Goal: Task Accomplishment & Management: Use online tool/utility

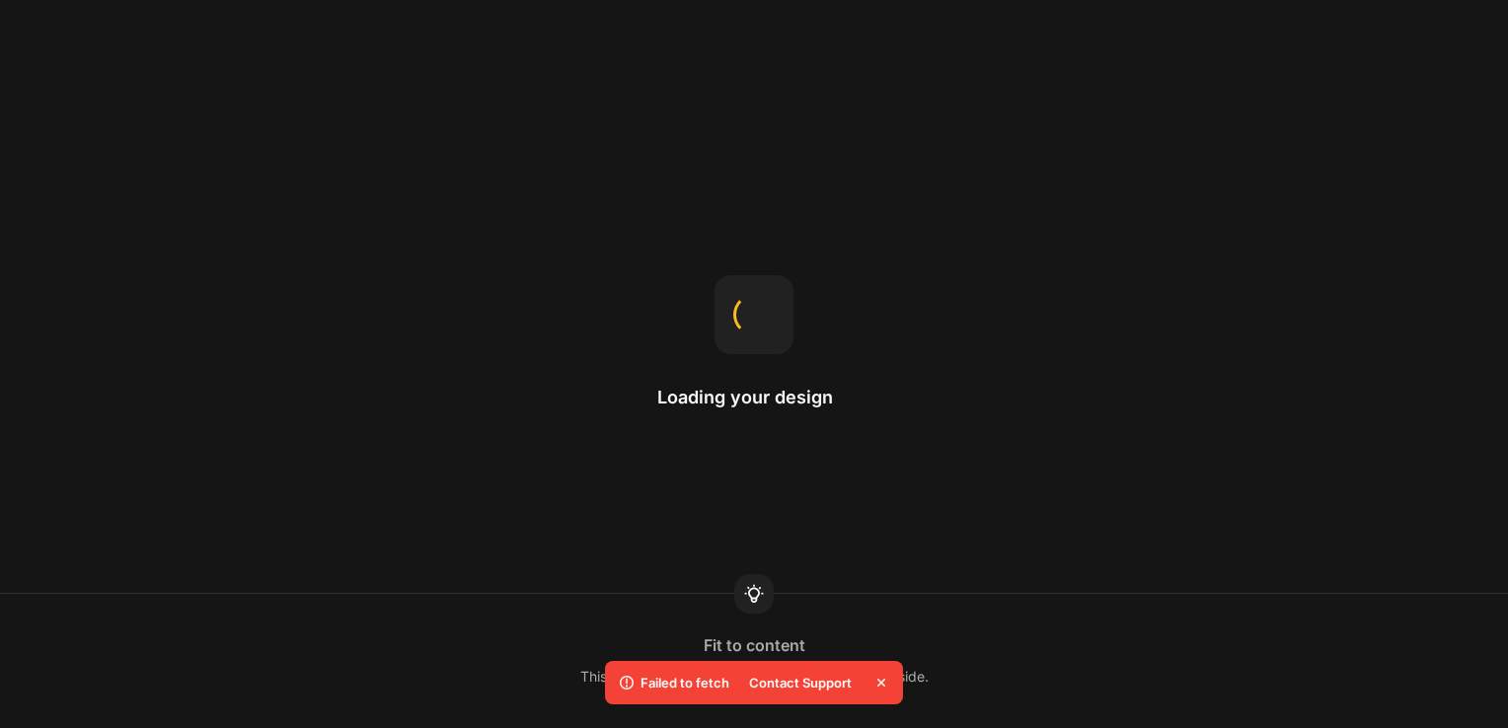
click at [766, 299] on div at bounding box center [753, 314] width 41 height 41
click at [810, 454] on div "Loading your design Hero Banner The recommended size is 1920x800." at bounding box center [754, 364] width 1508 height 728
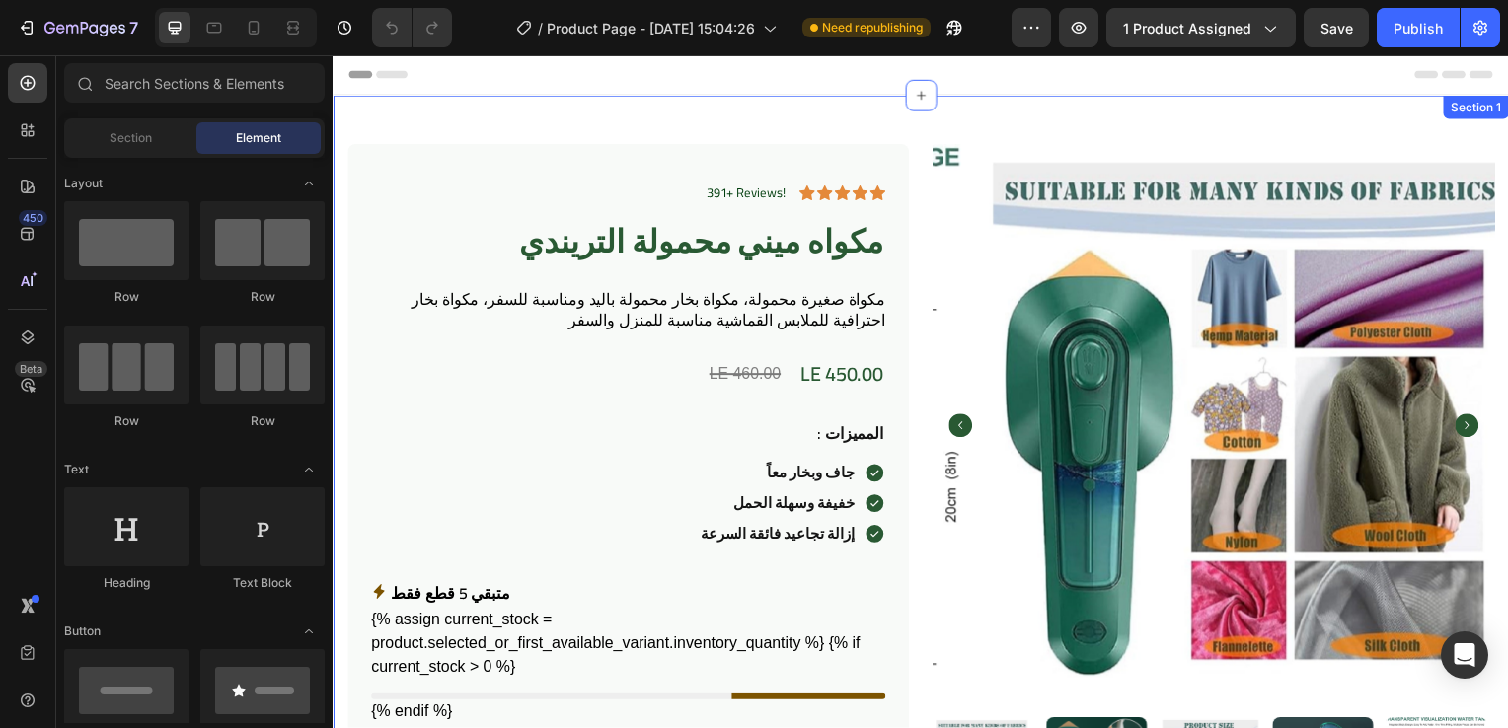
click at [663, 113] on div "391+ Reviews! Text Block Icon Icon Icon Icon Icon Icon List Row مكواه ميني محمو…" at bounding box center [925, 659] width 1184 height 1127
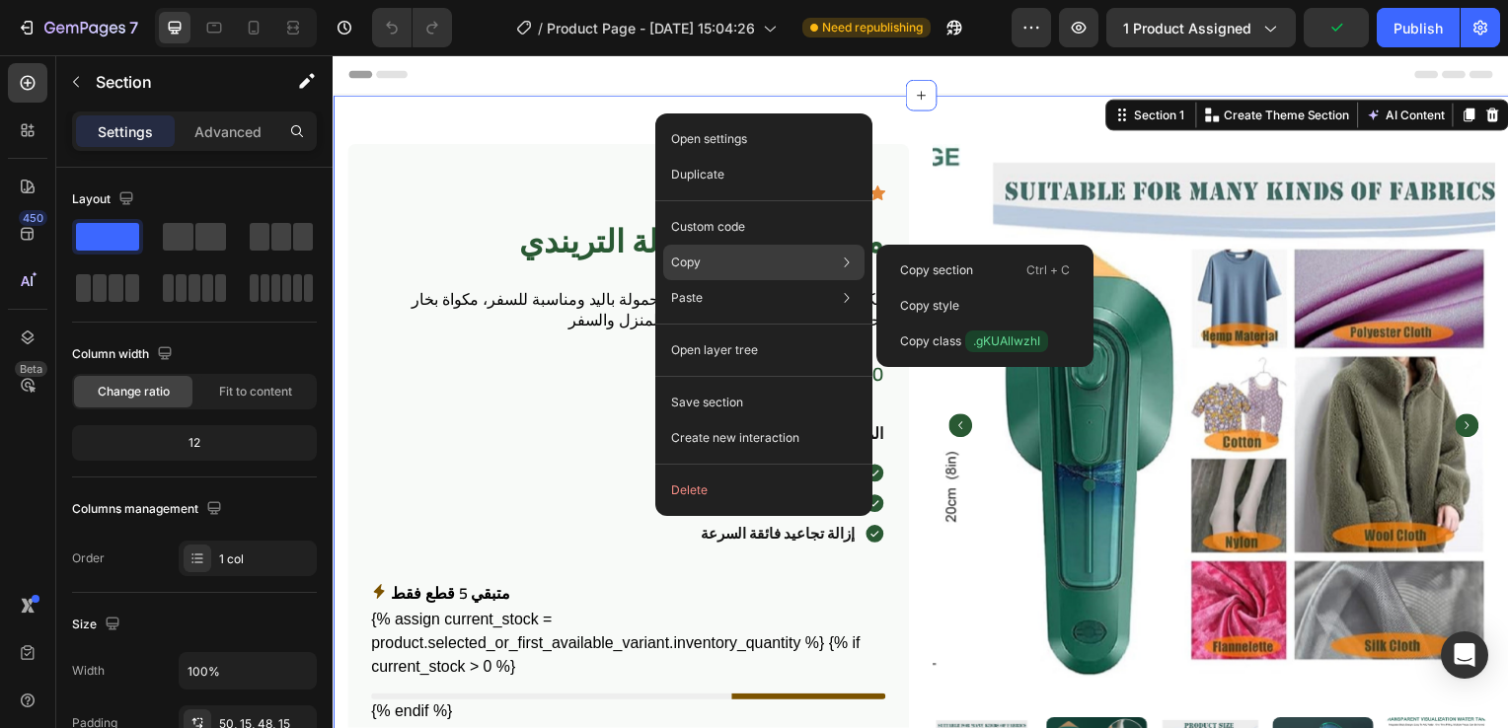
click at [703, 262] on div "Copy Copy section Ctrl + C Copy style Copy class .gKUAllwzhI" at bounding box center [763, 263] width 201 height 36
click at [923, 288] on div "Copy section Ctrl + C" at bounding box center [984, 306] width 201 height 36
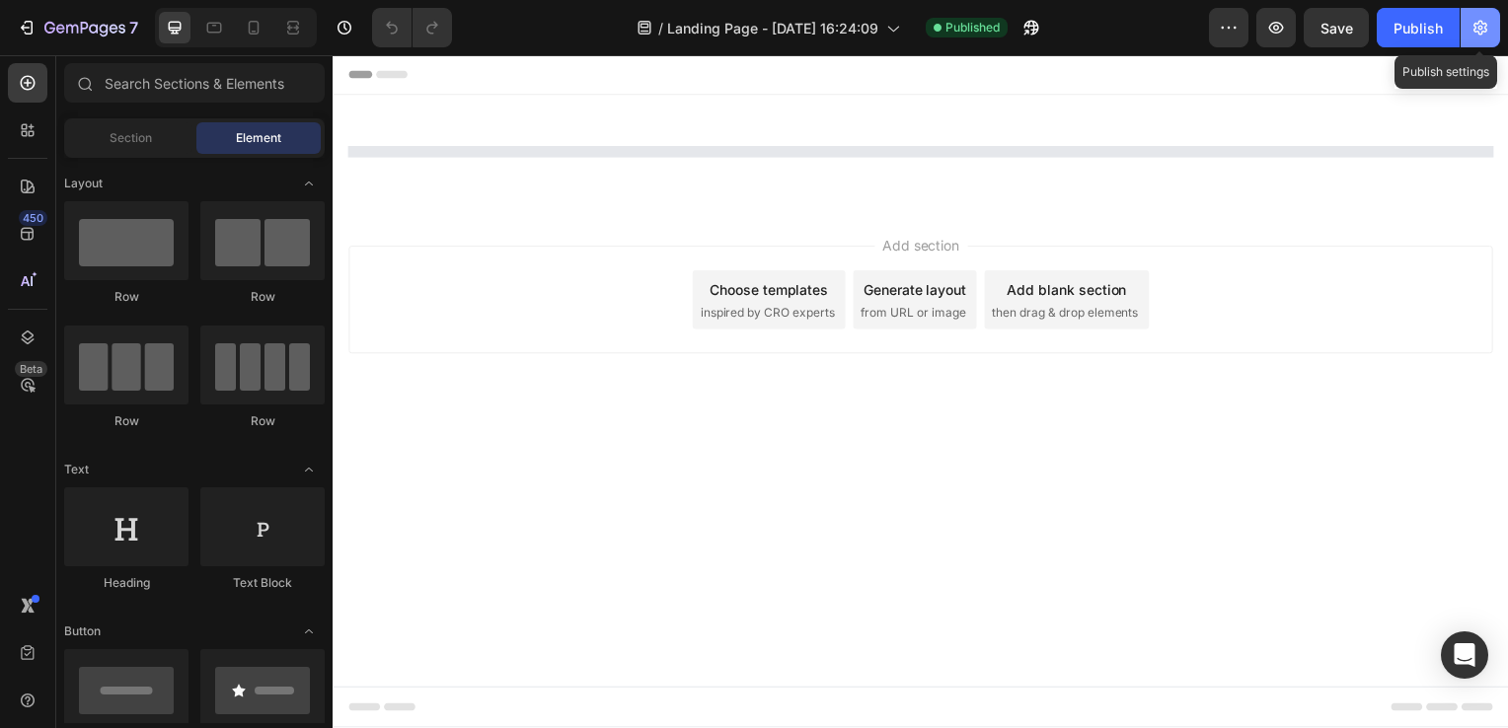
click at [1485, 30] on icon "button" at bounding box center [1480, 28] width 14 height 15
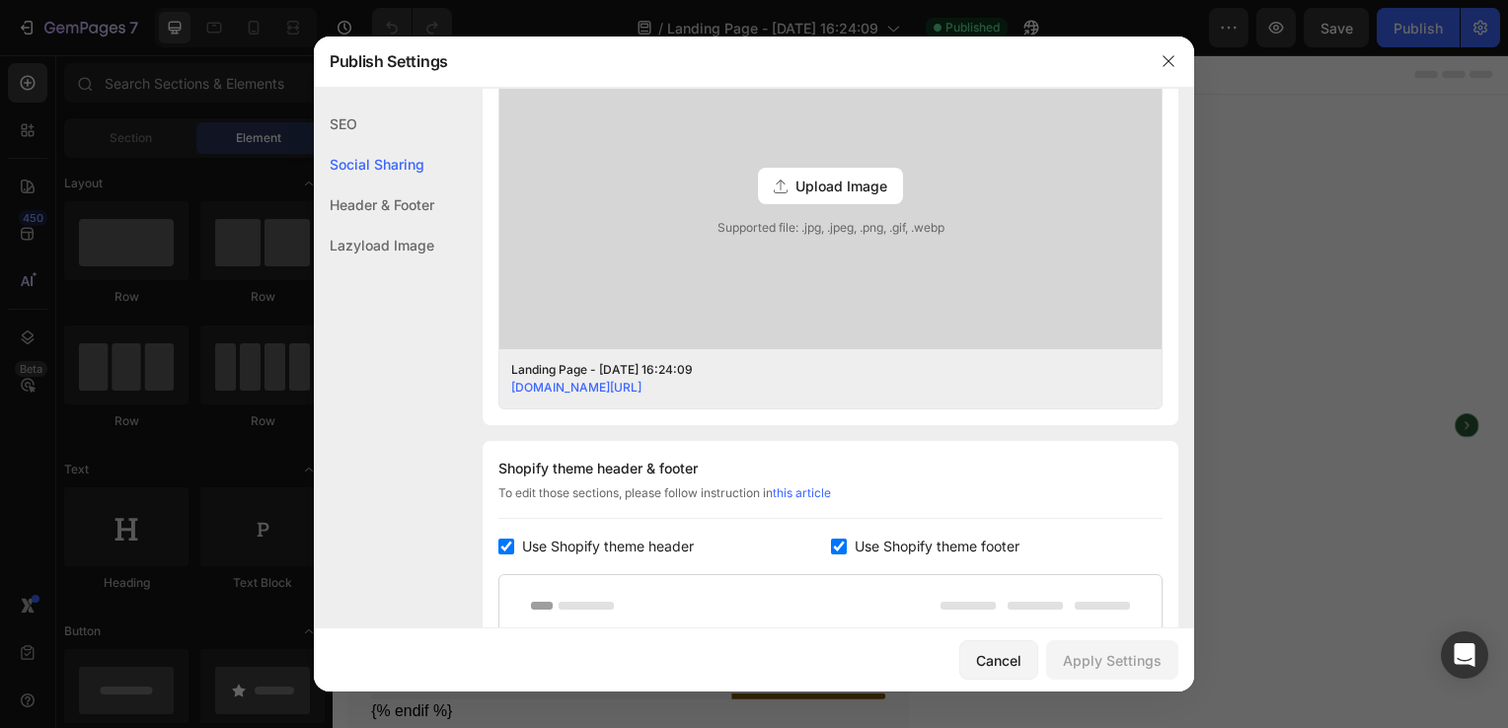
scroll to position [598, 0]
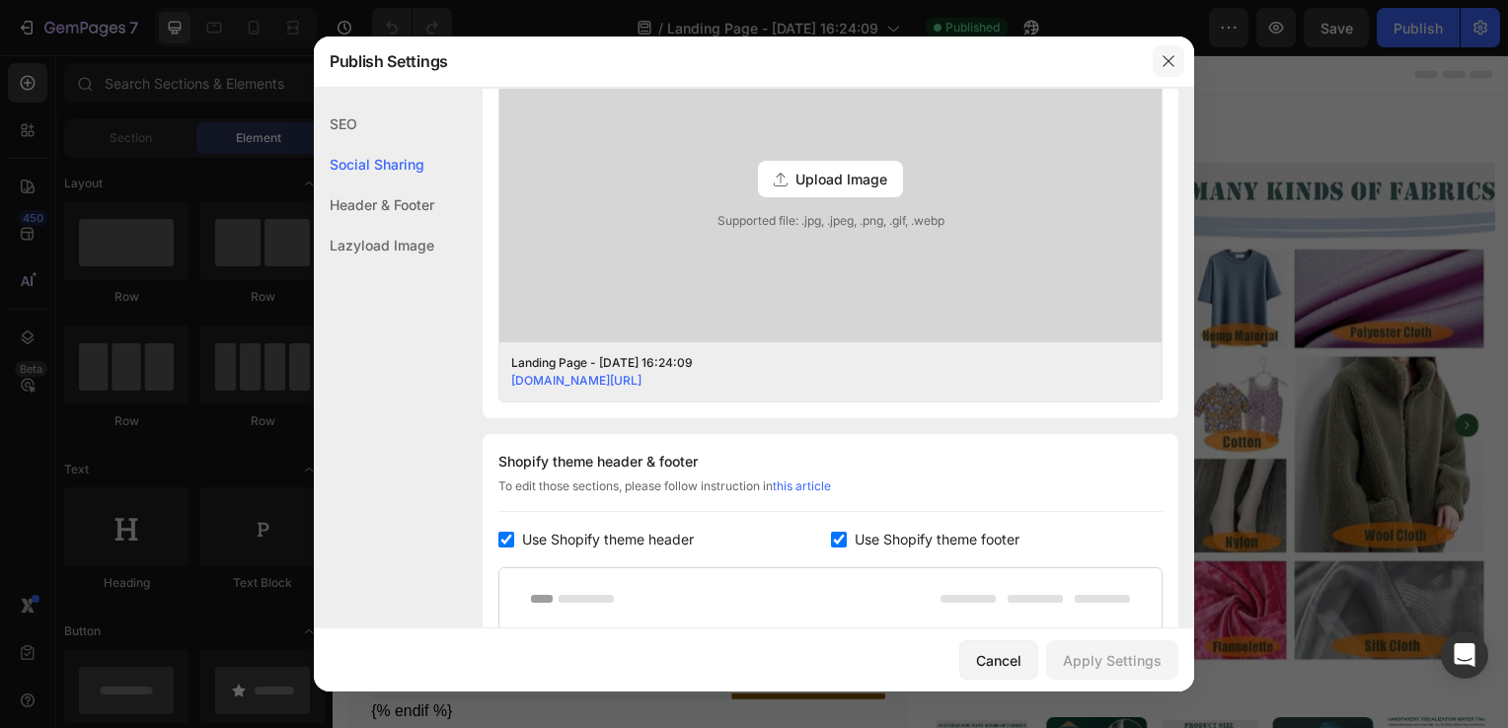
click at [1168, 55] on icon "button" at bounding box center [1168, 61] width 16 height 16
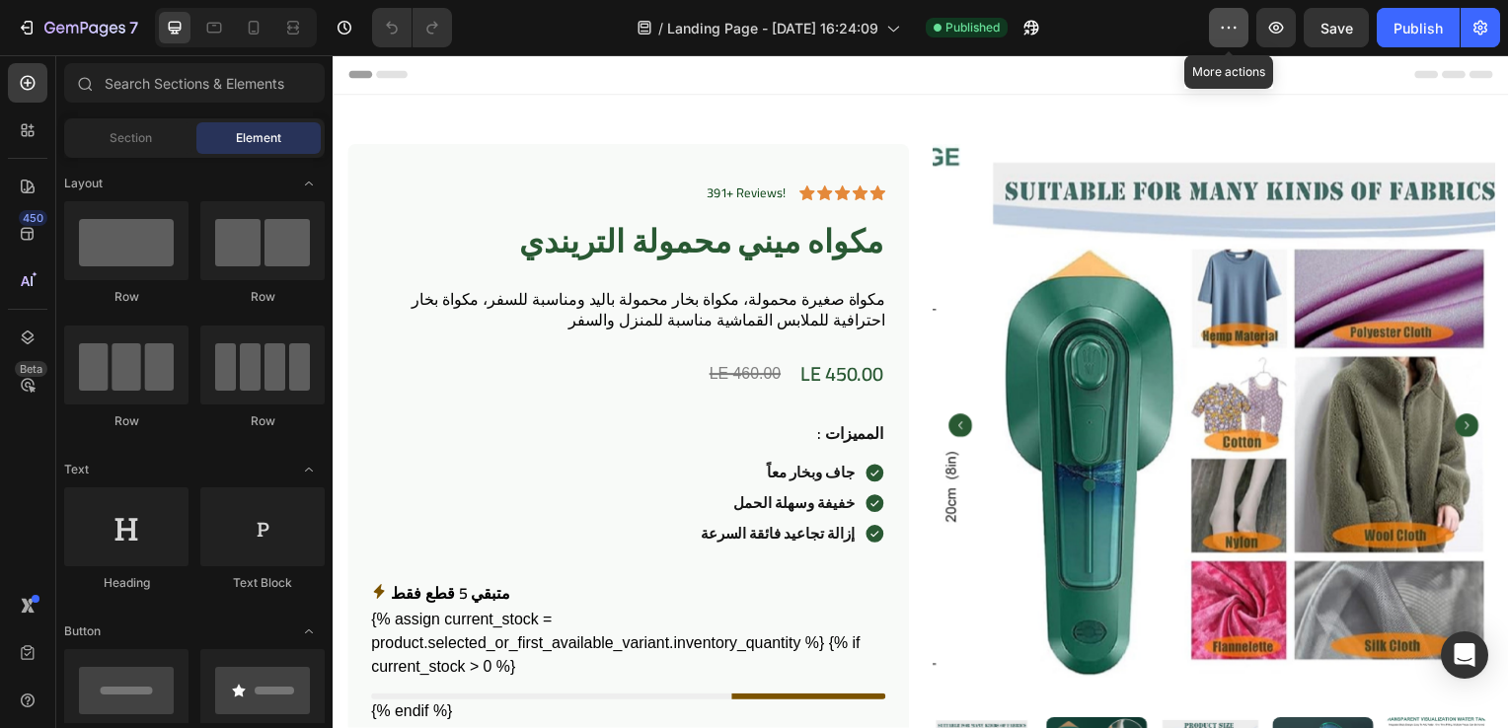
click at [1232, 9] on button "button" at bounding box center [1228, 27] width 39 height 39
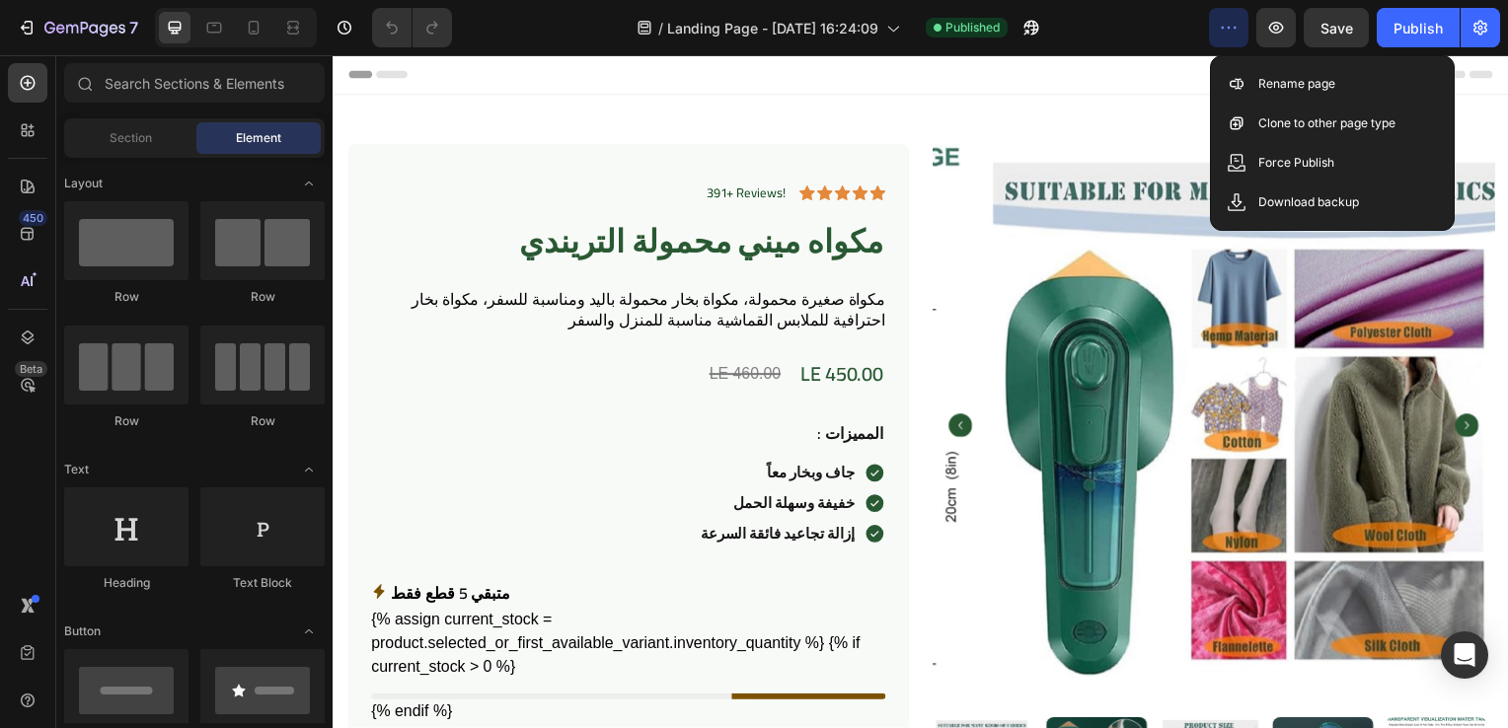
click at [1102, 69] on div "Header" at bounding box center [924, 74] width 1152 height 39
click at [114, 44] on button "7" at bounding box center [77, 27] width 139 height 39
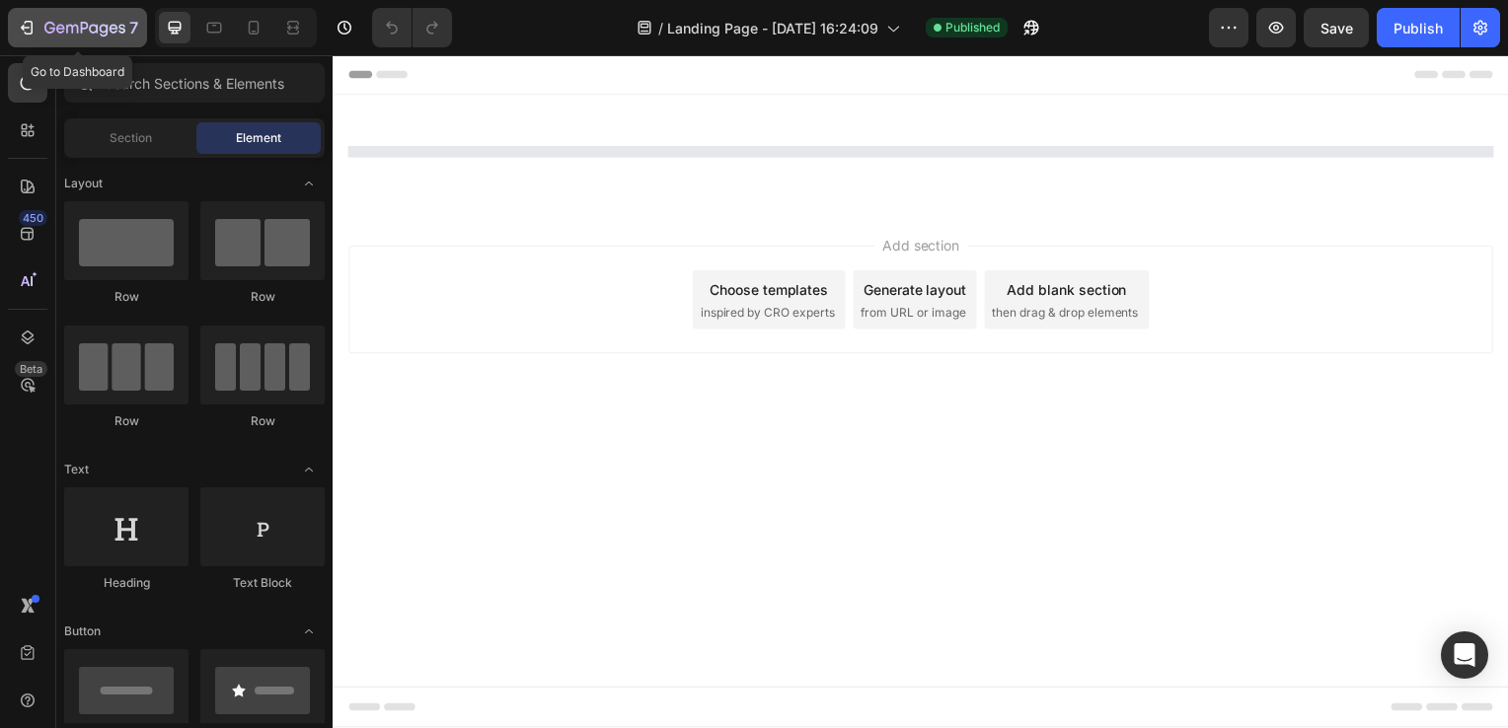
click at [72, 24] on icon "button" at bounding box center [84, 29] width 81 height 17
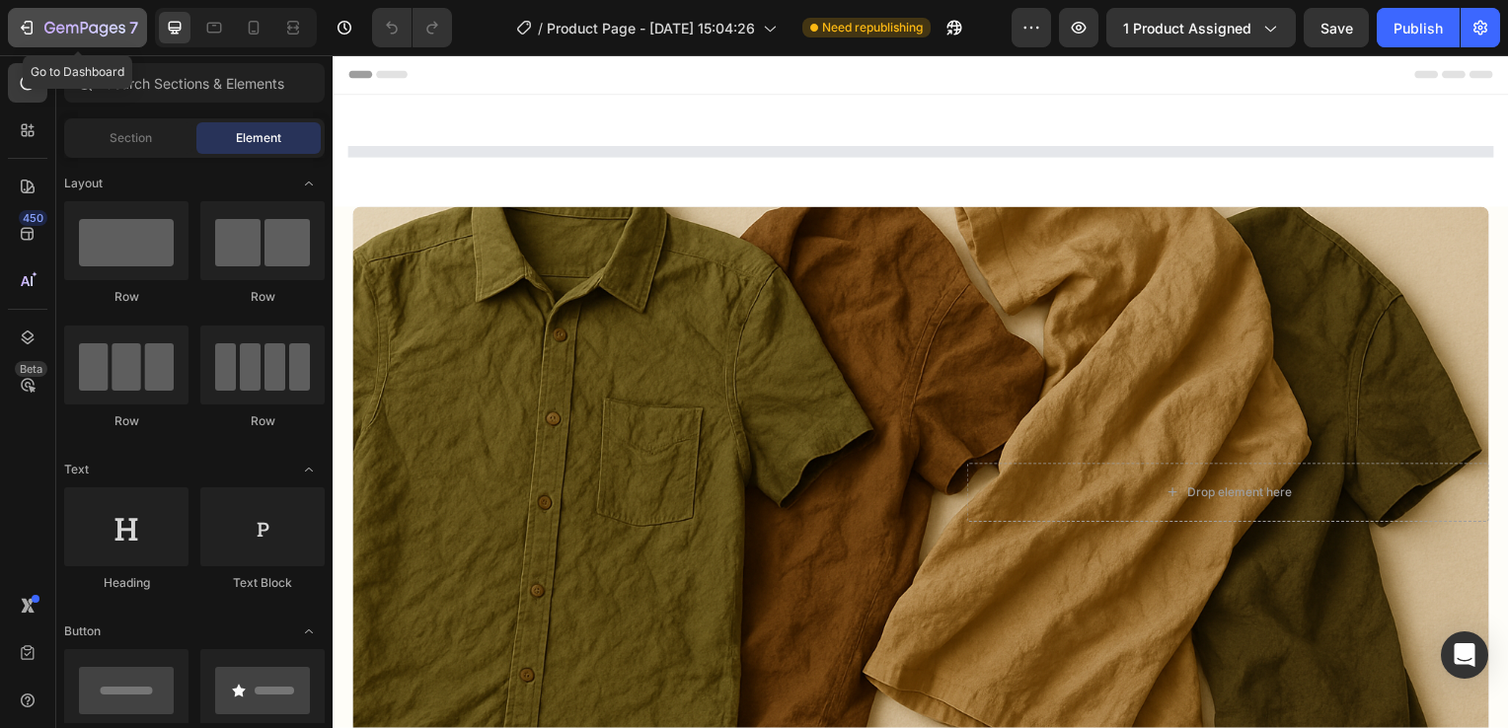
click at [46, 18] on div "7" at bounding box center [91, 28] width 94 height 24
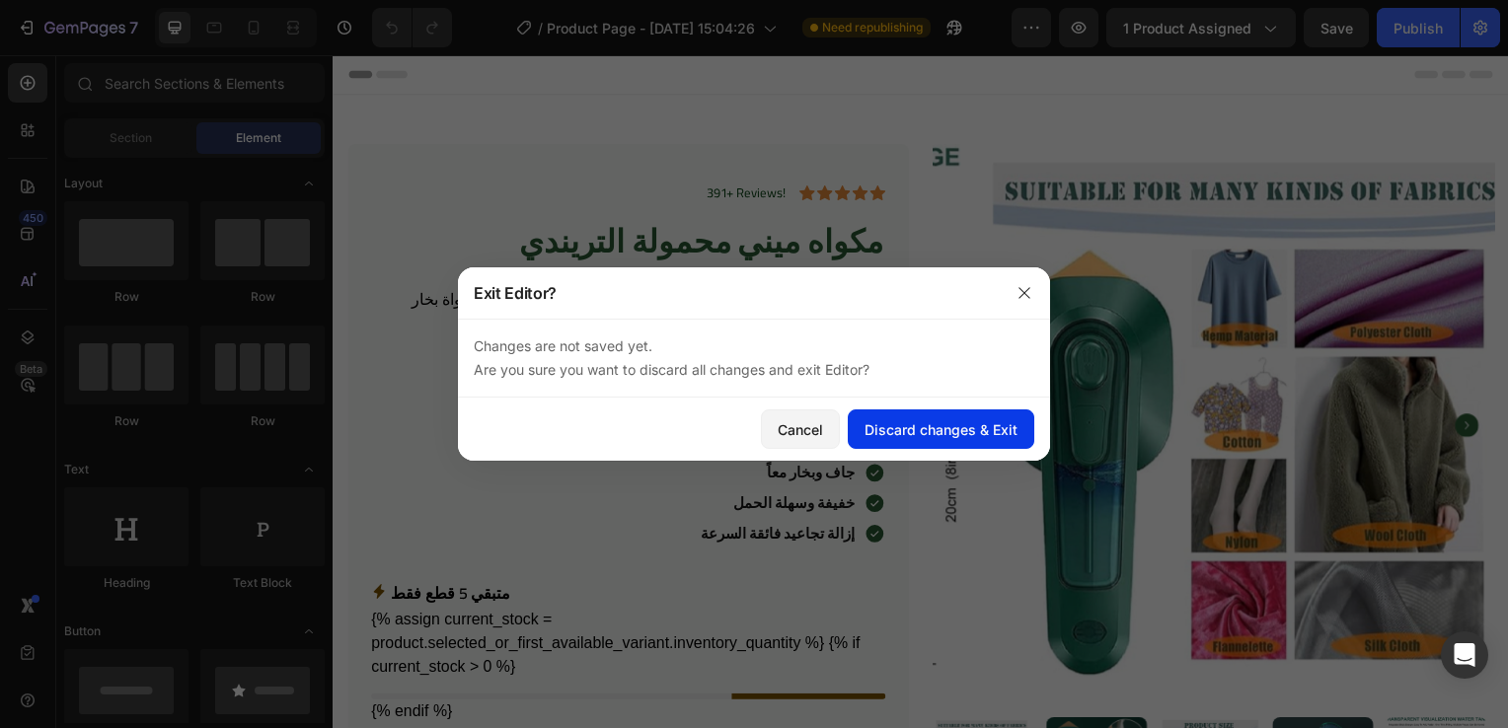
click at [953, 439] on div "Discard changes & Exit" at bounding box center [940, 429] width 153 height 21
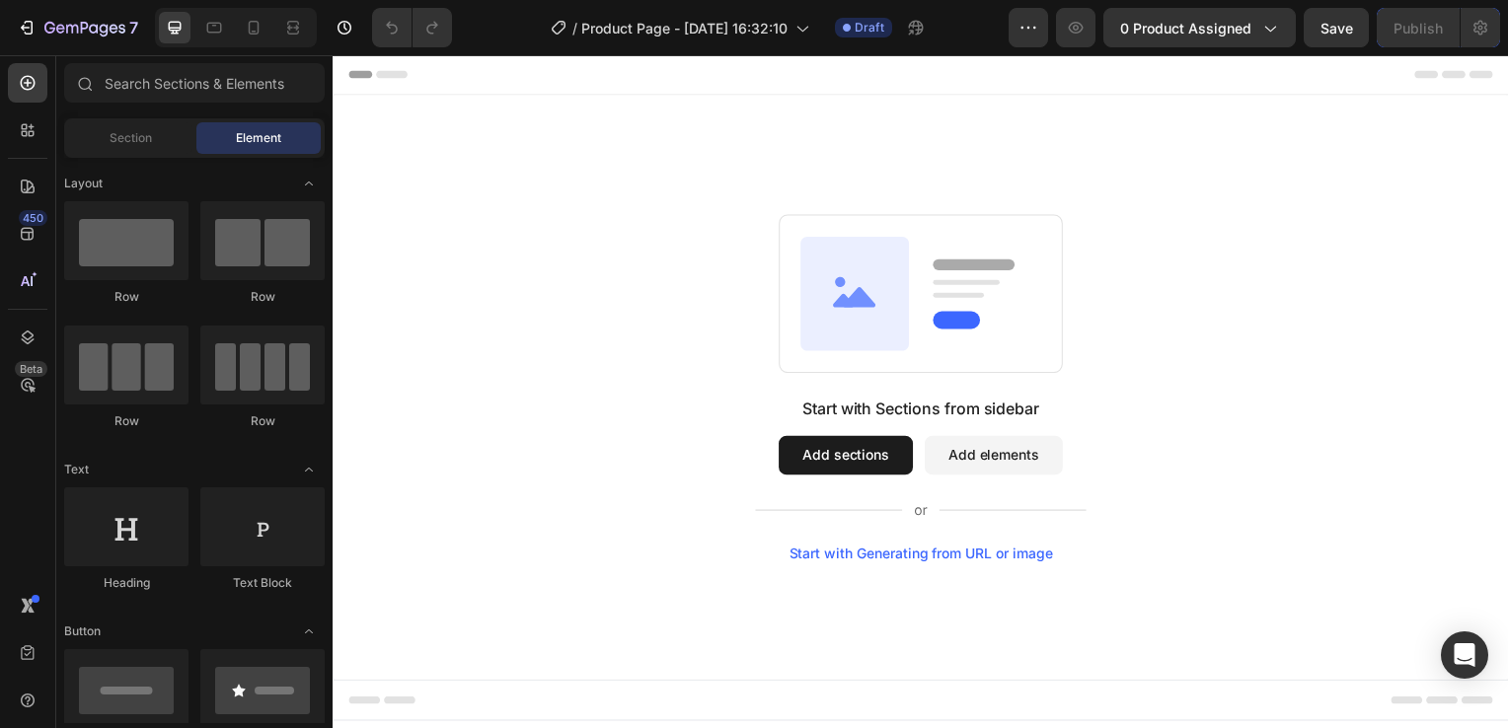
click at [606, 525] on div "Start with Sections from sidebar Add sections Add elements Start with Generatin…" at bounding box center [925, 390] width 1042 height 349
drag, startPoint x: 606, startPoint y: 525, endPoint x: 946, endPoint y: 393, distance: 365.2
click at [946, 393] on div "Start with Sections from sidebar Add sections Add elements Start with Generatin…" at bounding box center [925, 390] width 1042 height 349
drag, startPoint x: 884, startPoint y: 474, endPoint x: 852, endPoint y: 453, distance: 37.8
click at [852, 453] on button "Add sections" at bounding box center [848, 458] width 135 height 39
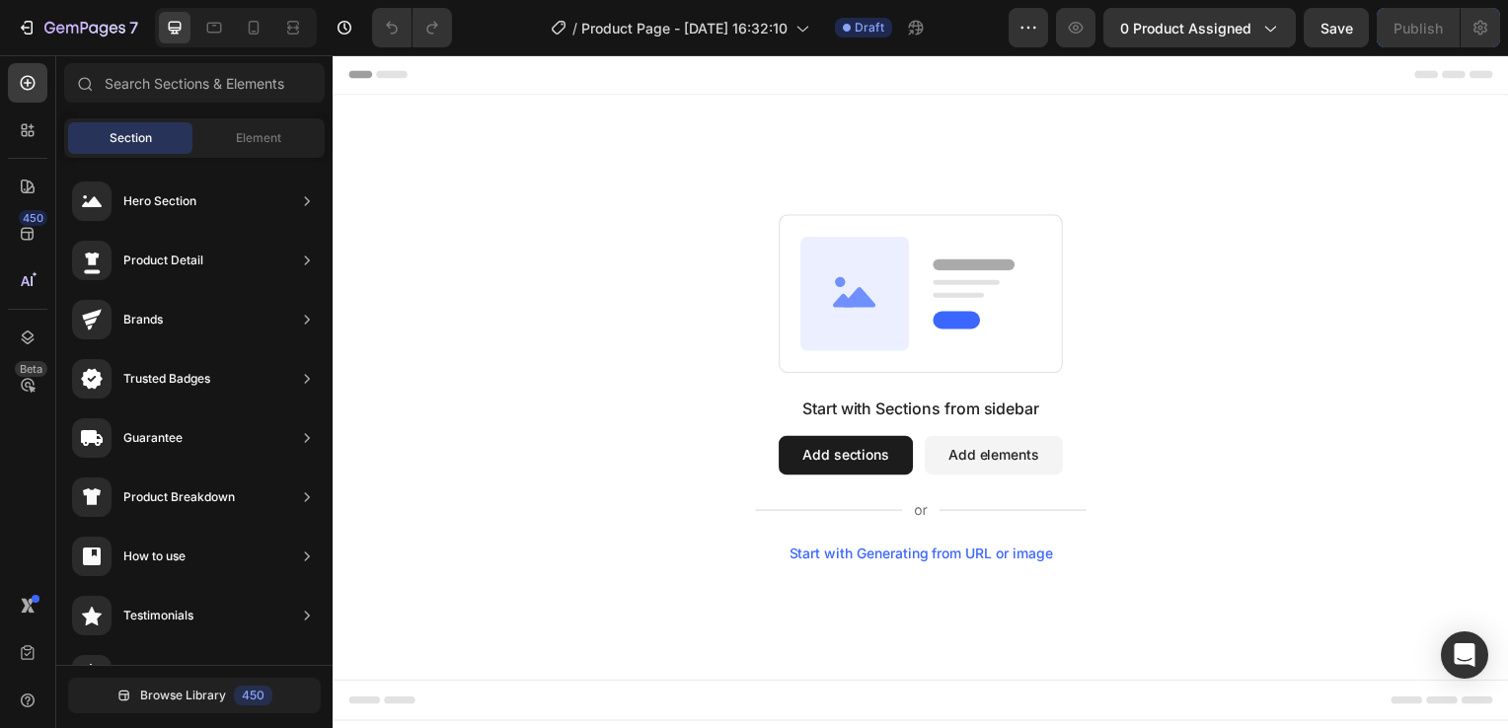
click at [852, 453] on button "Add sections" at bounding box center [848, 458] width 135 height 39
click at [950, 457] on button "Add elements" at bounding box center [997, 458] width 139 height 39
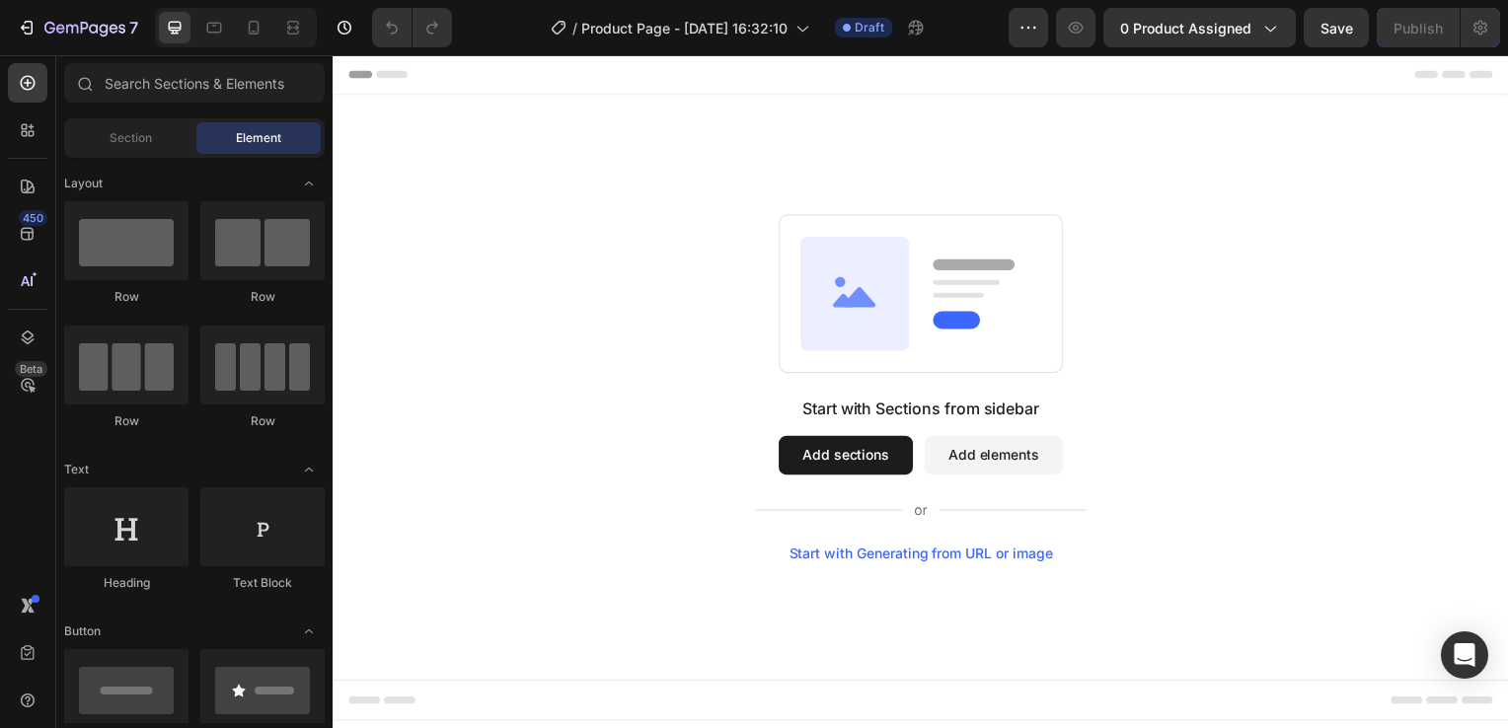
click at [950, 457] on button "Add elements" at bounding box center [997, 458] width 139 height 39
drag, startPoint x: 618, startPoint y: 402, endPoint x: 135, endPoint y: 152, distance: 543.2
click at [135, 152] on div "Section" at bounding box center [130, 138] width 124 height 32
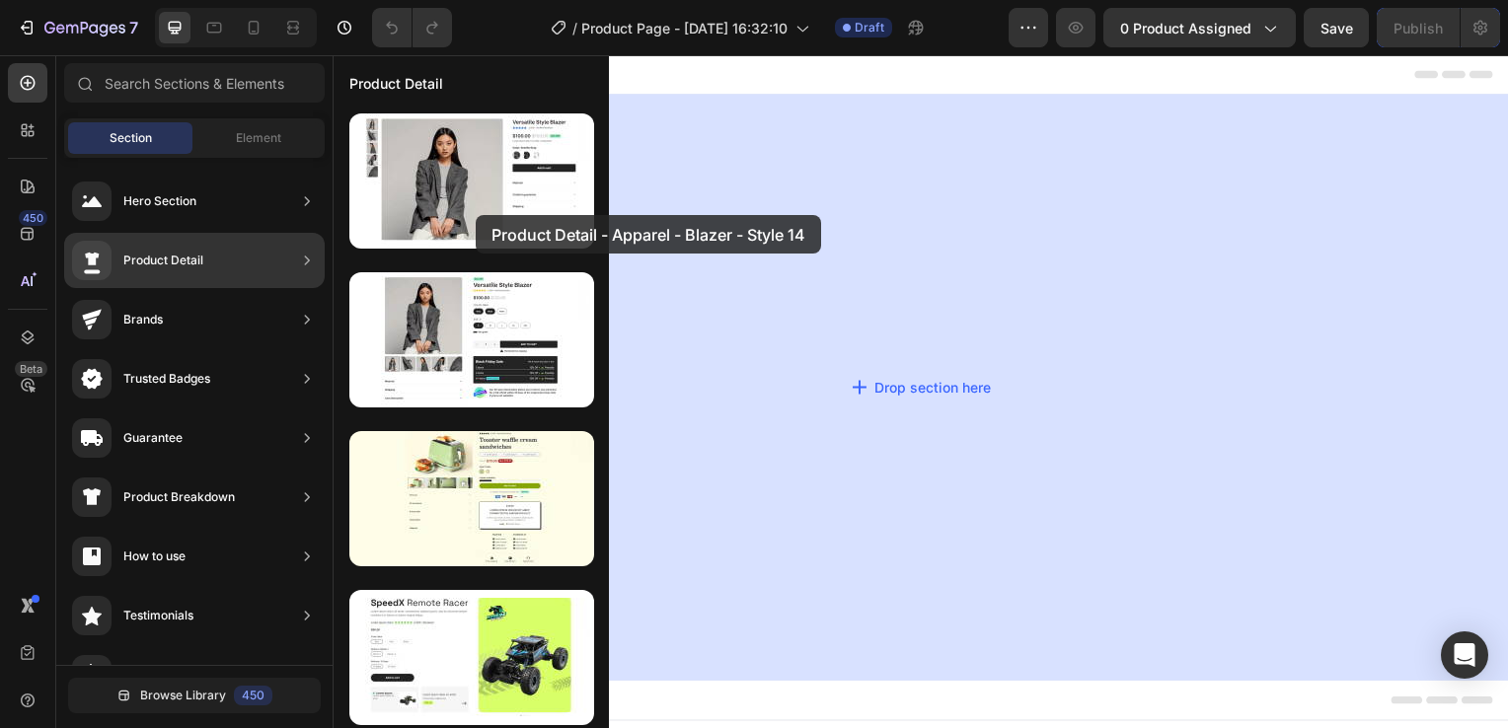
drag, startPoint x: 739, startPoint y: 282, endPoint x: 783, endPoint y: 239, distance: 62.1
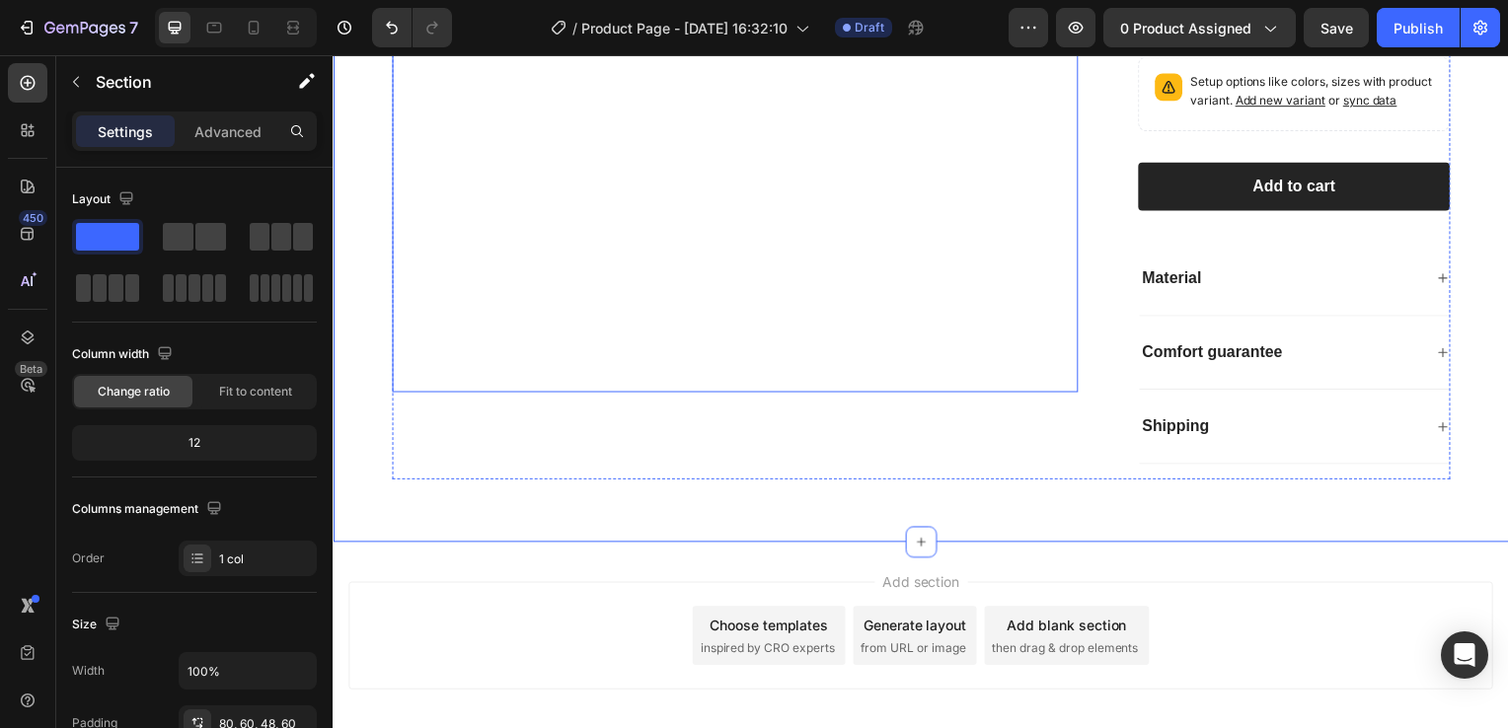
scroll to position [453, 0]
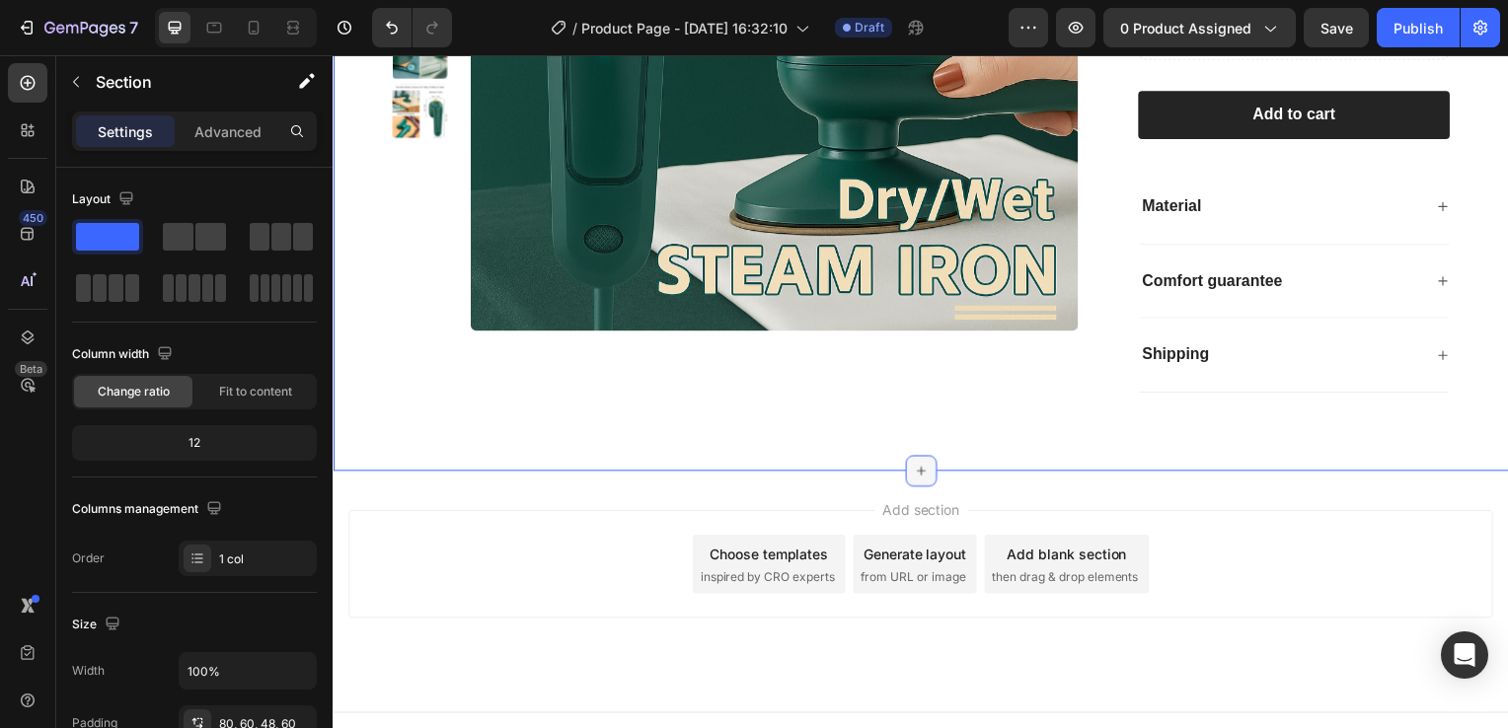
click at [923, 467] on icon at bounding box center [925, 475] width 16 height 16
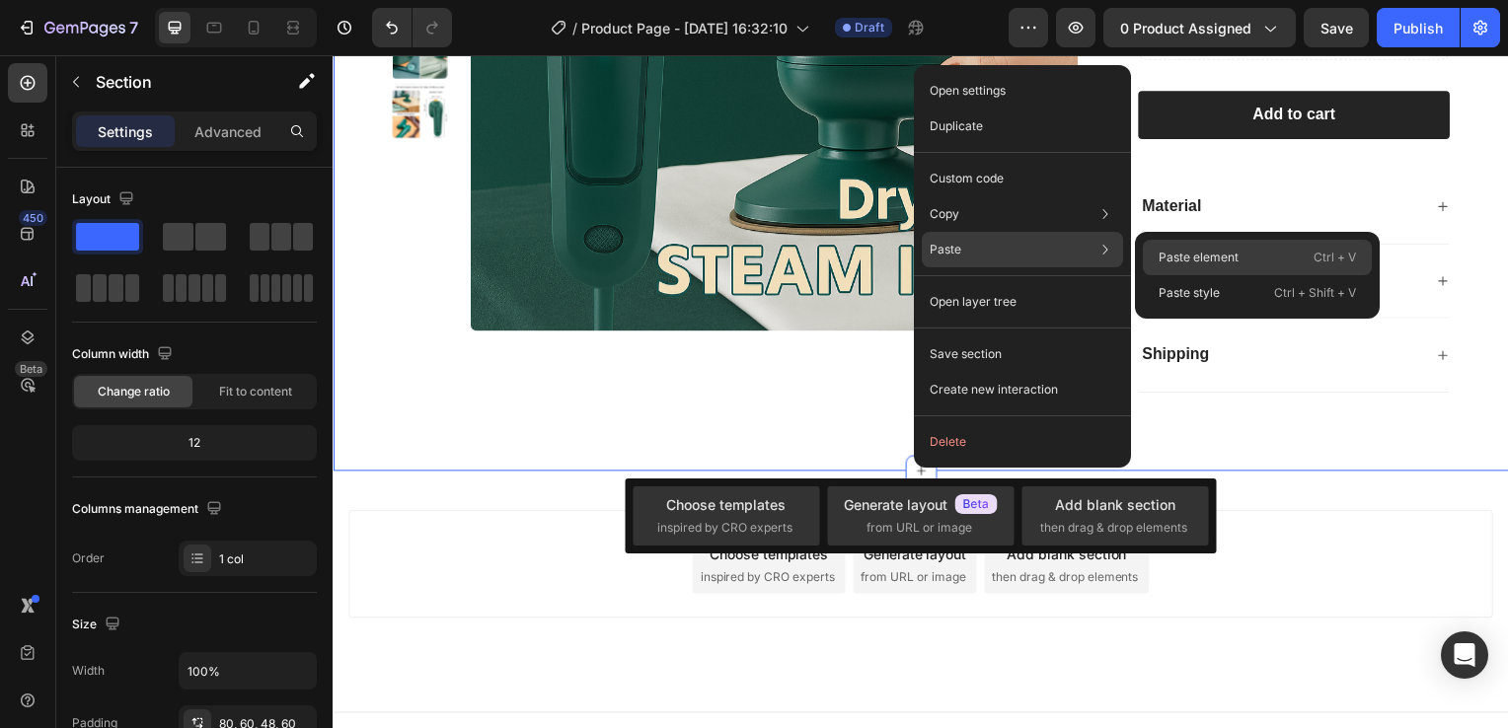
click at [1170, 249] on p "Paste element" at bounding box center [1198, 258] width 80 height 18
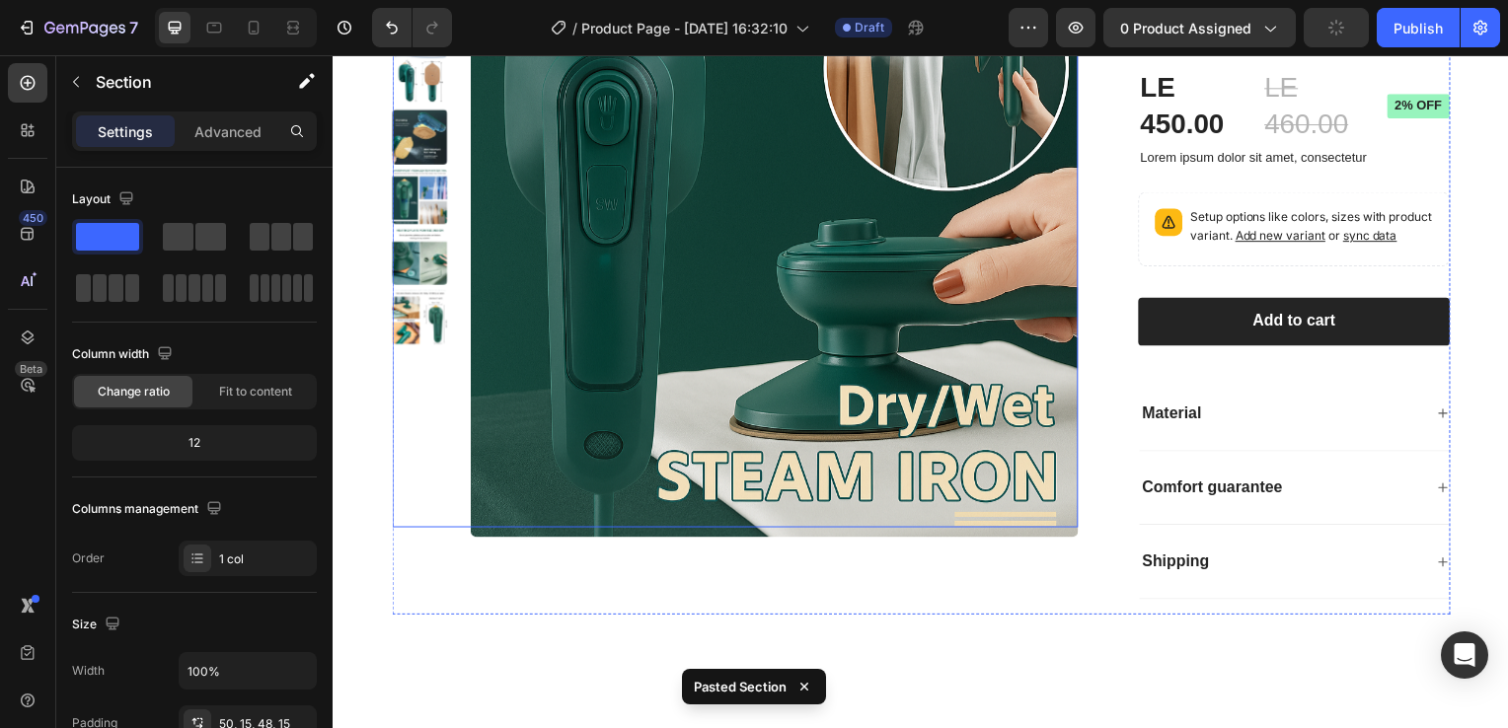
scroll to position [0, 0]
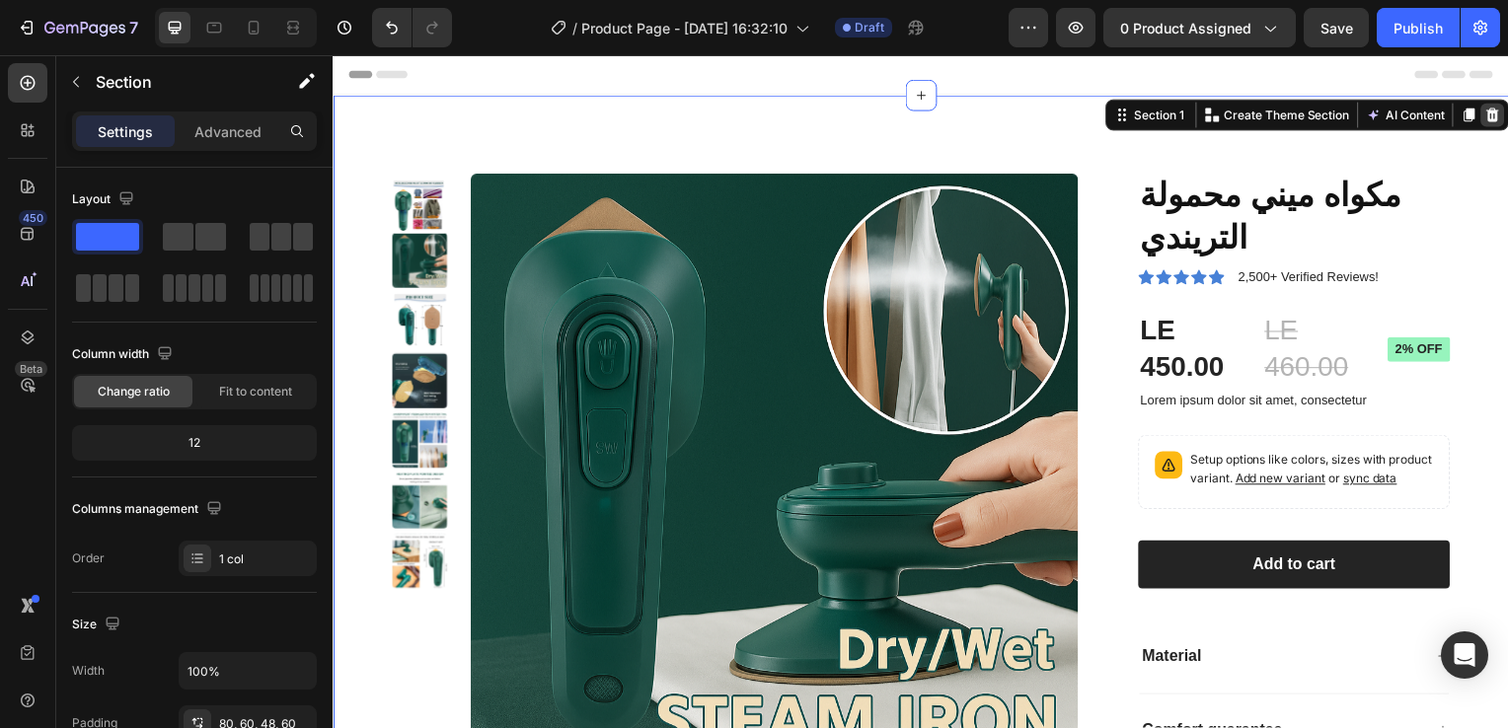
click at [1494, 113] on div at bounding box center [1500, 116] width 24 height 24
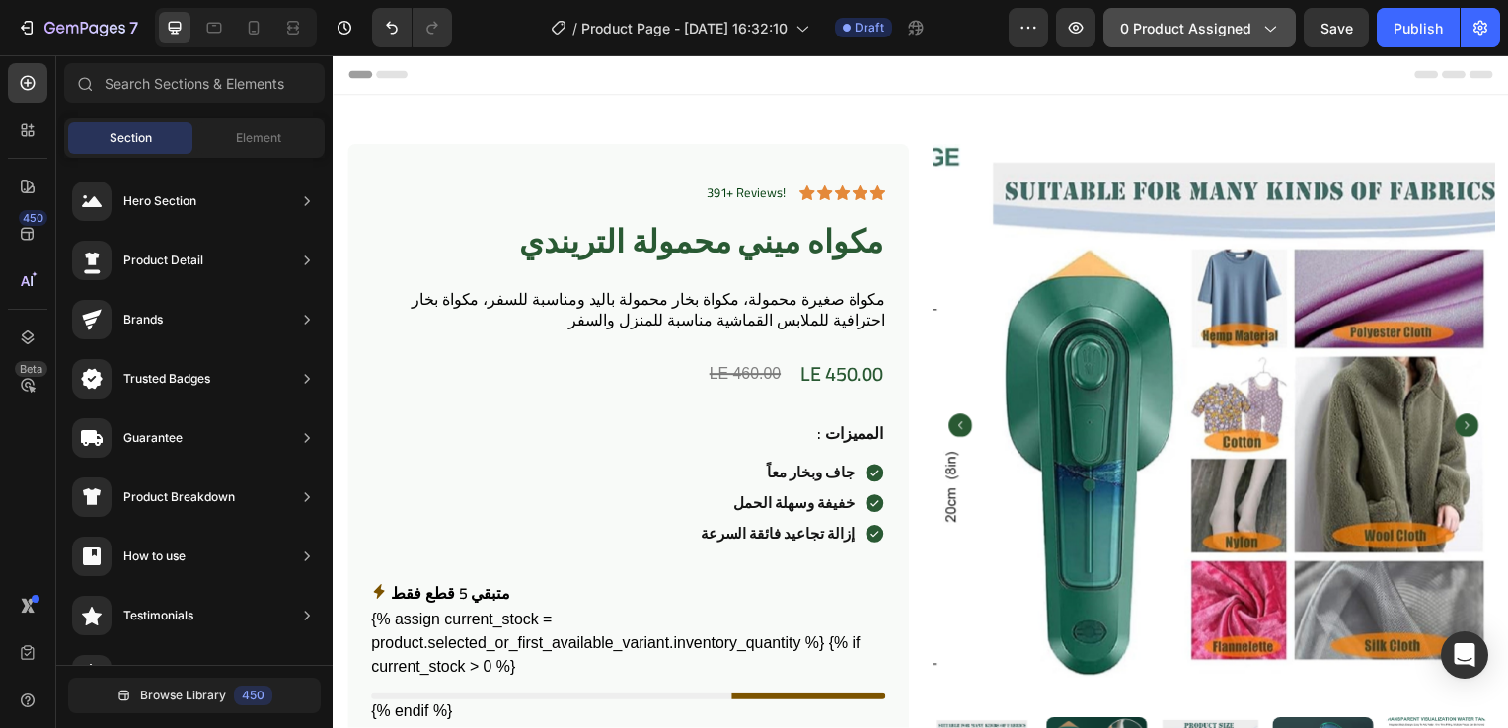
click at [1212, 38] on button "0 product assigned" at bounding box center [1199, 27] width 192 height 39
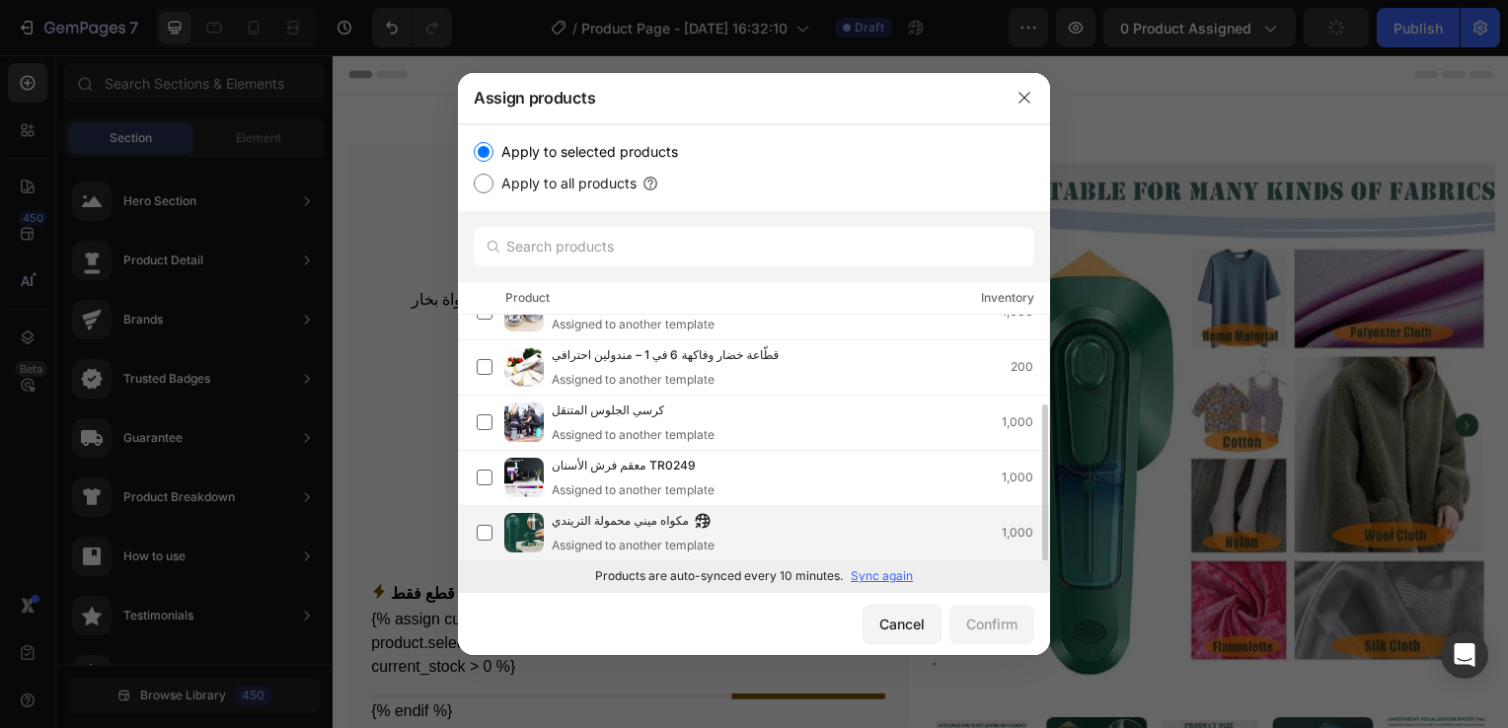
scroll to position [123, 0]
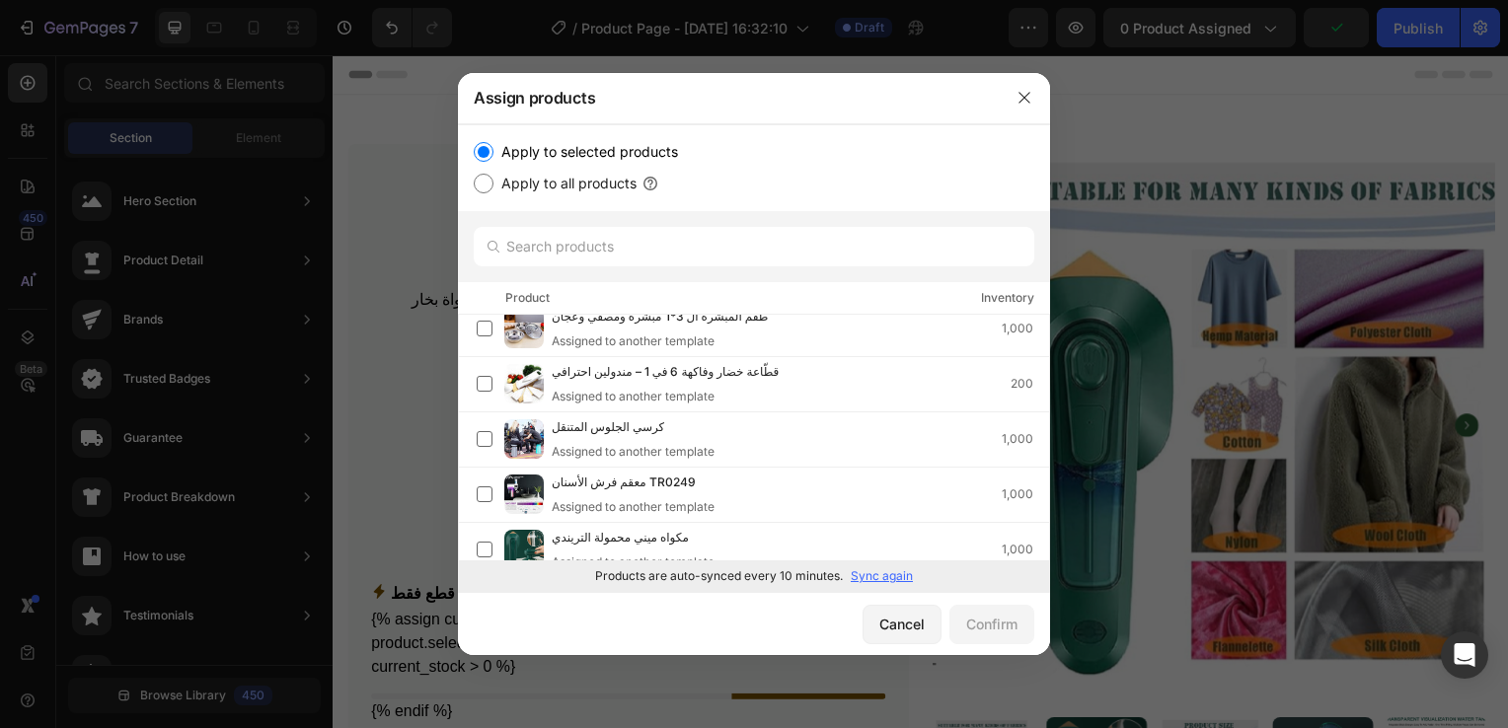
click at [891, 573] on p "Sync again" at bounding box center [881, 576] width 62 height 18
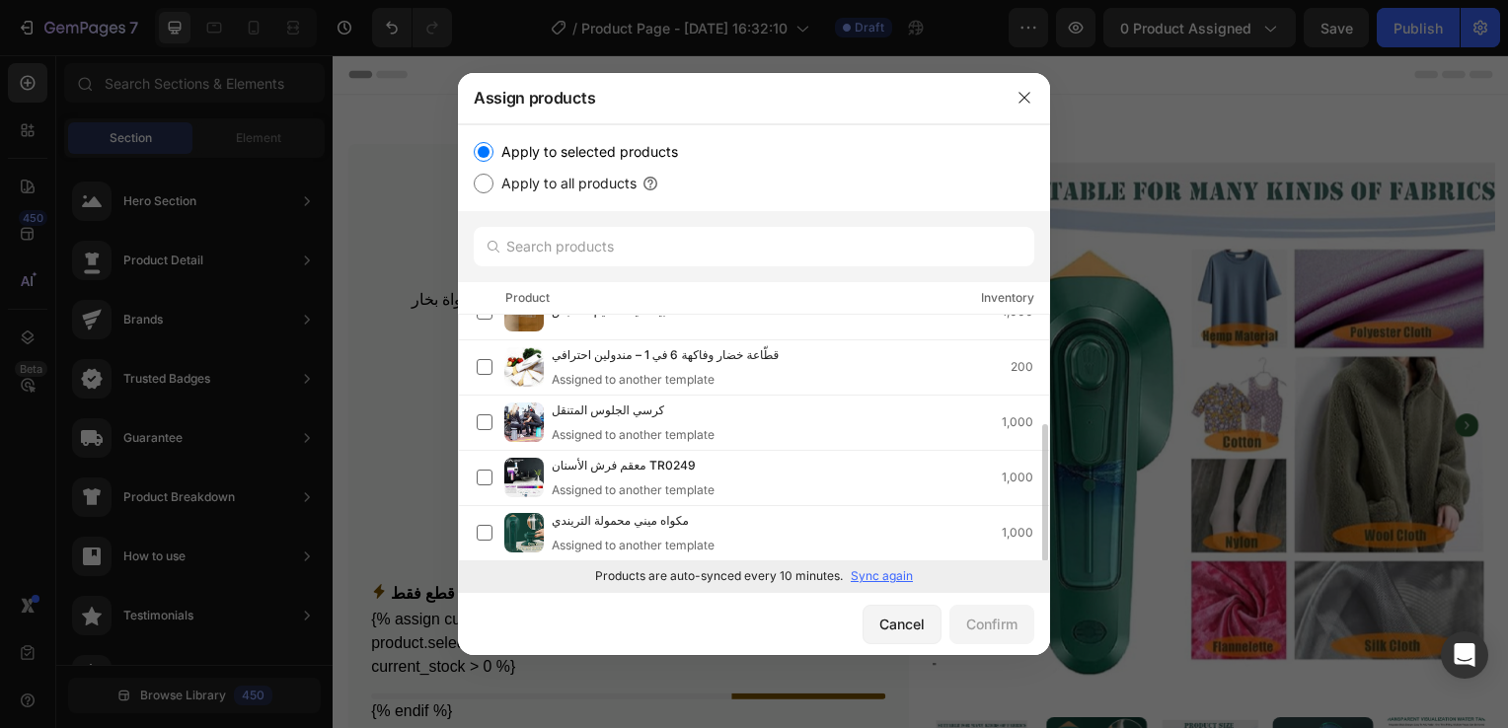
scroll to position [0, 0]
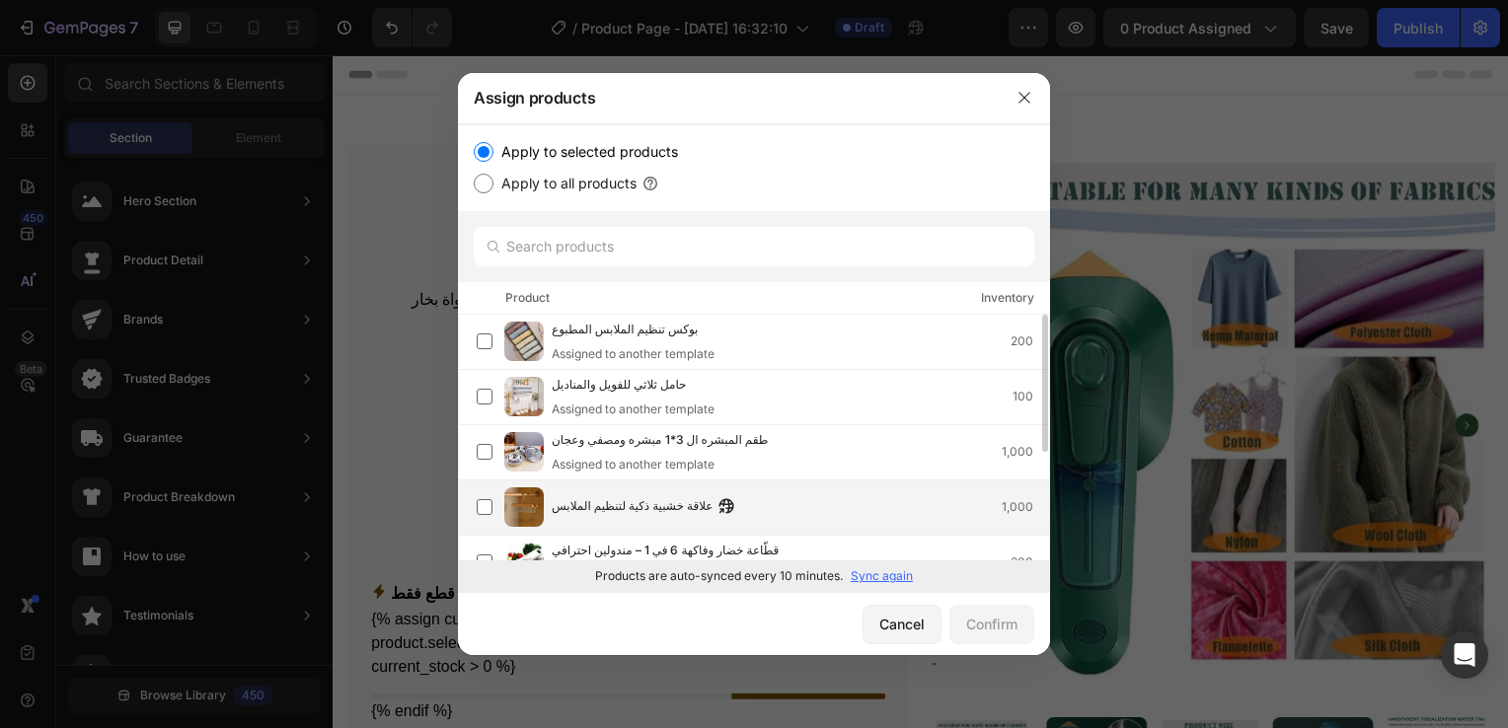
click at [728, 509] on div "علاقة خشبية ذكية لتنظيم الملابس 1,000" at bounding box center [800, 507] width 497 height 22
click at [951, 628] on button "Confirm" at bounding box center [991, 624] width 85 height 39
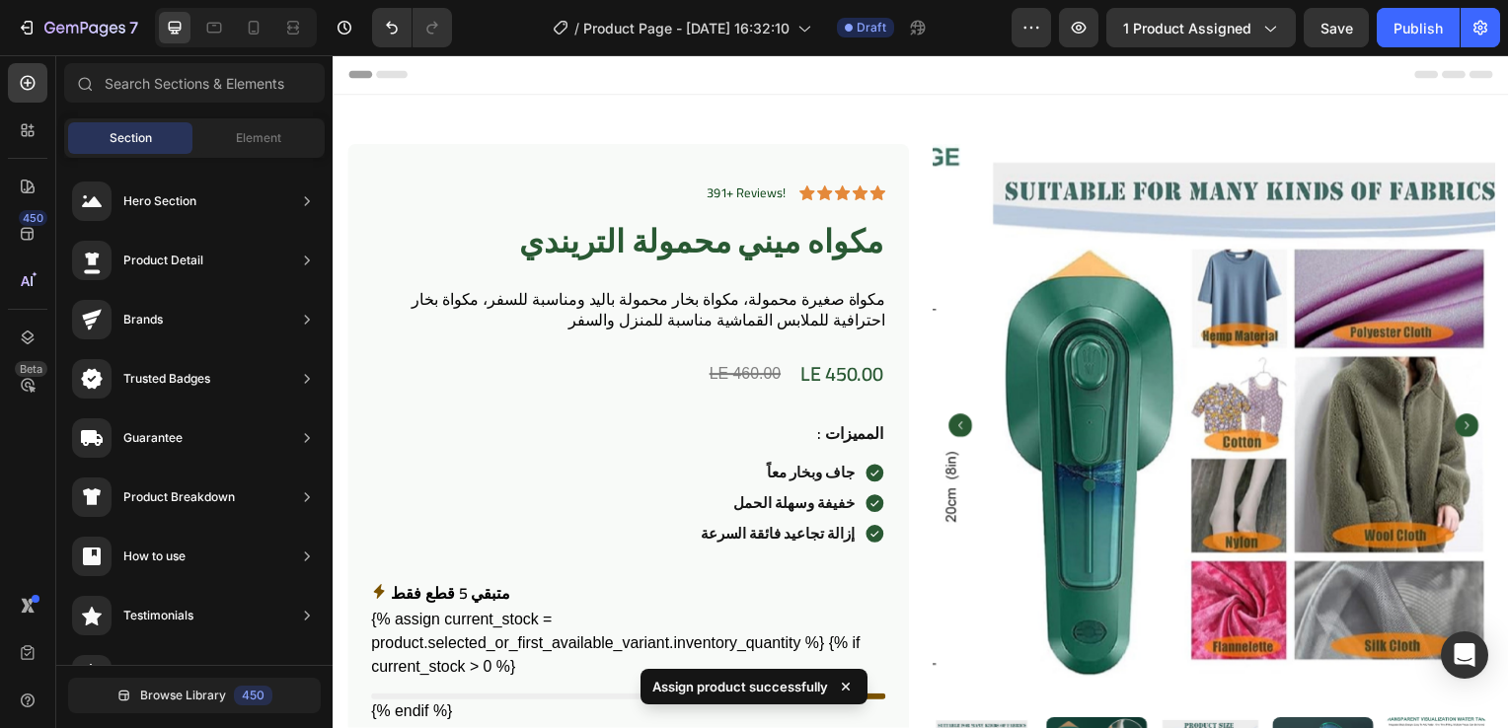
click at [982, 631] on img at bounding box center [1264, 427] width 565 height 565
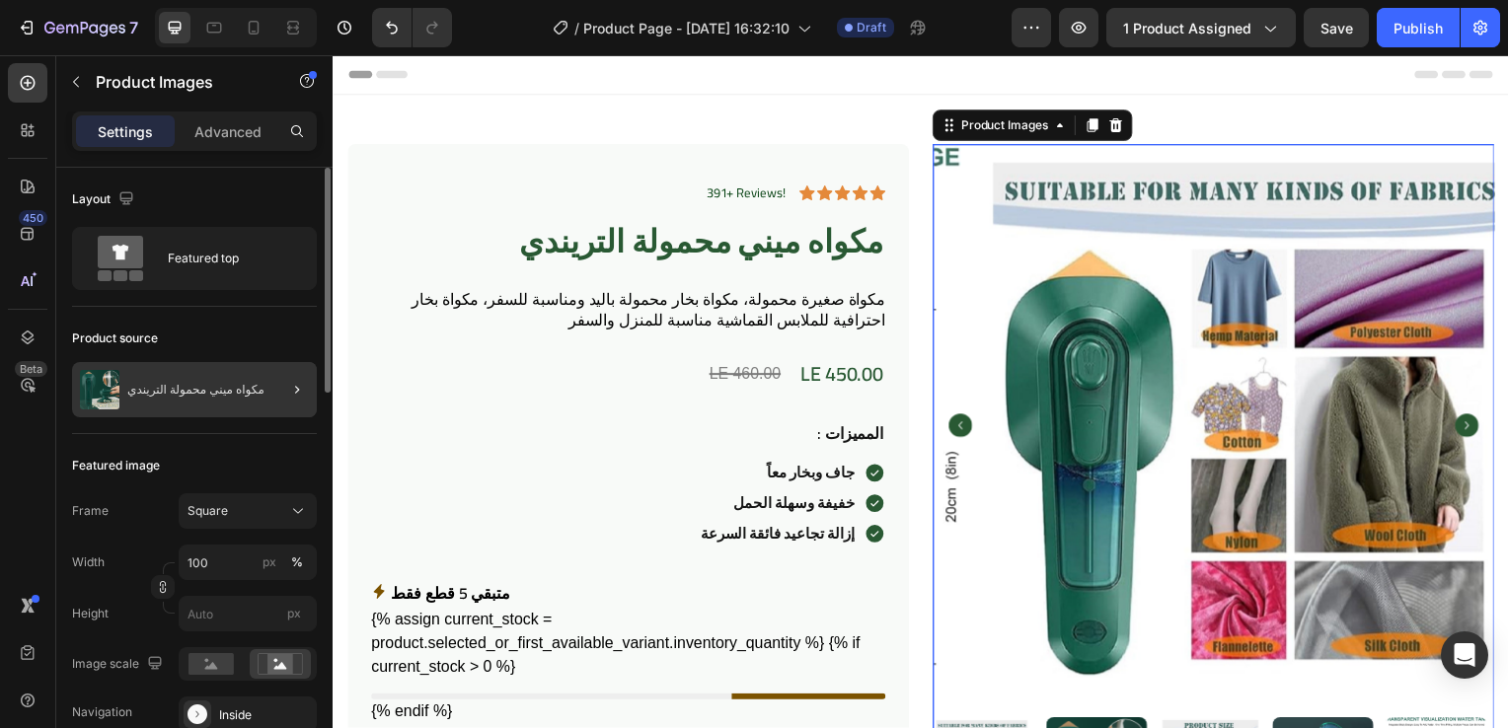
click at [266, 394] on div at bounding box center [288, 389] width 55 height 55
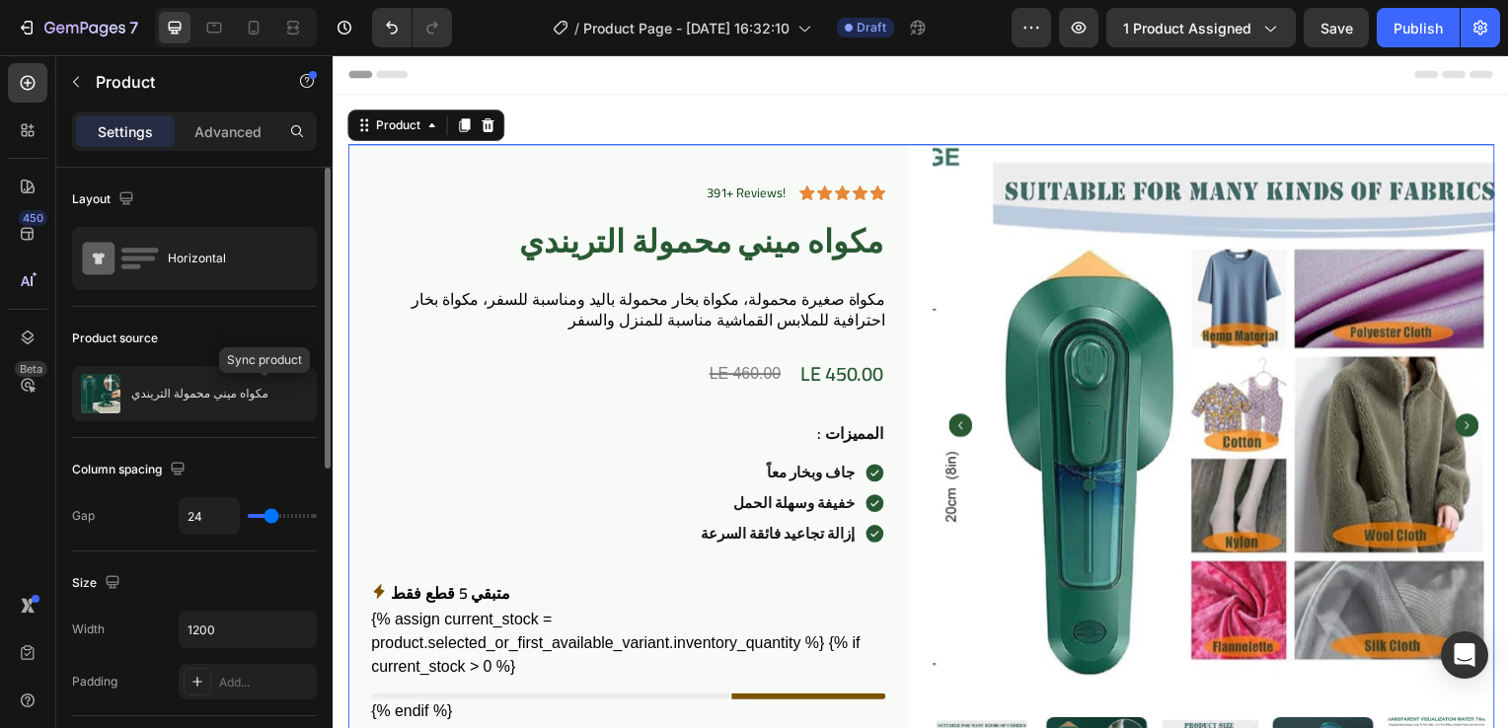
click at [0, 0] on icon "button" at bounding box center [0, 0] width 0 height 0
click at [284, 393] on button "button" at bounding box center [296, 394] width 24 height 24
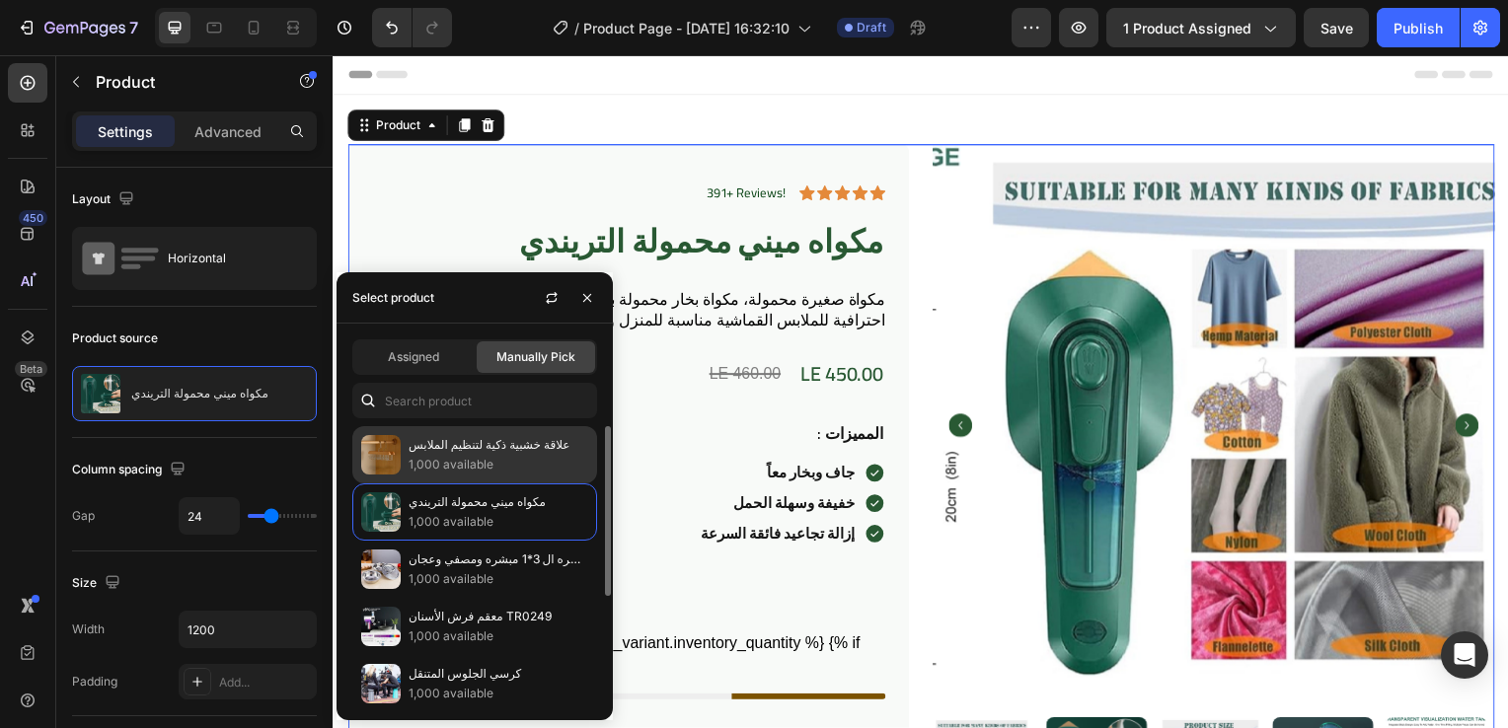
click at [410, 441] on p "علاقة خشبية ذكية لتنظيم الملابس" at bounding box center [498, 445] width 180 height 20
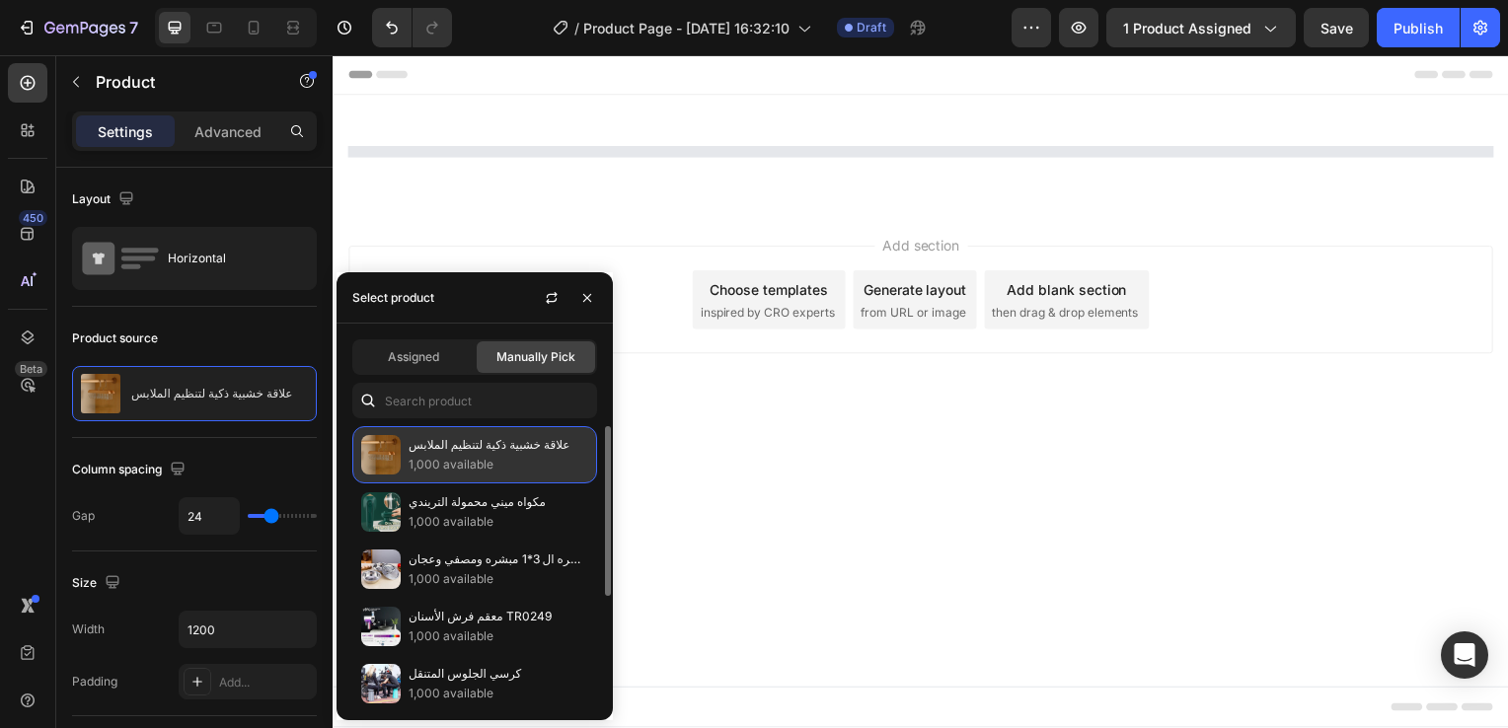
click at [410, 441] on p "علاقة خشبية ذكية لتنظيم الملابس" at bounding box center [498, 445] width 180 height 20
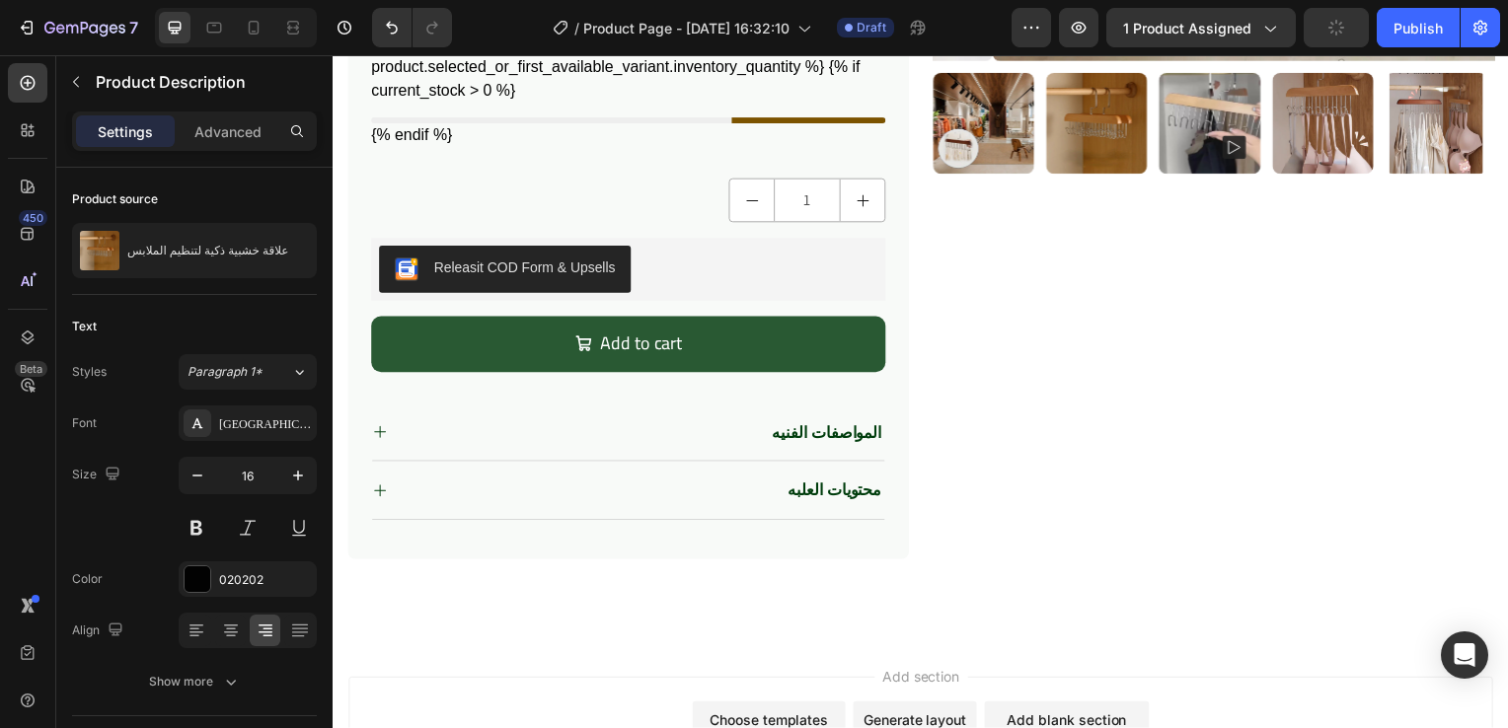
scroll to position [650, 0]
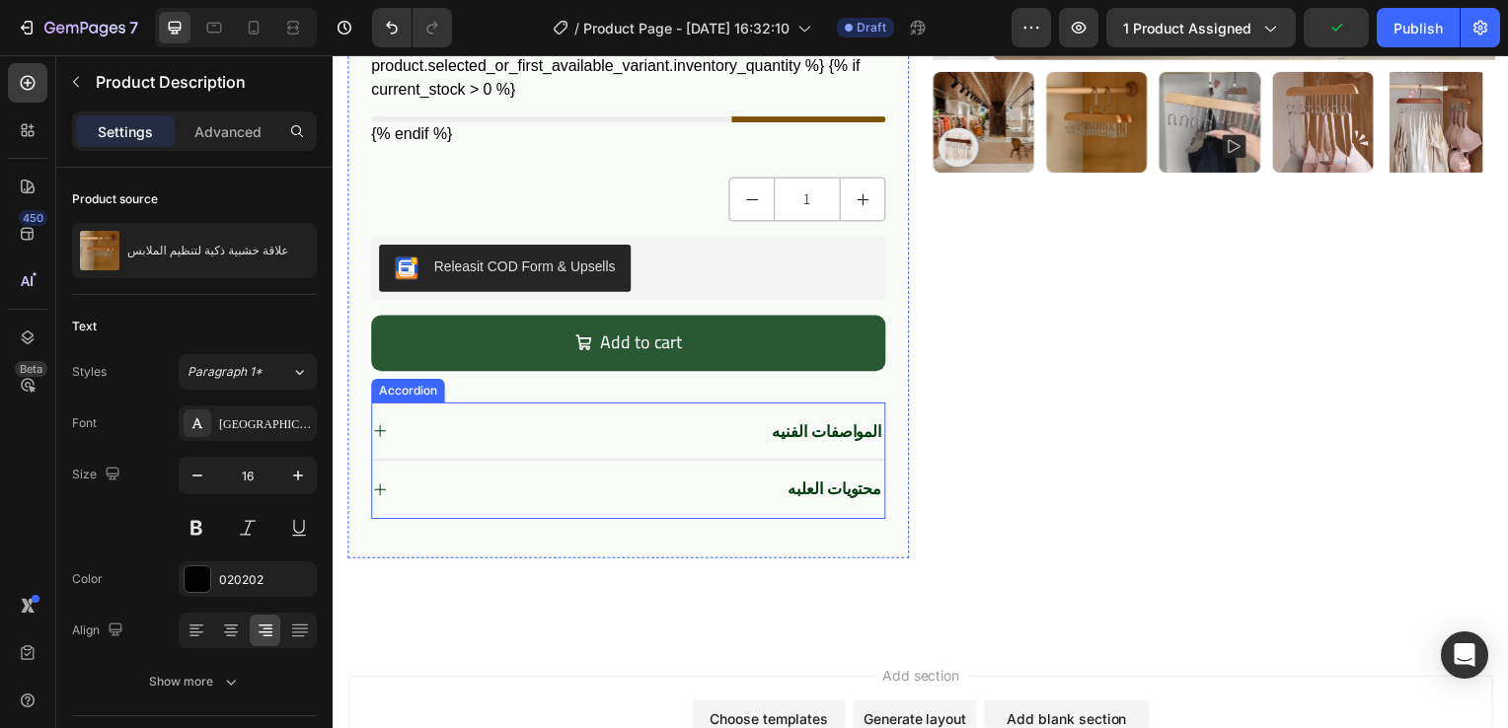
click at [729, 471] on div "محتويات العلبه" at bounding box center [630, 493] width 516 height 58
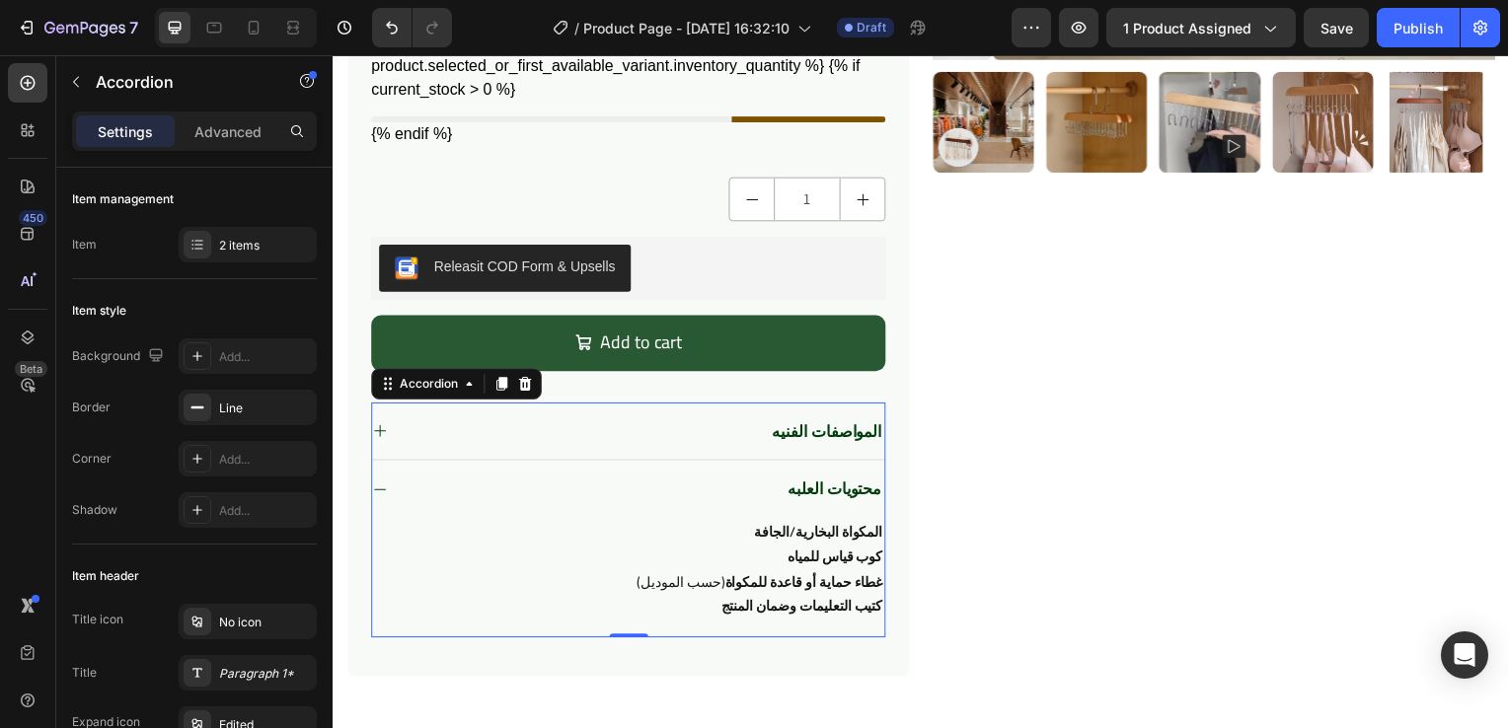
click at [729, 471] on div "محتويات العلبه" at bounding box center [630, 493] width 516 height 58
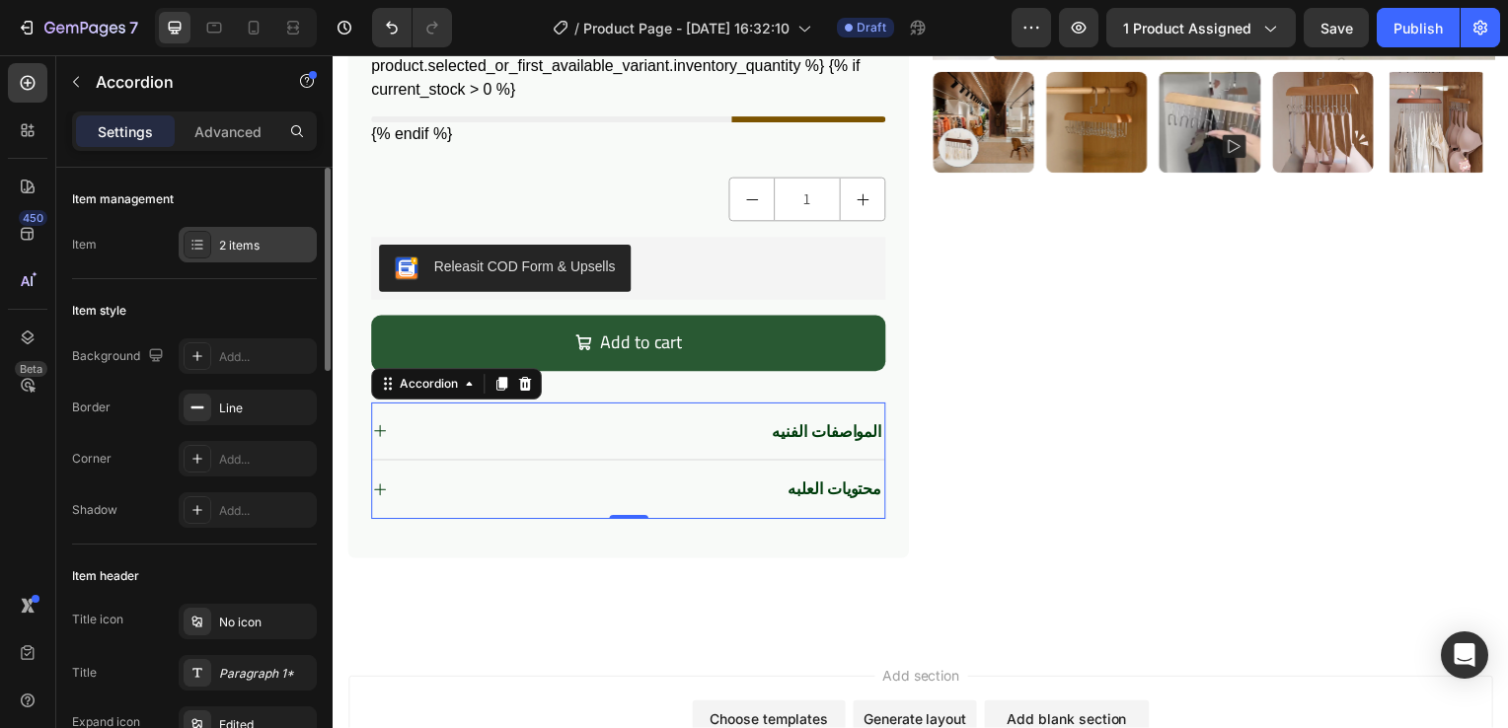
click at [250, 245] on div "2 items" at bounding box center [265, 246] width 93 height 18
click at [775, 442] on strong "المواصفات الفنيه" at bounding box center [830, 434] width 111 height 30
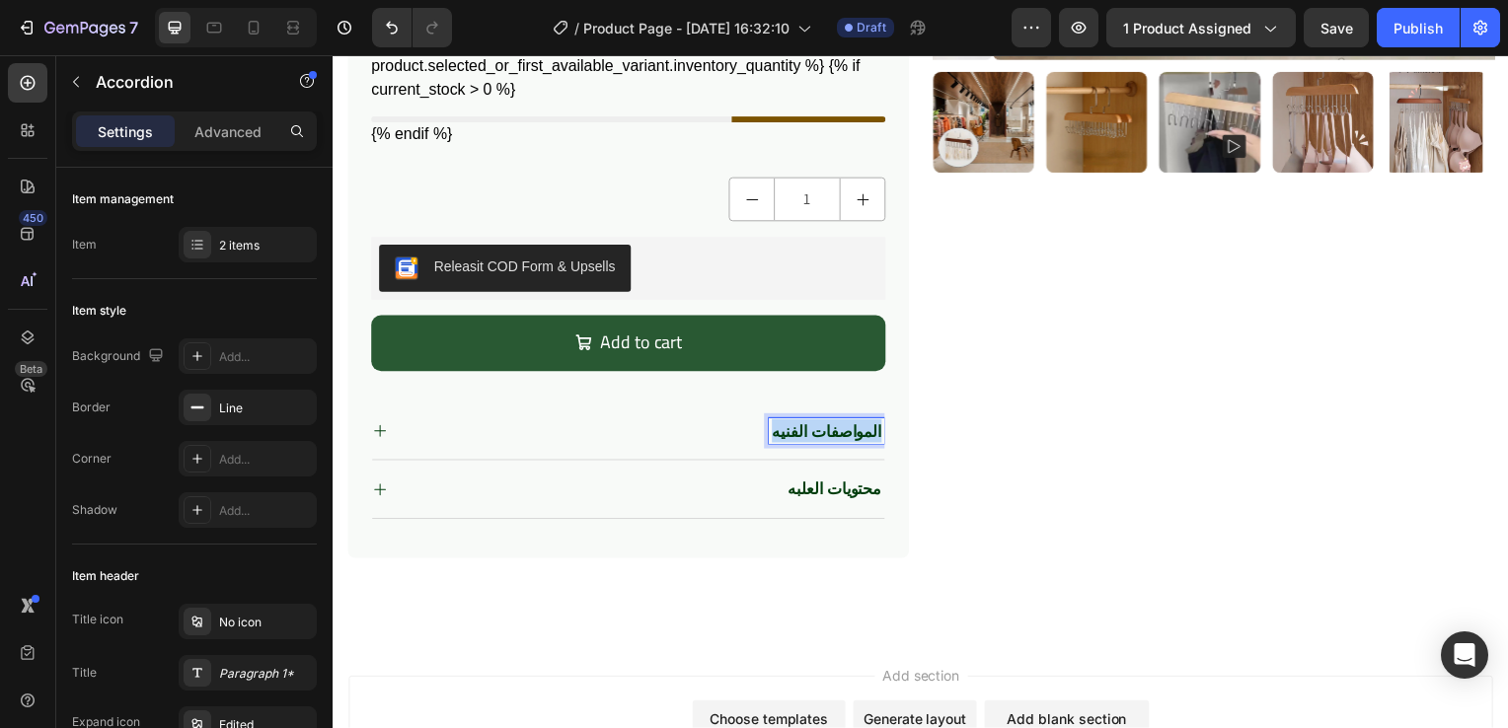
click at [775, 442] on strong "المواصفات الفنيه" at bounding box center [830, 434] width 111 height 30
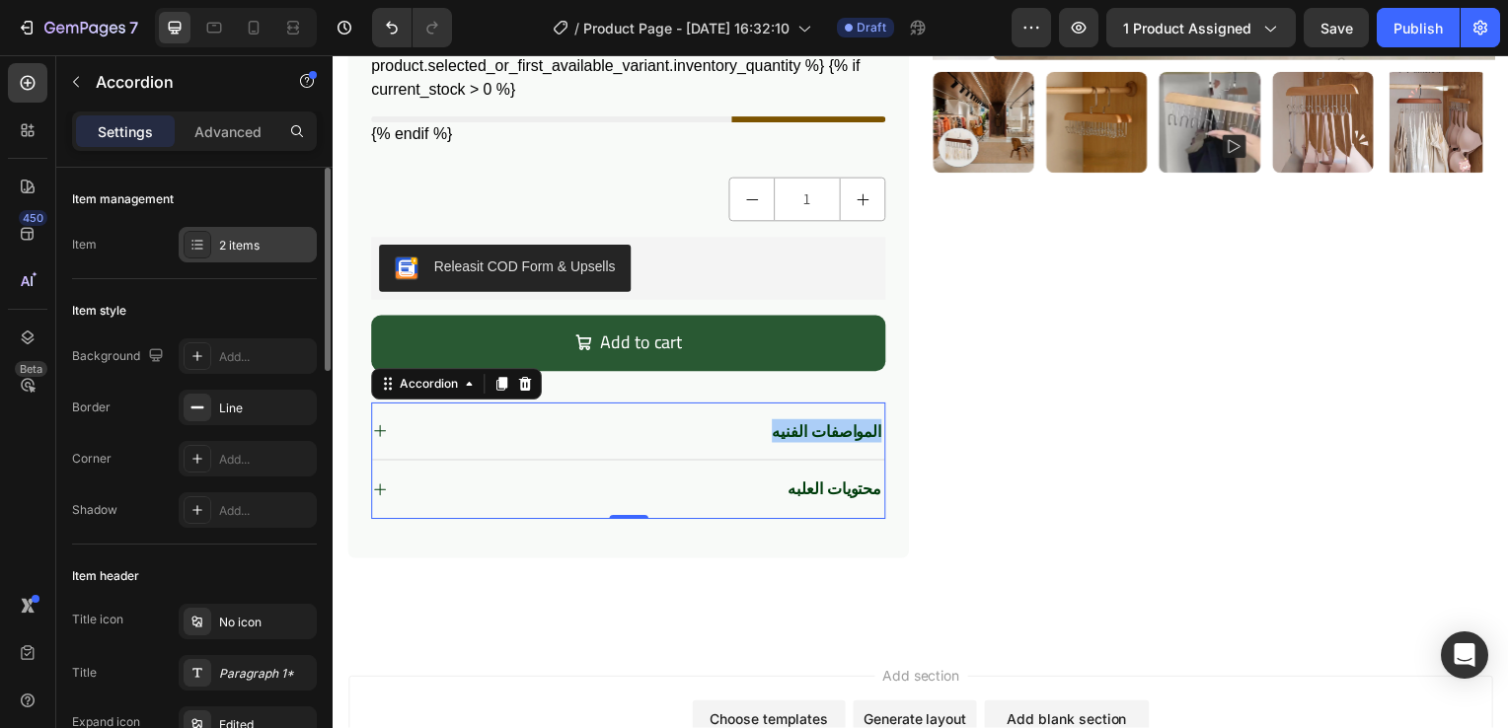
drag, startPoint x: 765, startPoint y: 393, endPoint x: 208, endPoint y: 244, distance: 576.1
click at [208, 244] on div at bounding box center [198, 245] width 28 height 28
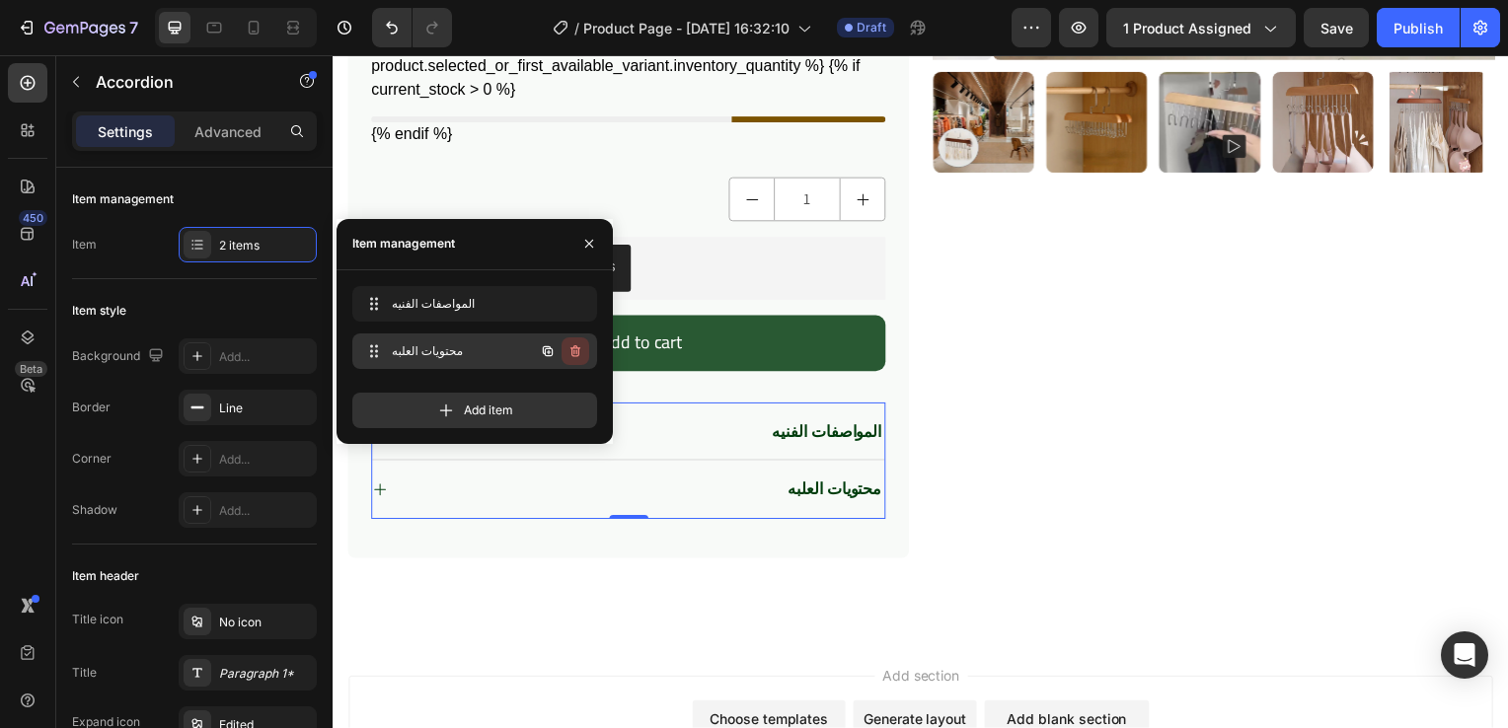
click at [579, 345] on icon "button" at bounding box center [575, 351] width 16 height 16
click at [579, 345] on div "Delete" at bounding box center [562, 351] width 37 height 18
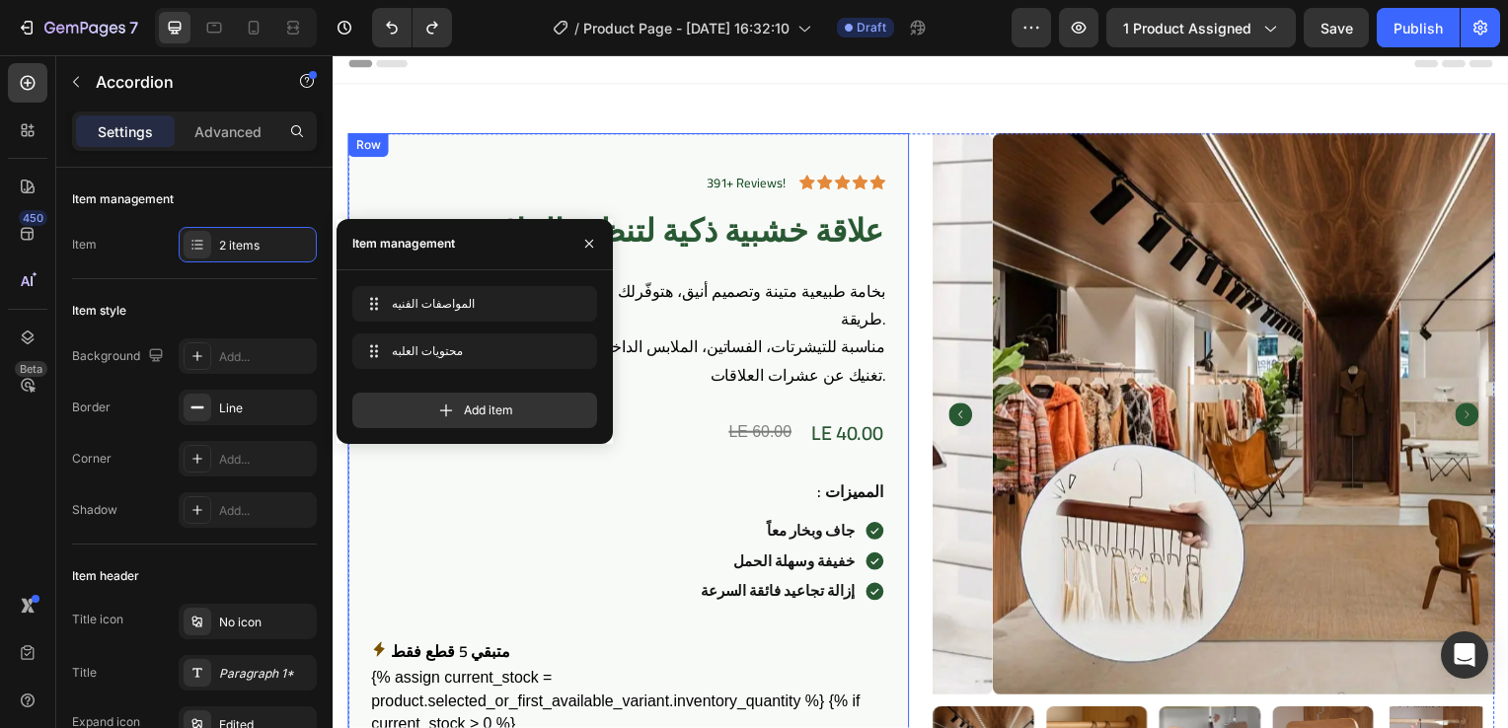
scroll to position [0, 0]
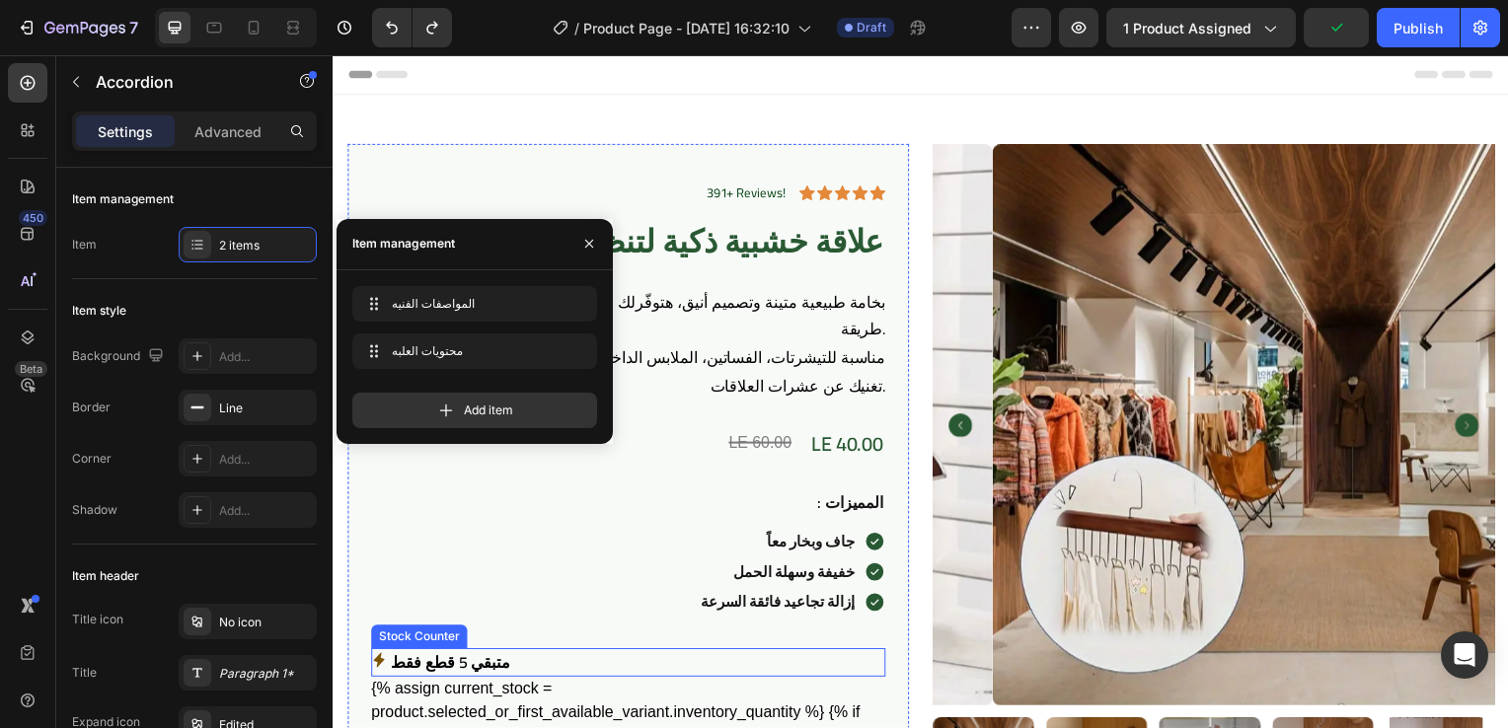
click at [583, 673] on div "متبقي 5 قطع فقط" at bounding box center [630, 667] width 518 height 29
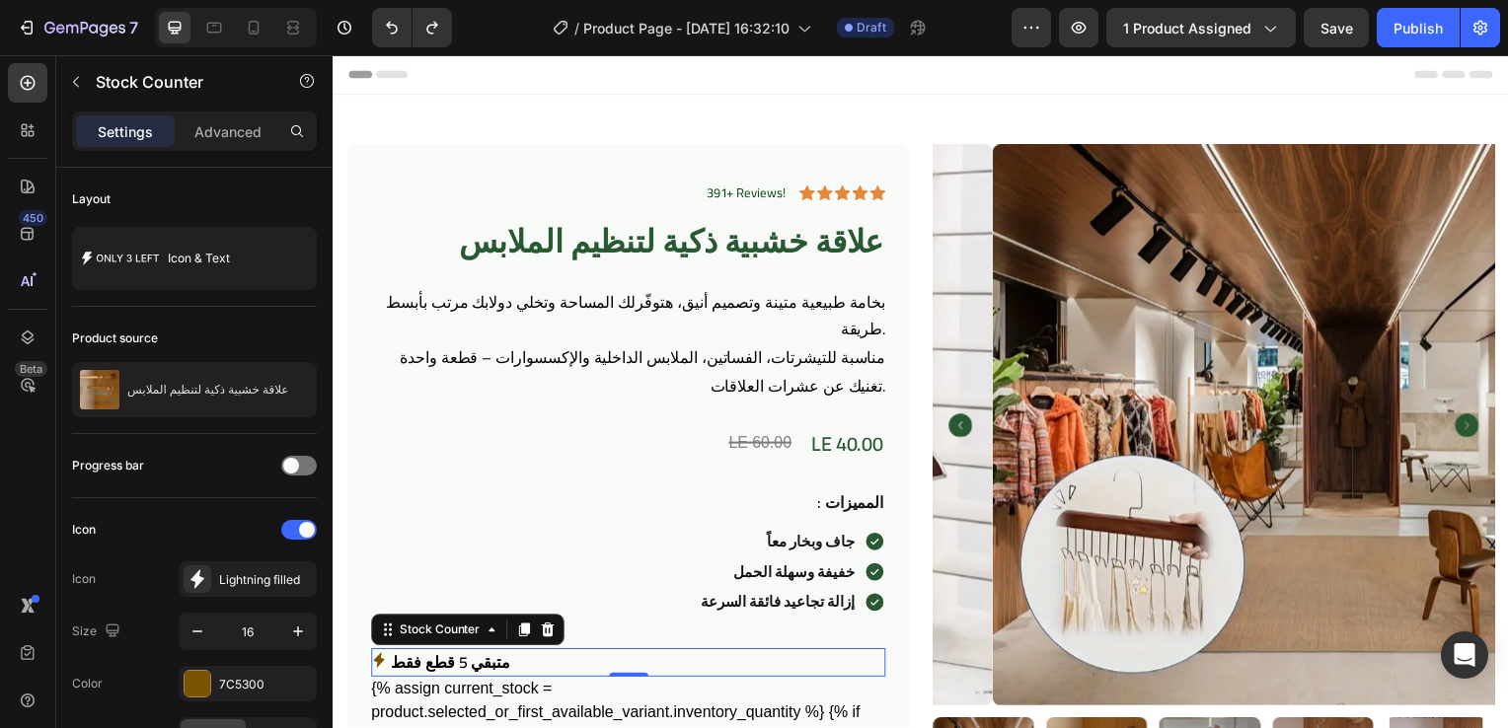
click at [588, 664] on div "متبقي 5 قطع فقط" at bounding box center [630, 667] width 518 height 29
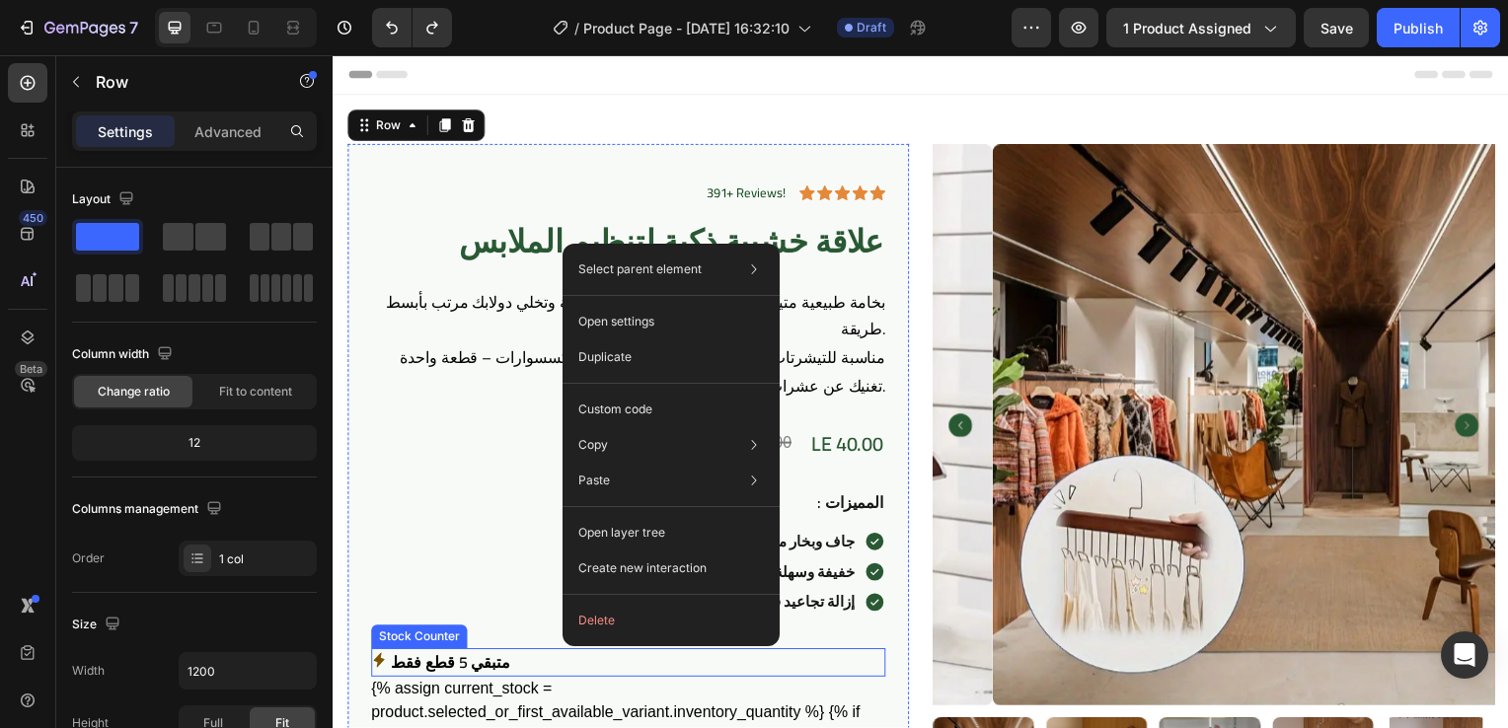
click at [511, 671] on p "متبقي 5 قطع فقط" at bounding box center [451, 667] width 120 height 29
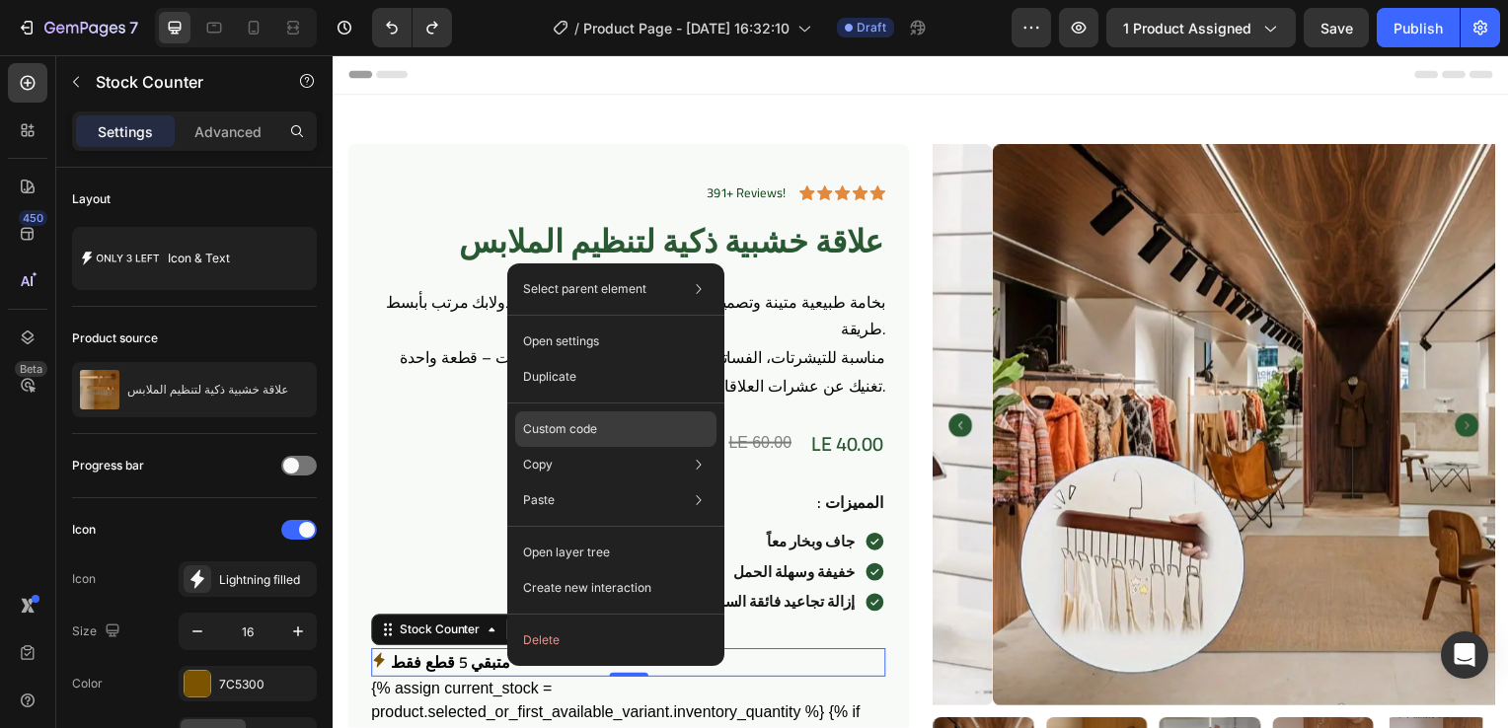
click at [601, 482] on div "Custom code" at bounding box center [615, 500] width 201 height 36
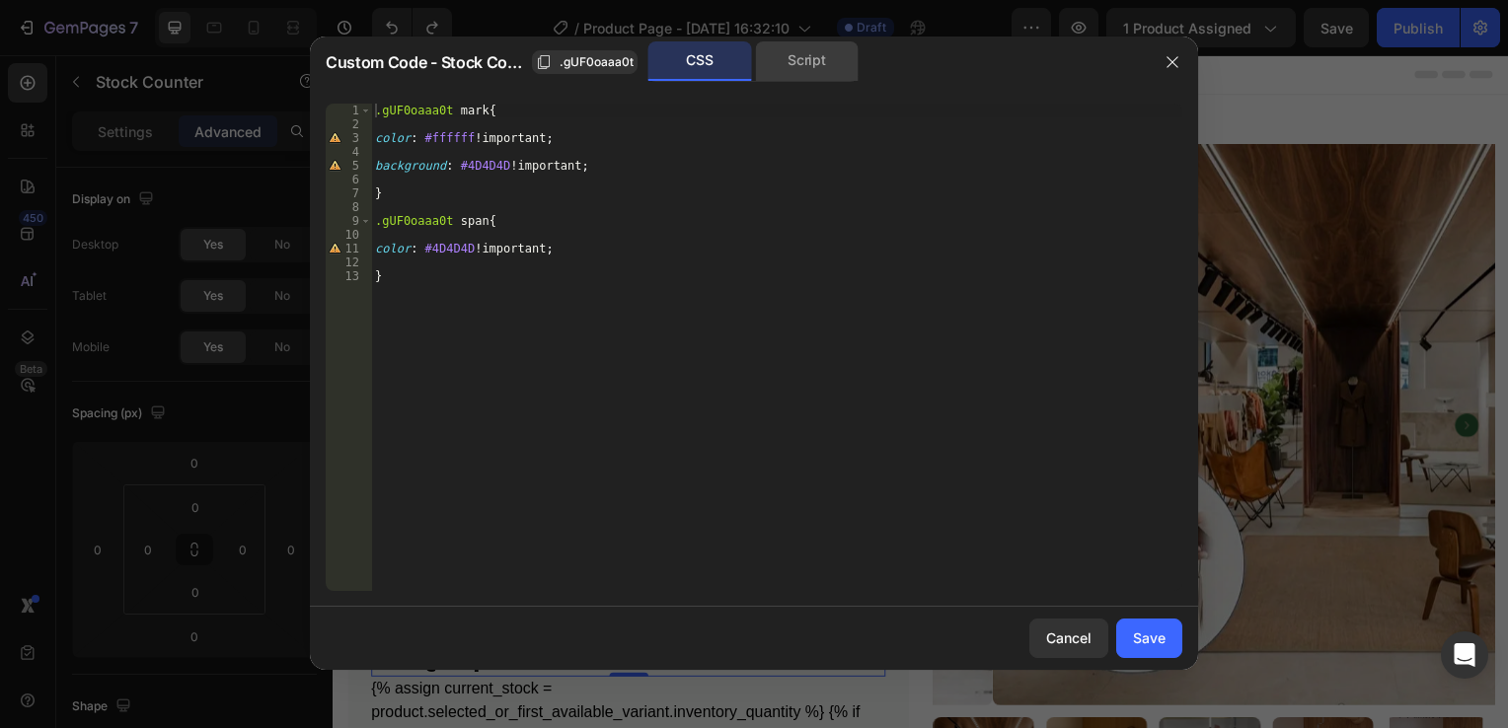
click at [770, 67] on div "Script" at bounding box center [807, 60] width 104 height 39
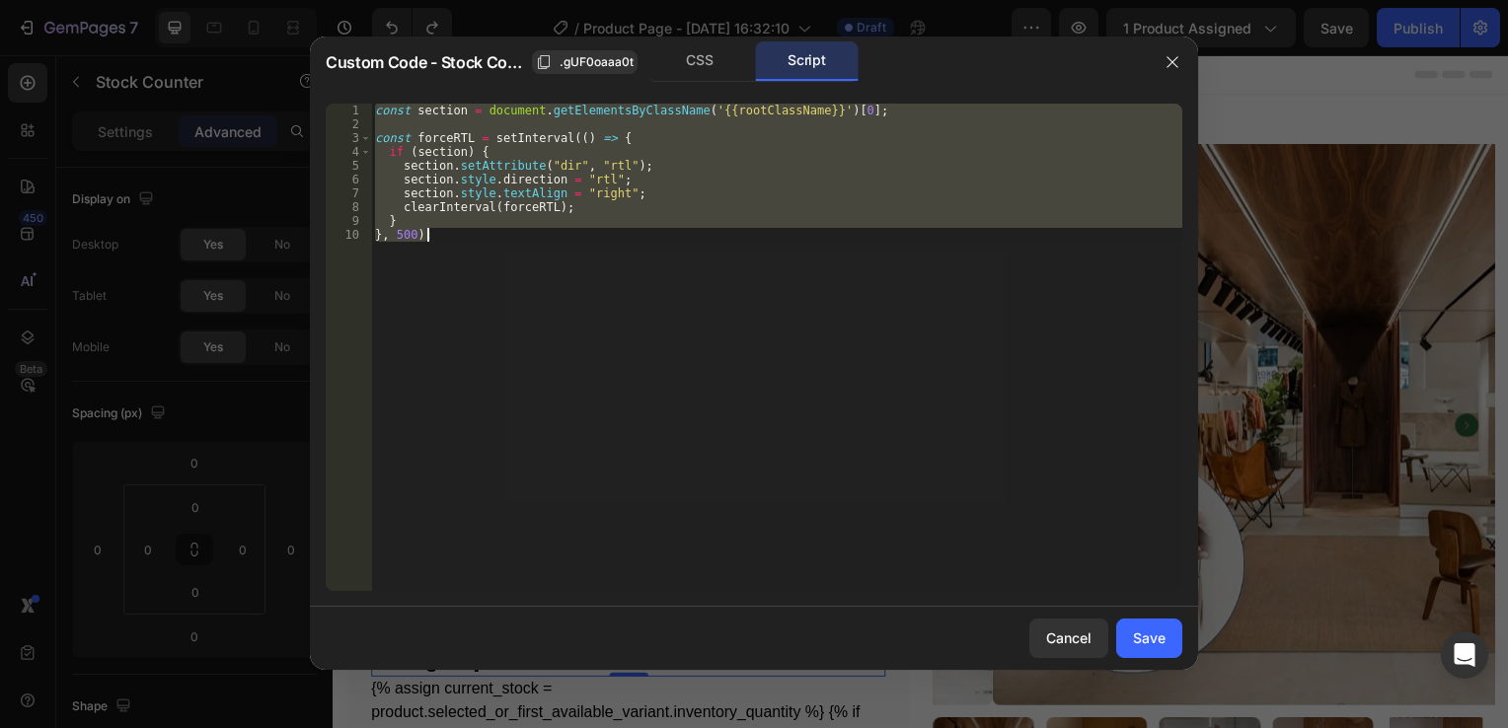
click at [600, 272] on div "const section = document . getElementsByClassName ( '{{rootClassName}}' ) [ 0 ]…" at bounding box center [776, 347] width 811 height 487
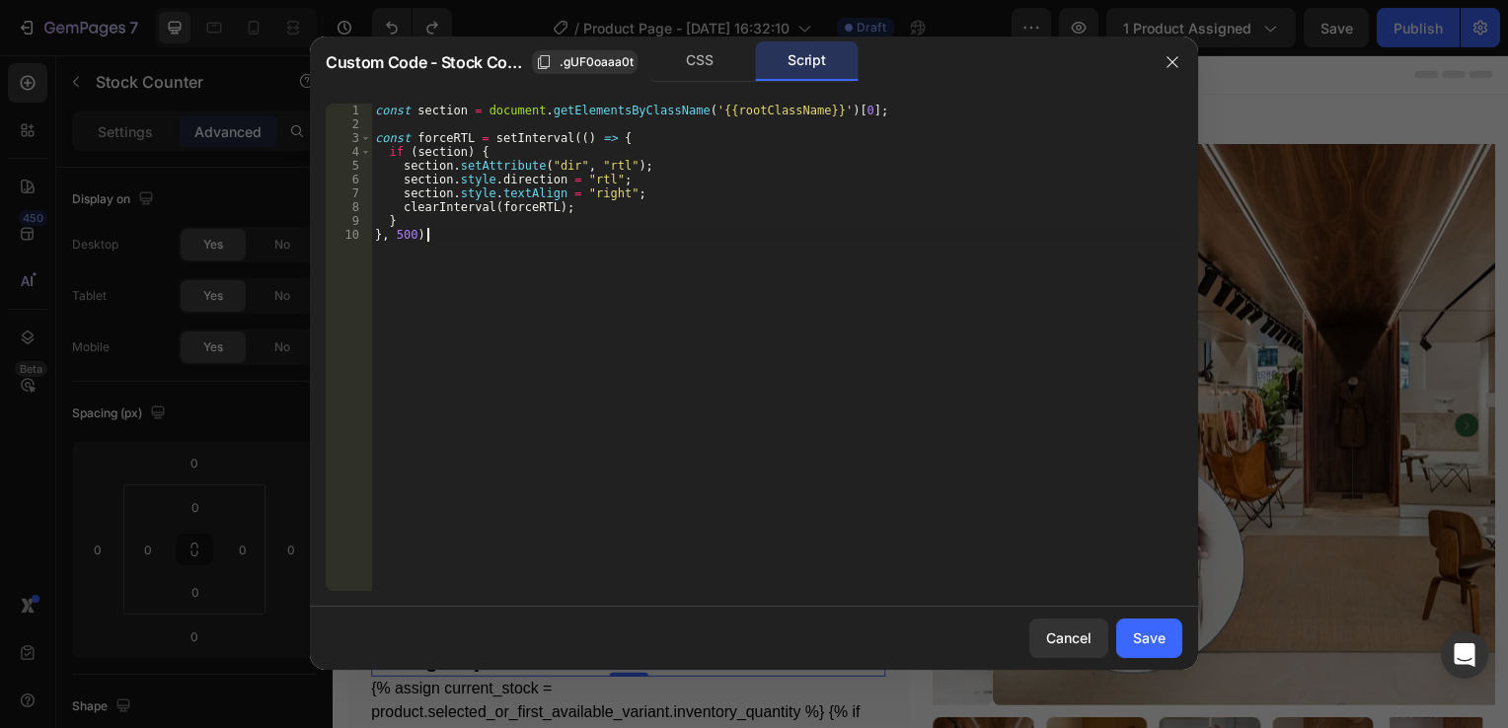
type textarea "} }, 500);"
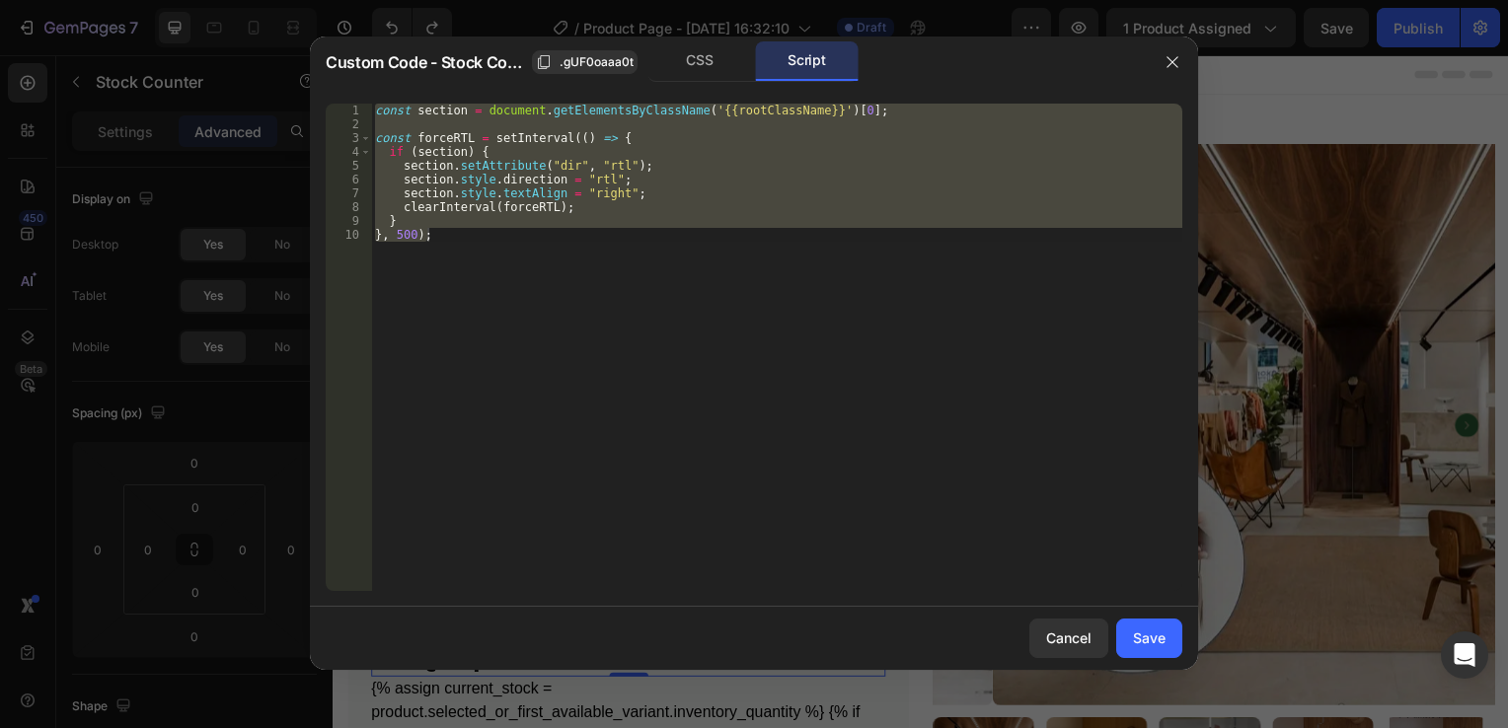
click at [1417, 345] on div at bounding box center [754, 364] width 1508 height 728
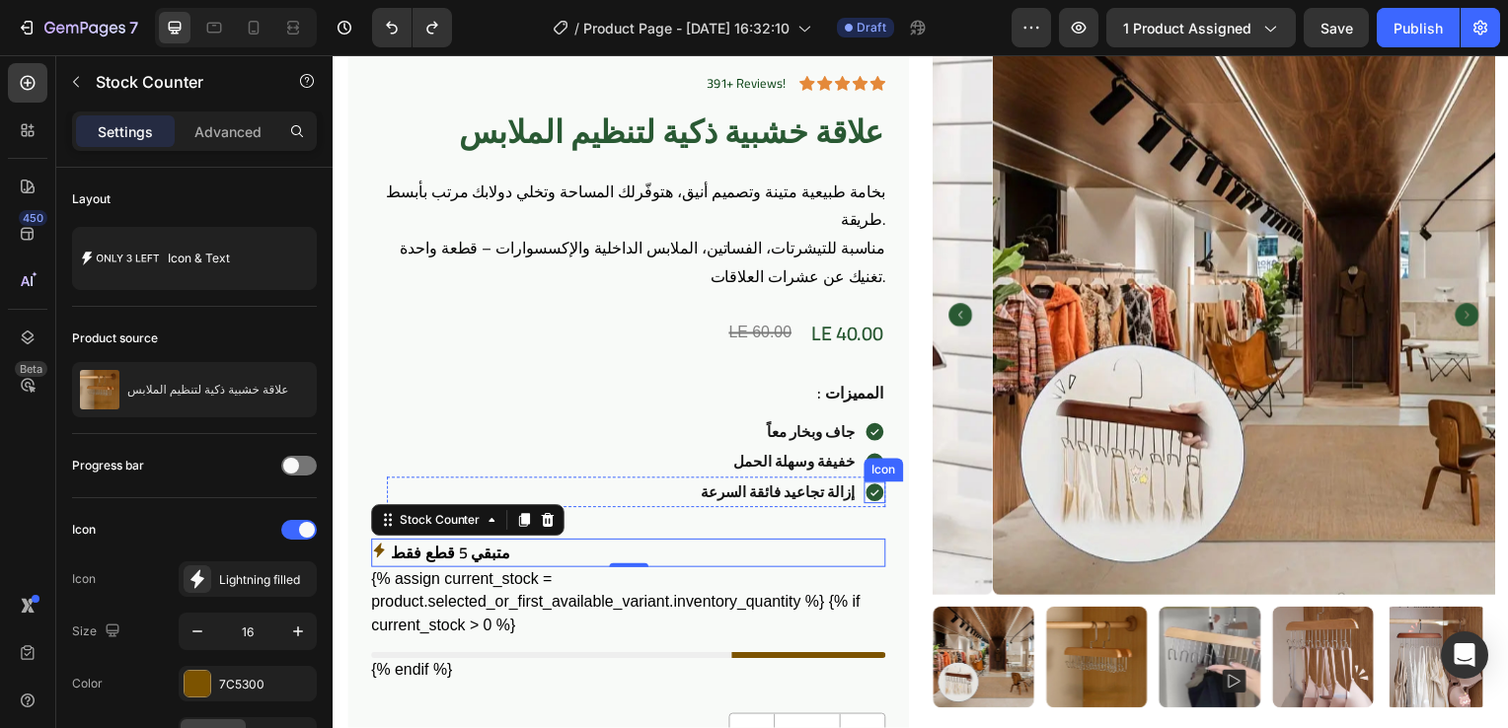
scroll to position [110, 0]
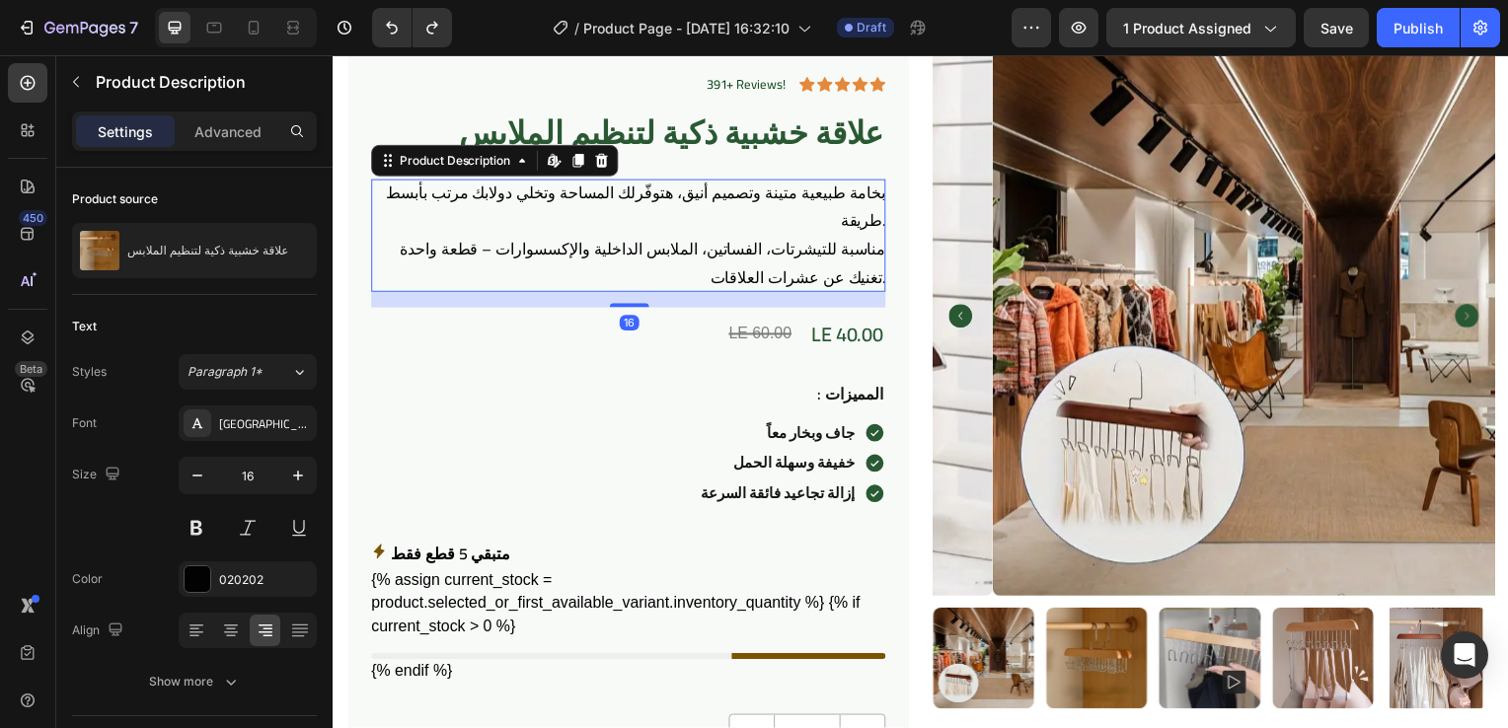
click at [822, 212] on div "بخامة طبيعية متينة وتصميم أنيق، هتوفّرلك المساحة وتخلي دولابك مرتب بأبسط طريقة.…" at bounding box center [630, 237] width 518 height 113
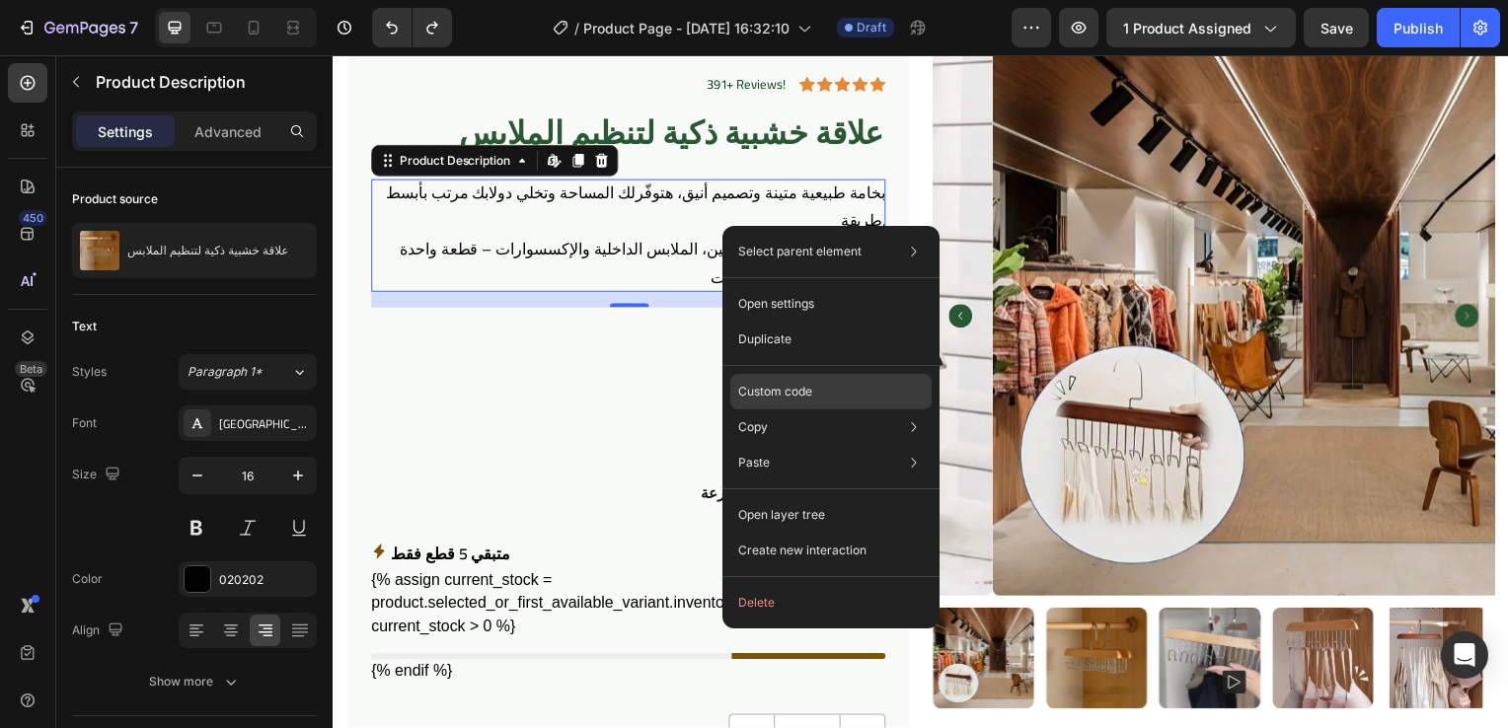
click at [908, 445] on div "Custom code" at bounding box center [830, 463] width 201 height 36
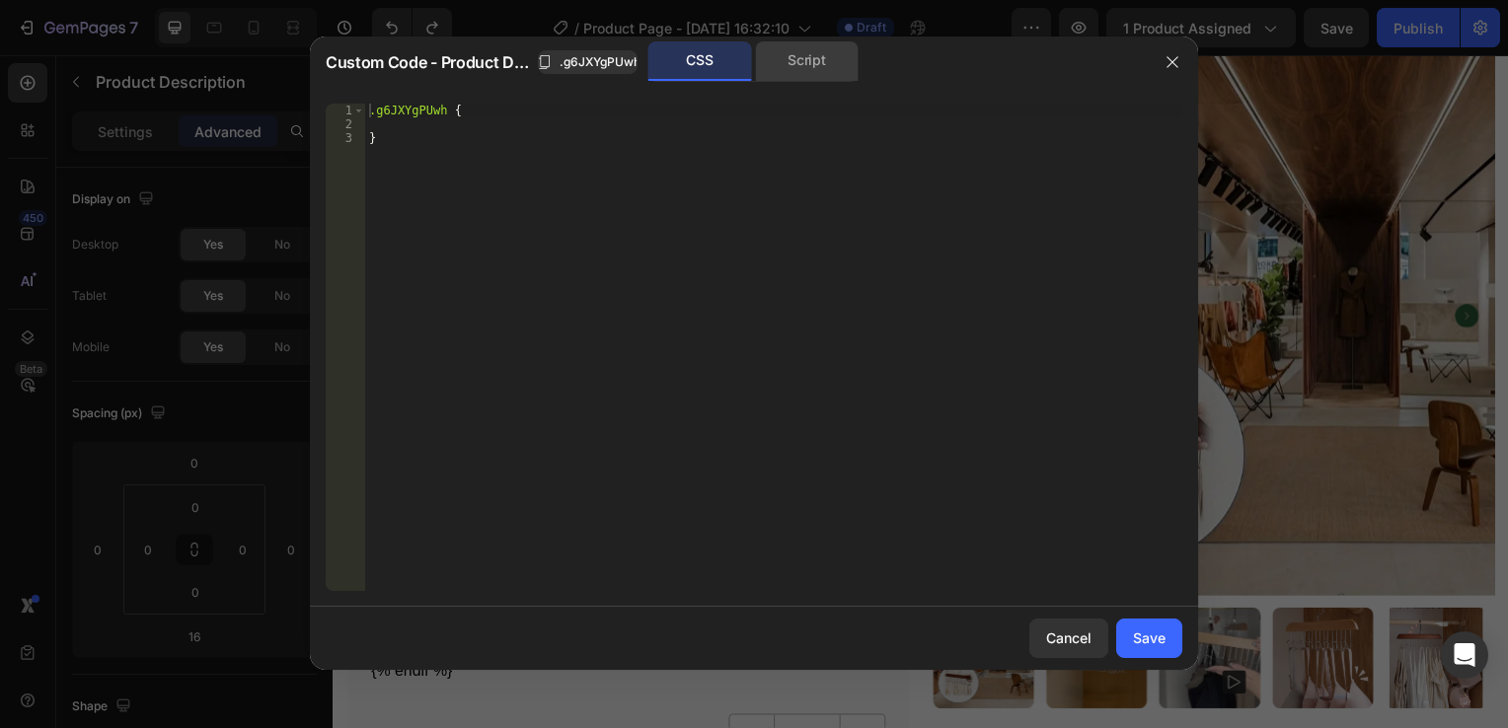
click at [819, 64] on div "Script" at bounding box center [807, 60] width 104 height 39
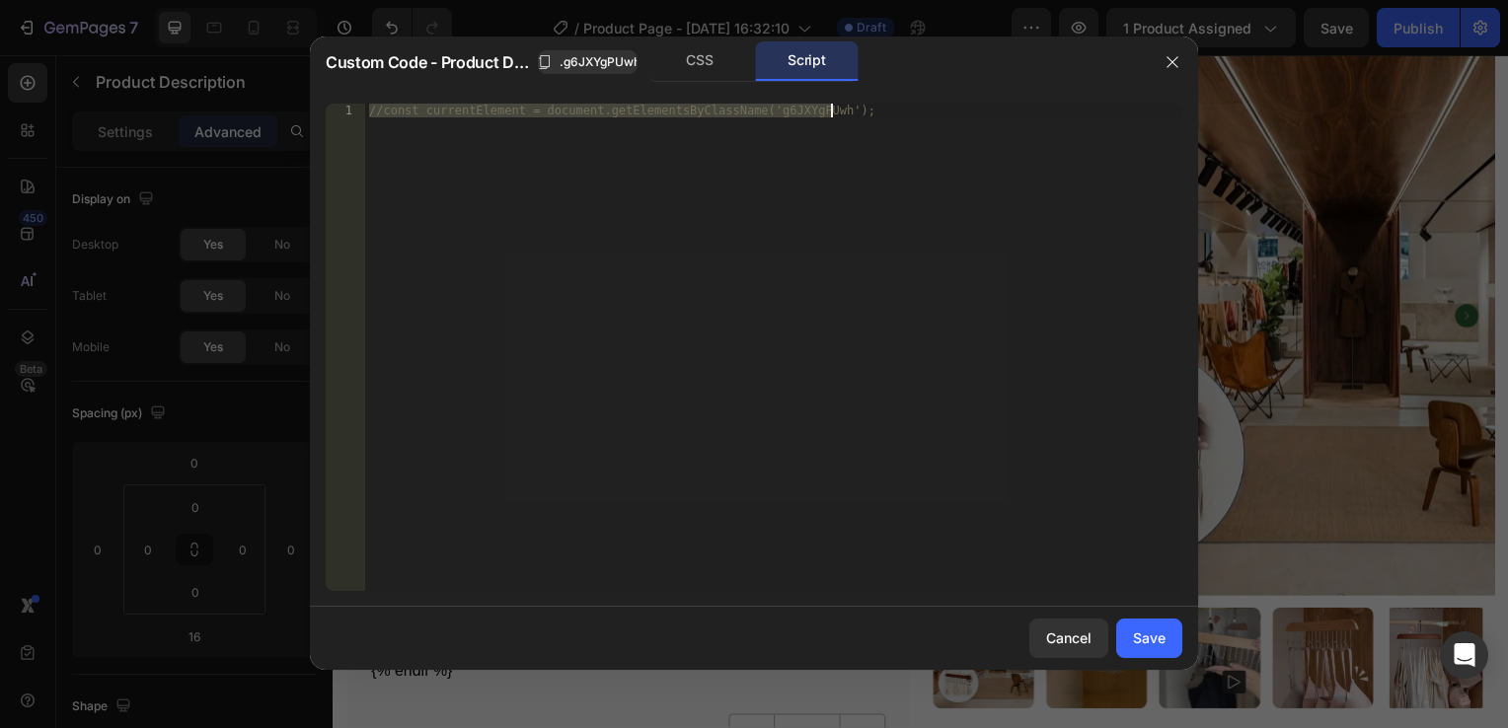
click at [900, 259] on div "//const currentElement = document.getElementsByClassName('g6JXYgPUwh');" at bounding box center [773, 347] width 817 height 487
paste textarea "}, 500"
type textarea "}, 500);"
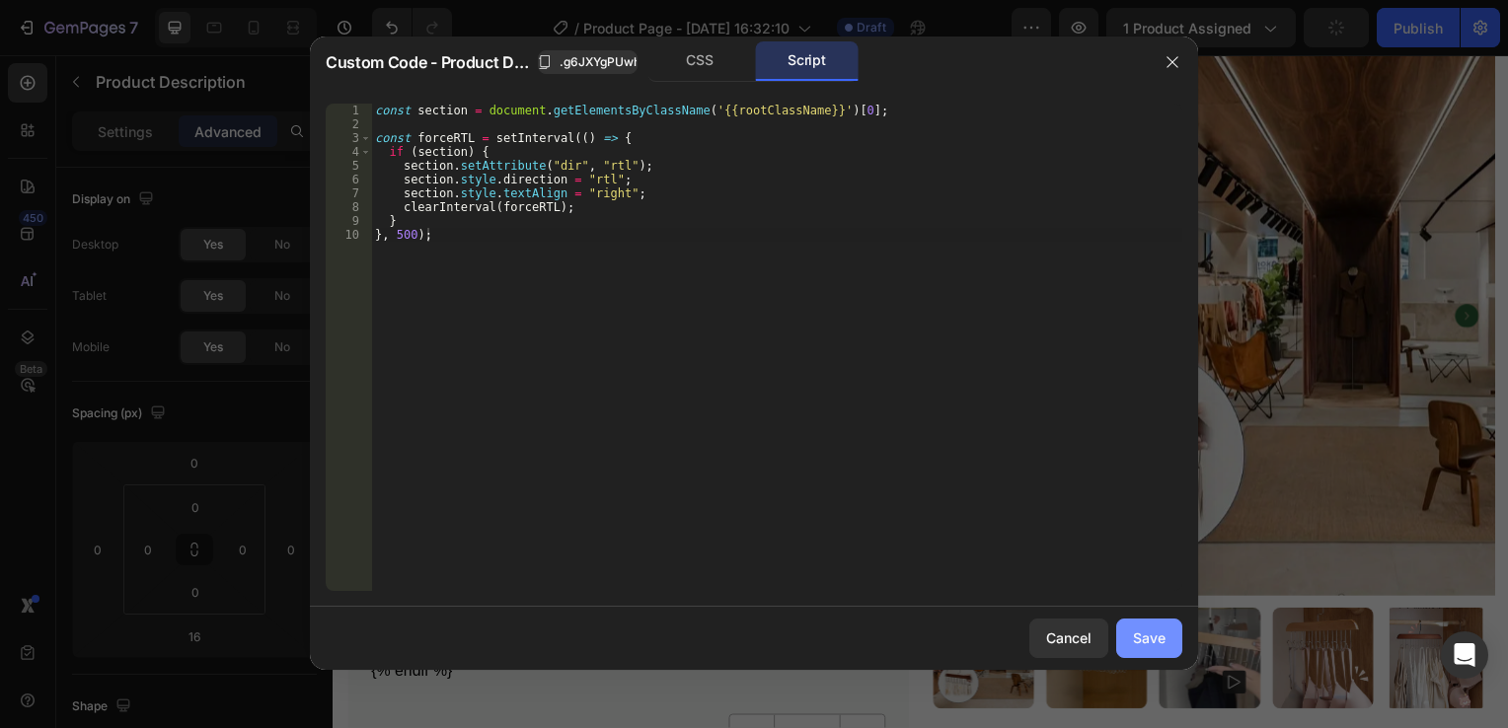
click at [1167, 635] on button "Save" at bounding box center [1149, 638] width 66 height 39
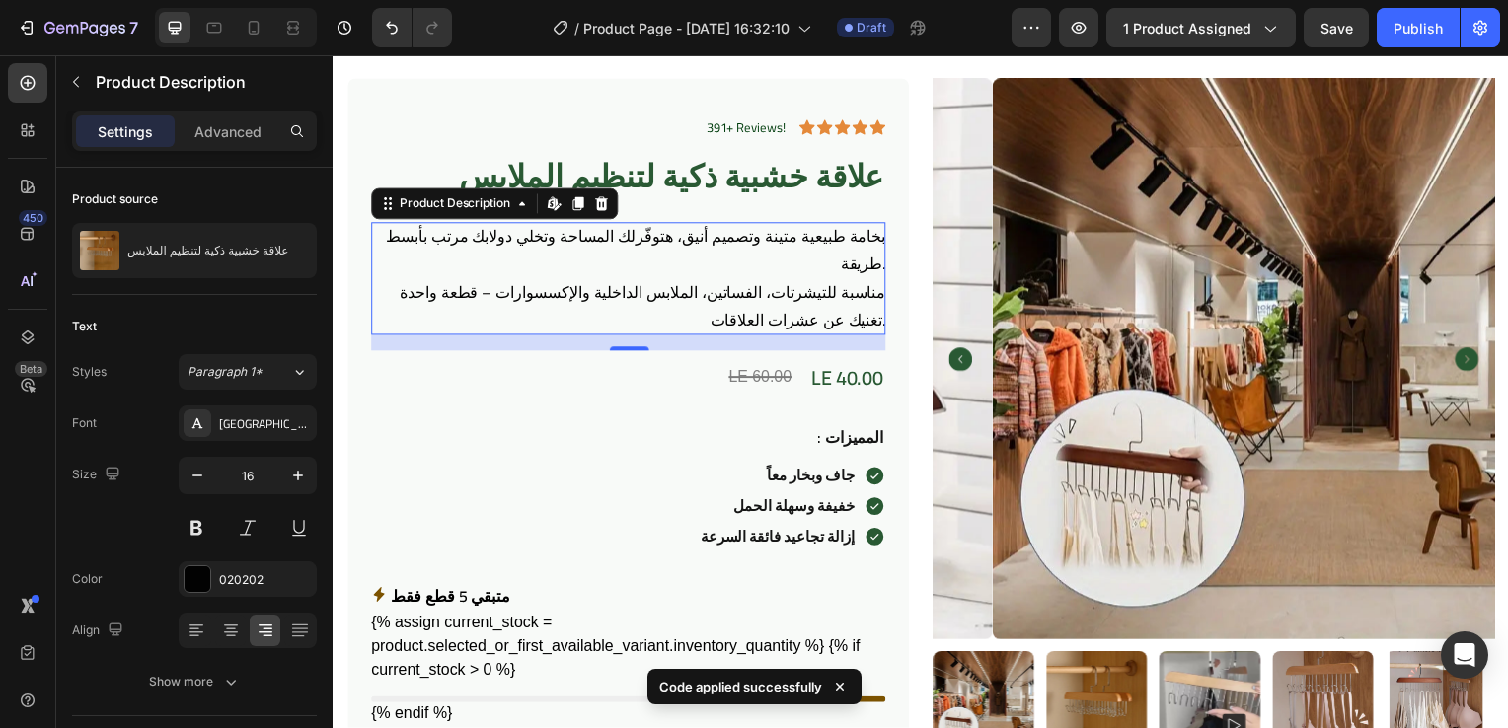
scroll to position [0, 0]
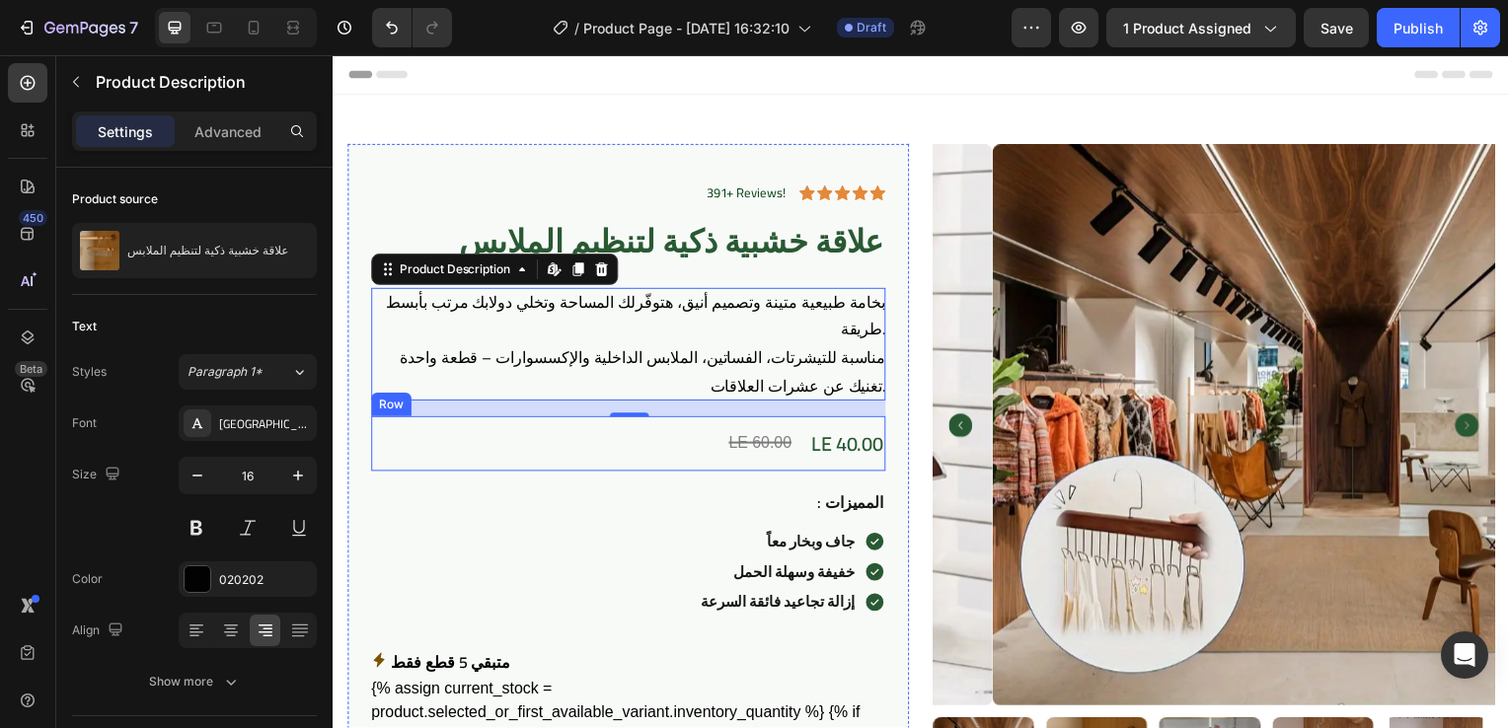
click at [821, 473] on div "LE 60.00 Compare Price Compare Price LE 40.00 Product Price Product Price Row" at bounding box center [630, 446] width 518 height 55
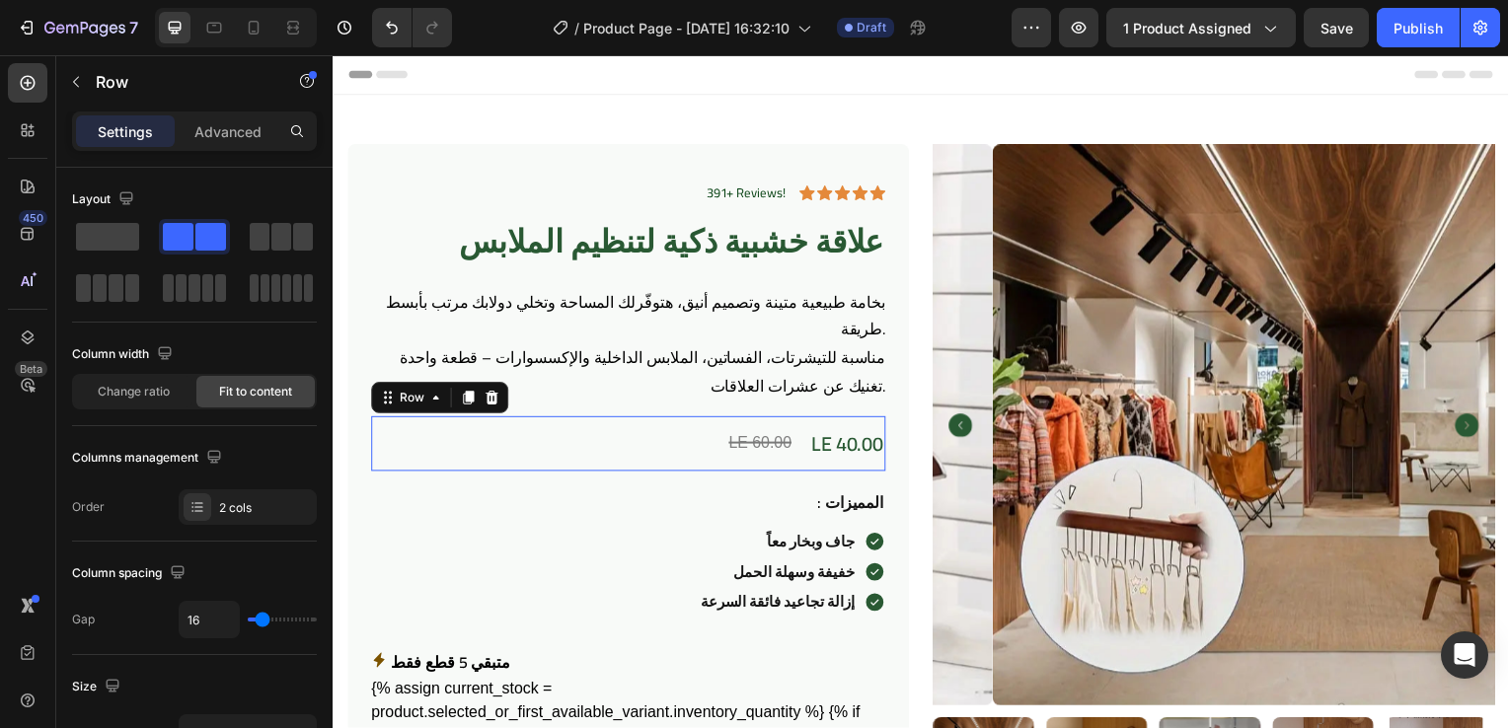
scroll to position [237, 0]
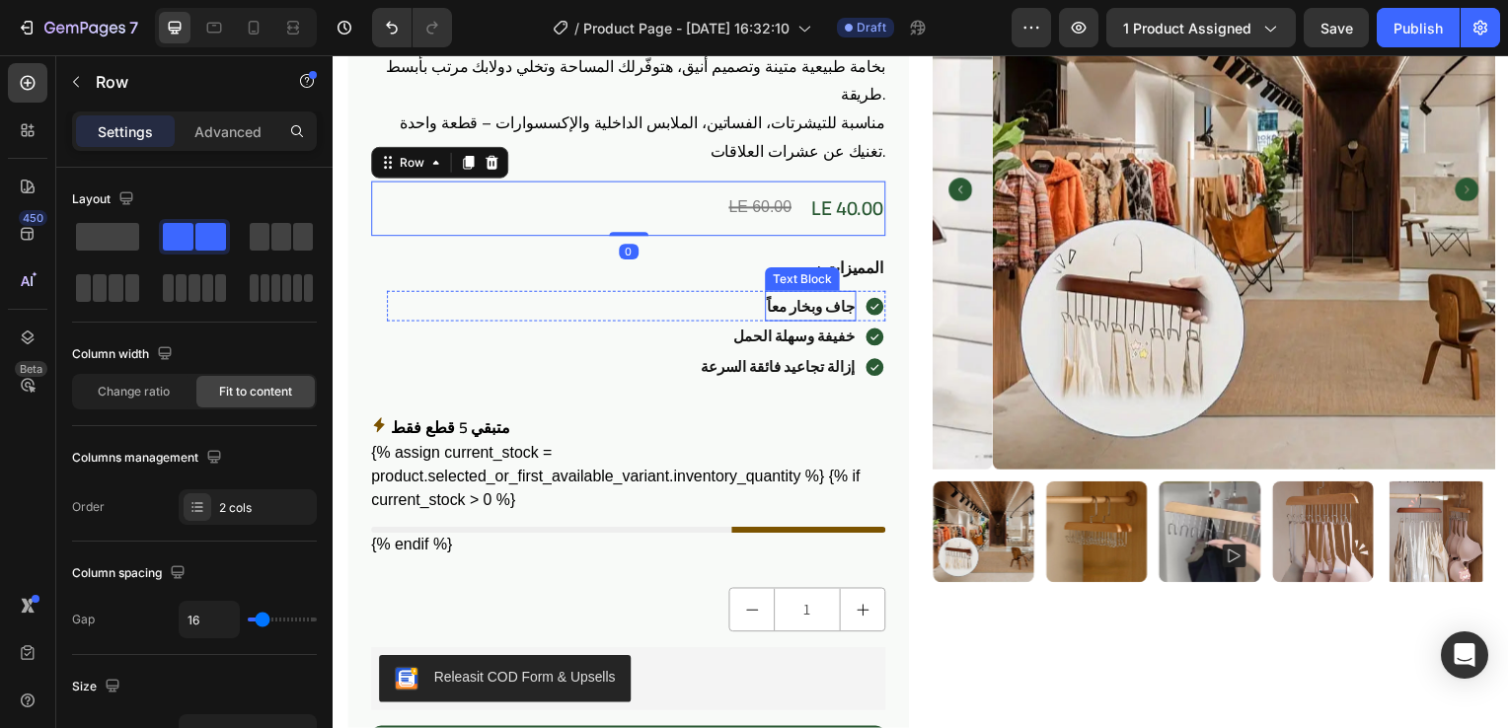
click at [829, 304] on strong "جاف وبخار معاً" at bounding box center [814, 308] width 88 height 29
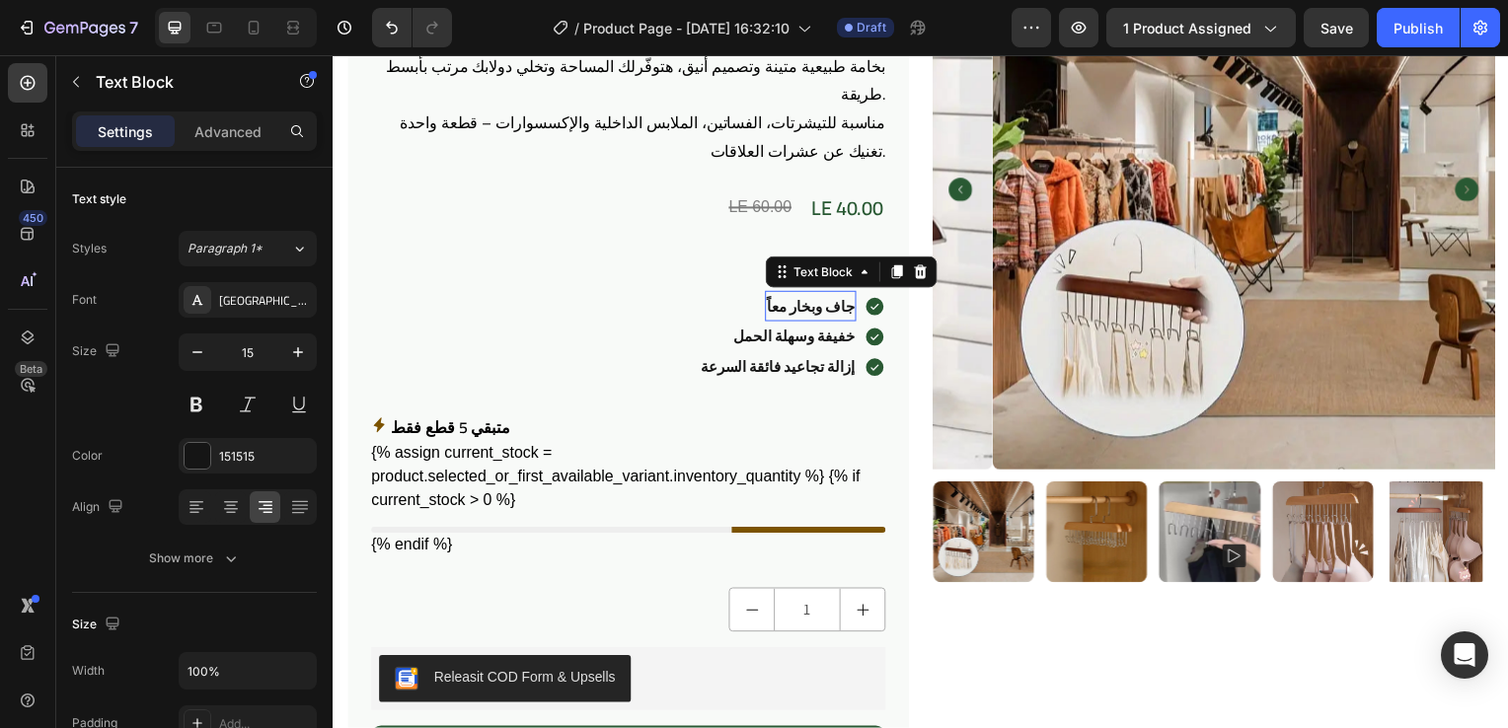
click at [829, 304] on strong "جاف وبخار معاً" at bounding box center [814, 308] width 88 height 29
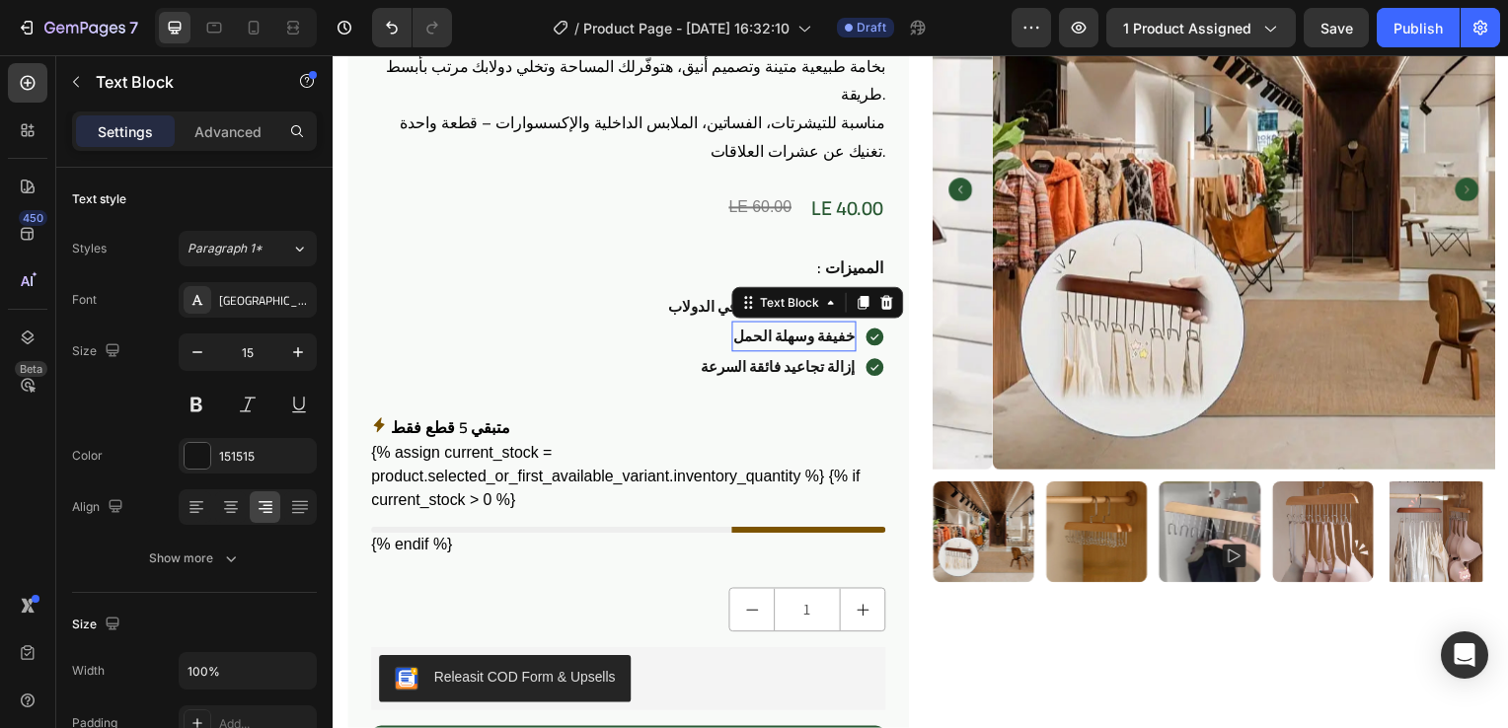
click at [791, 334] on strong "خفيفة وسهلة الحمل" at bounding box center [796, 339] width 121 height 29
click at [825, 364] on strong "إزالة تجاعيد فائقة السرعة" at bounding box center [779, 369] width 155 height 29
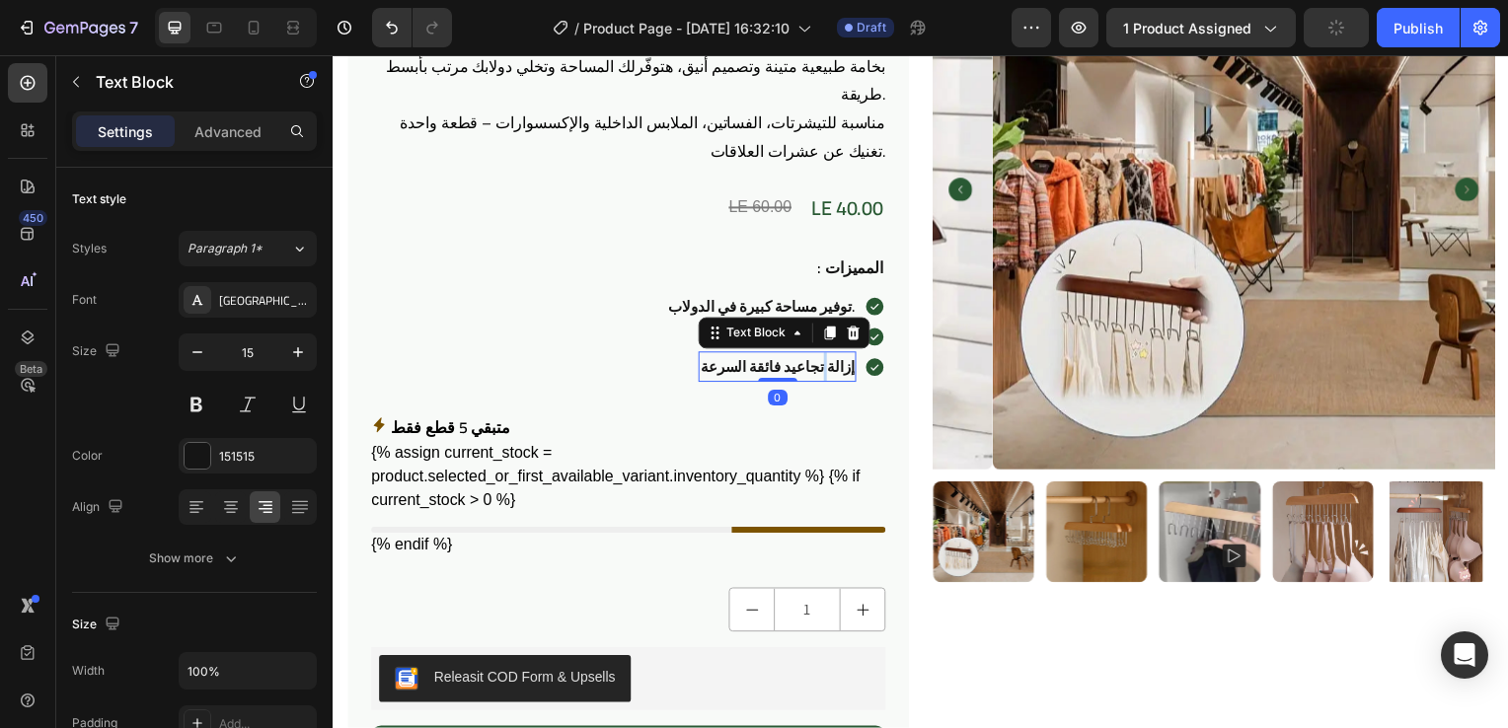
click at [825, 364] on strong "إزالة تجاعيد فائقة السرعة" at bounding box center [779, 369] width 155 height 29
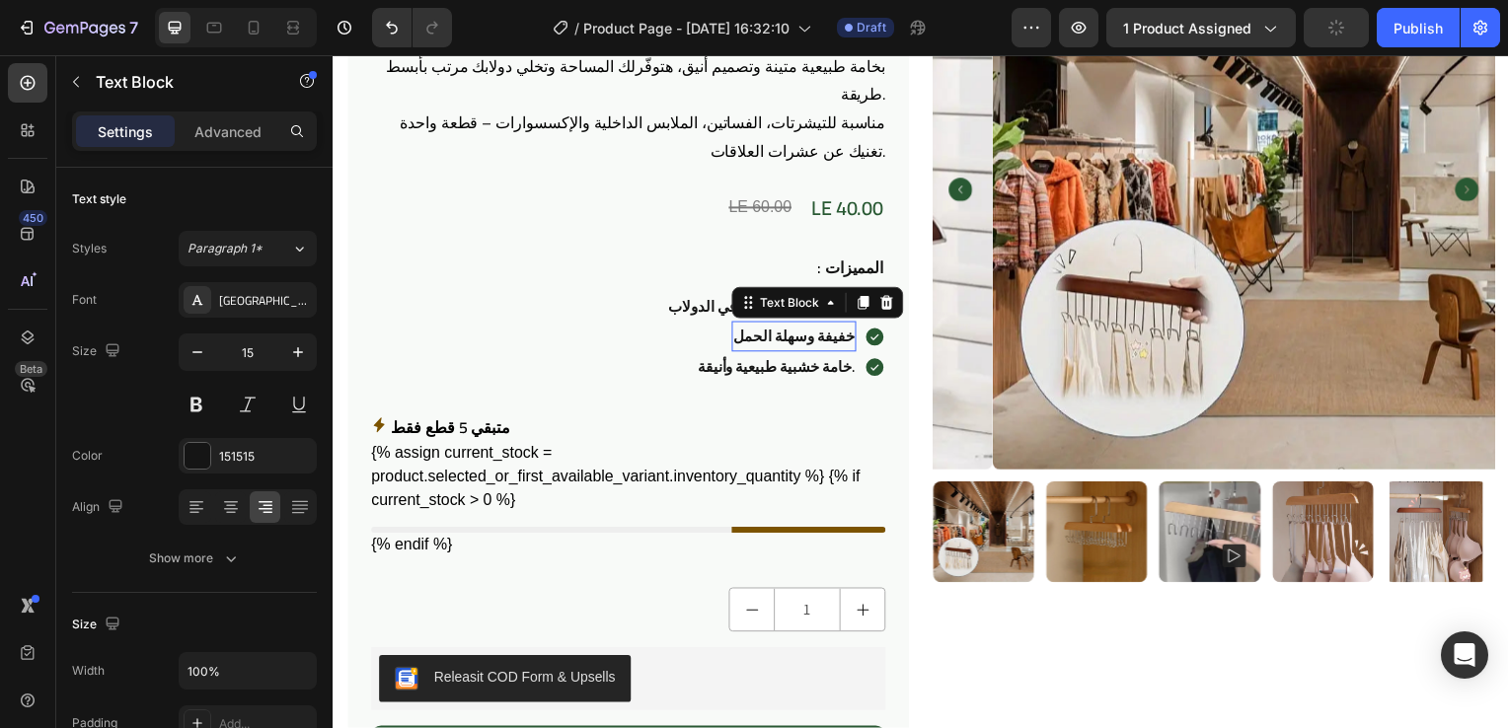
click at [834, 340] on strong "خفيفة وسهلة الحمل" at bounding box center [796, 339] width 121 height 29
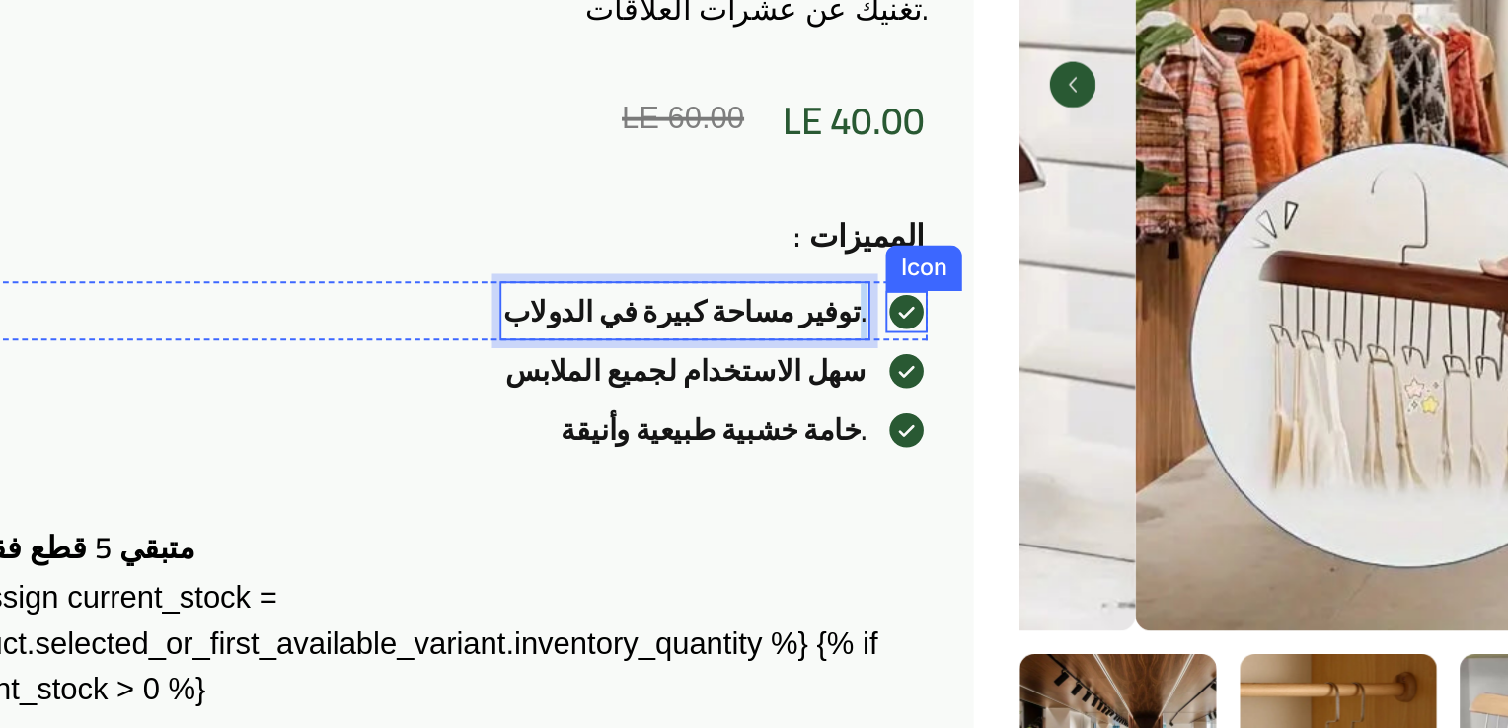
drag, startPoint x: 365, startPoint y: 76, endPoint x: 394, endPoint y: 76, distance: 28.6
click at [394, 76] on div "توفير مساحة كبيرة في الدولاب. Text Block 0 Icon Row" at bounding box center [155, 75] width 502 height 31
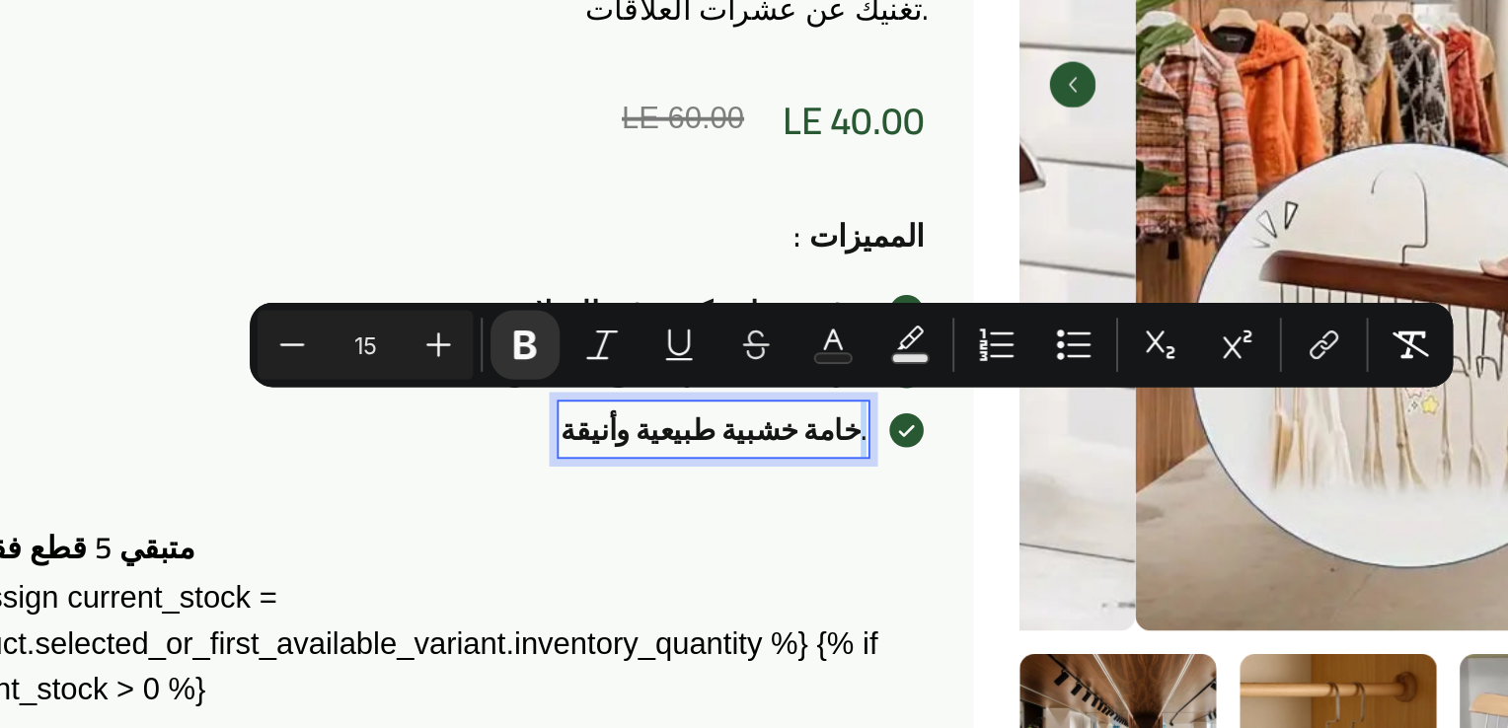
click at [364, 136] on strong "خامة خشبية طبيعية وأنيقة." at bounding box center [296, 136] width 158 height 29
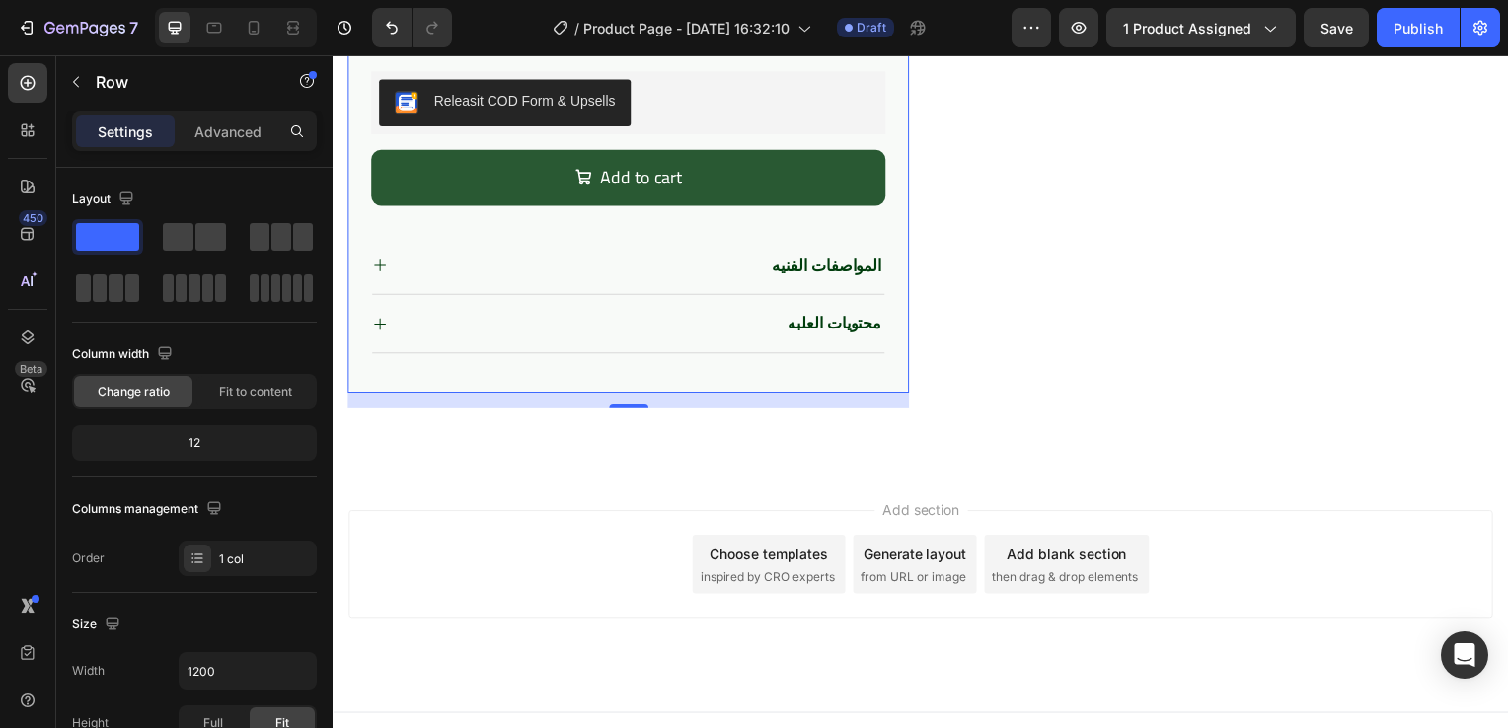
scroll to position [819, 0]
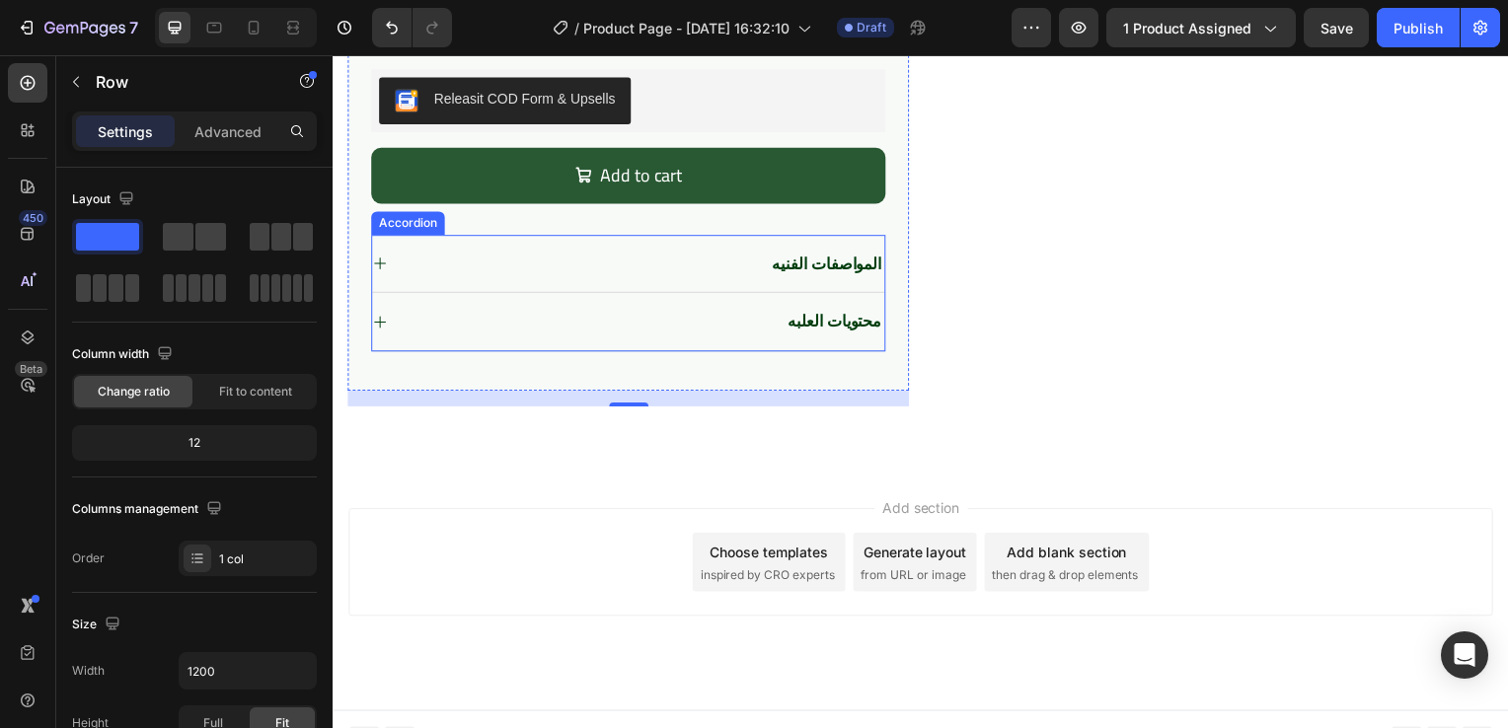
click at [690, 264] on div "المواصفات الفنيه" at bounding box center [646, 266] width 484 height 27
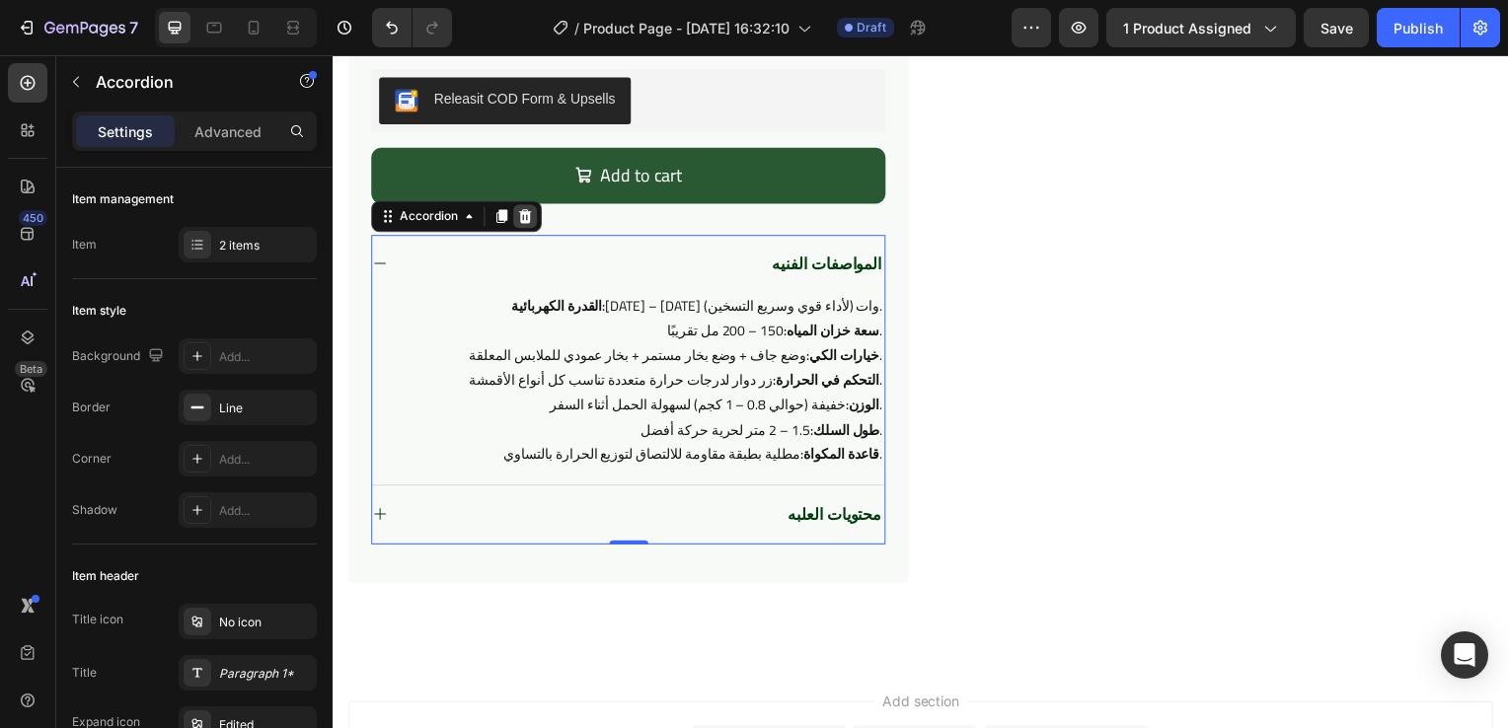
click at [520, 211] on icon at bounding box center [526, 218] width 16 height 16
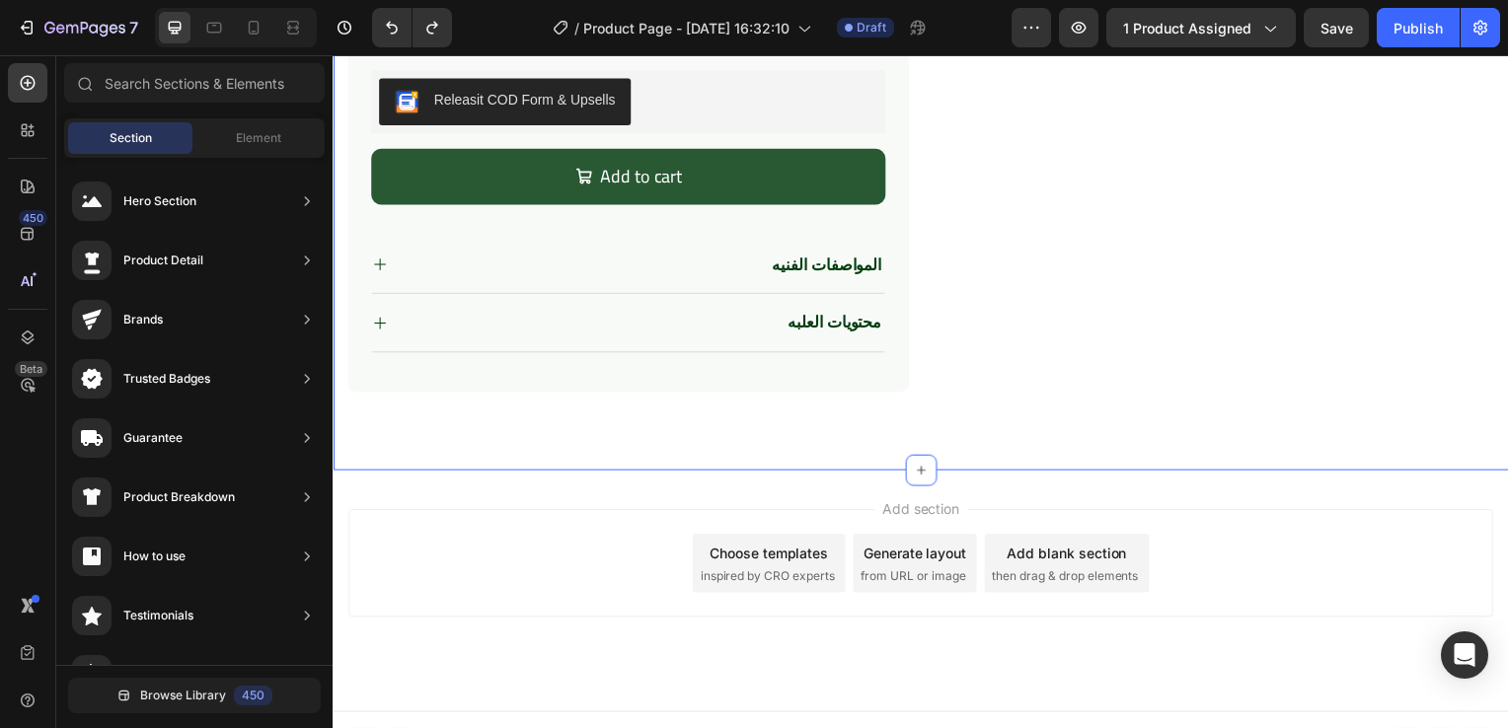
scroll to position [823, 0]
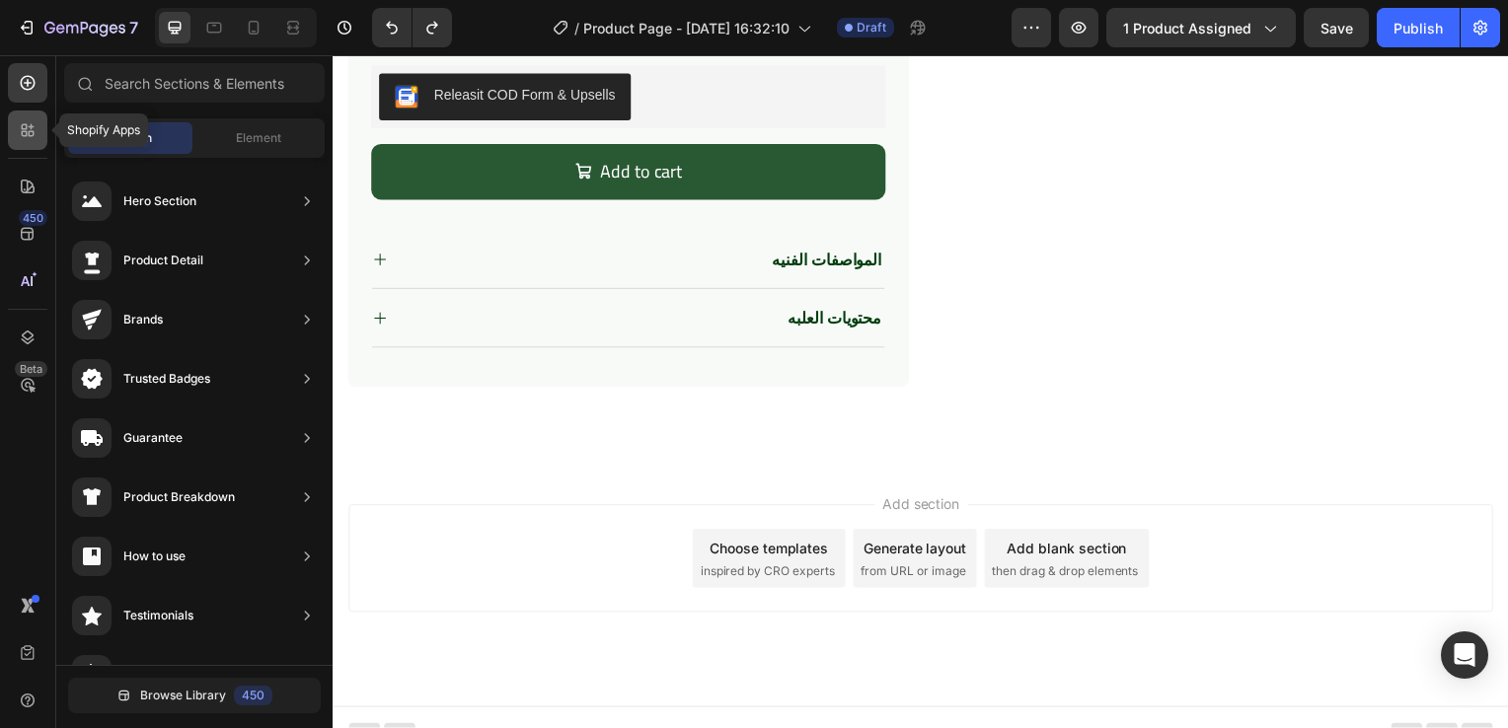
click at [24, 127] on icon at bounding box center [28, 130] width 20 height 20
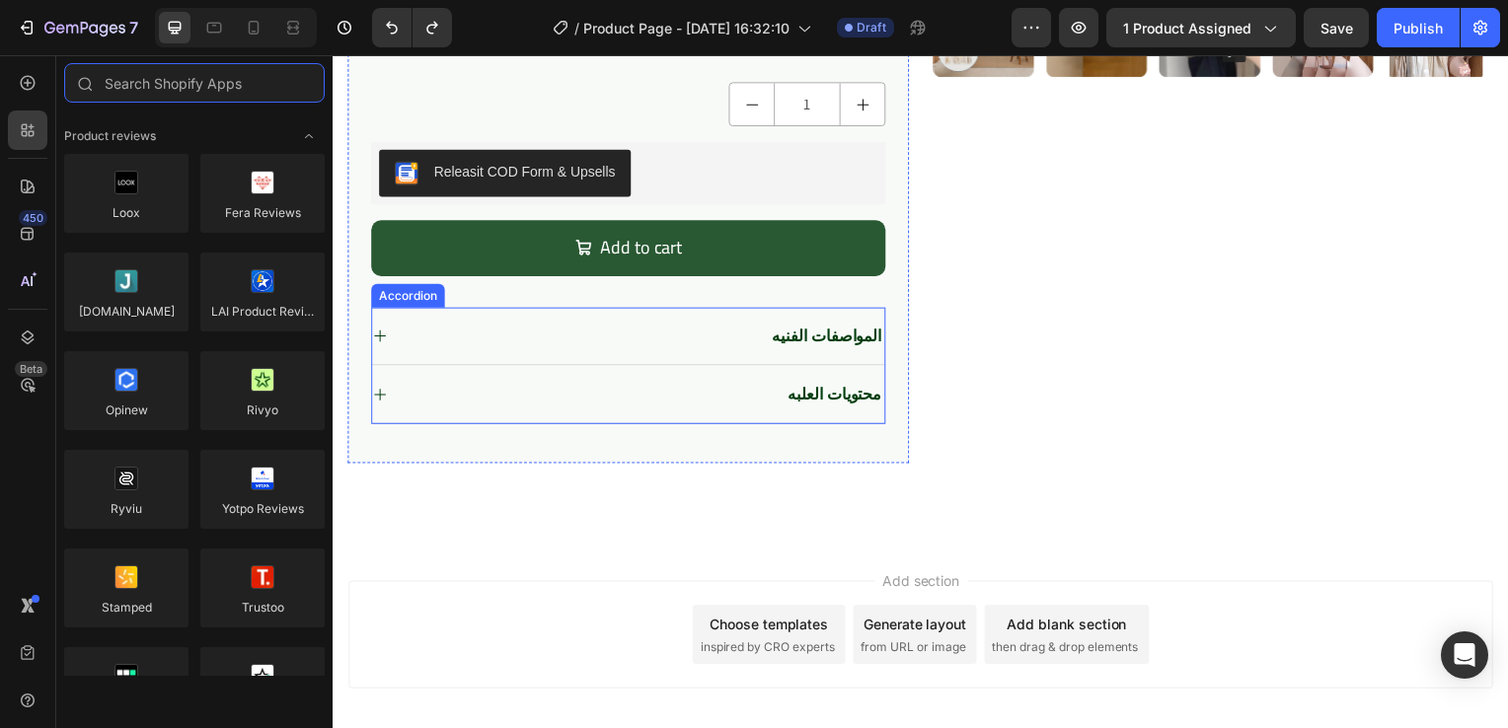
scroll to position [841, 0]
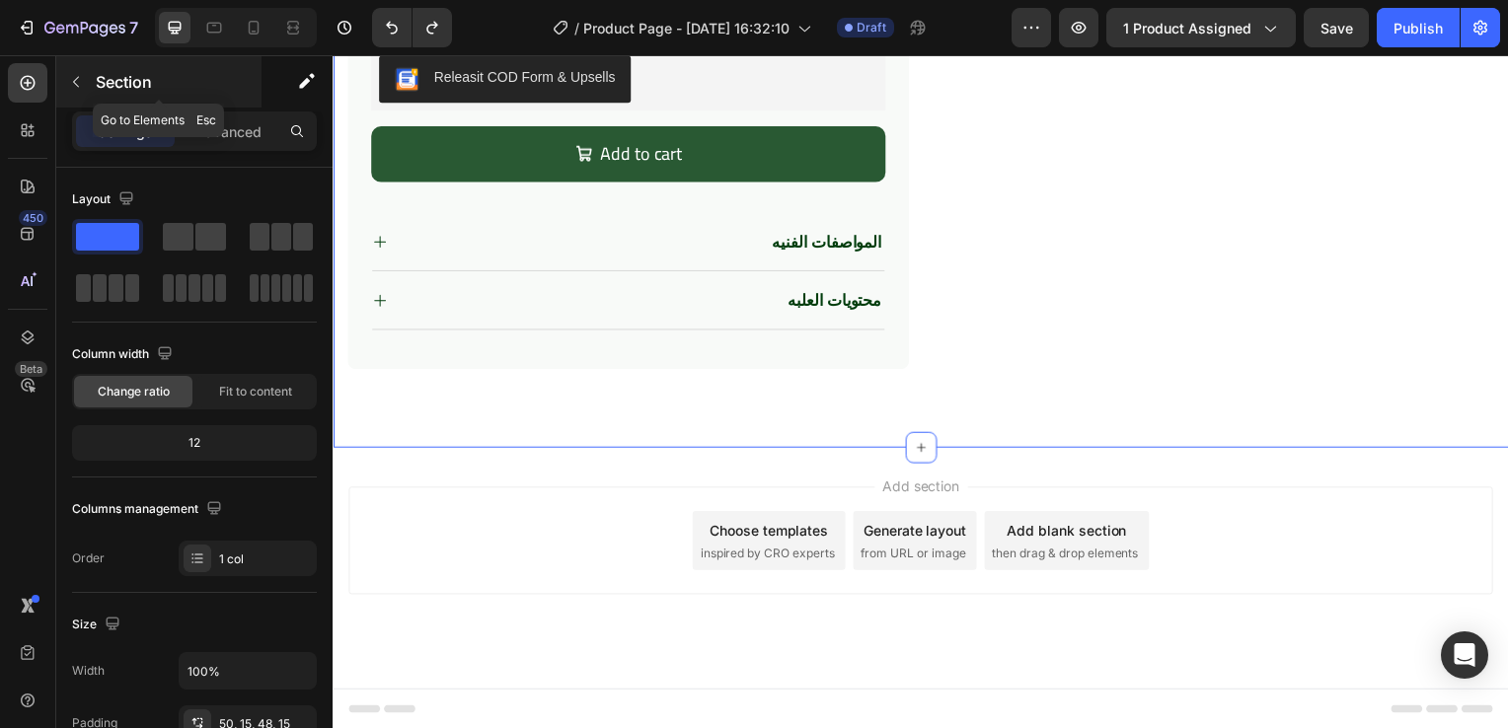
click at [75, 70] on button "button" at bounding box center [76, 82] width 32 height 32
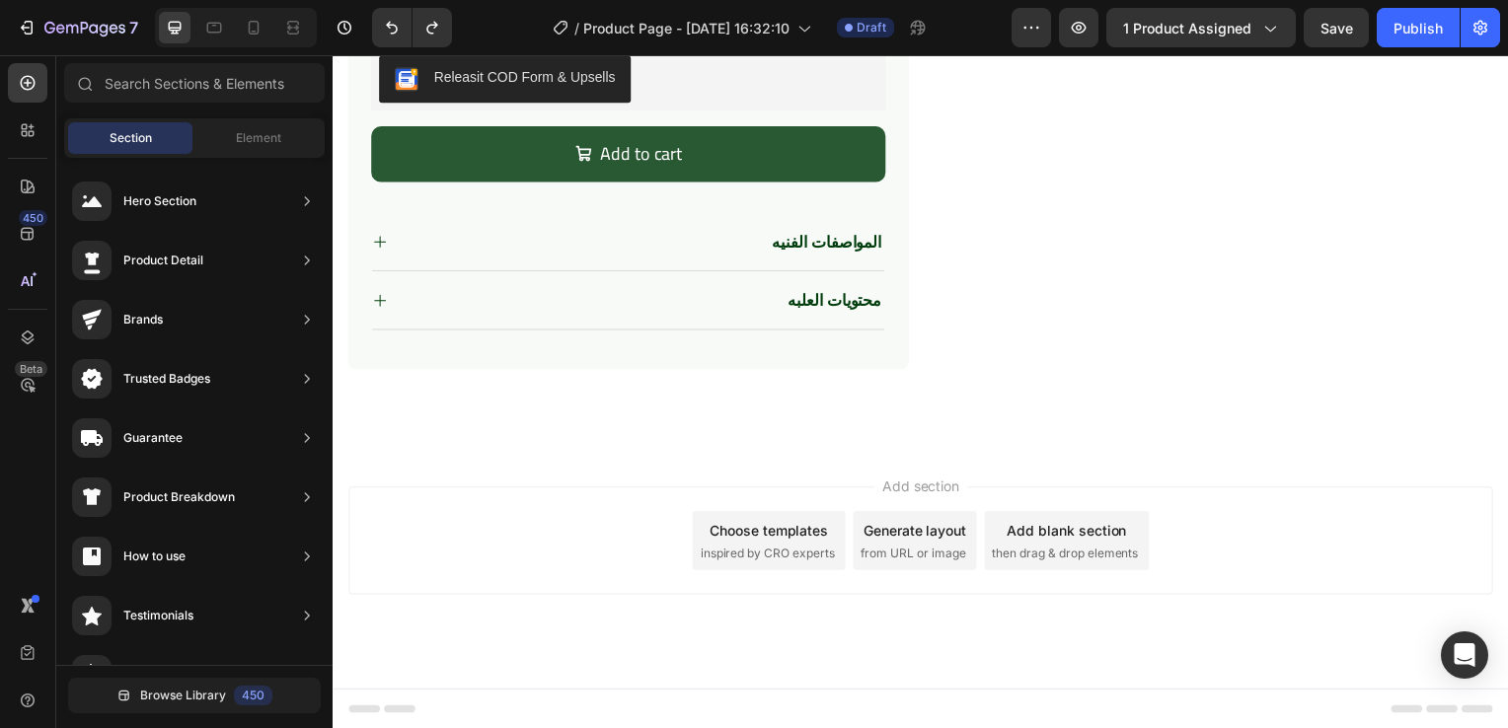
click at [158, 147] on div "Section" at bounding box center [130, 138] width 124 height 32
click at [205, 143] on div "Element" at bounding box center [258, 138] width 124 height 32
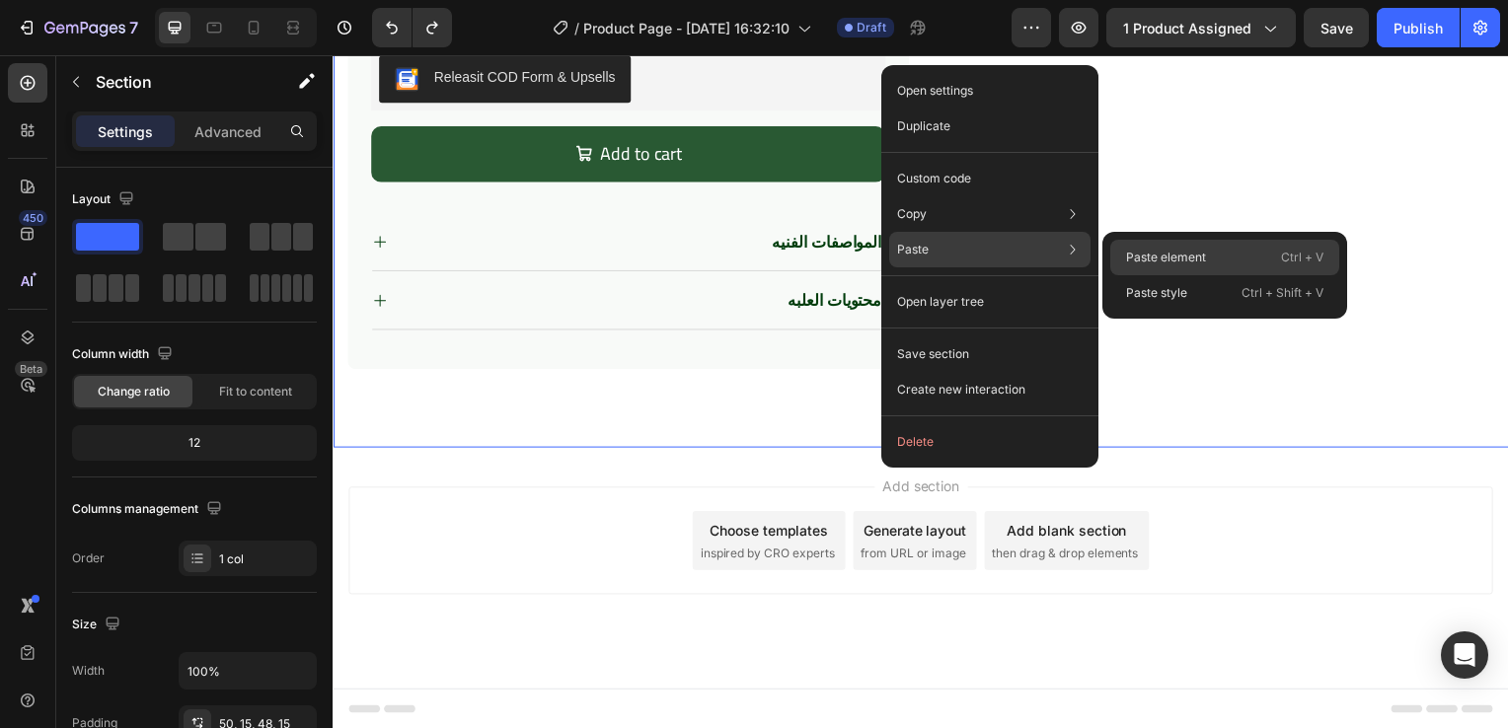
click at [1137, 259] on p "Paste element" at bounding box center [1166, 258] width 80 height 18
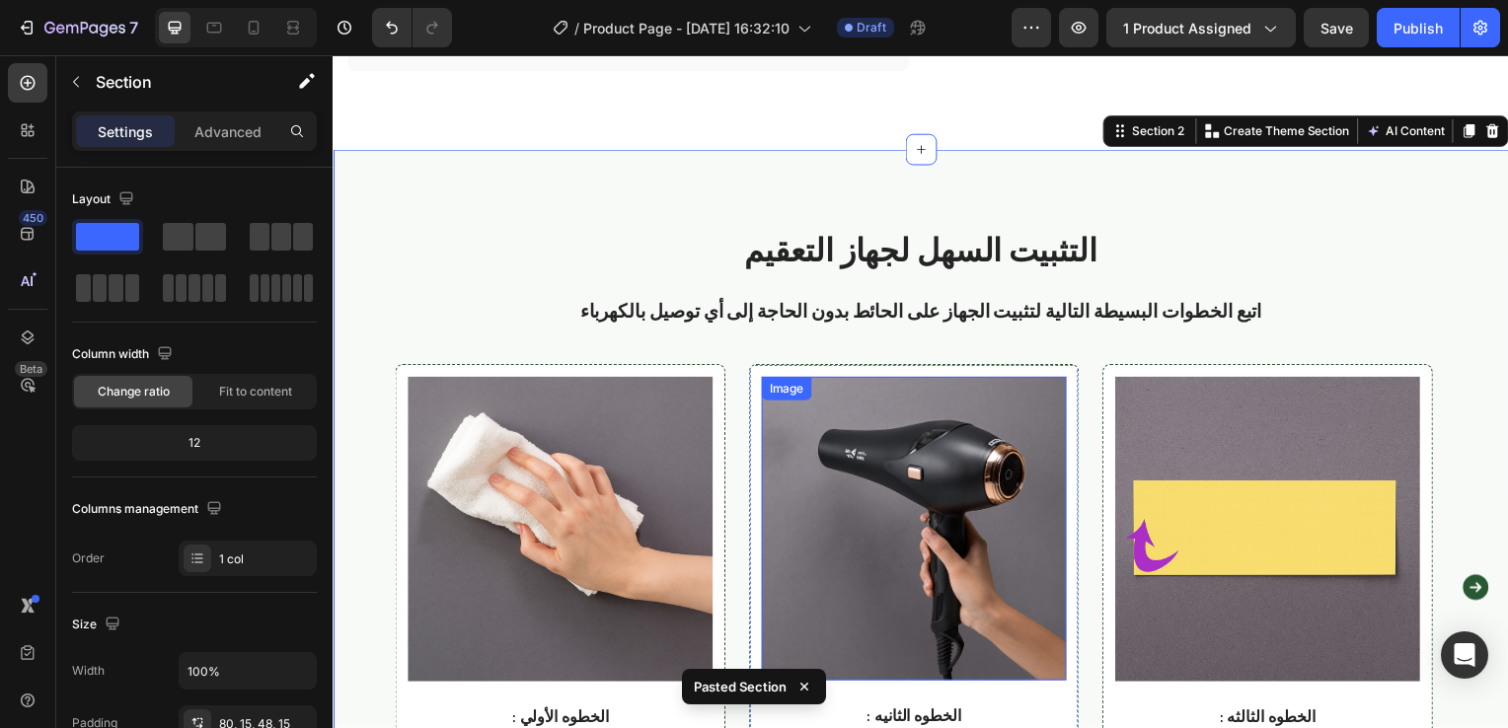
scroll to position [1139, 0]
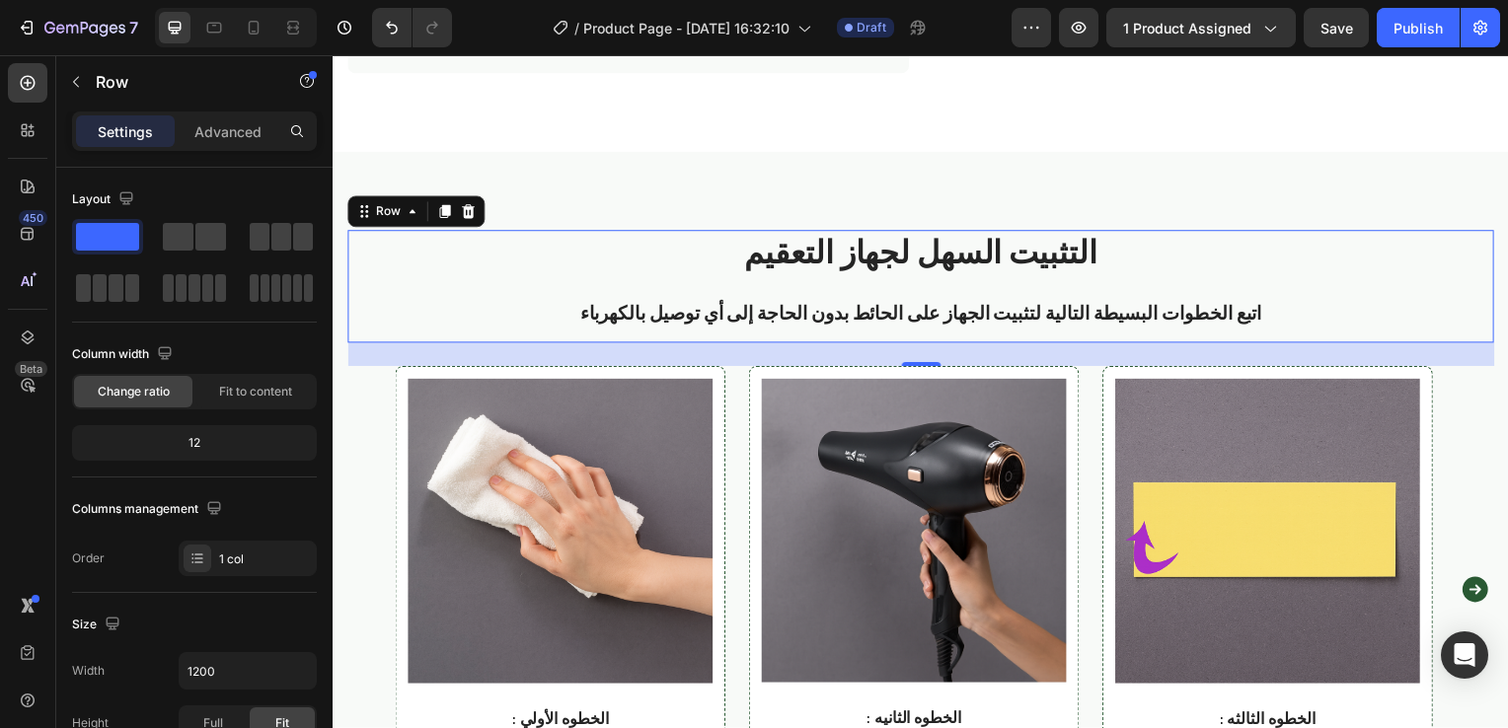
click at [933, 332] on div "التثبيت السهل لجهاز التعقيم Heading اتبع الخطوات البسيطة التالية لتثبيت الجهاز …" at bounding box center [924, 288] width 1154 height 112
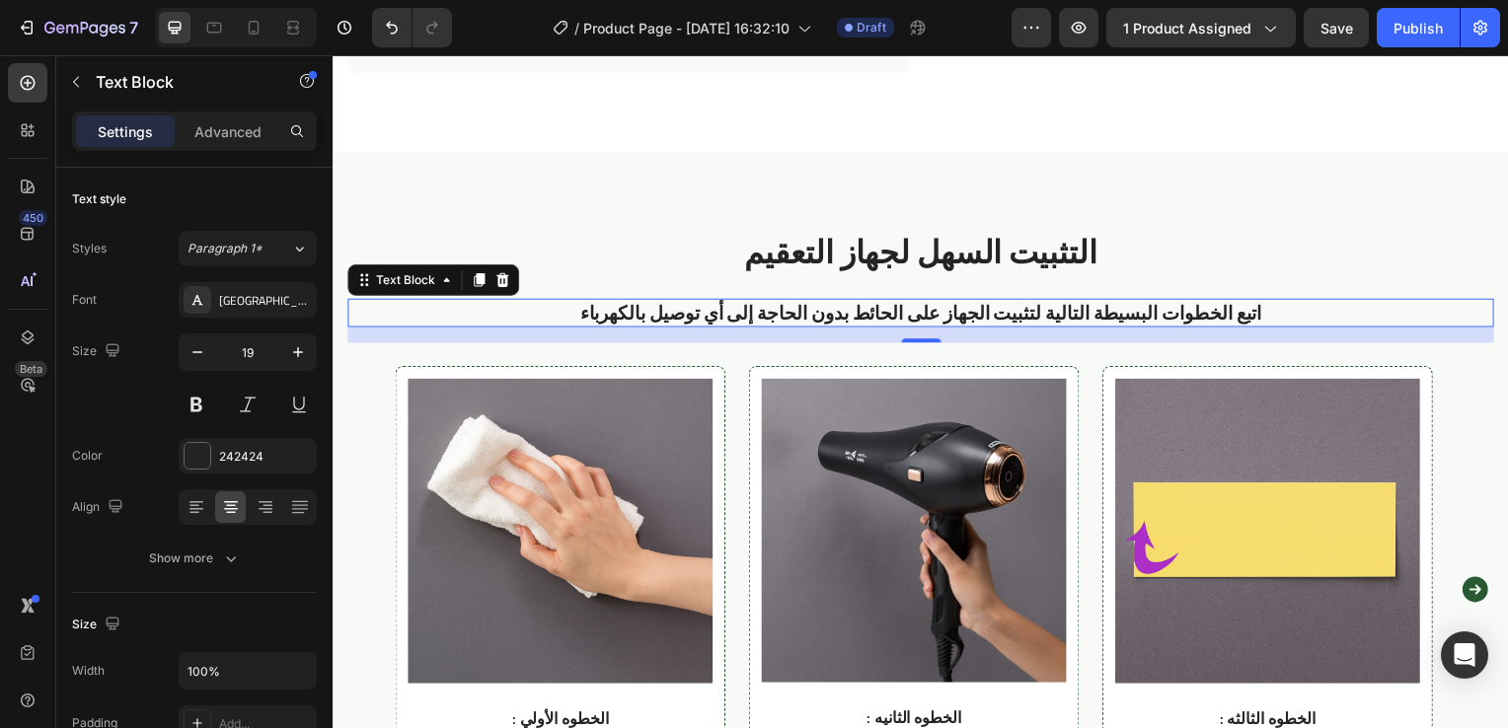
click at [954, 315] on p "اتبع الخطوات البسيطة التالية لتثبيت الجهاز على الحائط بدون الحاجة إلى أي توصيل …" at bounding box center [924, 315] width 1150 height 25
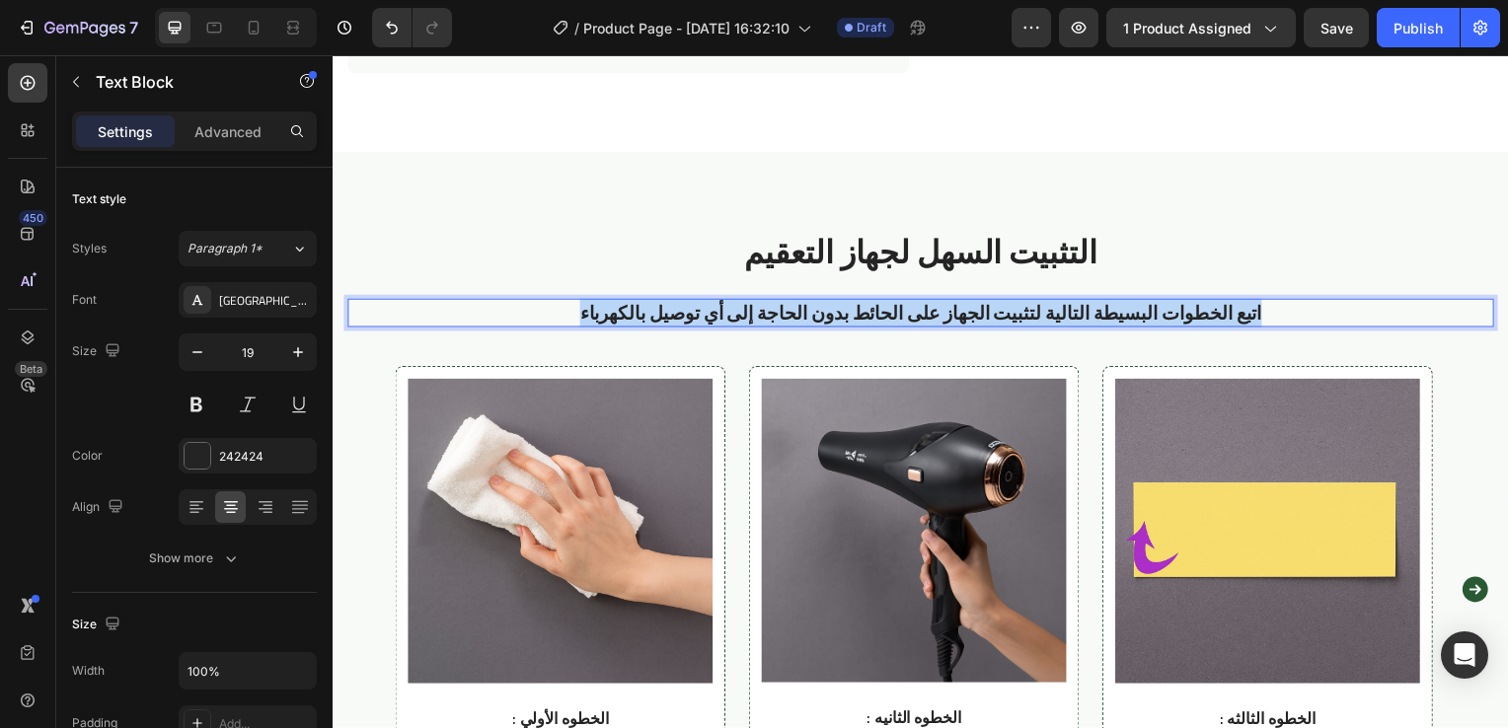
click at [954, 315] on p "اتبع الخطوات البسيطة التالية لتثبيت الجهاز على الحائط بدون الحاجة إلى أي توصيل …" at bounding box center [924, 315] width 1150 height 25
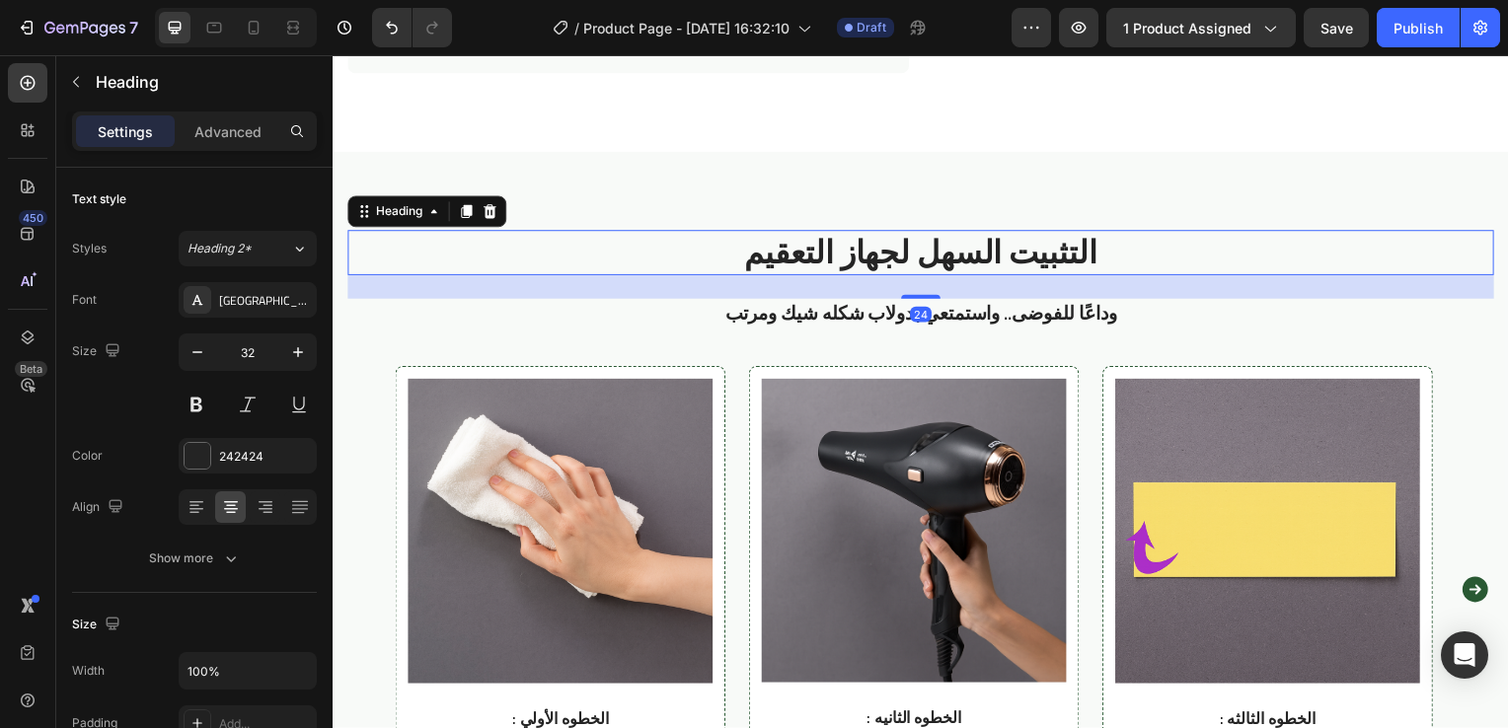
click at [955, 261] on strong "التثبيت السهل لجهاز التعقيم" at bounding box center [924, 253] width 355 height 59
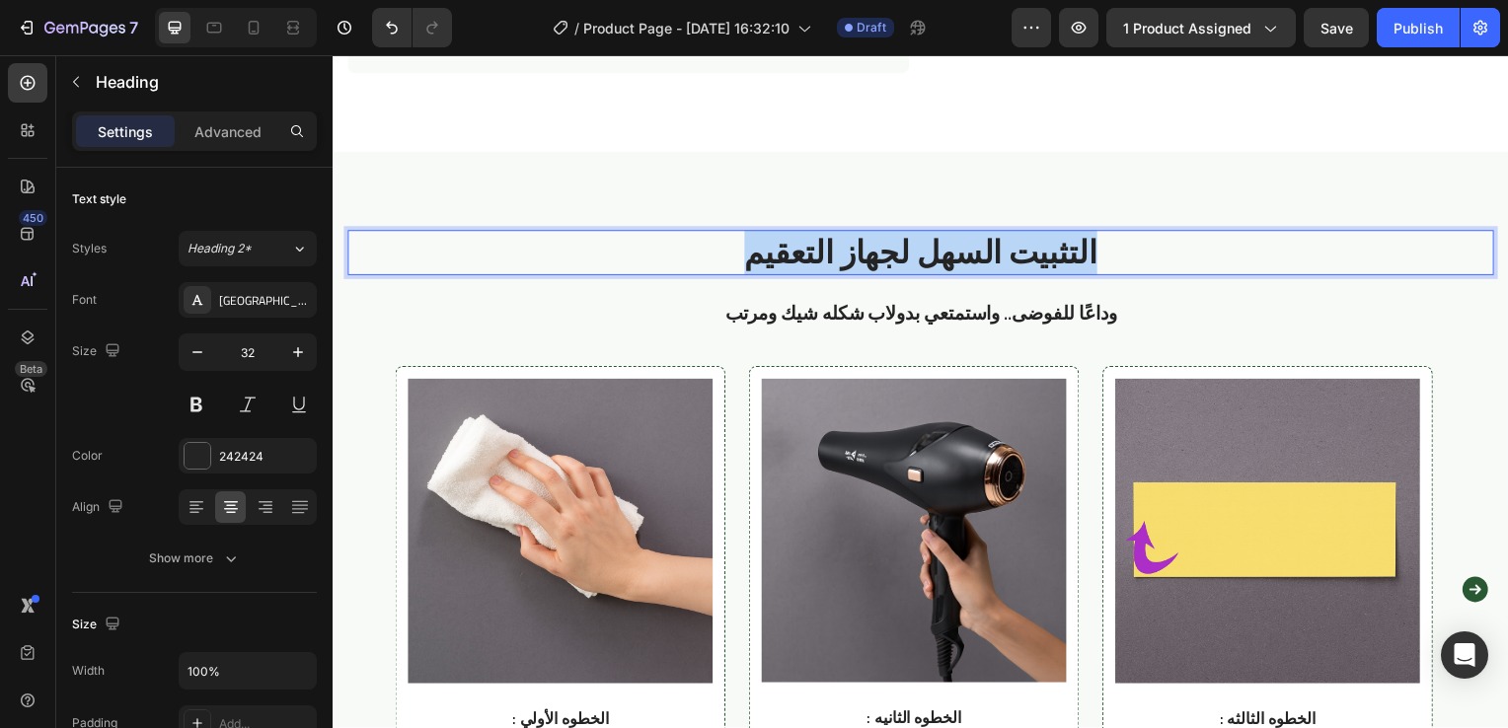
click at [955, 261] on strong "التثبيت السهل لجهاز التعقيم" at bounding box center [924, 253] width 355 height 59
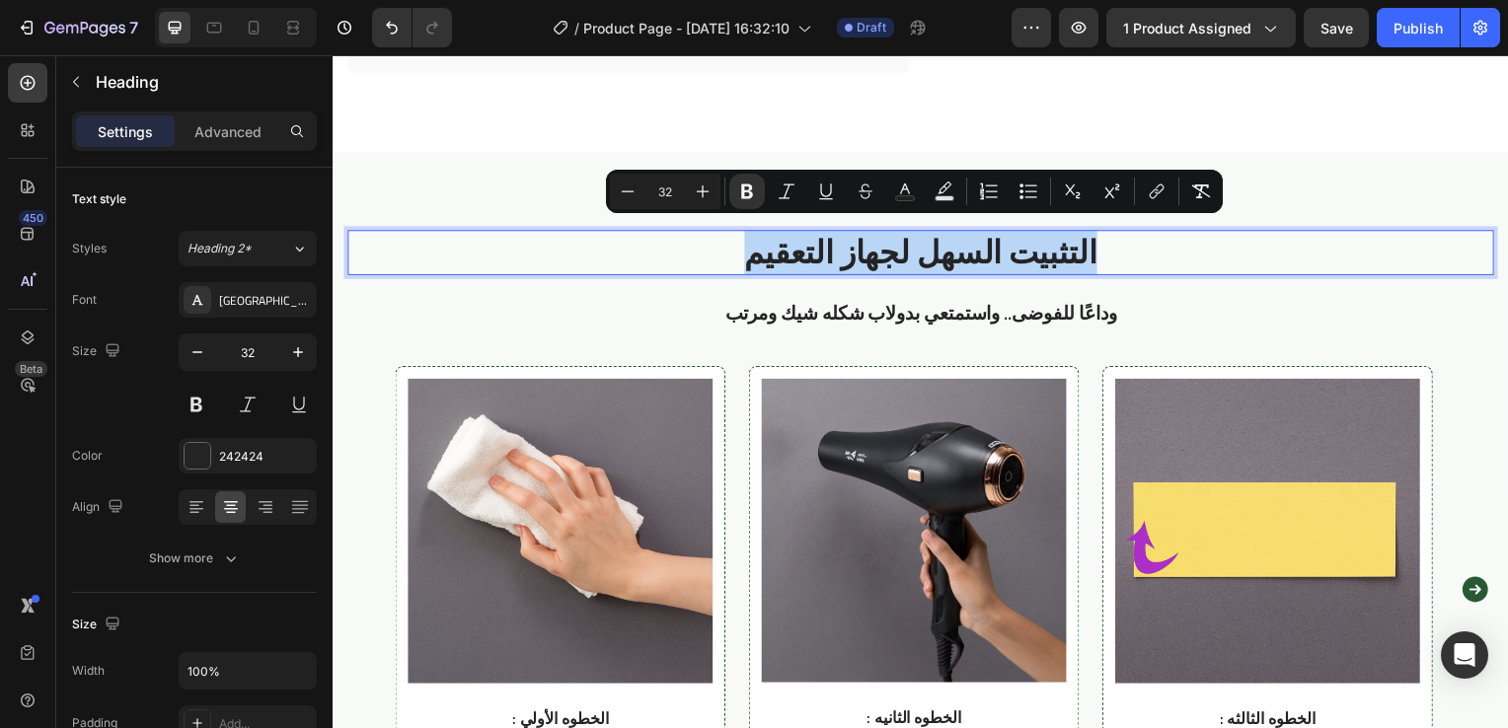
click at [955, 261] on strong "التثبيت السهل لجهاز التعقيم" at bounding box center [924, 253] width 355 height 59
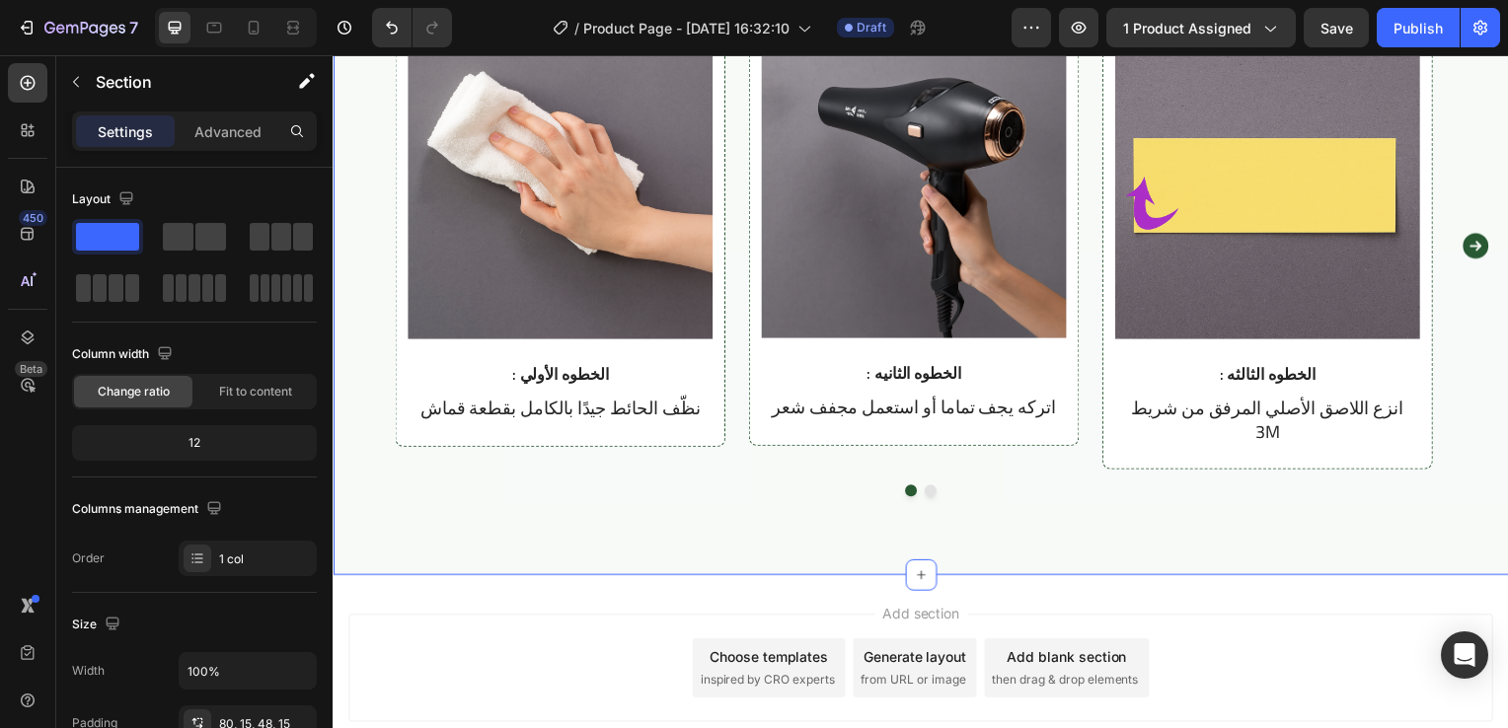
scroll to position [1484, 0]
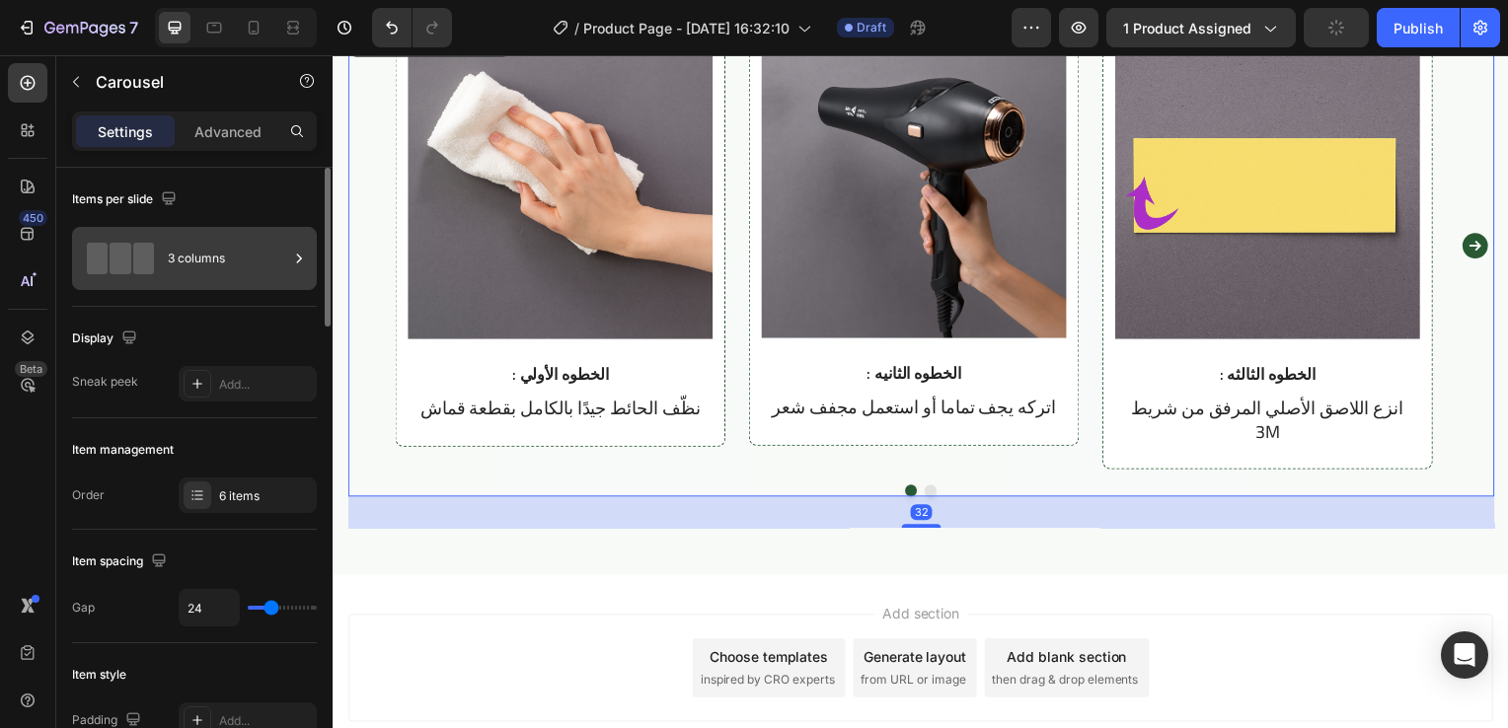
click at [217, 255] on div "3 columns" at bounding box center [228, 258] width 120 height 45
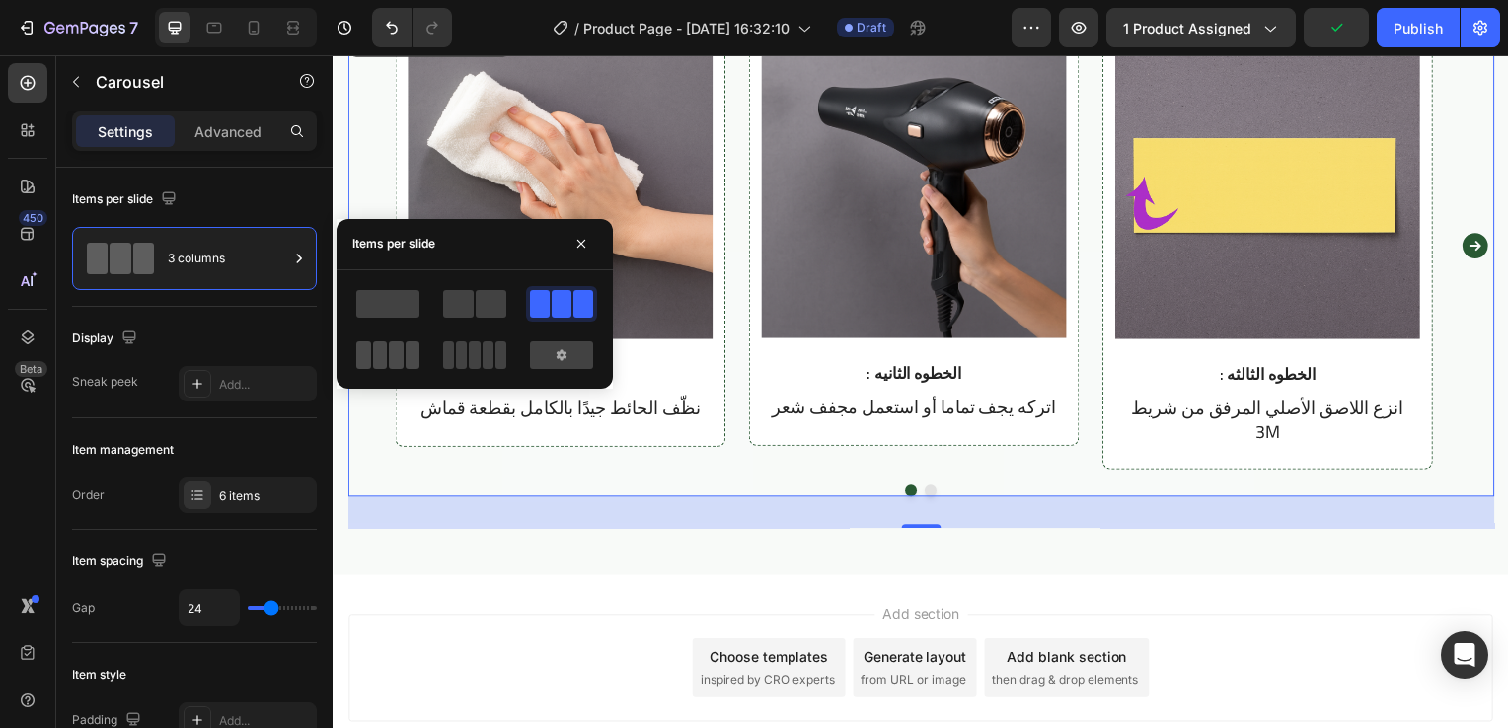
click at [495, 349] on span at bounding box center [500, 355] width 11 height 28
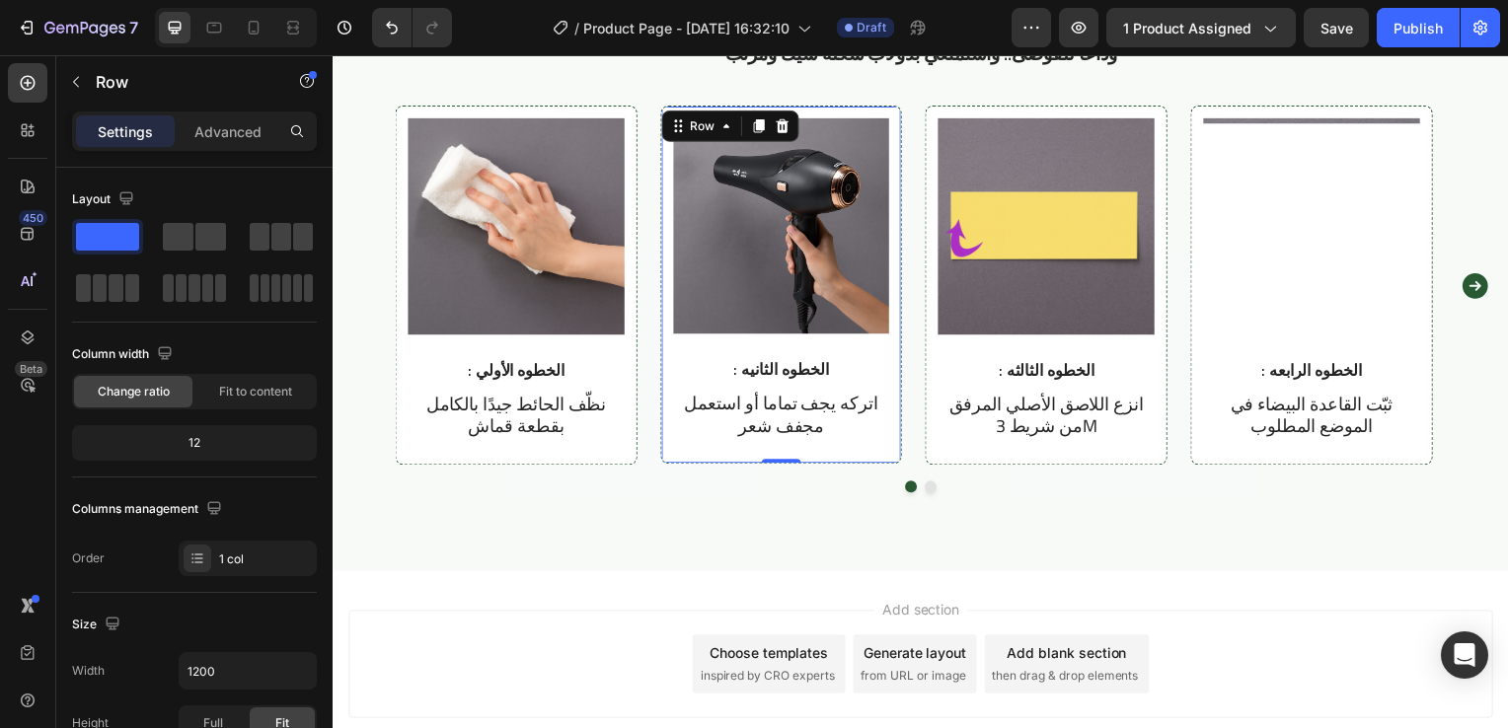
scroll to position [1395, 0]
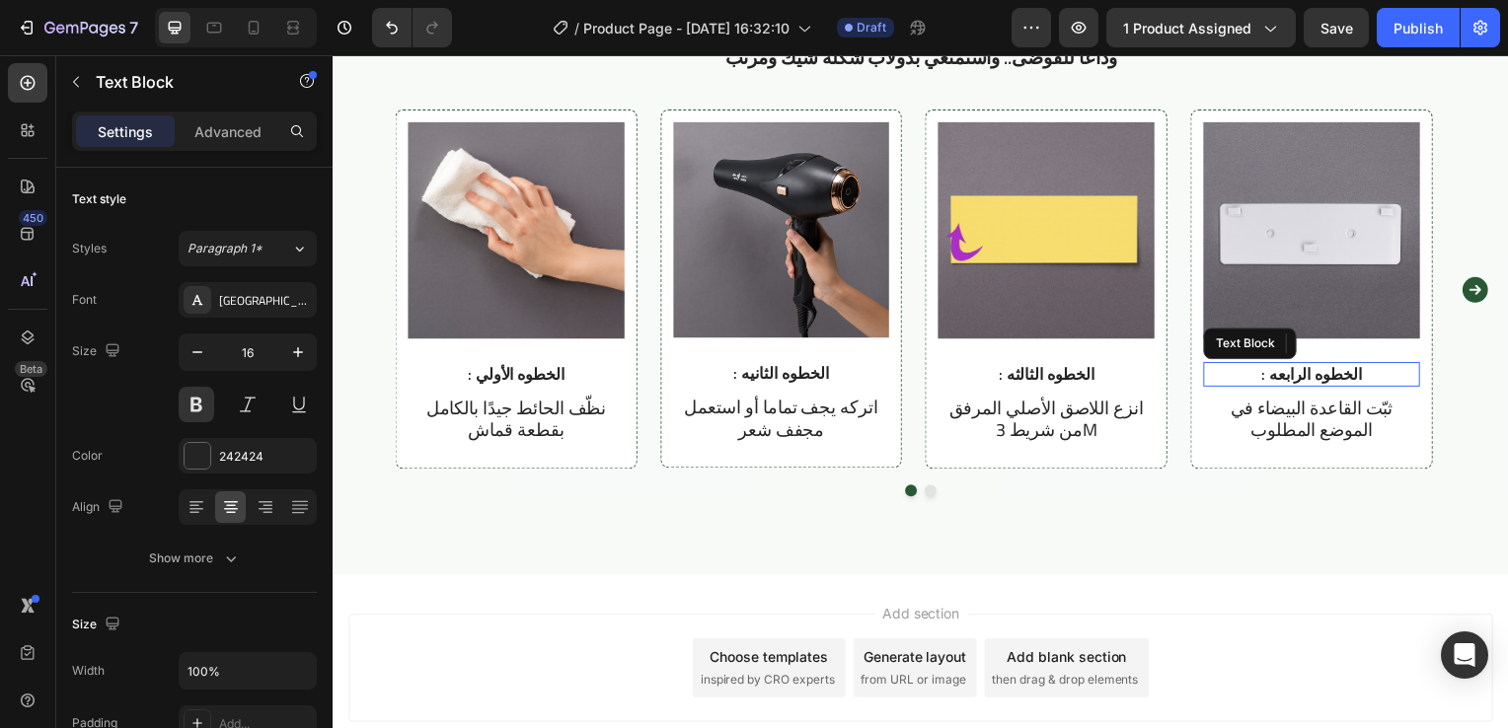
click at [1324, 386] on p ": الخطوه الرابعه" at bounding box center [1318, 377] width 214 height 21
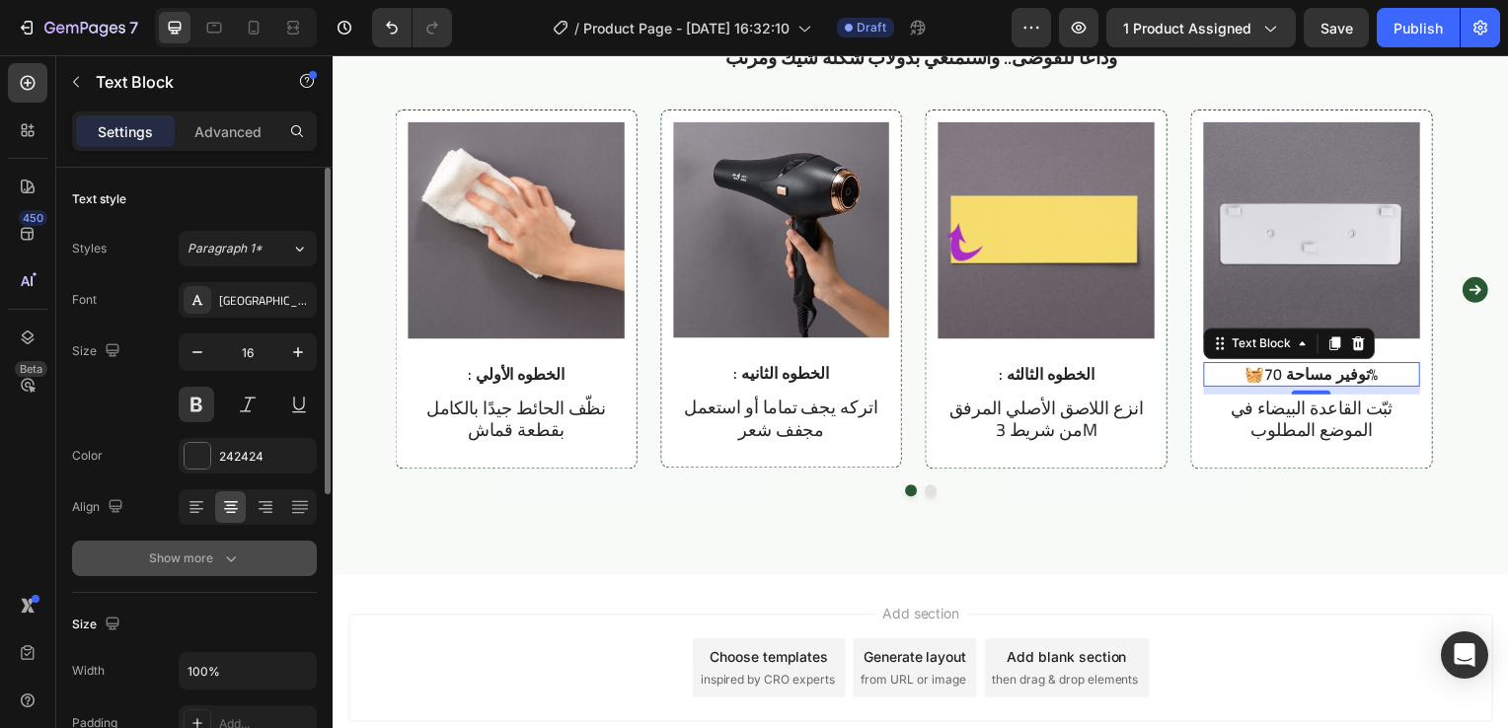
click at [217, 554] on div "Show more" at bounding box center [195, 559] width 92 height 20
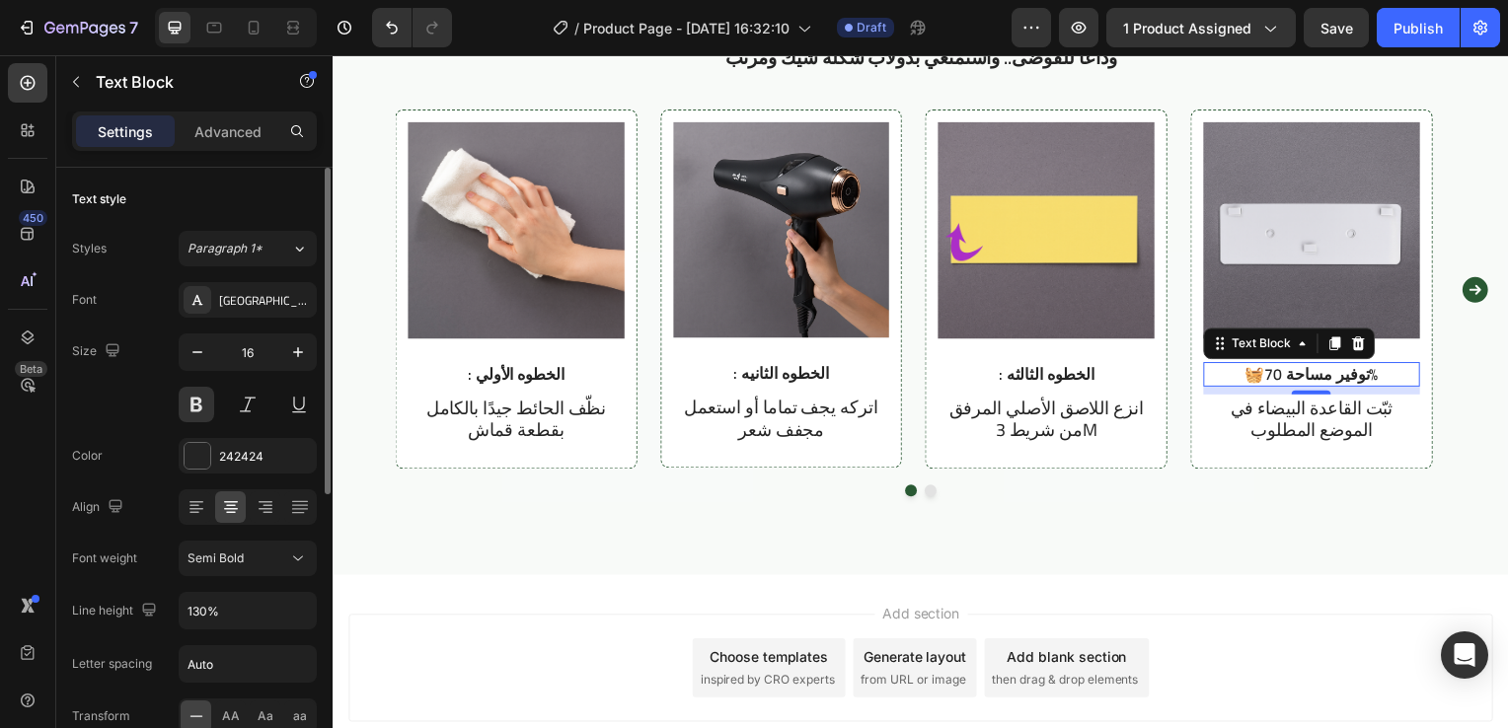
click at [217, 554] on span "Semi Bold" at bounding box center [215, 558] width 56 height 15
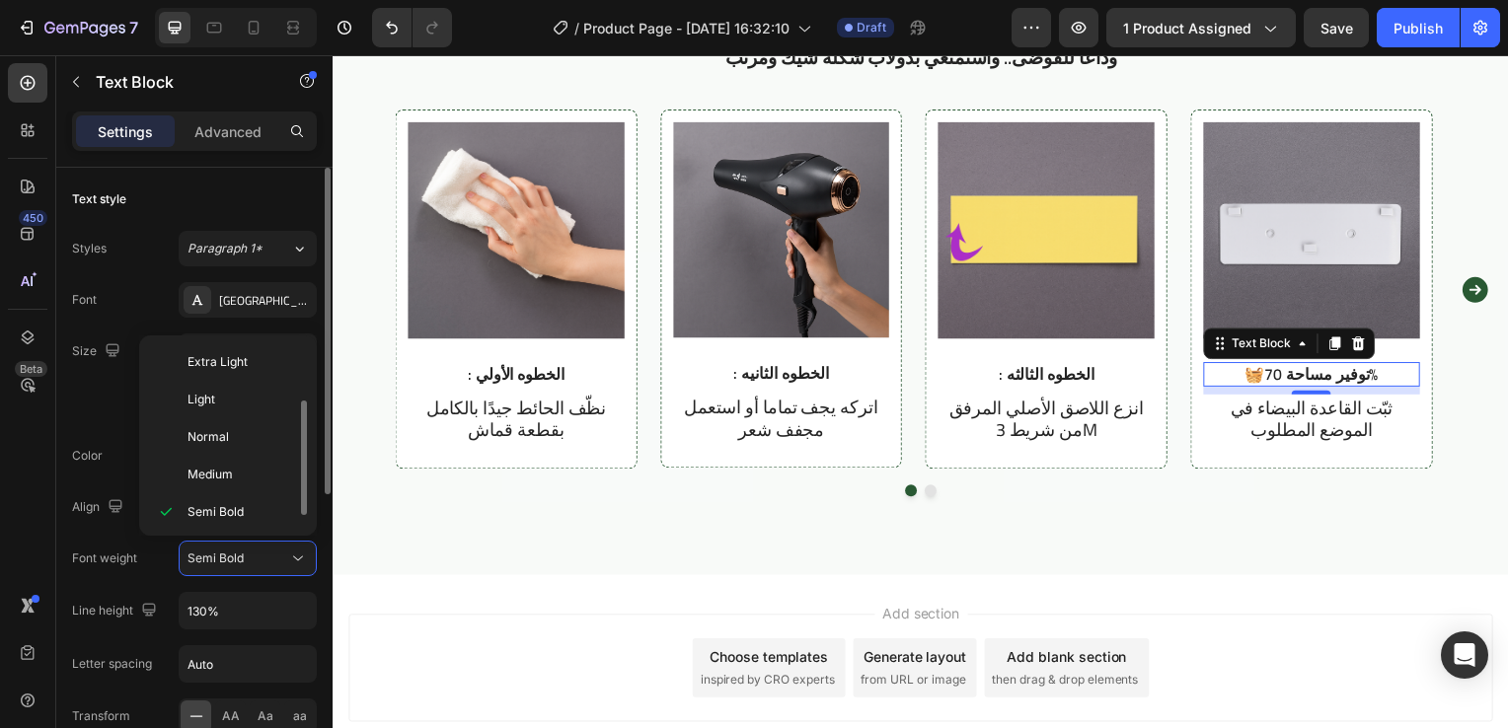
scroll to position [36, 0]
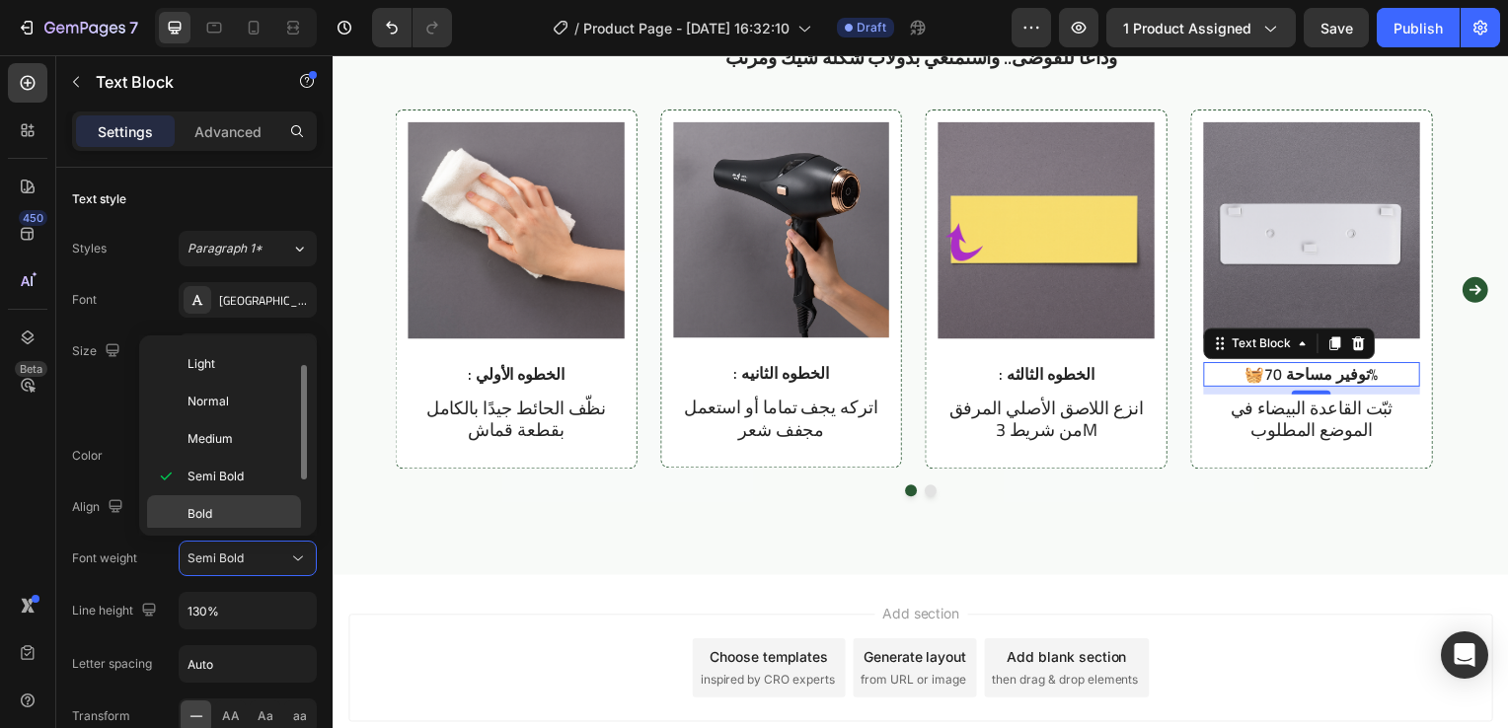
click at [217, 533] on div "Bold" at bounding box center [224, 551] width 154 height 37
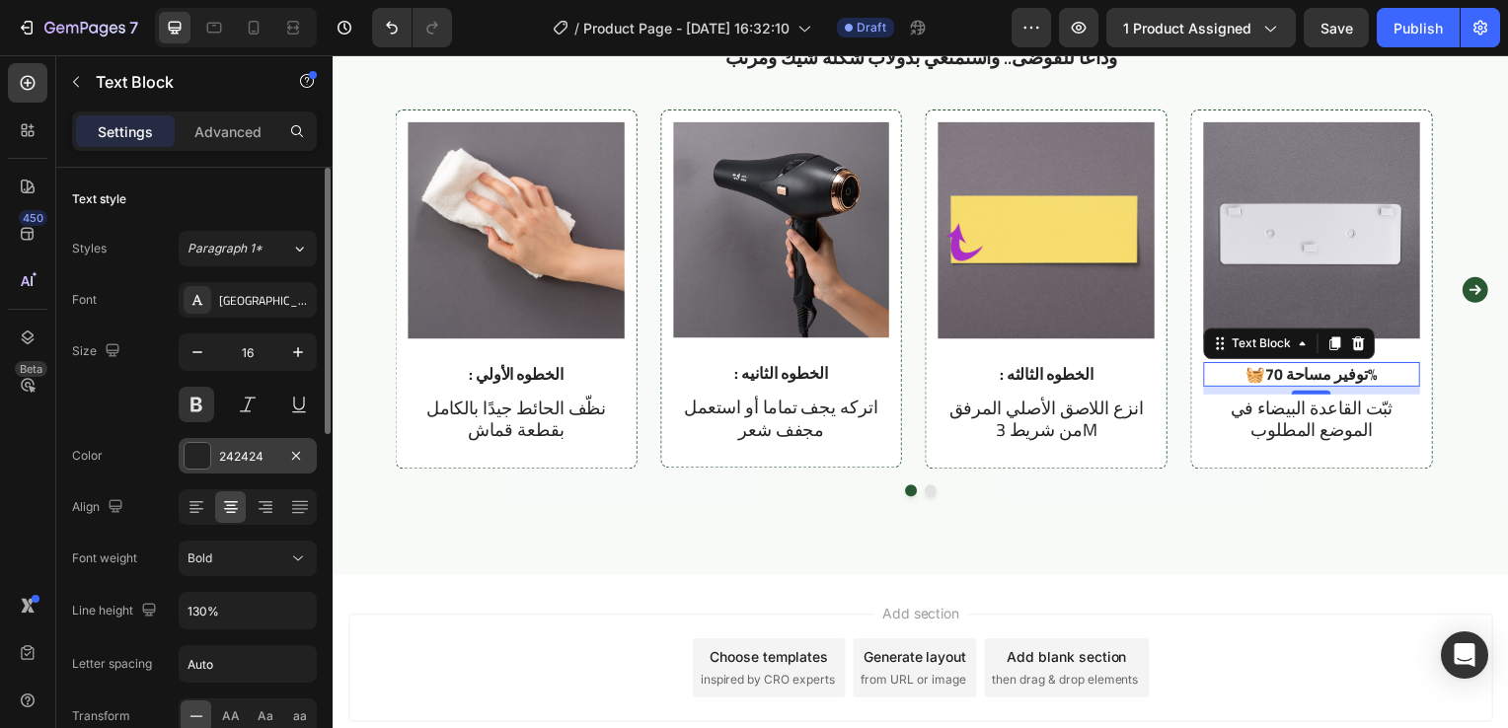
click at [199, 459] on div at bounding box center [198, 456] width 26 height 26
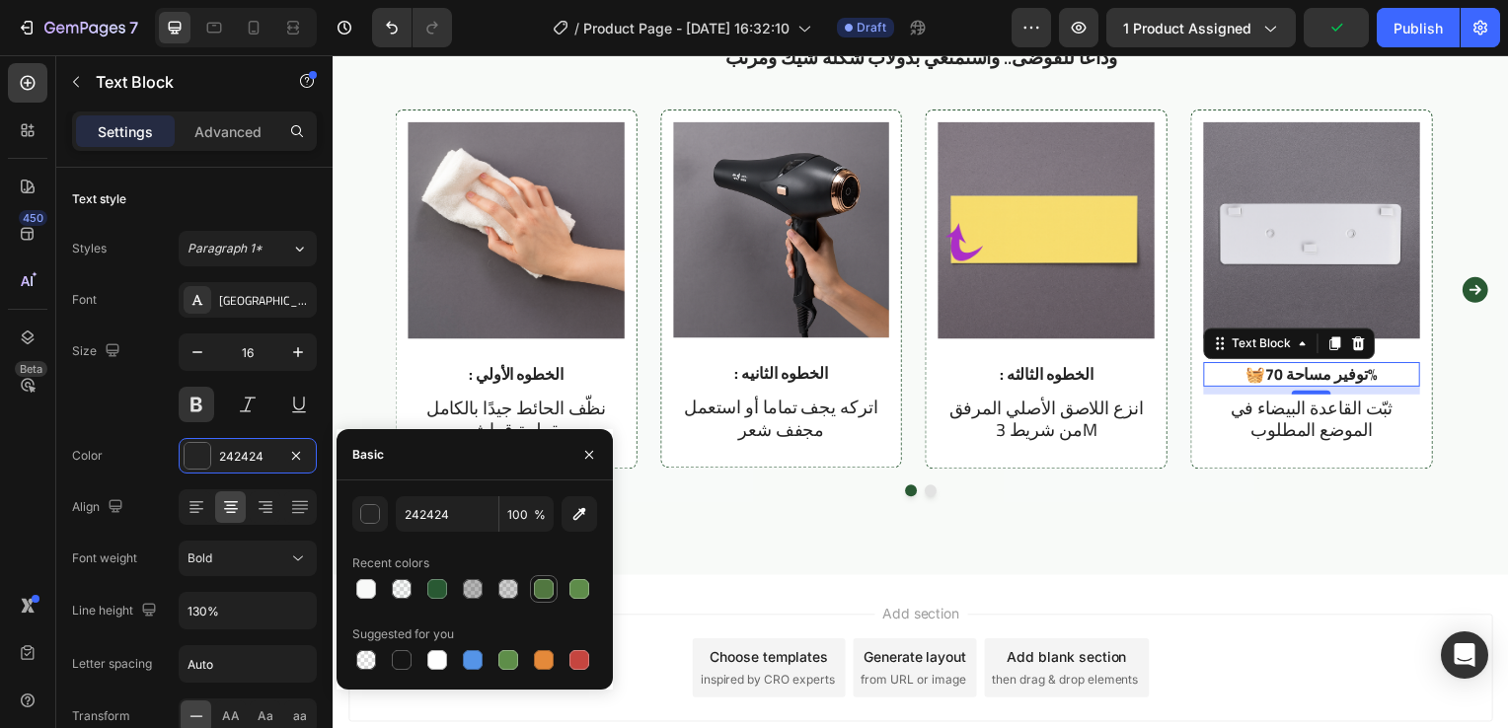
click at [547, 591] on div at bounding box center [544, 589] width 20 height 20
click at [438, 587] on div at bounding box center [437, 589] width 20 height 20
click at [372, 512] on div "button" at bounding box center [371, 515] width 20 height 20
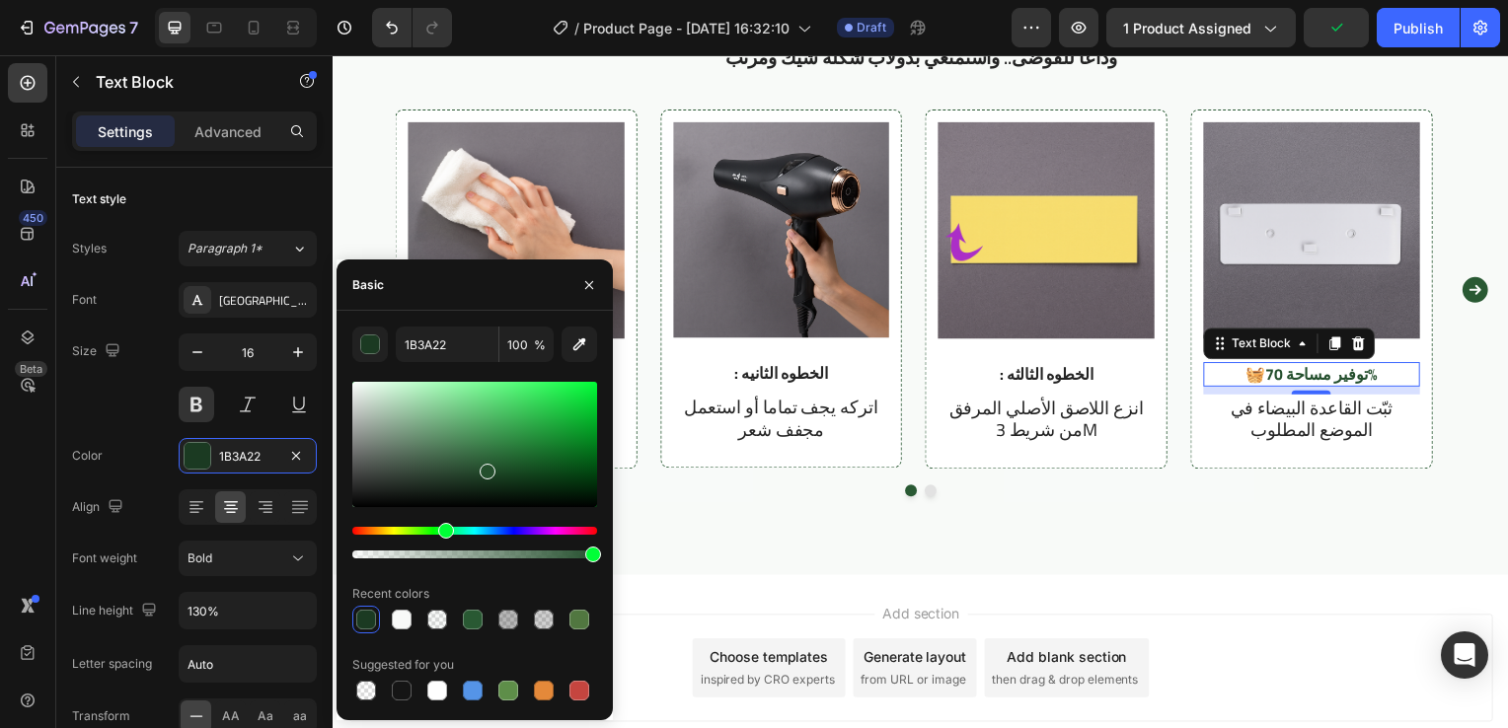
click at [485, 468] on div at bounding box center [488, 472] width 16 height 16
type input "244F2D"
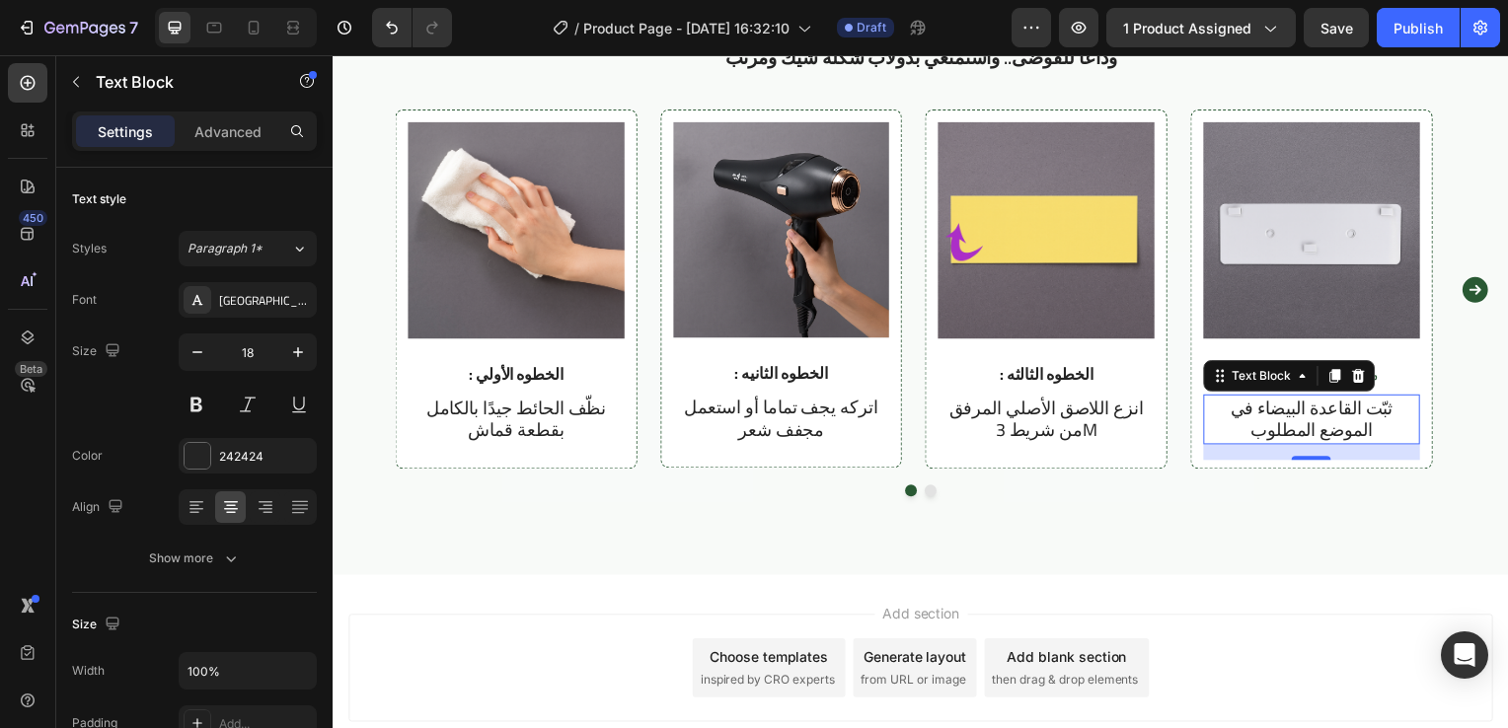
click at [1279, 420] on p "ثبّت القاعدة البيضاء في الموضع المطلوب" at bounding box center [1318, 423] width 214 height 46
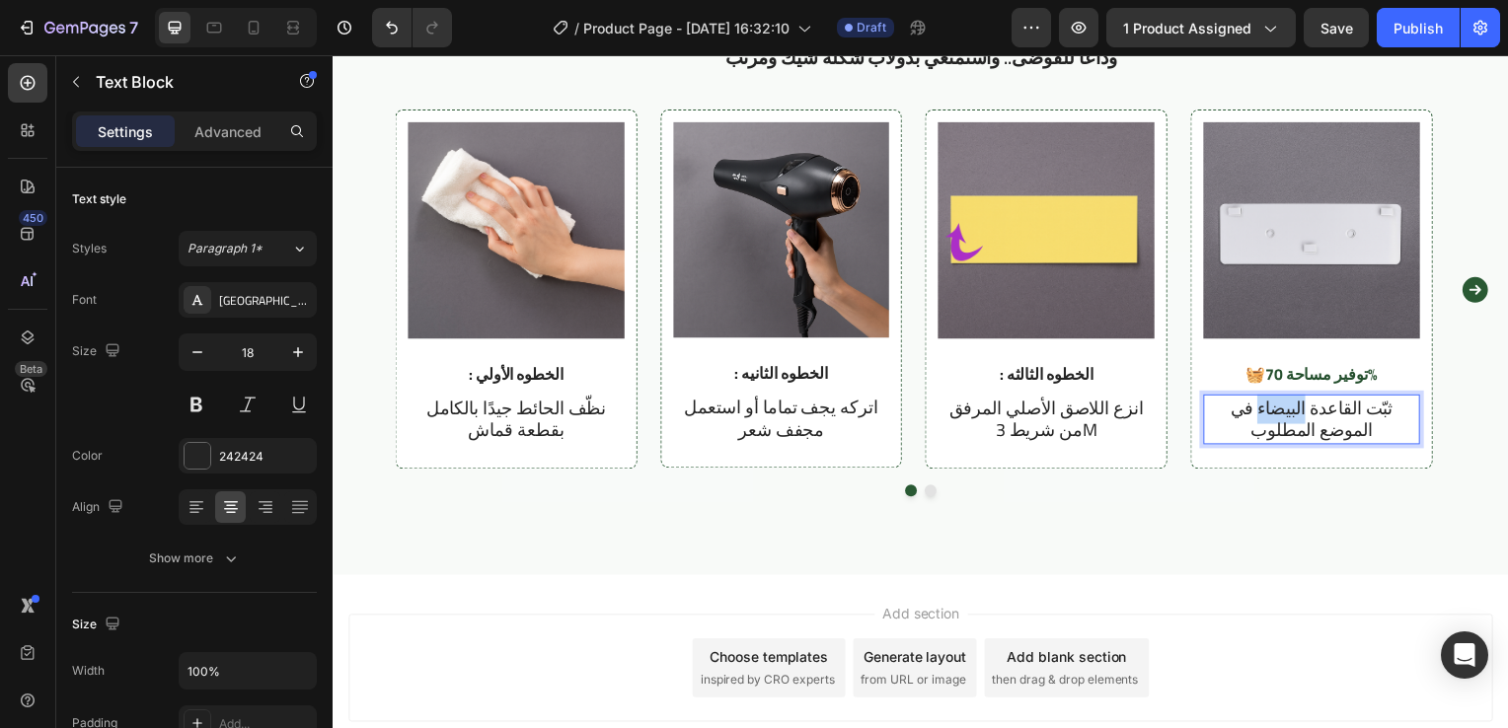
click at [1279, 420] on p "ثبّت القاعدة البيضاء في الموضع المطلوب" at bounding box center [1318, 423] width 214 height 46
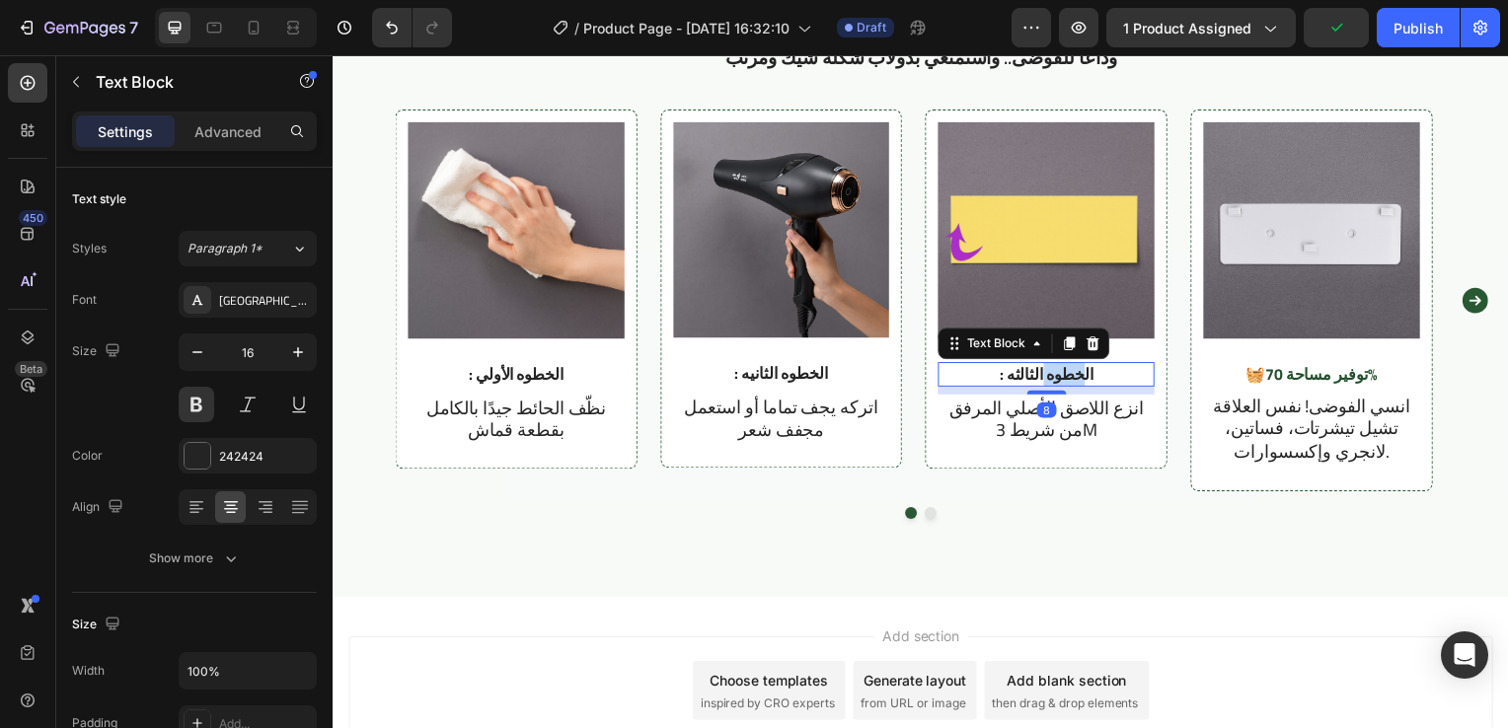
click at [1096, 381] on p ": الخطوه الثالثه" at bounding box center [1050, 377] width 214 height 21
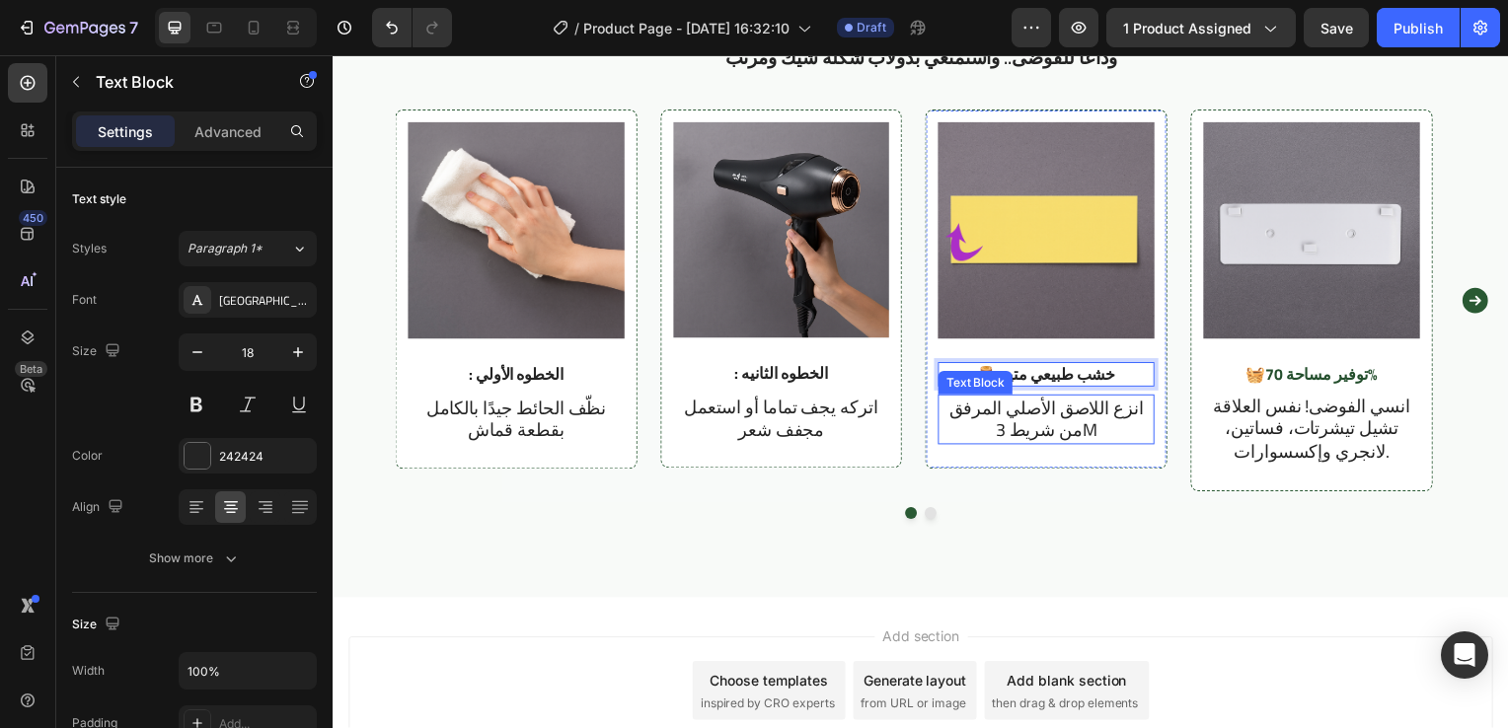
click at [1082, 417] on p "انزع اللاصق الأصلي المرفق من شريط 3M" at bounding box center [1050, 423] width 214 height 46
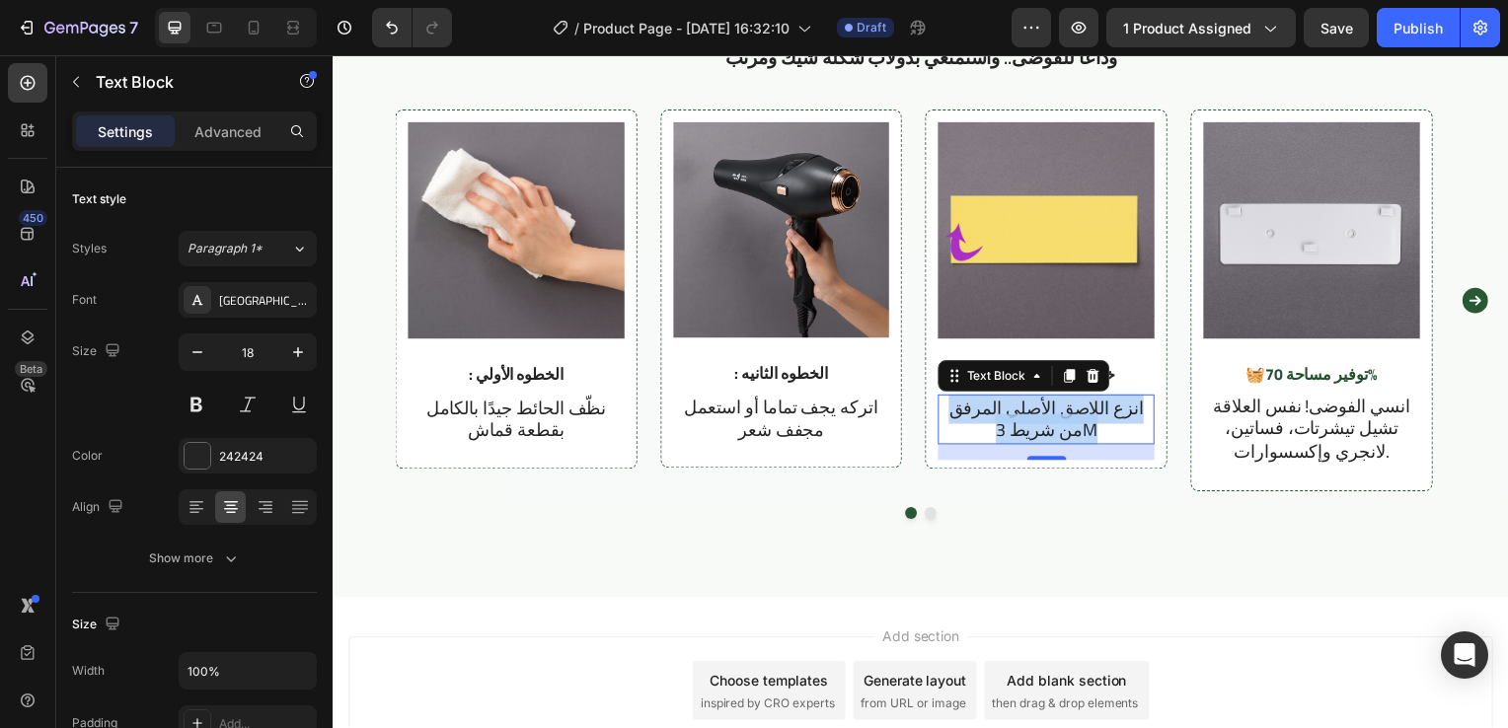
click at [1082, 417] on p "انزع اللاصق الأصلي المرفق من شريط 3M" at bounding box center [1050, 423] width 214 height 46
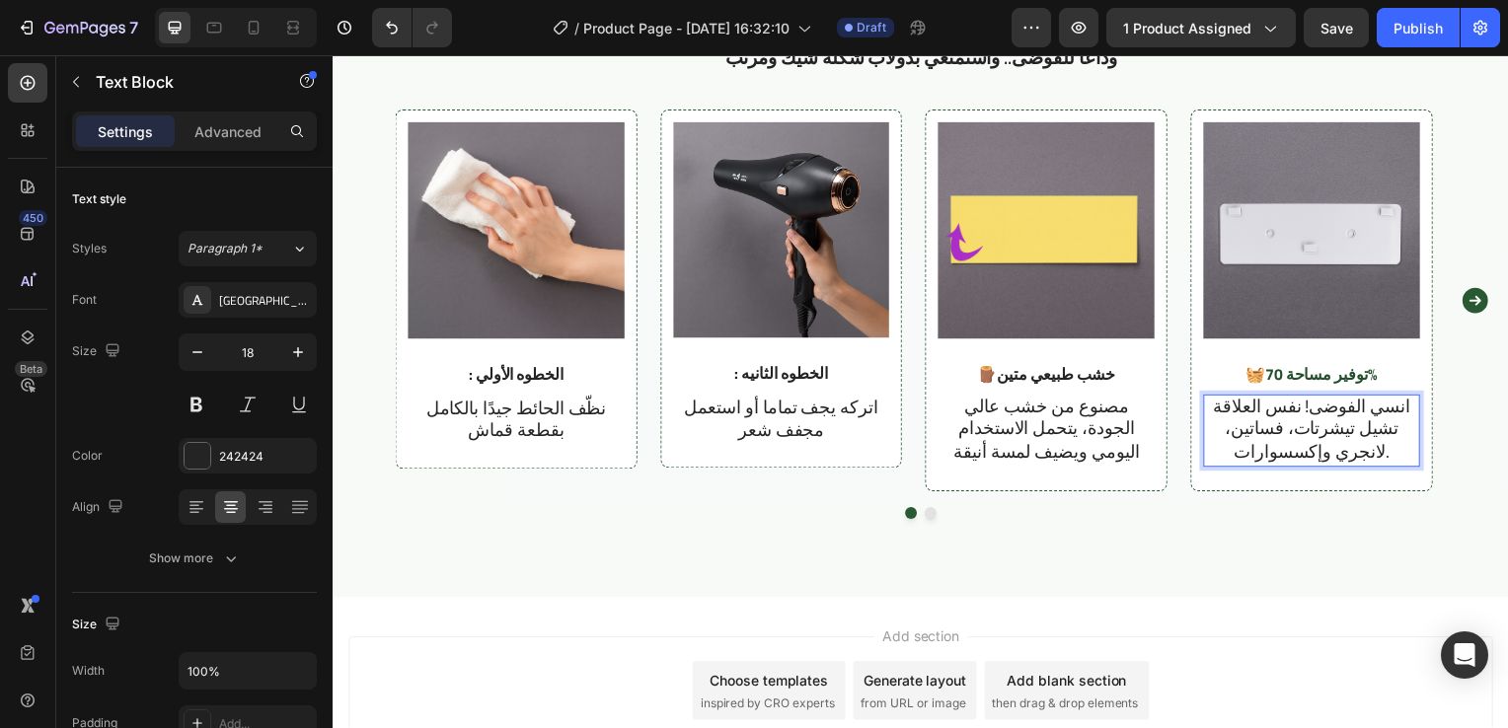
click at [1380, 449] on p "انسي الفوضى! نفس العلاقة تشيل تيشرتات، فساتين، لانجري وإكسسوارات." at bounding box center [1318, 432] width 214 height 69
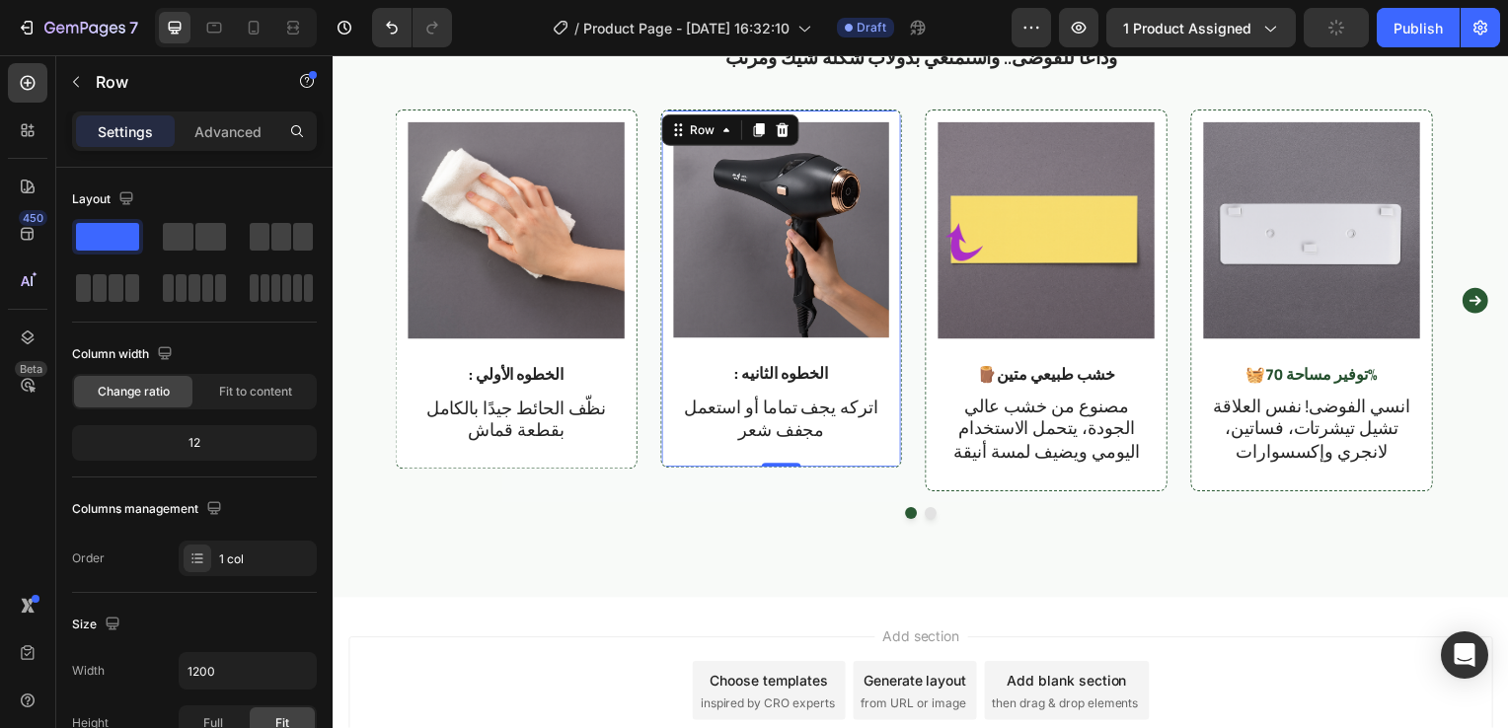
click at [831, 362] on div "Image : الخطوه الثانيه Text Block اتركه يجف تماما أو استعمل مجفف شعر Text Block" at bounding box center [784, 292] width 218 height 339
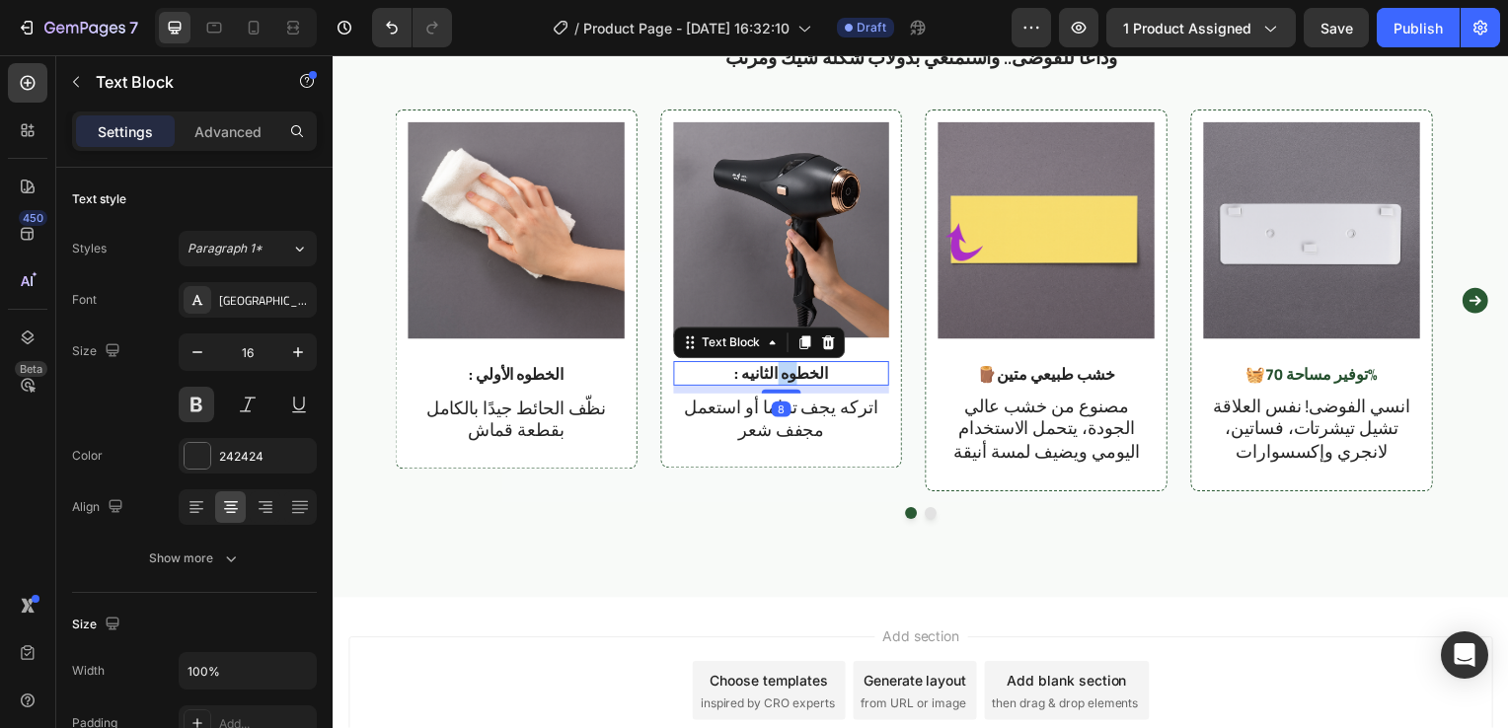
click at [820, 384] on p ": الخطوه الثانيه" at bounding box center [784, 376] width 214 height 21
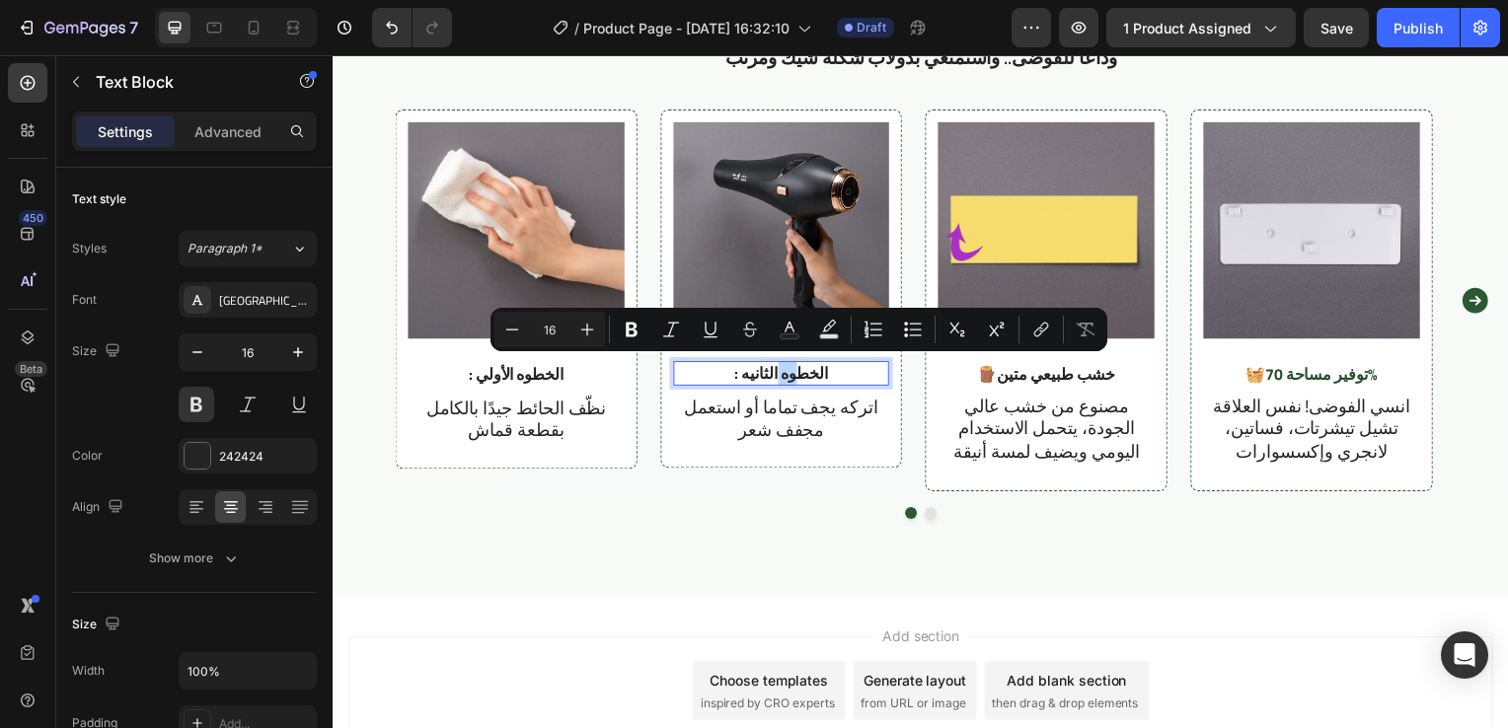
click at [820, 384] on p ": الخطوه الثانيه" at bounding box center [784, 376] width 214 height 21
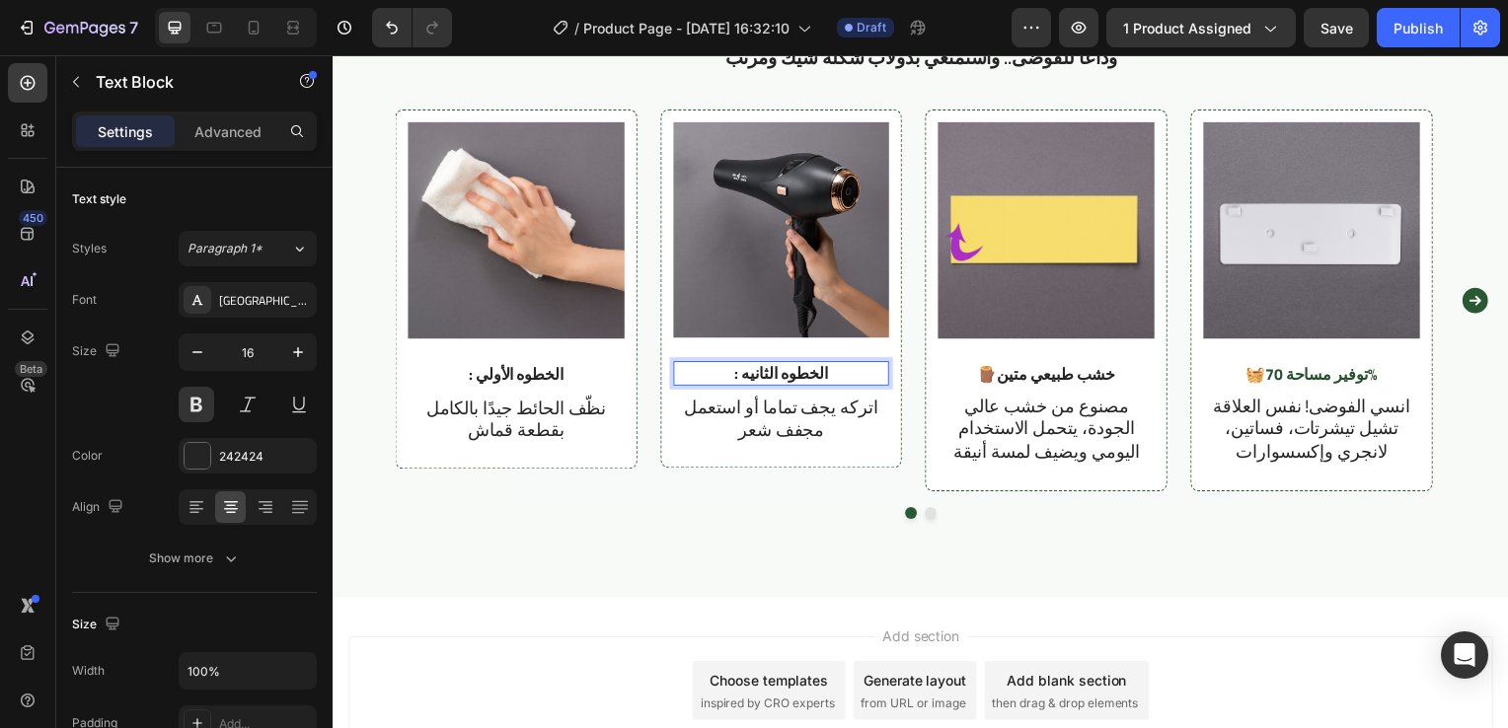
click at [820, 384] on p ": الخطوه الثانيه" at bounding box center [784, 376] width 214 height 21
click at [820, 384] on strong "يحافظ على شكل الملابس" at bounding box center [793, 376] width 163 height 30
click at [821, 393] on p "Rich Text Editor. Editing area: main" at bounding box center [784, 397] width 214 height 21
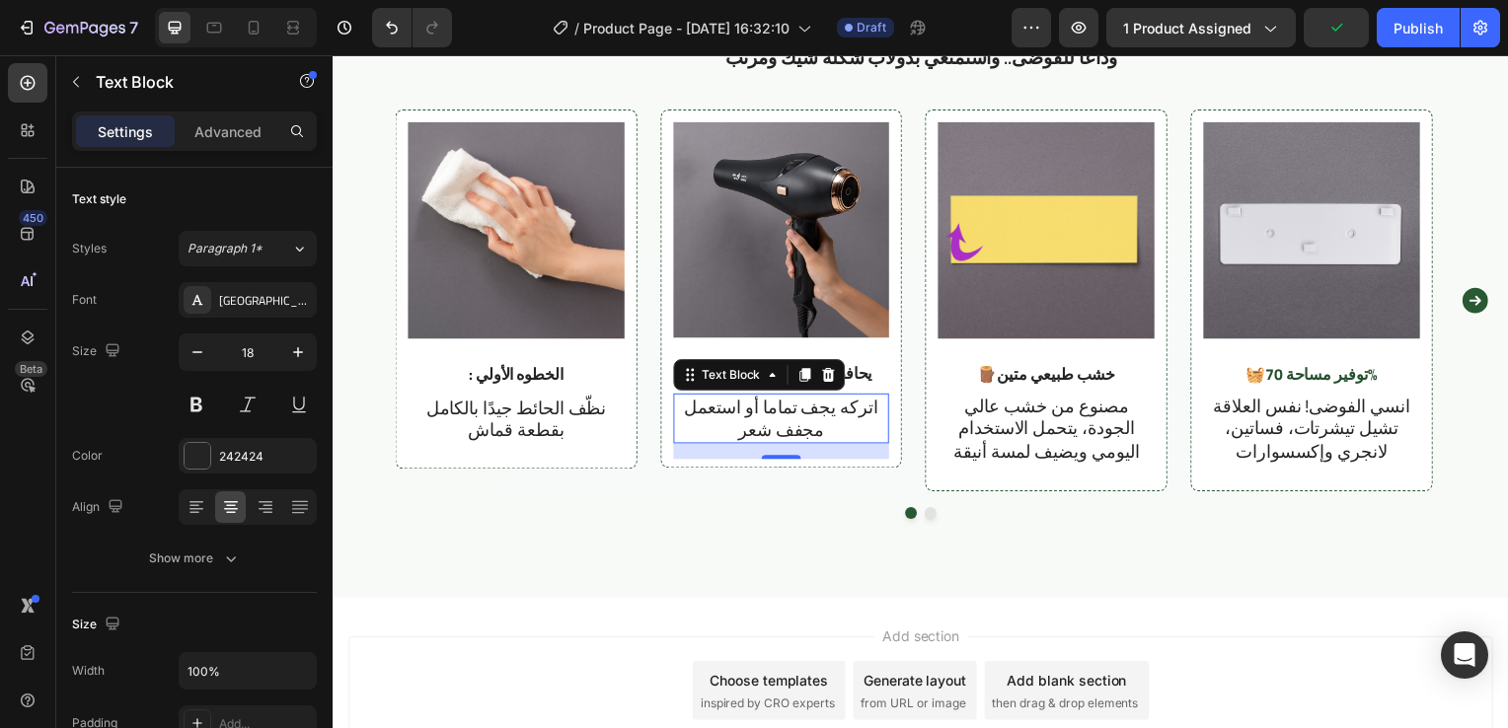
click at [770, 411] on p "اتركه يجف تماما أو استعمل مجفف شعر" at bounding box center [784, 422] width 214 height 46
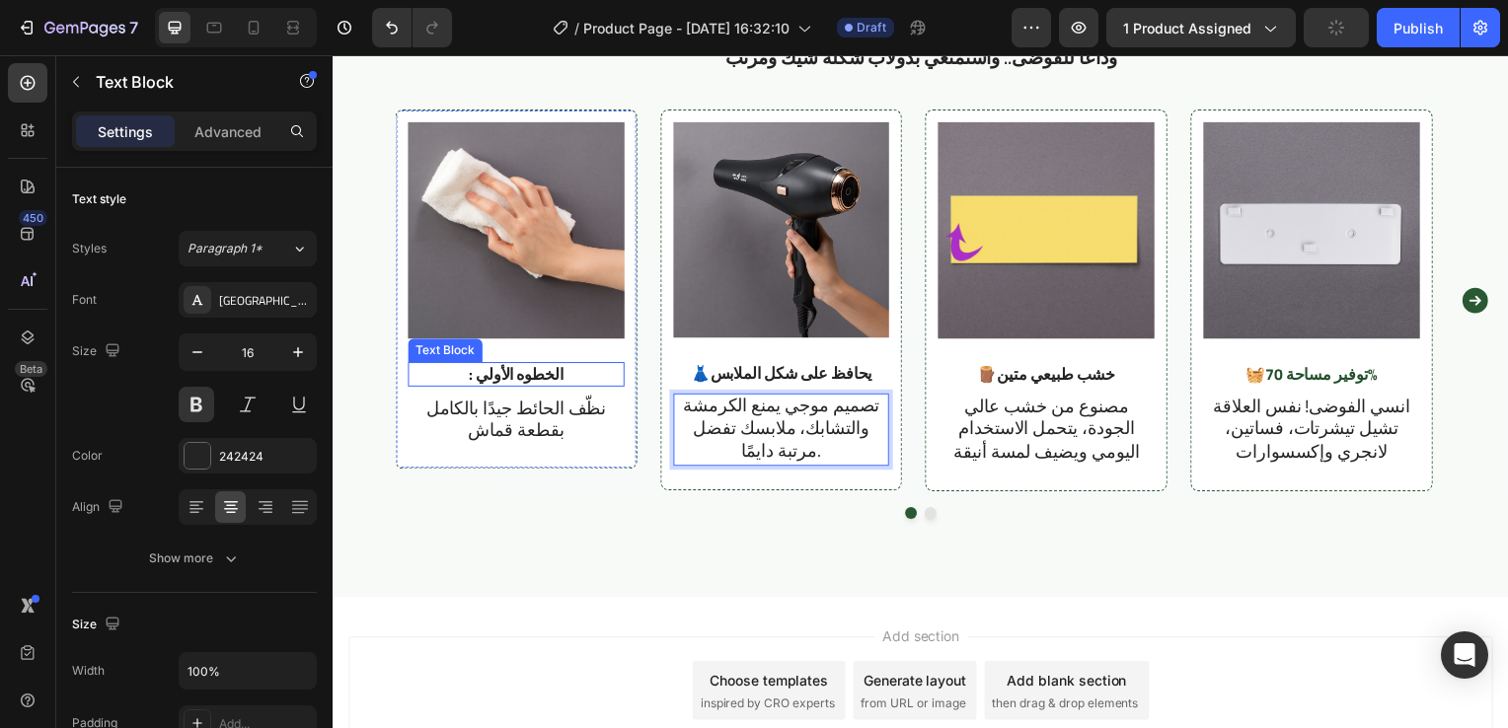
click at [550, 385] on p ": الخطوه الأولي" at bounding box center [516, 377] width 214 height 21
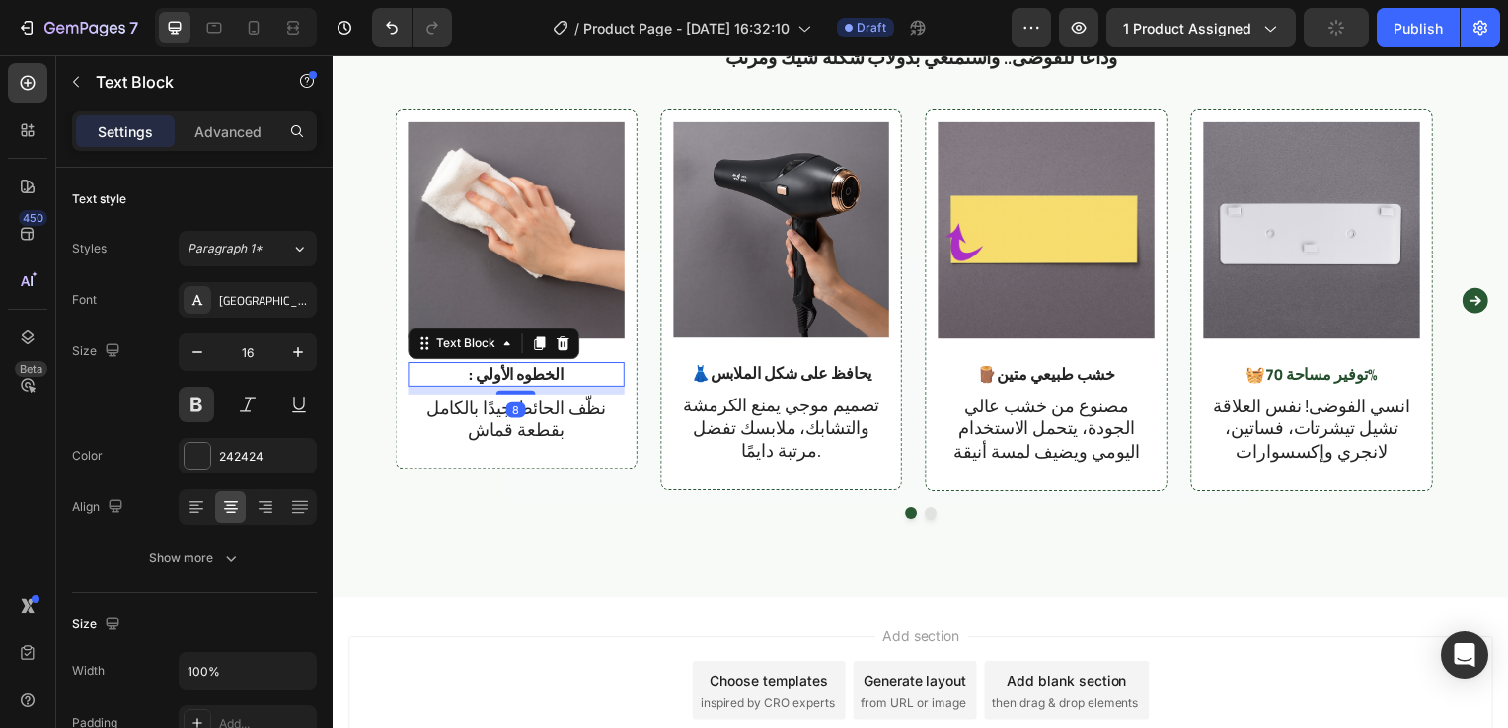
click at [550, 385] on p ": الخطوه الأولي" at bounding box center [516, 377] width 214 height 21
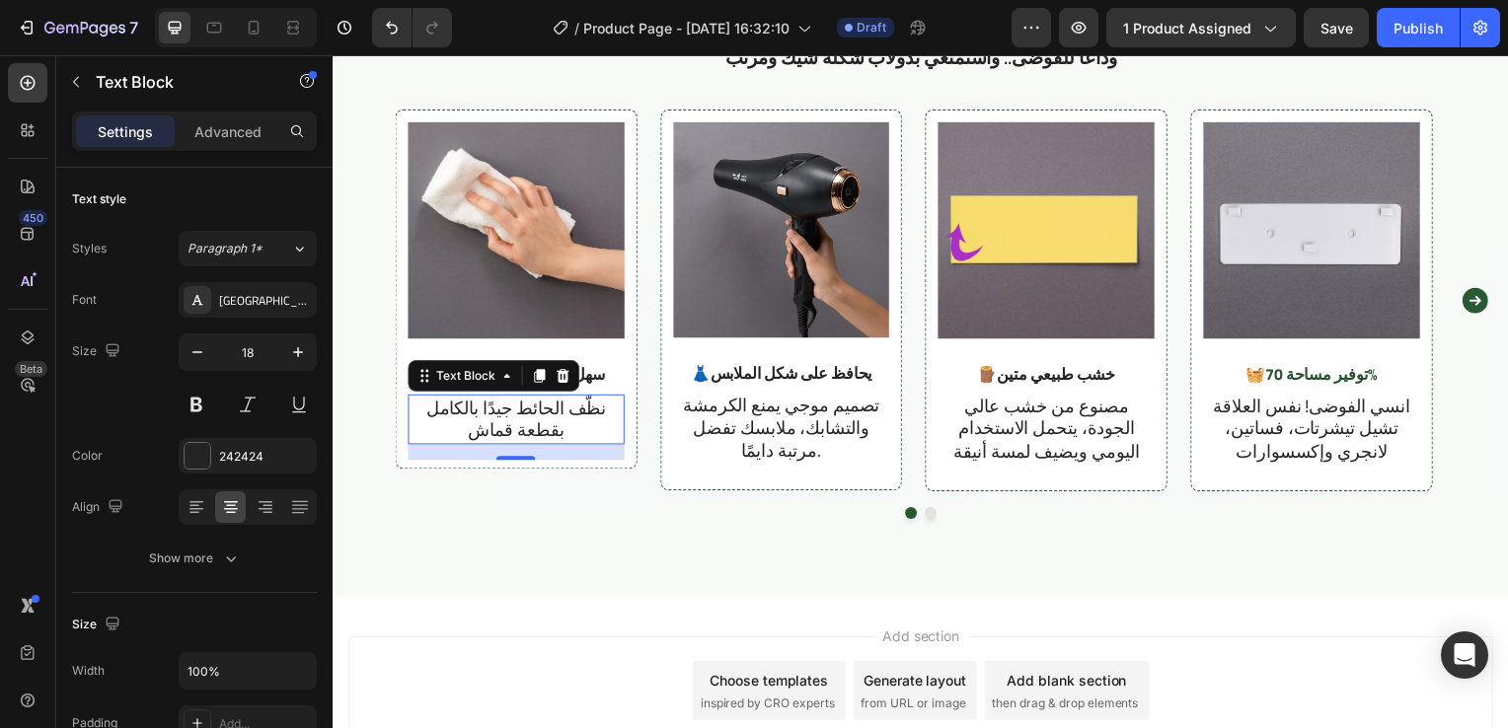
click at [582, 400] on p "نظّف الحائط جيدًا بالكامل بقطعة قماش" at bounding box center [516, 423] width 214 height 46
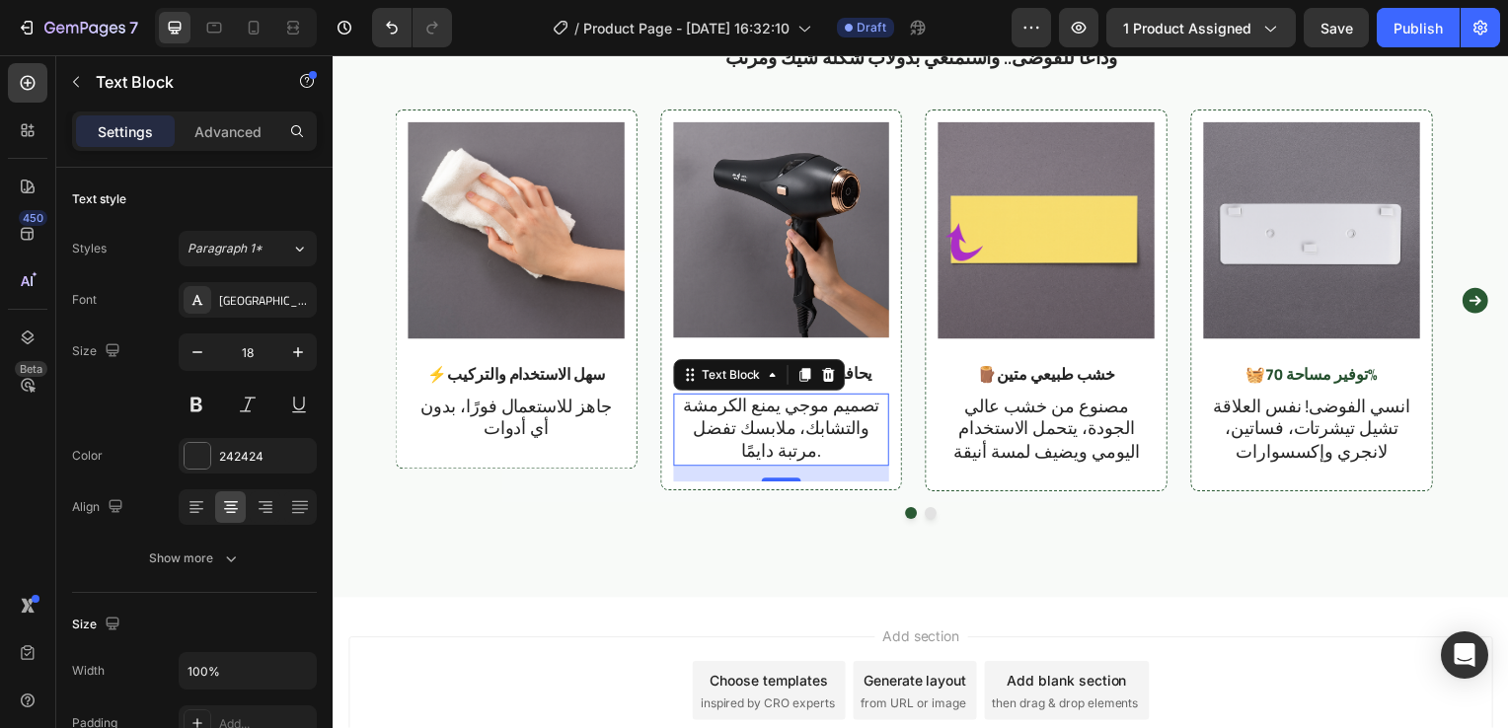
scroll to position [0, 0]
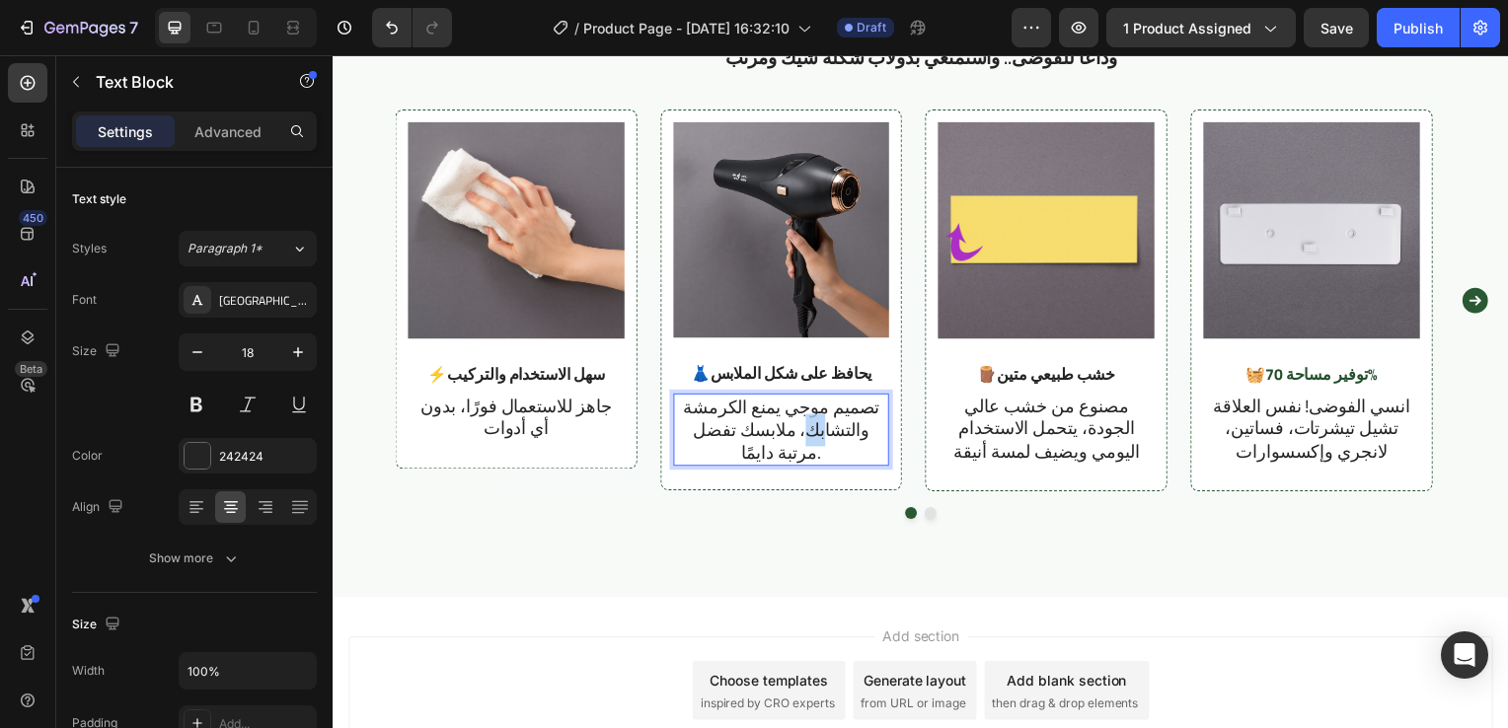
click at [829, 446] on p "تصميم موجي يمنع الكرمشة والتشابك، ملابسك تفضل مرتبة دايمًا." at bounding box center [784, 433] width 214 height 69
click at [829, 457] on p "تصميم موجي يمنع الكرمشة والتشابك، ملابسك تفضل مرتبة دايمًا." at bounding box center [784, 433] width 214 height 69
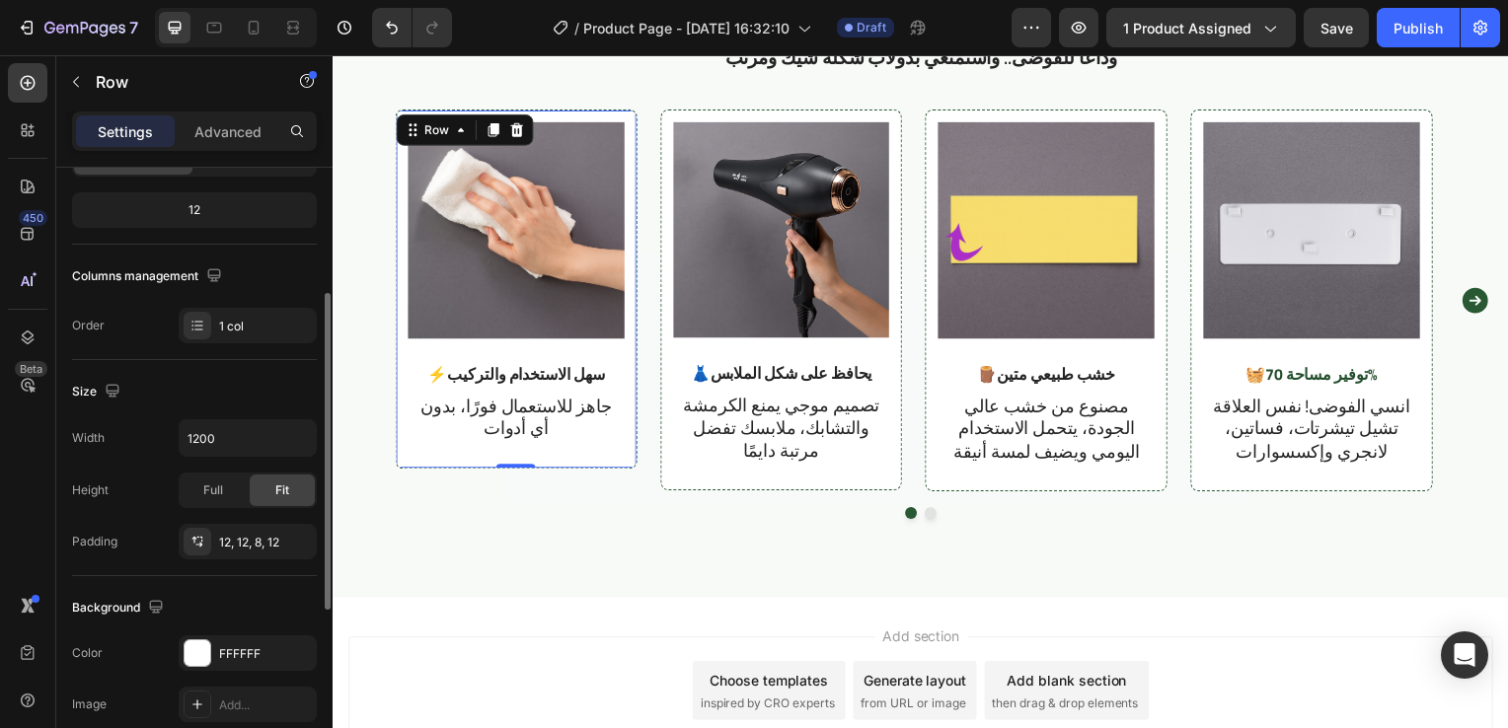
scroll to position [237, 0]
click at [232, 496] on div "Full" at bounding box center [213, 487] width 65 height 32
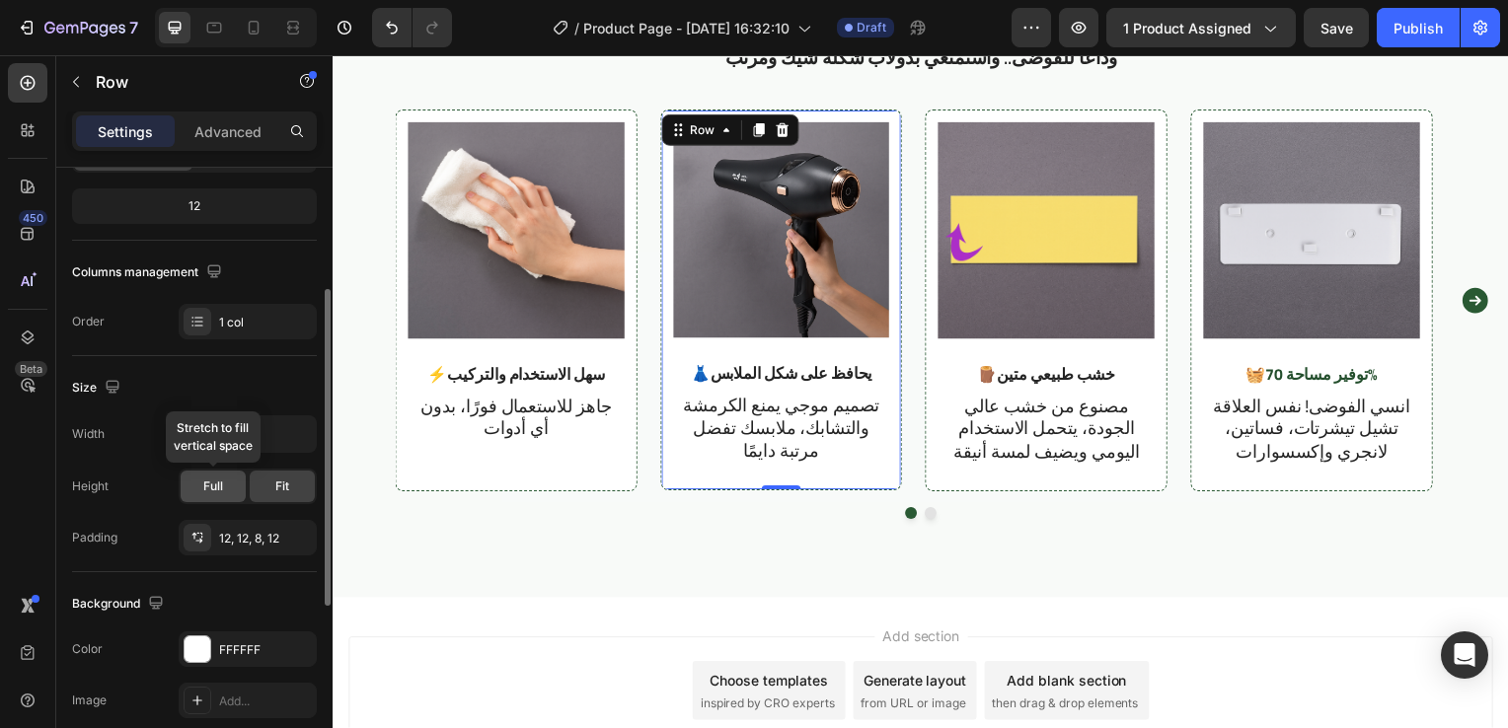
click at [217, 495] on div "Full" at bounding box center [213, 487] width 65 height 32
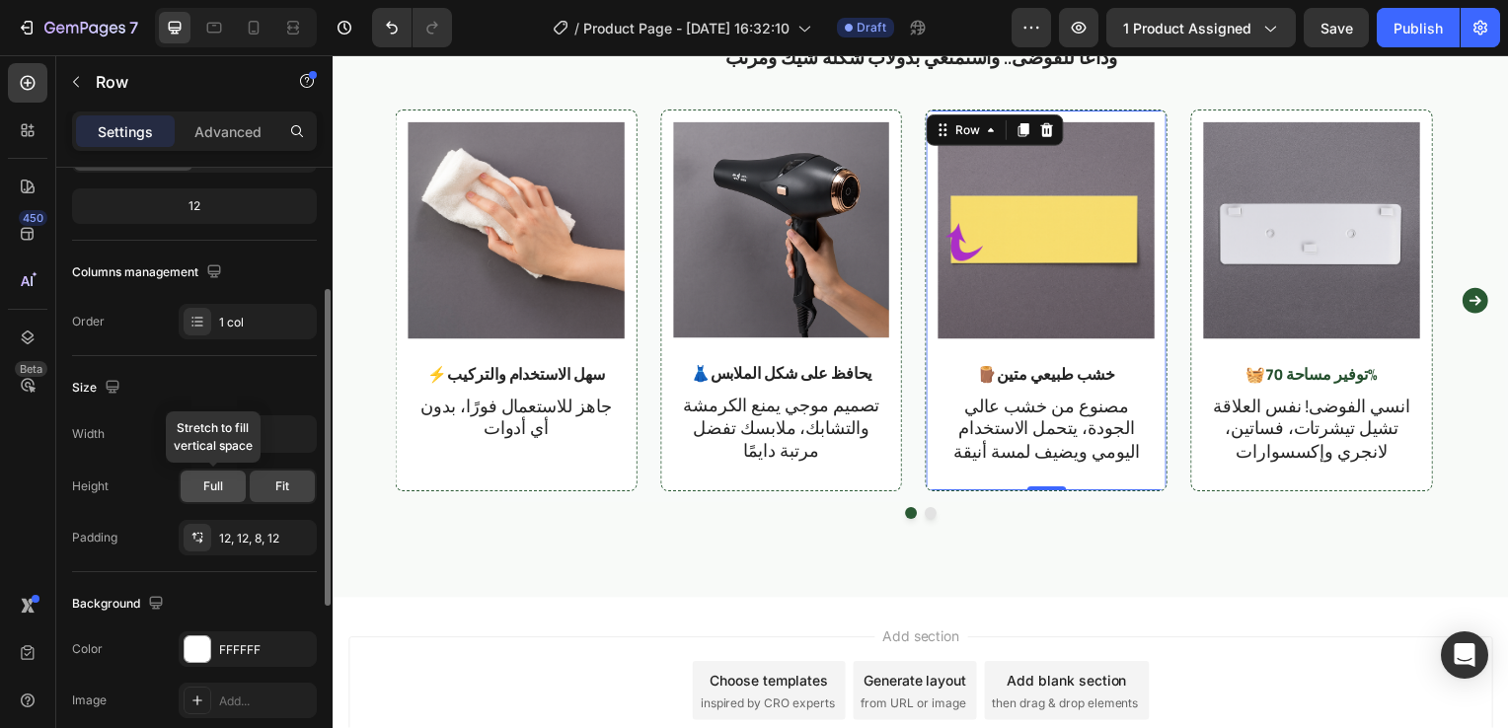
click at [221, 497] on div "Full" at bounding box center [213, 487] width 65 height 32
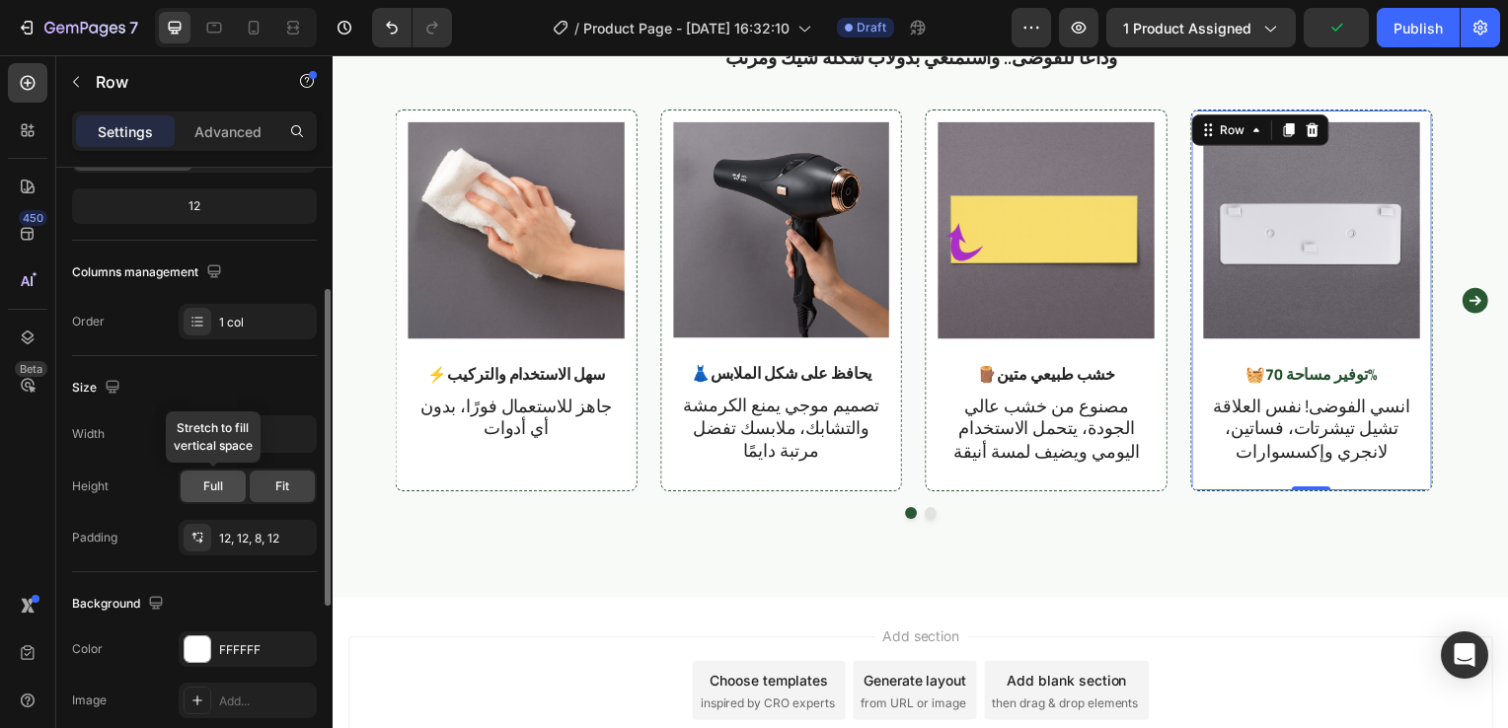
click at [216, 491] on span "Full" at bounding box center [213, 487] width 20 height 18
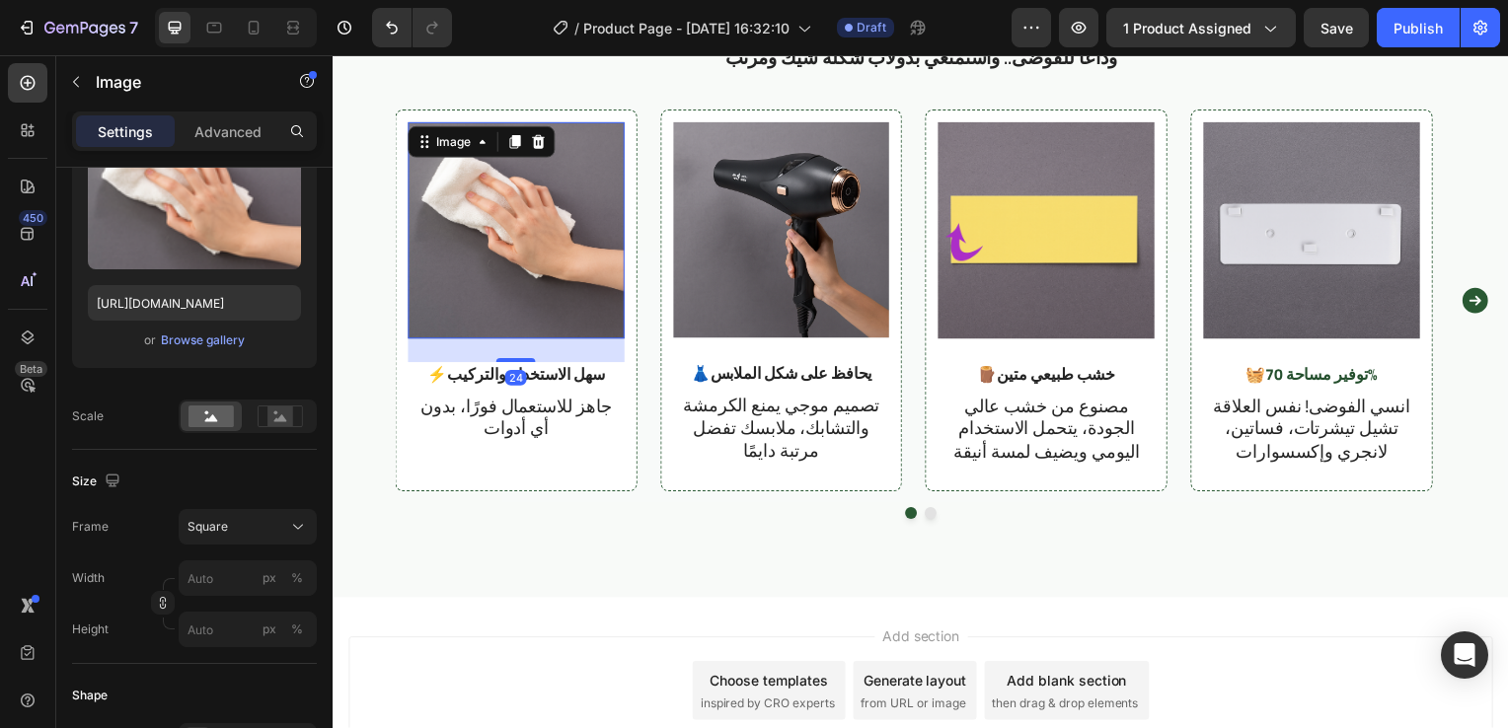
scroll to position [0, 0]
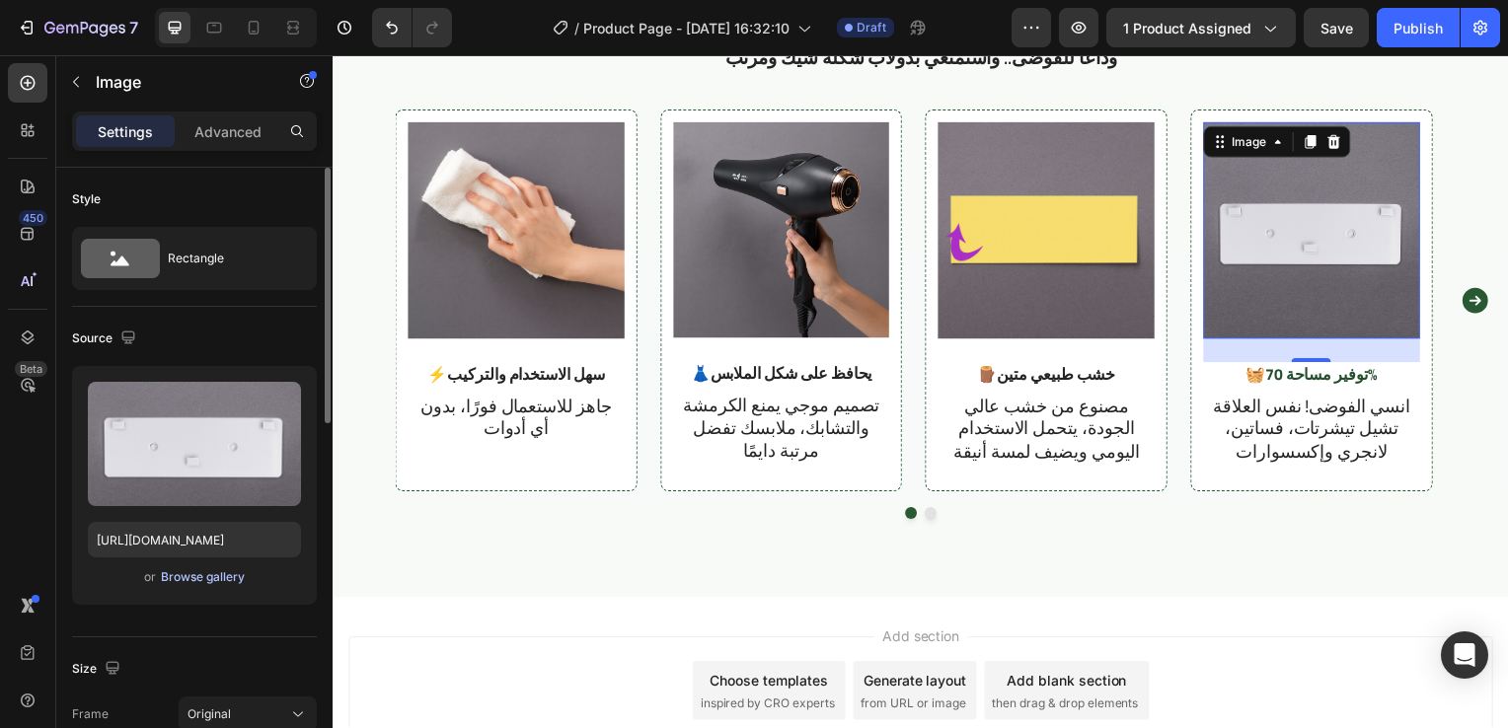
click at [209, 570] on div "Browse gallery" at bounding box center [203, 577] width 84 height 18
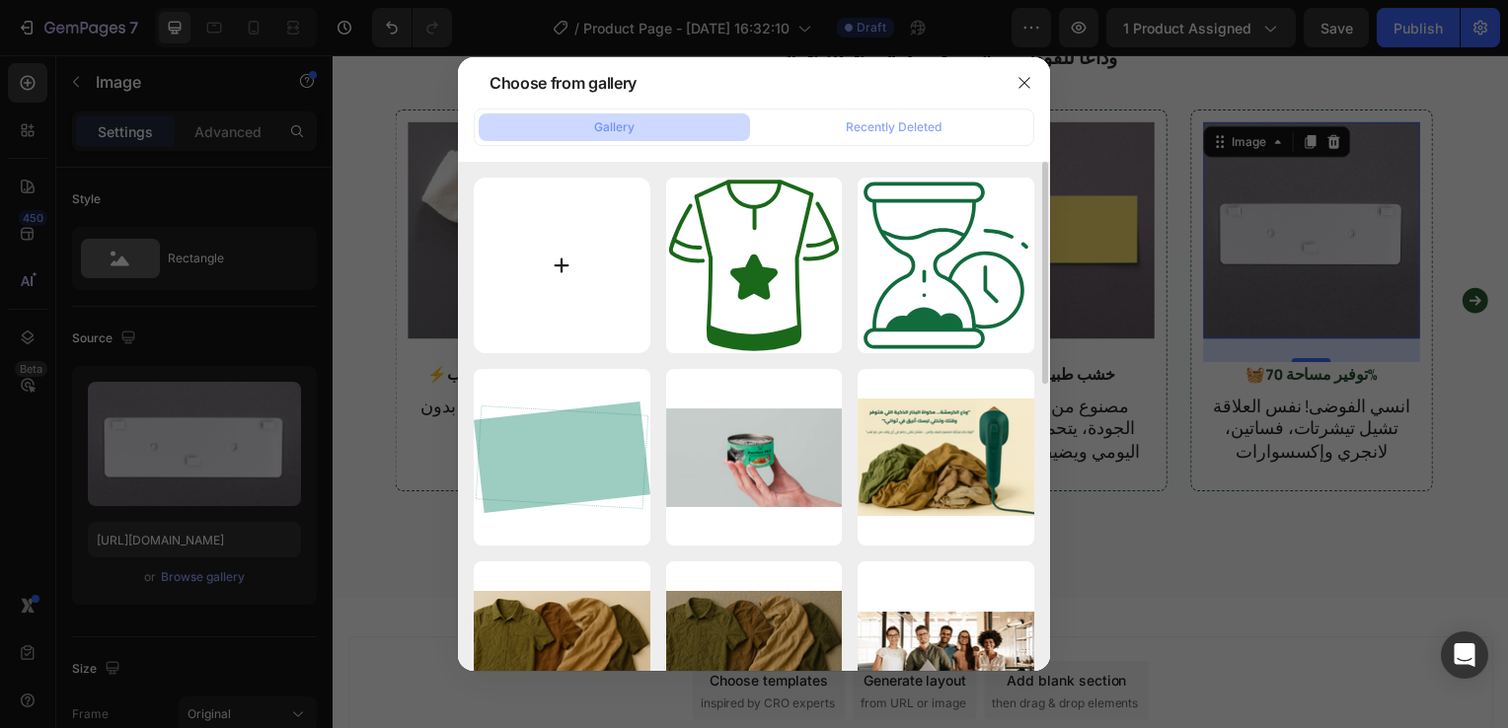
click at [608, 289] on input "file" at bounding box center [562, 266] width 177 height 177
click at [1026, 80] on icon "button" at bounding box center [1023, 82] width 11 height 11
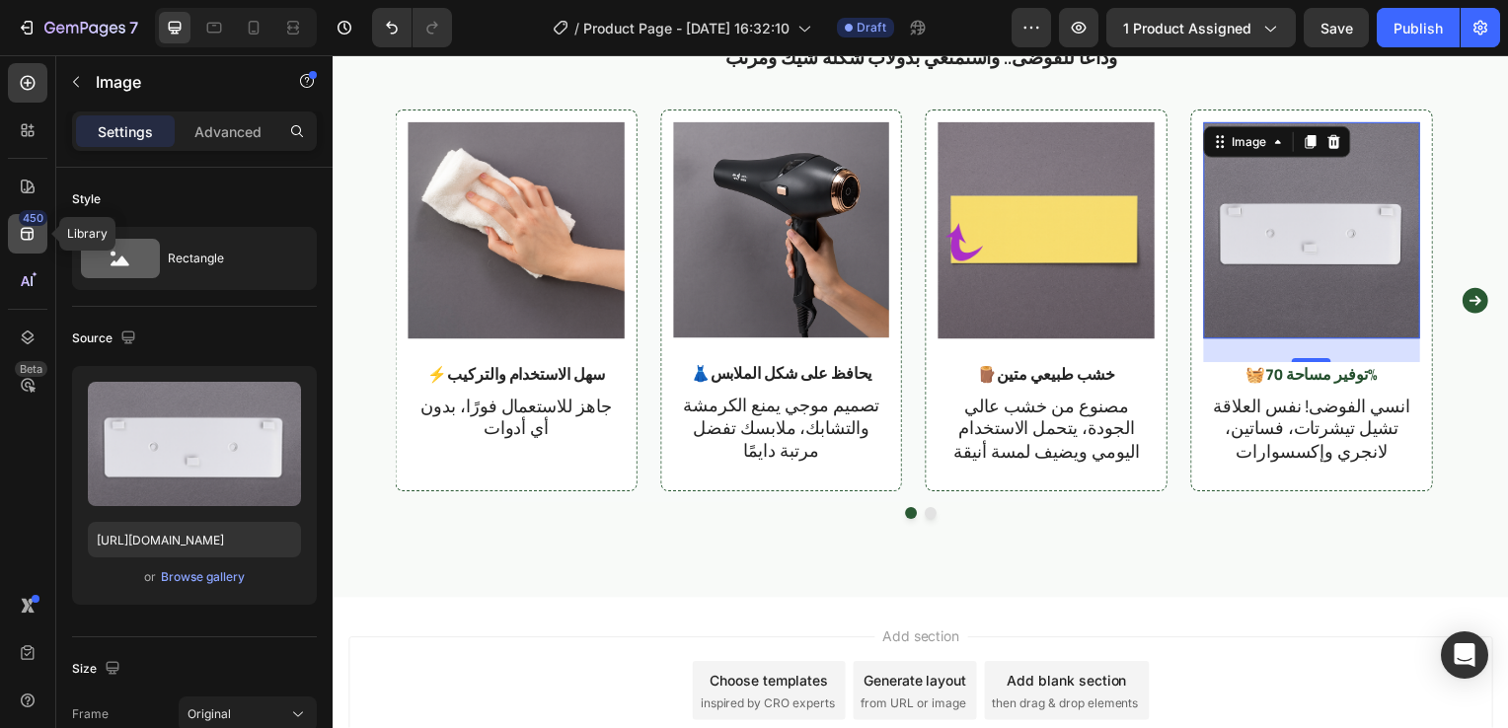
click at [30, 219] on div "450" at bounding box center [33, 218] width 29 height 16
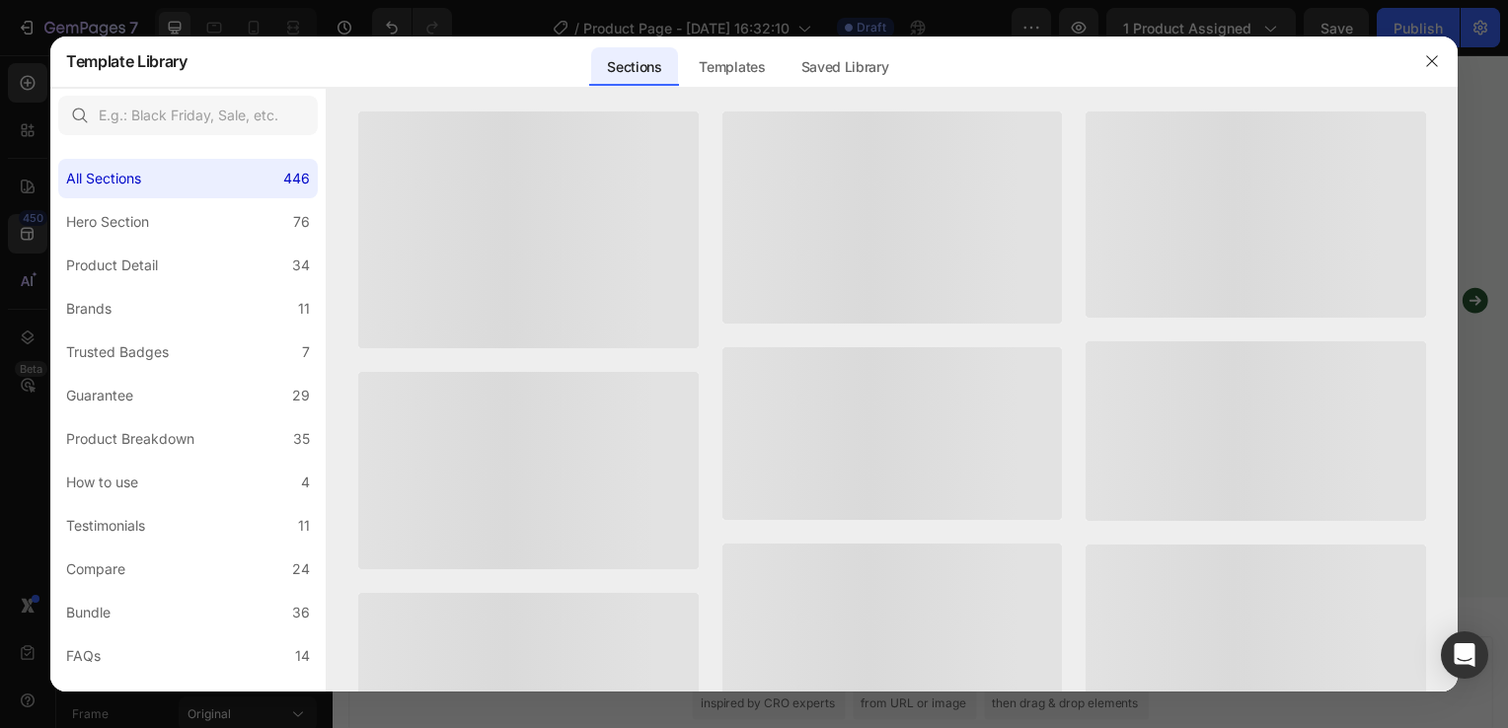
click at [14, 203] on div at bounding box center [754, 364] width 1508 height 728
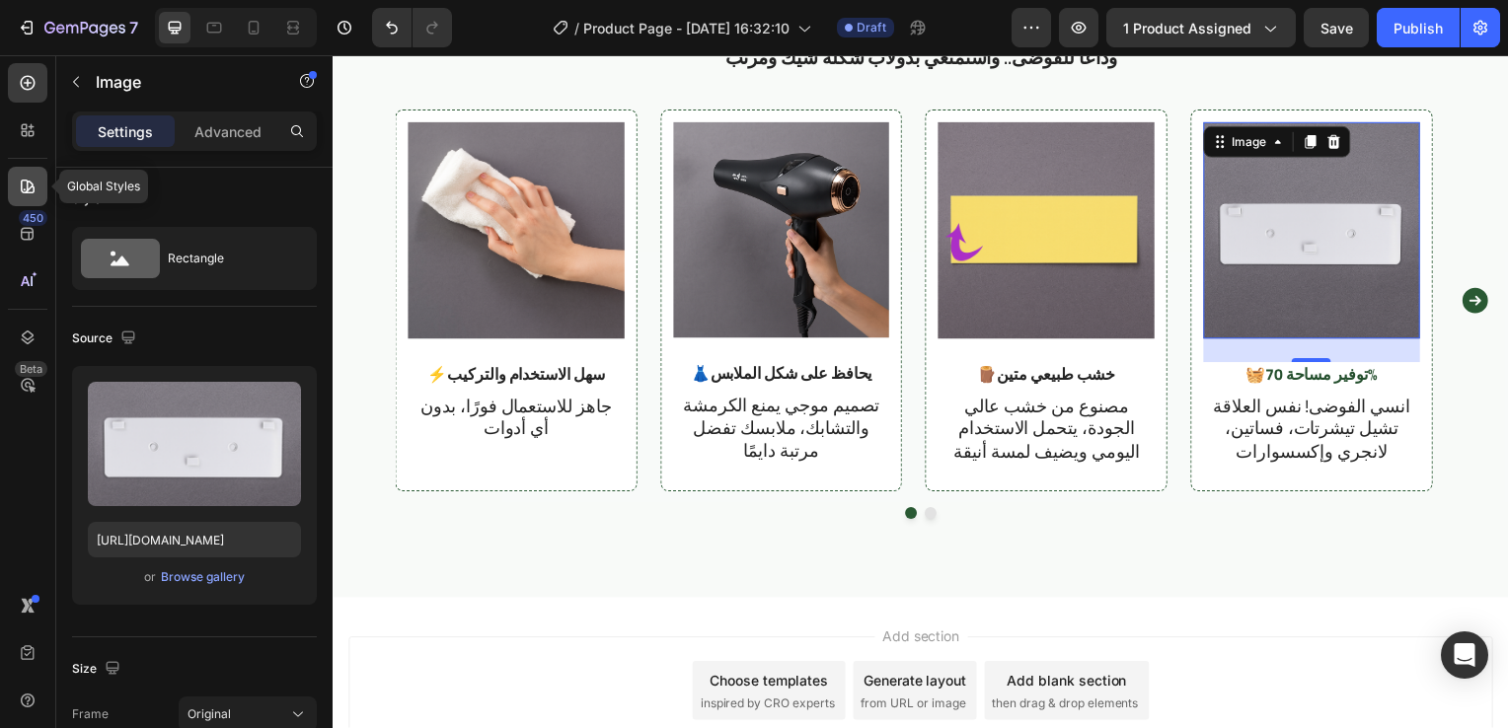
click at [24, 185] on icon at bounding box center [28, 187] width 20 height 20
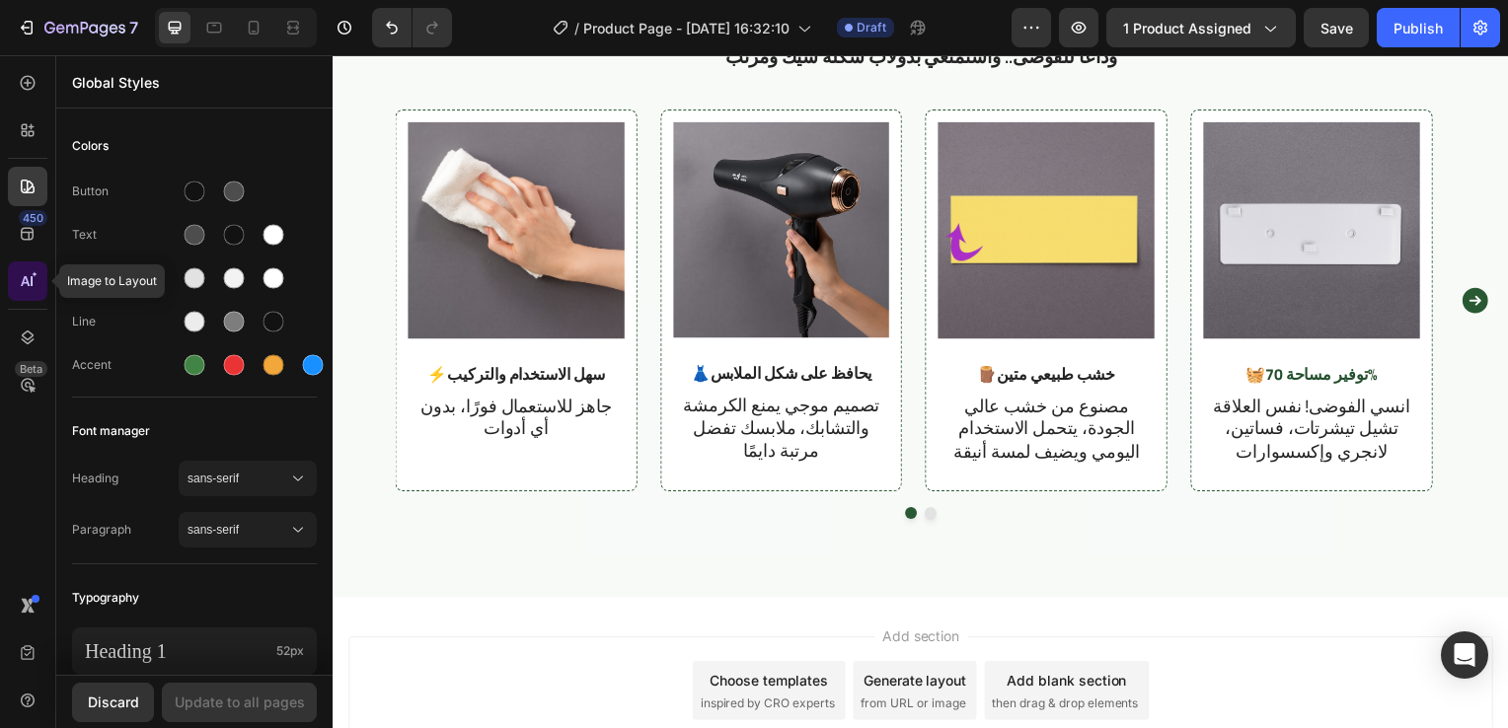
click at [41, 281] on div at bounding box center [27, 280] width 39 height 39
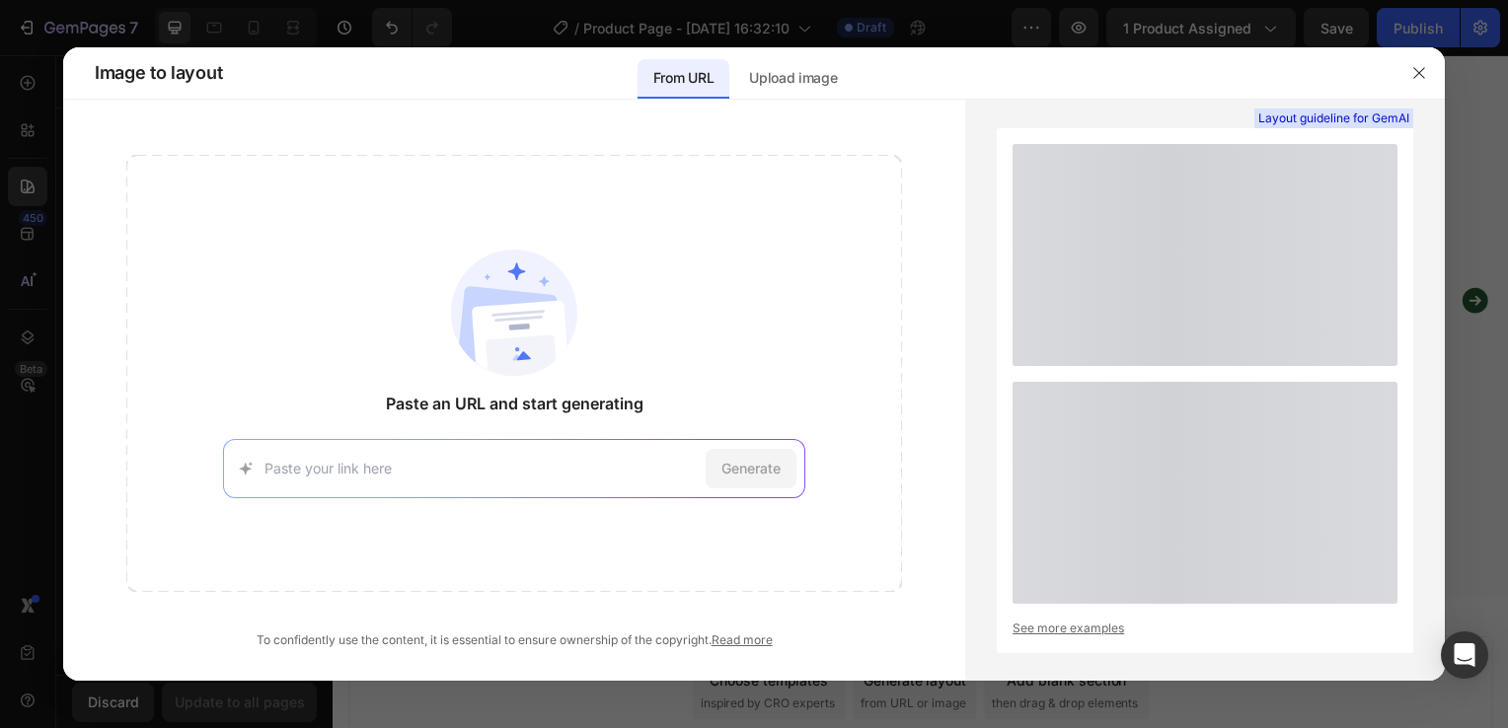
click at [24, 231] on div at bounding box center [754, 364] width 1508 height 728
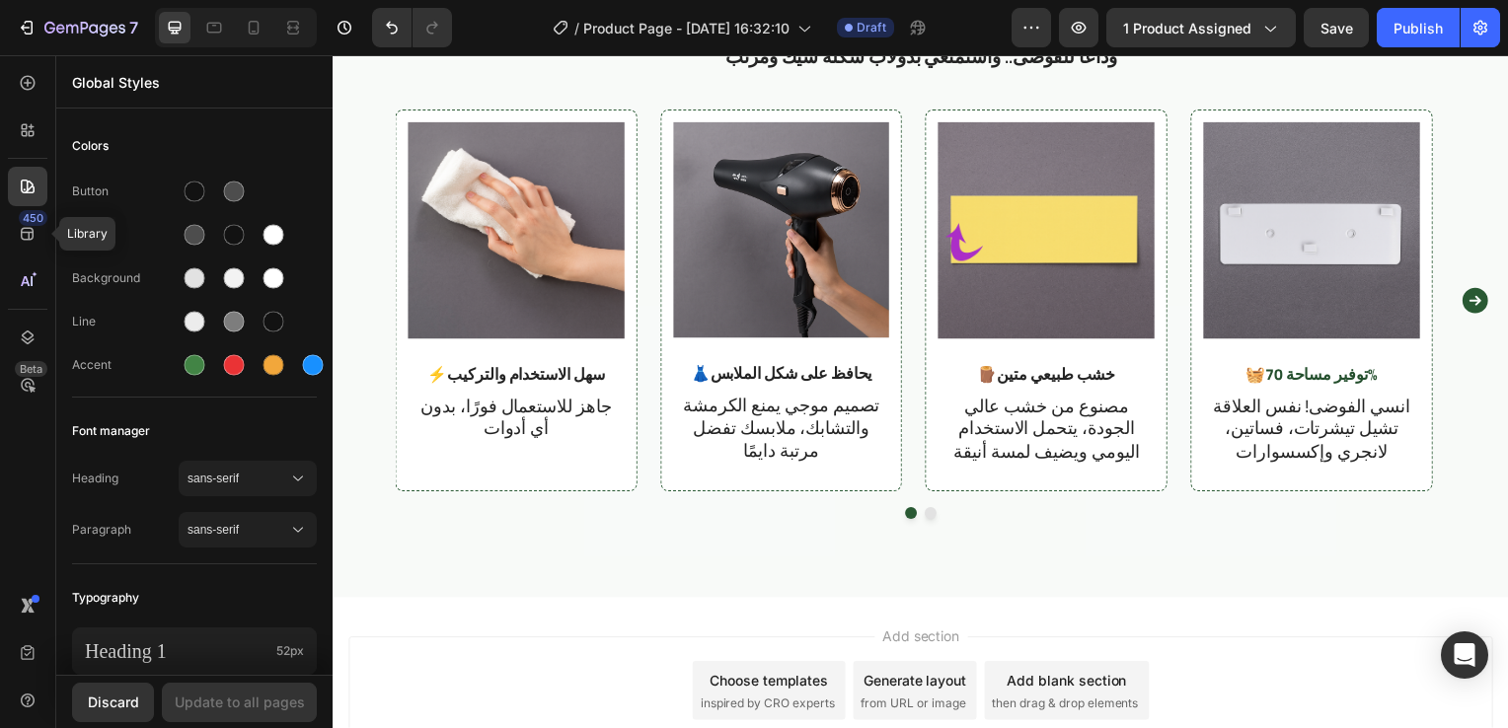
click at [24, 231] on icon at bounding box center [28, 234] width 20 height 20
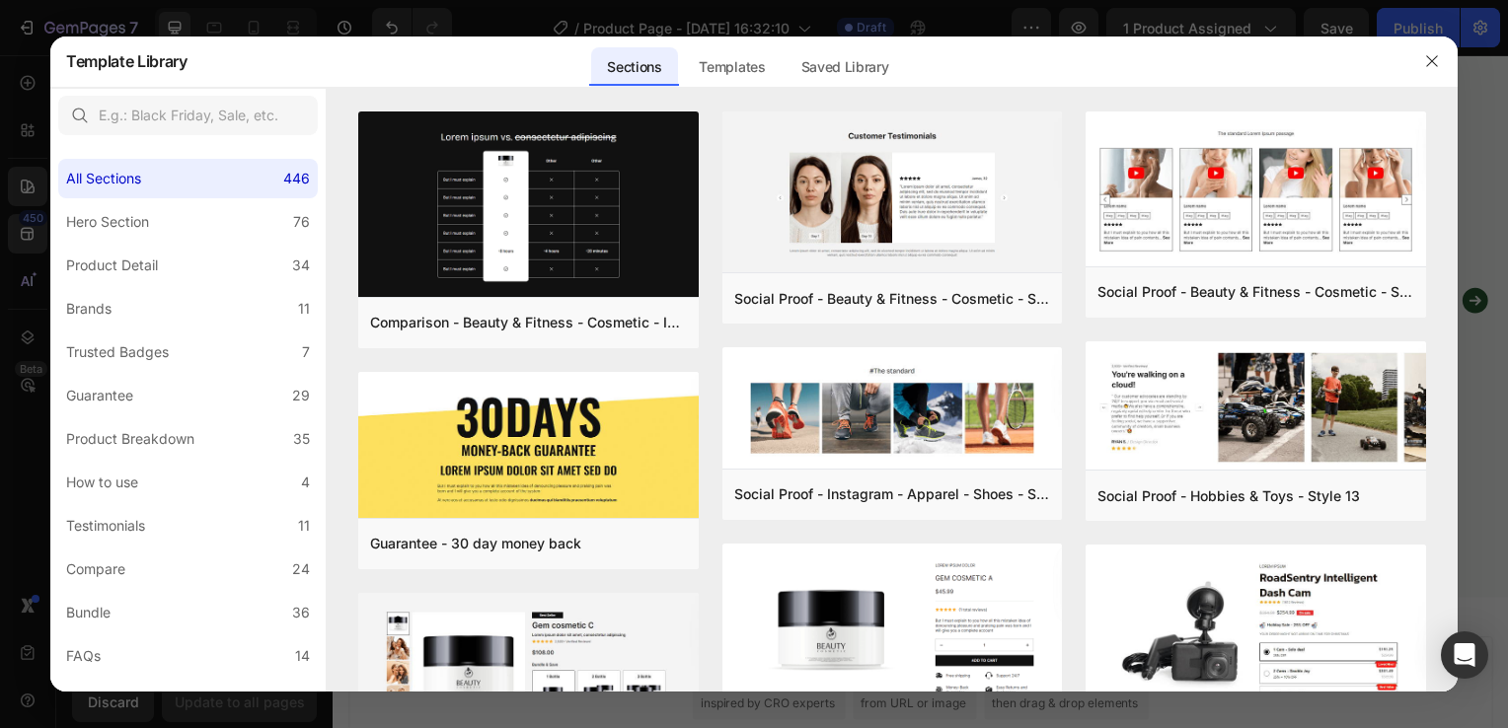
click at [8, 221] on div at bounding box center [754, 364] width 1508 height 728
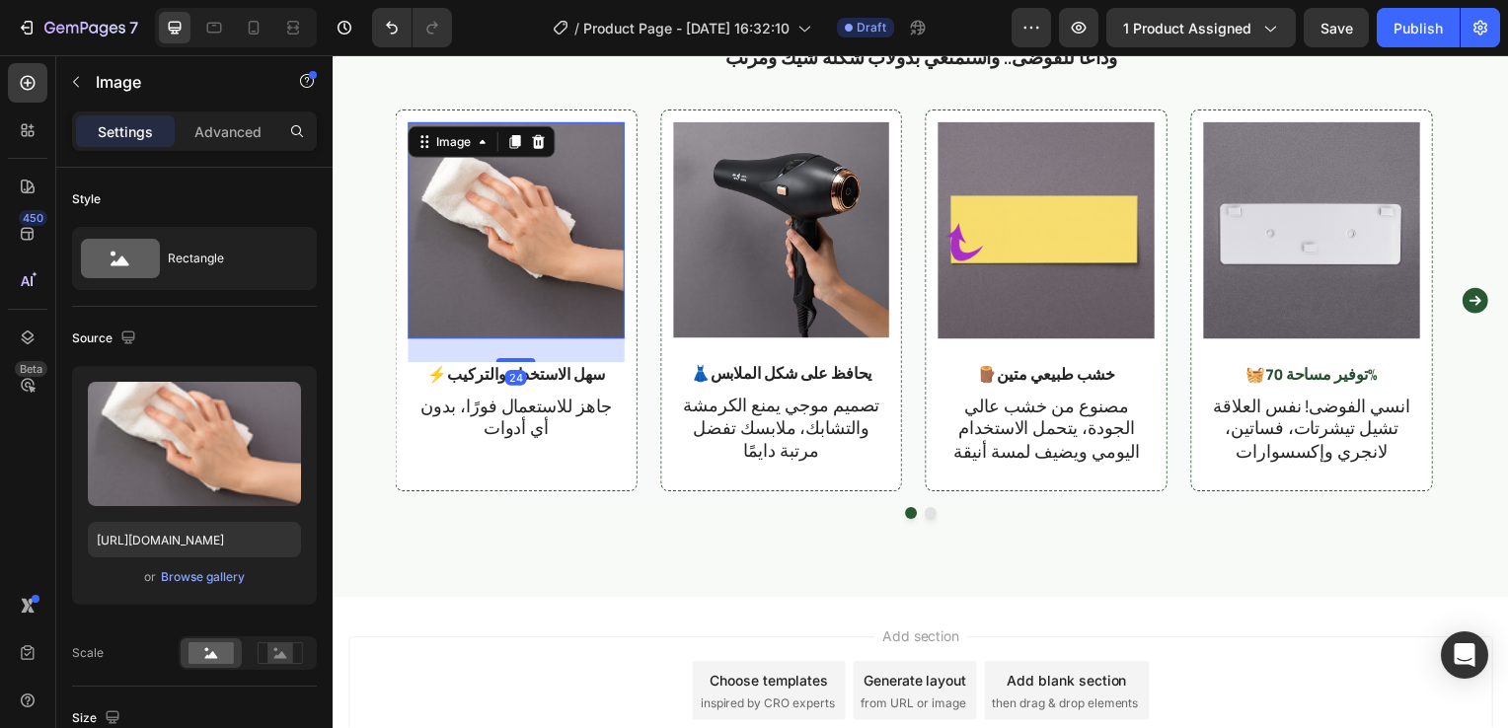
click at [530, 297] on img at bounding box center [516, 232] width 218 height 218
click at [38, 91] on div at bounding box center [27, 82] width 39 height 39
click at [204, 573] on div "Browse gallery" at bounding box center [203, 577] width 84 height 18
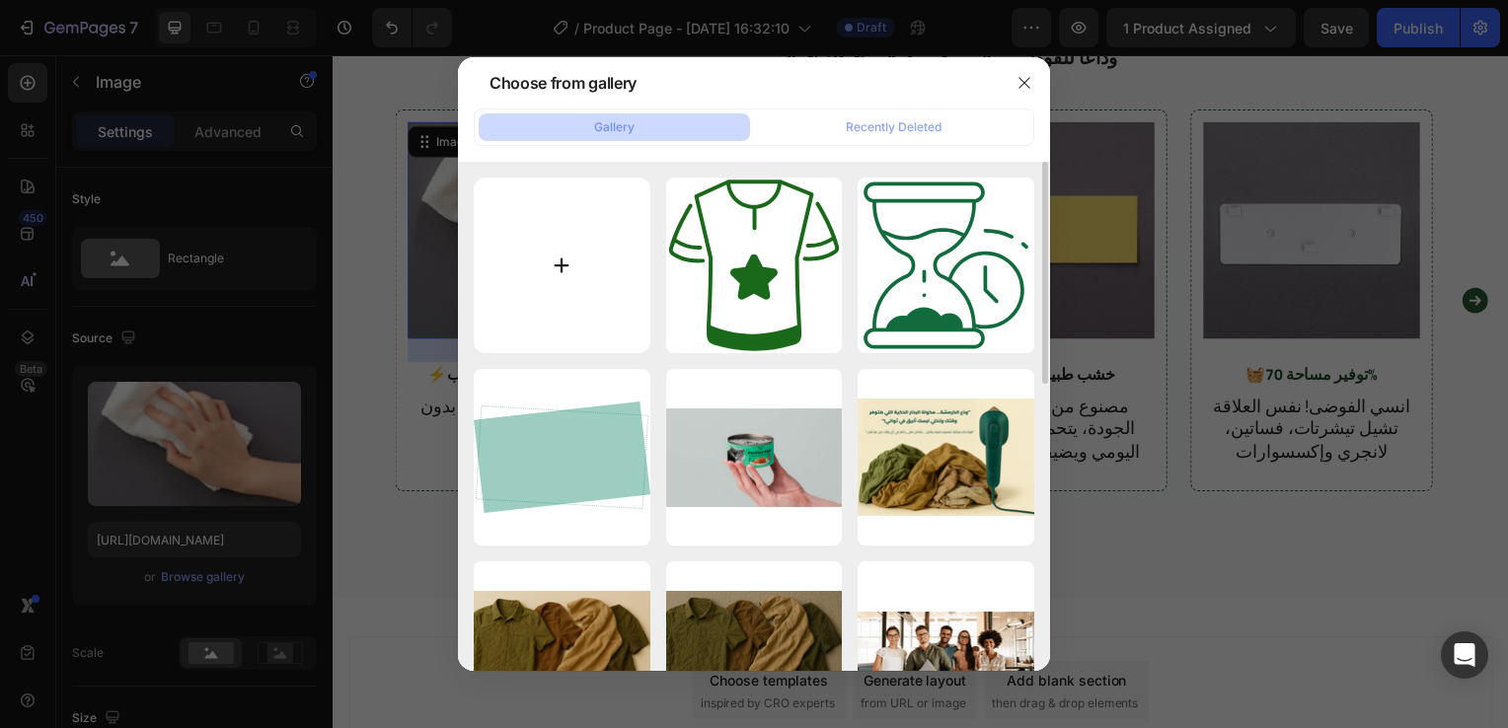
click at [552, 235] on input "file" at bounding box center [562, 266] width 177 height 177
type input "C:\fakepath\876d03366b6793ecb8e632a81c87d93618bf8f11.avif"
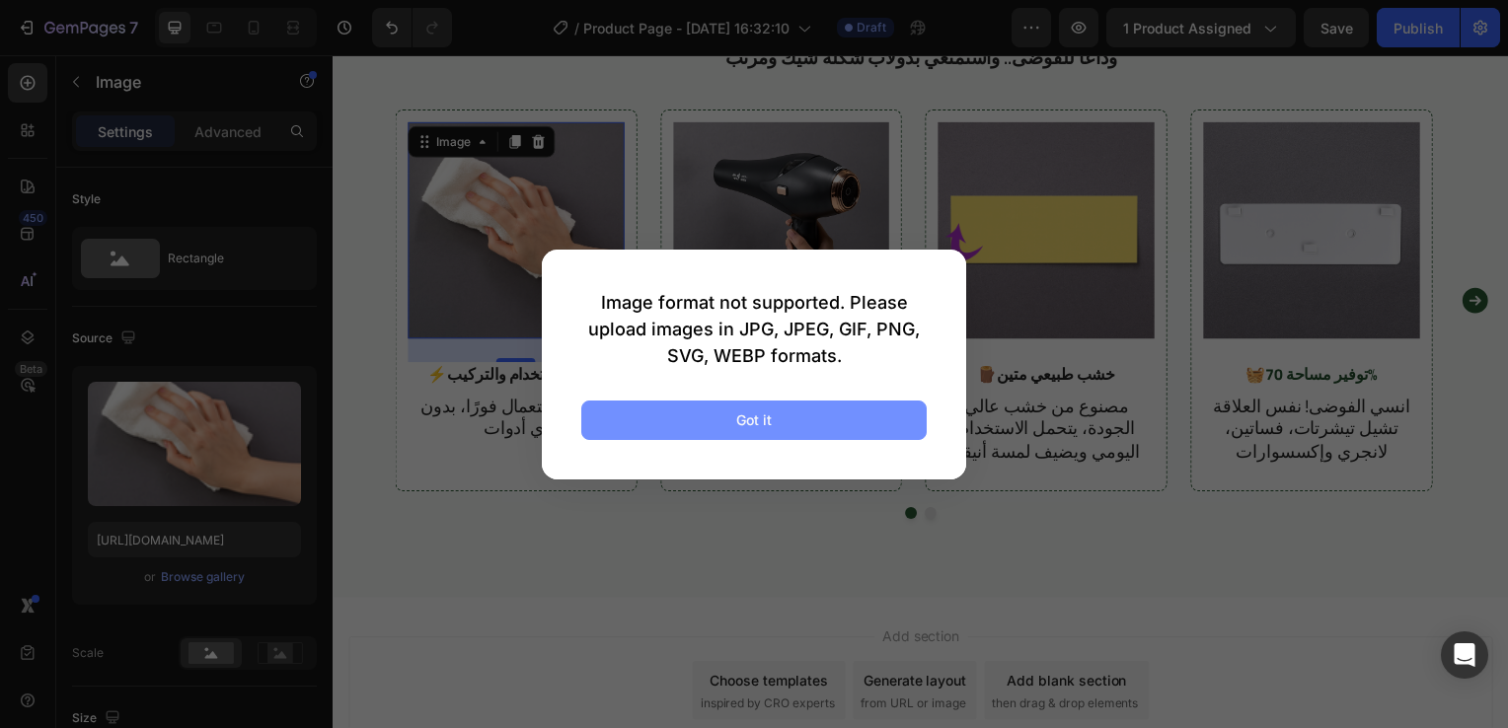
click at [754, 409] on div "Got it" at bounding box center [754, 419] width 36 height 21
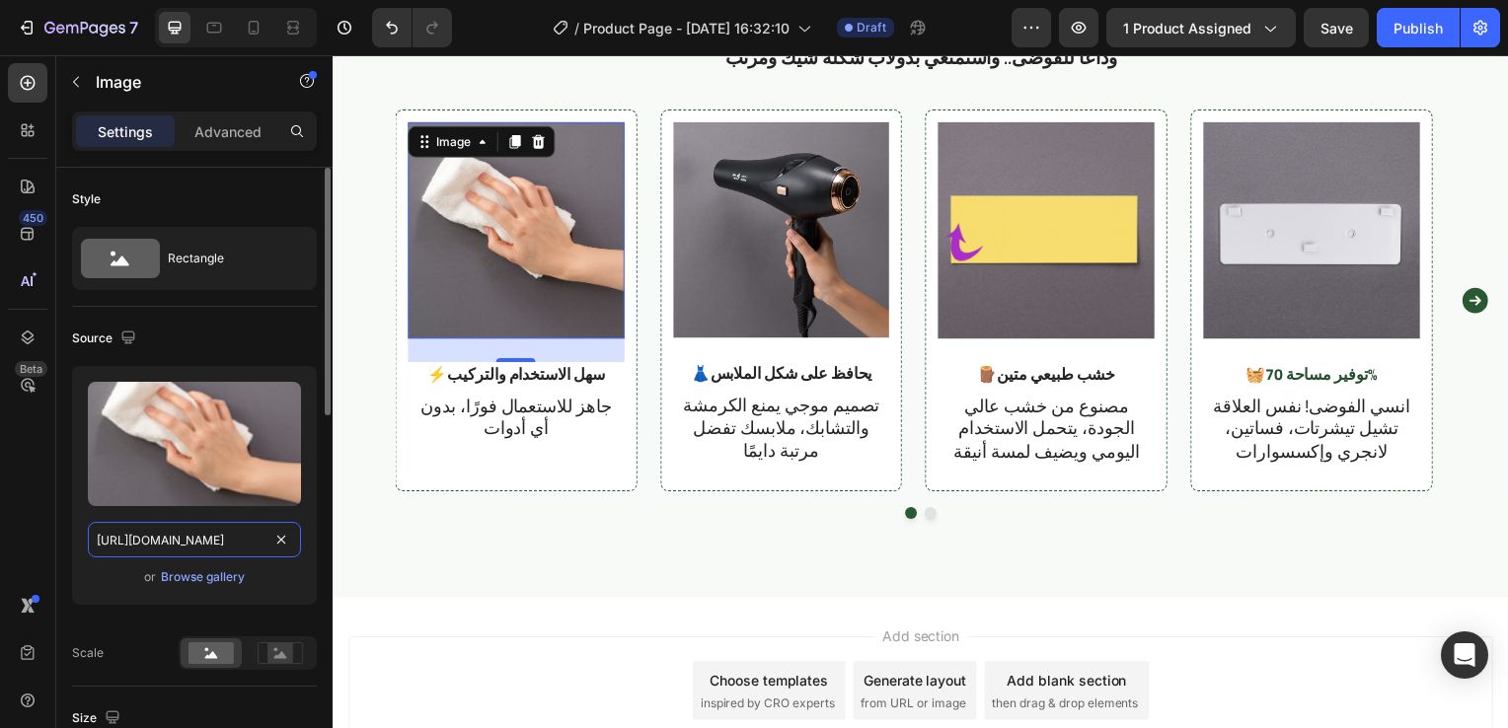
click at [230, 550] on input "https://cdn.shopify.com/s/files/1/0963/6229/9668/files/gempages_580737055097619…" at bounding box center [194, 540] width 213 height 36
paste input "hotishop.com/image/ebcfc038c13c2cd5798c1bb3be557d56579db99c.jpe"
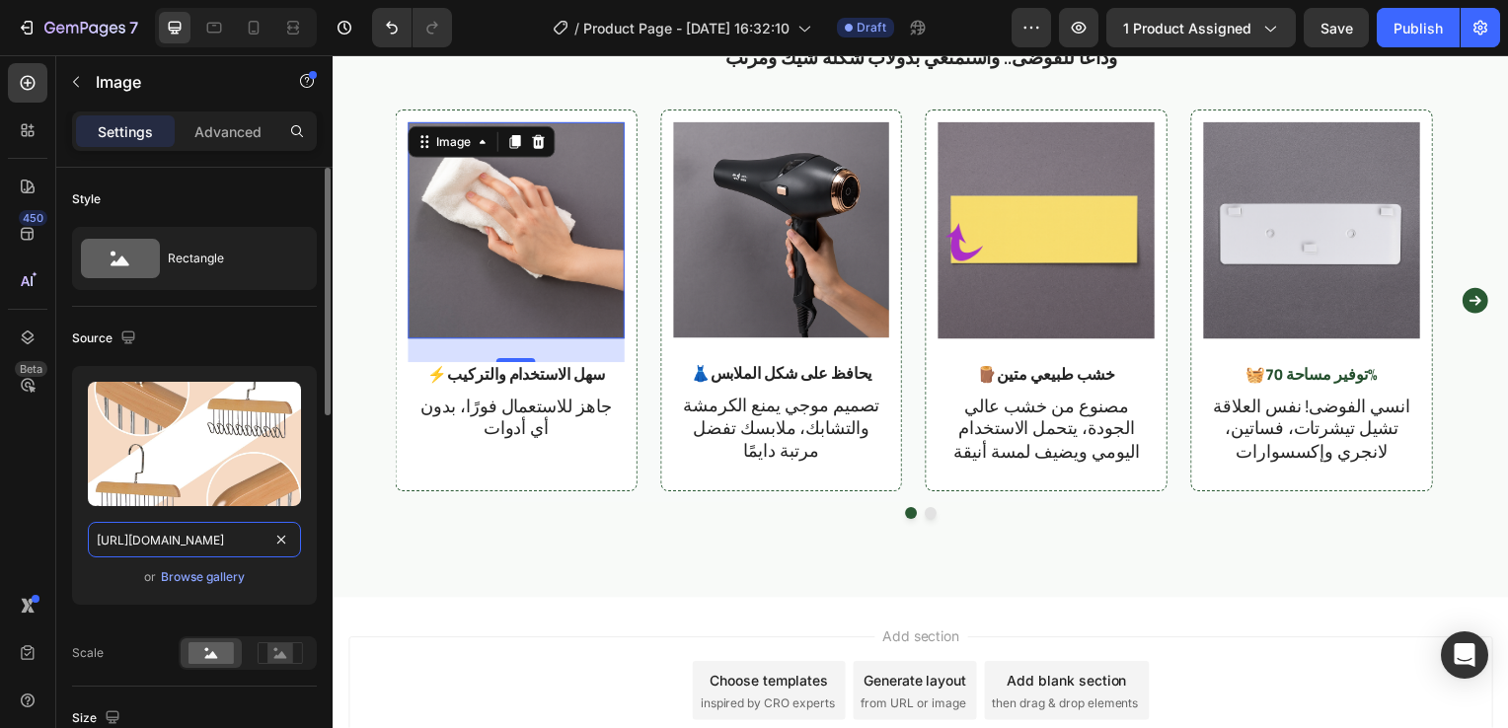
scroll to position [0, 321]
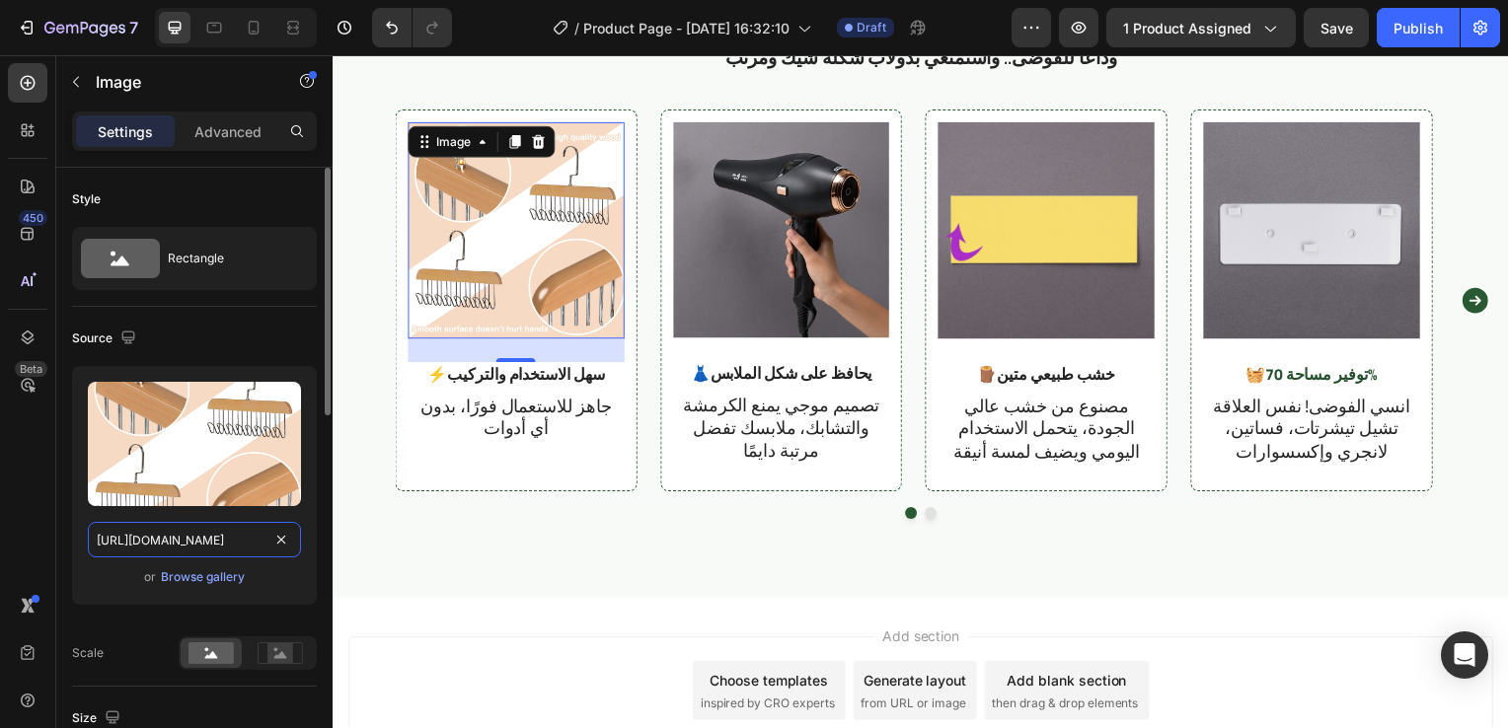
type input "https://cdn.hotishop.com/image/ebcfc038c13c2cd5798c1bb3be557d56579db99c.jpeg"
click at [276, 586] on div "or Browse gallery" at bounding box center [194, 577] width 213 height 24
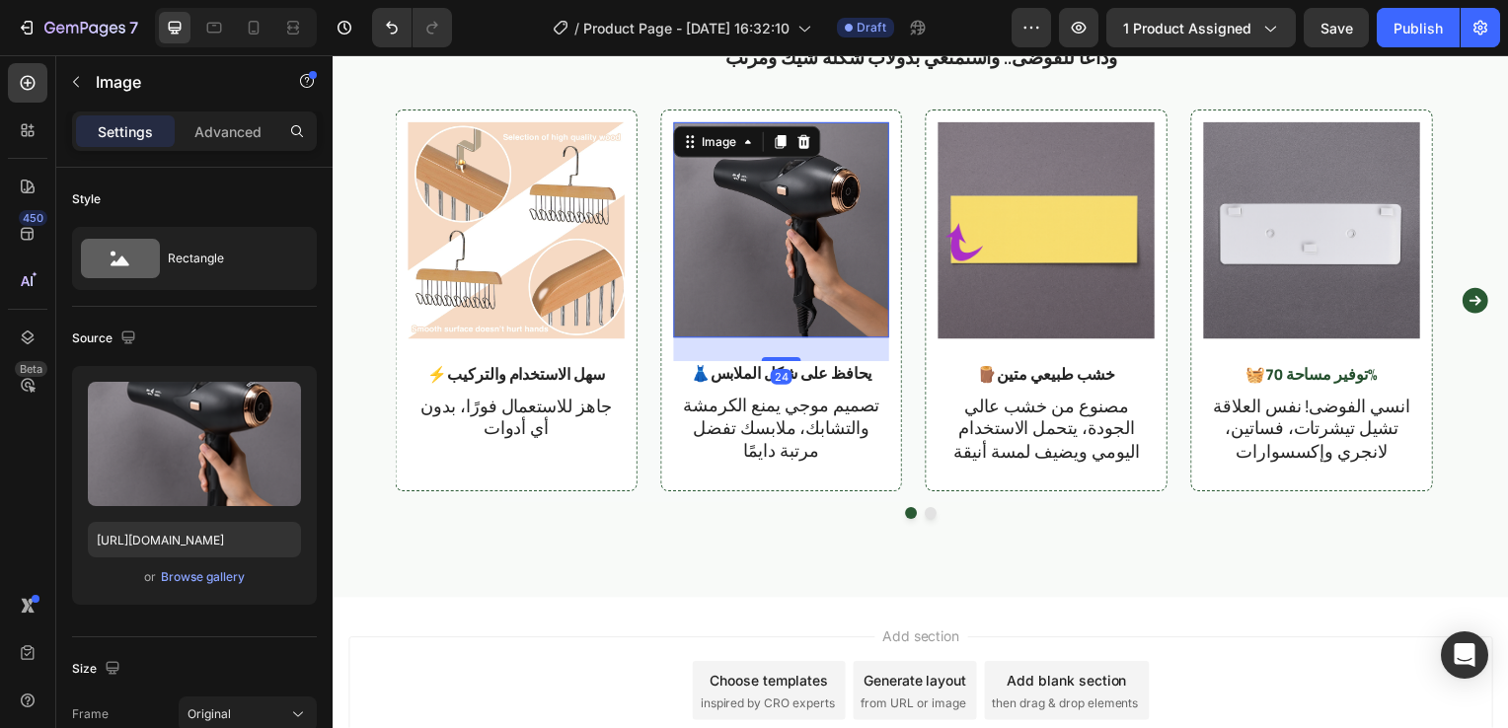
click at [818, 217] on img at bounding box center [784, 231] width 218 height 217
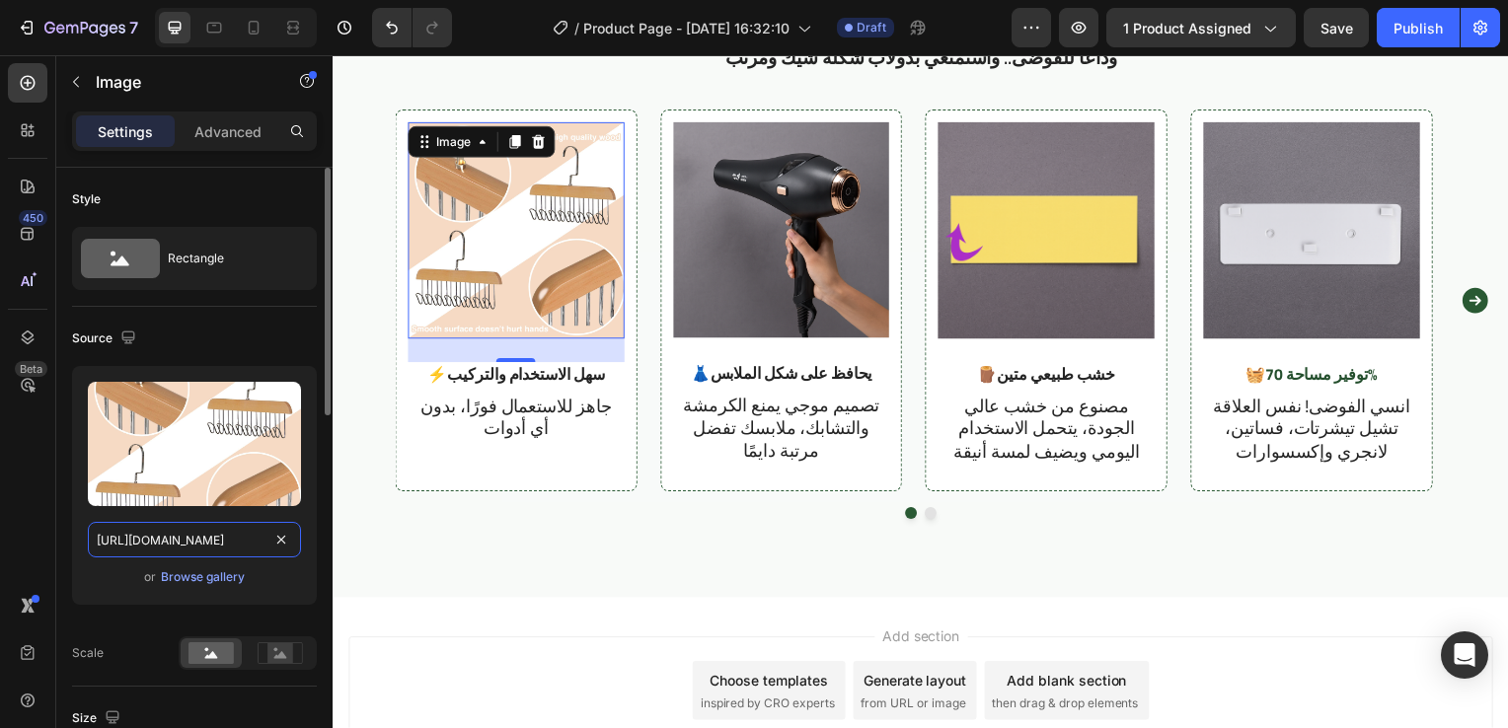
click at [234, 537] on input "https://cdn.hotishop.com/image/ebcfc038c13c2cd5798c1bb3be557d56579db99c.jpeg" at bounding box center [194, 540] width 213 height 36
paste input "876d03366b6793ecb8e632a81c87d93618bf8f11"
type input "https://cdn.hotishop.com/image/876d03366b6793ecb8e632a81c87d93618bf8f11.jpeg"
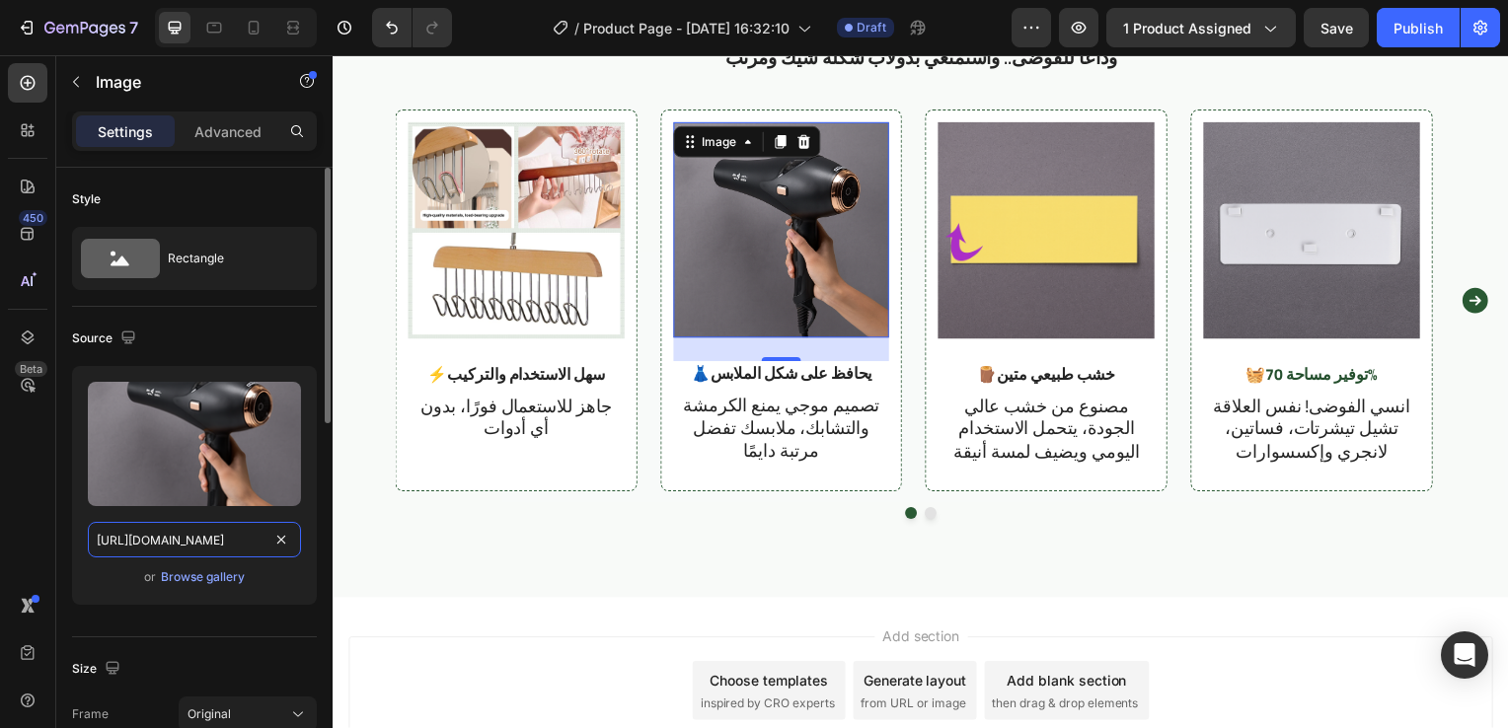
click at [234, 539] on input "https://cdn.shopify.com/s/files/1/0963/6229/9668/files/gempages_580737055097619…" at bounding box center [194, 540] width 213 height 36
paste input "hotishop.com/image/e8dbf1e84671be20668de739c5fd3949fa2aca5f.jpe"
type input "https://cdn.hotishop.com/image/e8dbf1e84671be20668de739c5fd3949fa2aca5f.jpeg"
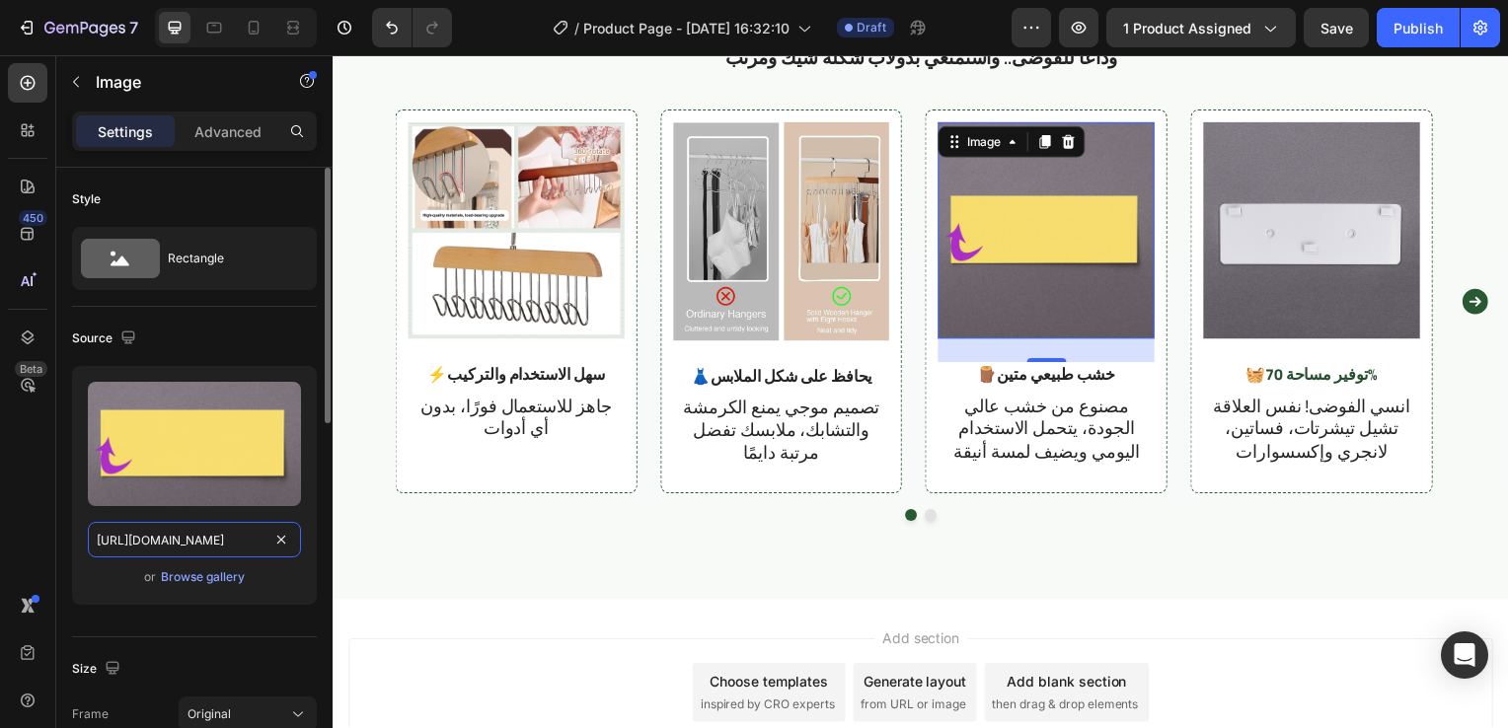
click at [249, 529] on input "https://cdn.shopify.com/s/files/1/0963/6229/9668/files/gempages_580737055097619…" at bounding box center [194, 540] width 213 height 36
paste input "hotishop.com/image/ebcfc038c13c2cd5798c1bb3be557d56579db99c.jpe"
type input "https://cdn.hotishop.com/image/ebcfc038c13c2cd5798c1bb3be557d56579db99c.jpeg"
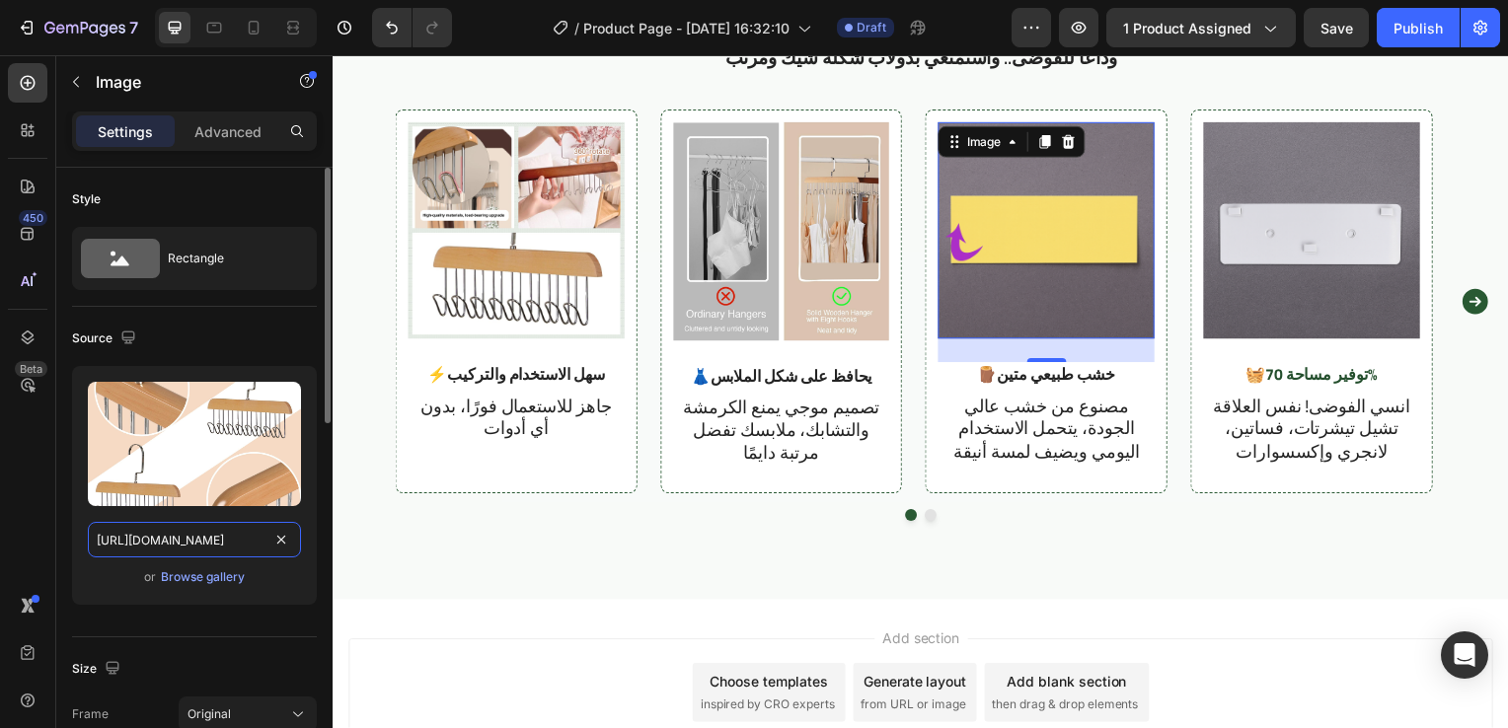
scroll to position [0, 321]
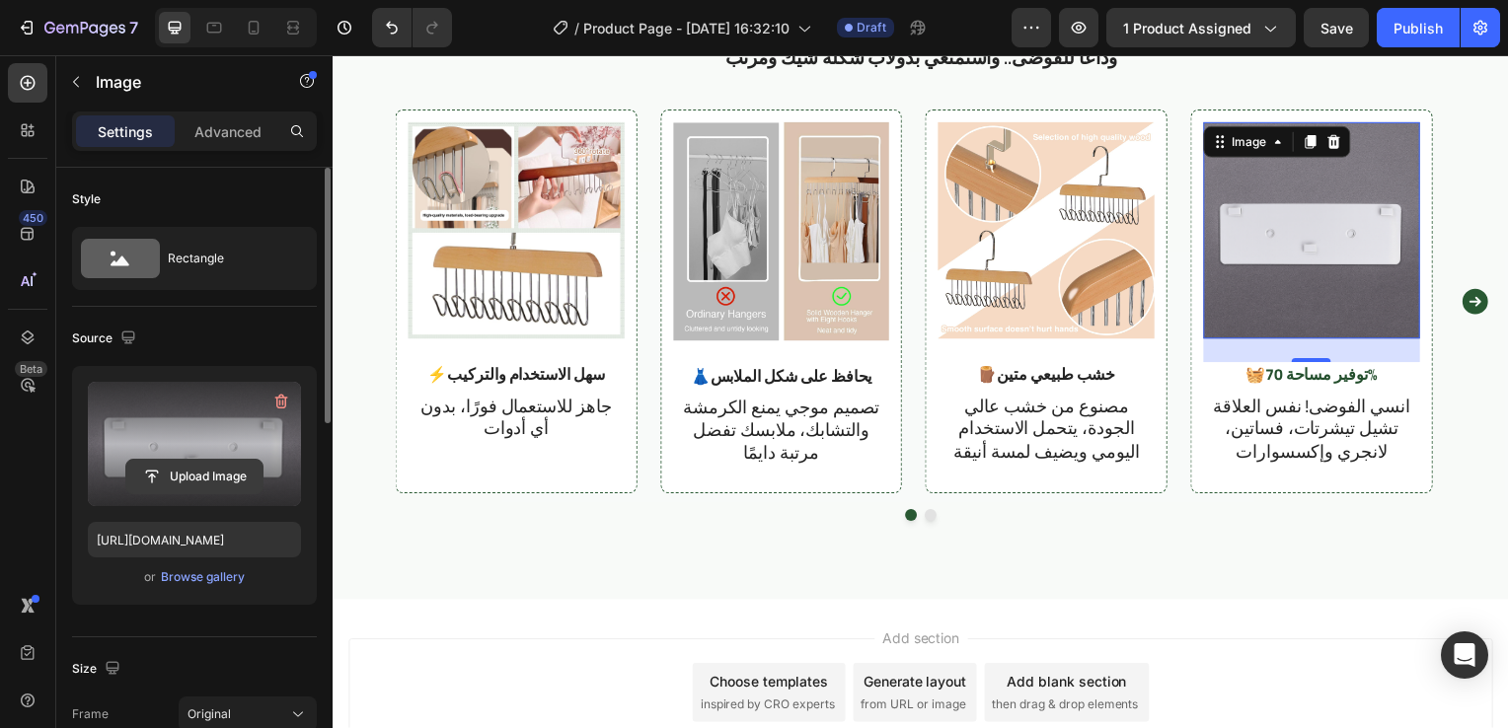
click at [224, 476] on input "file" at bounding box center [194, 477] width 136 height 34
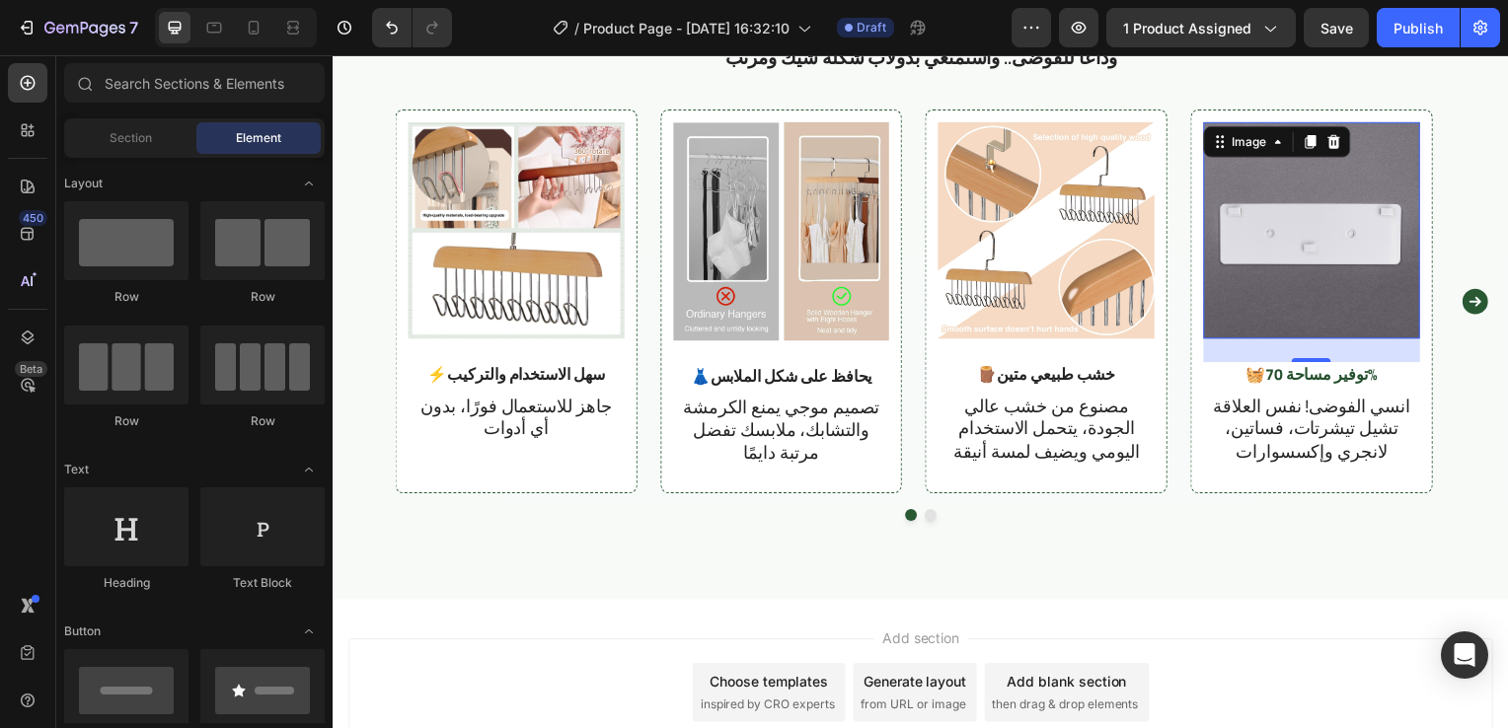
click at [1344, 713] on div "Add section Choose templates inspired by CRO experts Generate layout from URL o…" at bounding box center [924, 697] width 1152 height 109
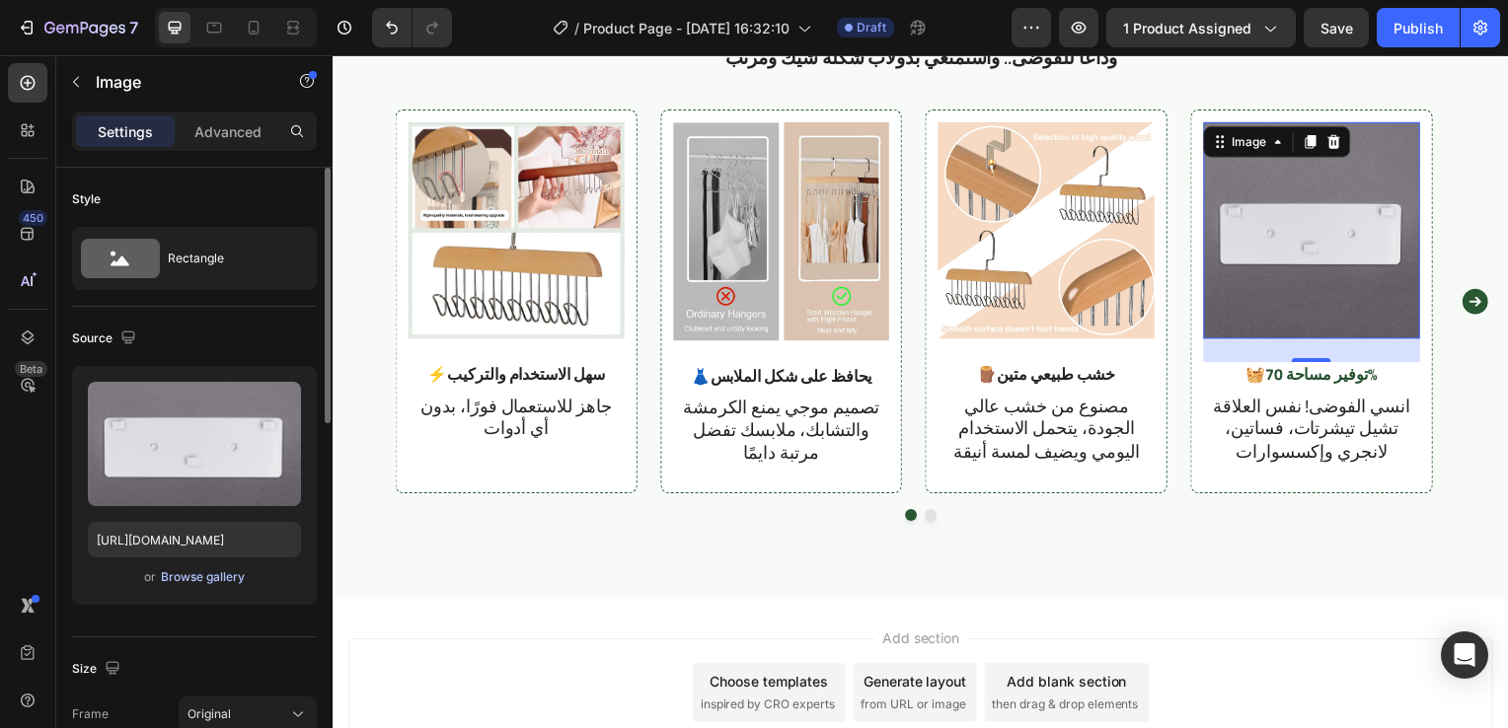
click at [228, 570] on div "Browse gallery" at bounding box center [203, 577] width 84 height 18
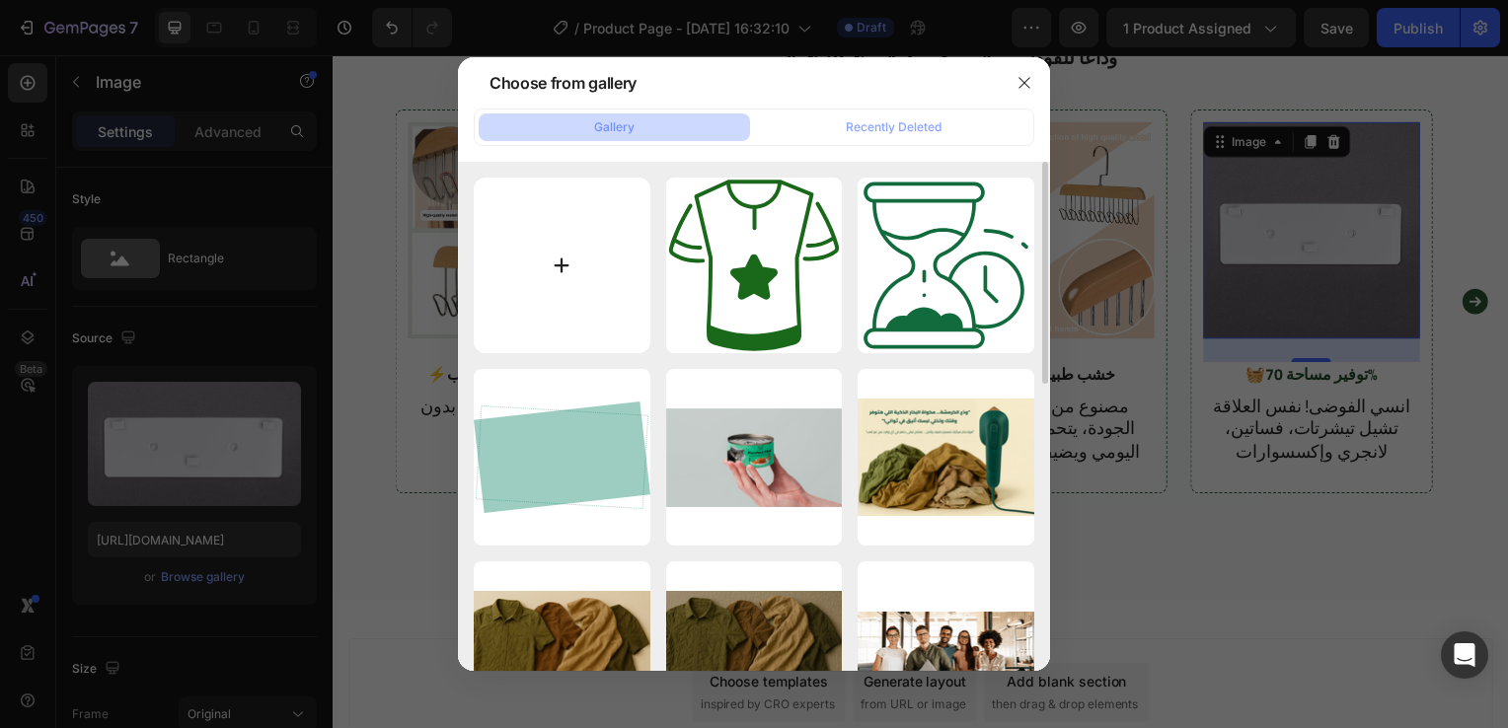
click at [571, 286] on input "file" at bounding box center [562, 266] width 177 height 177
type input "C:\fakepath\1746782682742188355.jpg"
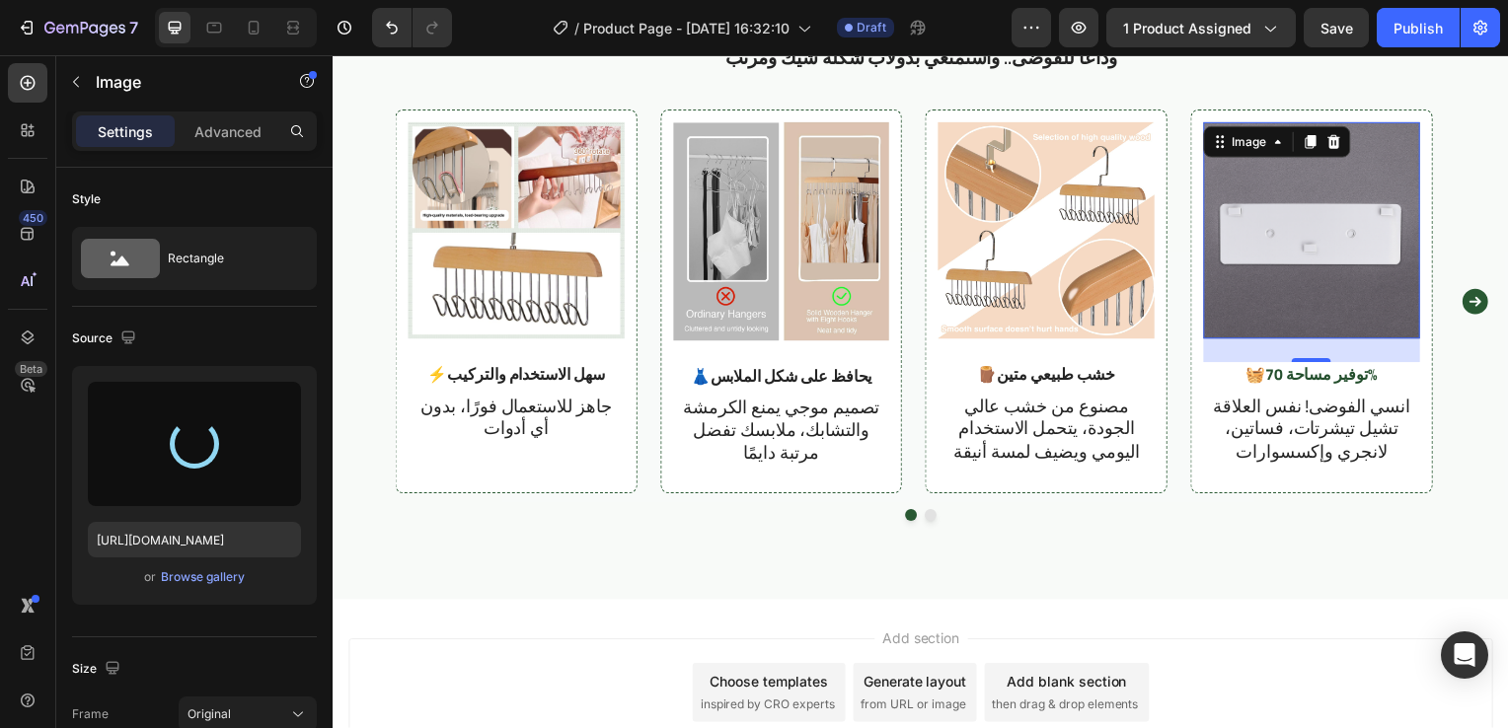
type input "https://cdn.shopify.com/s/files/1/0963/6229/9668/files/gempages_580737055097619…"
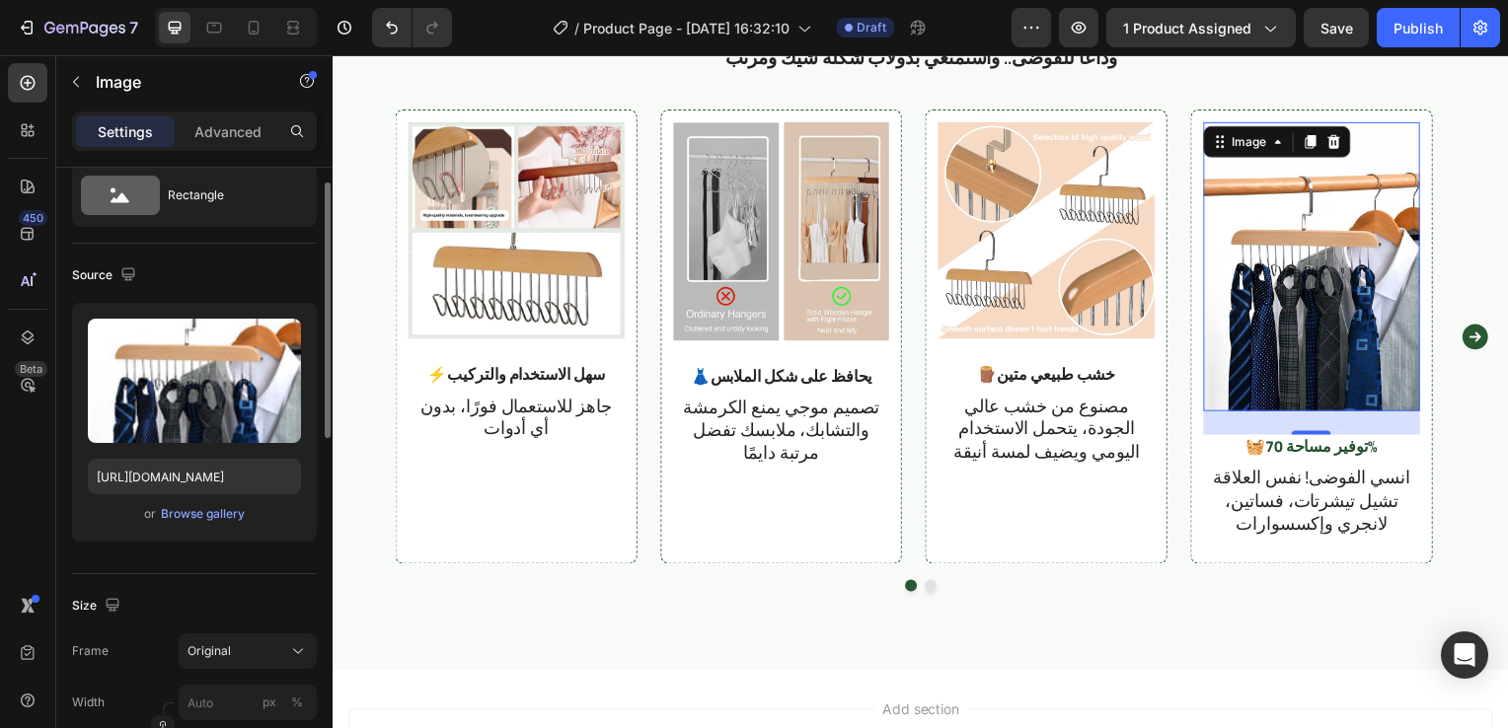
scroll to position [85, 0]
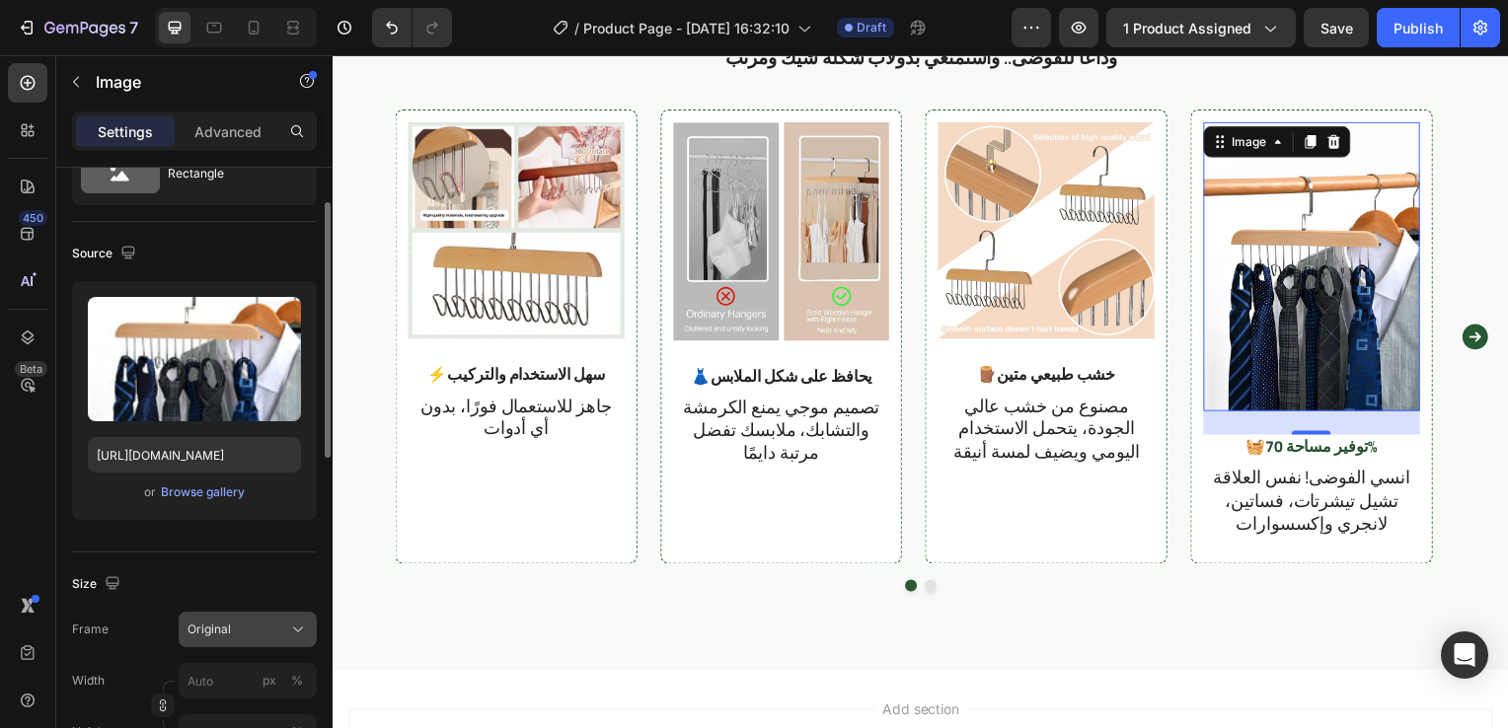
click at [244, 625] on div "Original" at bounding box center [235, 630] width 97 height 18
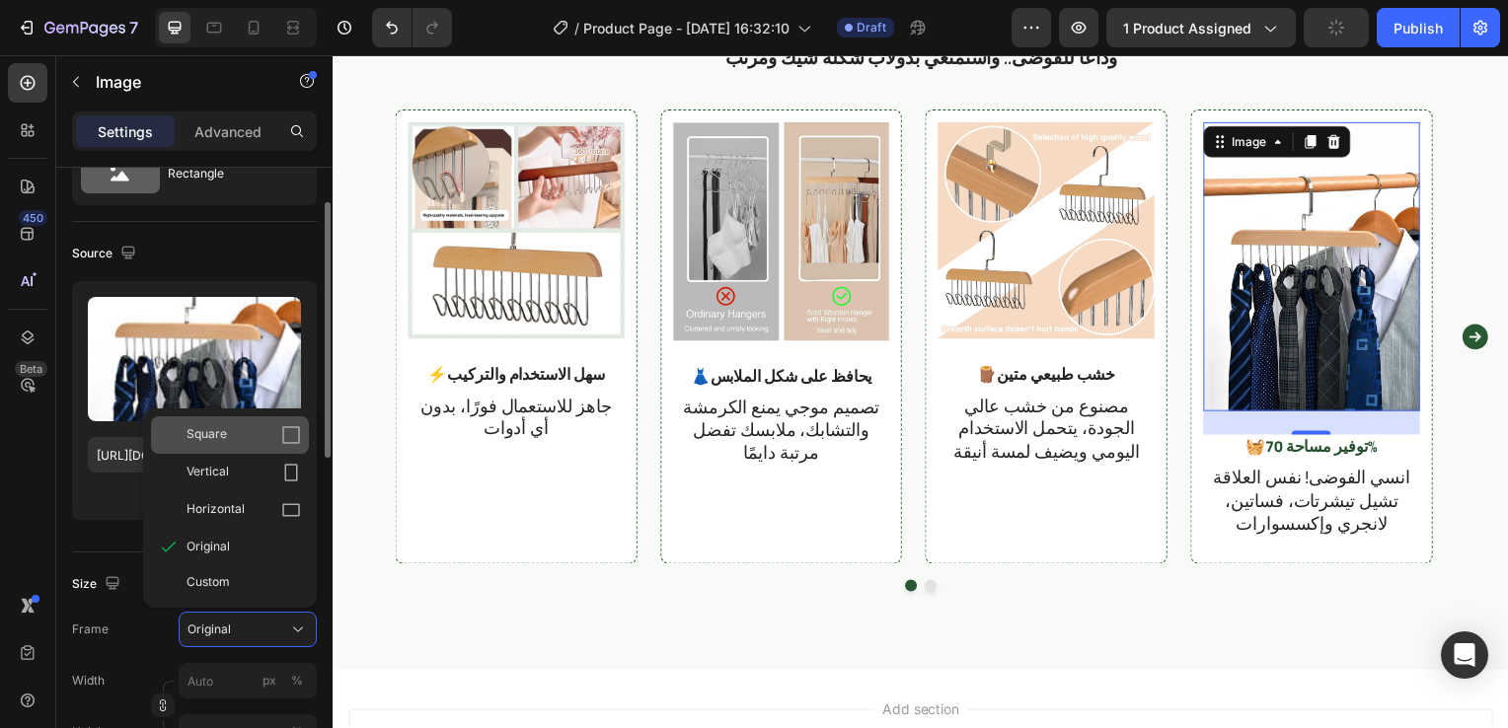
click at [302, 429] on div "Square" at bounding box center [230, 434] width 158 height 37
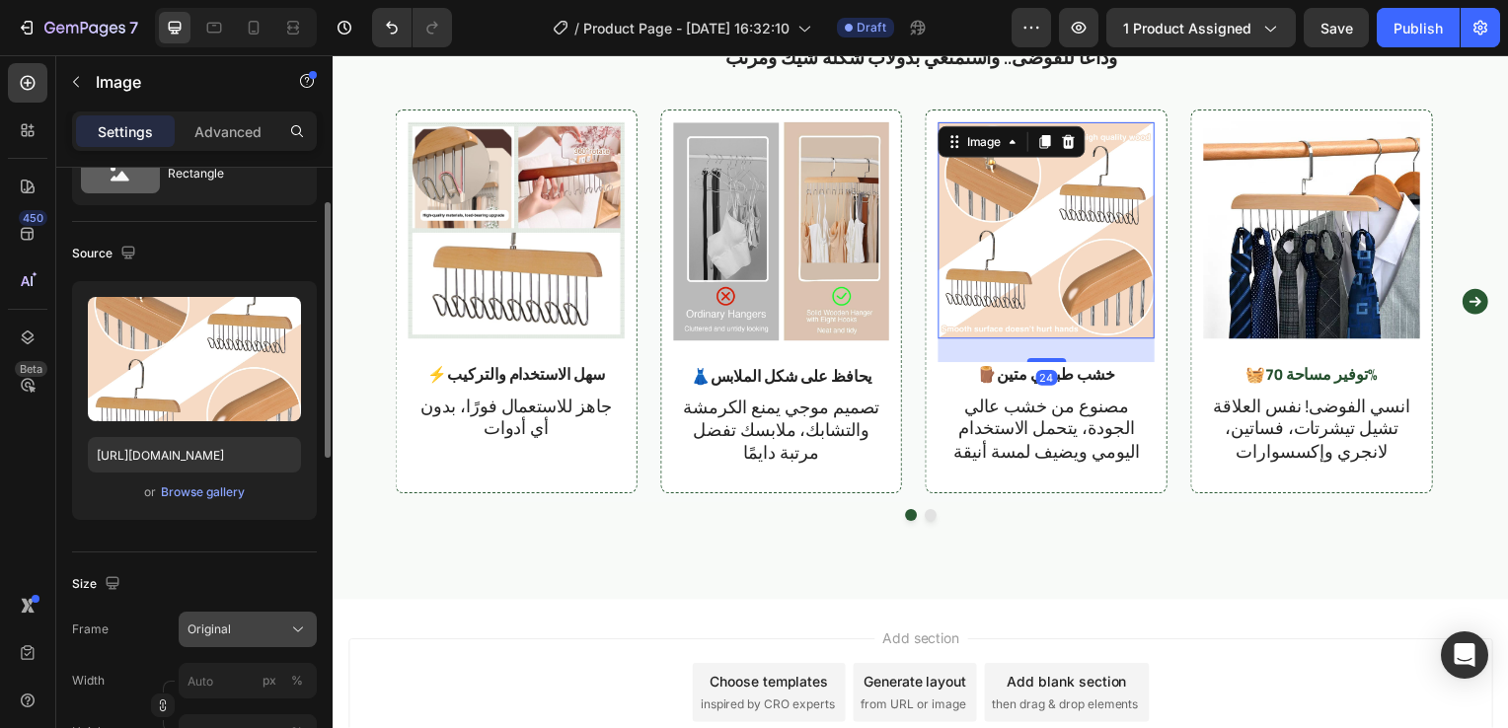
click at [205, 635] on span "Original" at bounding box center [208, 630] width 43 height 18
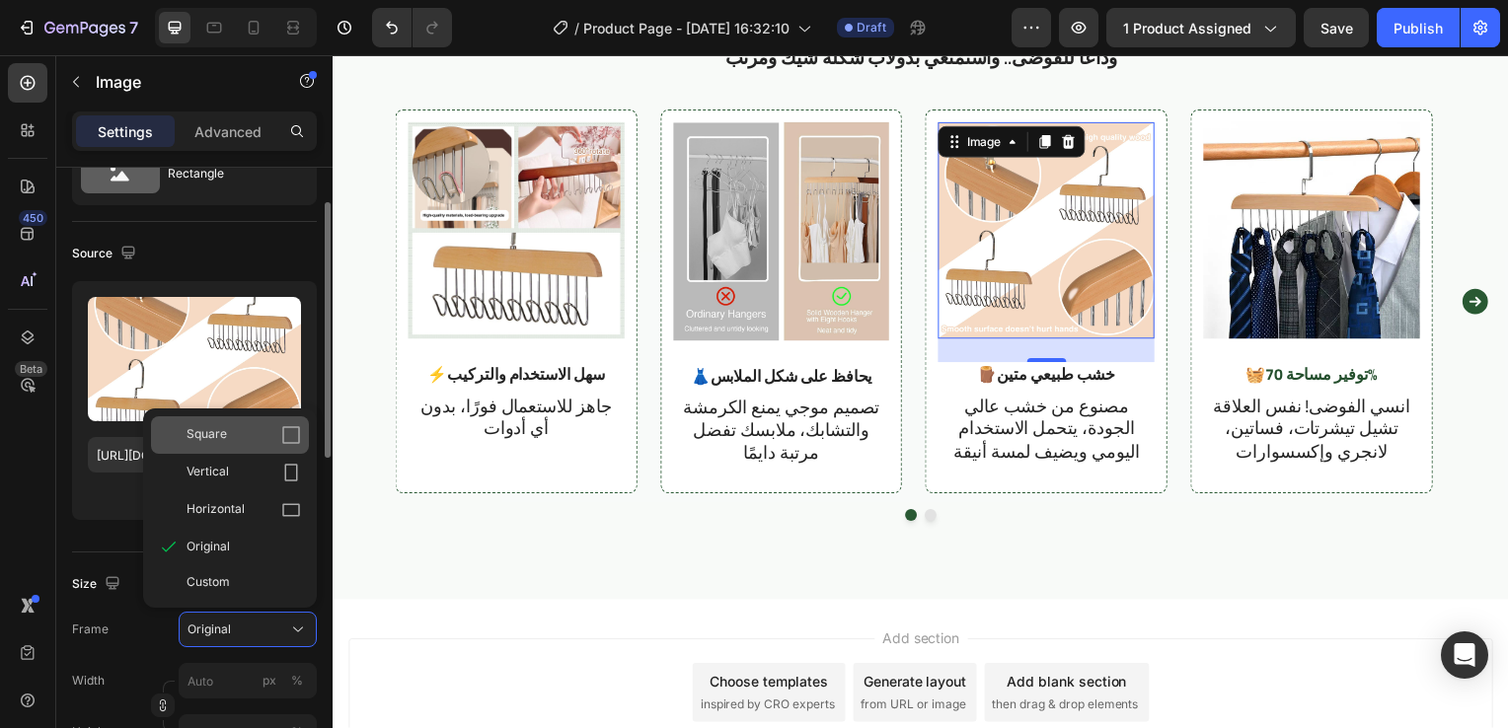
click at [277, 443] on div "Square" at bounding box center [243, 435] width 114 height 20
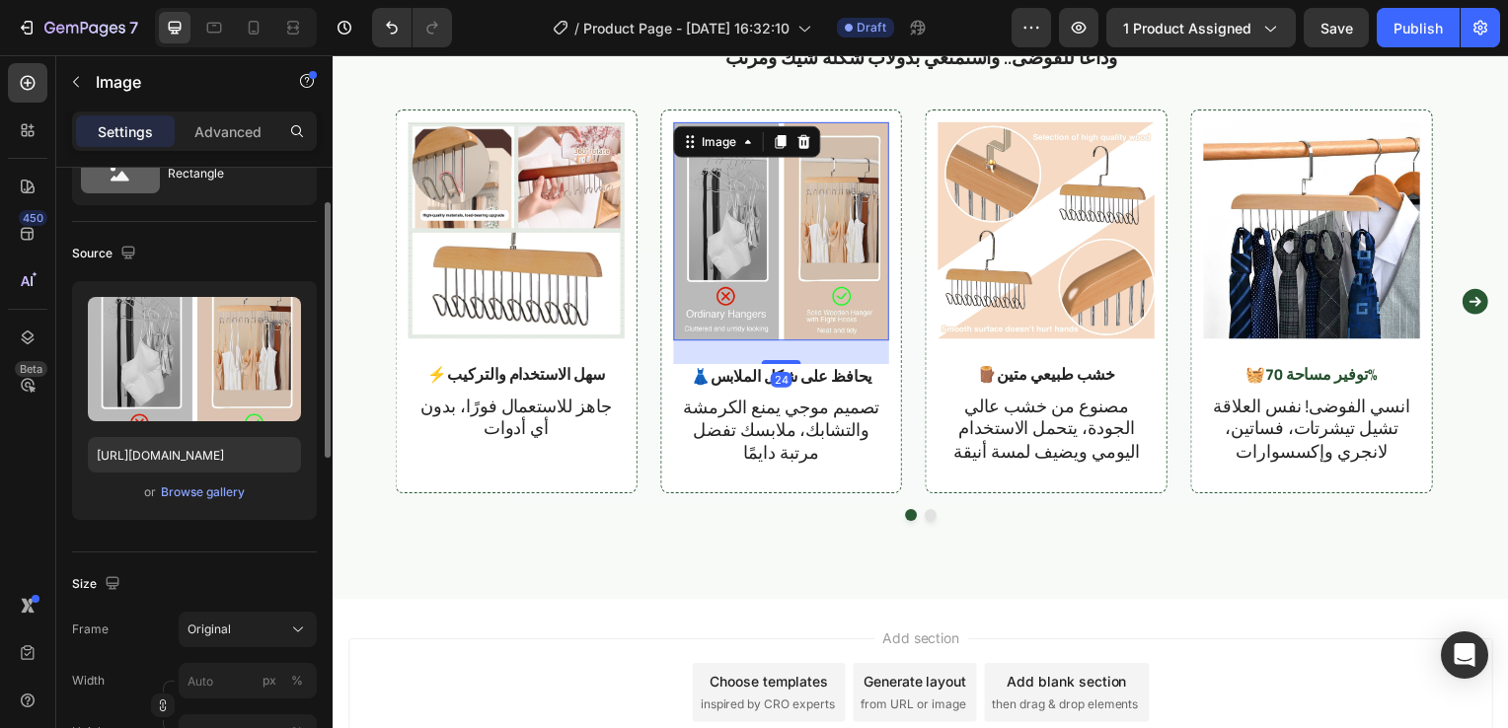
click at [258, 647] on div "Frame Original Width px % Height px %" at bounding box center [194, 681] width 245 height 138
click at [280, 626] on div "Original" at bounding box center [235, 630] width 97 height 18
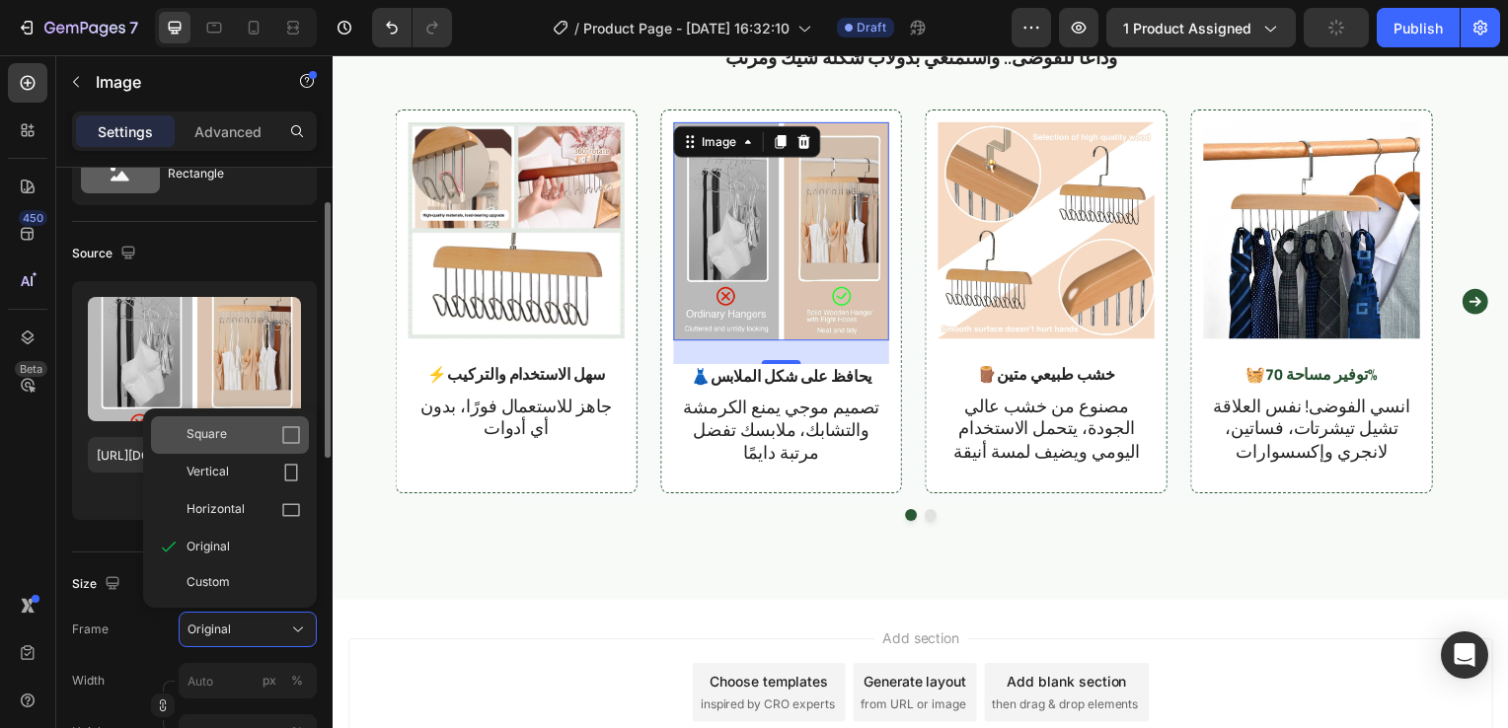
click at [303, 426] on div "Square" at bounding box center [230, 434] width 158 height 37
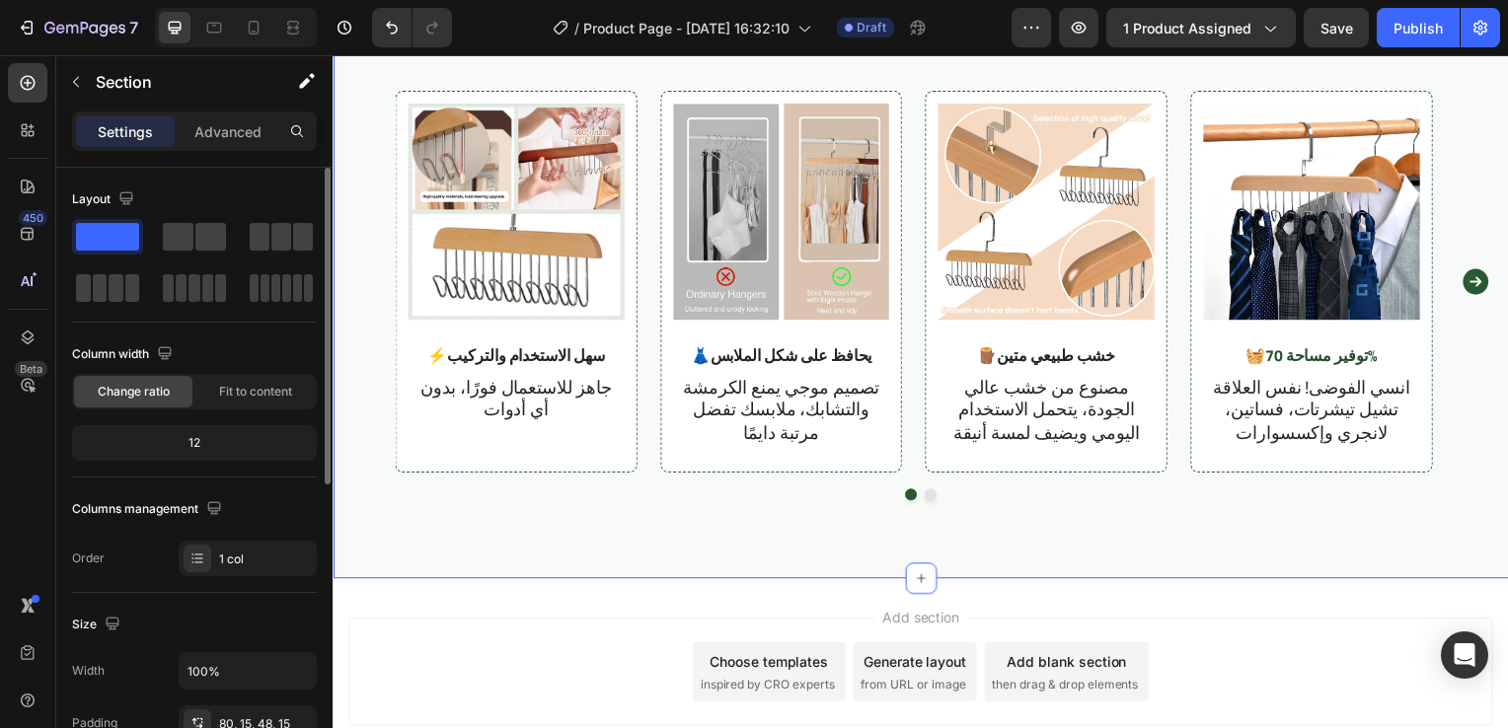
scroll to position [1415, 0]
click at [242, 496] on div "Columns management" at bounding box center [194, 509] width 245 height 32
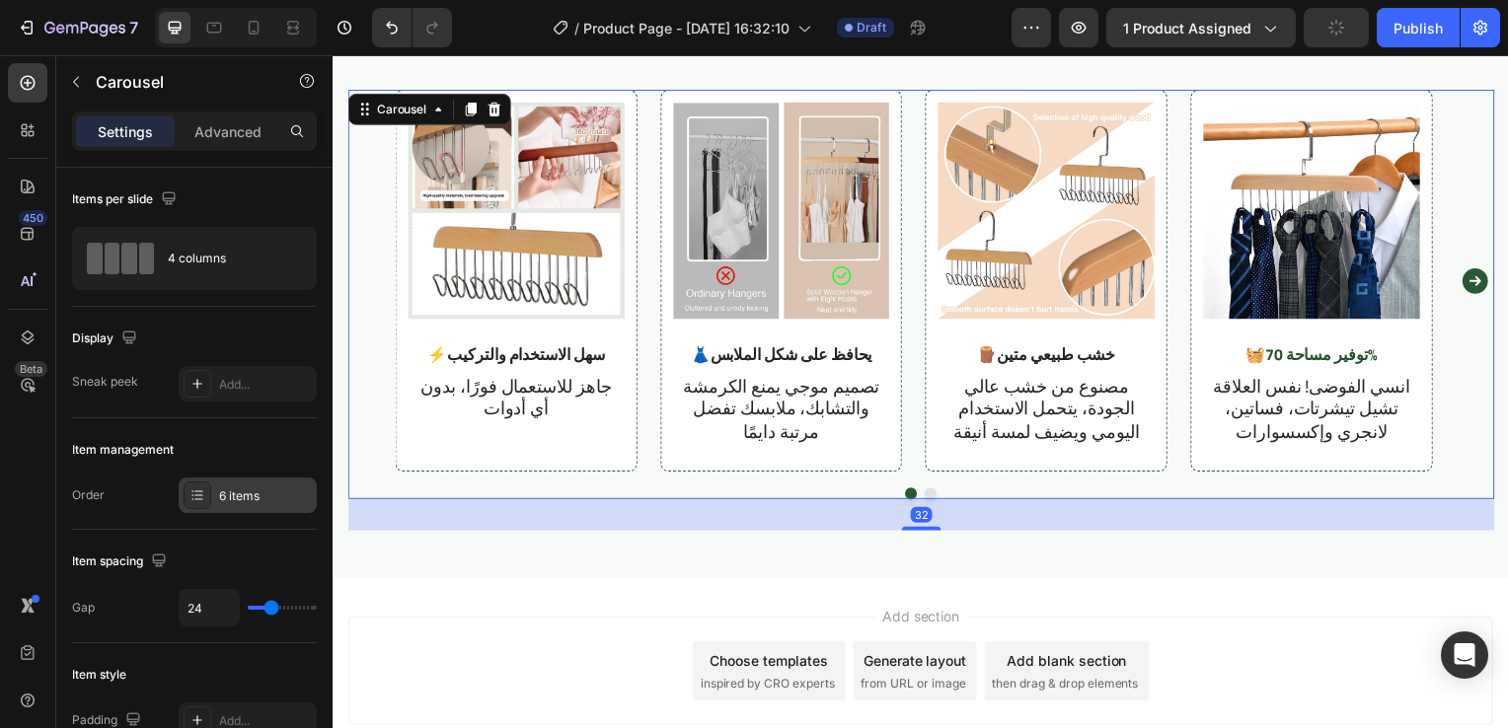
click at [213, 495] on div "6 items" at bounding box center [248, 496] width 138 height 36
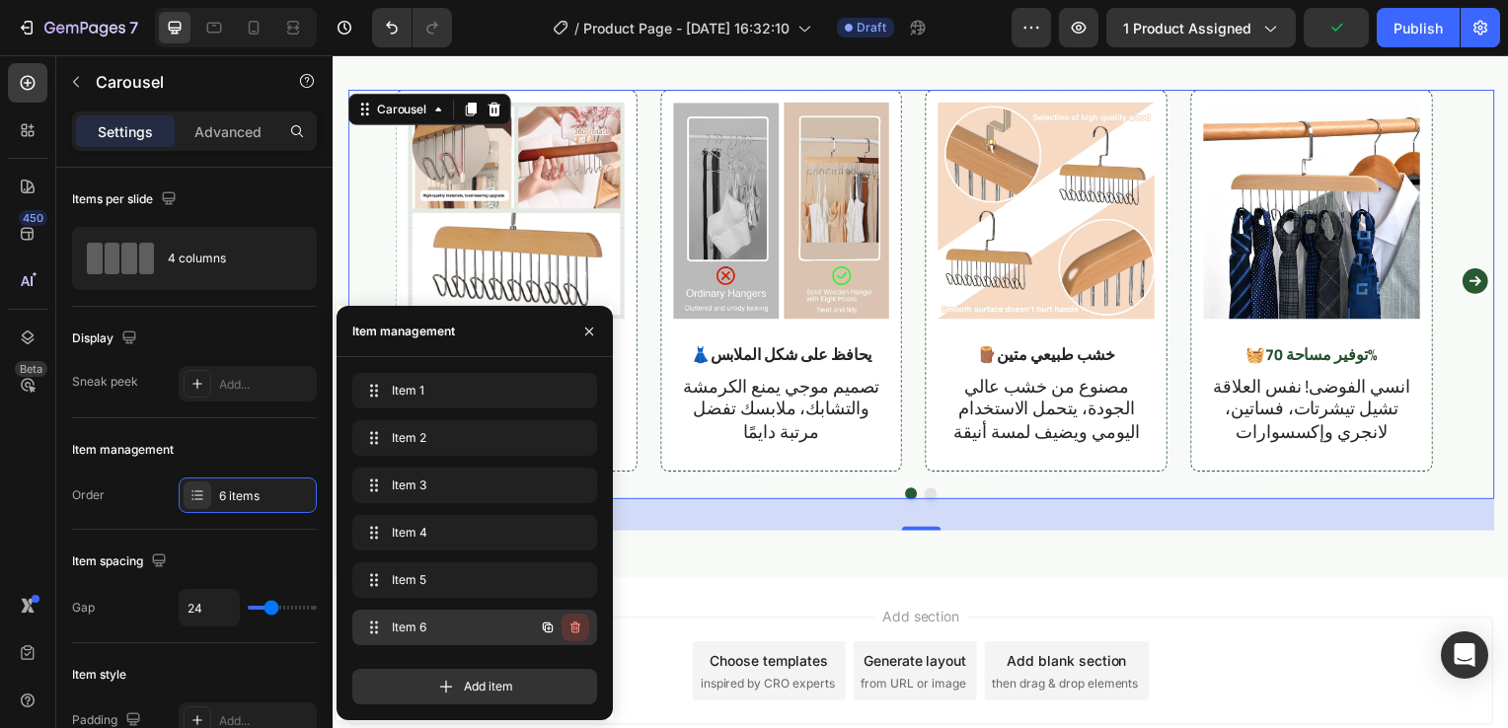
click at [581, 629] on icon "button" at bounding box center [575, 628] width 16 height 16
click at [581, 629] on button "Delete" at bounding box center [562, 628] width 54 height 28
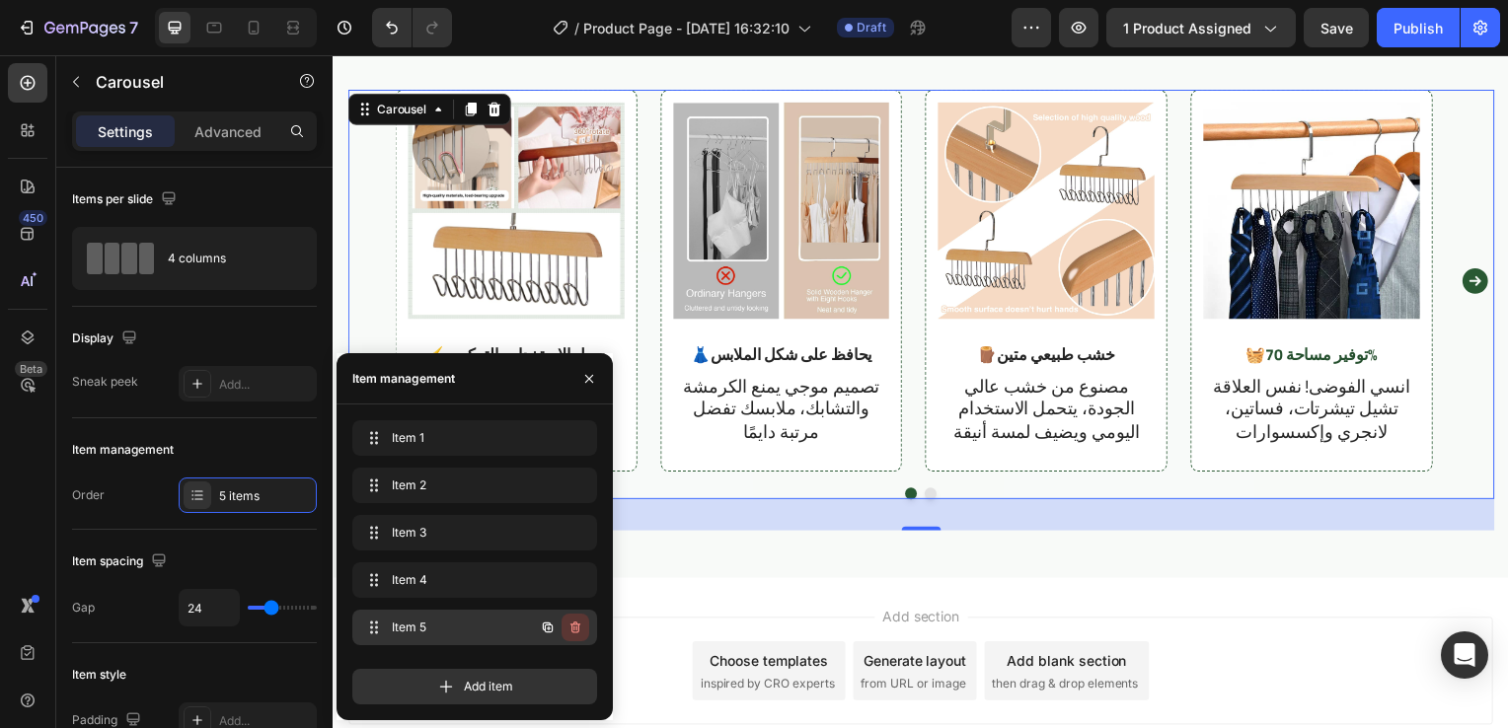
click at [566, 619] on button "button" at bounding box center [575, 628] width 28 height 28
click at [566, 619] on div "Delete" at bounding box center [562, 628] width 37 height 18
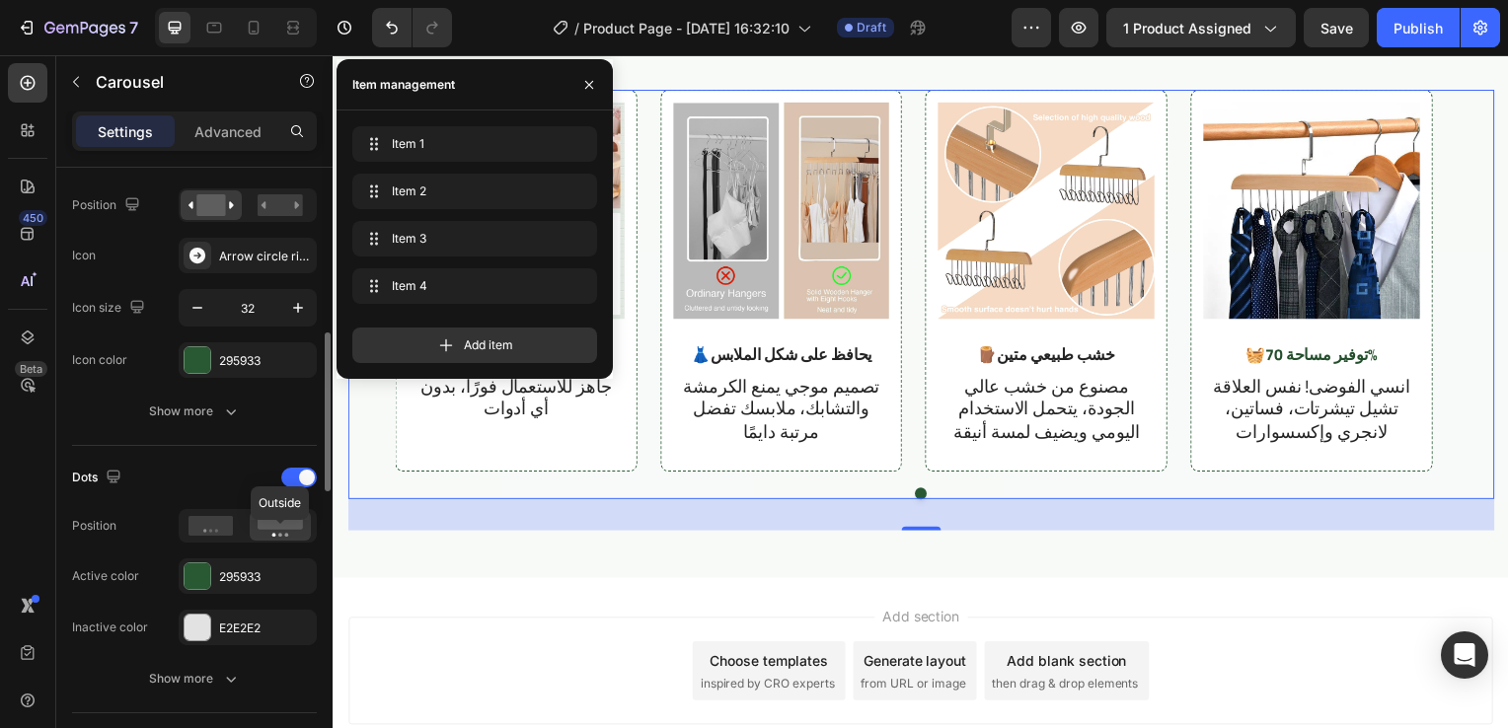
scroll to position [741, 0]
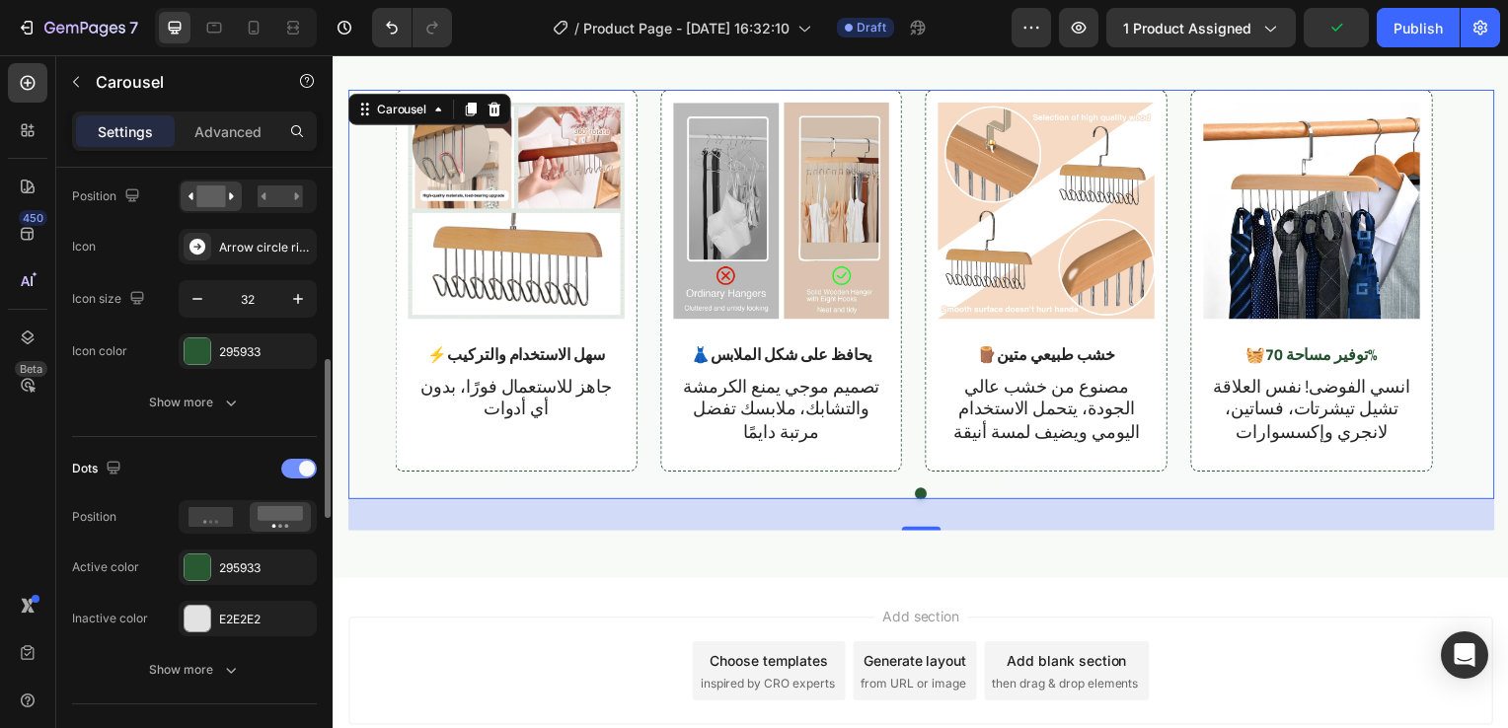
click at [290, 470] on div at bounding box center [299, 469] width 36 height 20
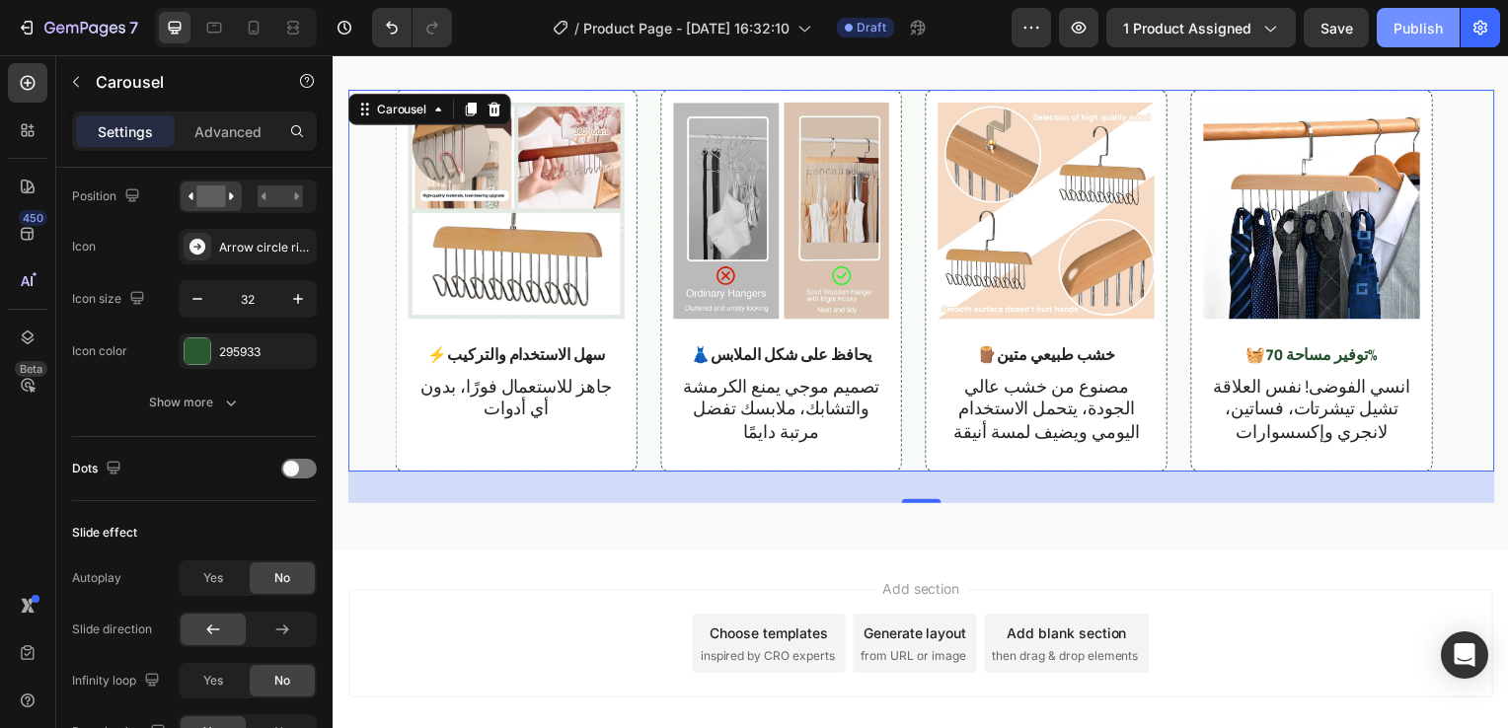
click at [1433, 38] on button "Publish" at bounding box center [1417, 27] width 83 height 39
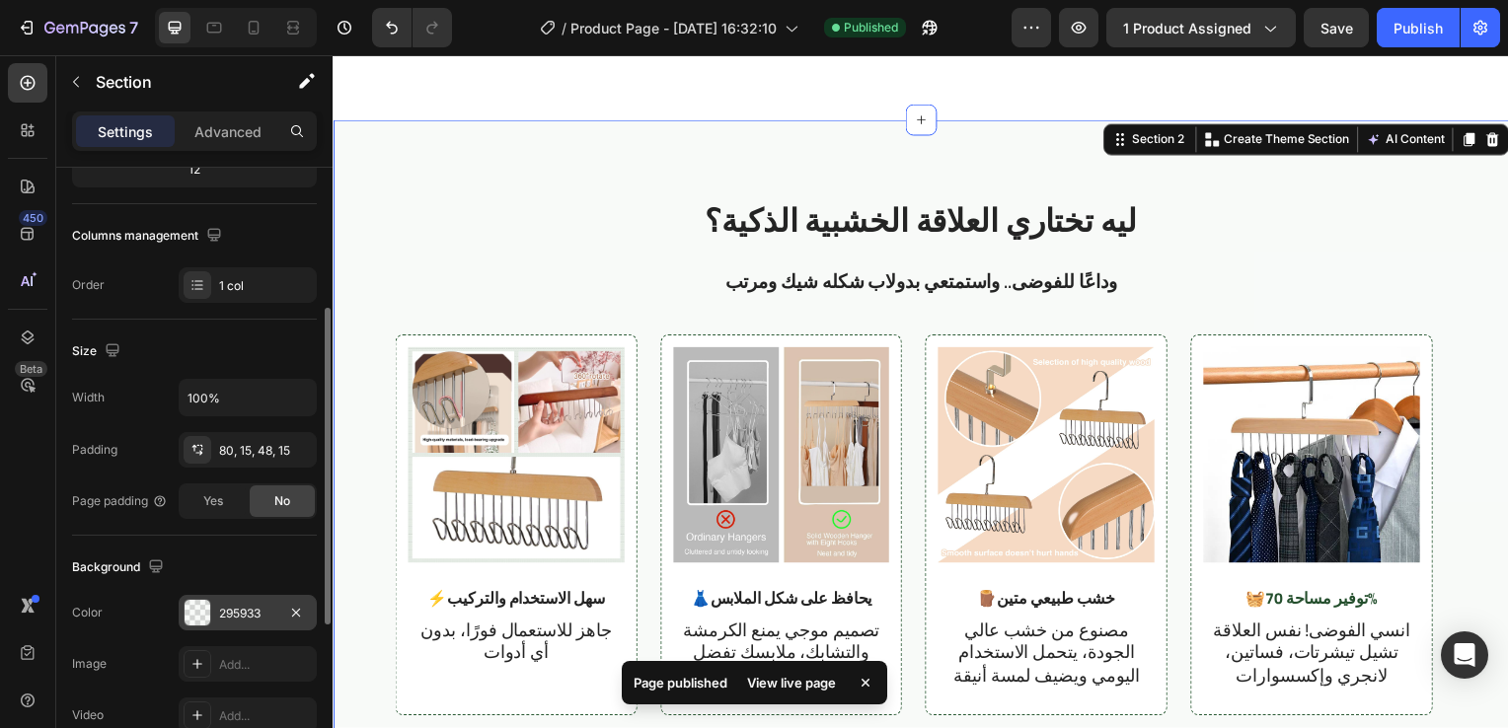
scroll to position [274, 0]
click at [299, 613] on icon "button" at bounding box center [296, 611] width 8 height 8
click at [198, 606] on icon at bounding box center [197, 612] width 16 height 16
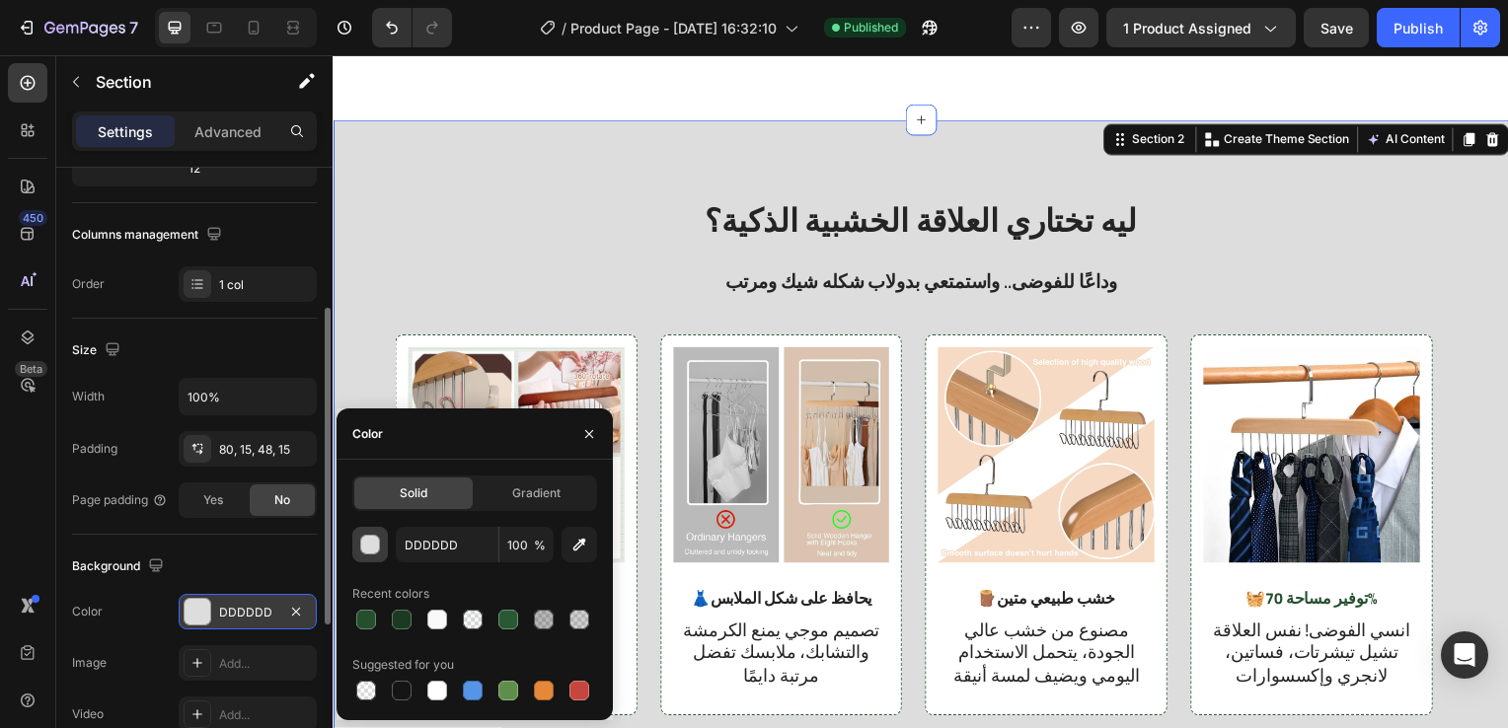
click at [355, 548] on button "button" at bounding box center [370, 545] width 36 height 36
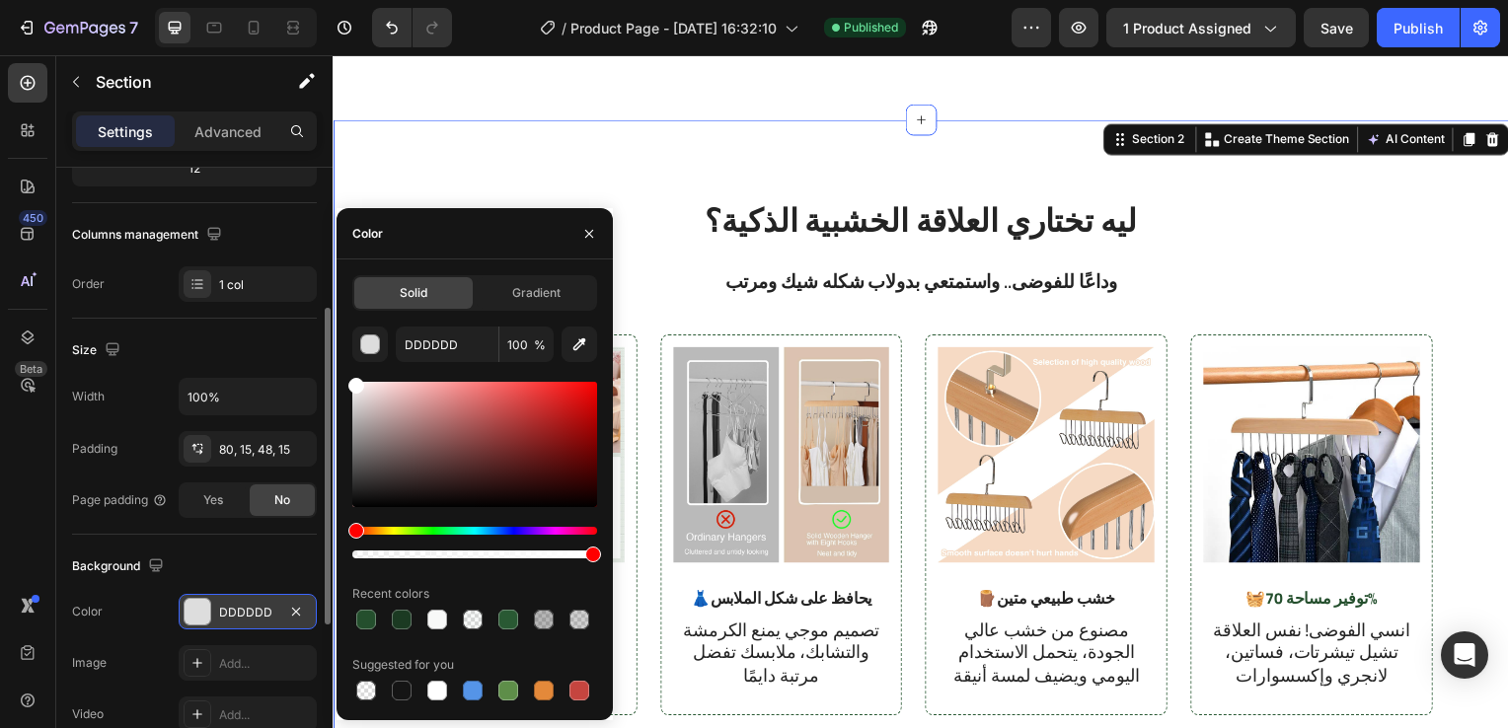
drag, startPoint x: 403, startPoint y: 470, endPoint x: 196, endPoint y: 325, distance: 252.1
click at [196, 325] on div "450 Beta Sections(18) Elements(84) Section Element Hero Section Product Detail …" at bounding box center [166, 391] width 333 height 673
type input "FFFFFF"
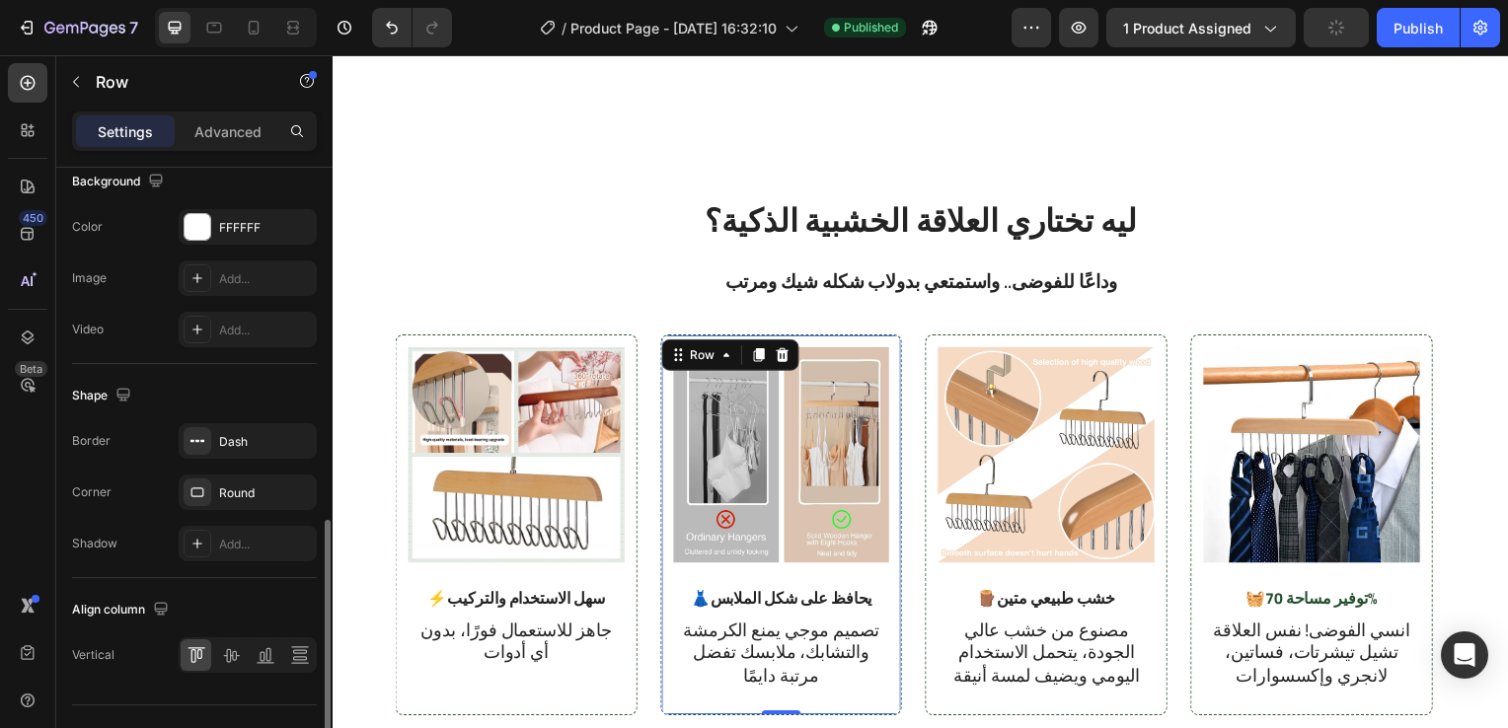
scroll to position [696, 0]
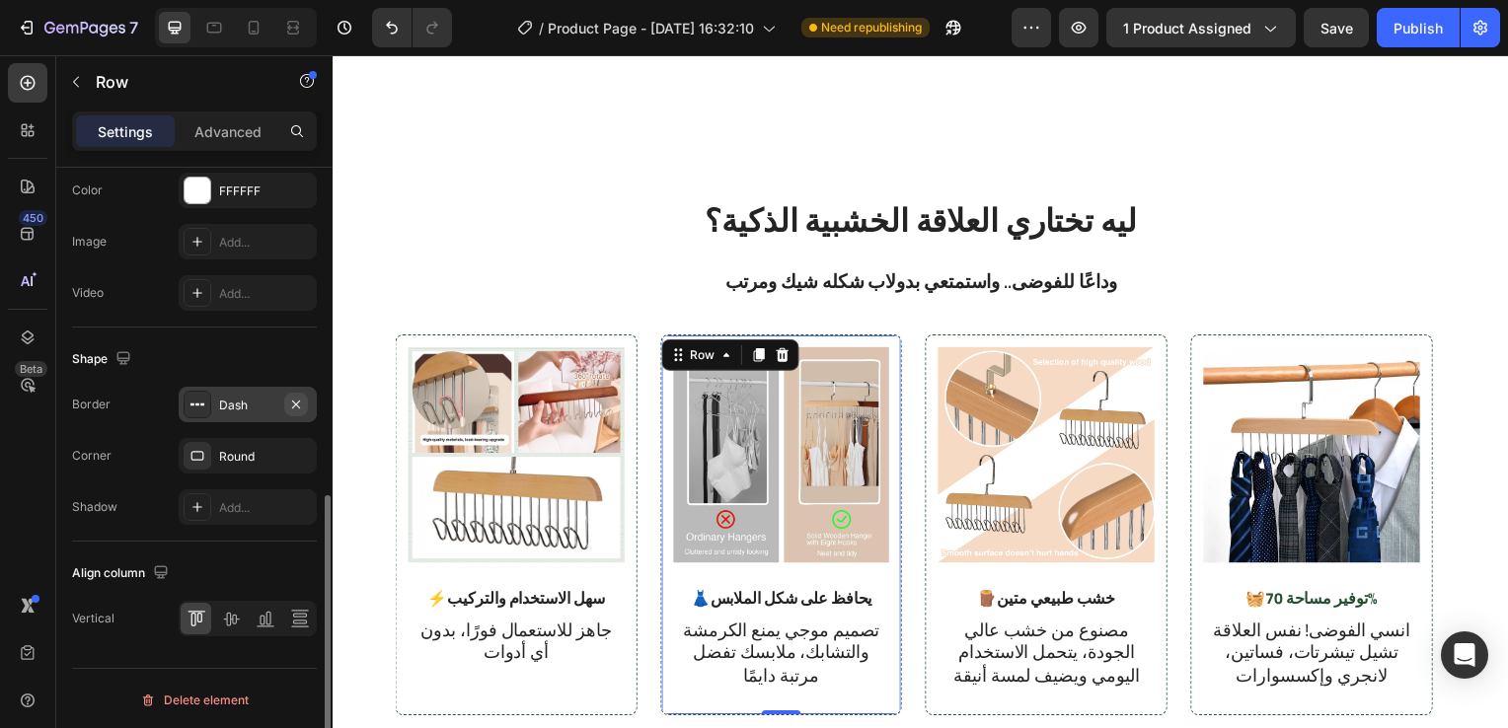
click at [301, 400] on icon "button" at bounding box center [296, 405] width 16 height 16
click at [288, 456] on icon "button" at bounding box center [296, 456] width 16 height 16
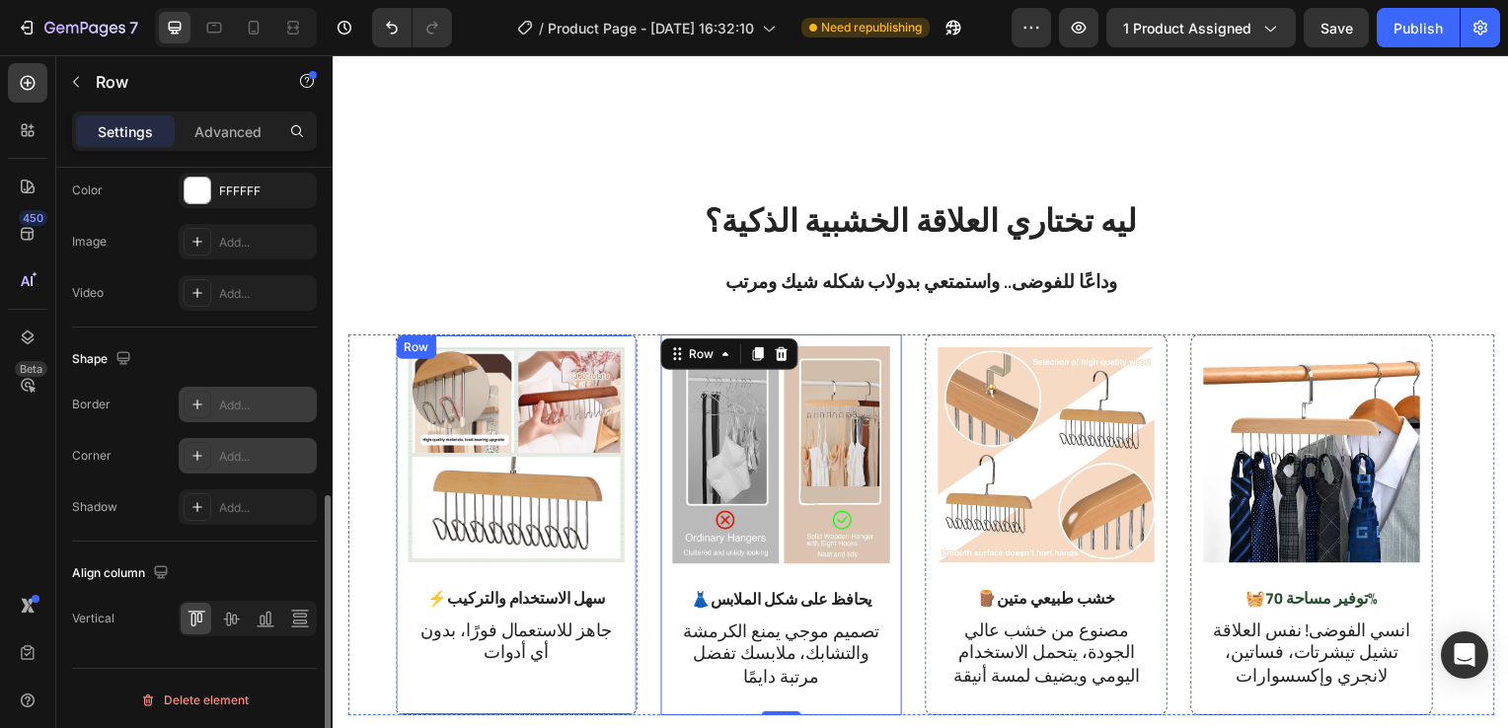
scroll to position [695, 0]
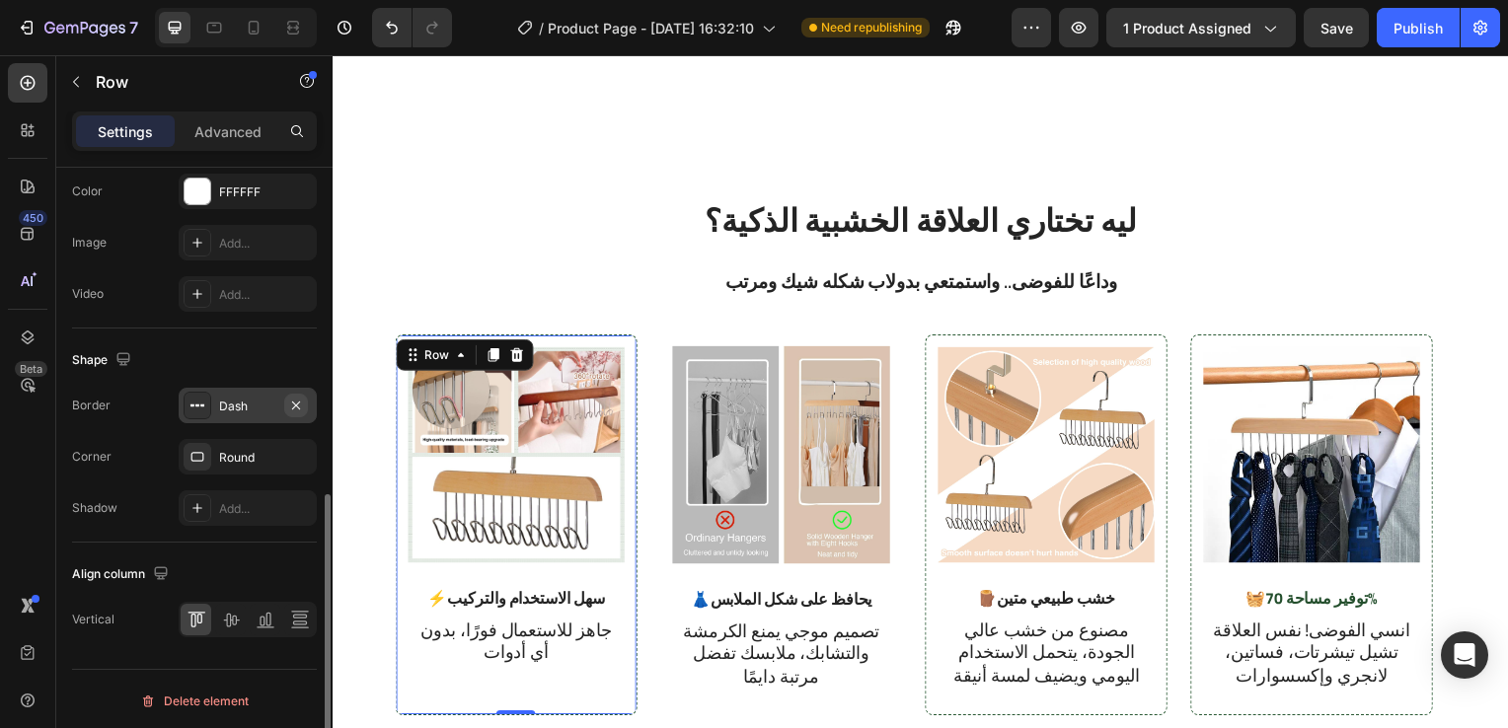
click at [300, 401] on icon "button" at bounding box center [296, 406] width 16 height 16
click at [298, 459] on icon "button" at bounding box center [296, 457] width 16 height 16
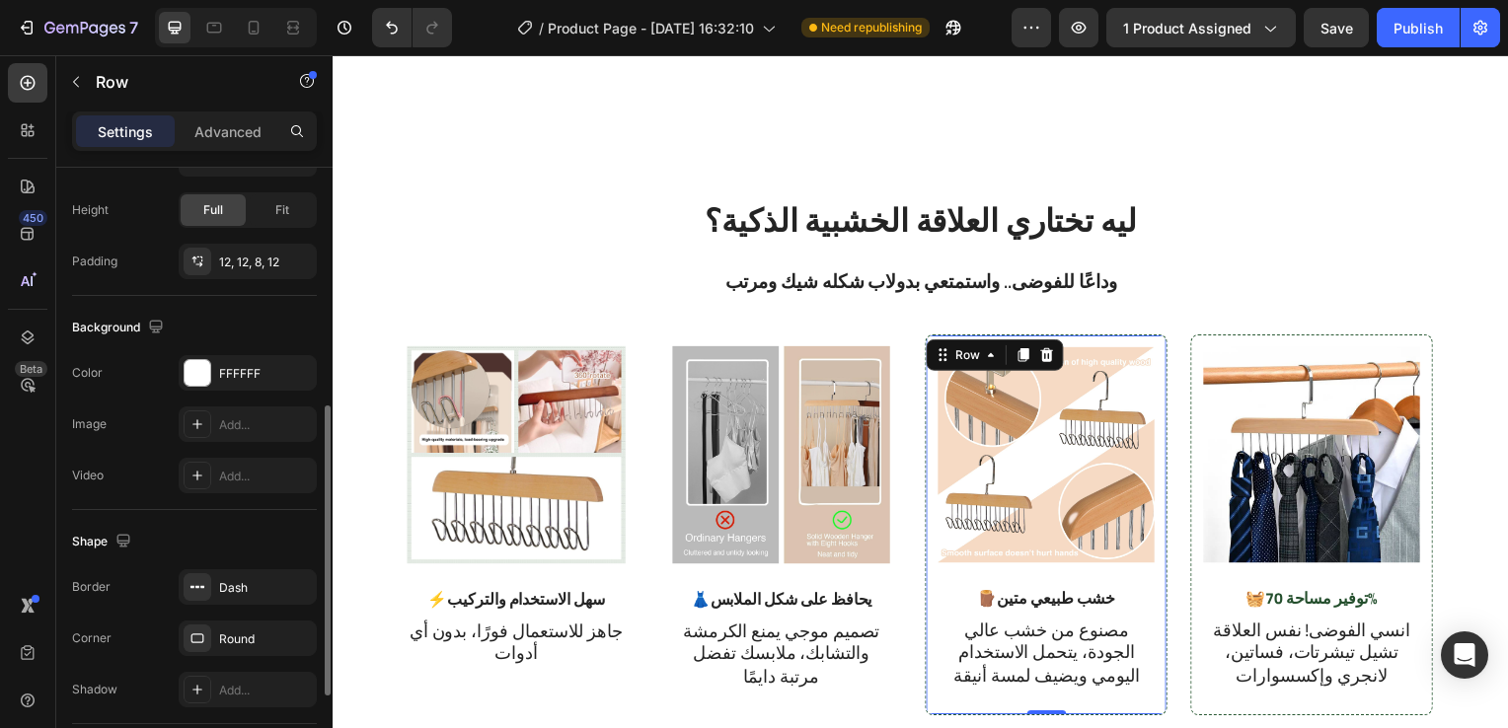
scroll to position [519, 0]
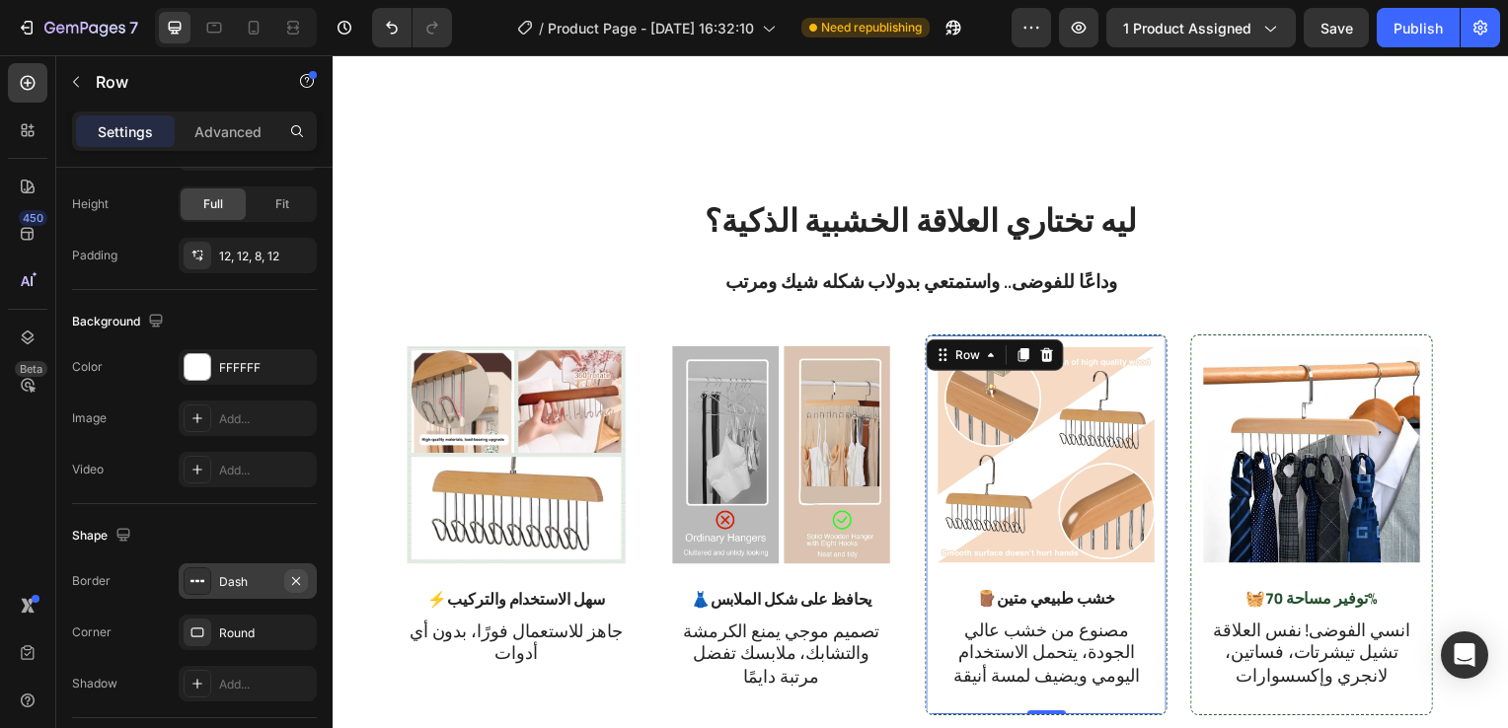
click at [291, 583] on icon "button" at bounding box center [296, 581] width 16 height 16
click at [296, 637] on button "button" at bounding box center [296, 633] width 24 height 24
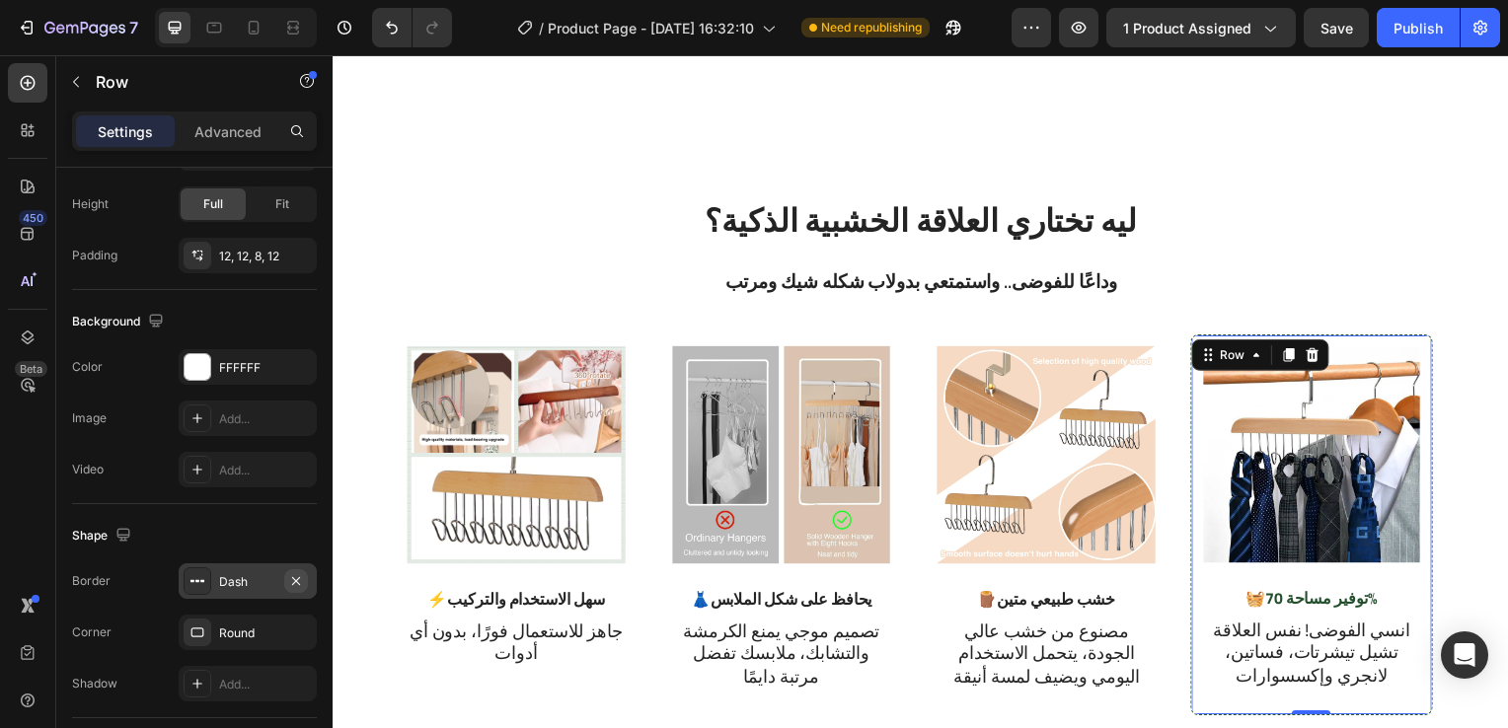
click at [289, 575] on icon "button" at bounding box center [296, 581] width 16 height 16
click at [289, 575] on div "Add..." at bounding box center [265, 582] width 93 height 18
click at [294, 626] on icon "button" at bounding box center [296, 633] width 16 height 16
click at [296, 588] on button "button" at bounding box center [296, 581] width 24 height 24
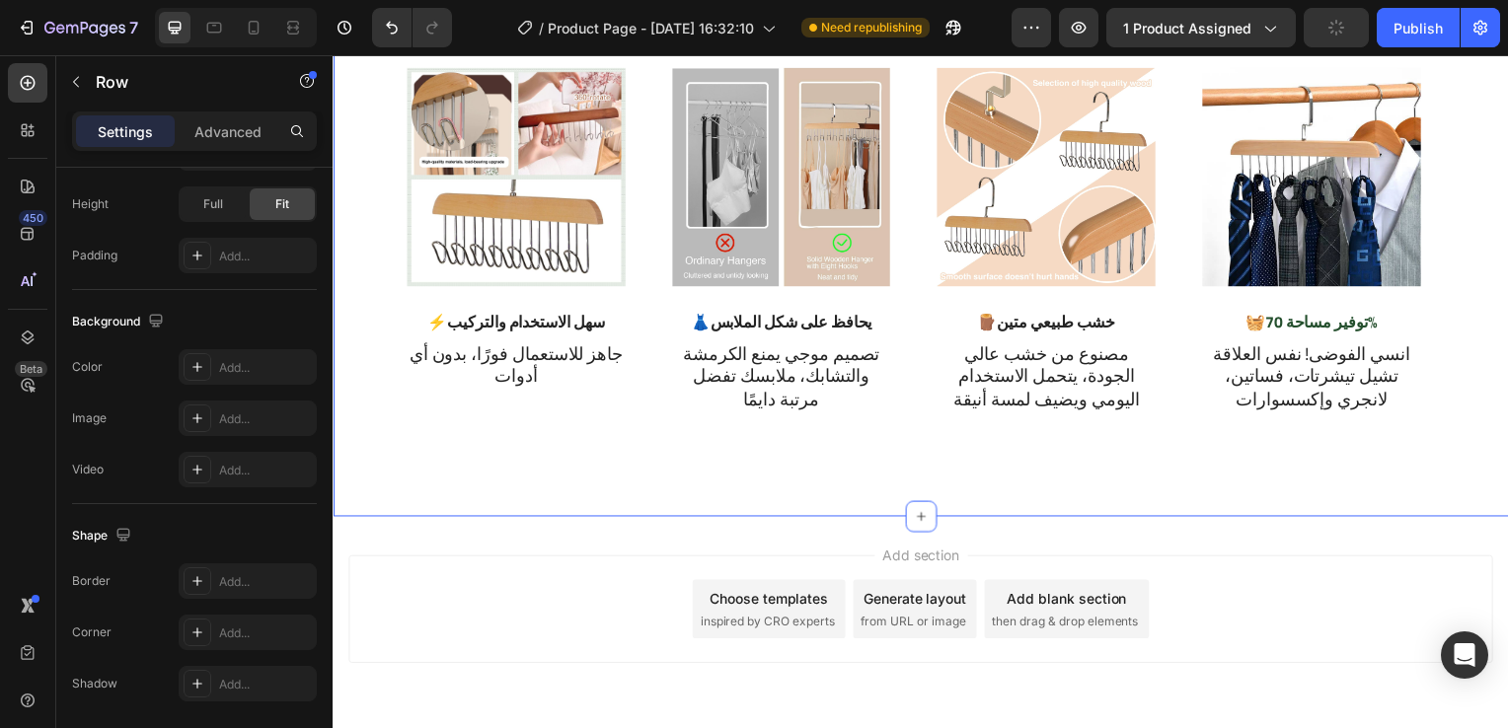
scroll to position [1452, 0]
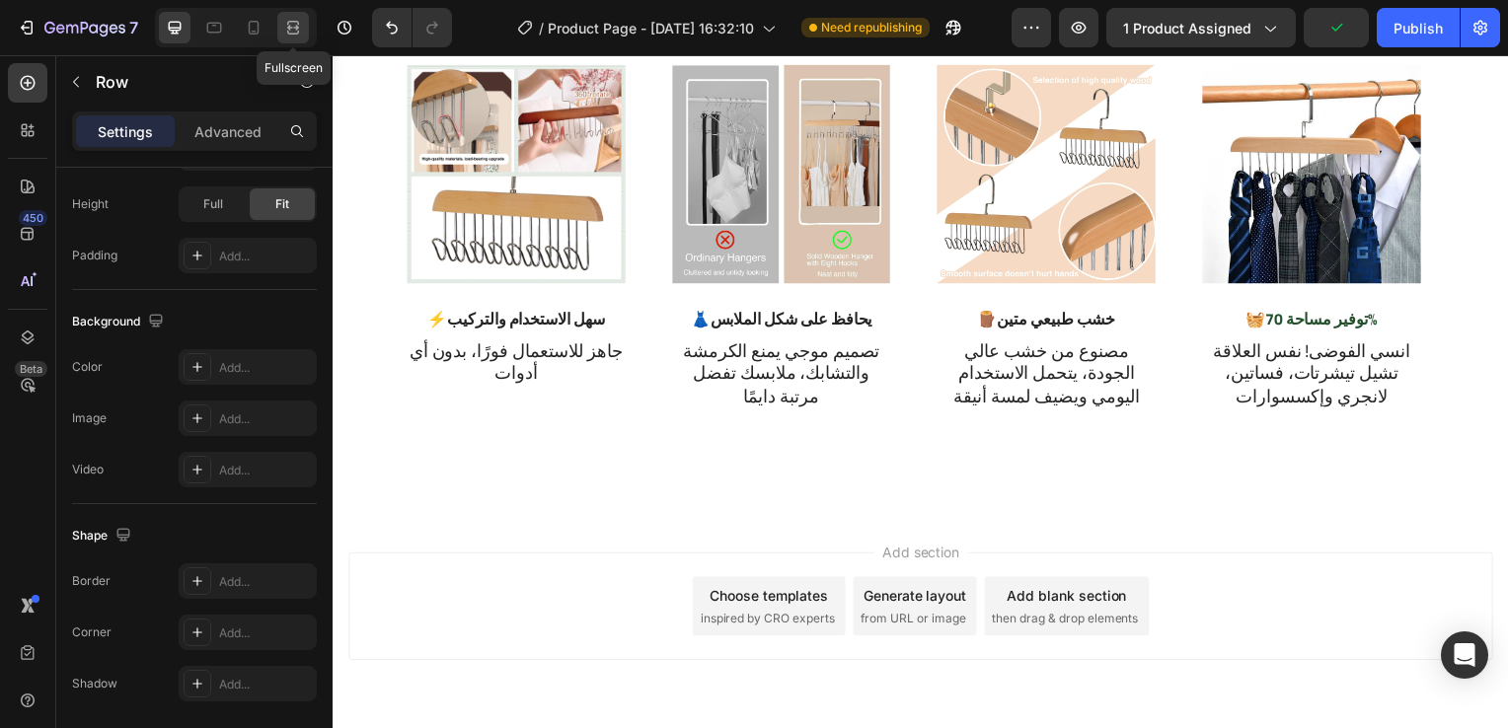
click at [304, 30] on div at bounding box center [293, 28] width 32 height 32
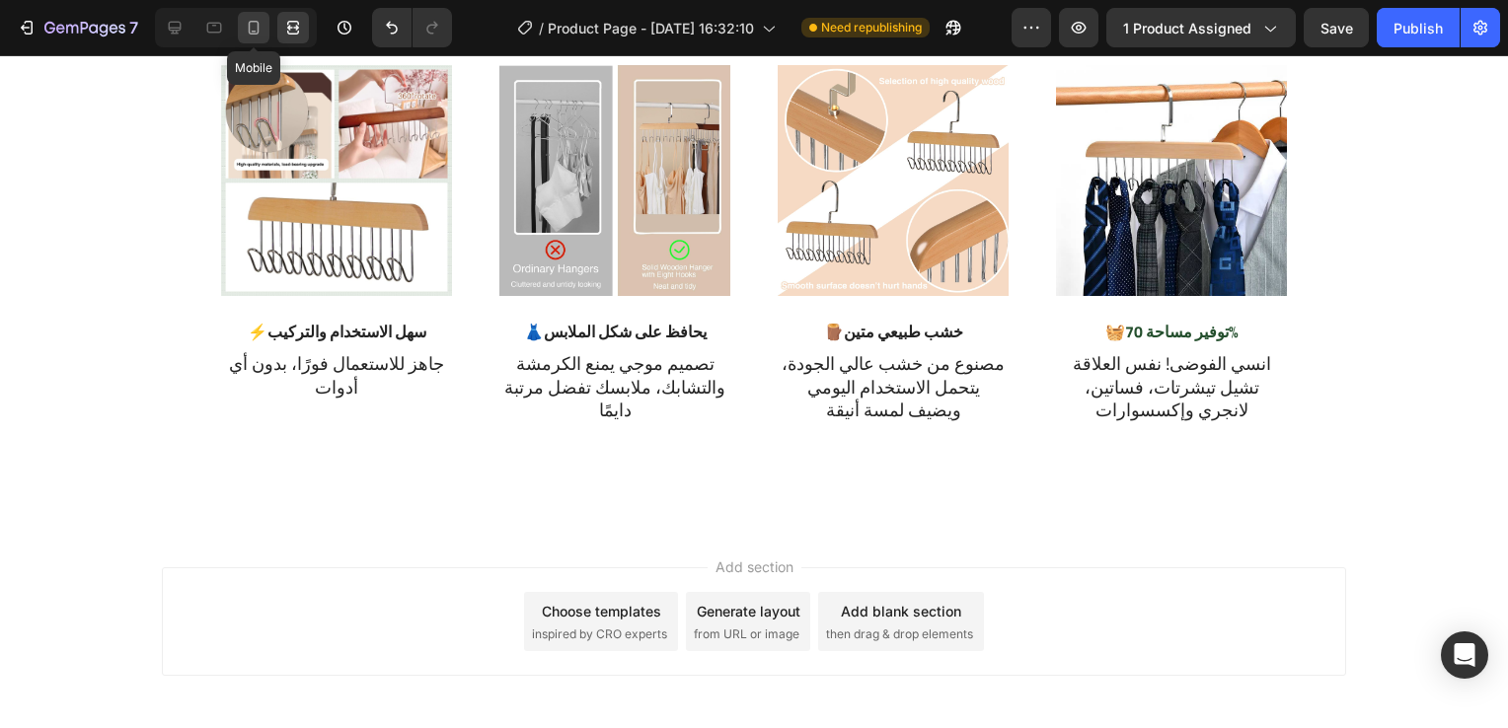
click at [249, 30] on icon at bounding box center [254, 28] width 11 height 14
type input "100%"
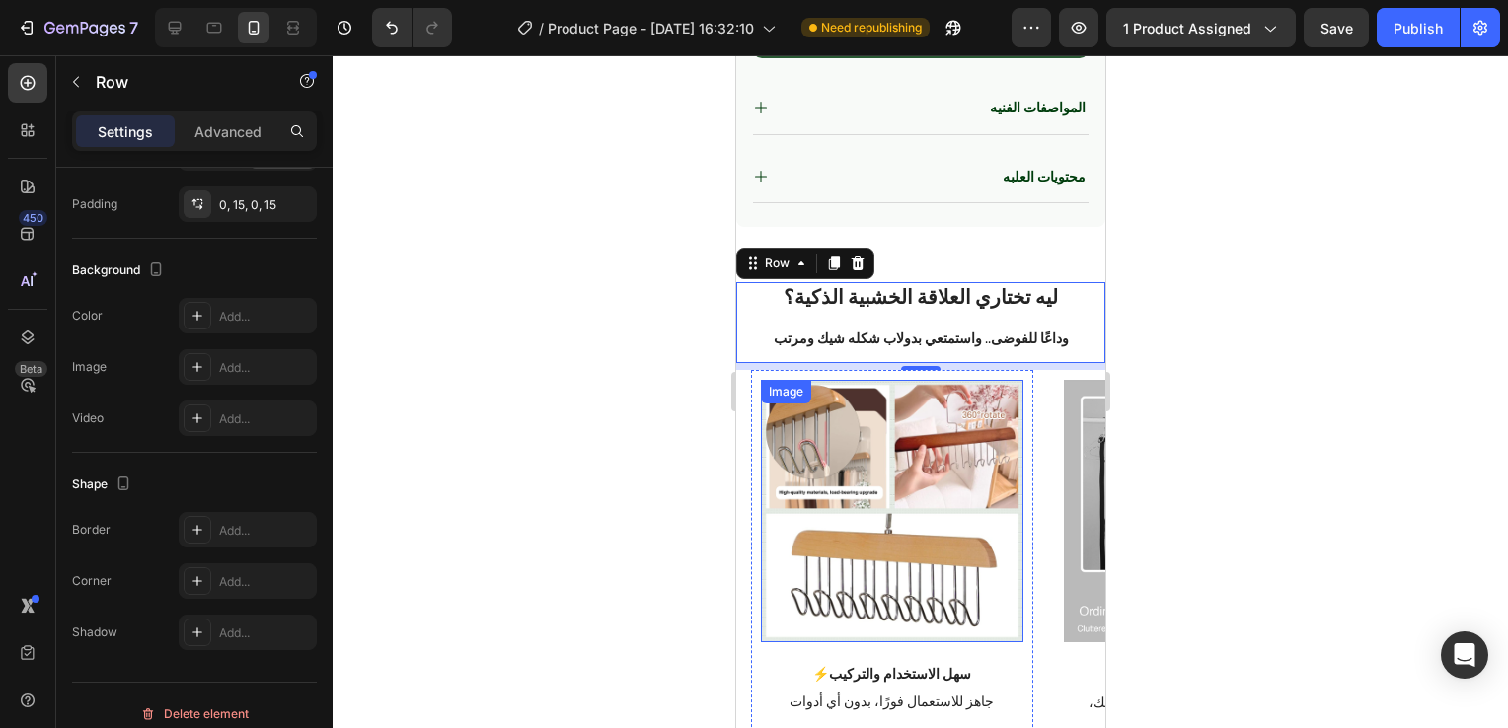
scroll to position [1190, 0]
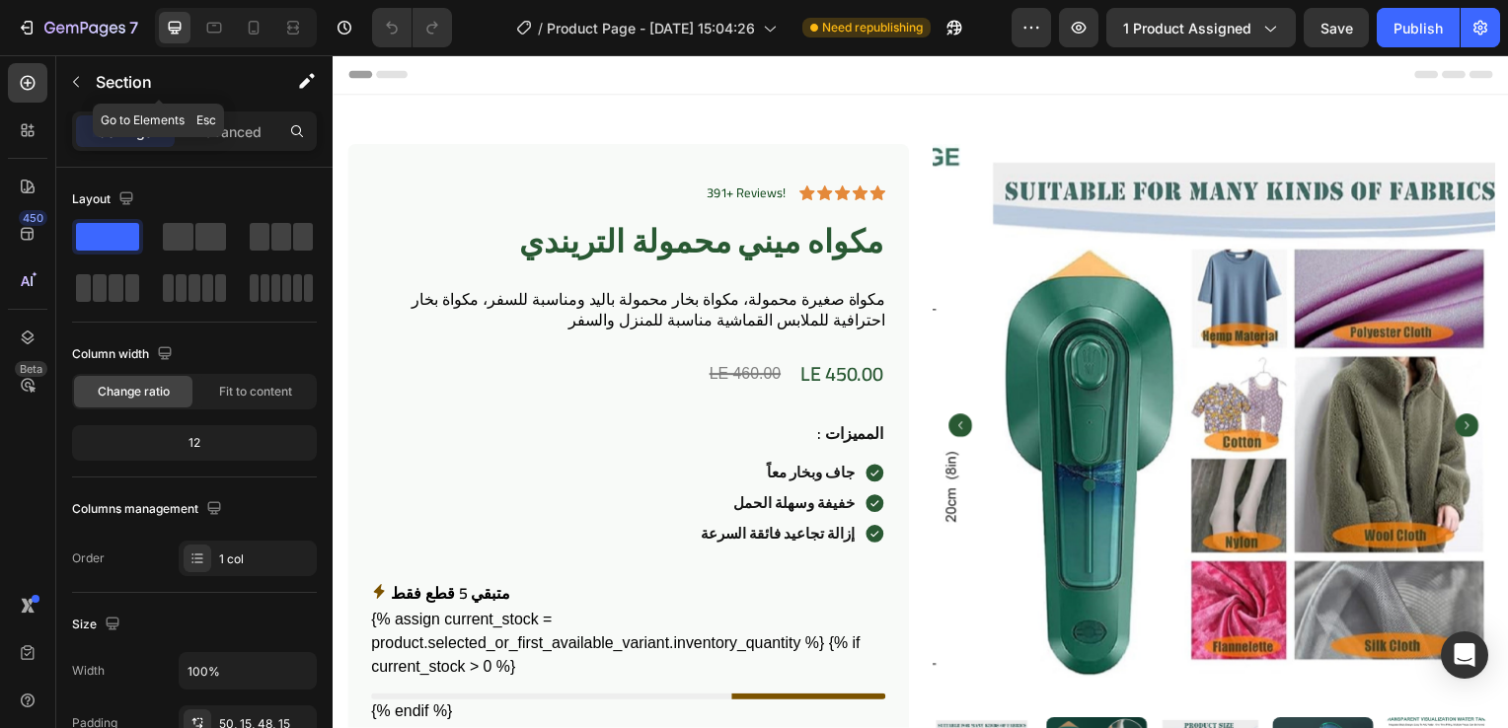
scroll to position [1066, 0]
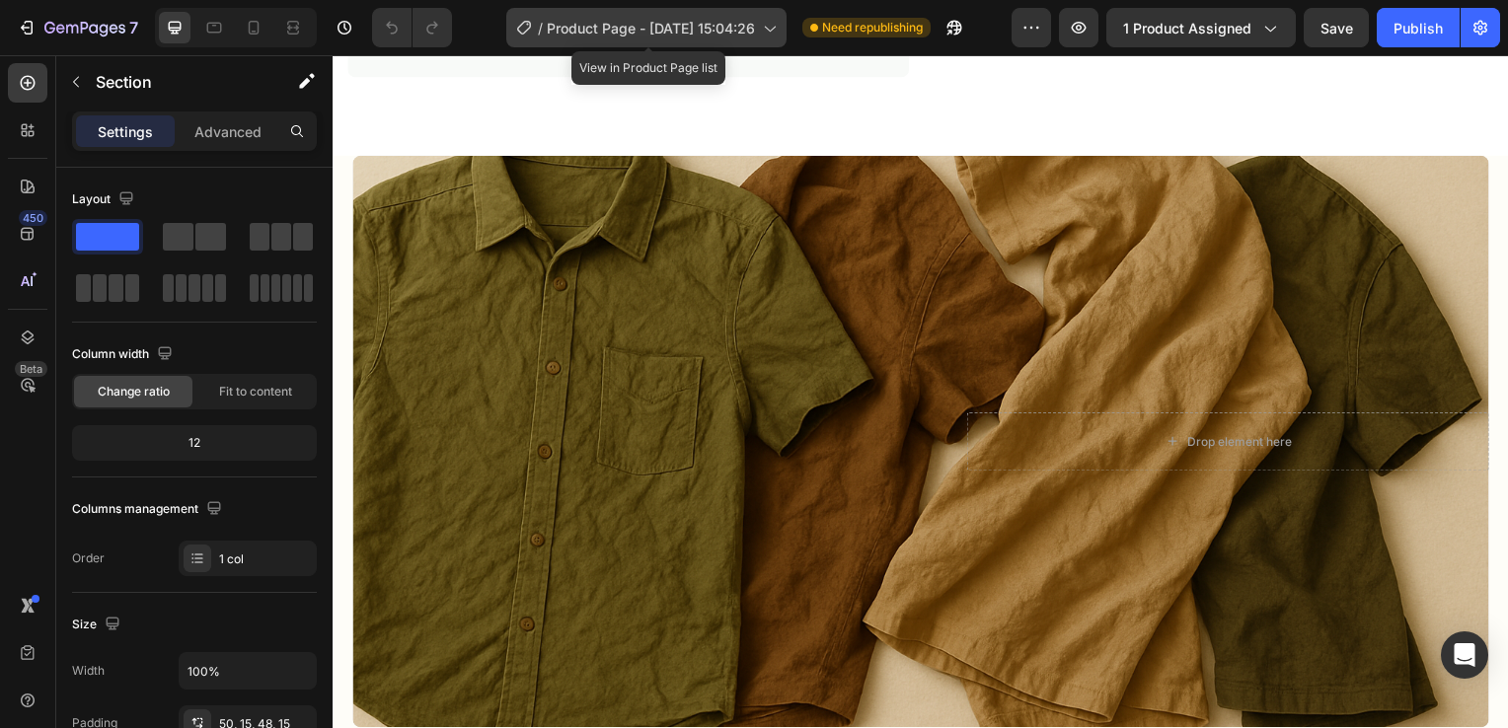
click at [577, 30] on span "Product Page - [DATE] 15:04:26" at bounding box center [651, 28] width 208 height 21
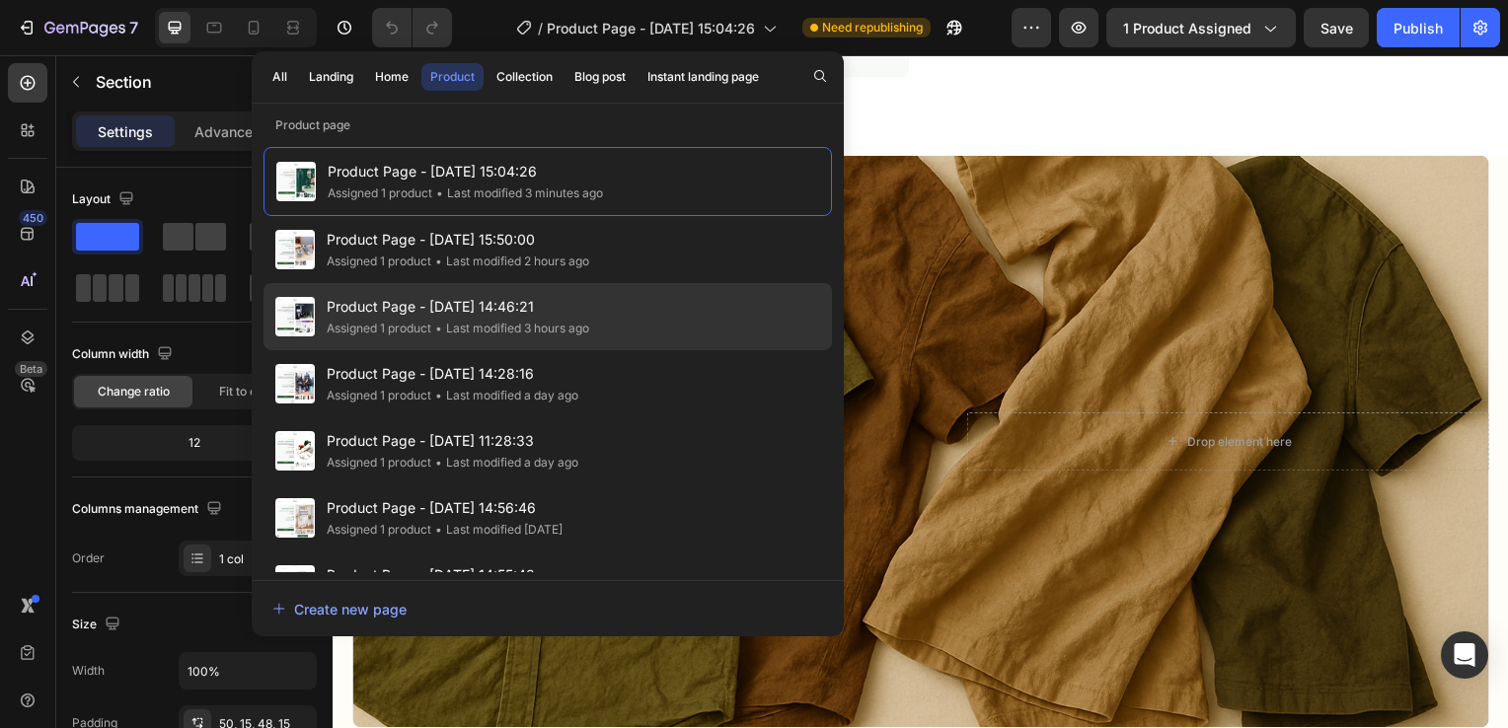
click at [434, 350] on div "Product Page - Aug 25, 14:46:21 Assigned 1 product • Last modified 3 hours ago" at bounding box center [547, 383] width 568 height 67
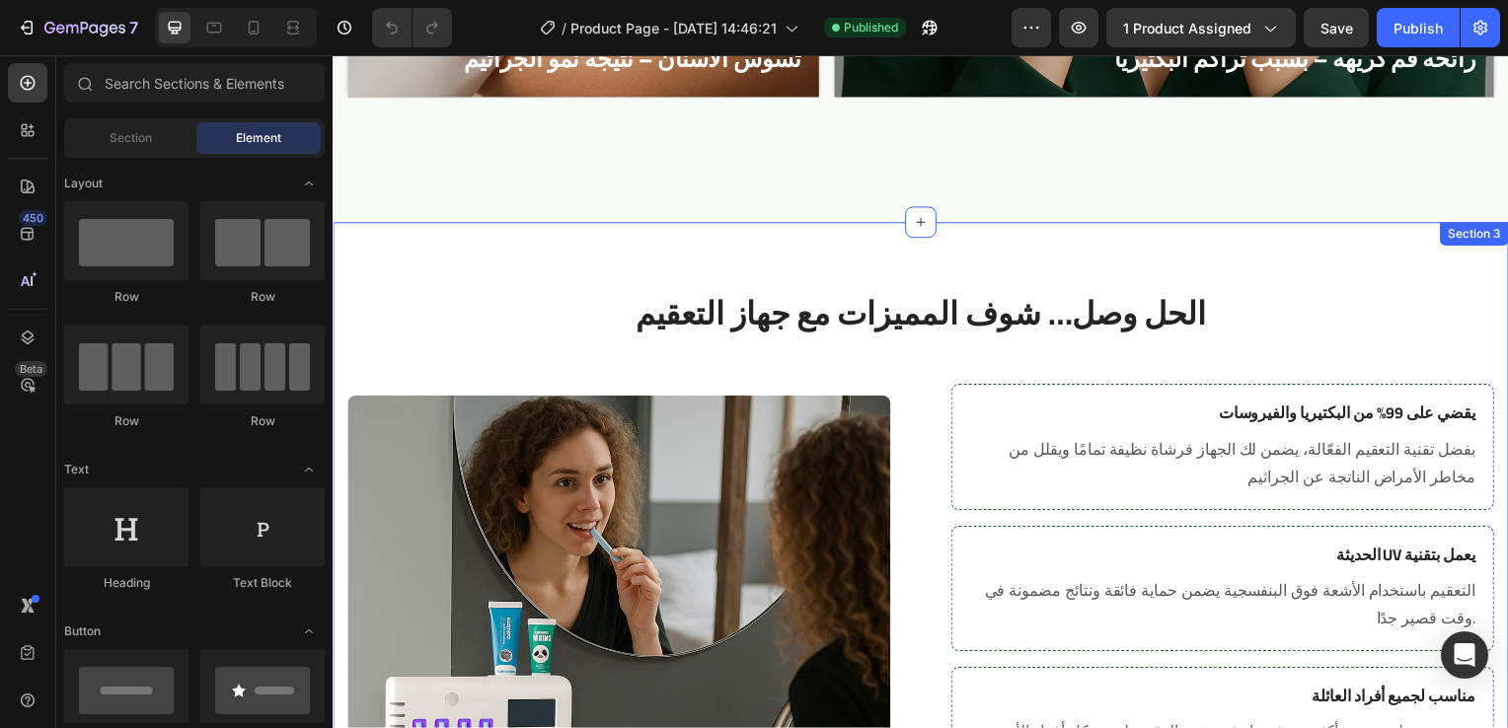
scroll to position [1811, 0]
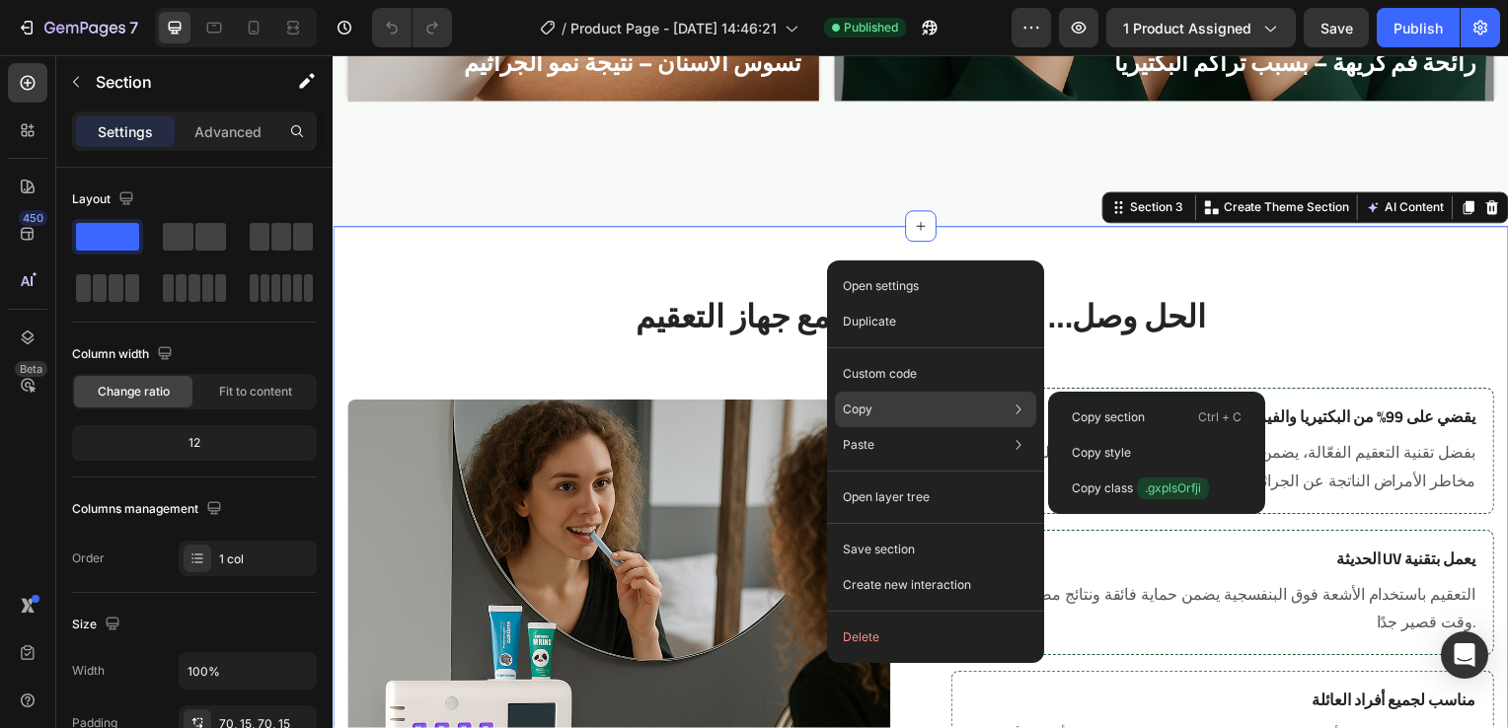
click at [859, 420] on div "Copy Copy section Ctrl + C Copy style Copy class .gxplsOrfji" at bounding box center [935, 410] width 201 height 36
click at [1068, 435] on div "Copy section Ctrl + C" at bounding box center [1156, 453] width 201 height 36
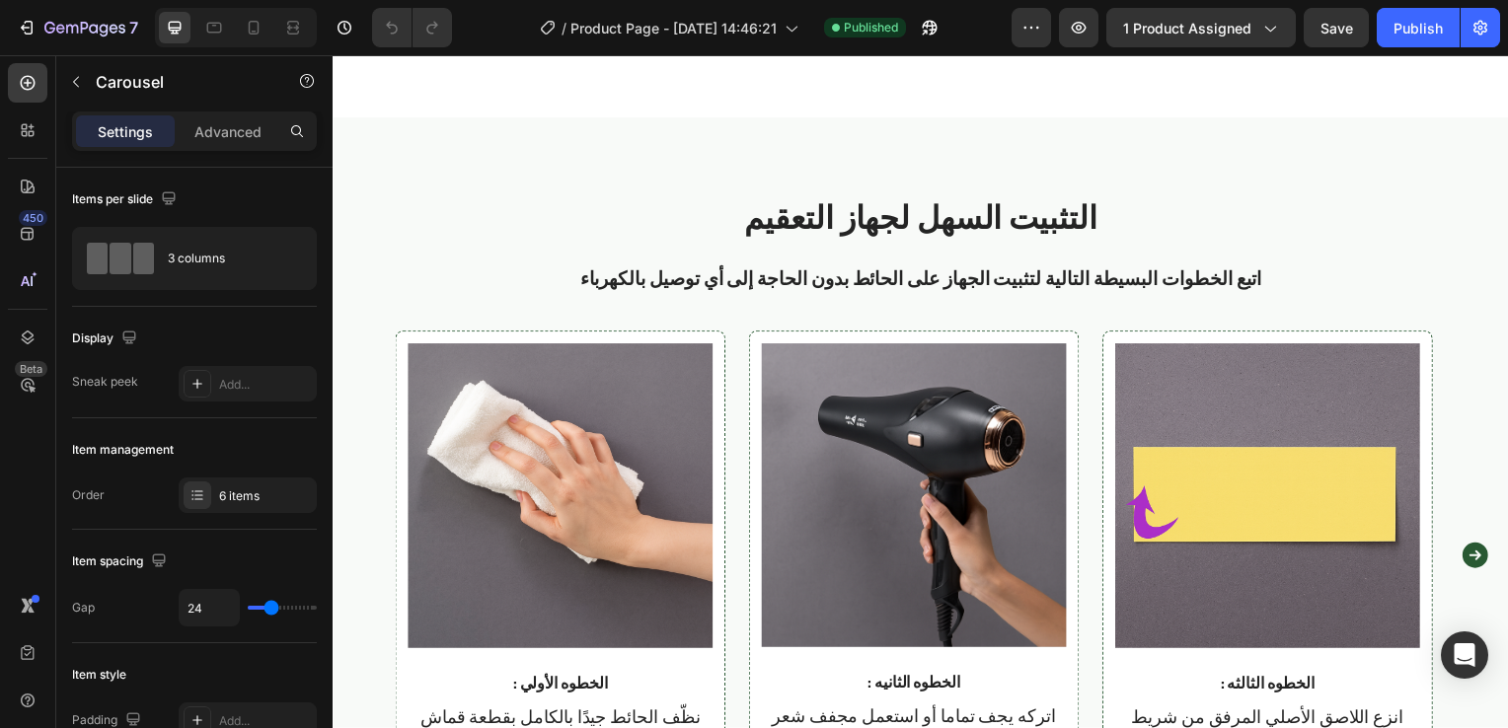
scroll to position [2719, 0]
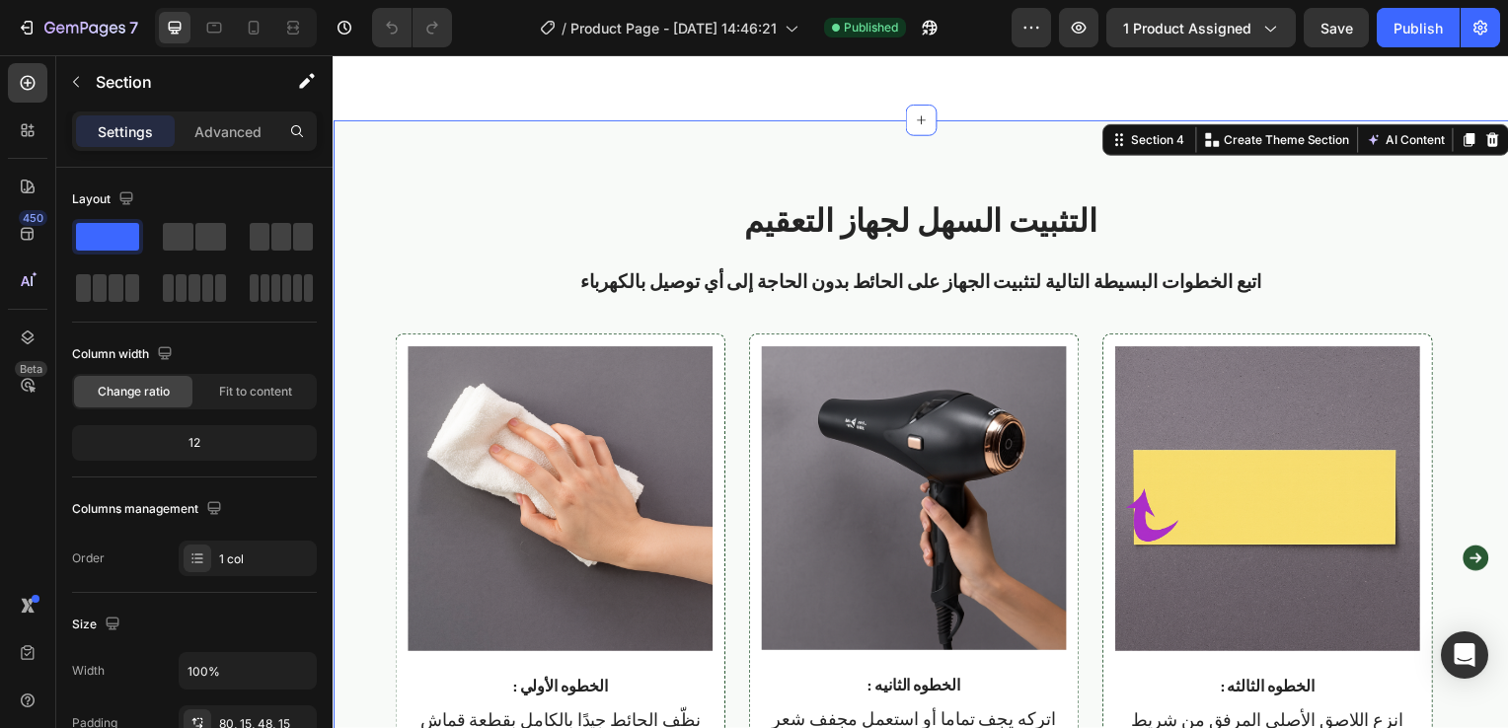
click at [1025, 147] on div "التثبيت السهل لجهاز التعقيم Heading اتبع الخطوات البسيطة التالية لتثبيت الجهاز …" at bounding box center [925, 507] width 1184 height 773
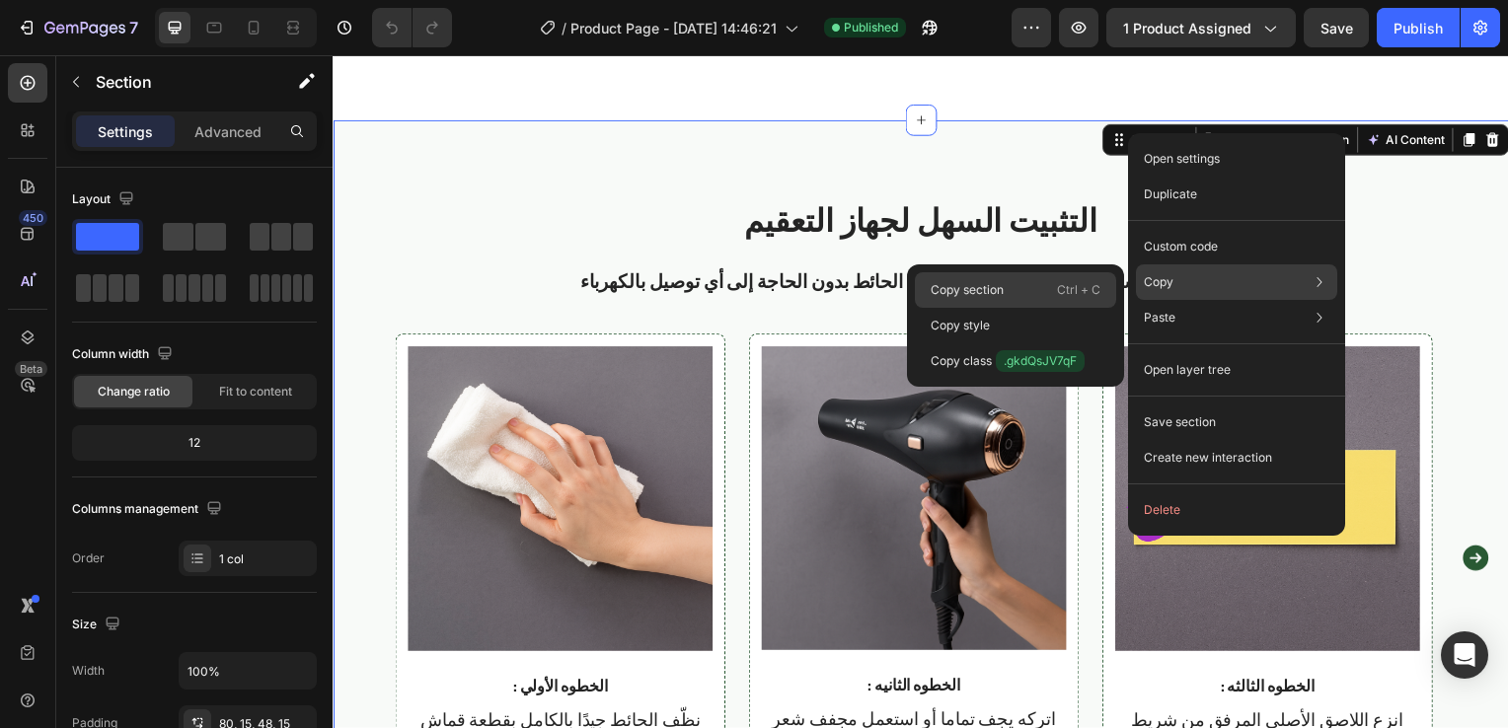
click at [1069, 290] on p "Ctrl + C" at bounding box center [1078, 290] width 43 height 20
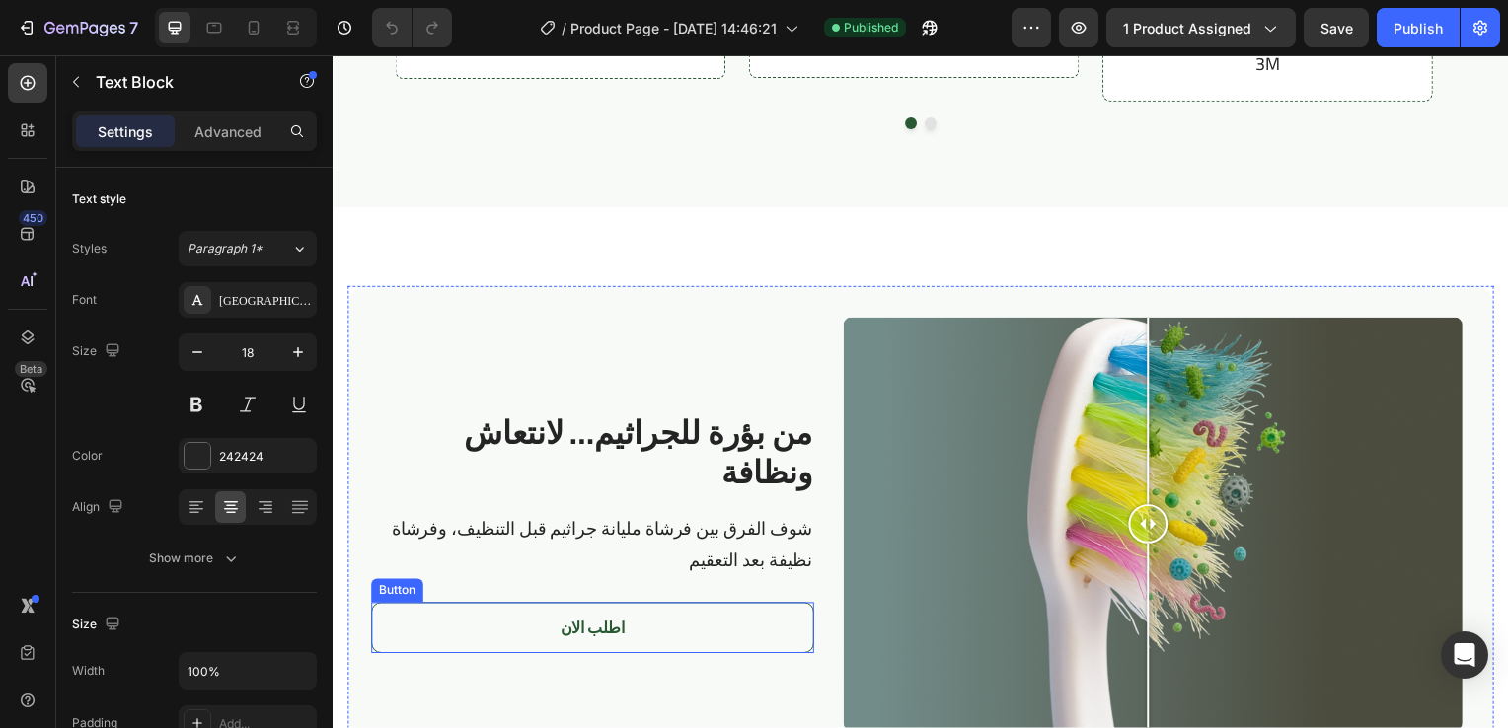
scroll to position [3400, 0]
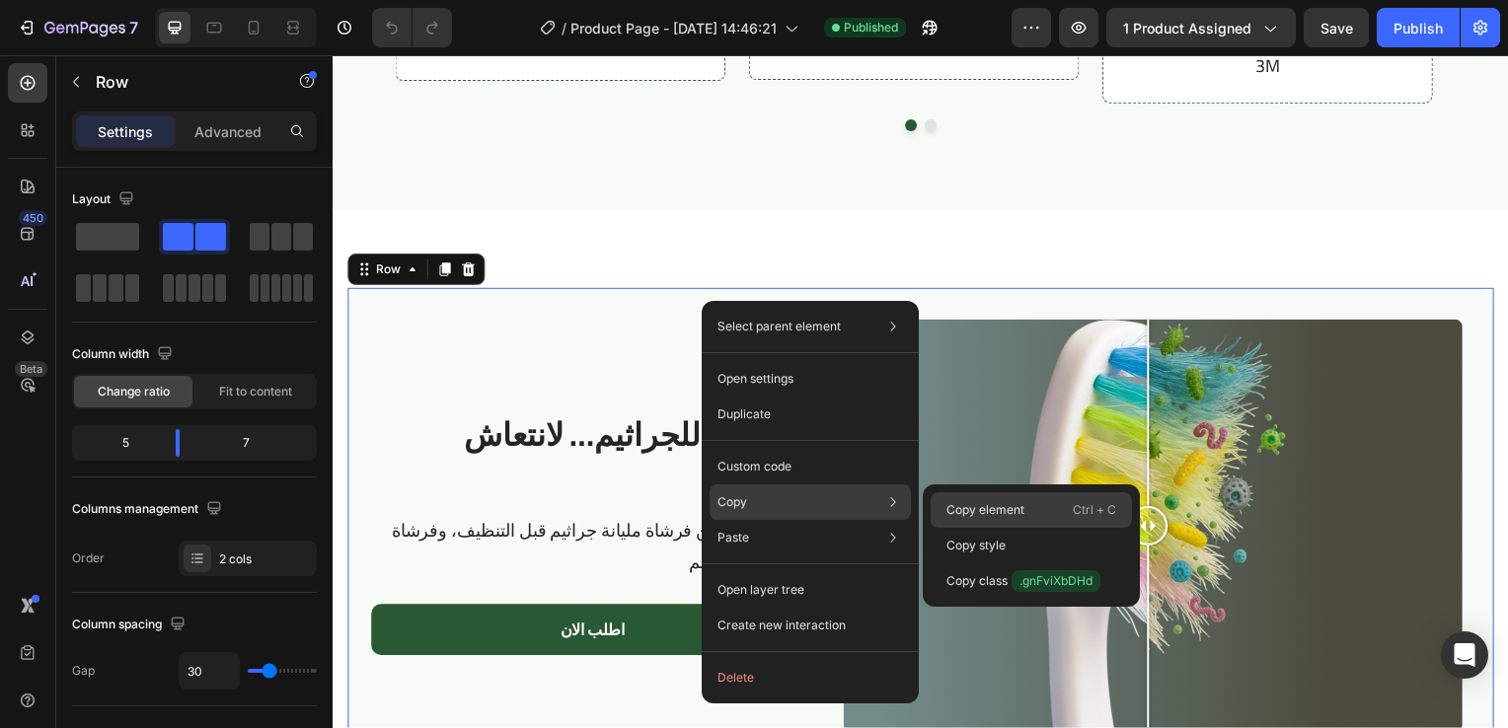
click at [944, 528] on div "Copy element Ctrl + C" at bounding box center [1030, 546] width 201 height 36
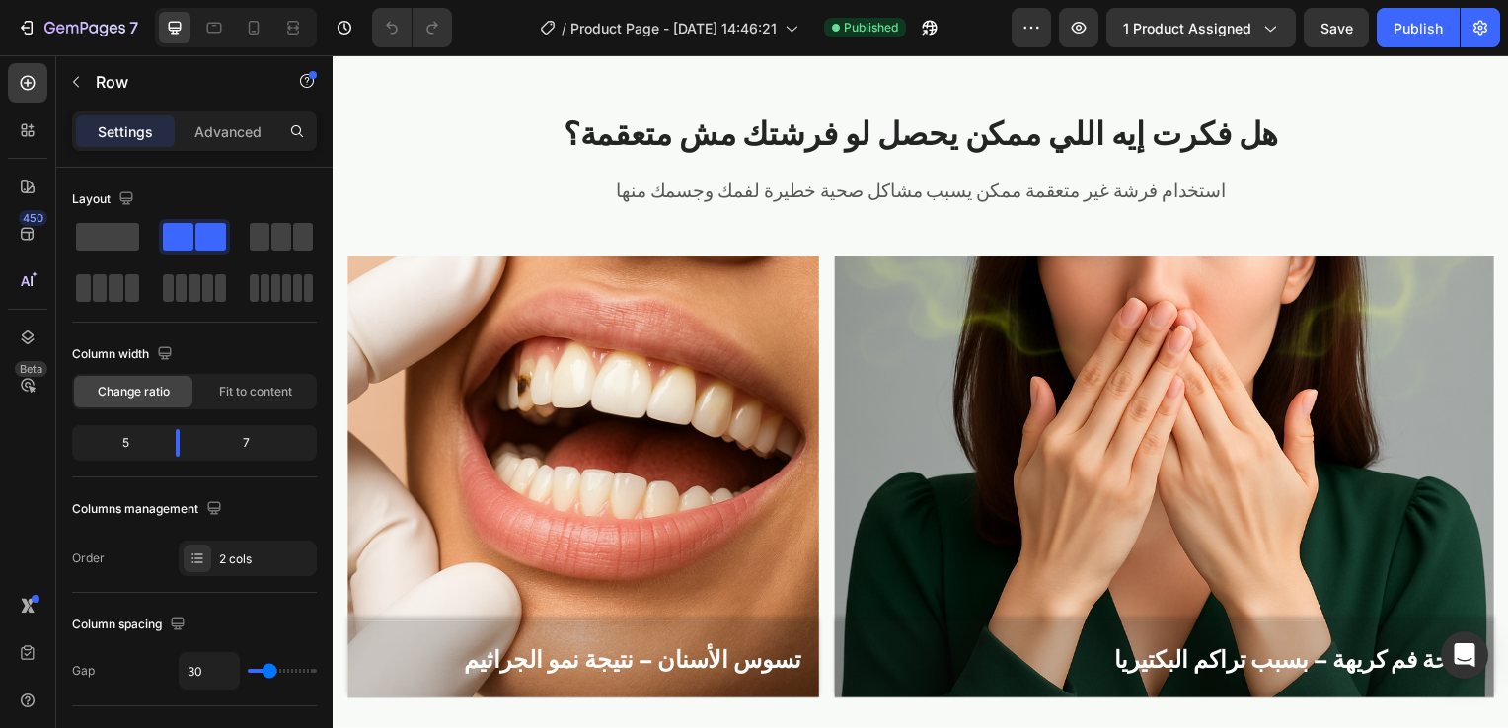
scroll to position [1214, 0]
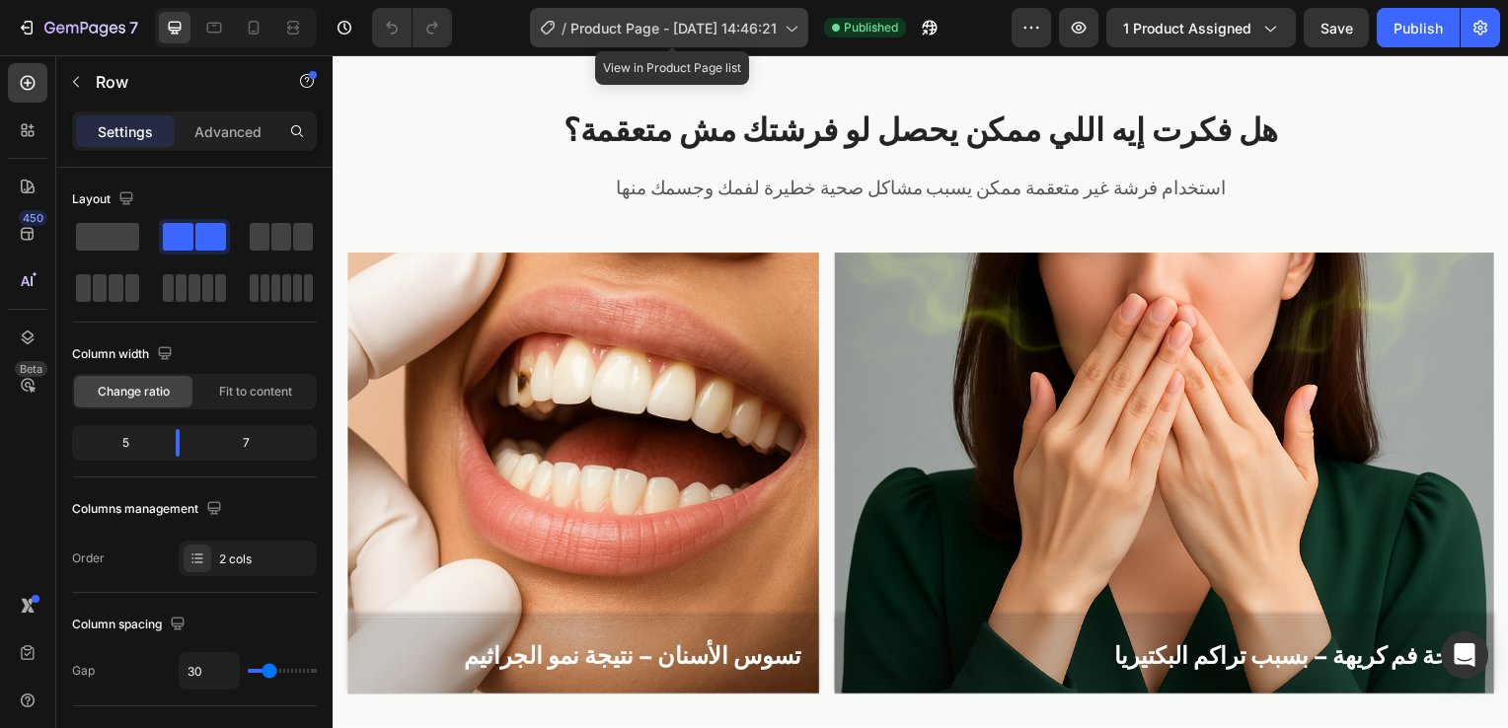
click at [770, 15] on div "/ Product Page - Aug 25, 14:46:21" at bounding box center [669, 27] width 278 height 39
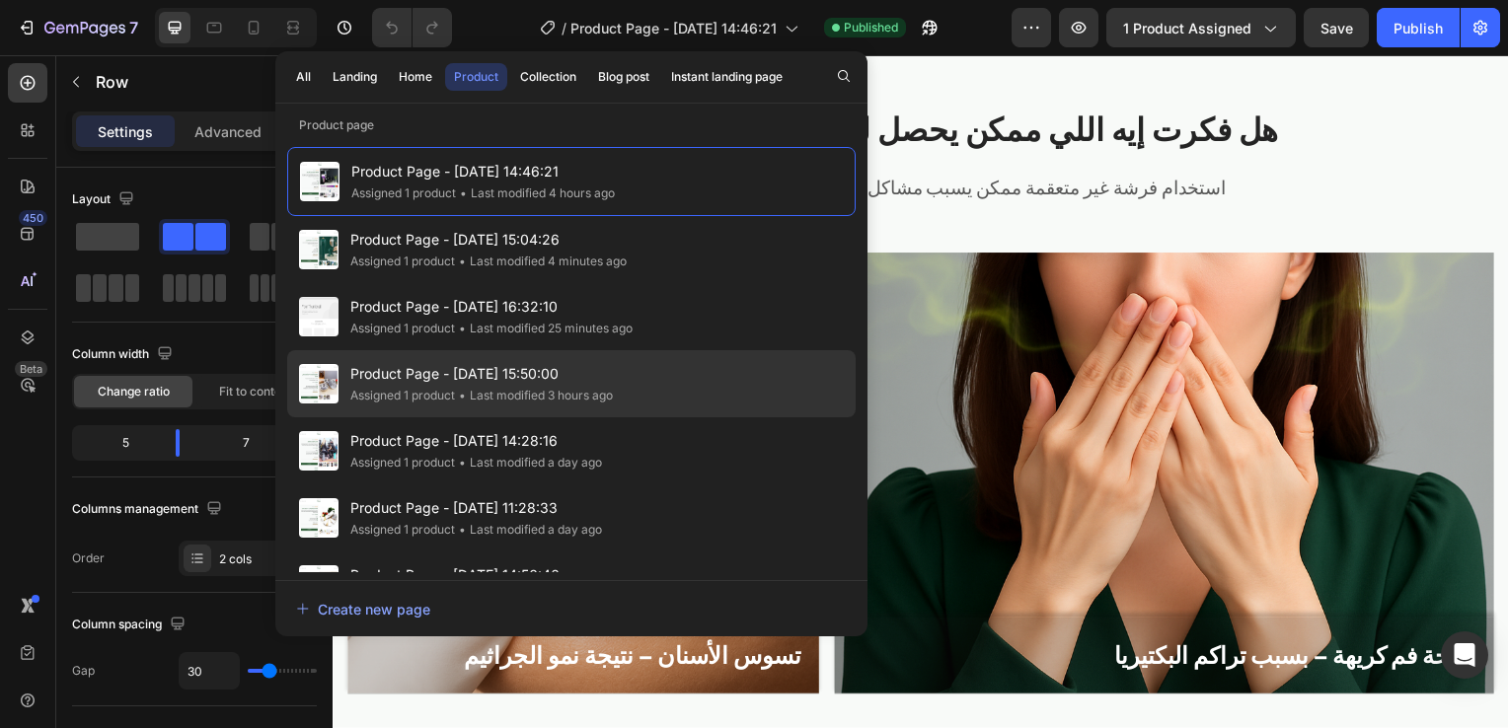
click at [451, 380] on span "Product Page - [DATE] 15:50:00" at bounding box center [481, 374] width 262 height 24
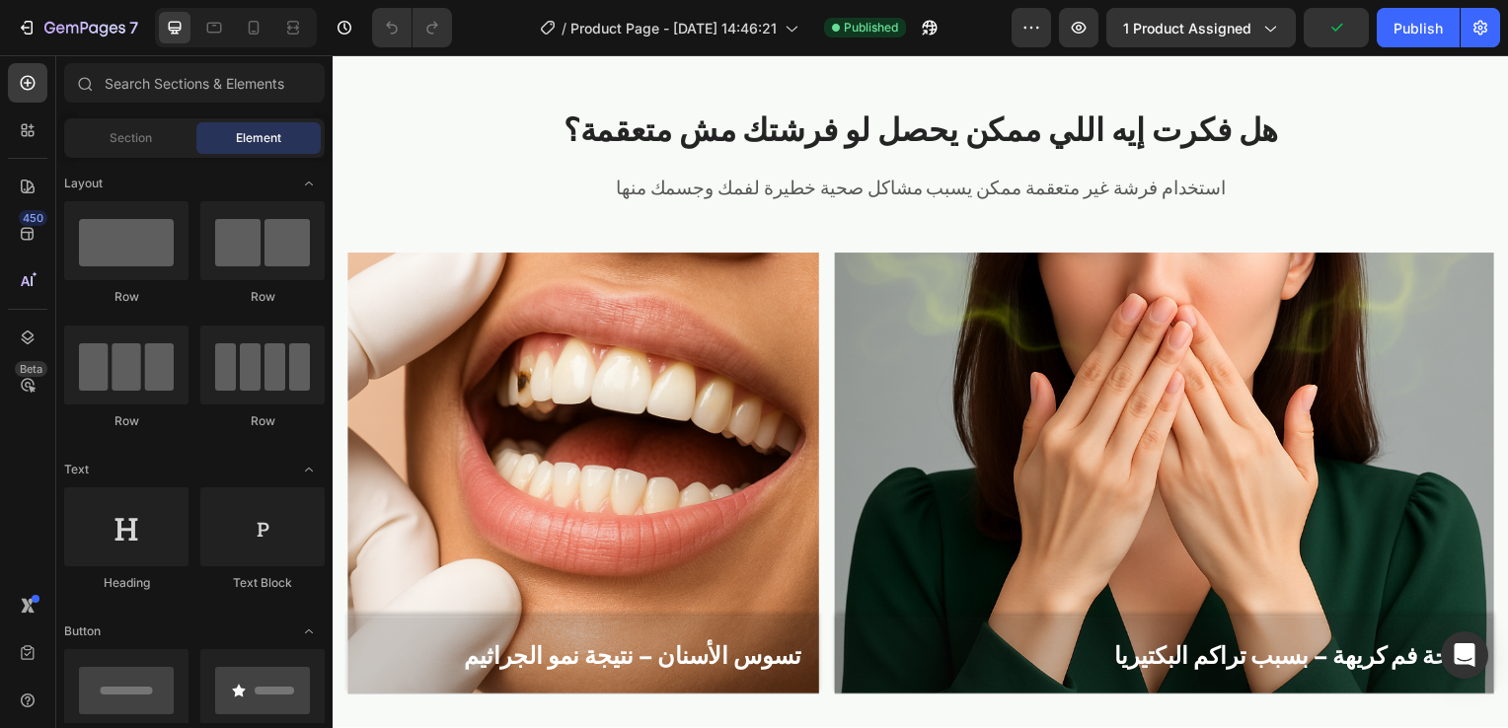
click at [451, 380] on span "Product Page - [DATE] 15:50:00" at bounding box center [481, 374] width 262 height 24
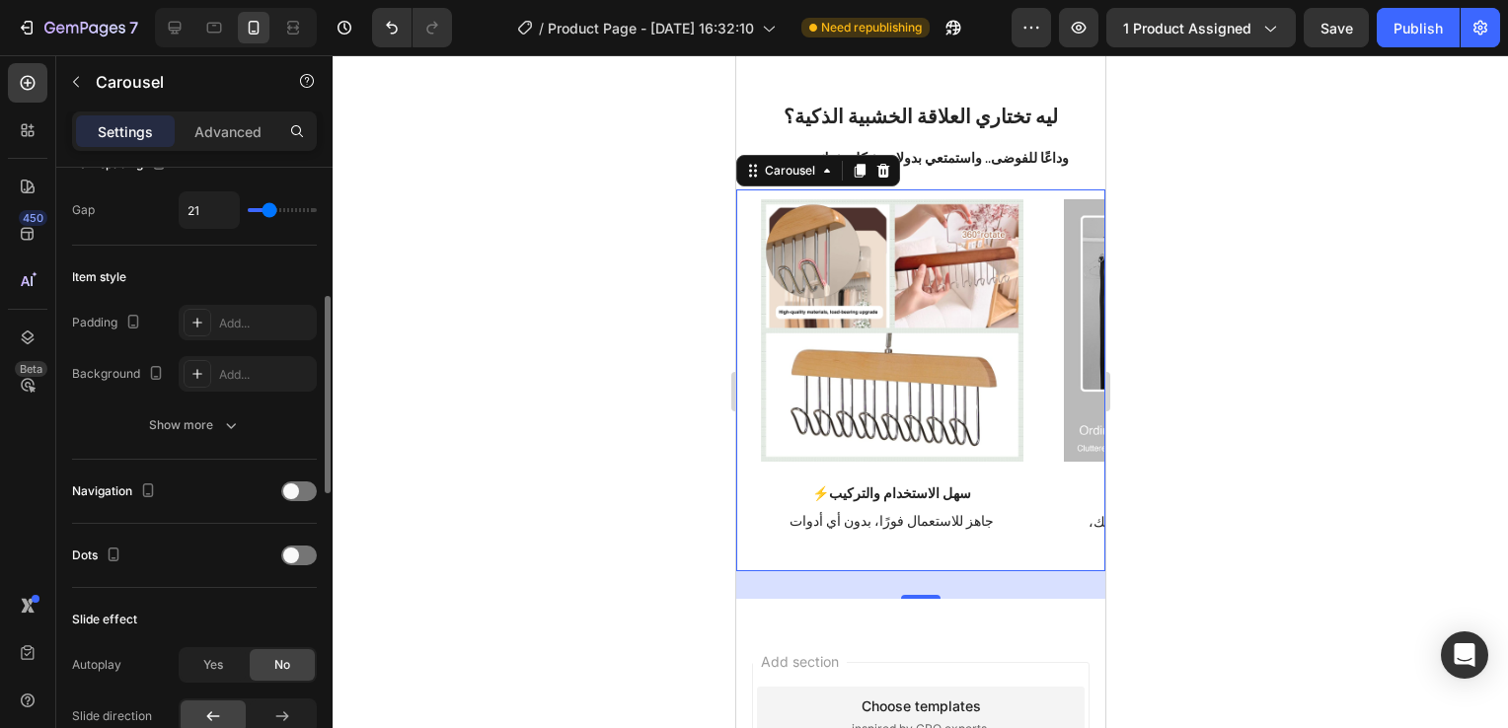
scroll to position [399, 0]
click at [314, 488] on div at bounding box center [299, 490] width 36 height 20
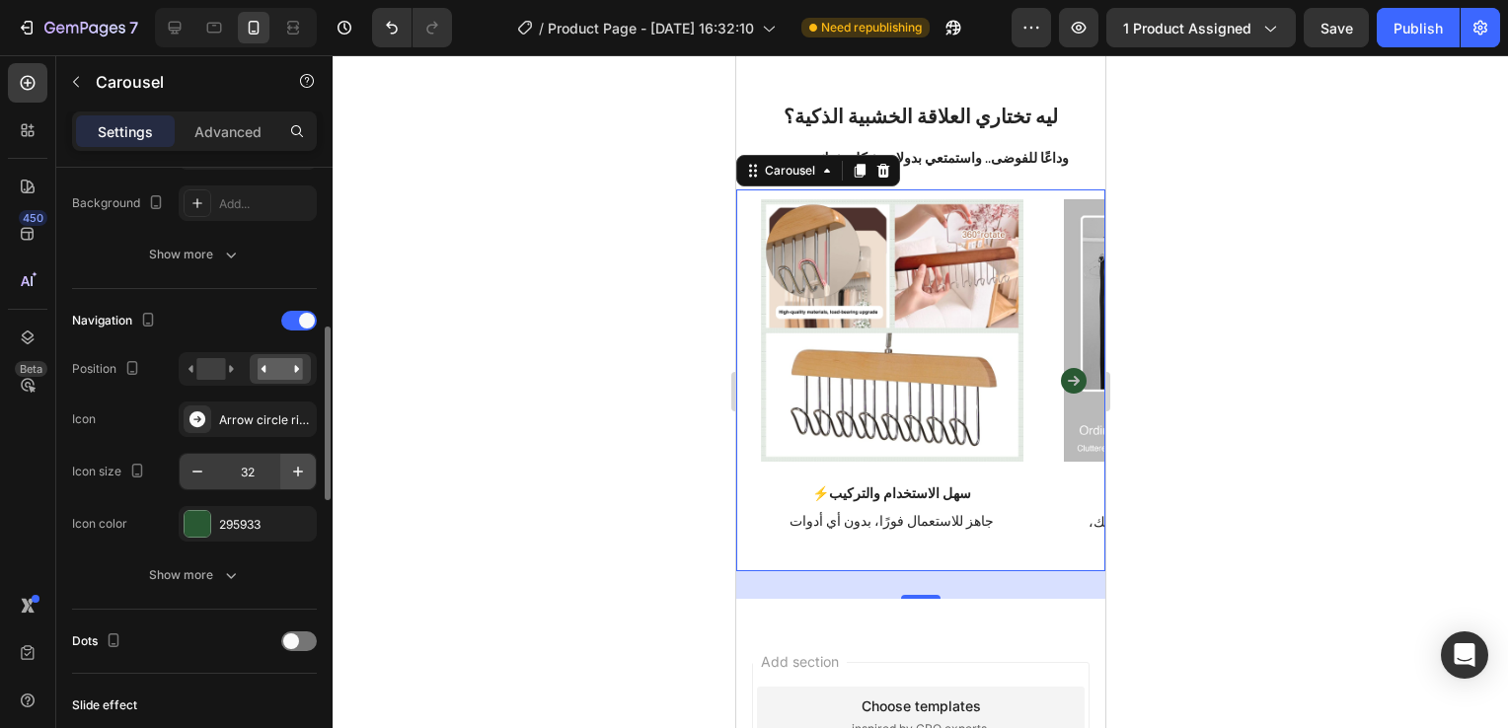
scroll to position [576, 0]
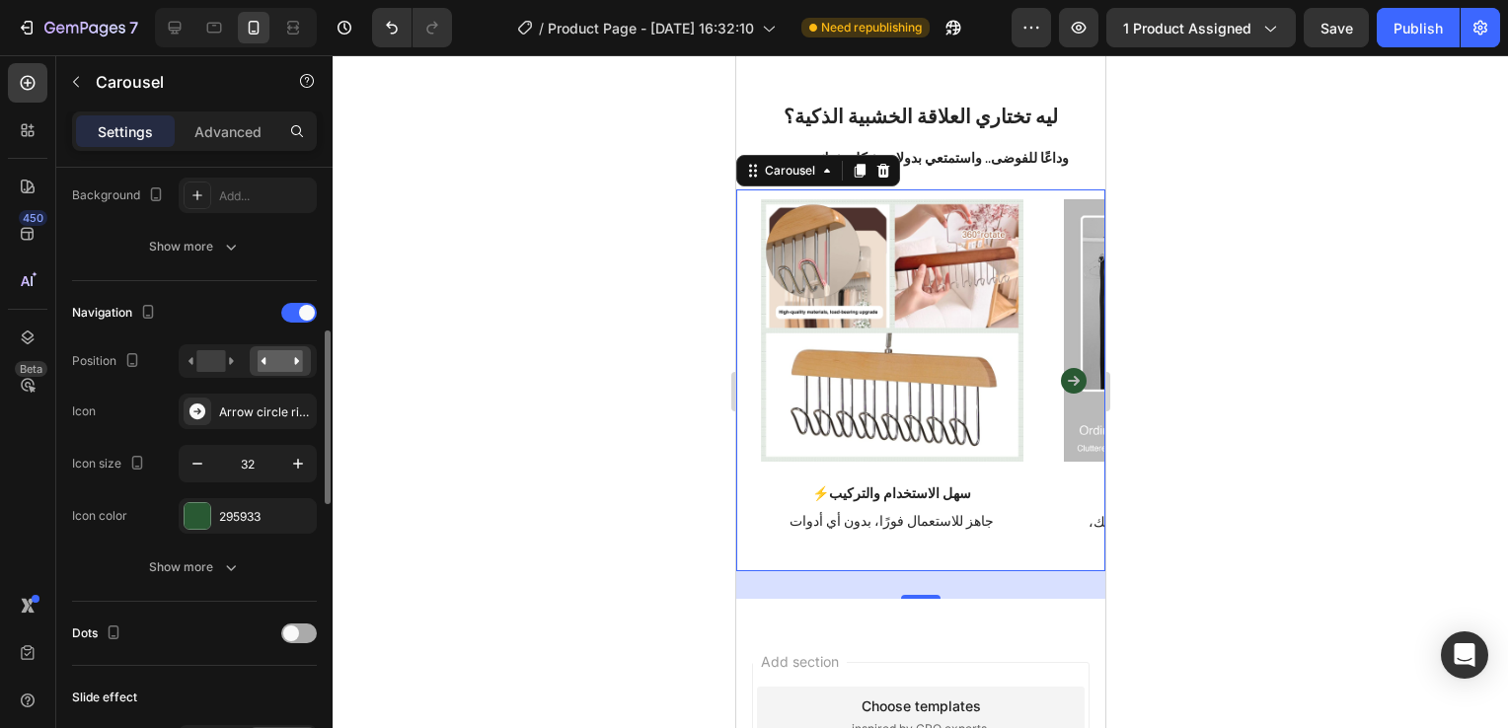
click at [307, 632] on div at bounding box center [299, 634] width 36 height 20
click at [711, 324] on div at bounding box center [920, 391] width 1175 height 673
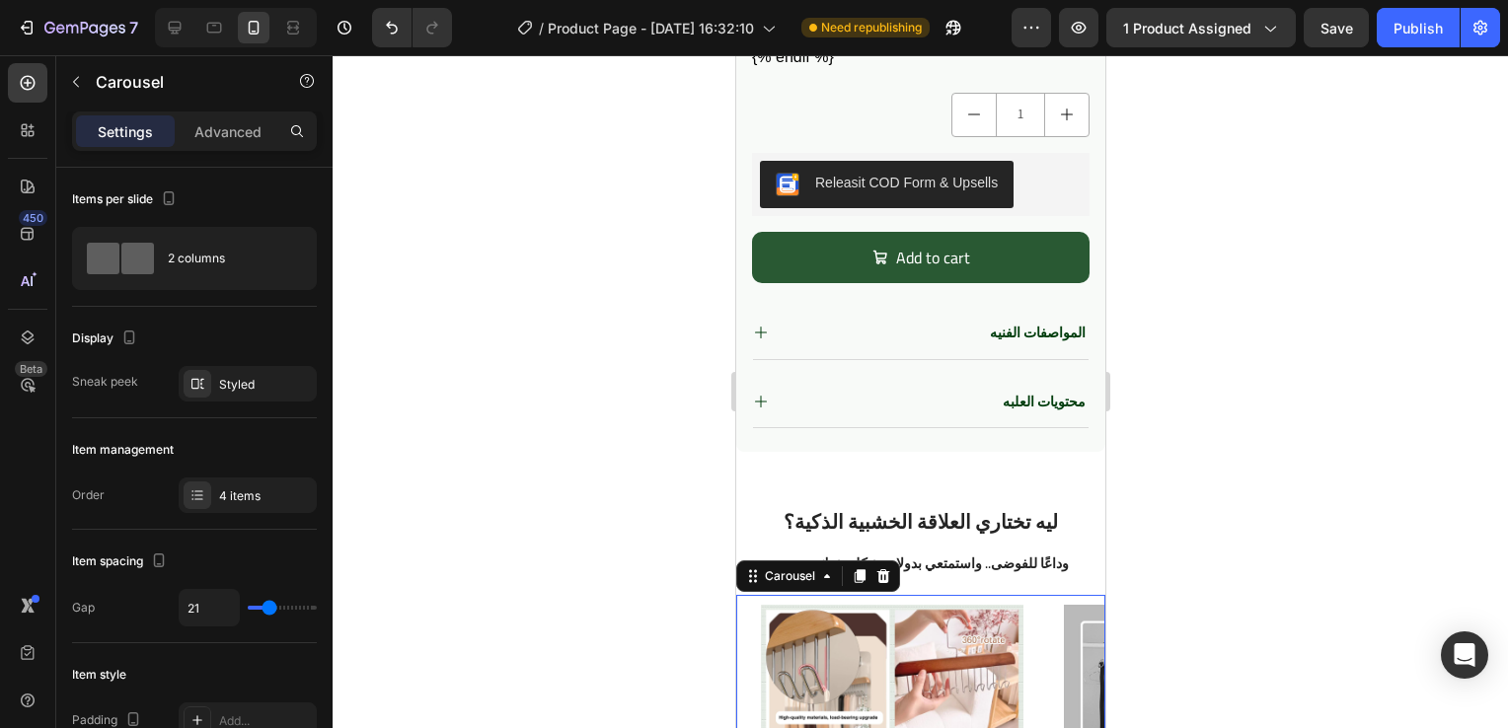
scroll to position [951, 0]
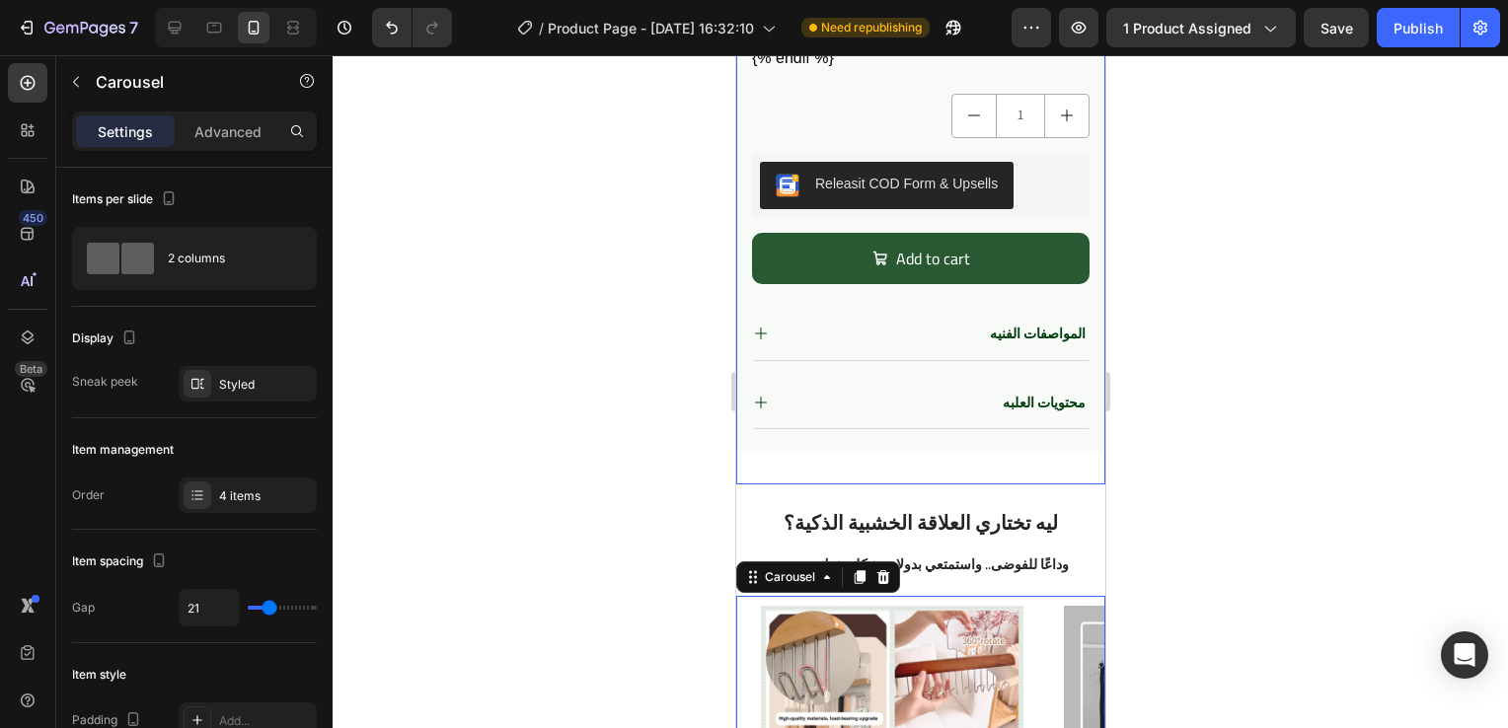
click at [533, 439] on div at bounding box center [920, 391] width 1175 height 673
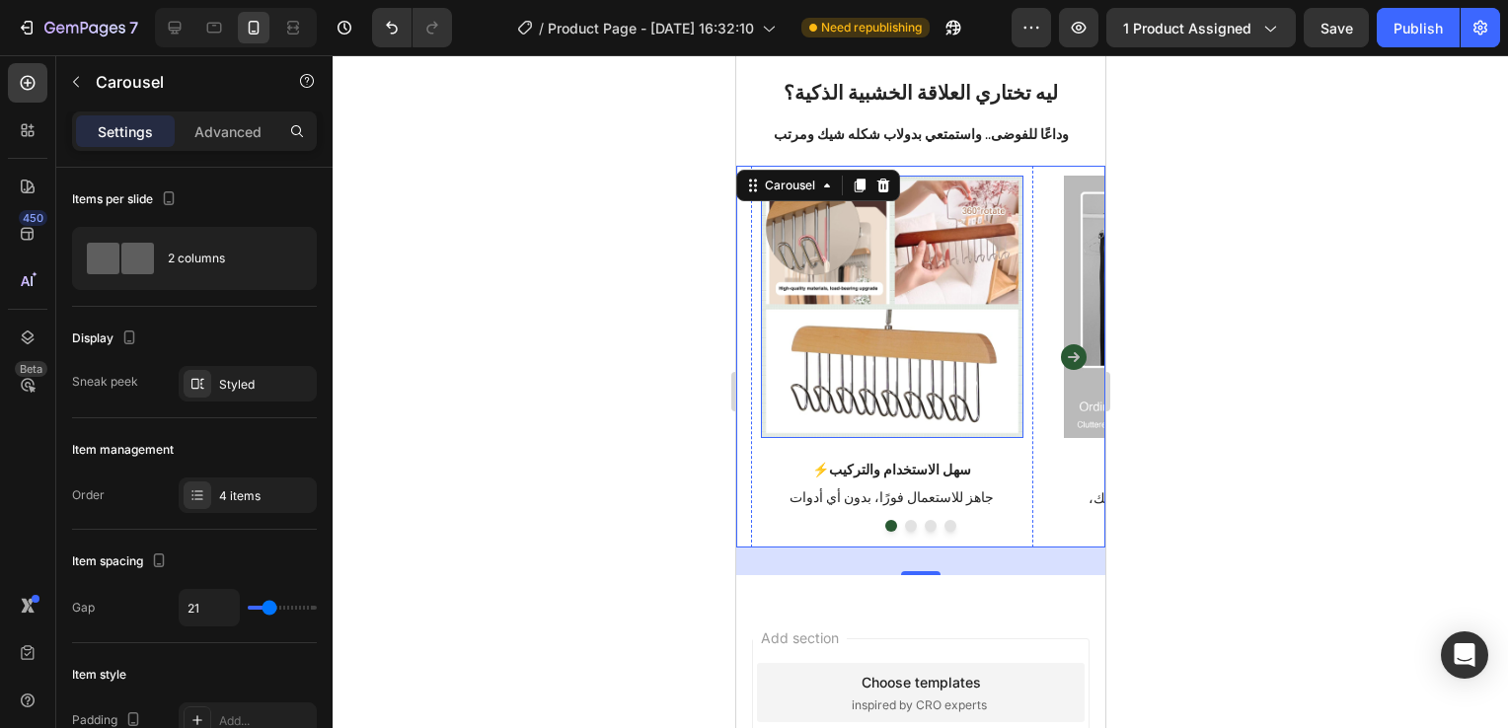
scroll to position [1302, 0]
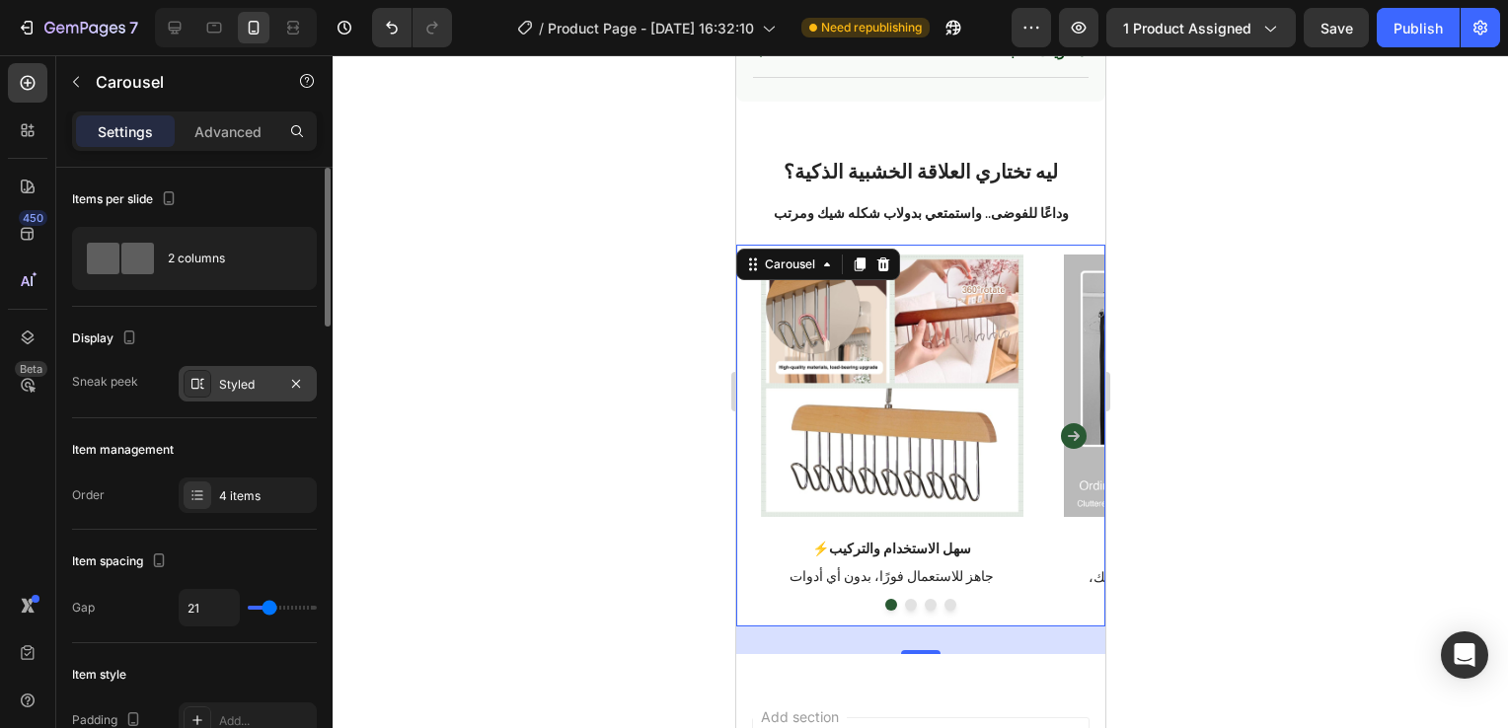
click at [255, 392] on div "Styled" at bounding box center [247, 385] width 57 height 18
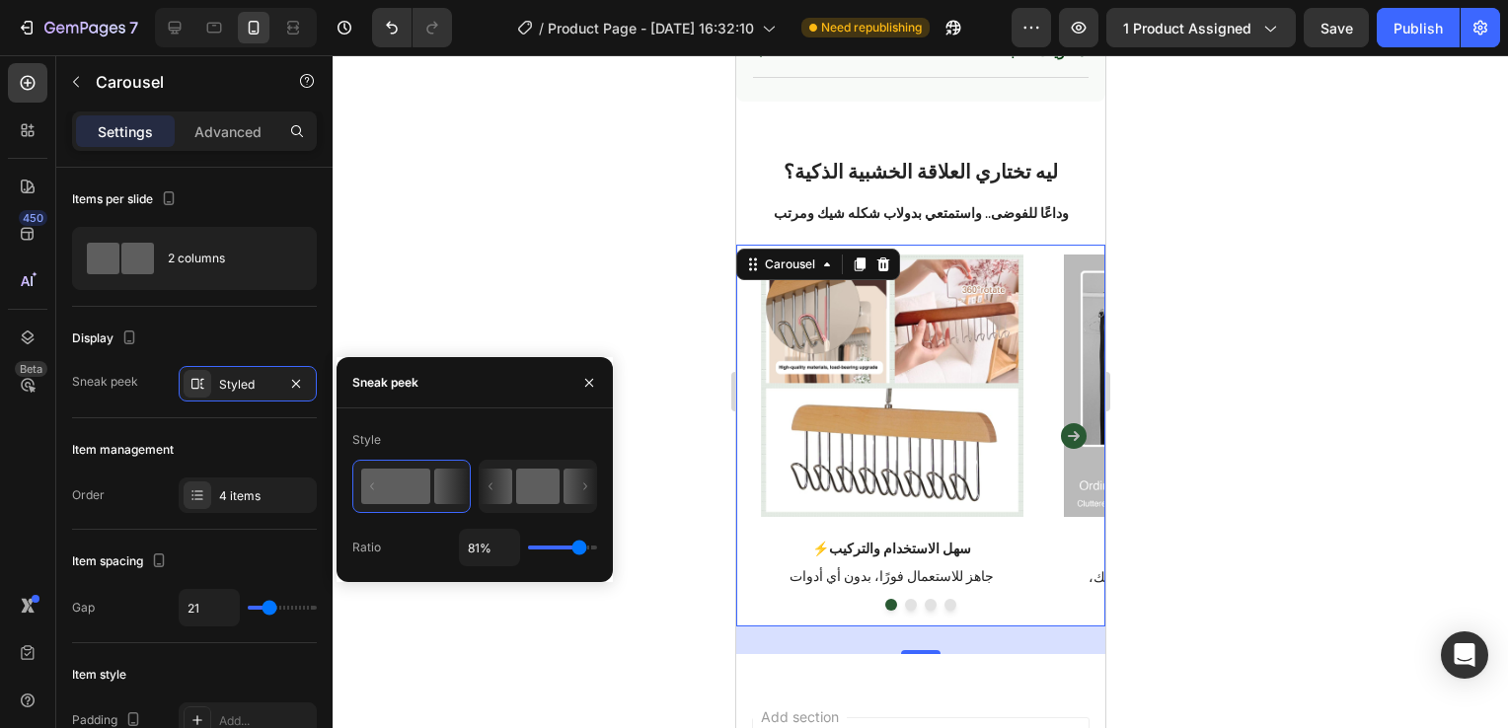
click at [512, 504] on icon at bounding box center [496, 487] width 33 height 36
type input "50%"
type input "50"
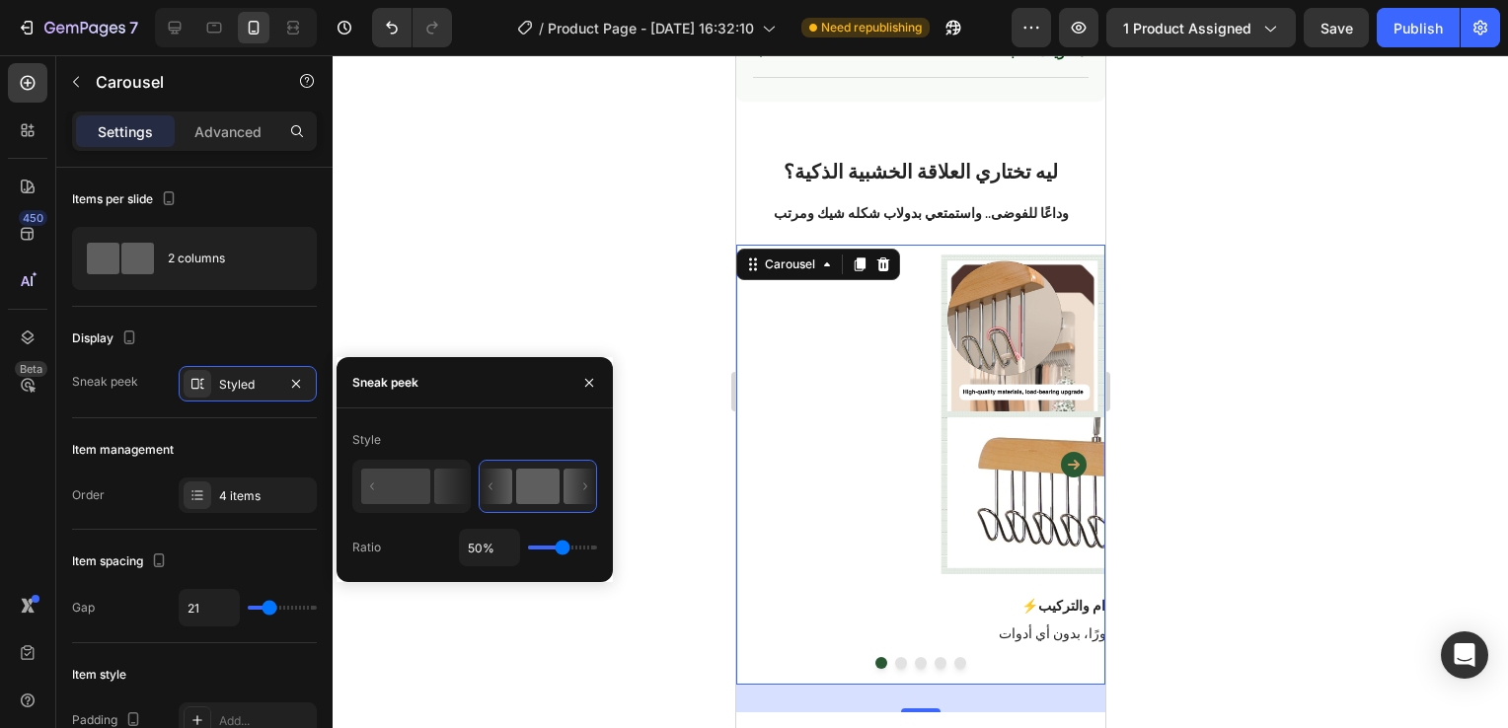
click at [541, 498] on rect at bounding box center [537, 487] width 43 height 36
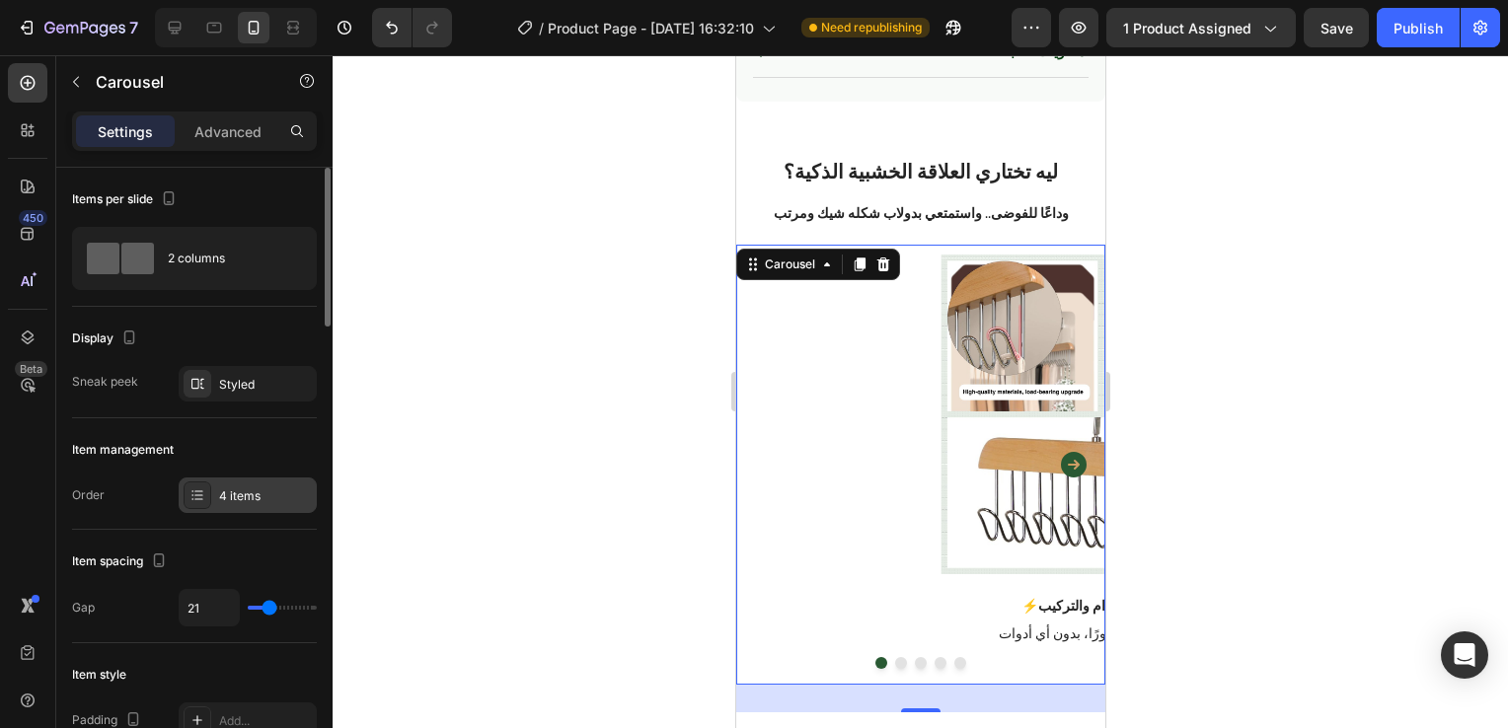
click at [292, 499] on div "4 items" at bounding box center [265, 496] width 93 height 18
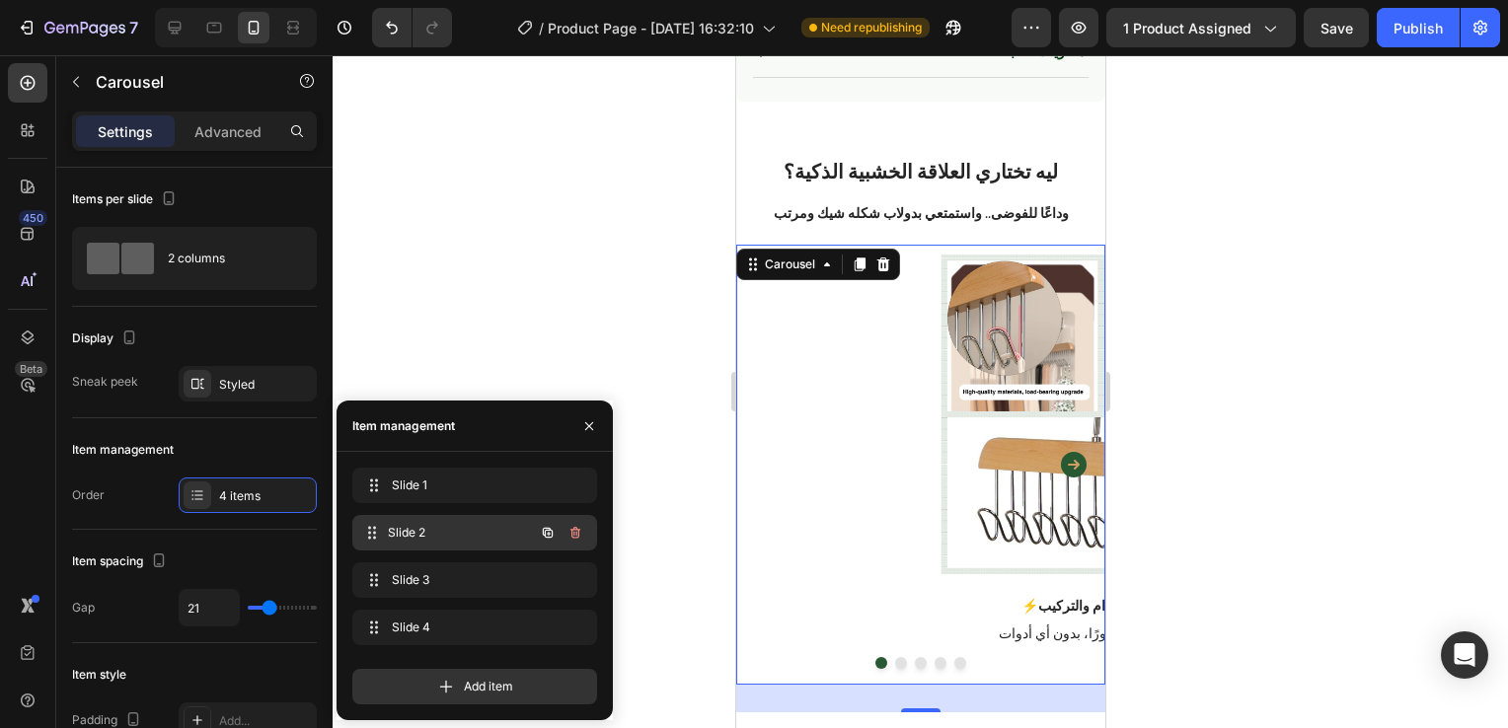
click at [422, 533] on span "Slide 2" at bounding box center [461, 533] width 146 height 18
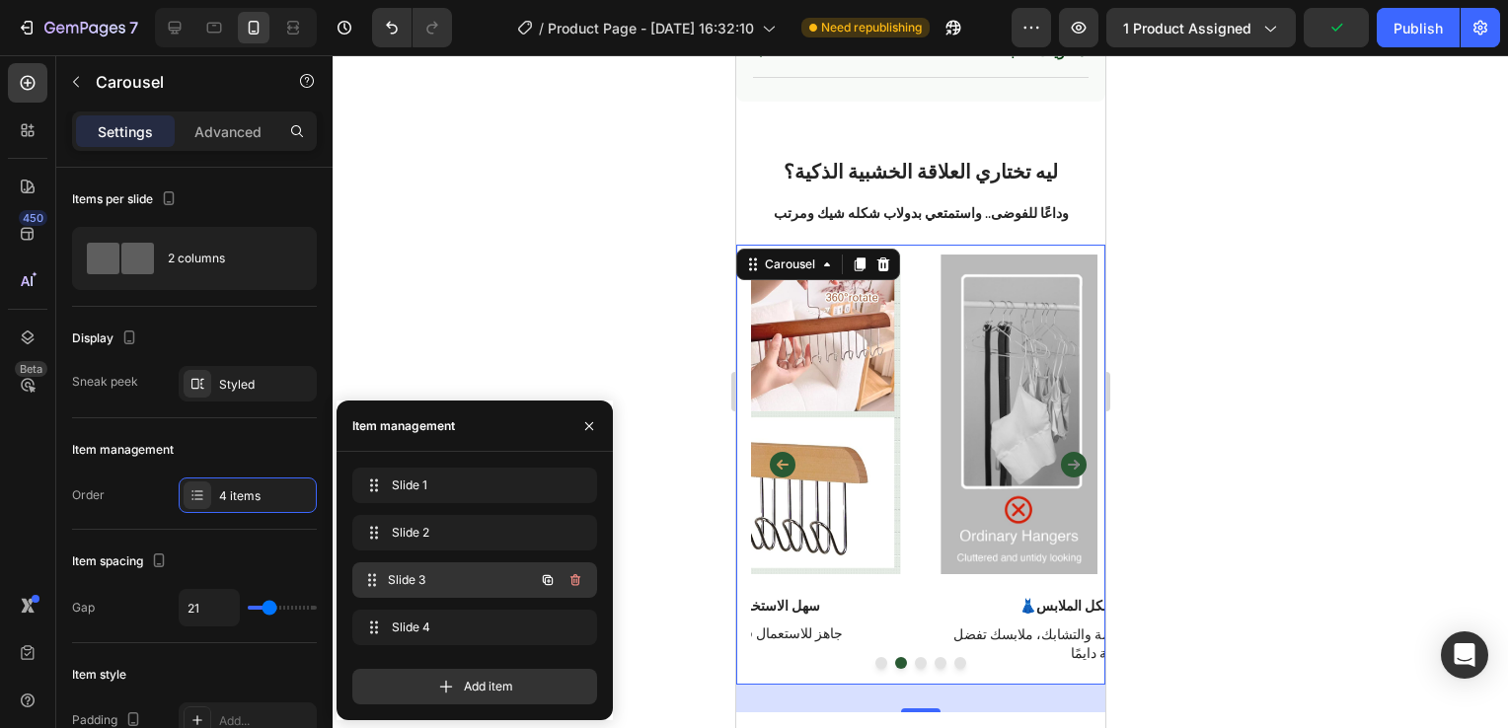
click at [419, 577] on span "Slide 3" at bounding box center [461, 580] width 146 height 18
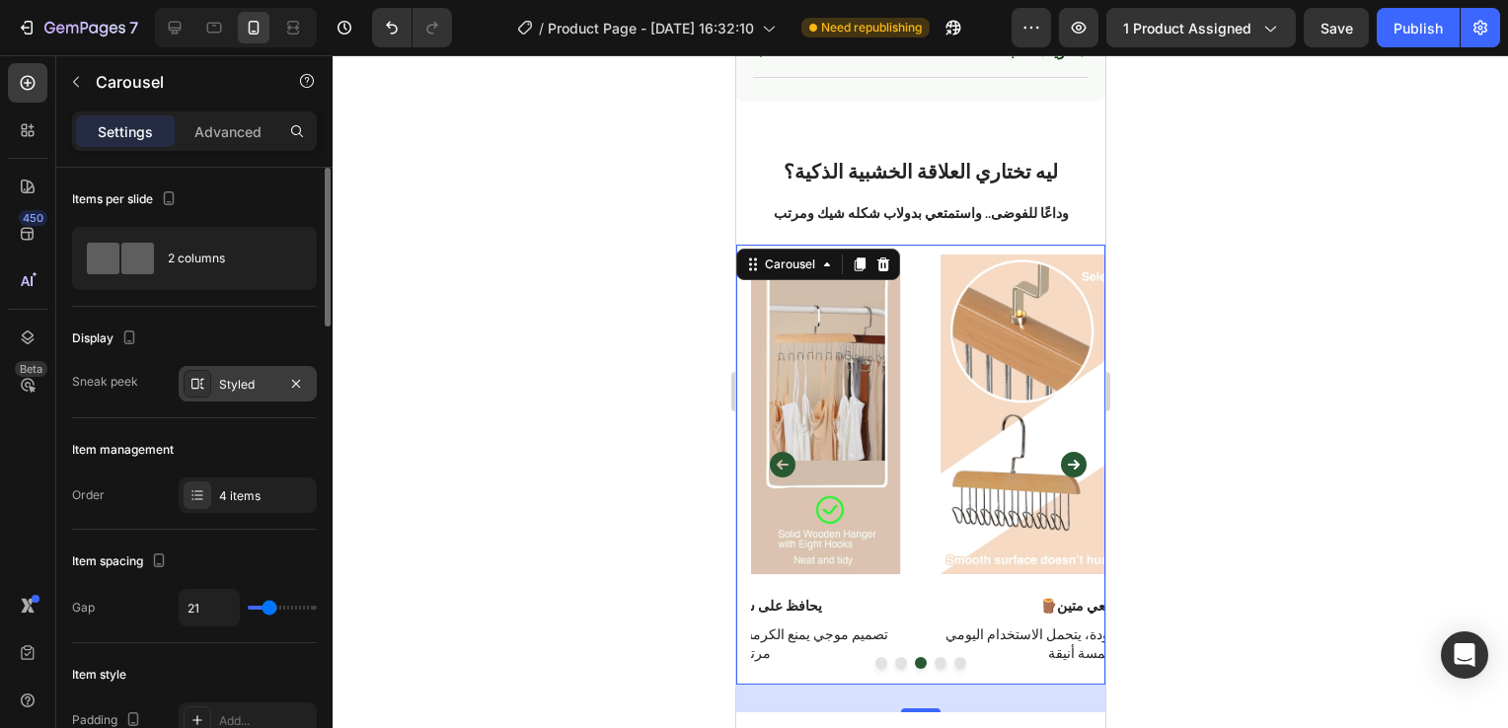
click at [277, 399] on div "Styled" at bounding box center [248, 384] width 138 height 36
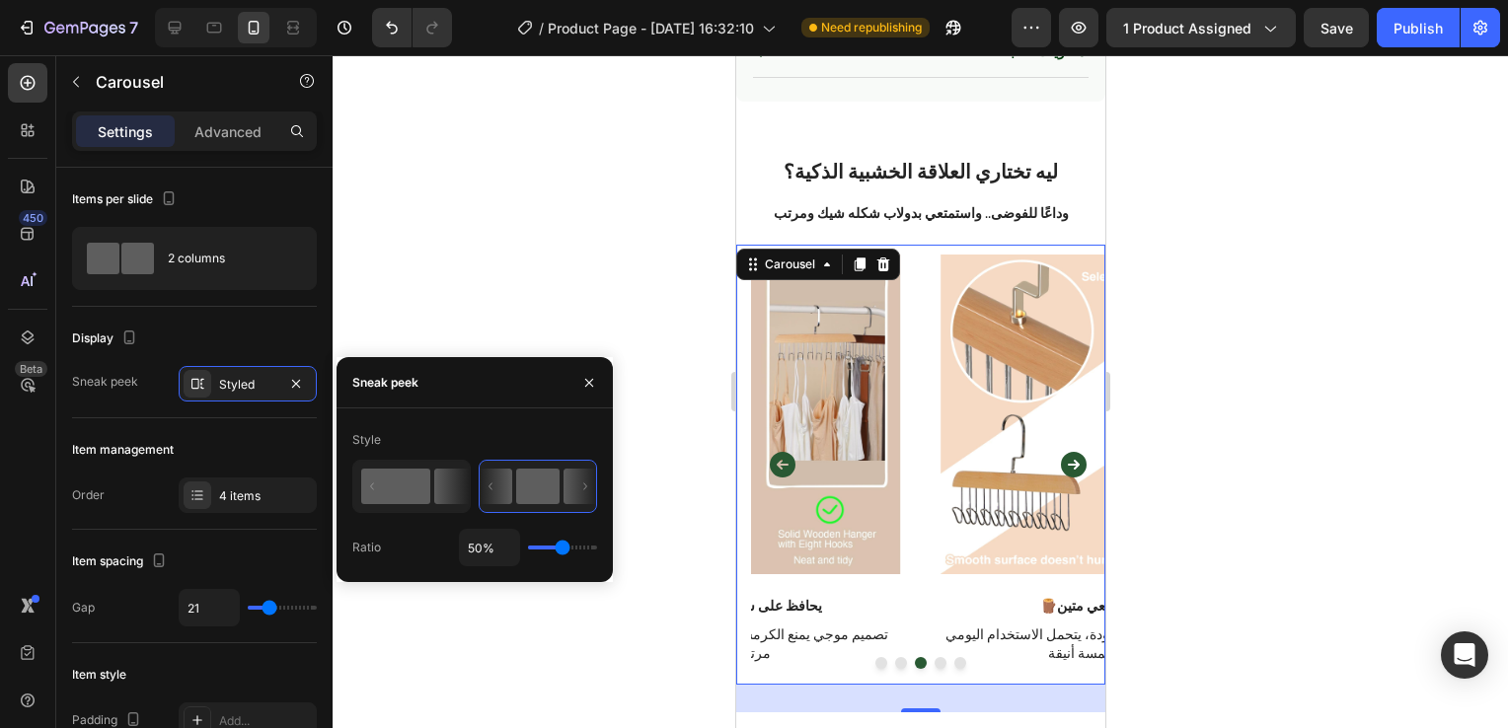
click at [398, 494] on rect at bounding box center [395, 487] width 69 height 36
type input "81%"
type input "81"
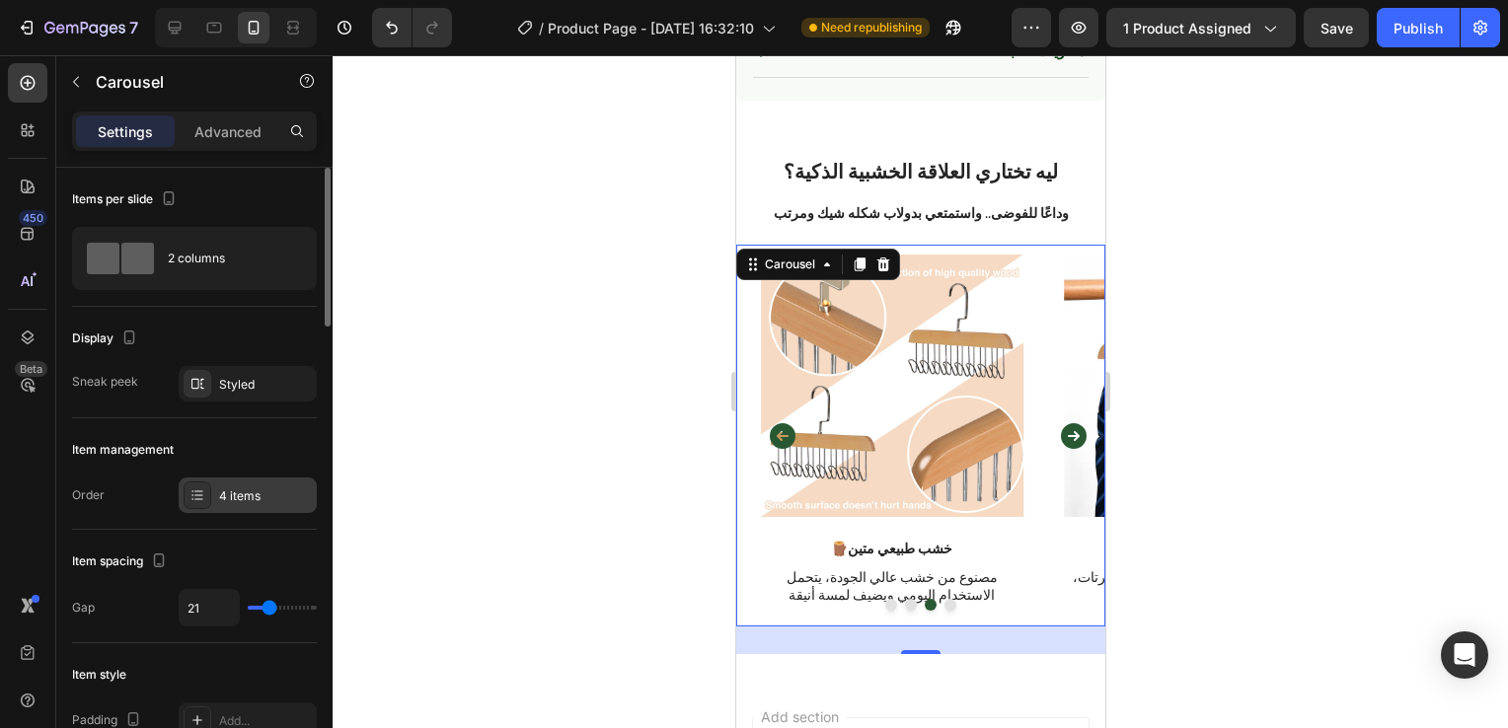
click at [287, 498] on div "4 items" at bounding box center [265, 496] width 93 height 18
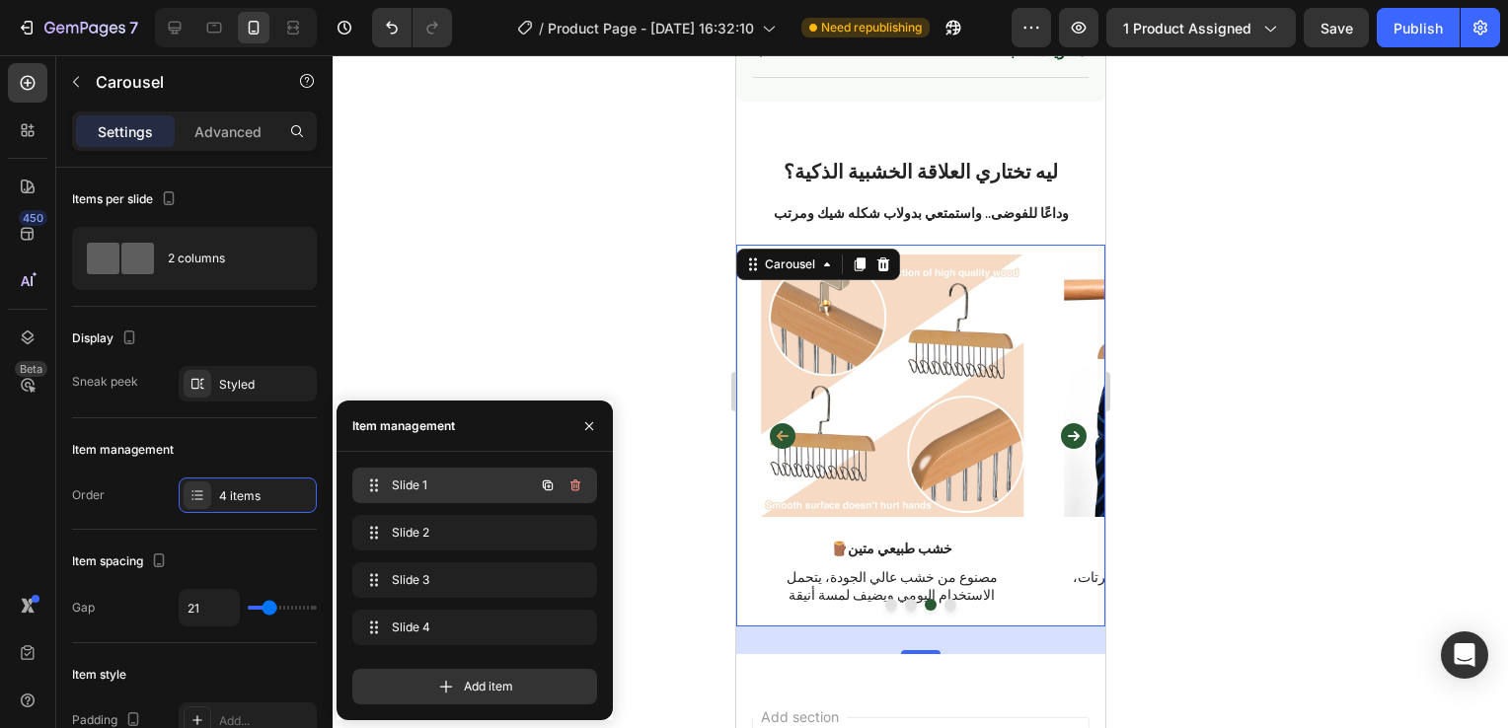
click at [439, 490] on span "Slide 1" at bounding box center [447, 486] width 111 height 18
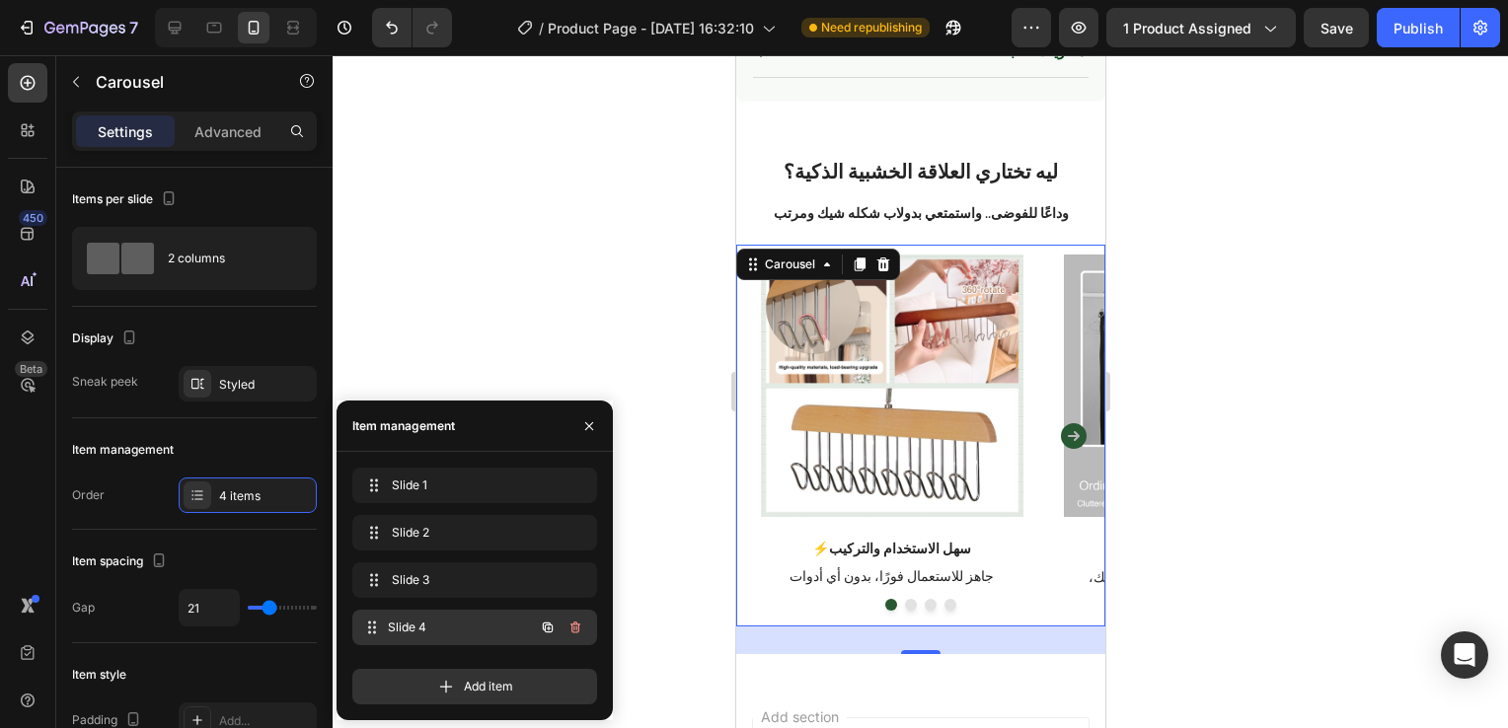
click at [461, 635] on span "Slide 4" at bounding box center [461, 628] width 146 height 18
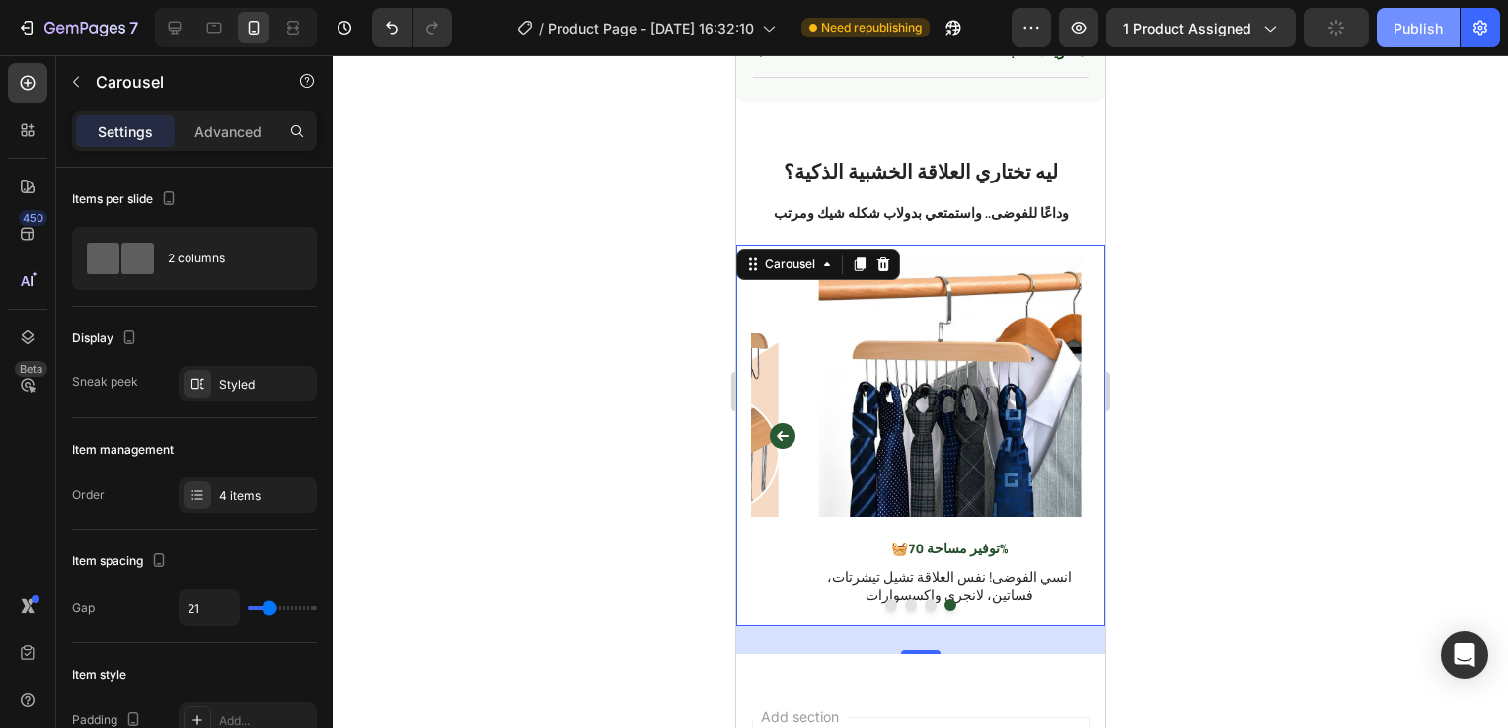
click at [1421, 34] on div "Publish" at bounding box center [1417, 28] width 49 height 21
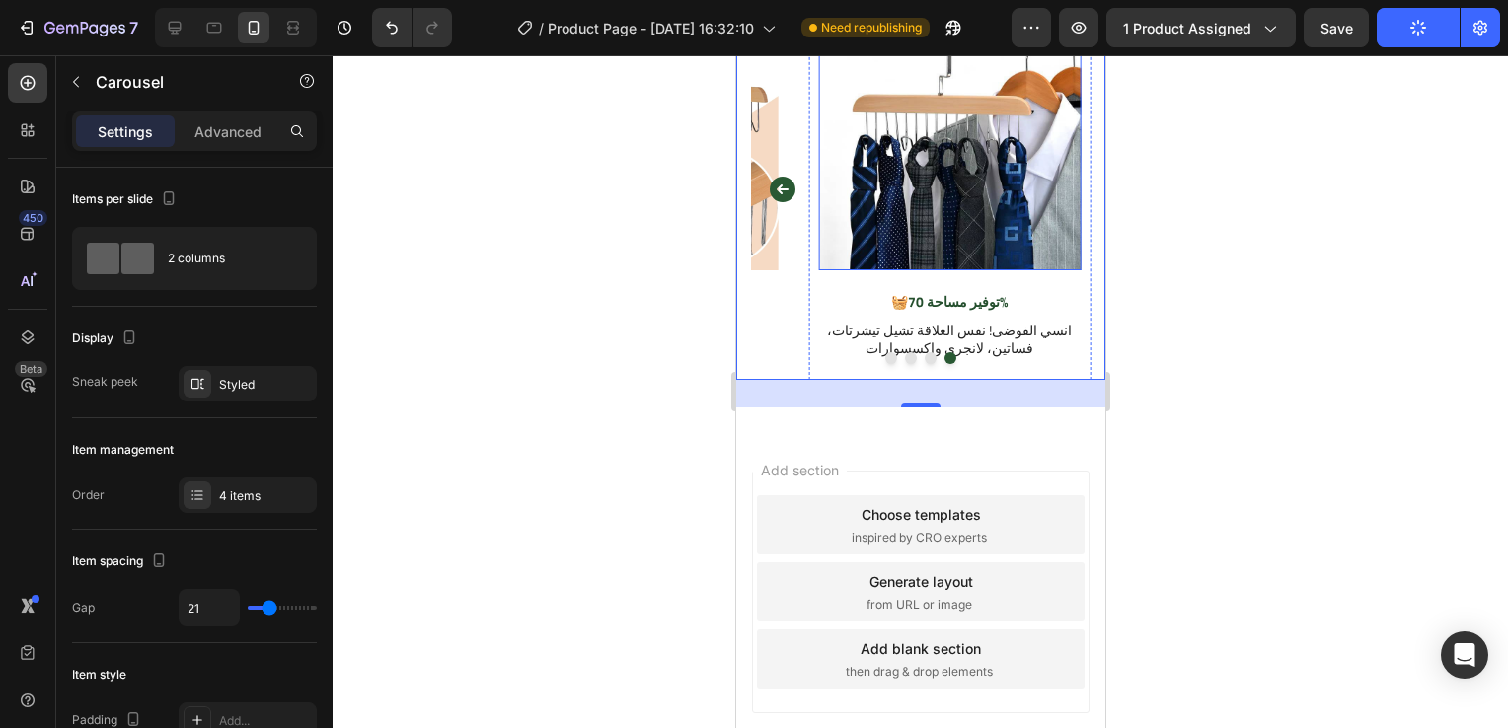
scroll to position [1535, 0]
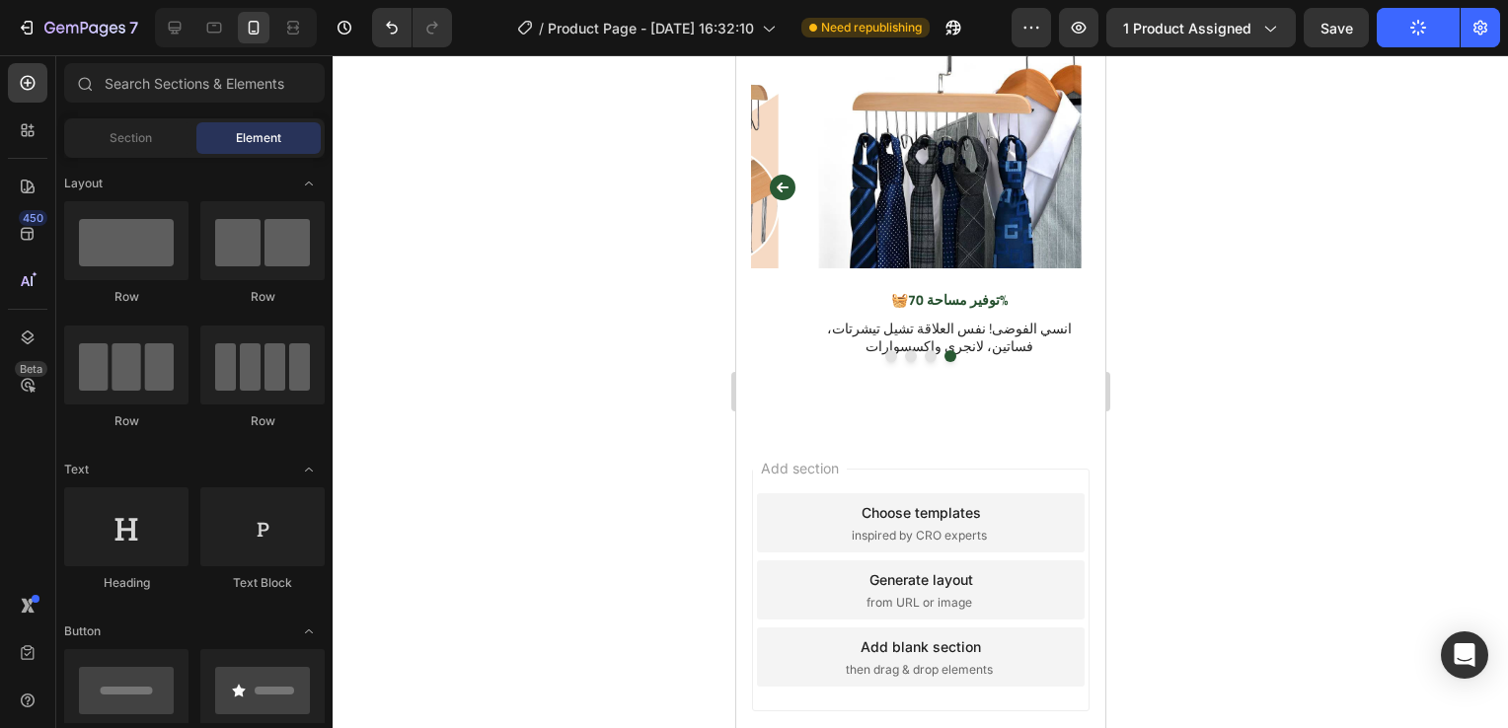
click at [918, 439] on div "Add section Choose templates inspired by CRO experts Generate layout from URL o…" at bounding box center [919, 617] width 369 height 377
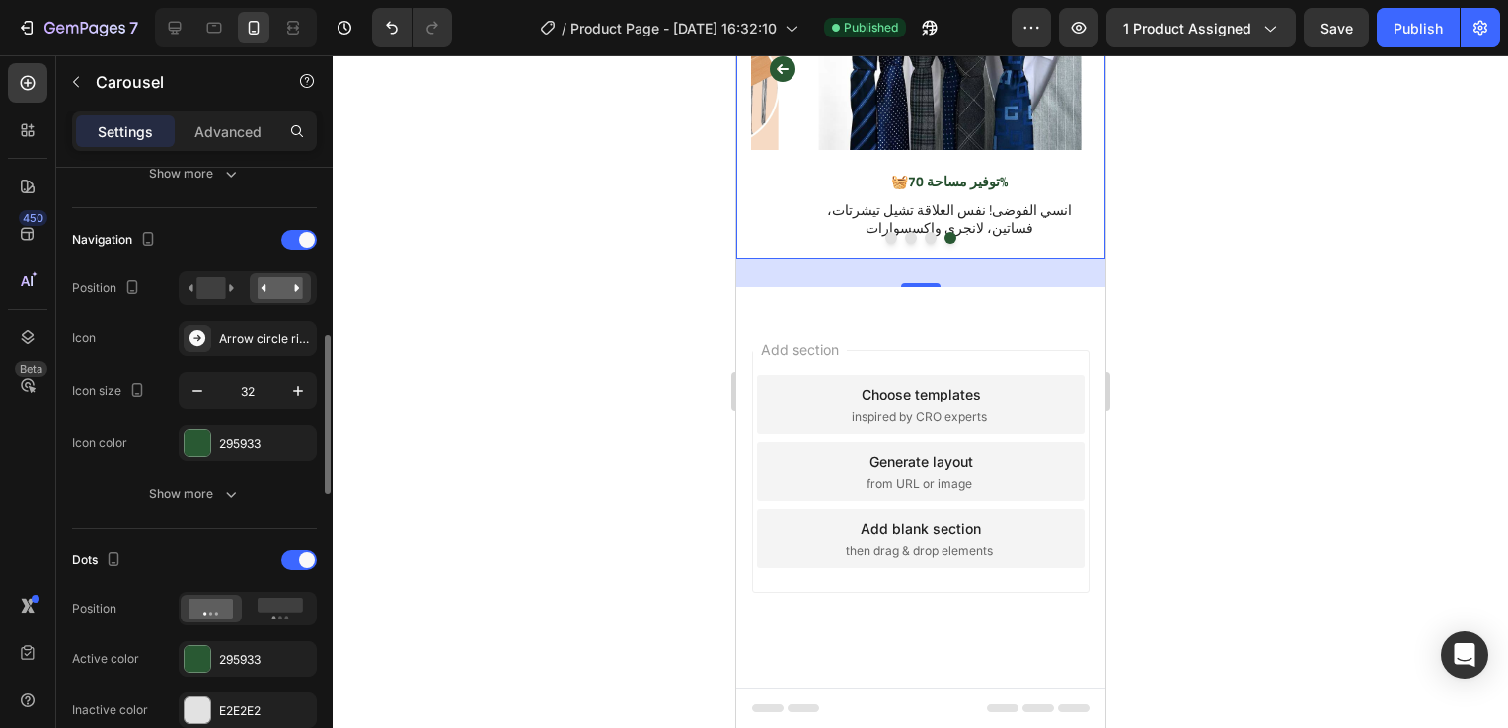
scroll to position [650, 0]
click at [282, 598] on rect at bounding box center [280, 604] width 45 height 15
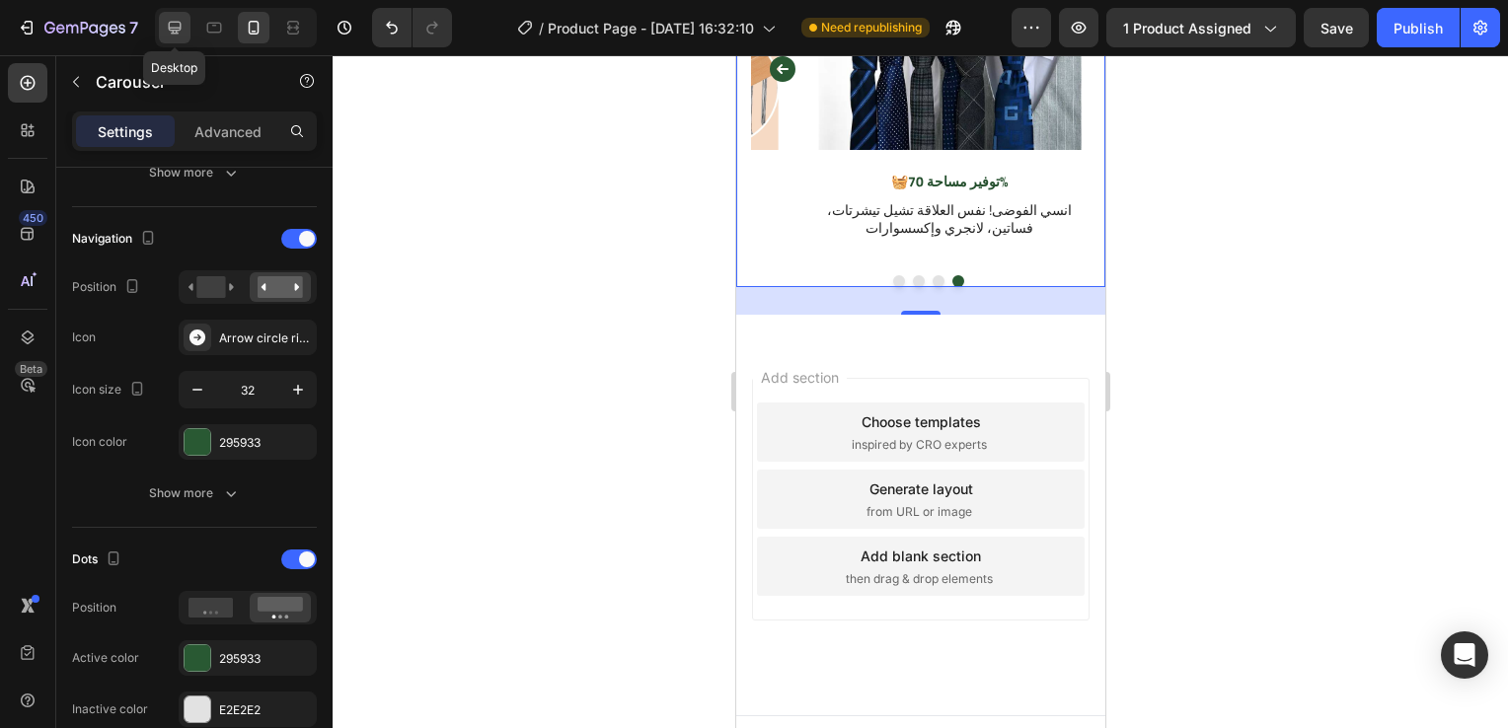
click at [181, 20] on icon at bounding box center [175, 28] width 20 height 20
type input "24"
type input "1200"
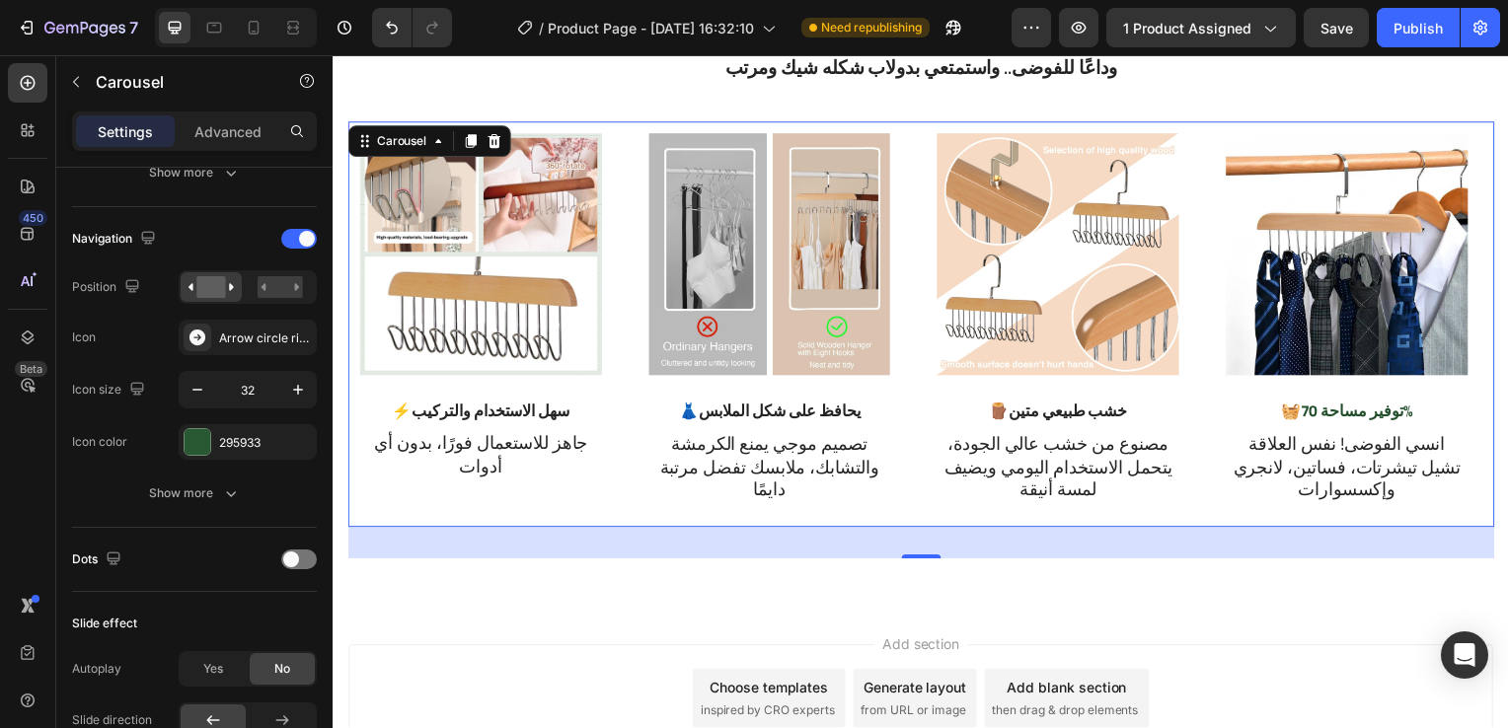
scroll to position [1606, 0]
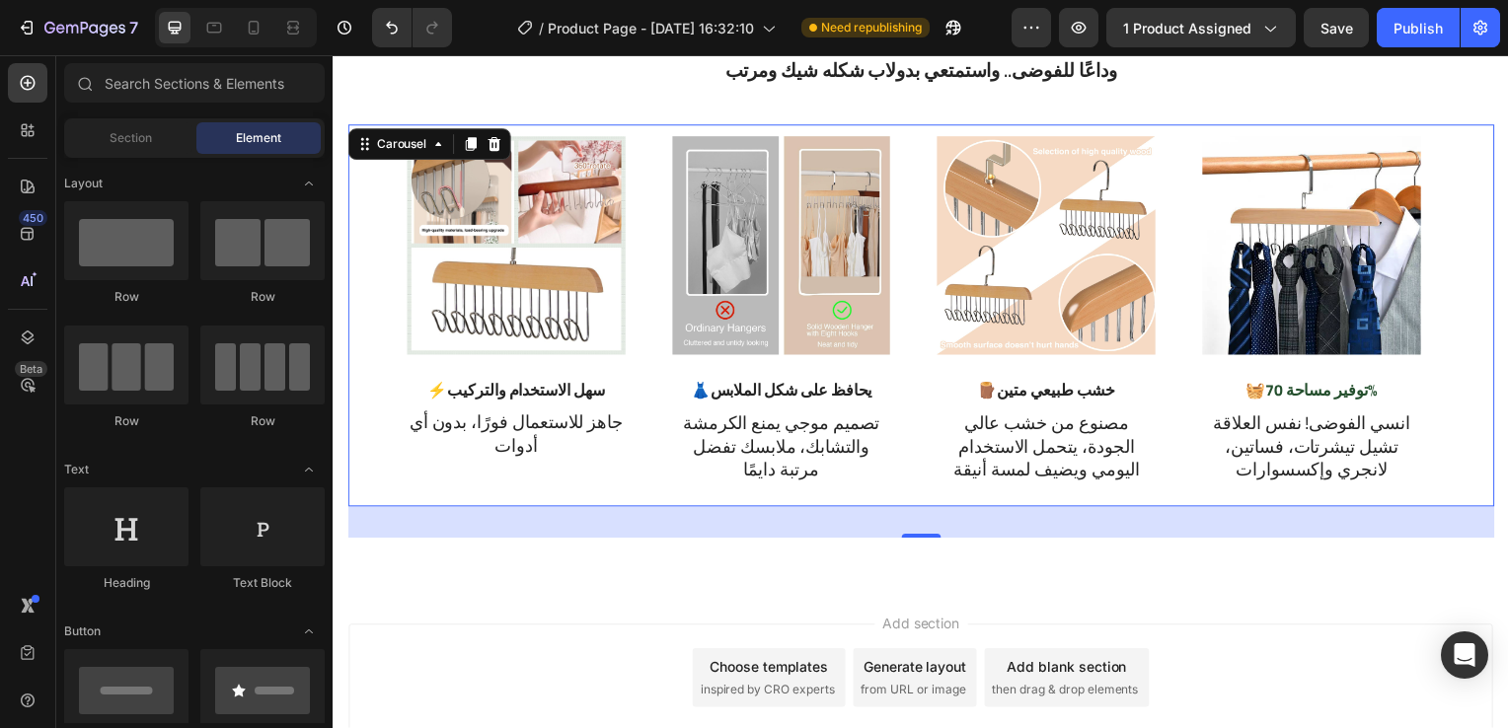
click at [933, 593] on div "Add section Choose templates inspired by CRO experts Generate layout from URL o…" at bounding box center [925, 710] width 1184 height 243
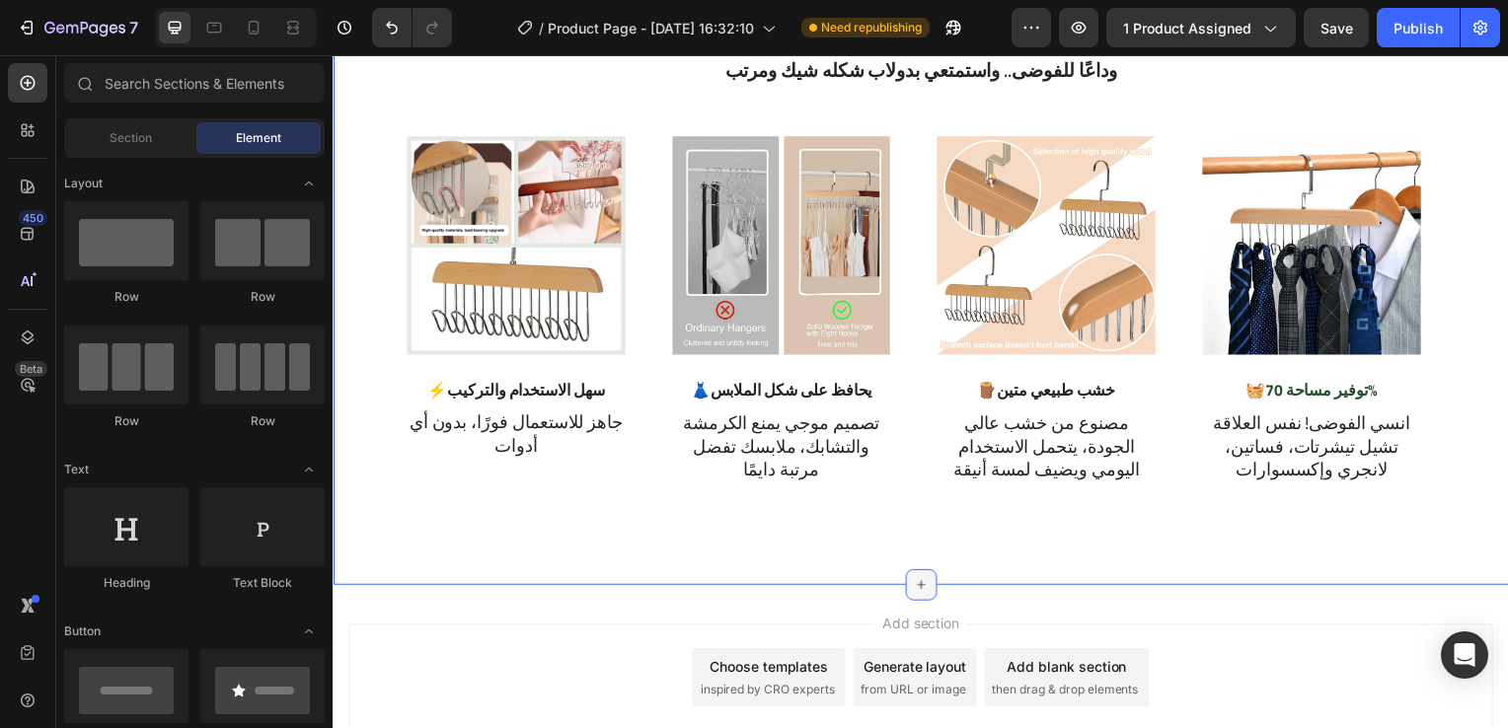
click at [917, 582] on icon at bounding box center [925, 589] width 16 height 16
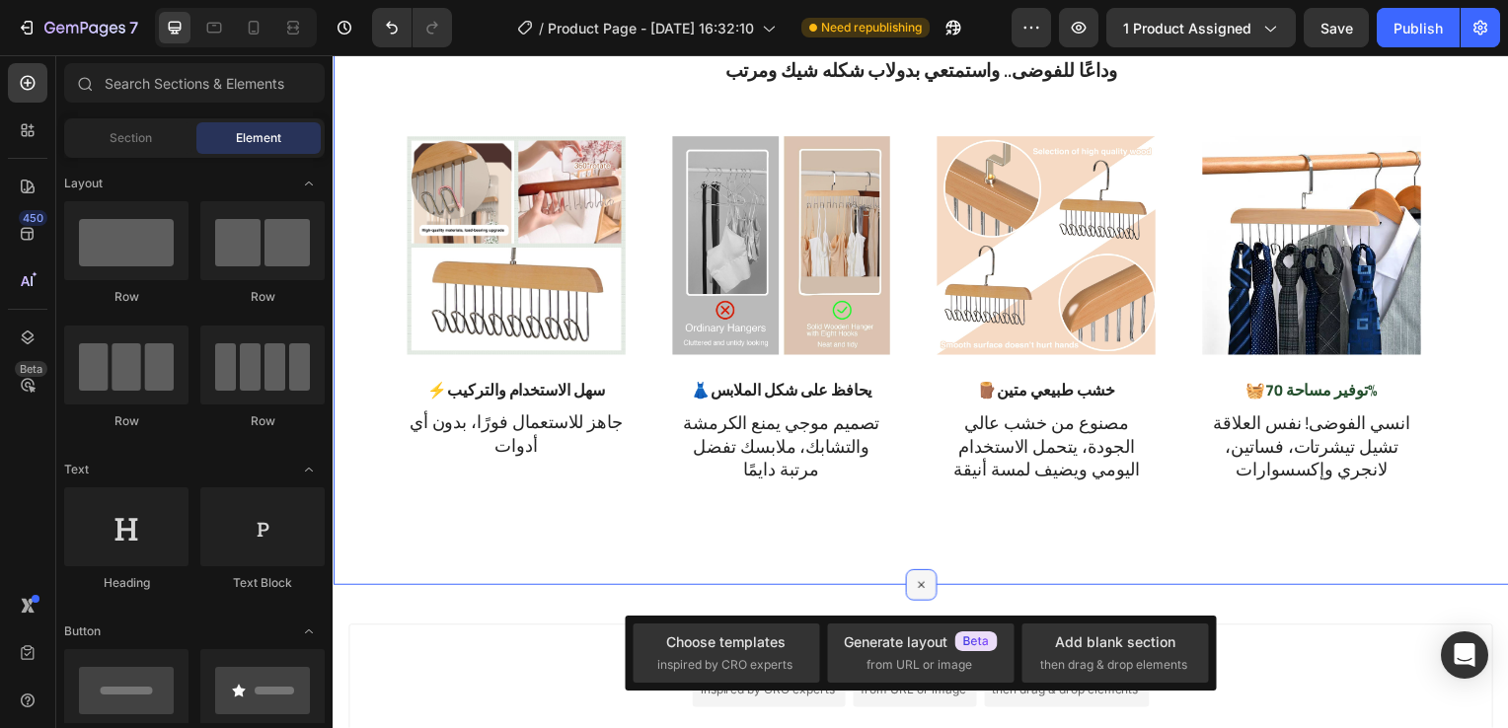
click at [916, 582] on icon at bounding box center [925, 588] width 23 height 23
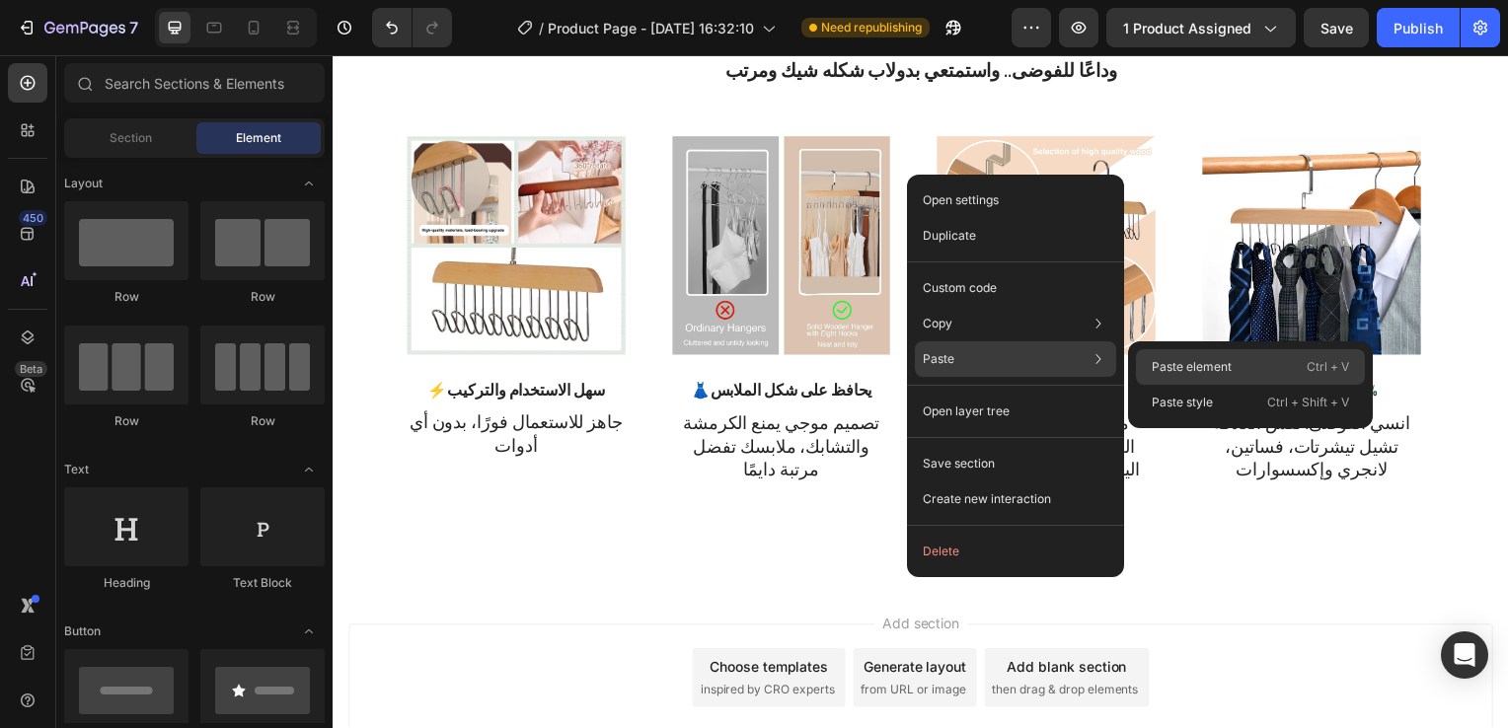
click at [1194, 358] on p "Paste element" at bounding box center [1191, 367] width 80 height 18
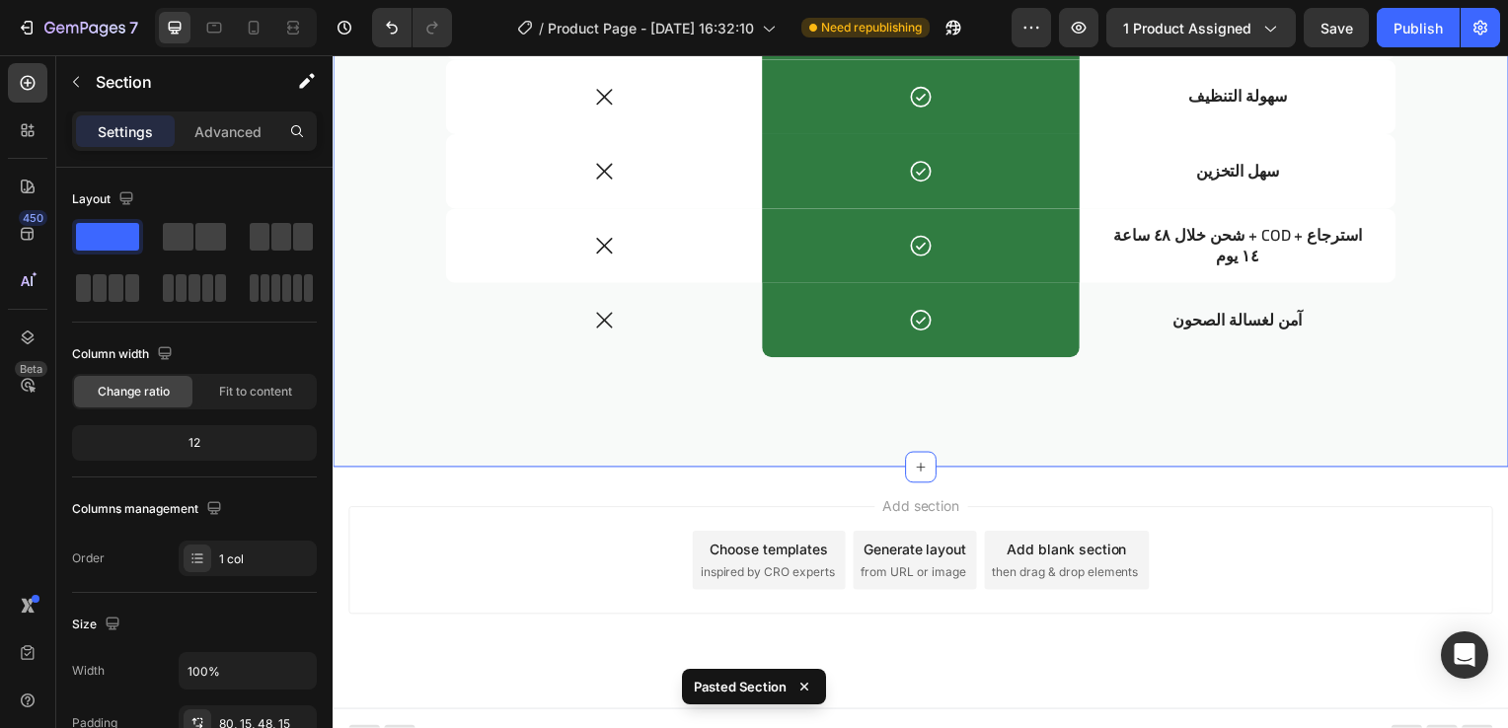
scroll to position [2642, 0]
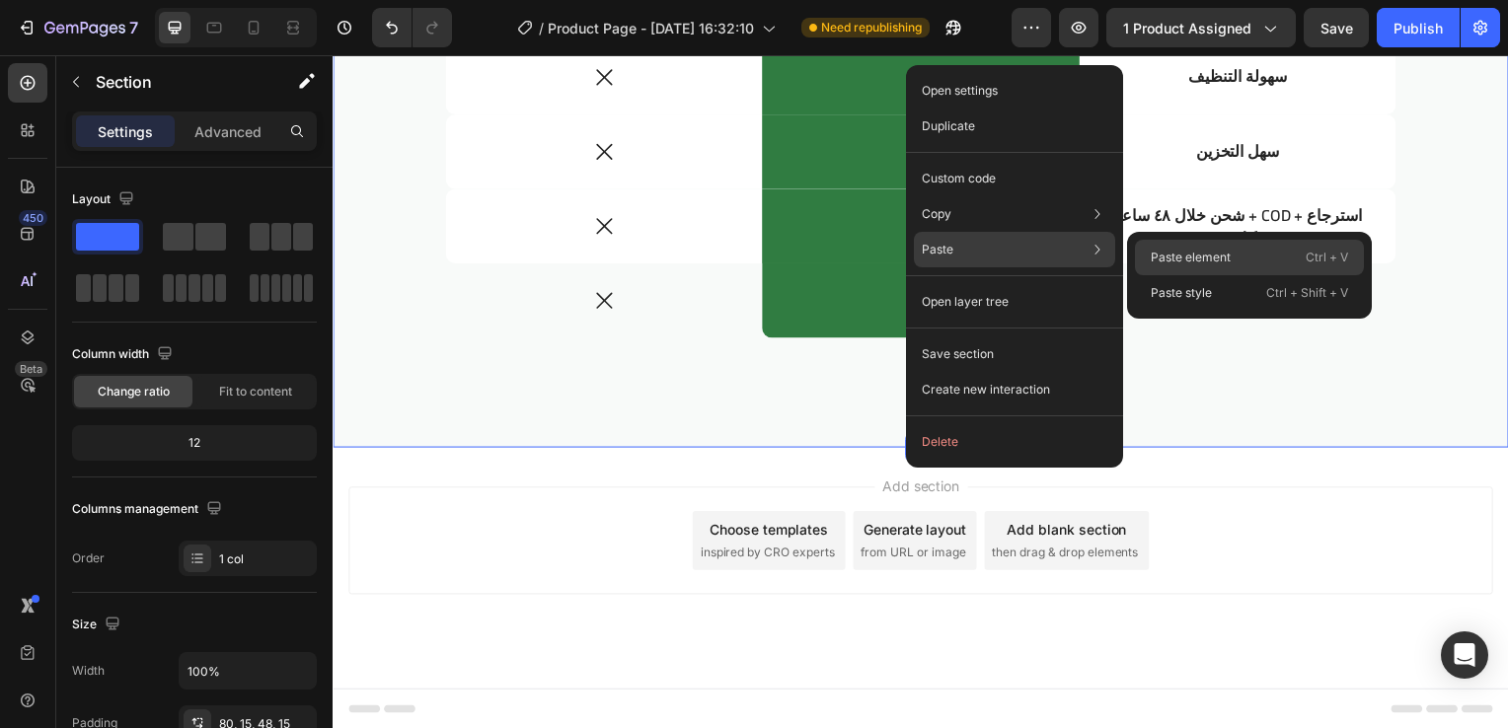
click at [1163, 256] on p "Paste element" at bounding box center [1190, 258] width 80 height 18
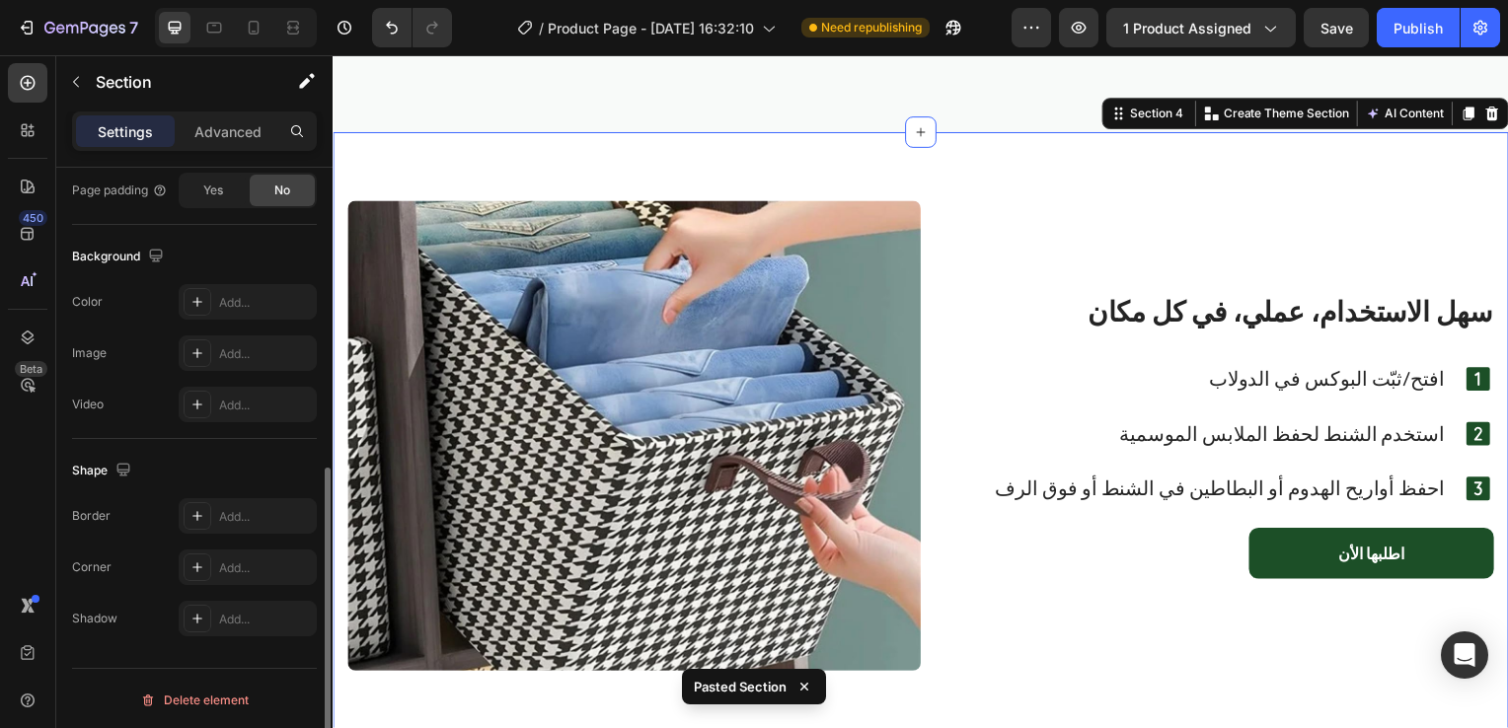
scroll to position [2968, 0]
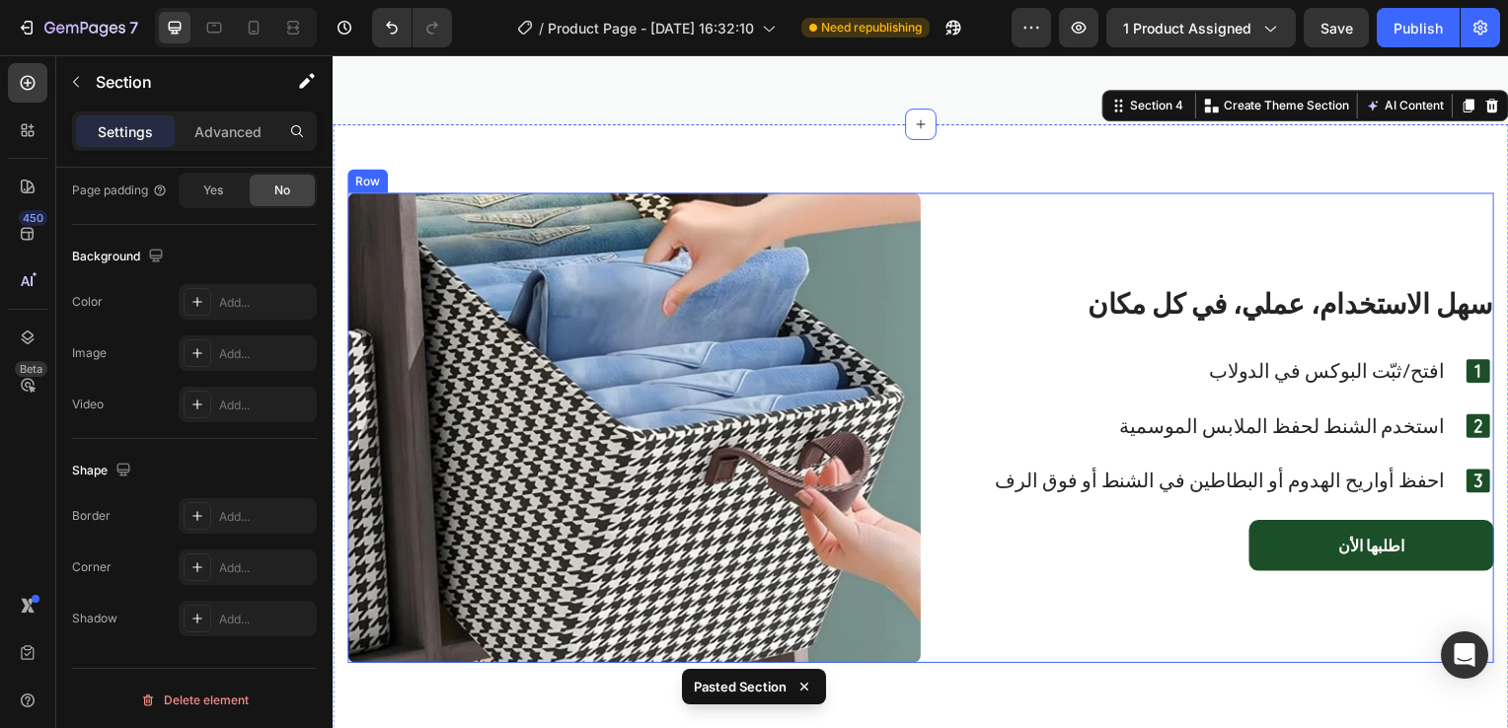
click at [1109, 229] on div "سهل الاستخدام، عملي، في كل مكان Heading افتح/ثبّت البوكس في الدولاب Text Block …" at bounding box center [1212, 431] width 577 height 474
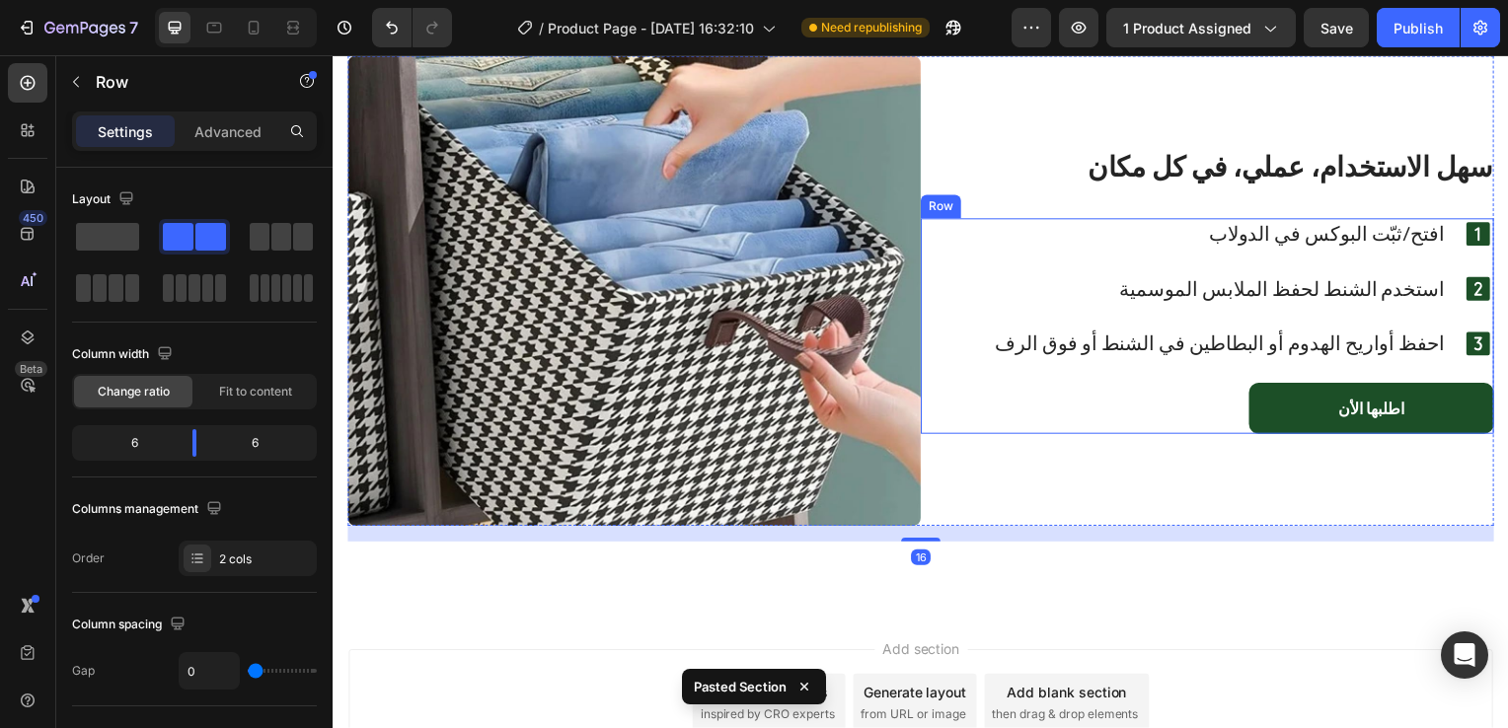
scroll to position [3110, 0]
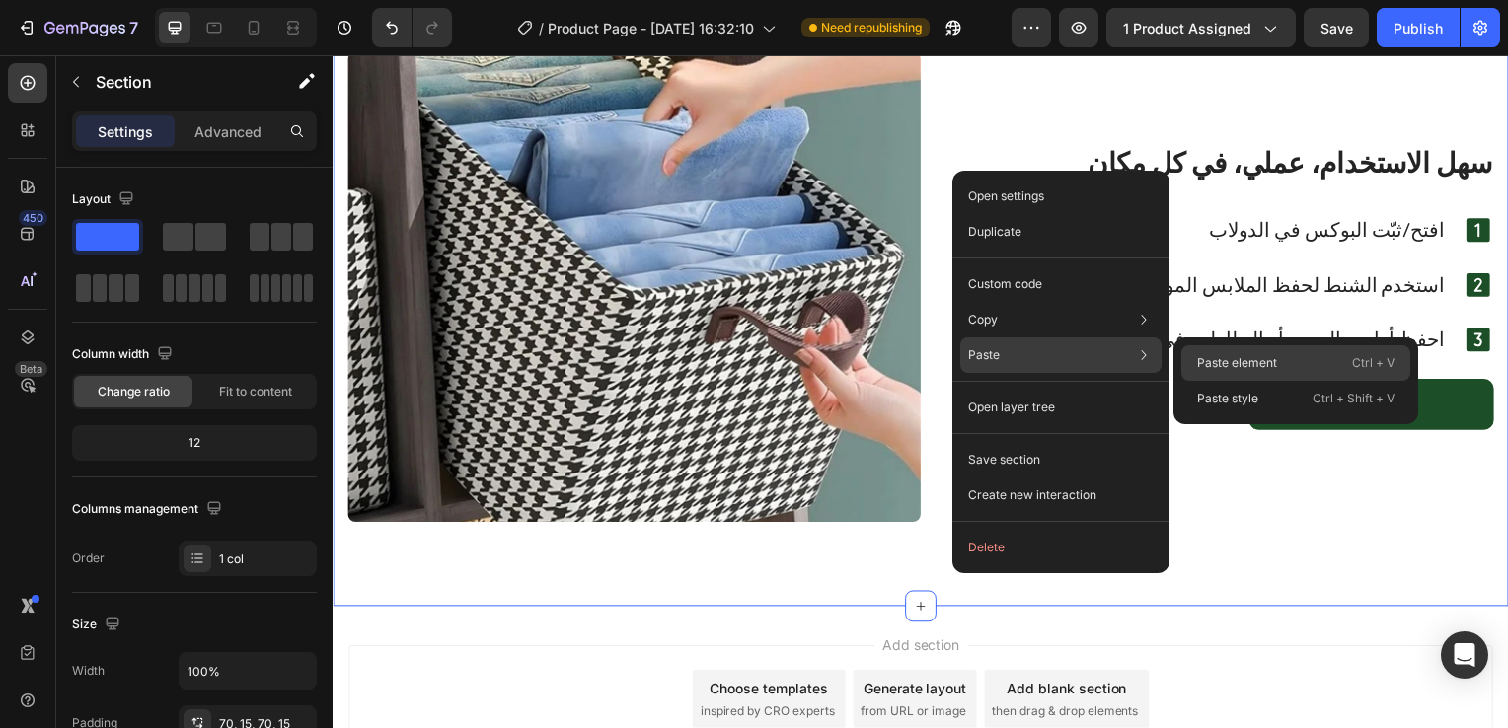
click at [1203, 363] on p "Paste element" at bounding box center [1237, 363] width 80 height 18
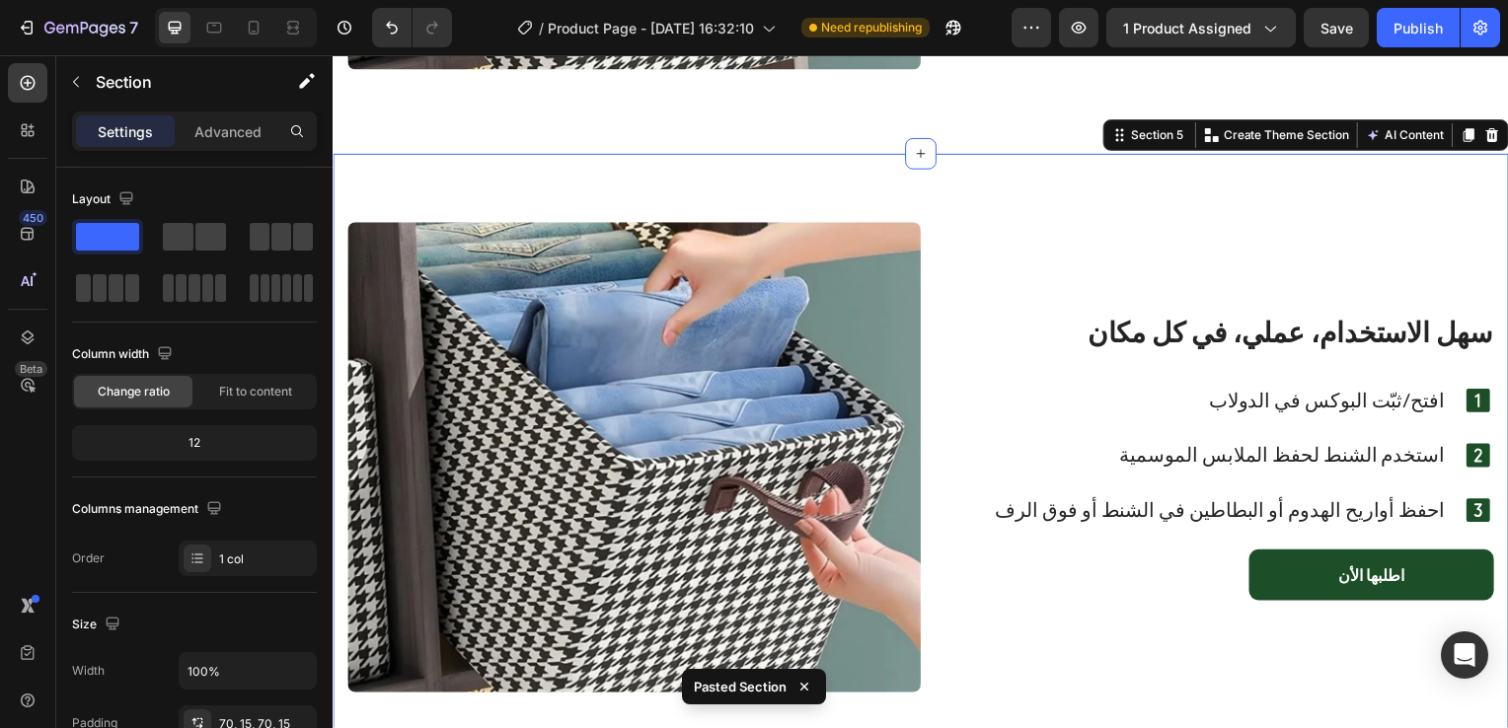
scroll to position [3595, 0]
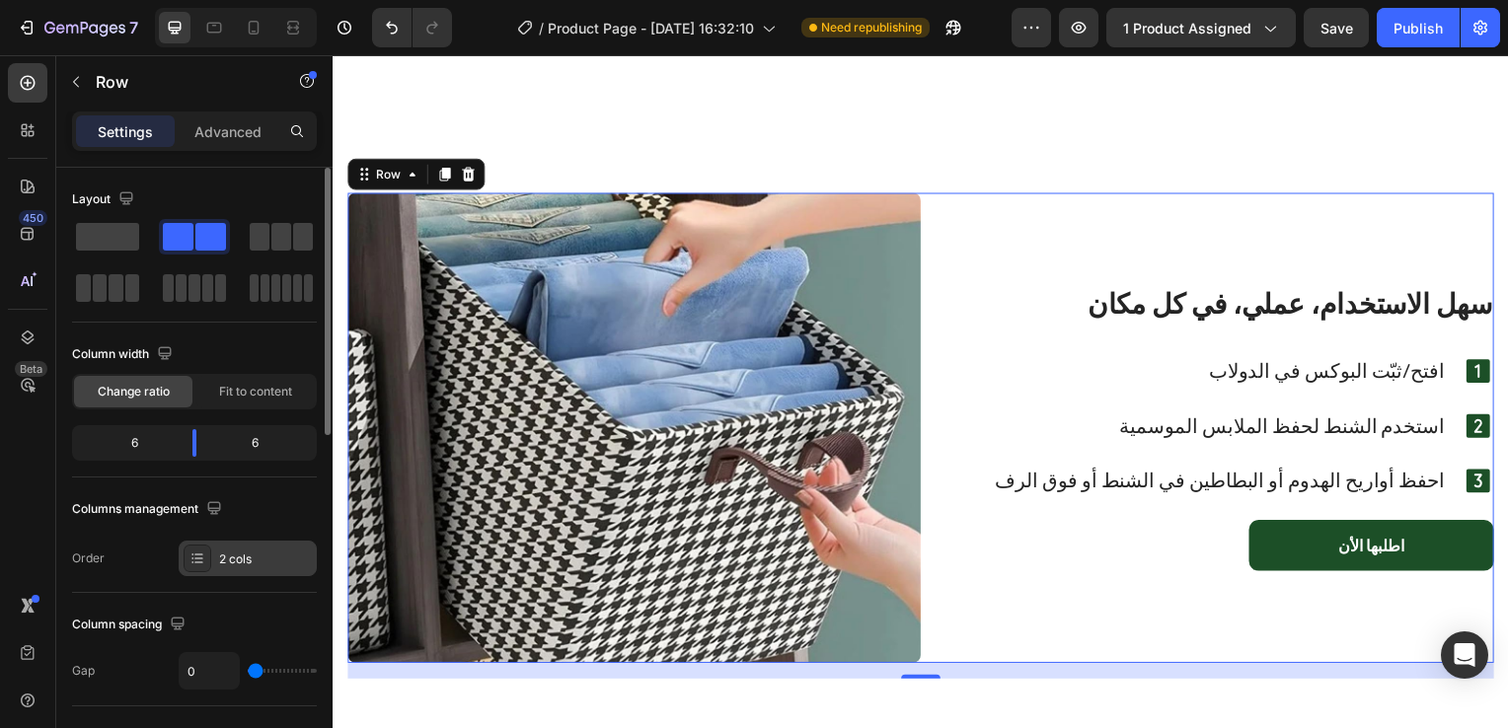
click at [276, 556] on div "2 cols" at bounding box center [265, 560] width 93 height 18
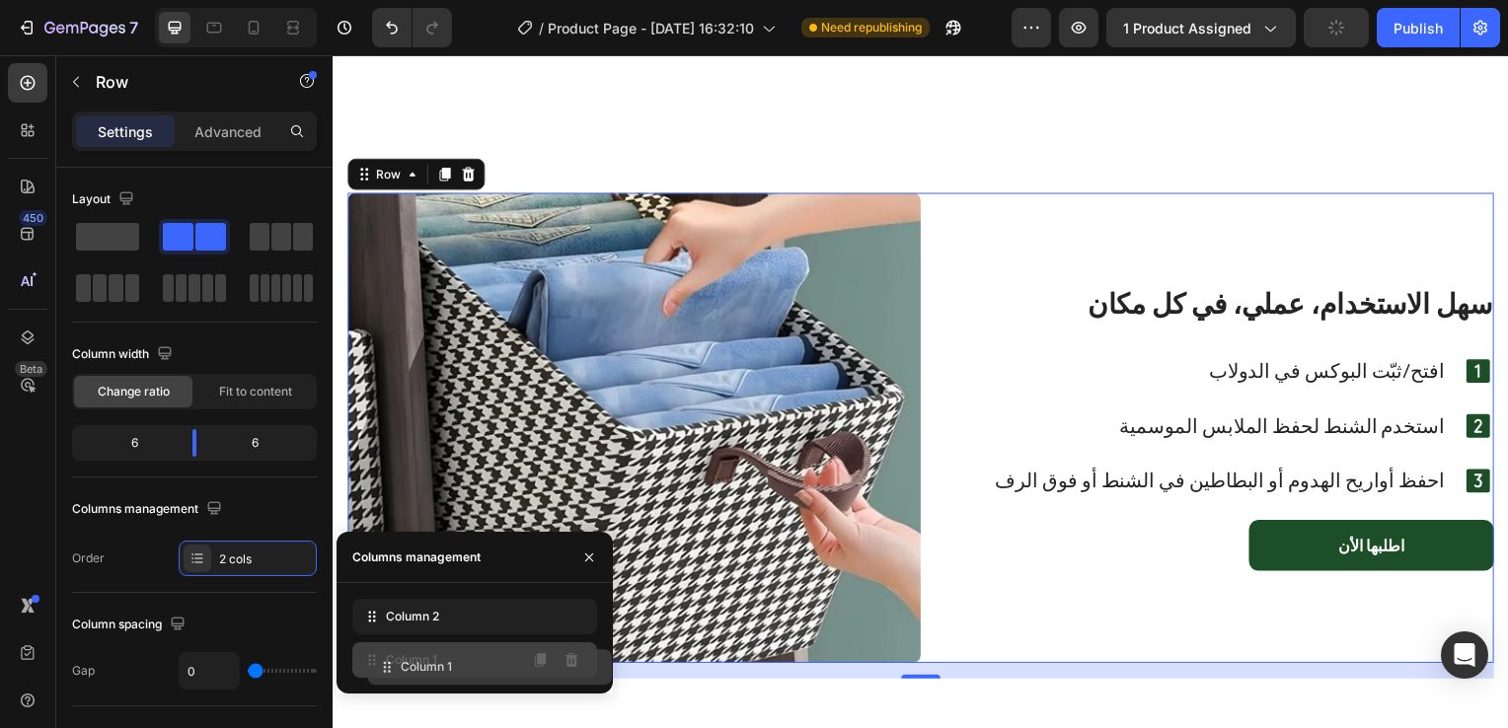
drag, startPoint x: 403, startPoint y: 610, endPoint x: 417, endPoint y: 662, distance: 54.3
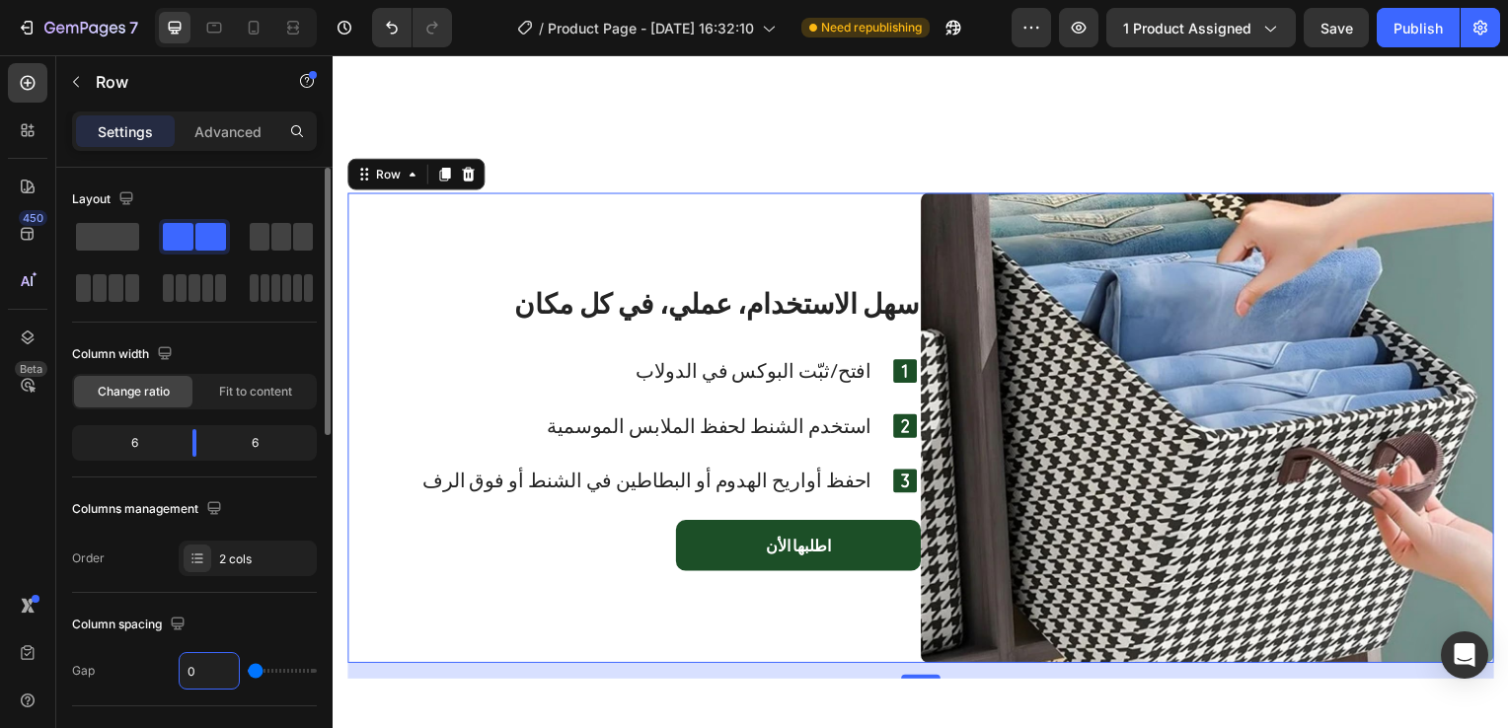
click at [209, 673] on input "0" at bounding box center [209, 671] width 59 height 36
type input "2"
type input "4"
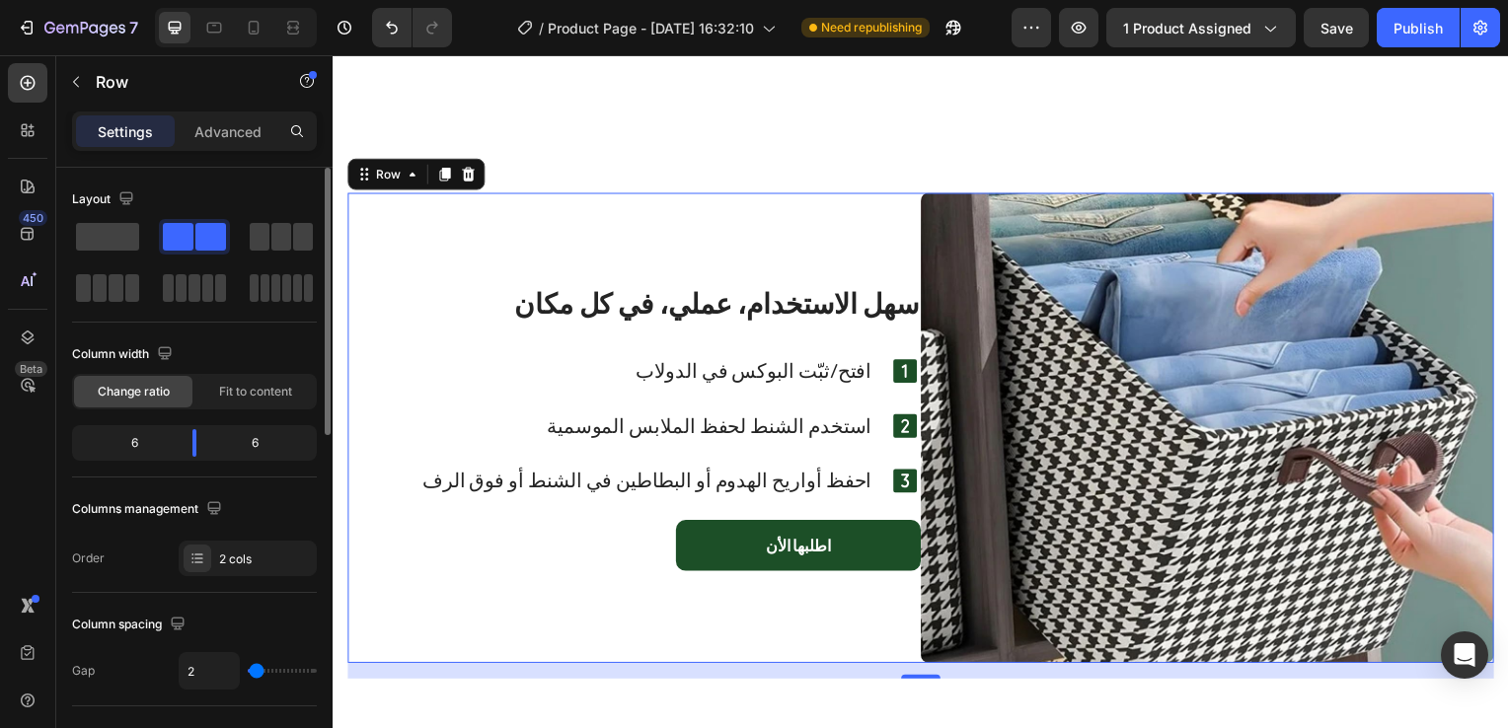
type input "4"
type input "6"
type input "9"
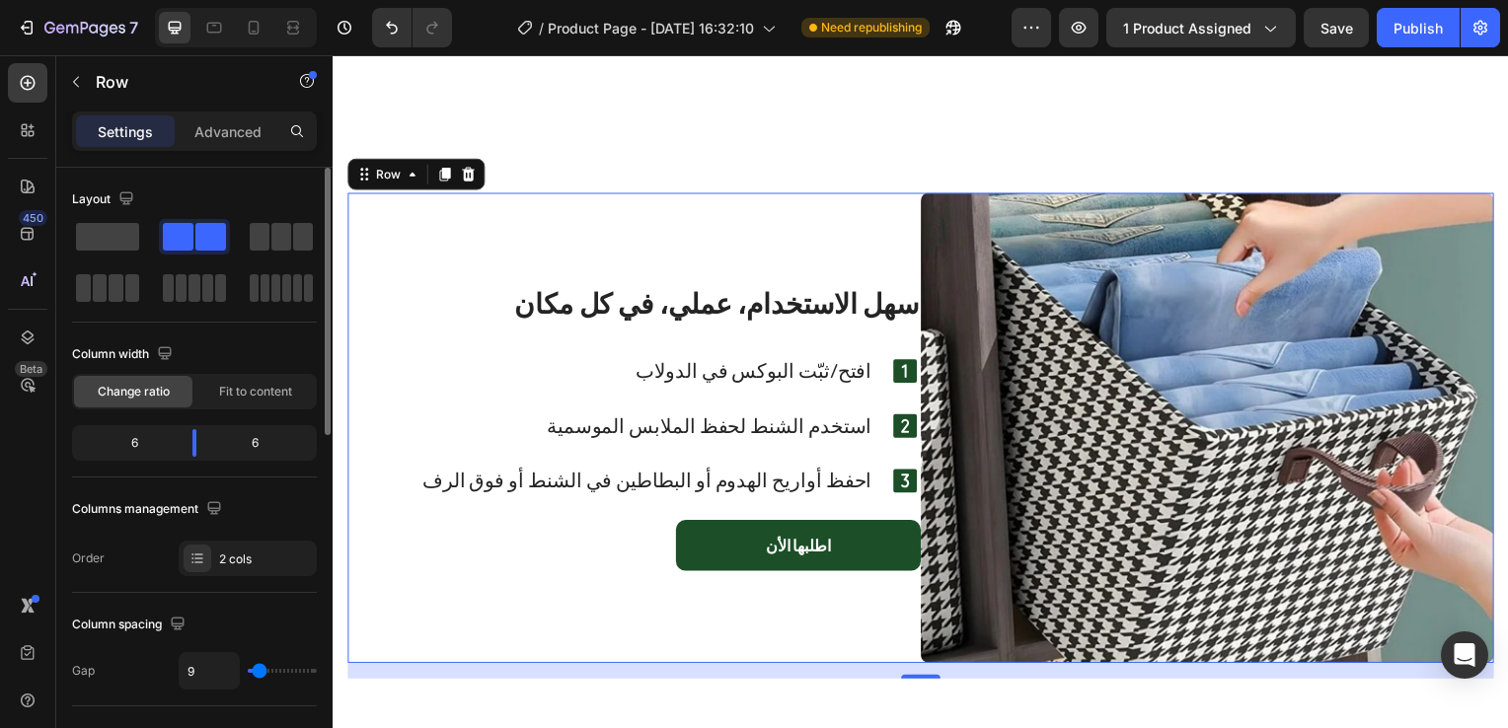
type input "22"
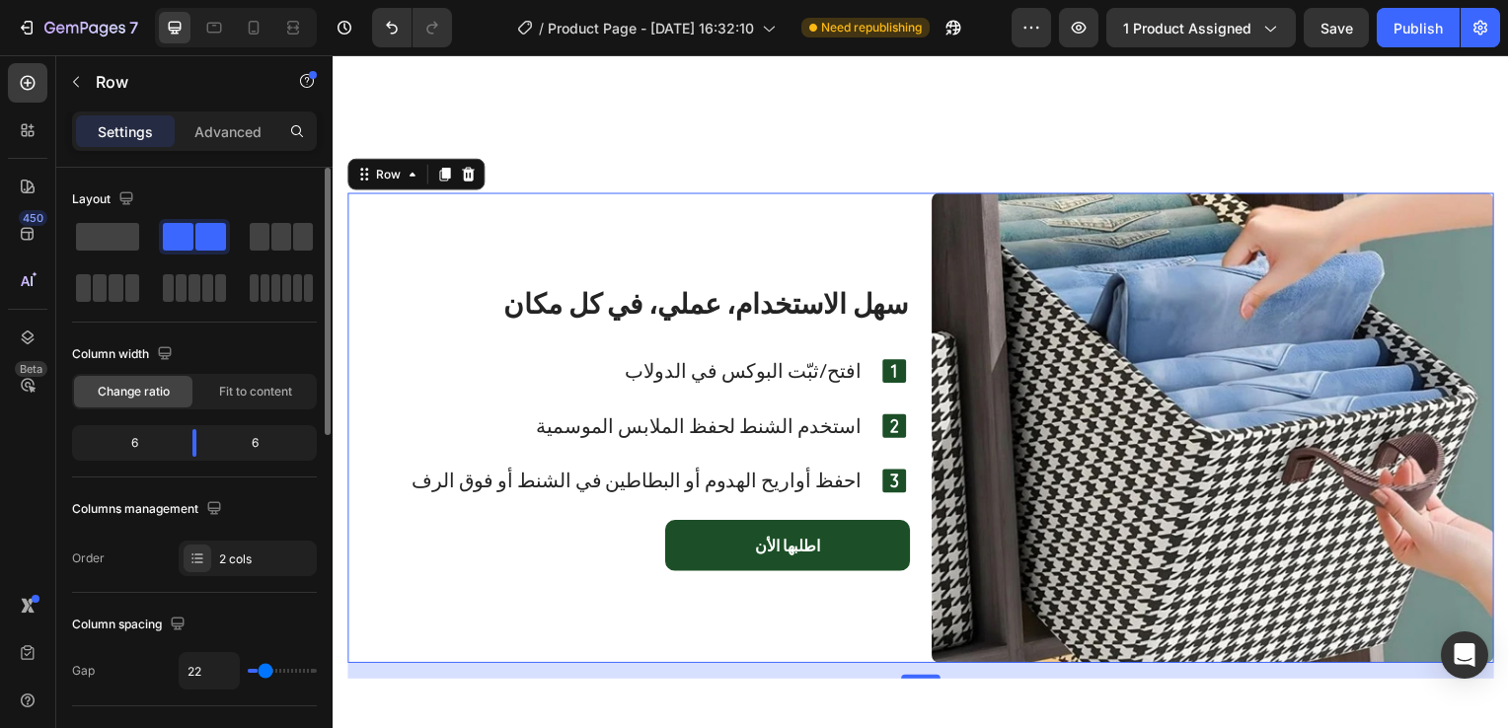
type input "24"
type input "25"
type input "27"
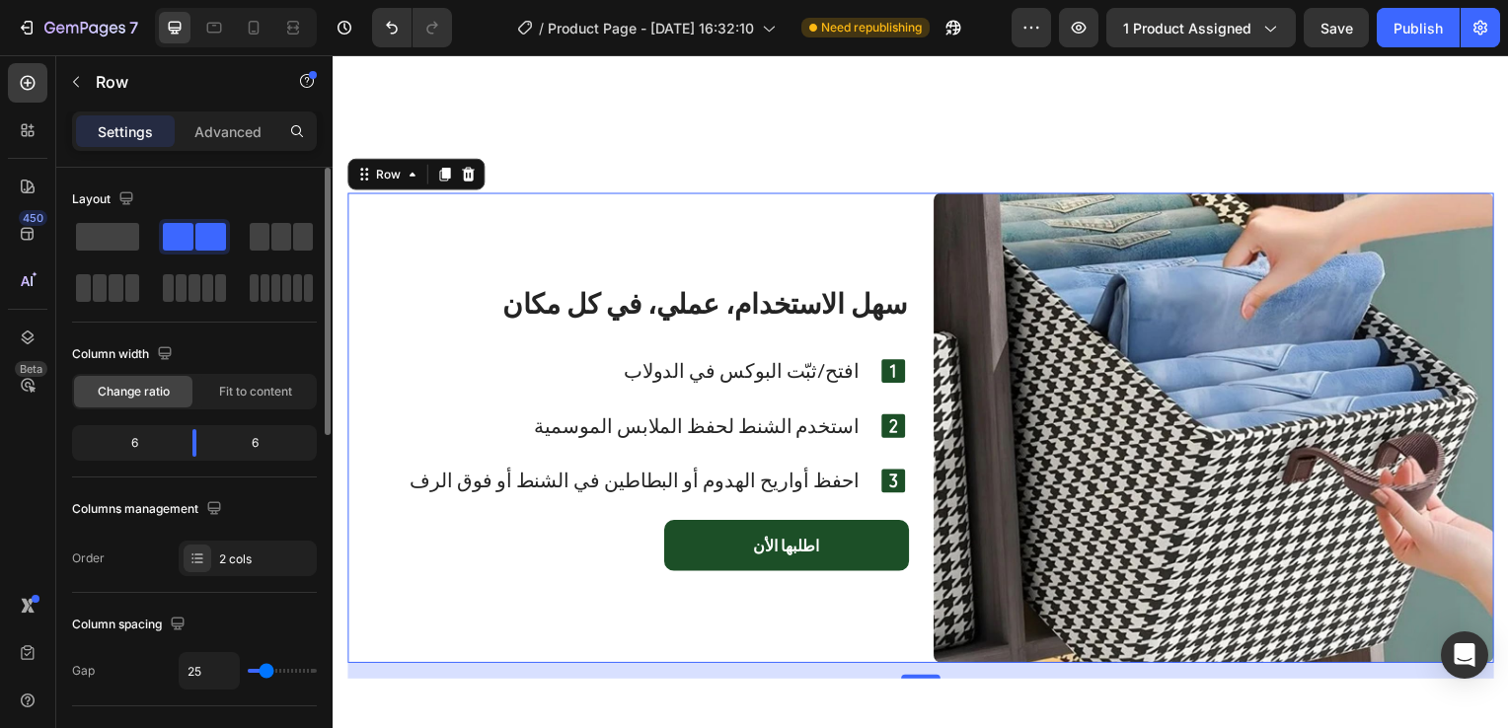
type input "27"
type input "29"
type input "31"
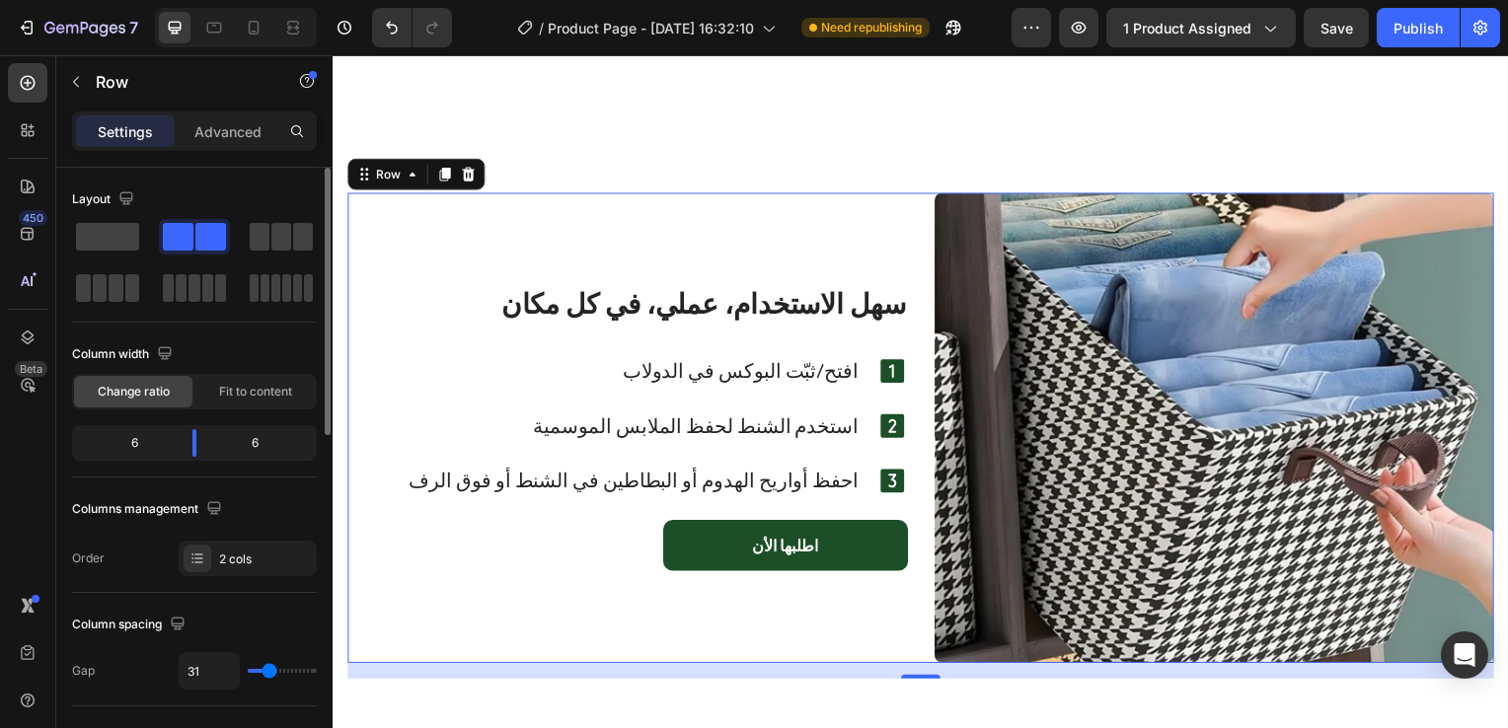
type input "32"
type input "34"
type input "36"
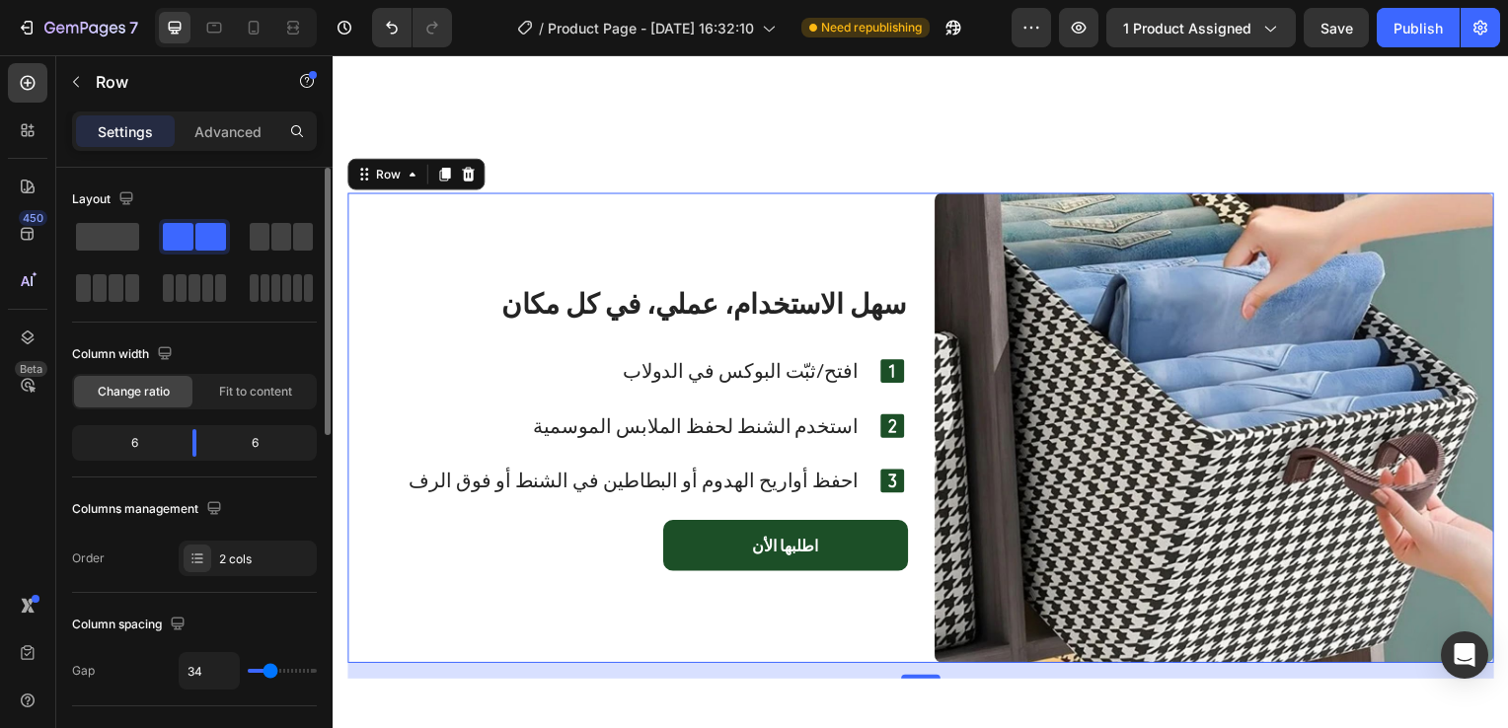
type input "36"
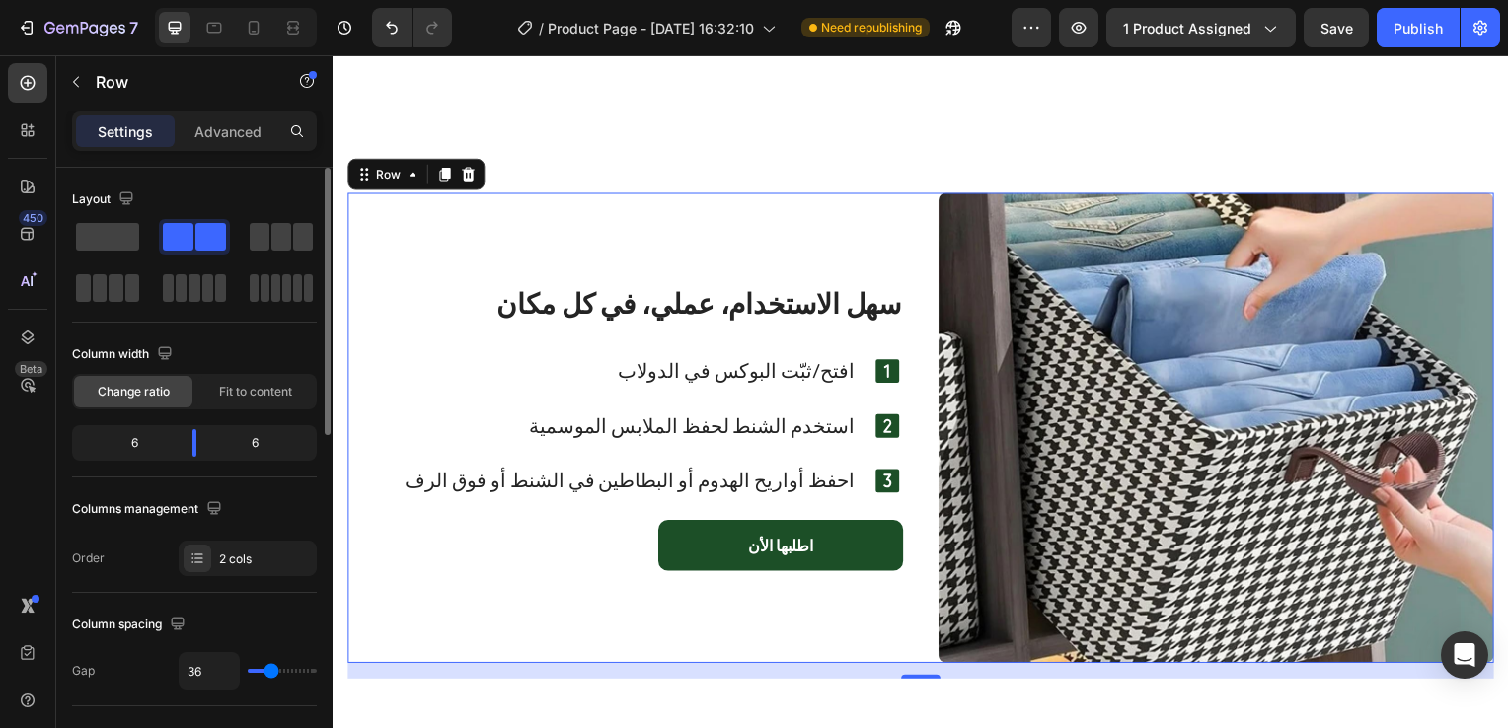
type input "38"
type input "40"
type input "41"
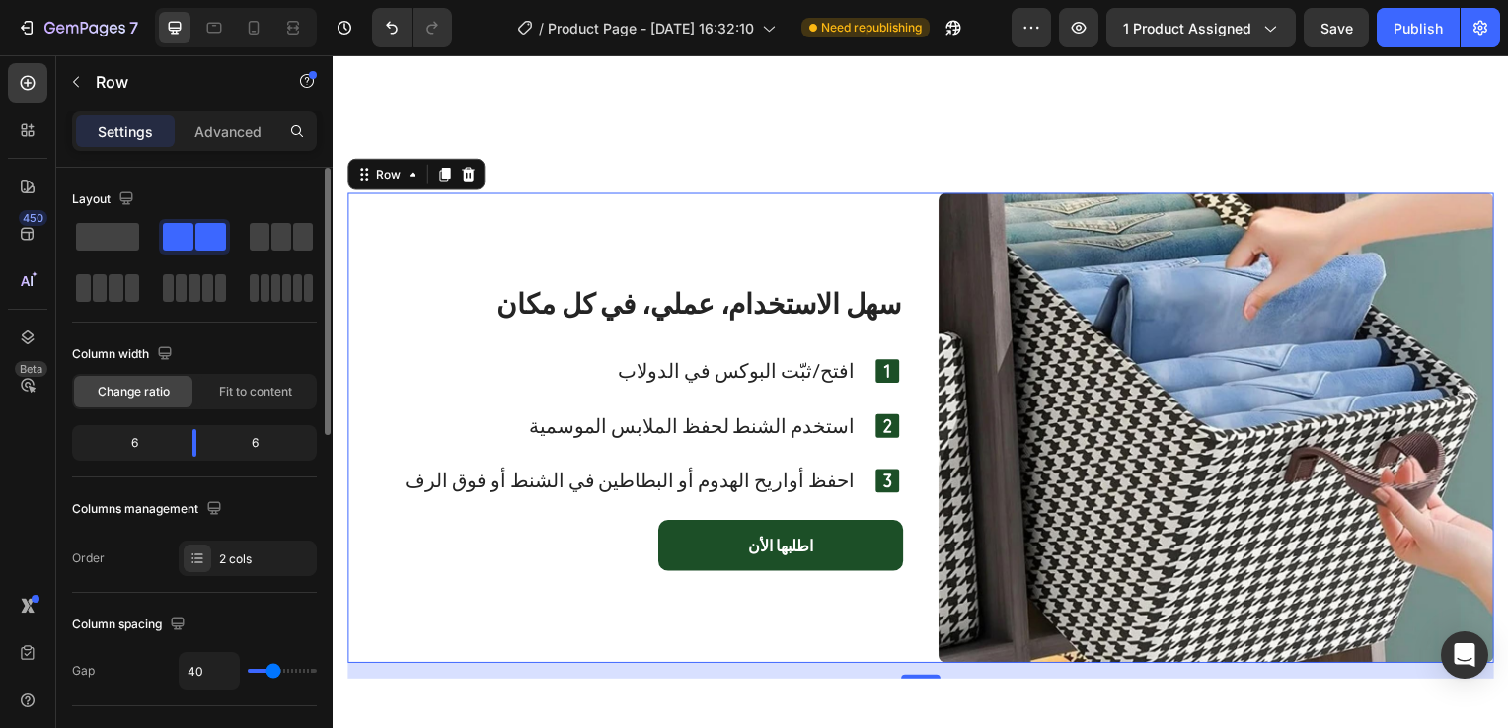
type input "41"
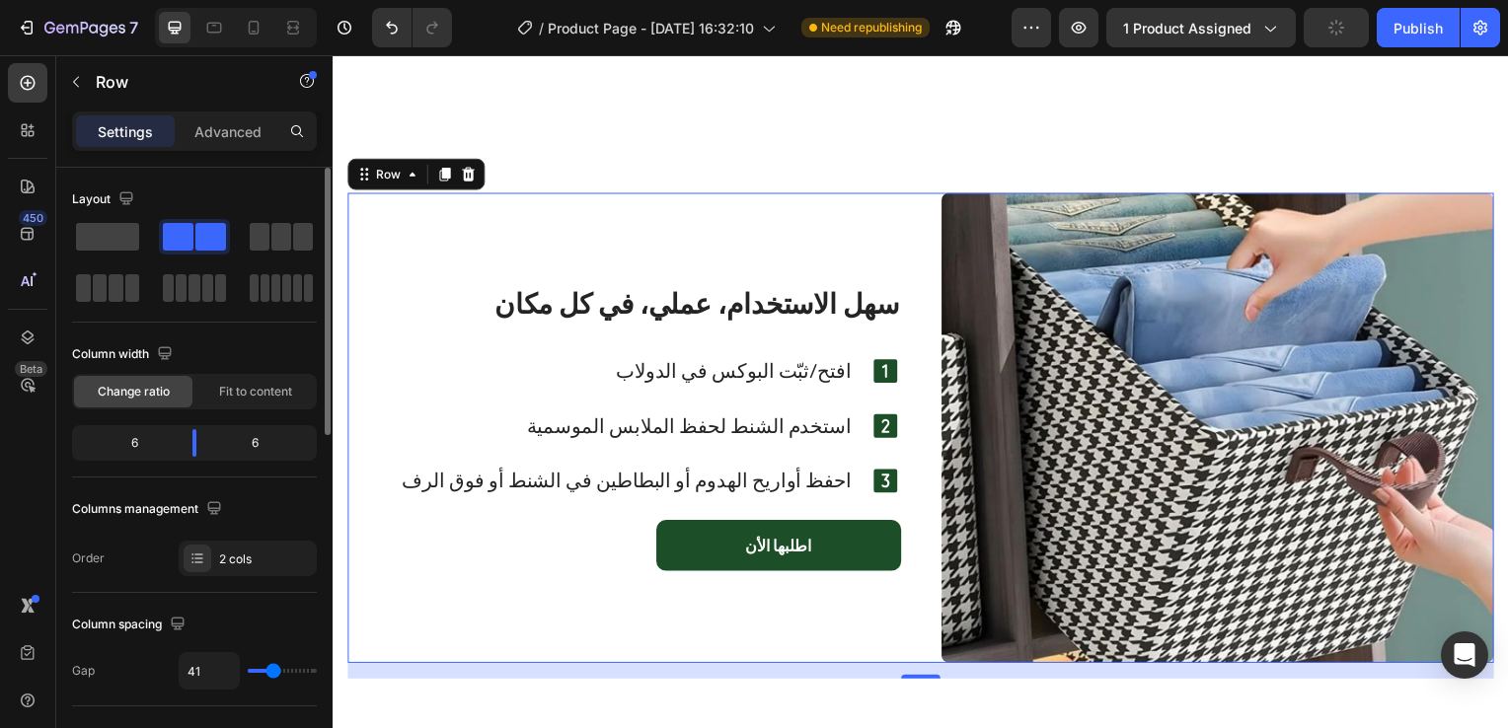
type input "43"
type input "45"
type input "47"
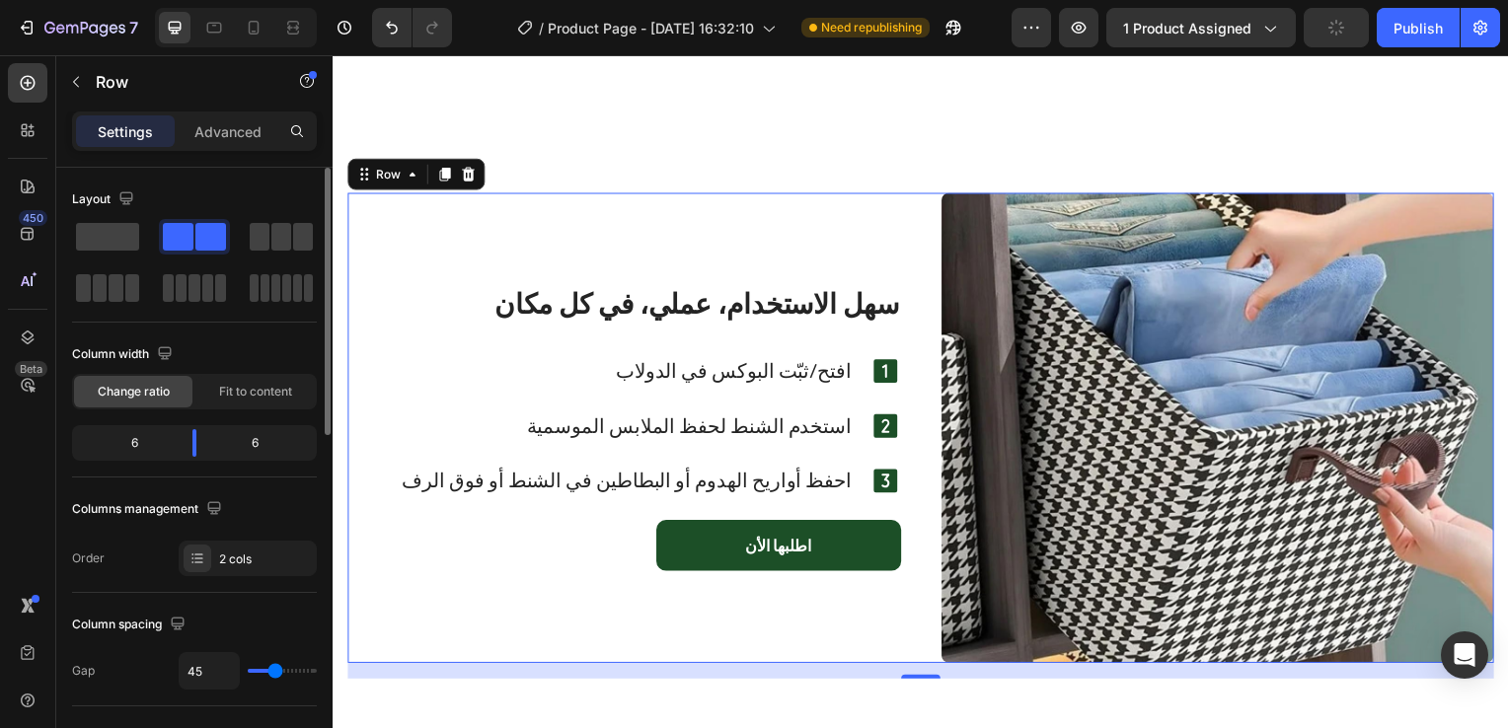
type input "47"
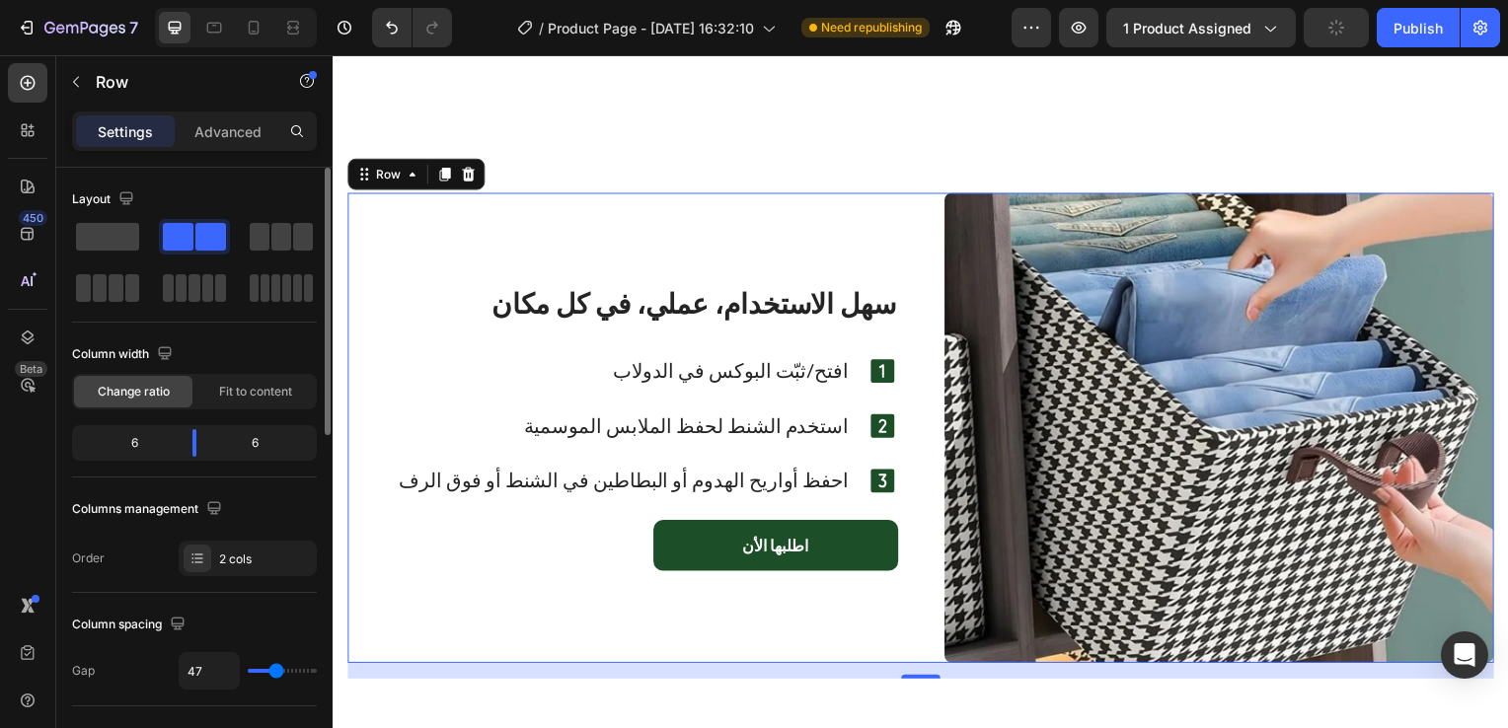
type input "45"
type input "43"
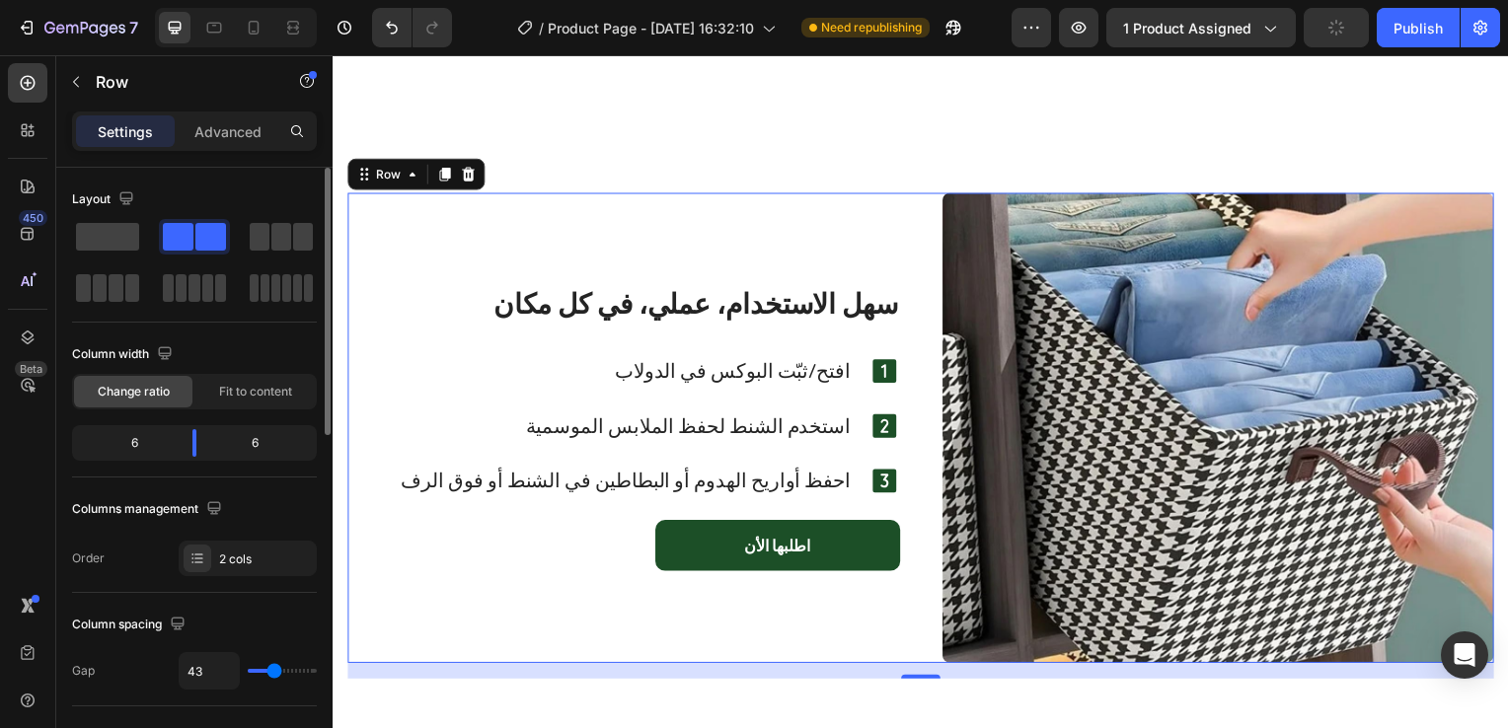
type input "41"
type input "38"
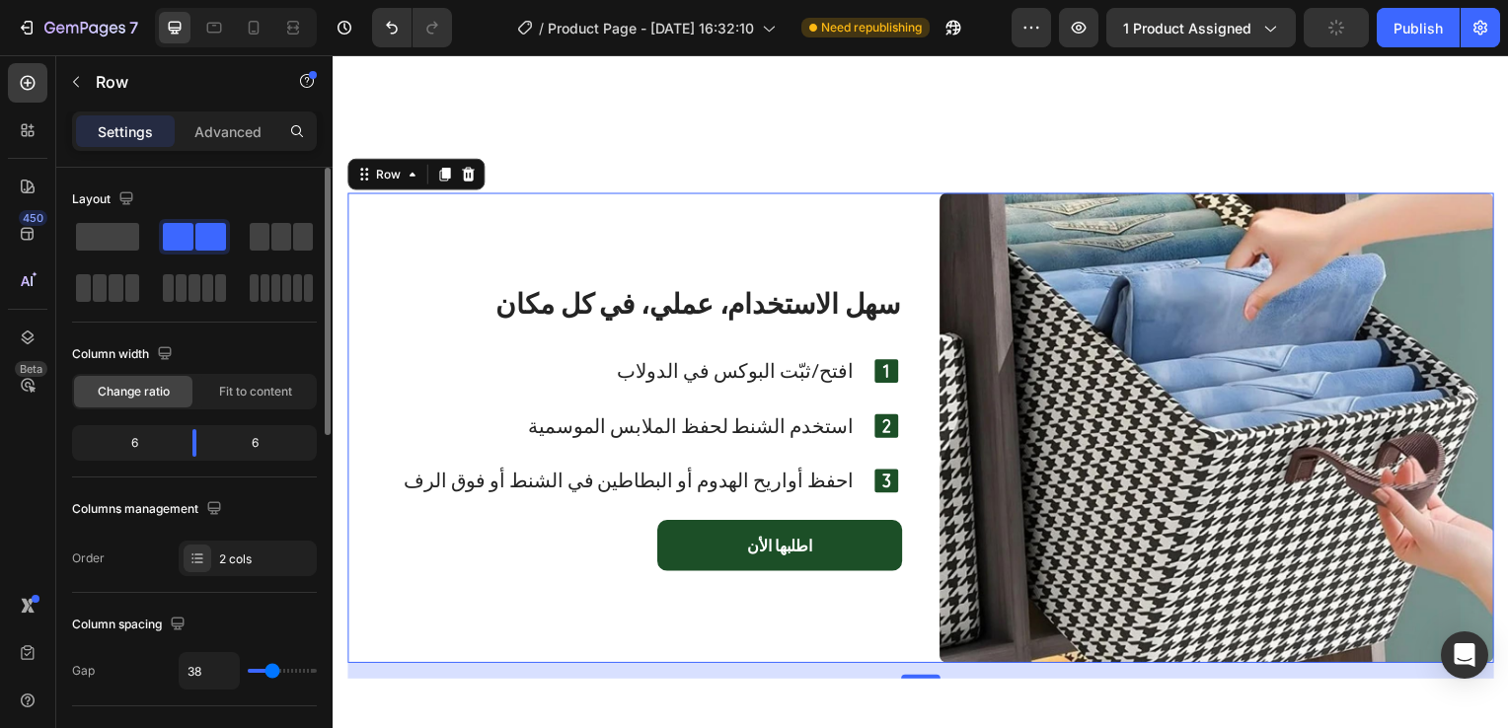
type input "36"
type input "34"
type input "32"
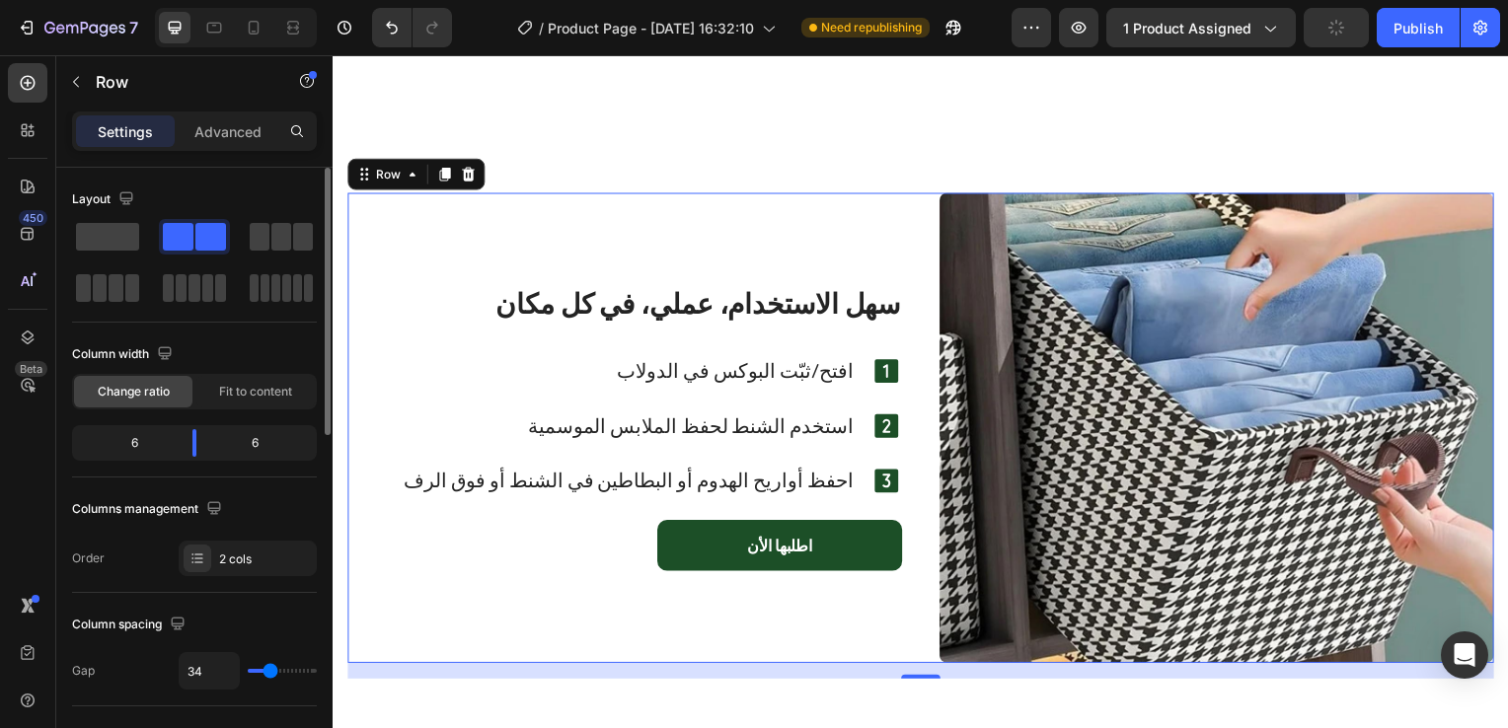
type input "32"
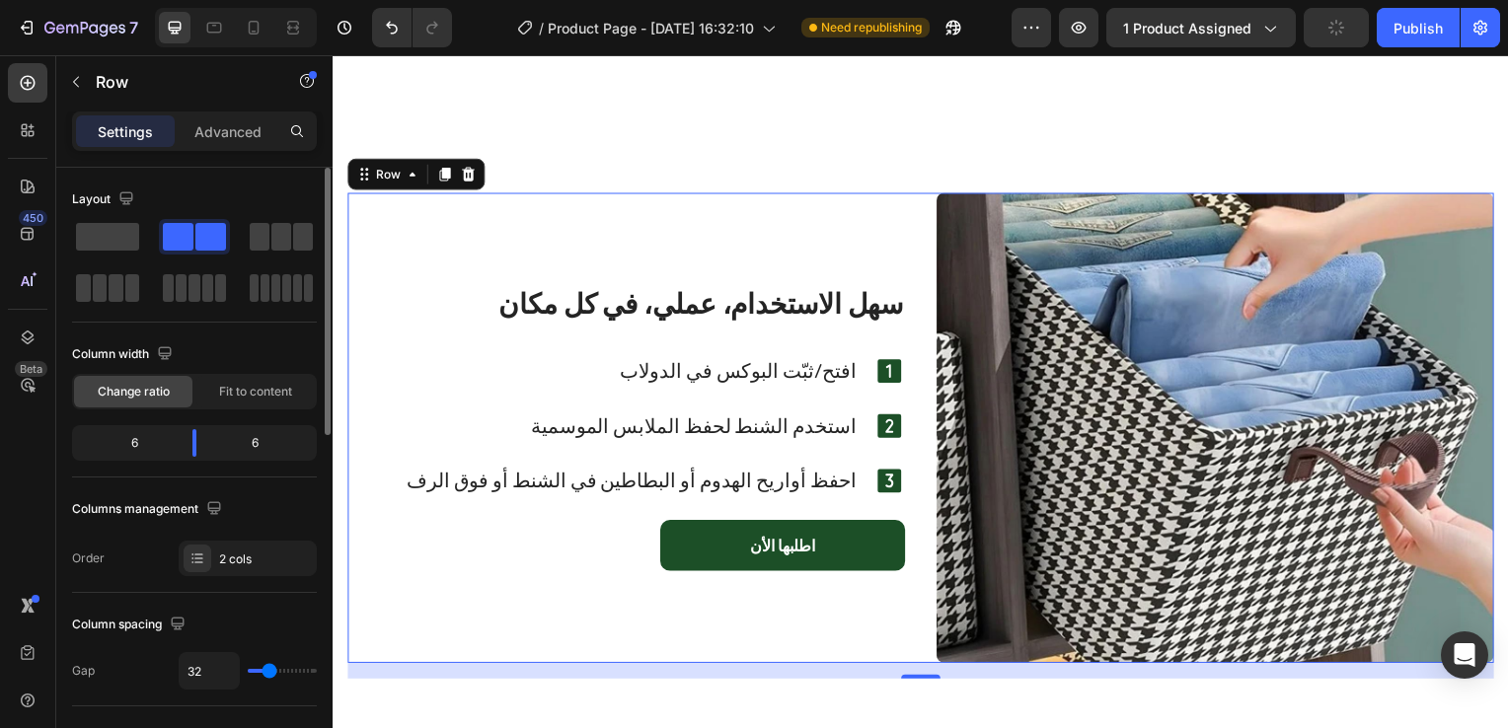
type input "31"
type input "29"
type input "27"
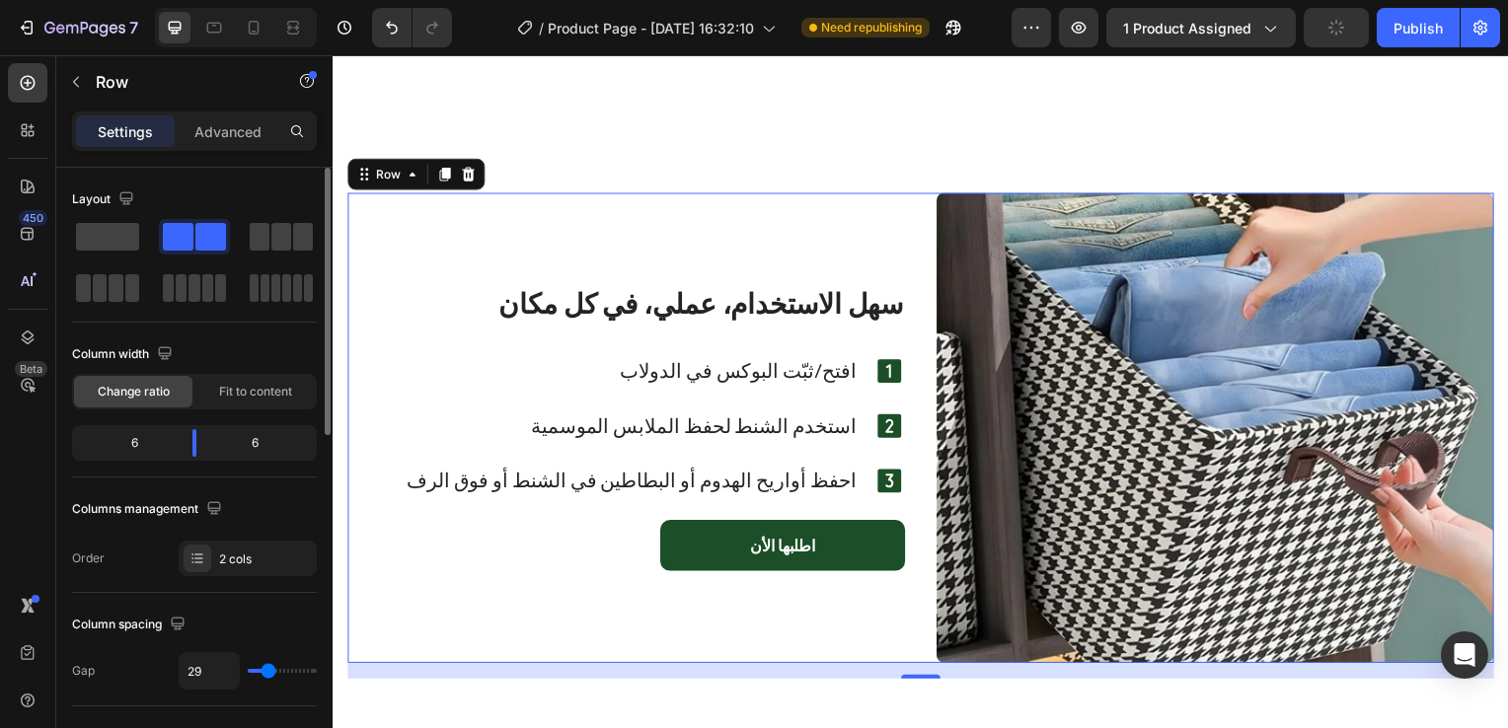
type input "27"
type input "25"
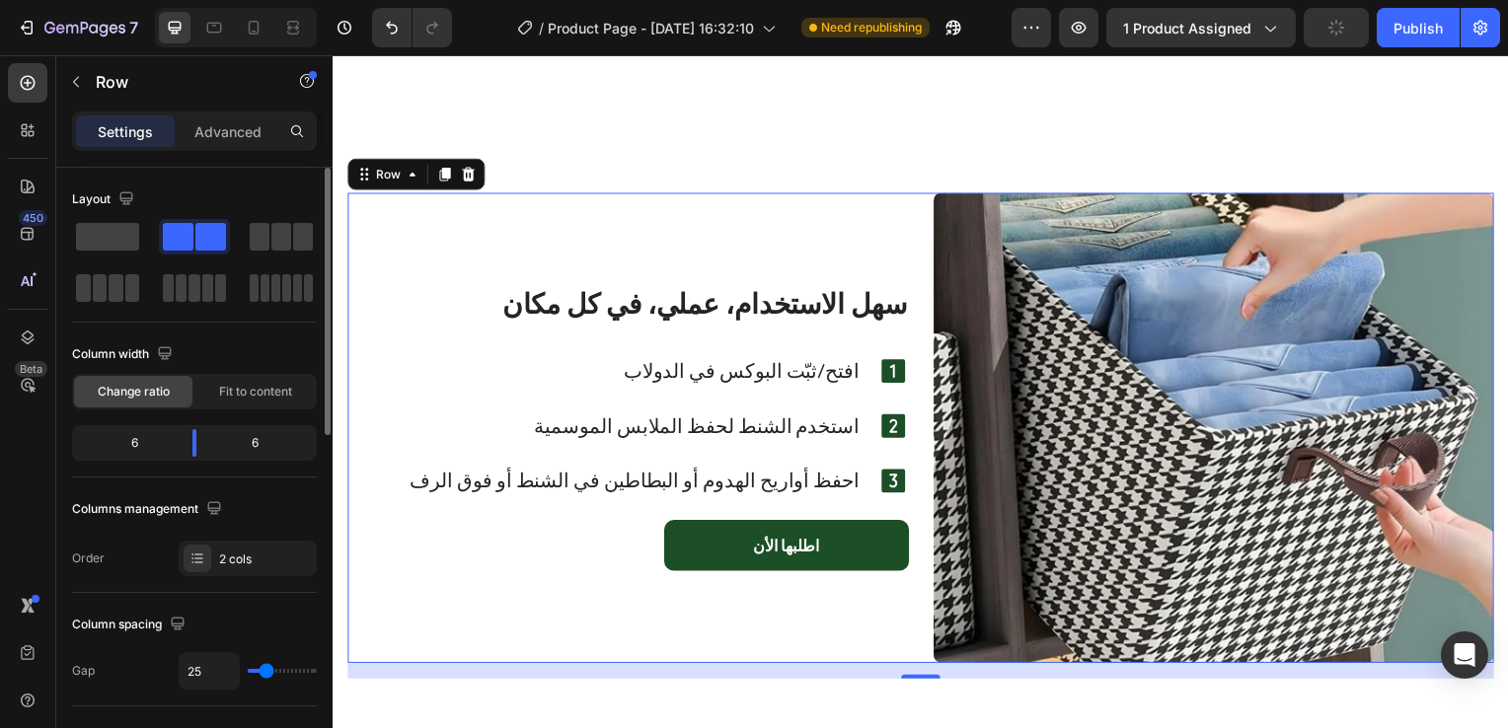
type input "24"
type input "22"
type input "20"
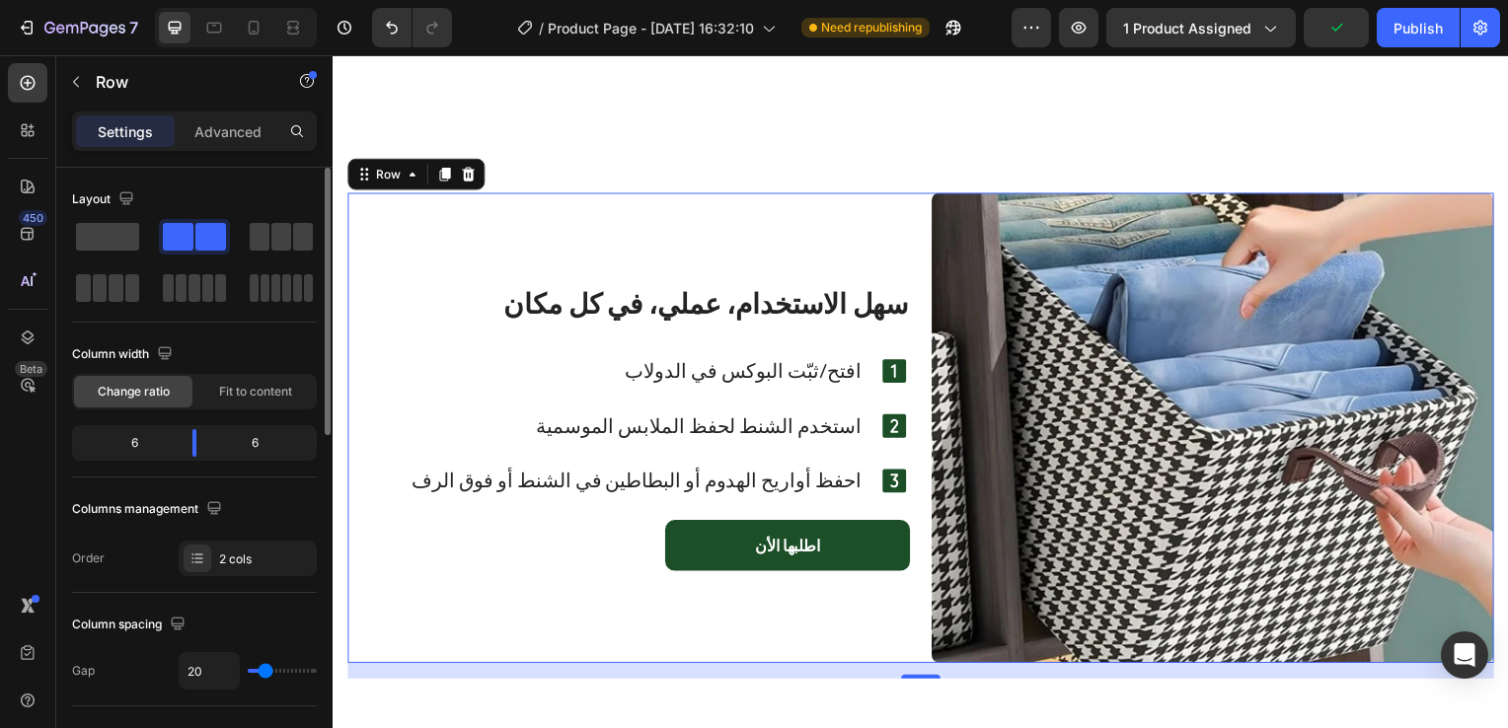
type input "20"
type input "18"
type input "16"
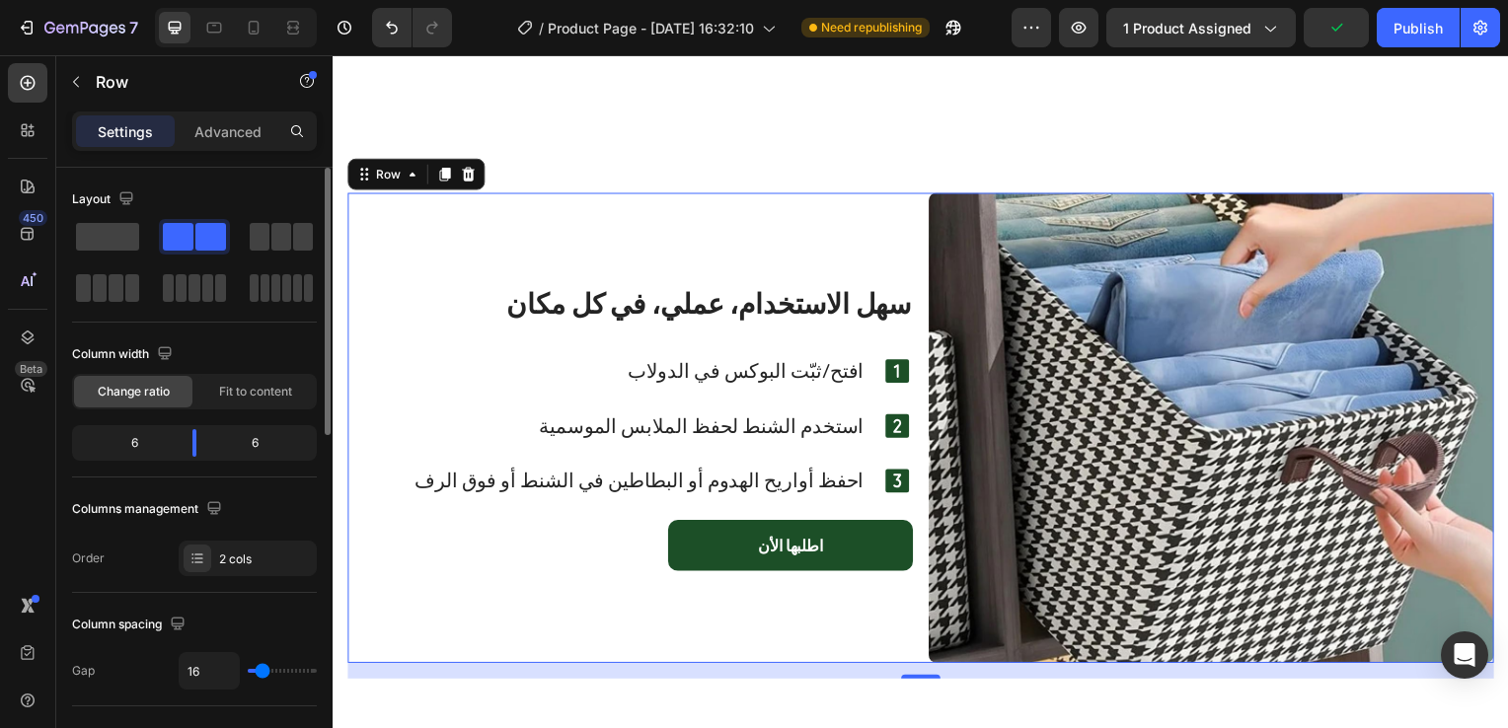
type input "16"
click at [262, 671] on input "range" at bounding box center [282, 671] width 69 height 4
click at [216, 669] on input "16" at bounding box center [209, 671] width 59 height 36
type input "3"
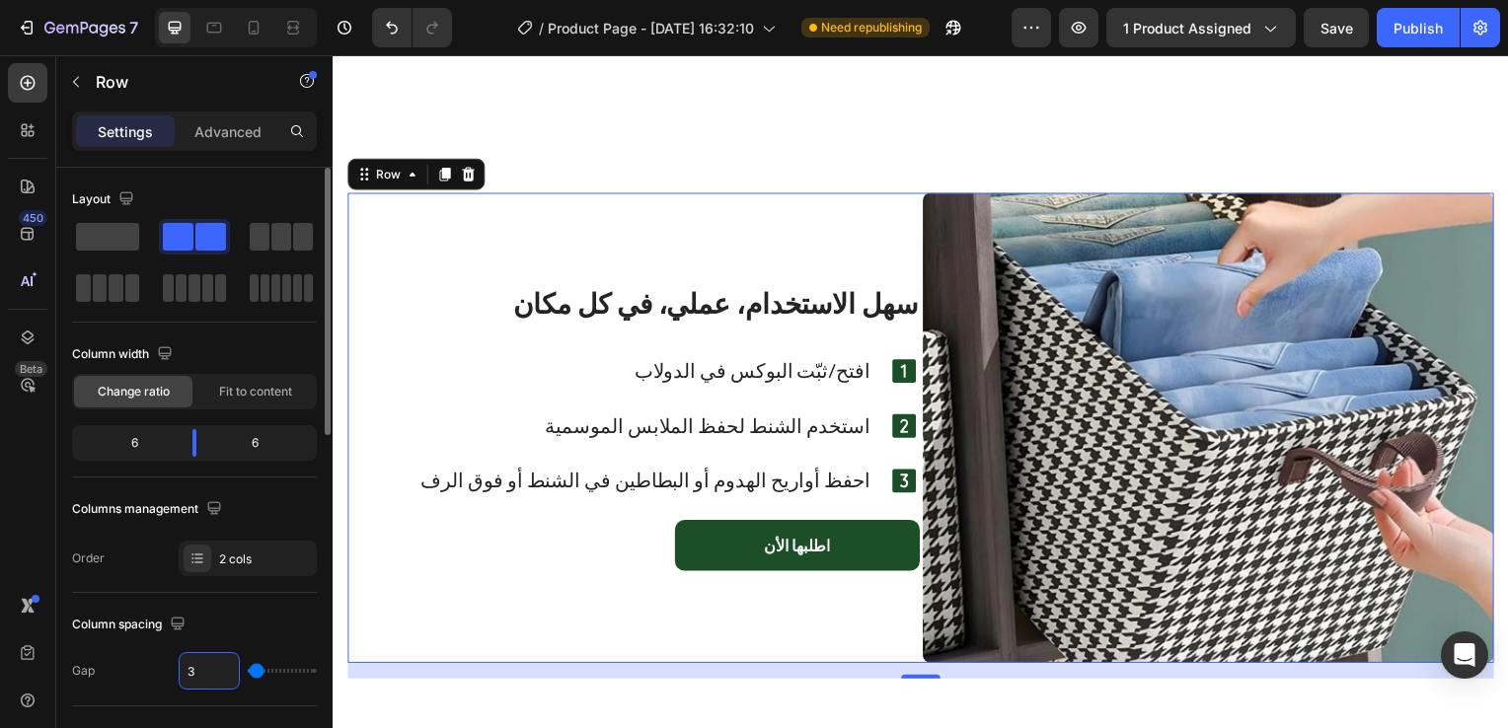
type input "32"
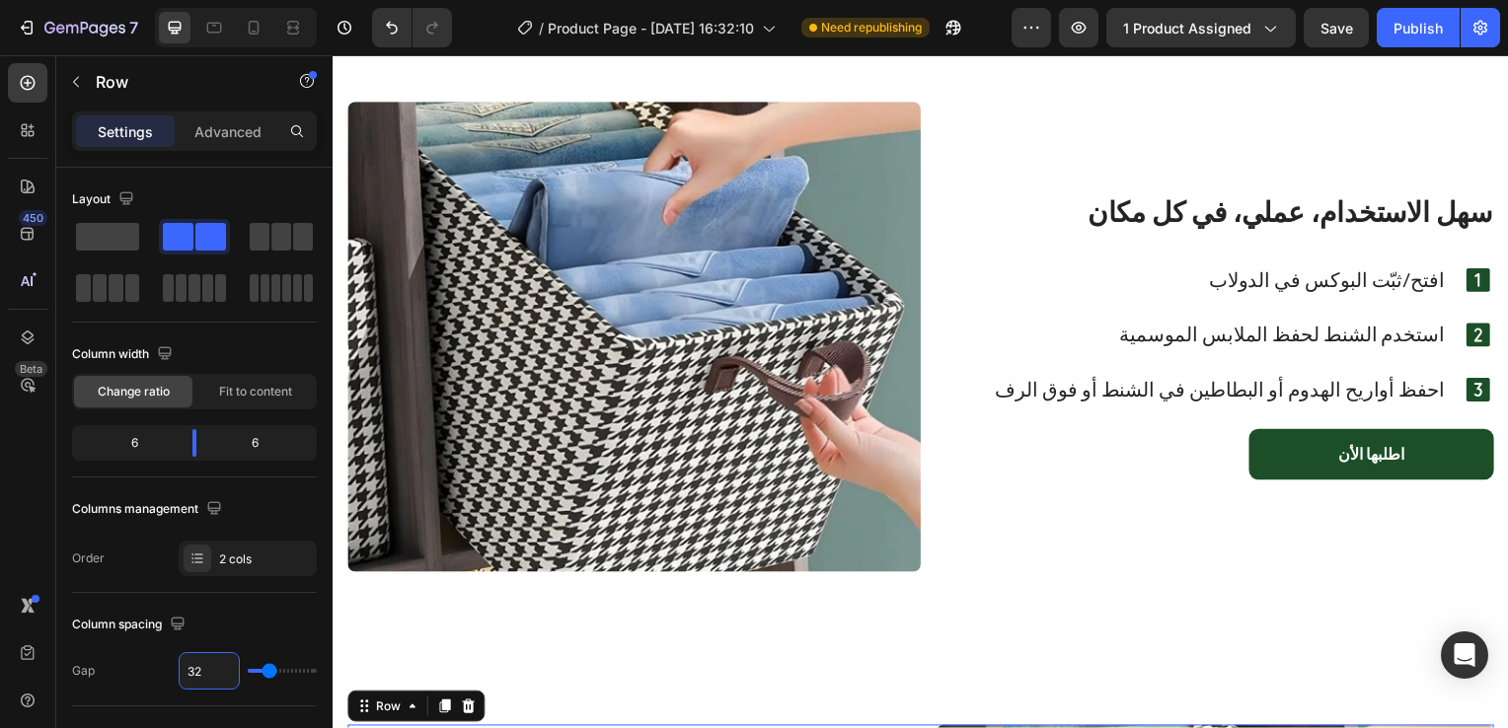
scroll to position [3055, 0]
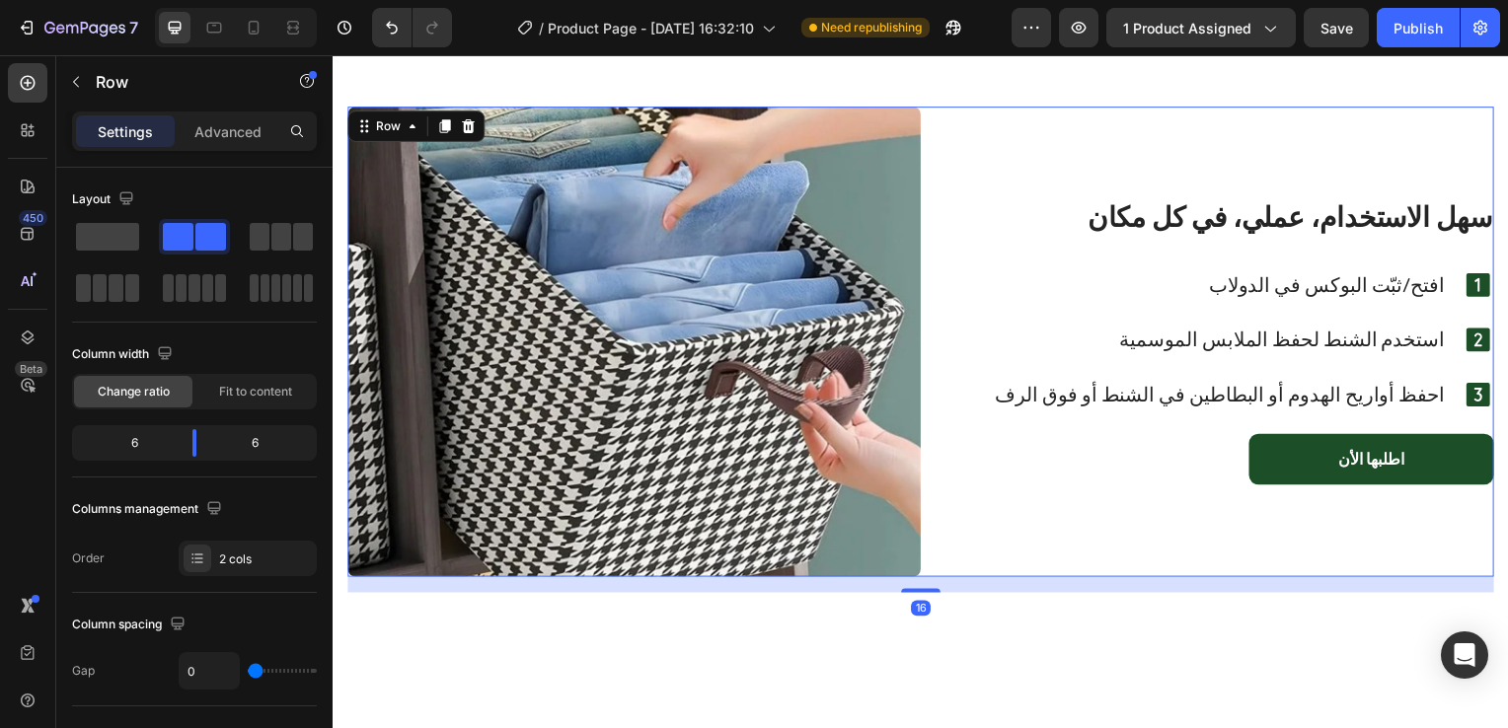
click at [992, 149] on div "سهل الاستخدام، عملي، في كل مكان Heading افتح/ثبّت البوكس في الدولاب Text Block …" at bounding box center [1212, 345] width 577 height 474
click at [205, 673] on input "0" at bounding box center [209, 671] width 59 height 36
type input "3"
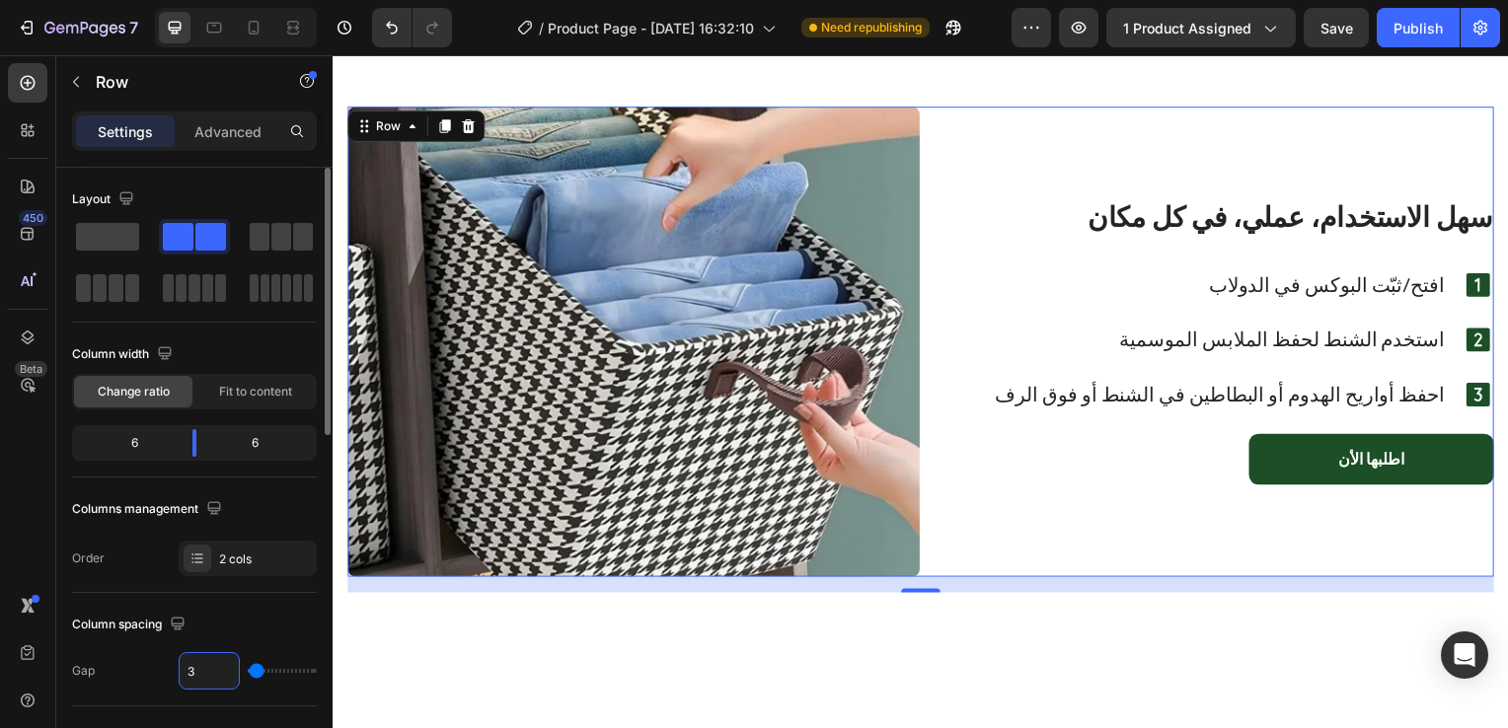
type input "32"
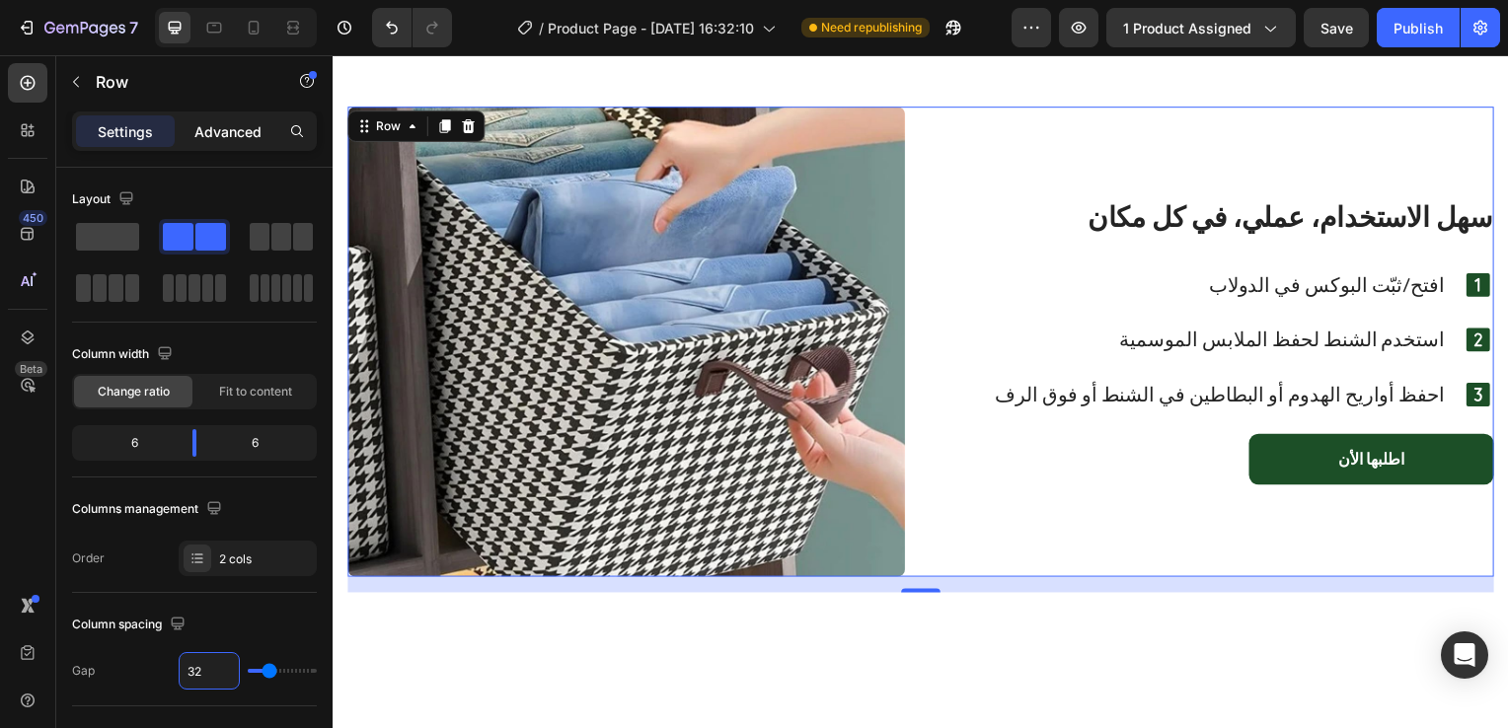
type input "32"
click at [241, 121] on p "Advanced" at bounding box center [227, 131] width 67 height 21
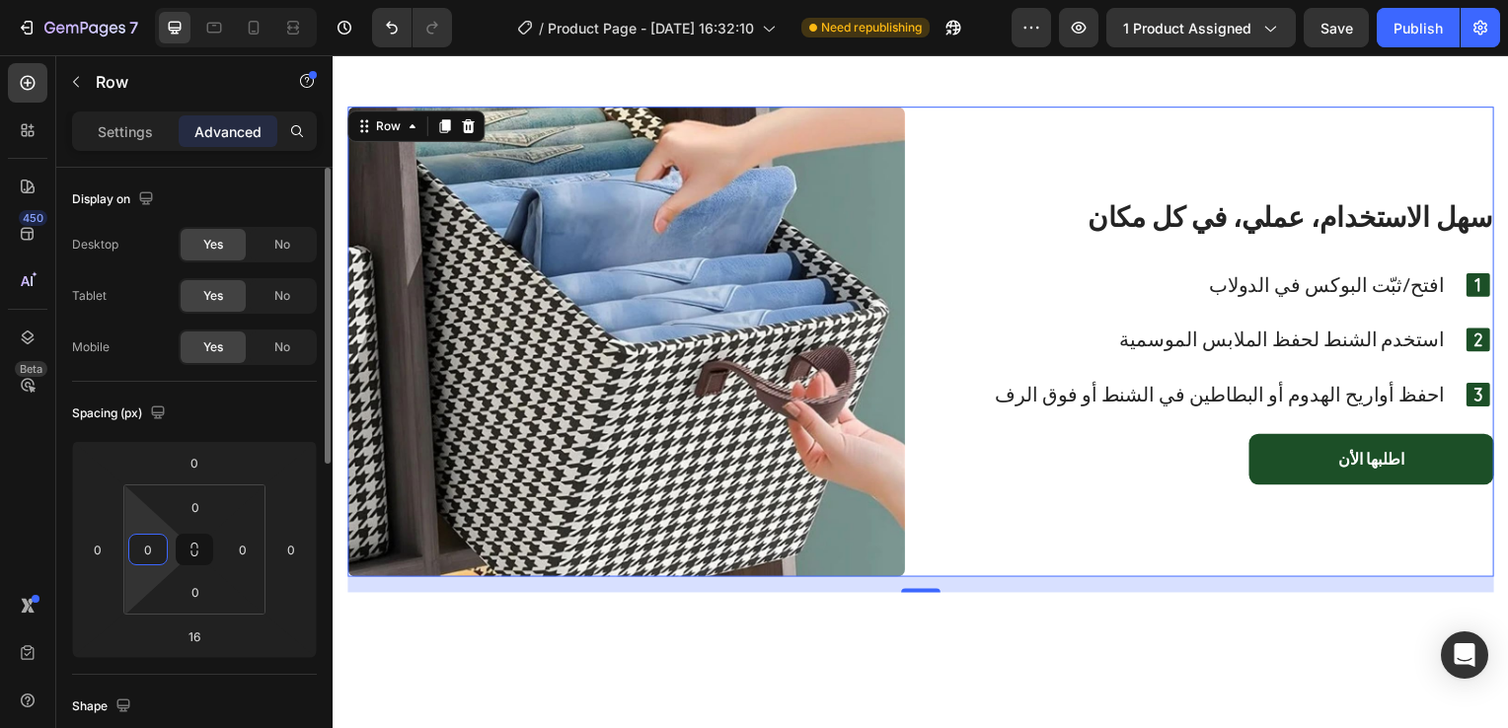
click at [156, 543] on input "0" at bounding box center [148, 550] width 30 height 30
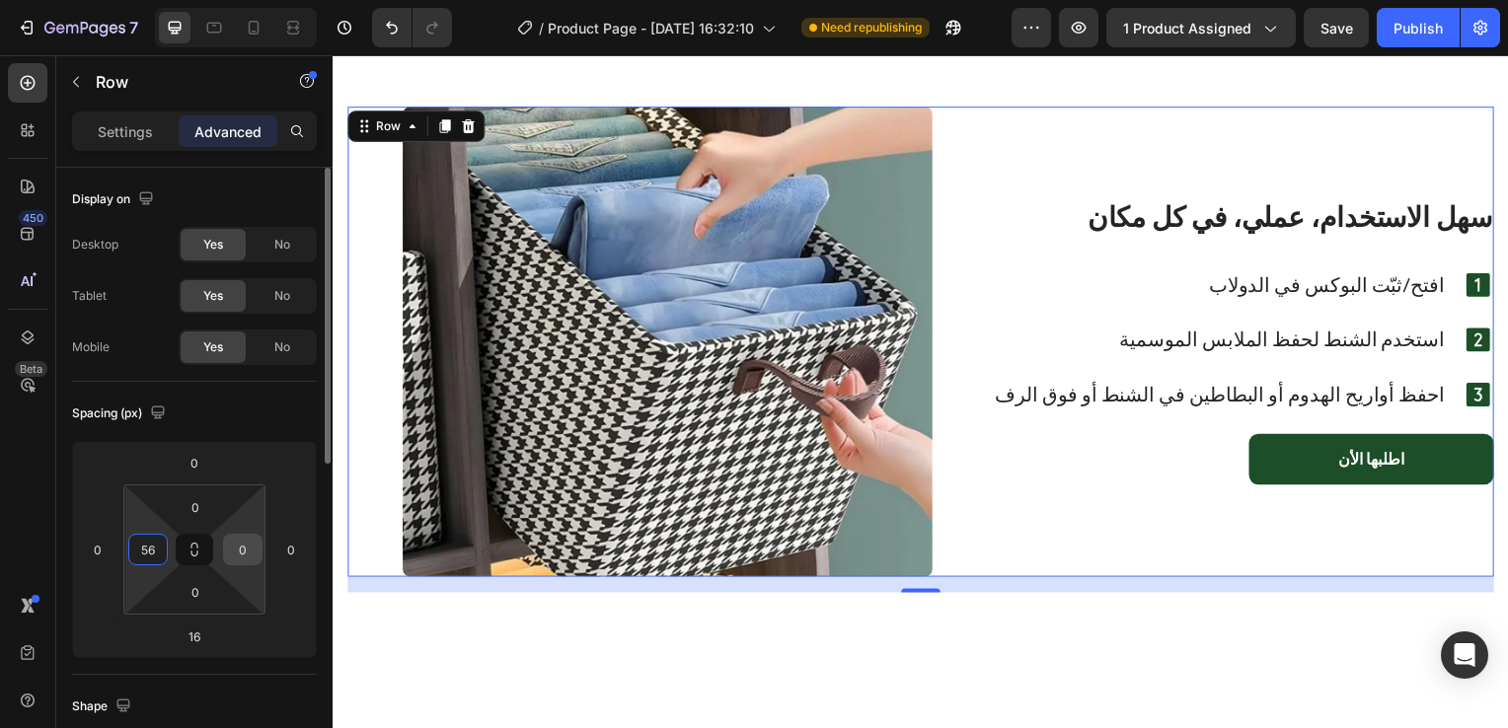
type input "56"
click at [253, 547] on input "0" at bounding box center [243, 550] width 30 height 30
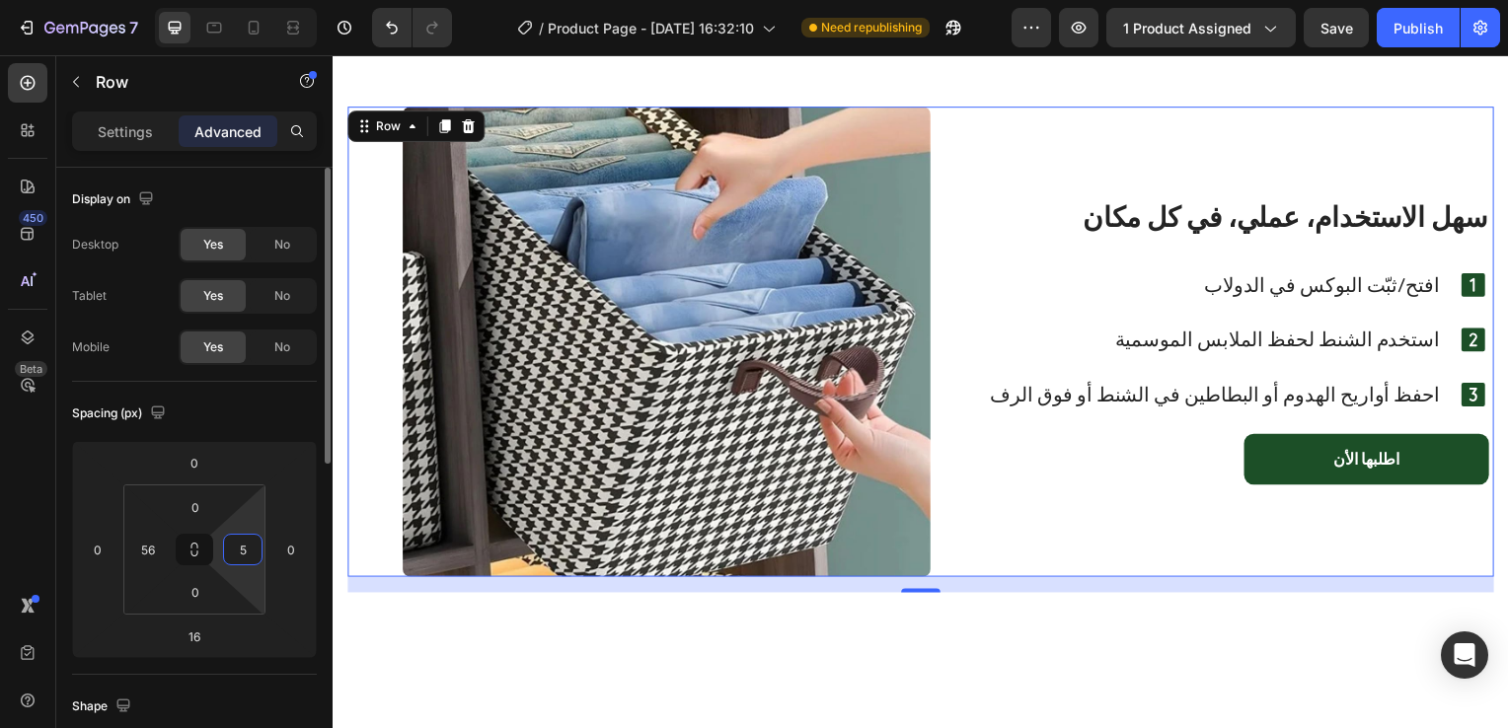
type input "56"
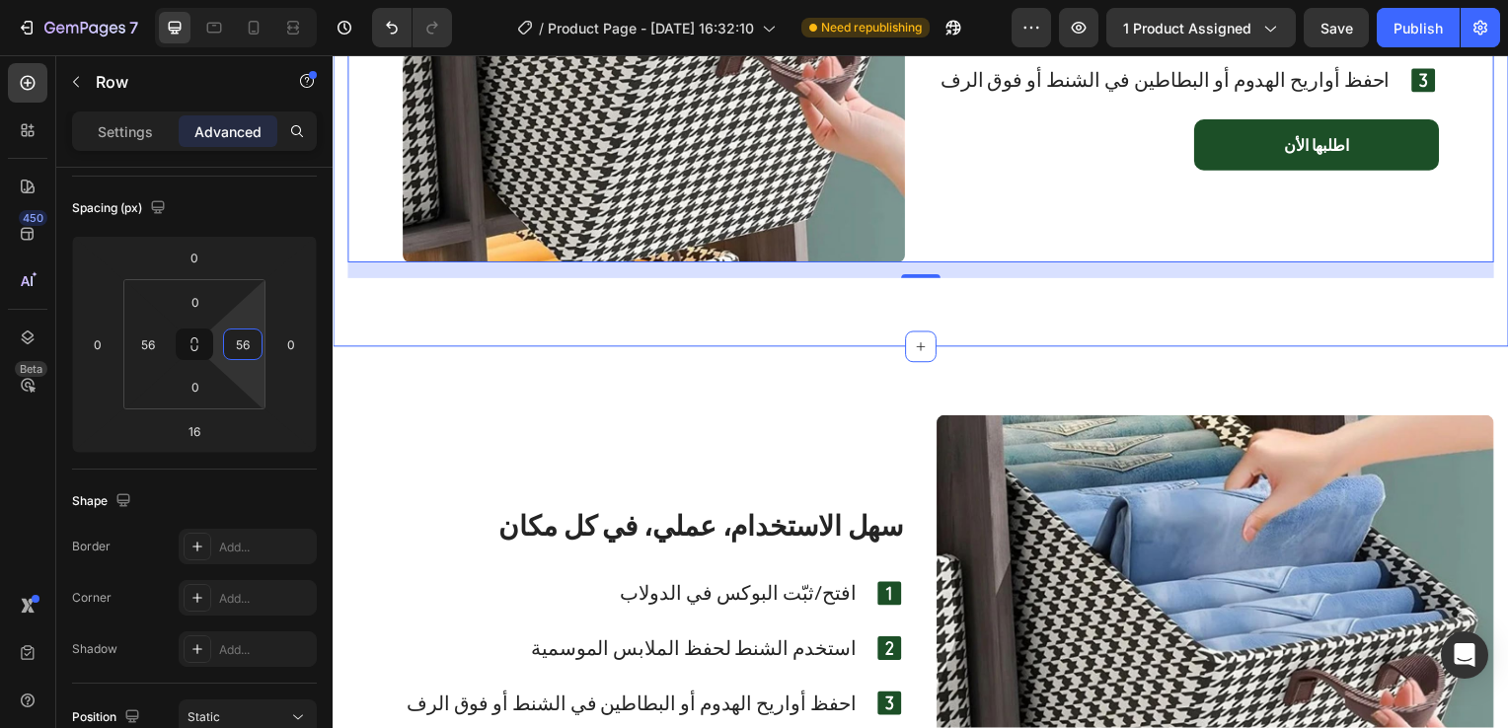
scroll to position [3374, 0]
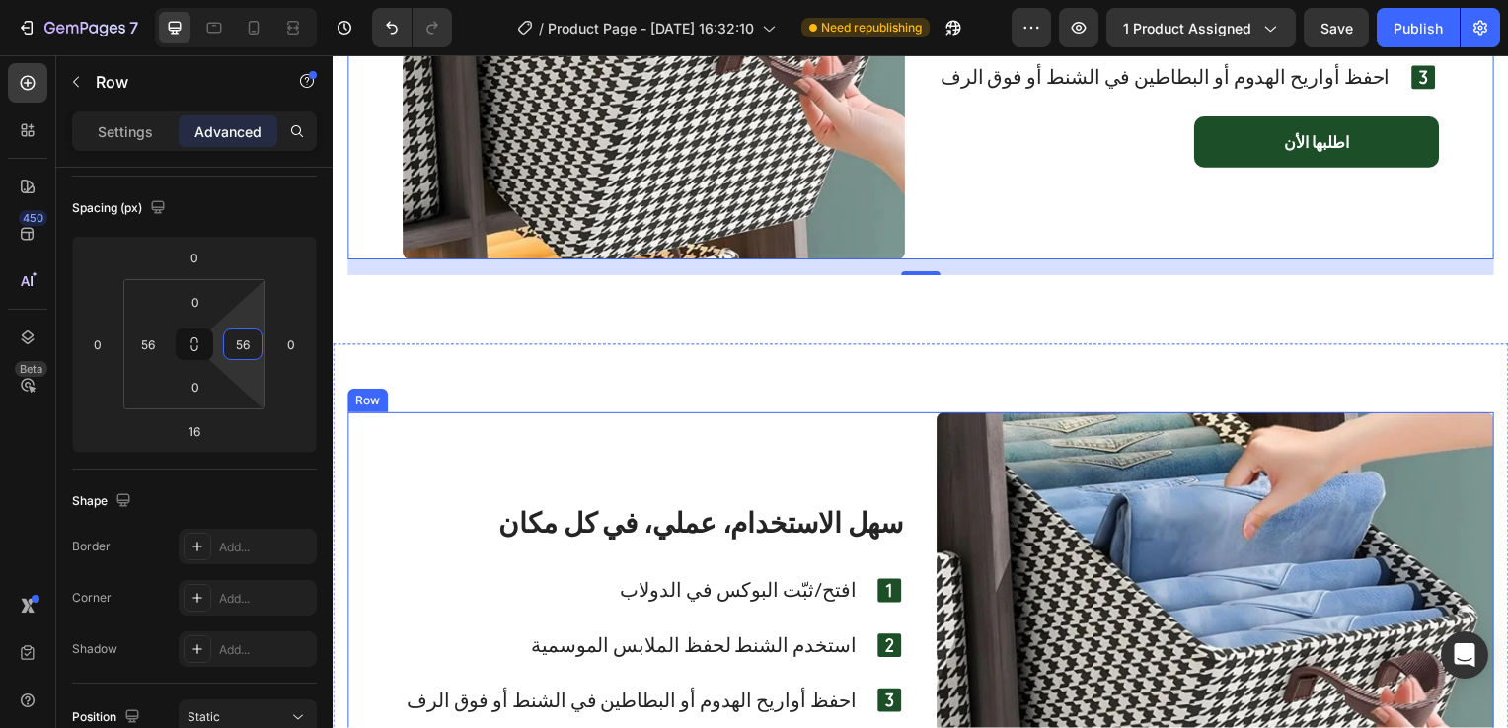
click at [617, 449] on div "سهل الاستخدام، عملي، في كل مكان Heading افتح/ثبّت البوكس في الدولاب Text Block …" at bounding box center [627, 652] width 561 height 474
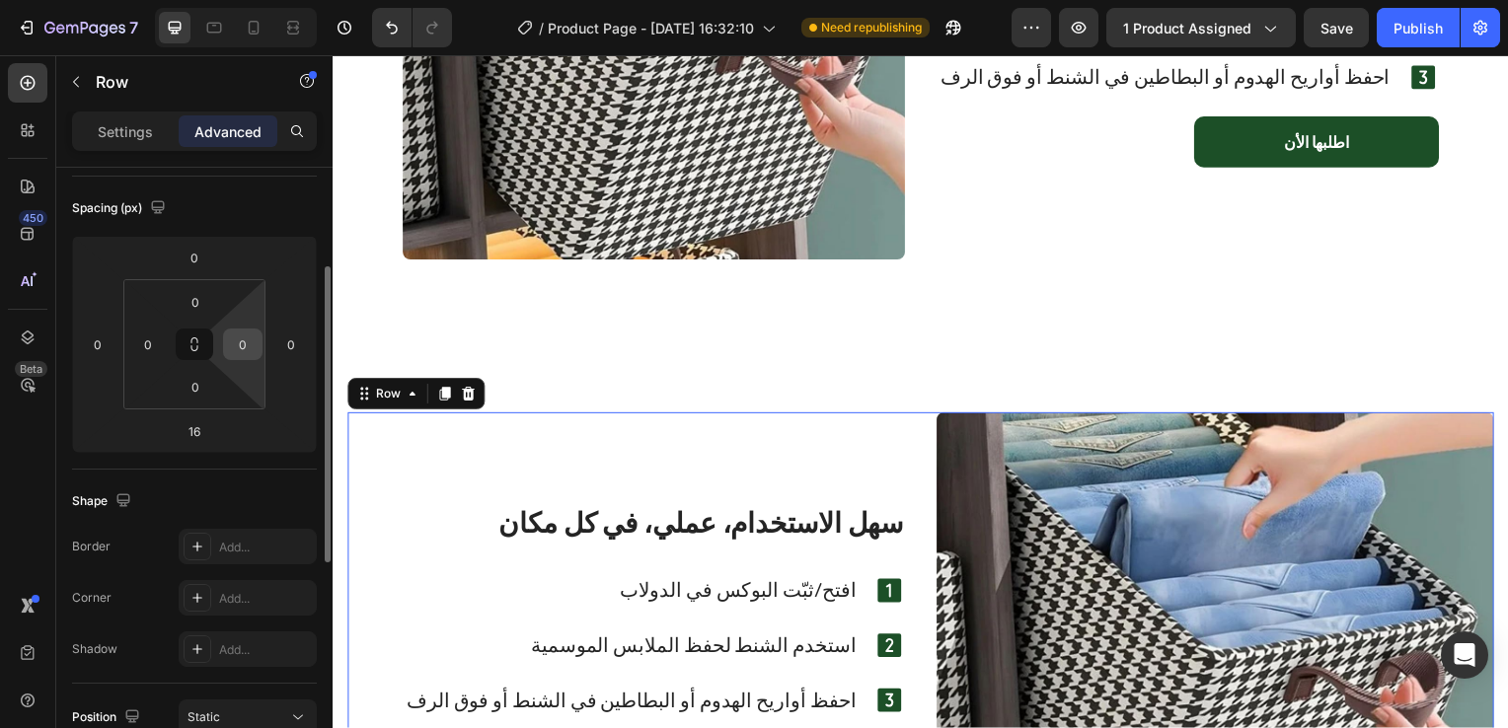
click at [249, 344] on input "0" at bounding box center [243, 345] width 30 height 30
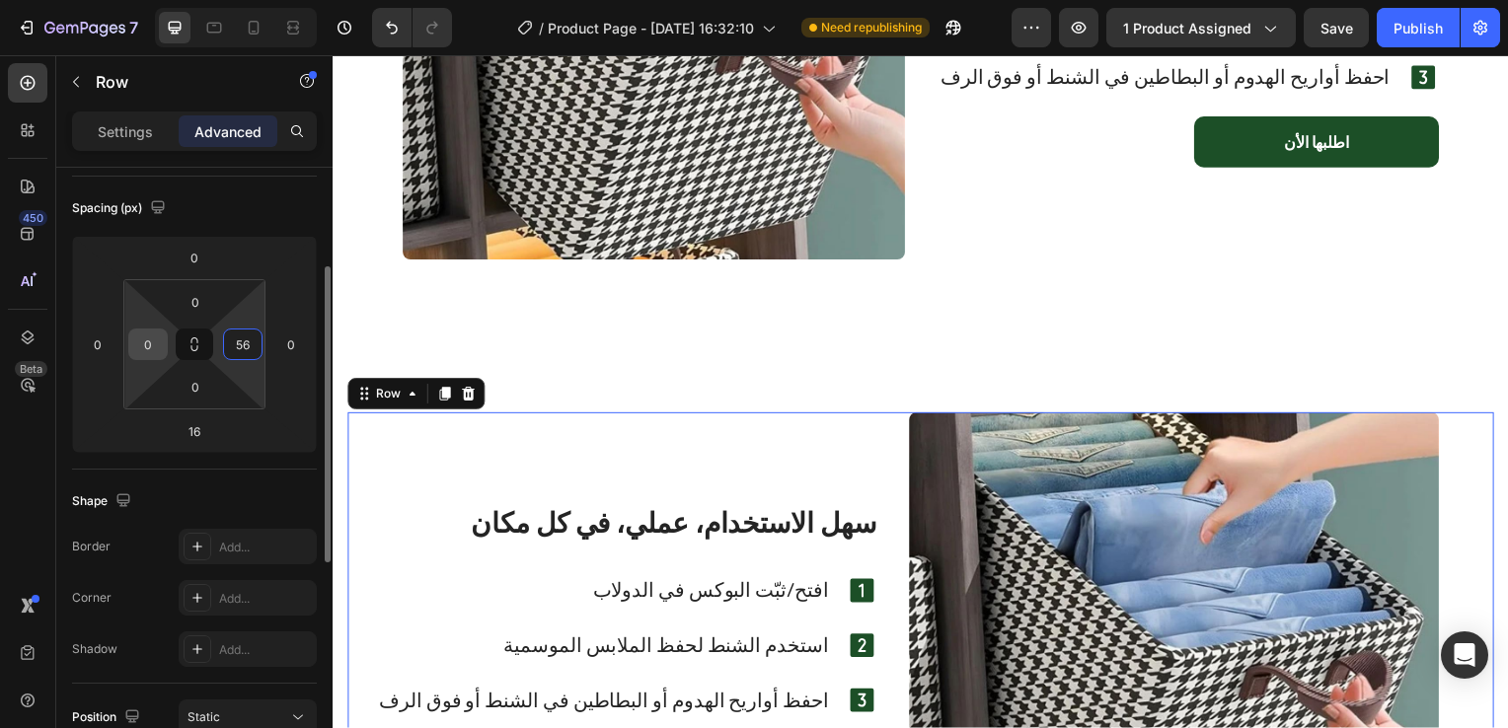
type input "56"
click at [161, 341] on input "0" at bounding box center [148, 345] width 30 height 30
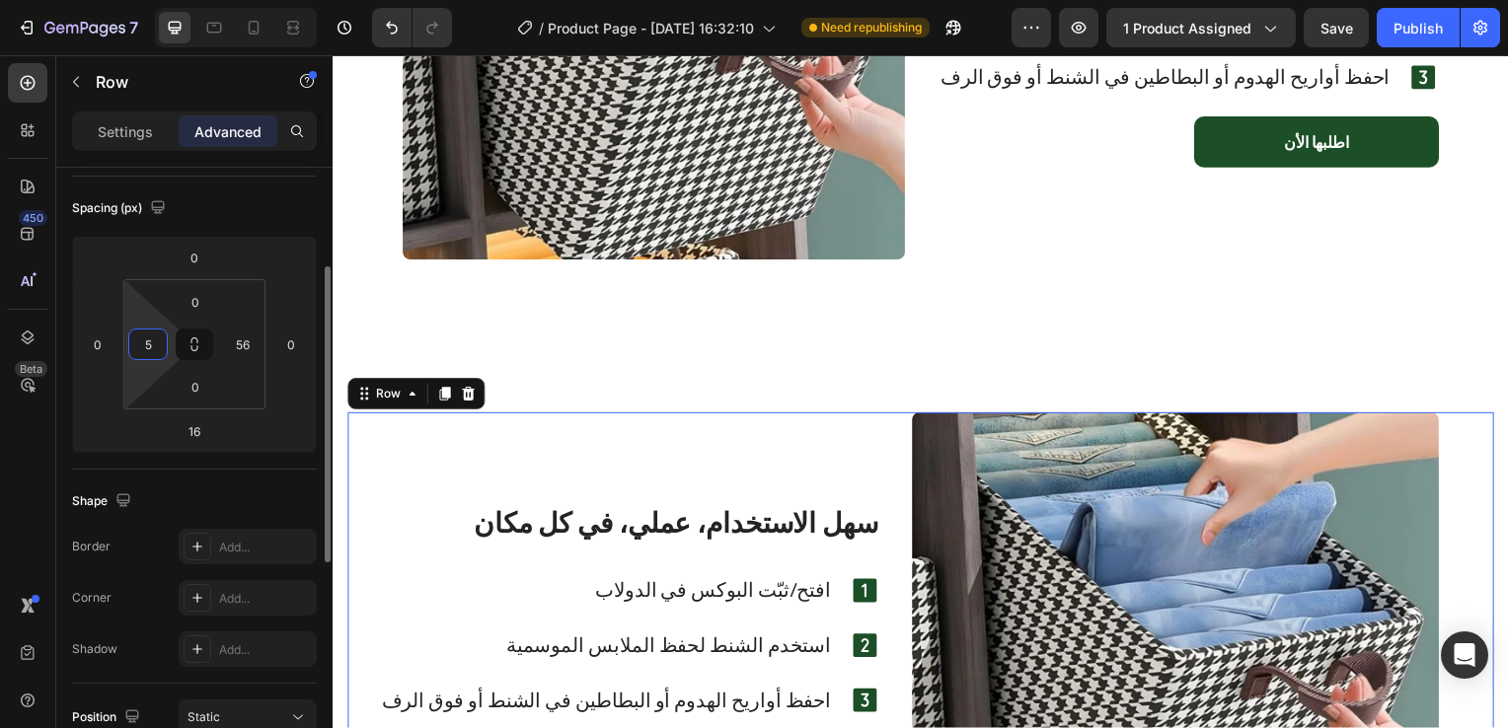
type input "56"
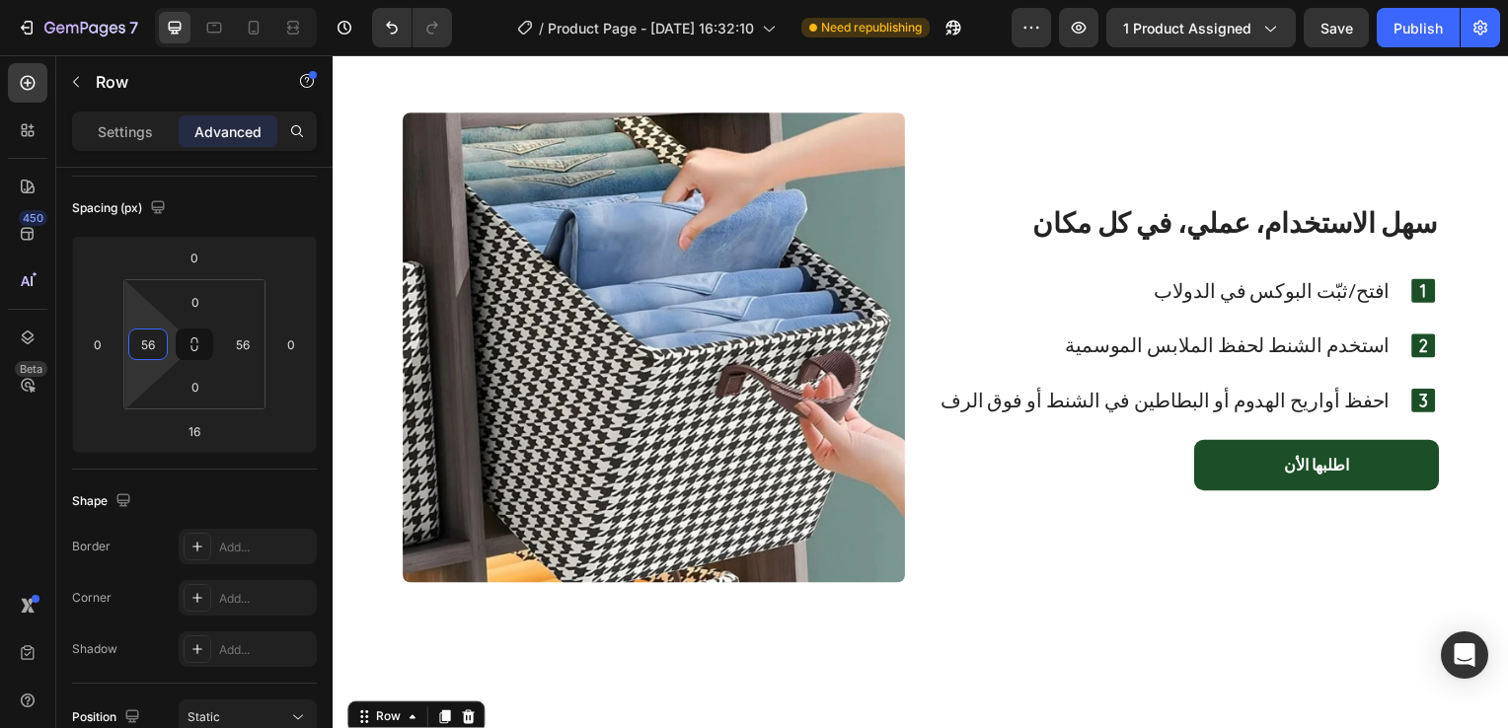
scroll to position [3045, 0]
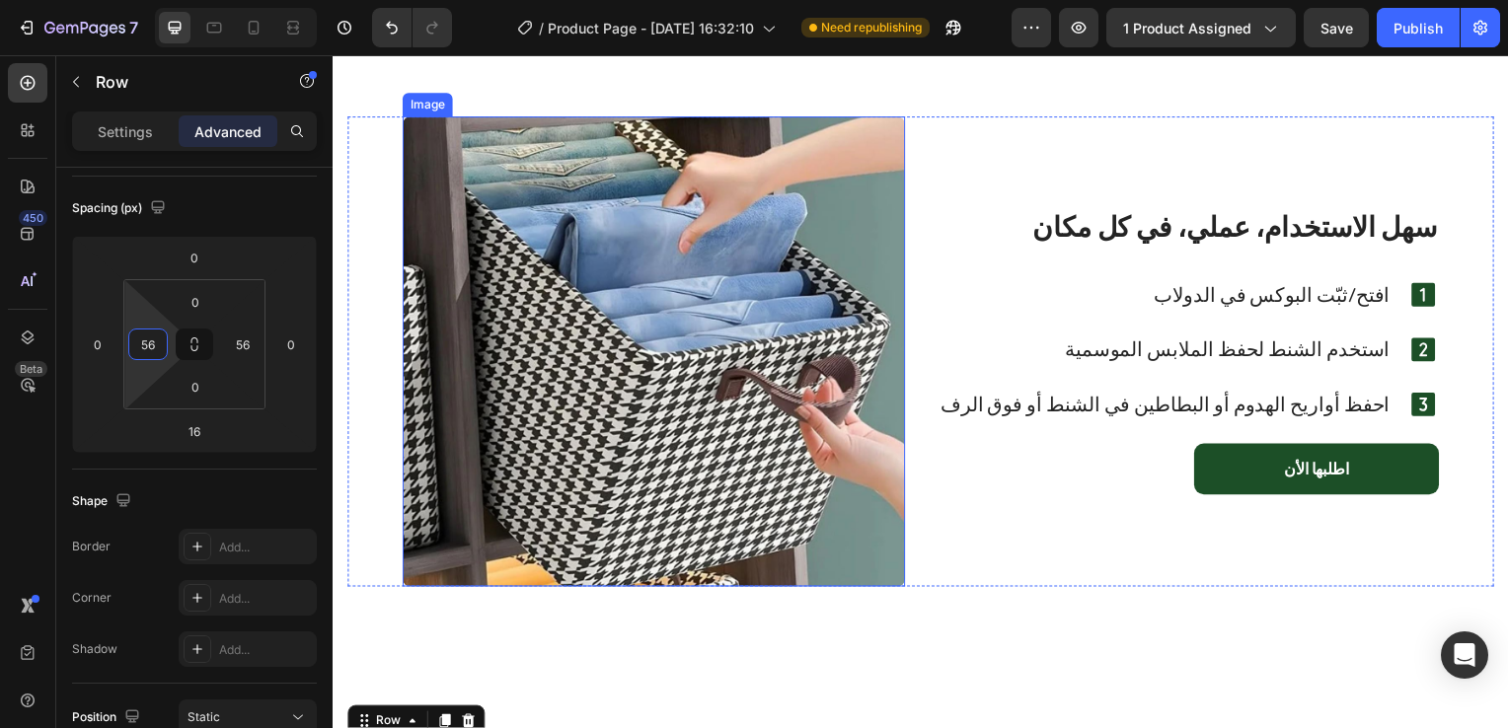
click at [825, 426] on img at bounding box center [656, 354] width 506 height 474
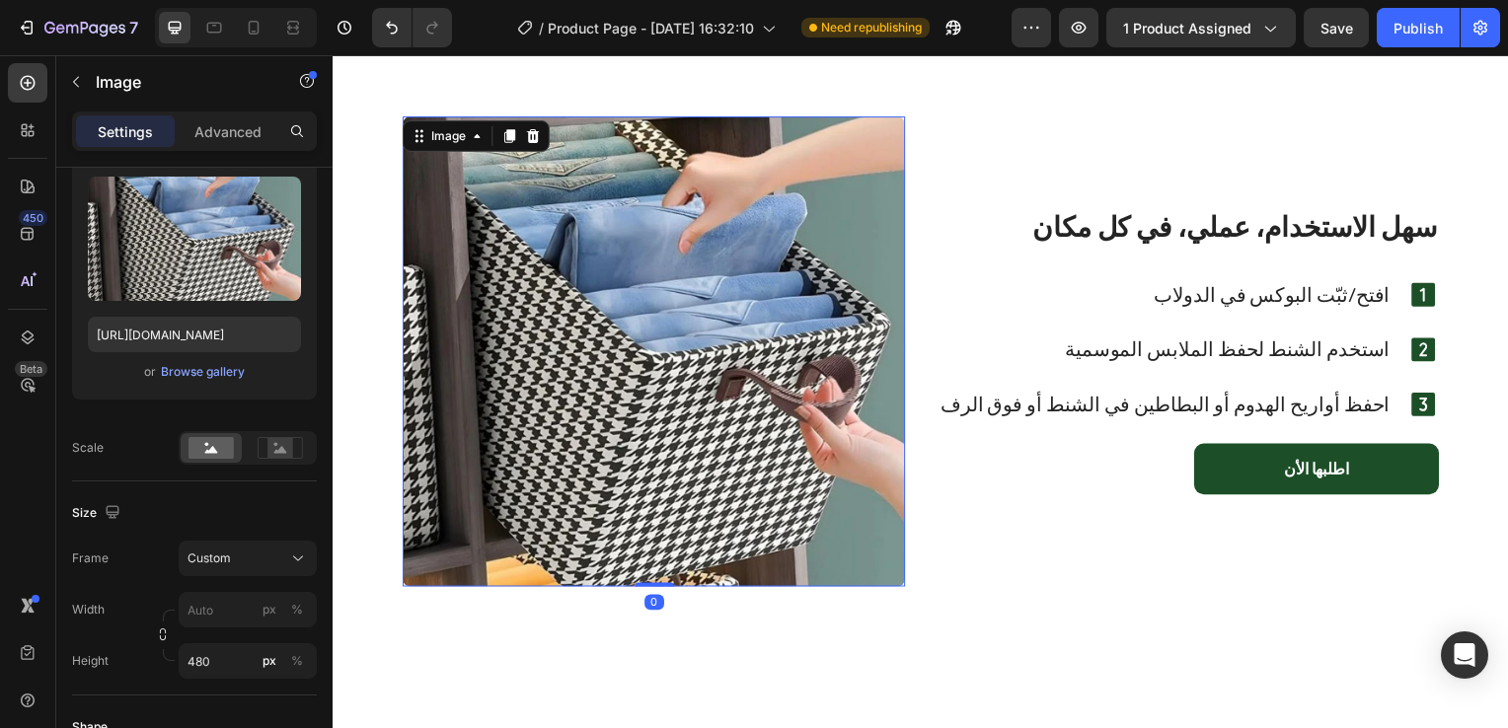
scroll to position [0, 0]
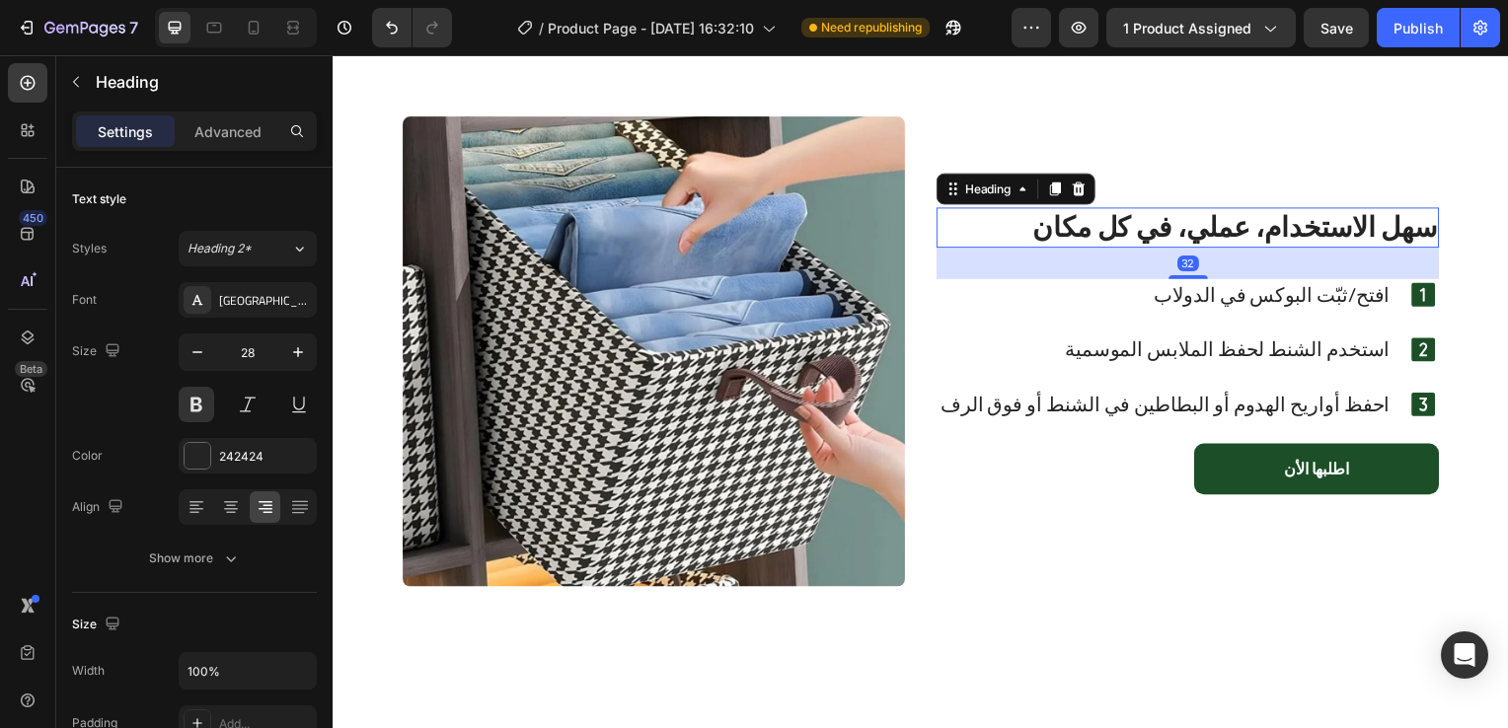
click at [1188, 229] on h2 "سهل الاستخدام، عملي، في كل مكان" at bounding box center [1193, 228] width 506 height 39
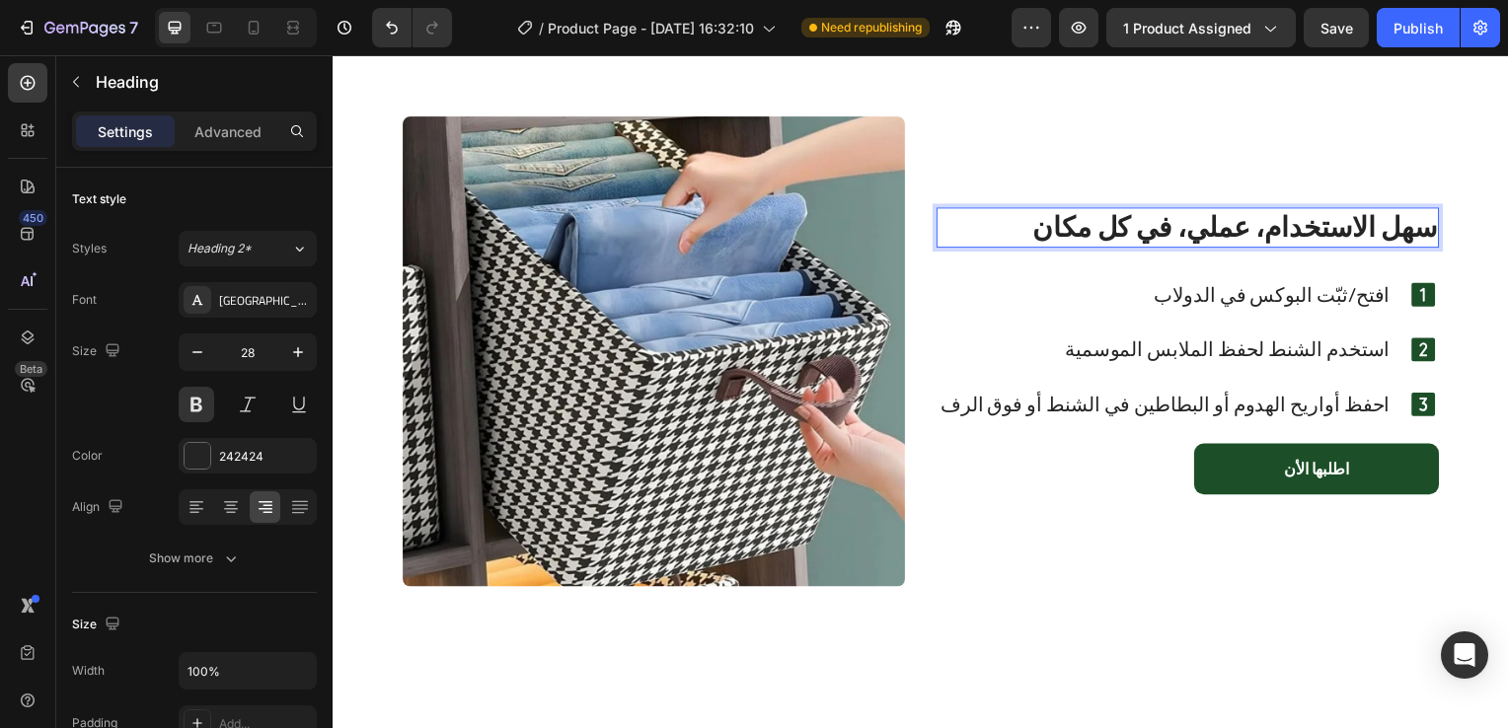
click at [1188, 229] on div "سهل الاستخدام، عملي، في كل مكان Heading 32 افتح/ثبّت البوكس في الدولاب Text Blo…" at bounding box center [1193, 354] width 506 height 474
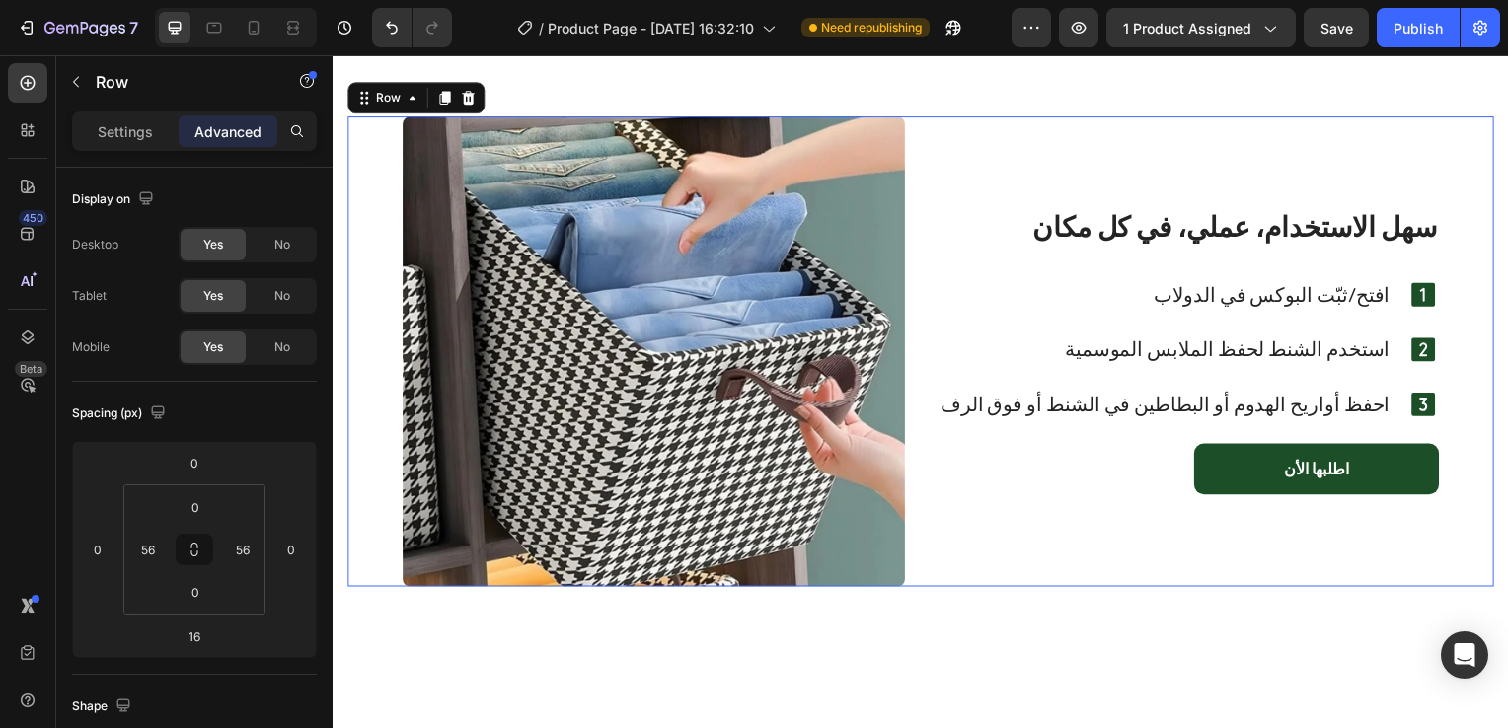
scroll to position [3008, 0]
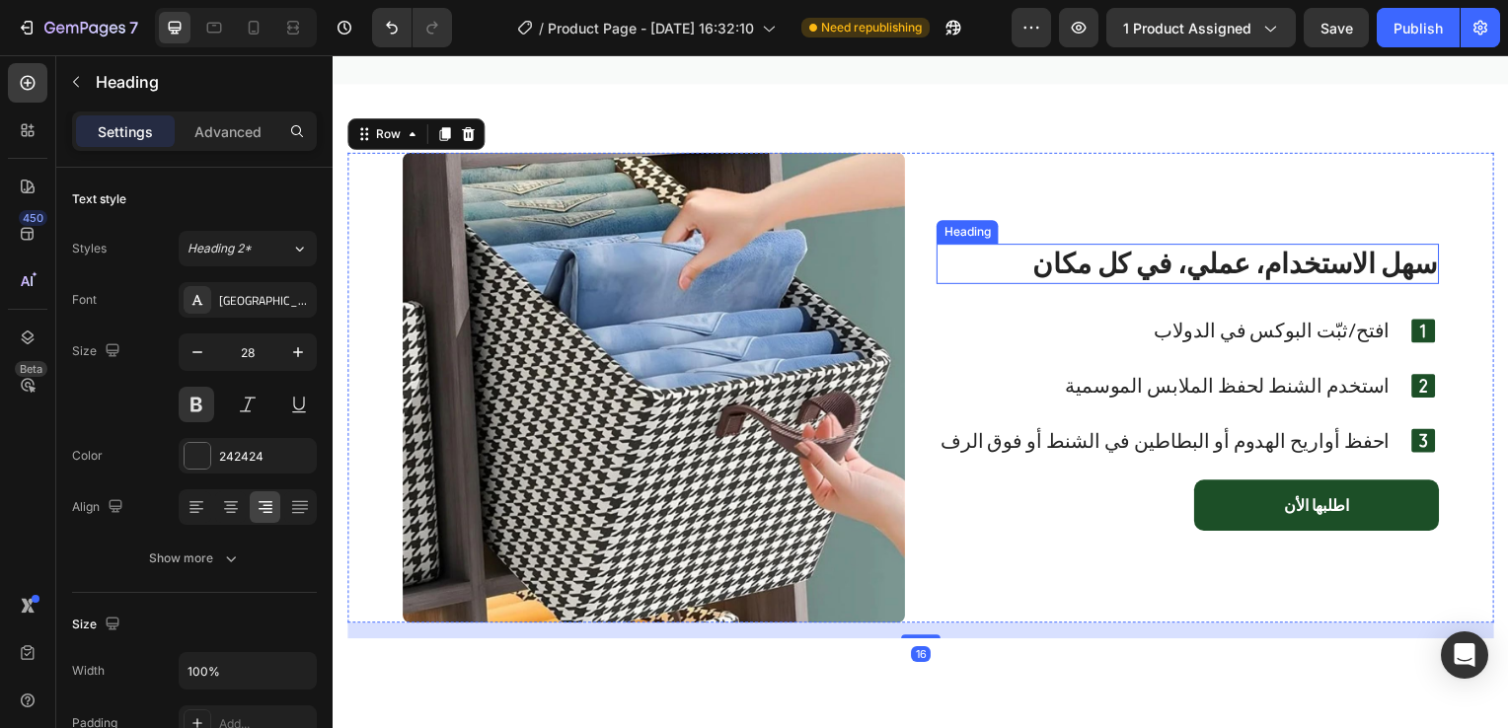
click at [1189, 253] on p "سهل الاستخدام، عملي، في كل مكان" at bounding box center [1193, 266] width 502 height 36
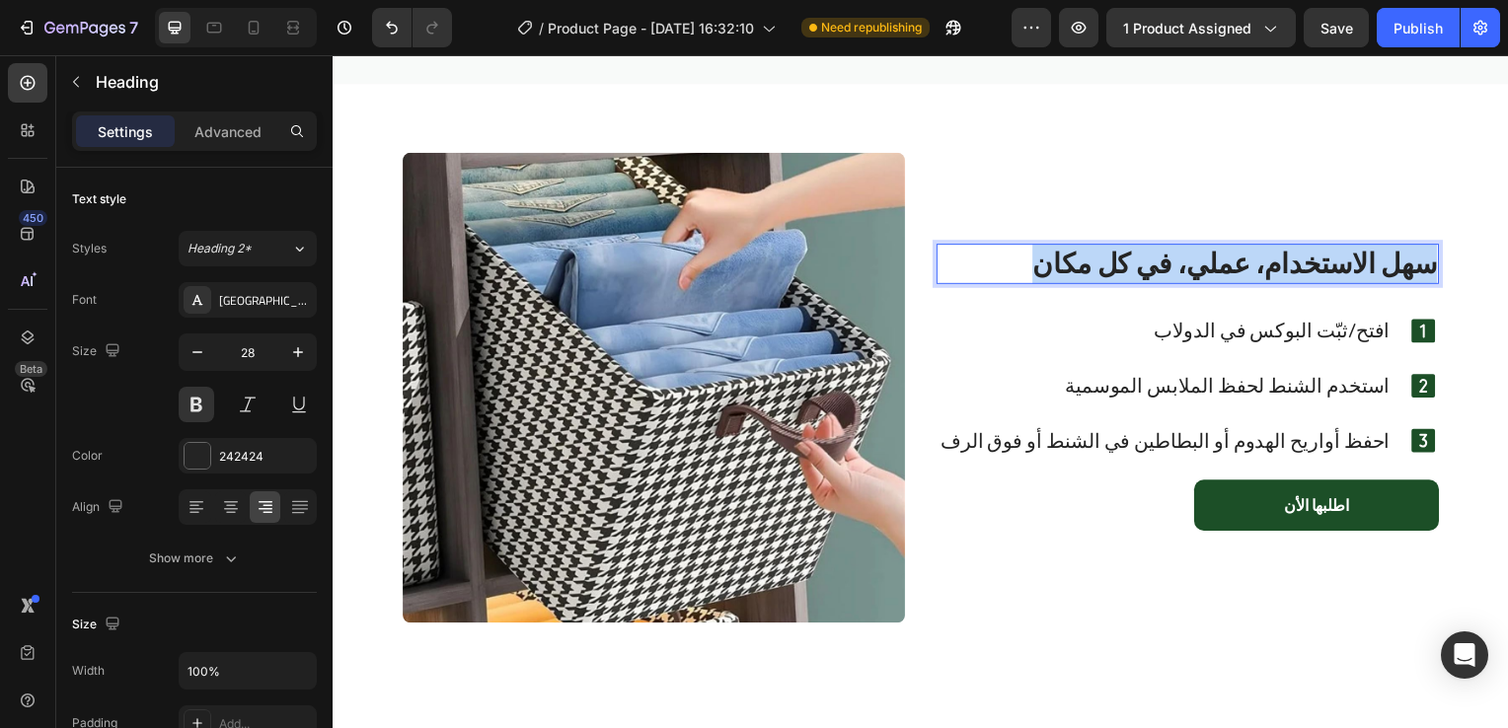
click at [1189, 253] on p "سهل الاستخدام، عملي، في كل مكان" at bounding box center [1193, 266] width 502 height 36
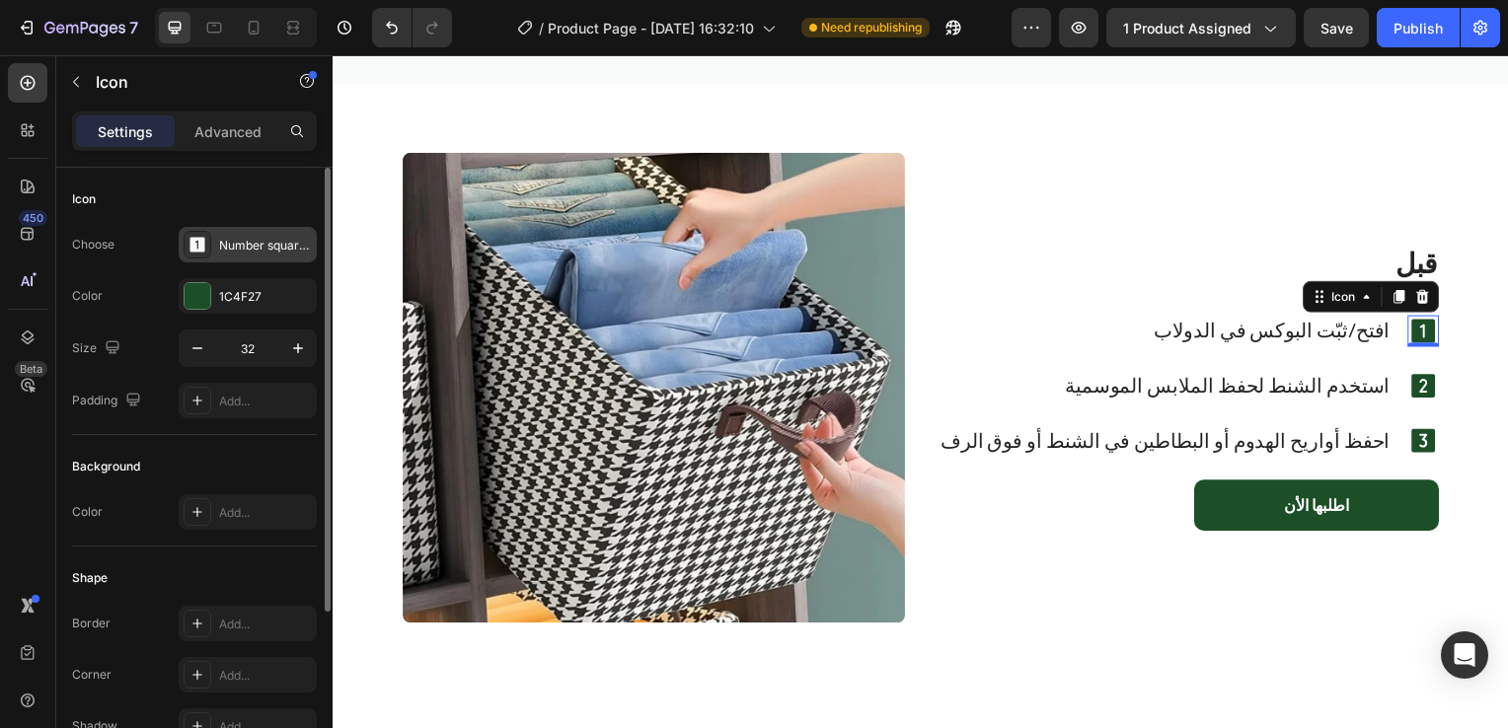
click at [221, 253] on div "Number square one filled" at bounding box center [265, 246] width 93 height 18
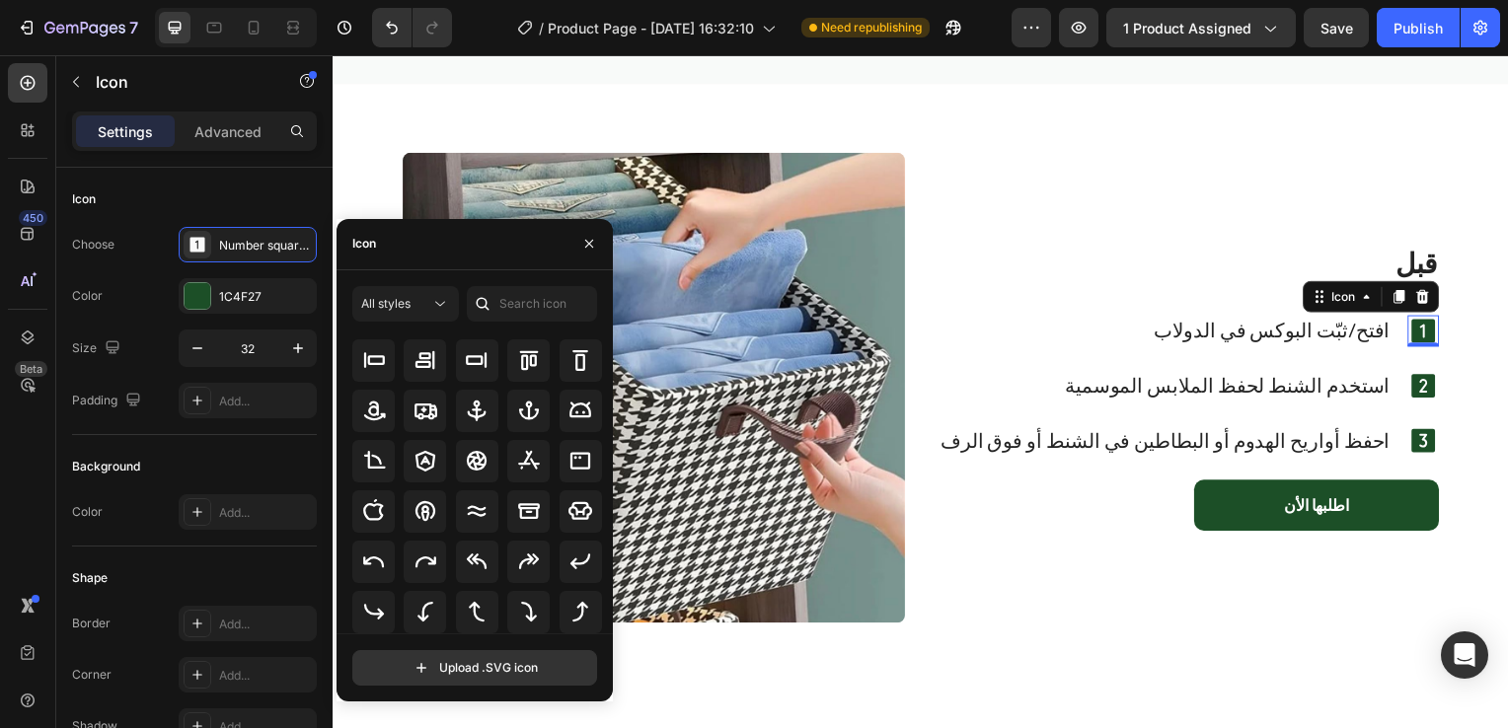
scroll to position [0, 0]
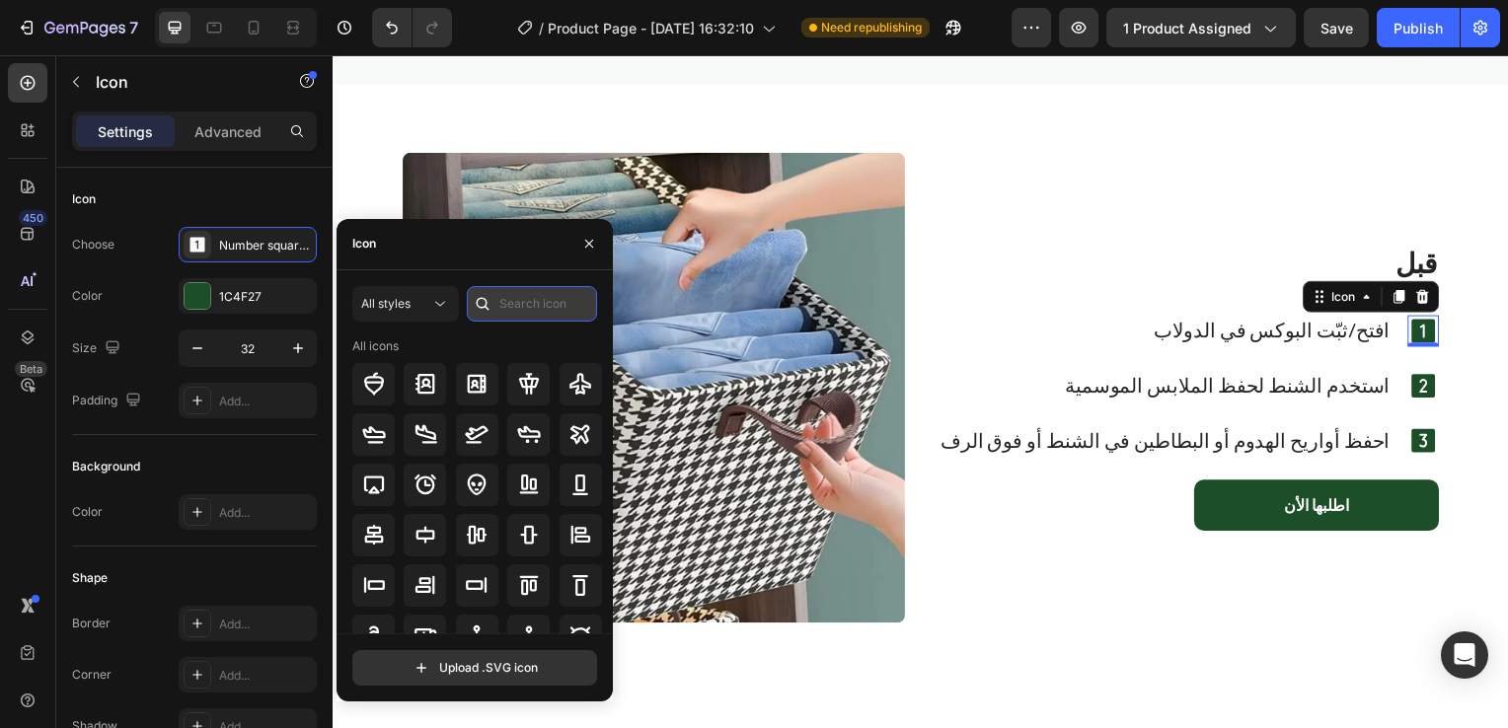
click at [518, 300] on input "text" at bounding box center [532, 304] width 130 height 36
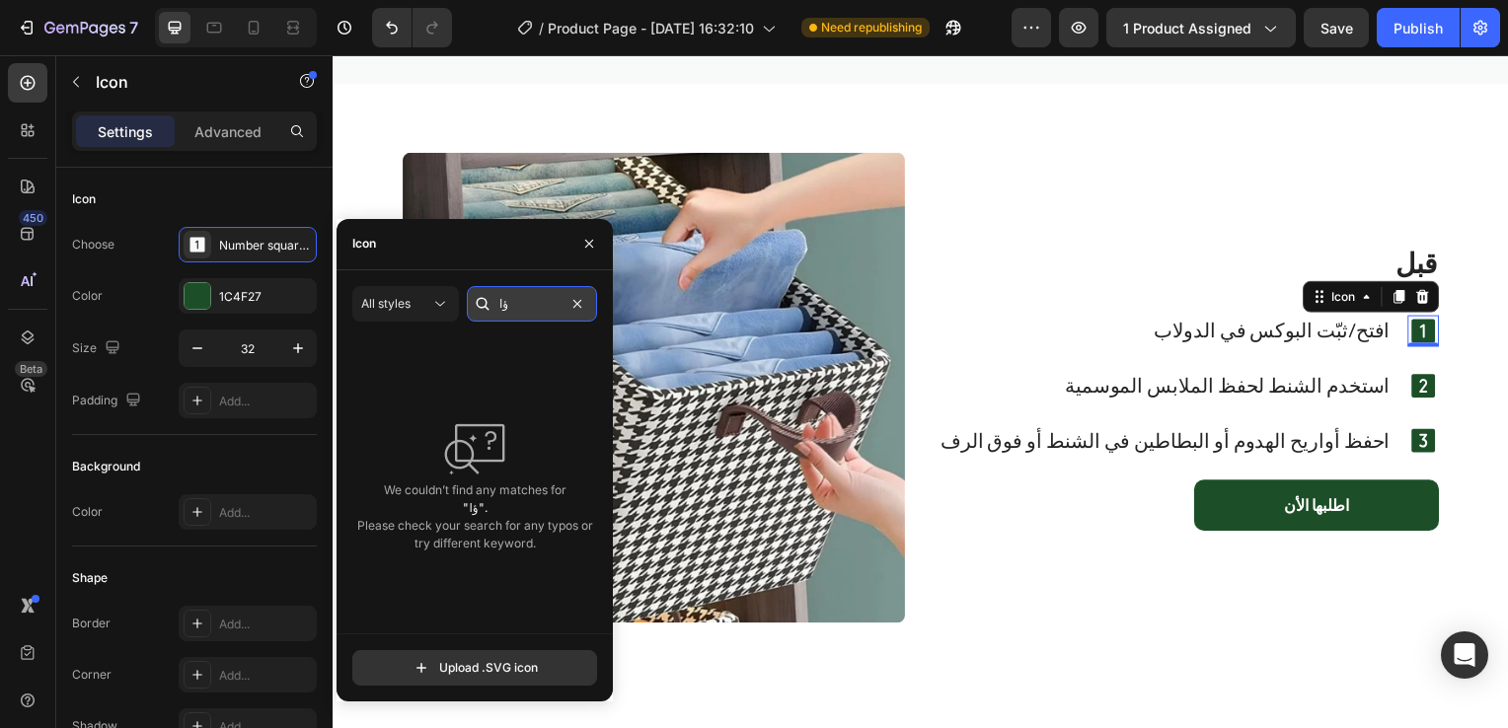
type input "ؤ"
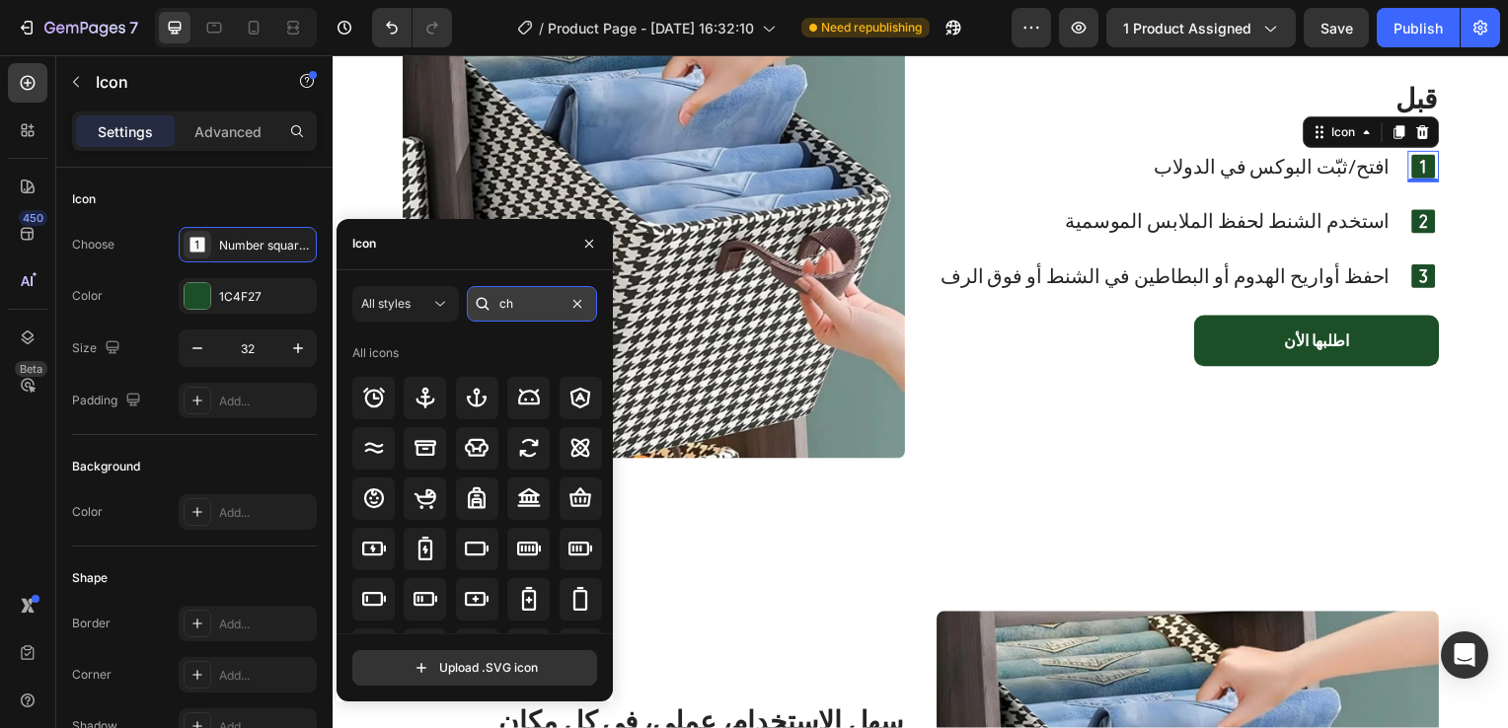
click at [529, 307] on input "ch" at bounding box center [532, 304] width 130 height 36
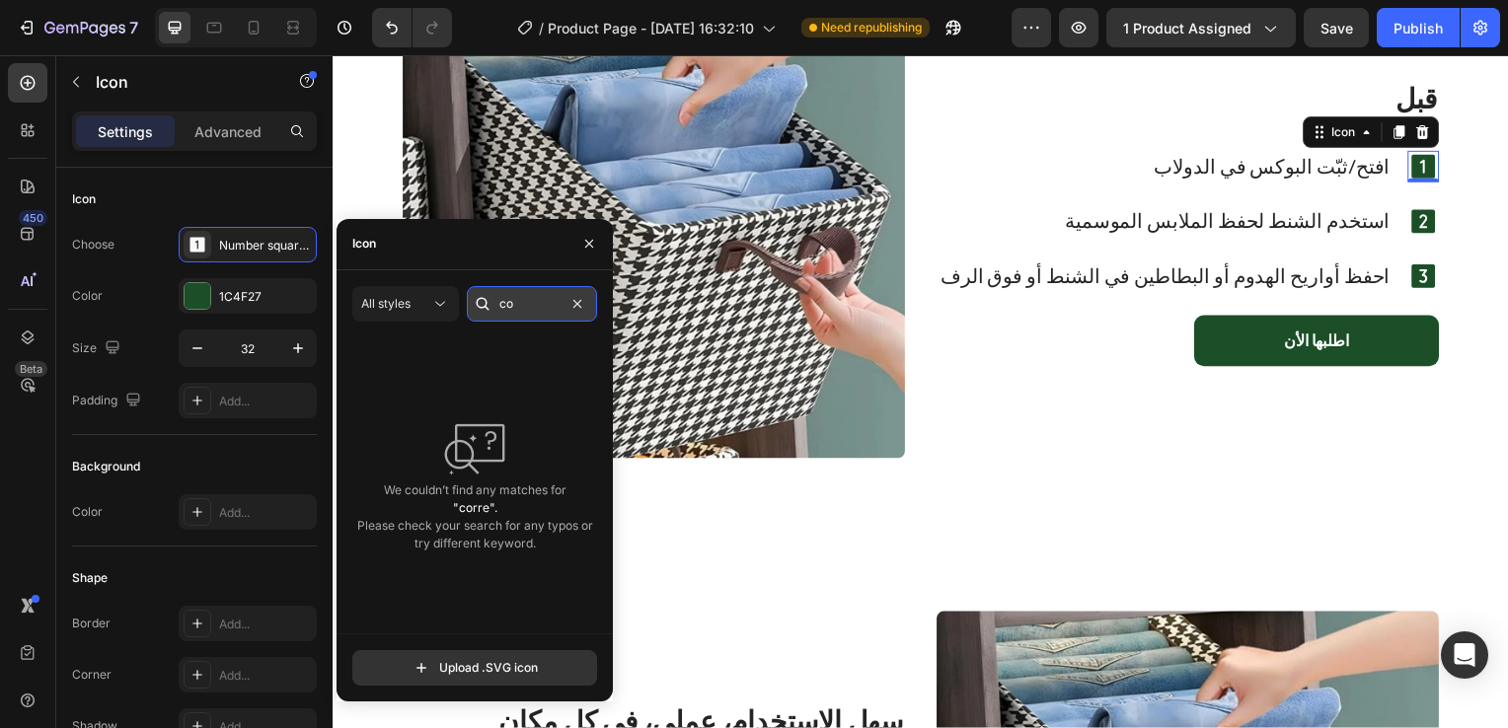
type input "c"
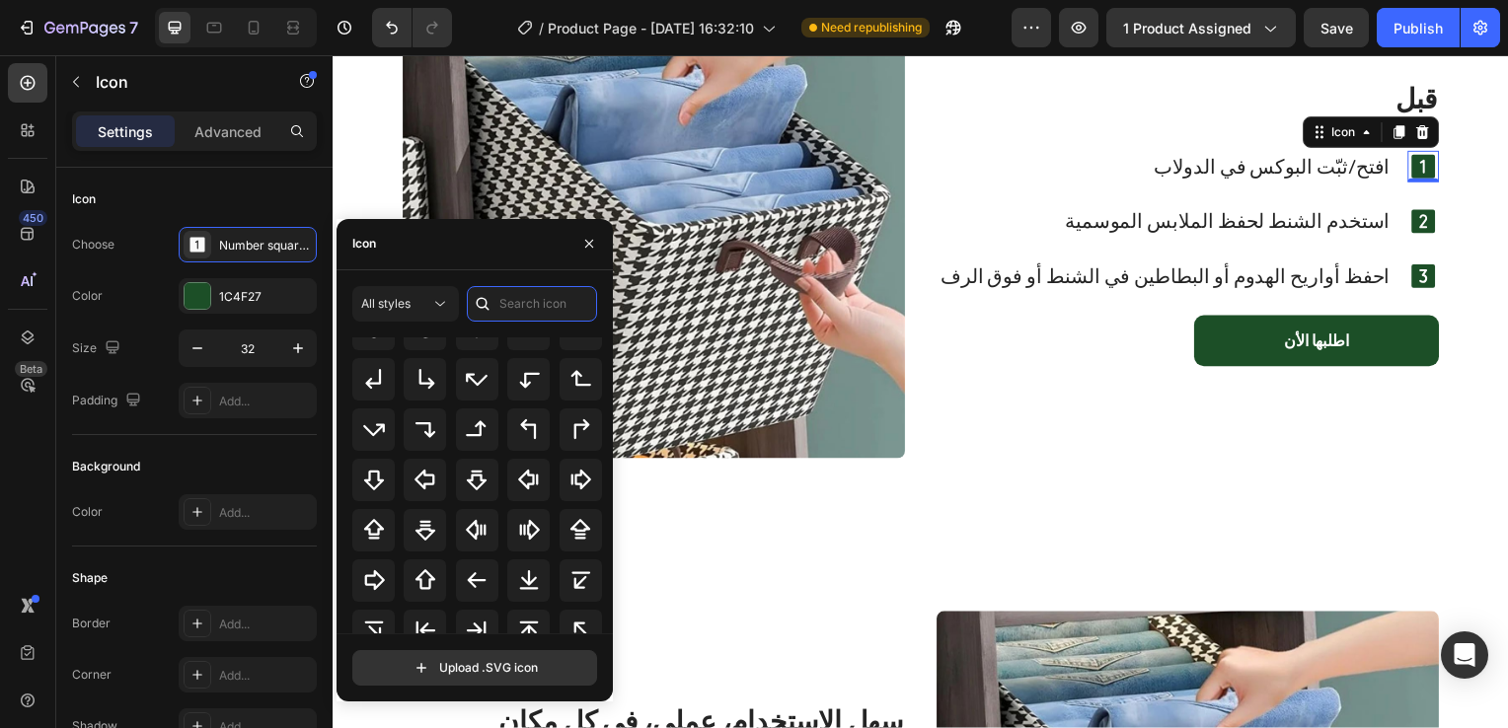
scroll to position [641, 0]
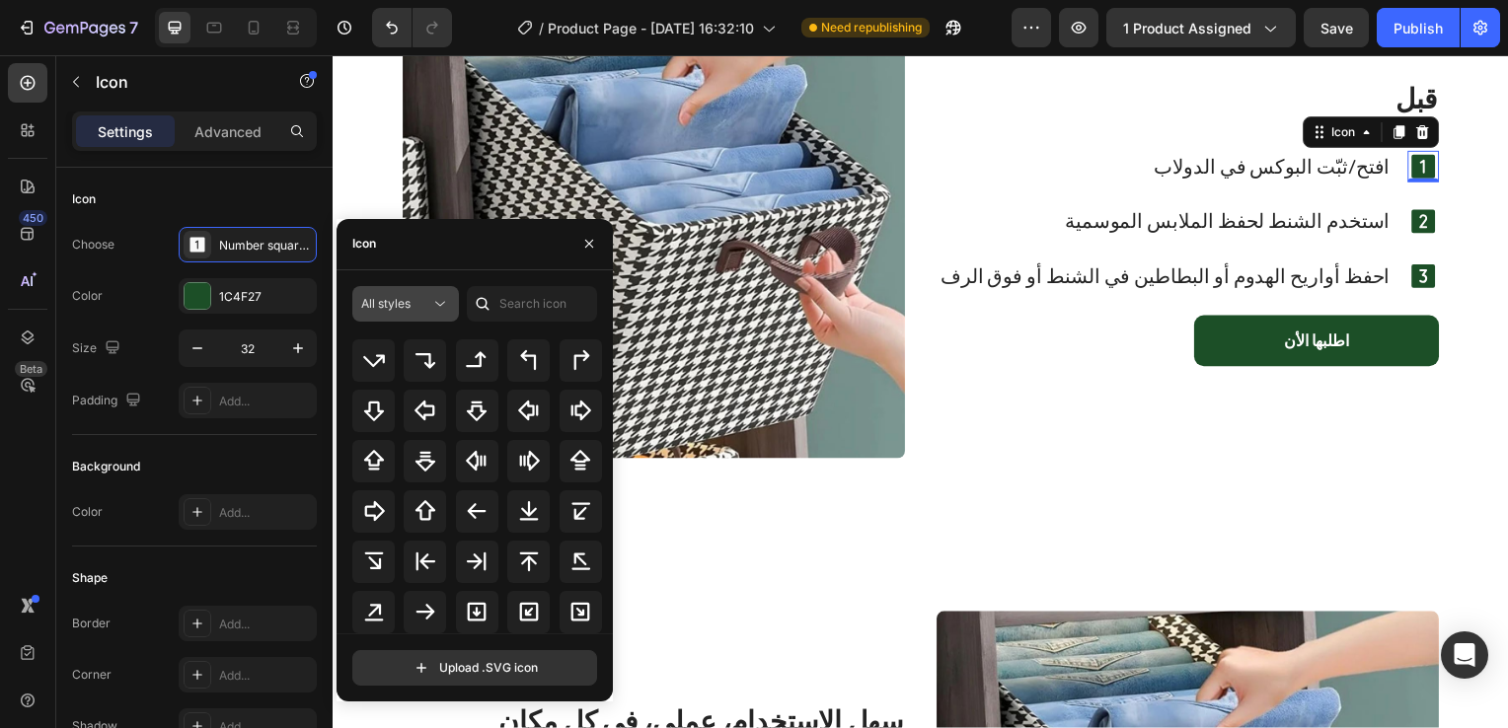
click at [438, 301] on icon at bounding box center [440, 304] width 20 height 20
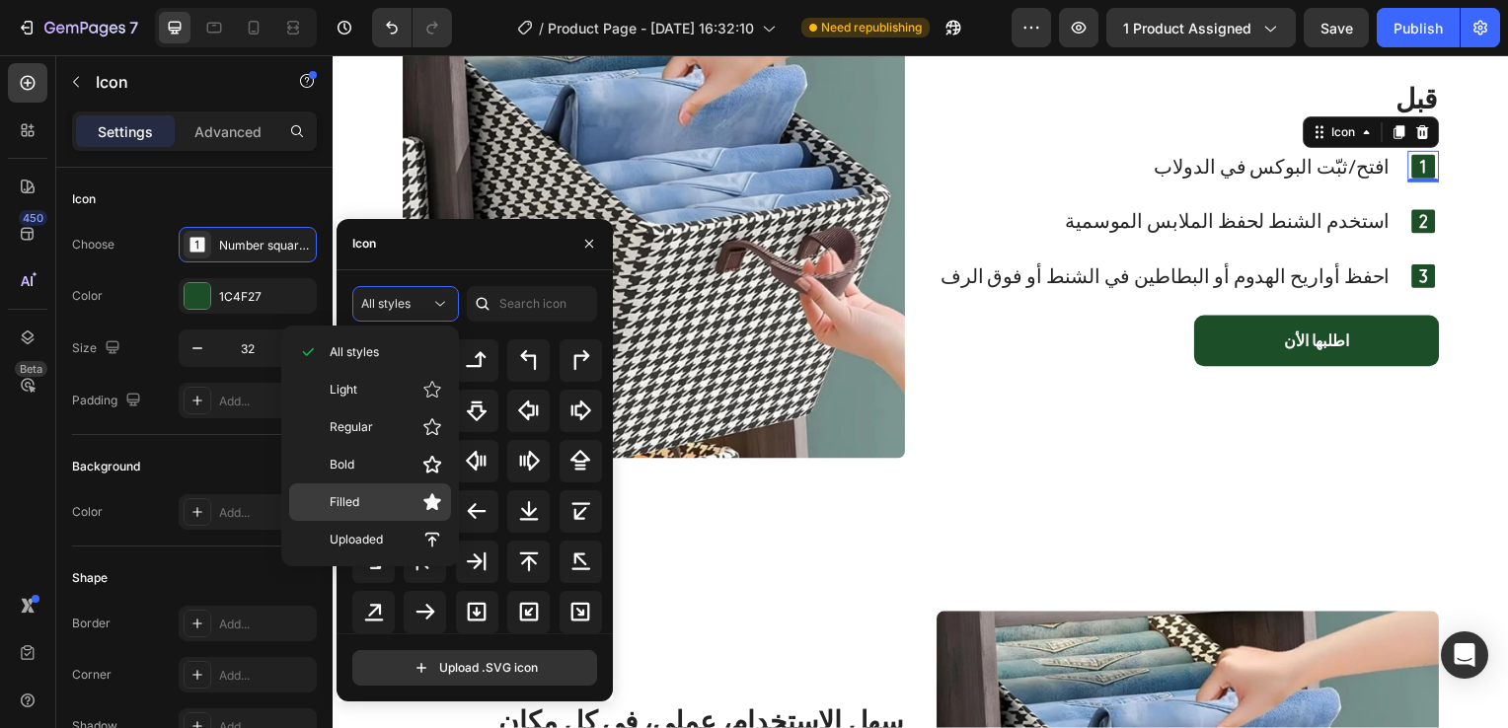
click at [369, 487] on div "Filled" at bounding box center [370, 501] width 162 height 37
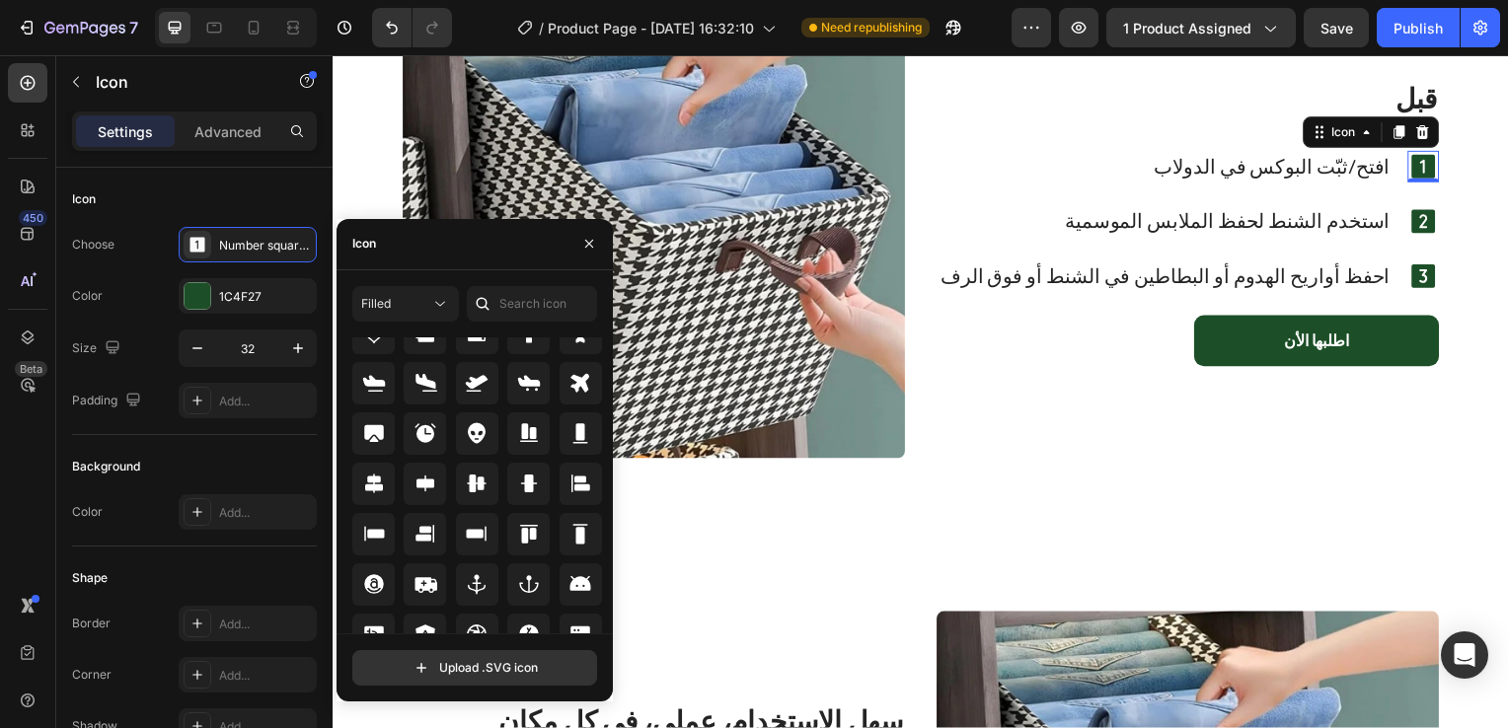
scroll to position [0, 0]
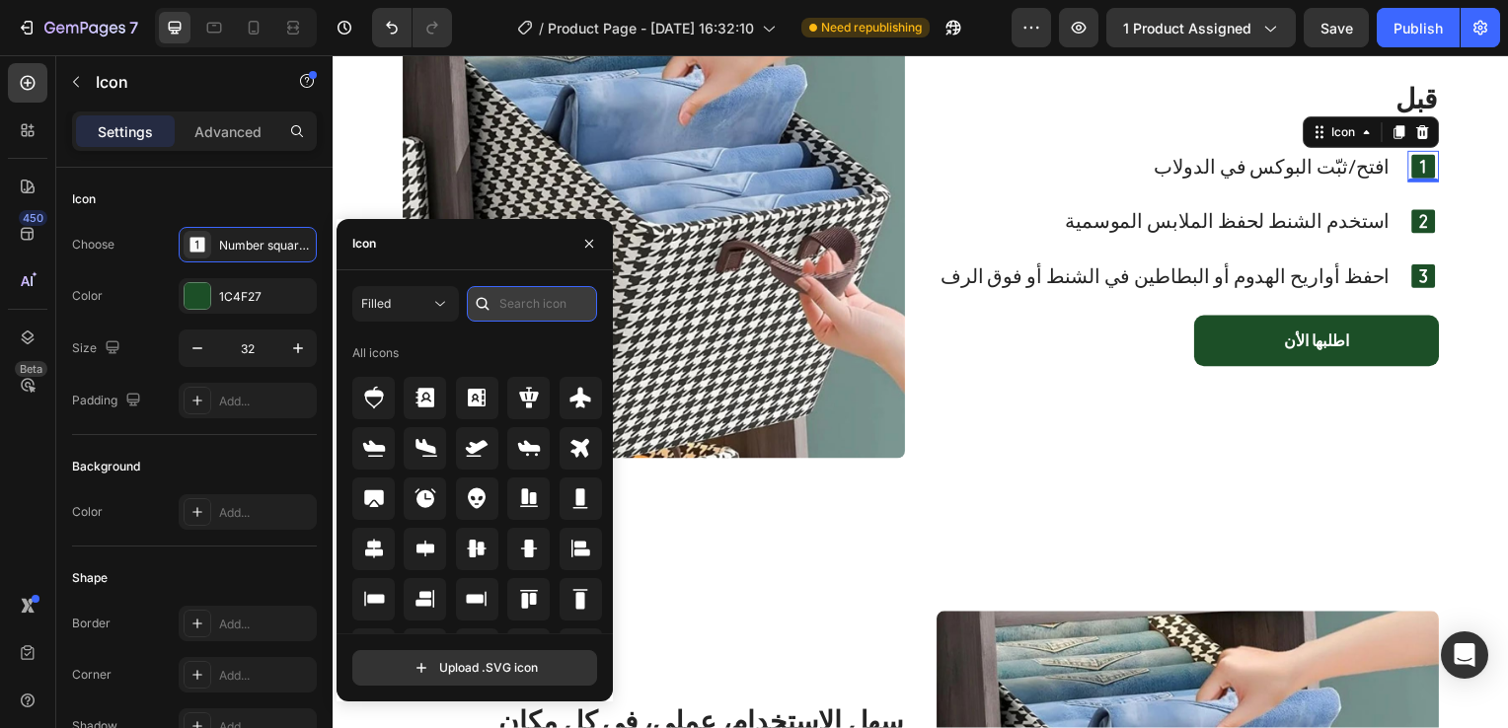
click at [539, 314] on input "text" at bounding box center [532, 304] width 130 height 36
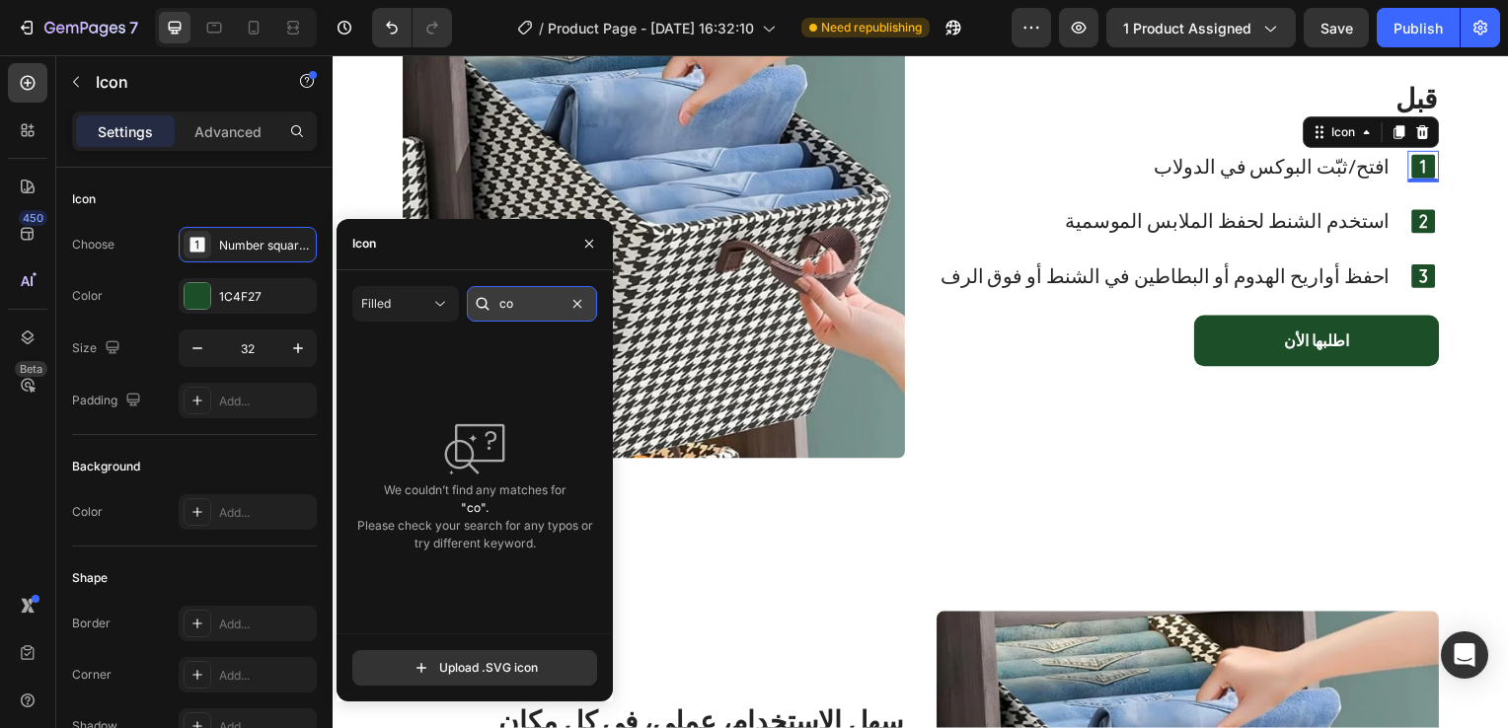
type input "c"
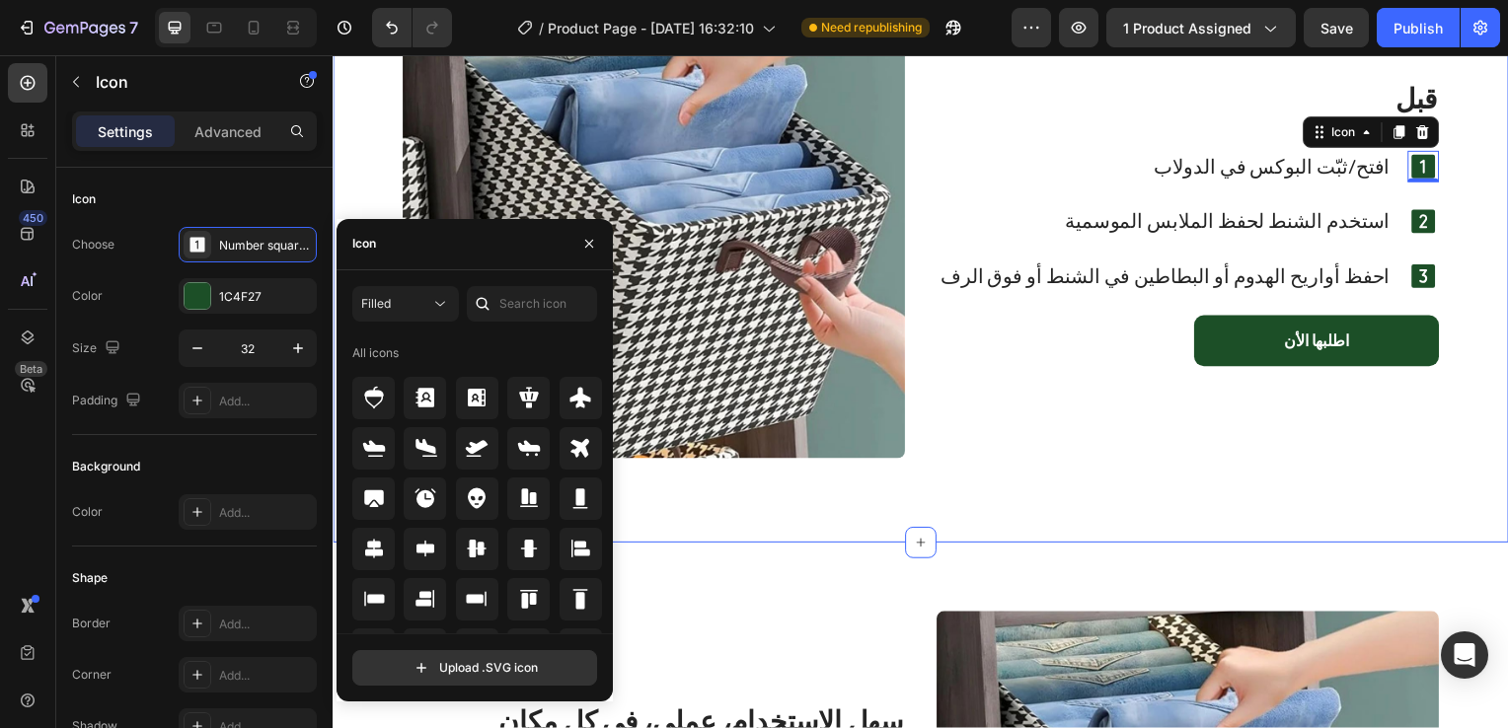
click at [877, 475] on div "Image قبل Heading افتح/ثبّت البوكس في الدولاب Text Block Icon 0 Row استخدم الشن…" at bounding box center [924, 232] width 1154 height 489
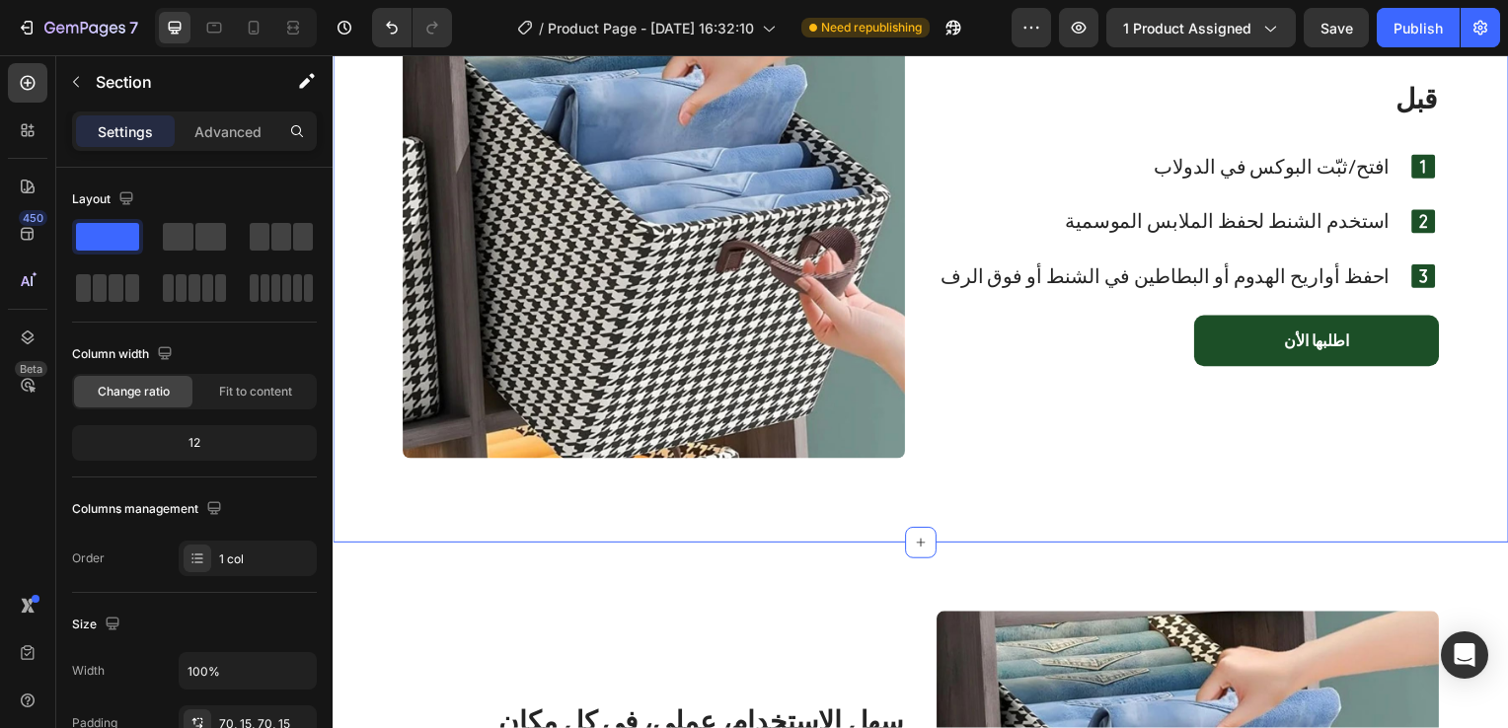
click at [877, 475] on div "Image قبل Heading افتح/ثبّت البوكس في الدولاب Text Block Icon Row استخدم الشنط …" at bounding box center [924, 232] width 1154 height 489
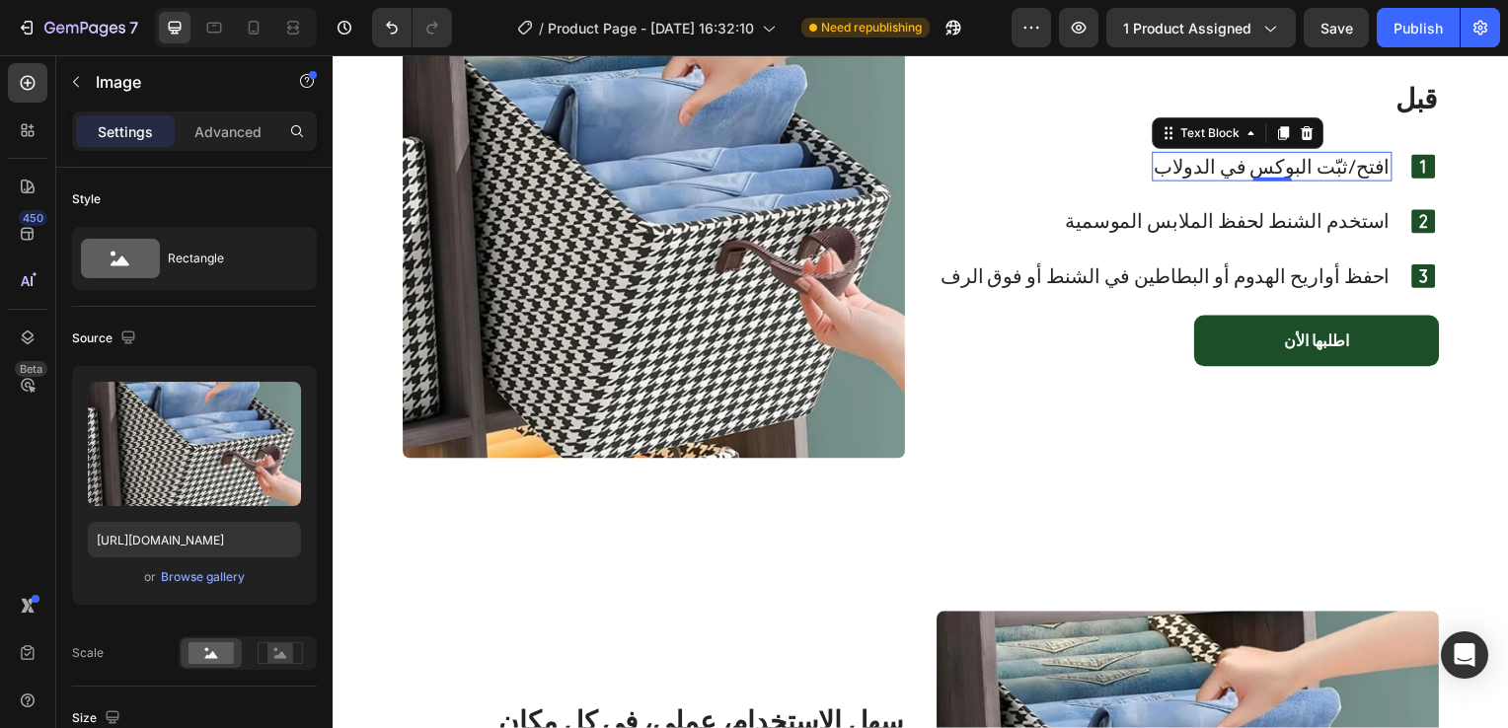
click at [1365, 175] on p "افتح/ثبّت البوكس في الدولاب" at bounding box center [1278, 168] width 238 height 26
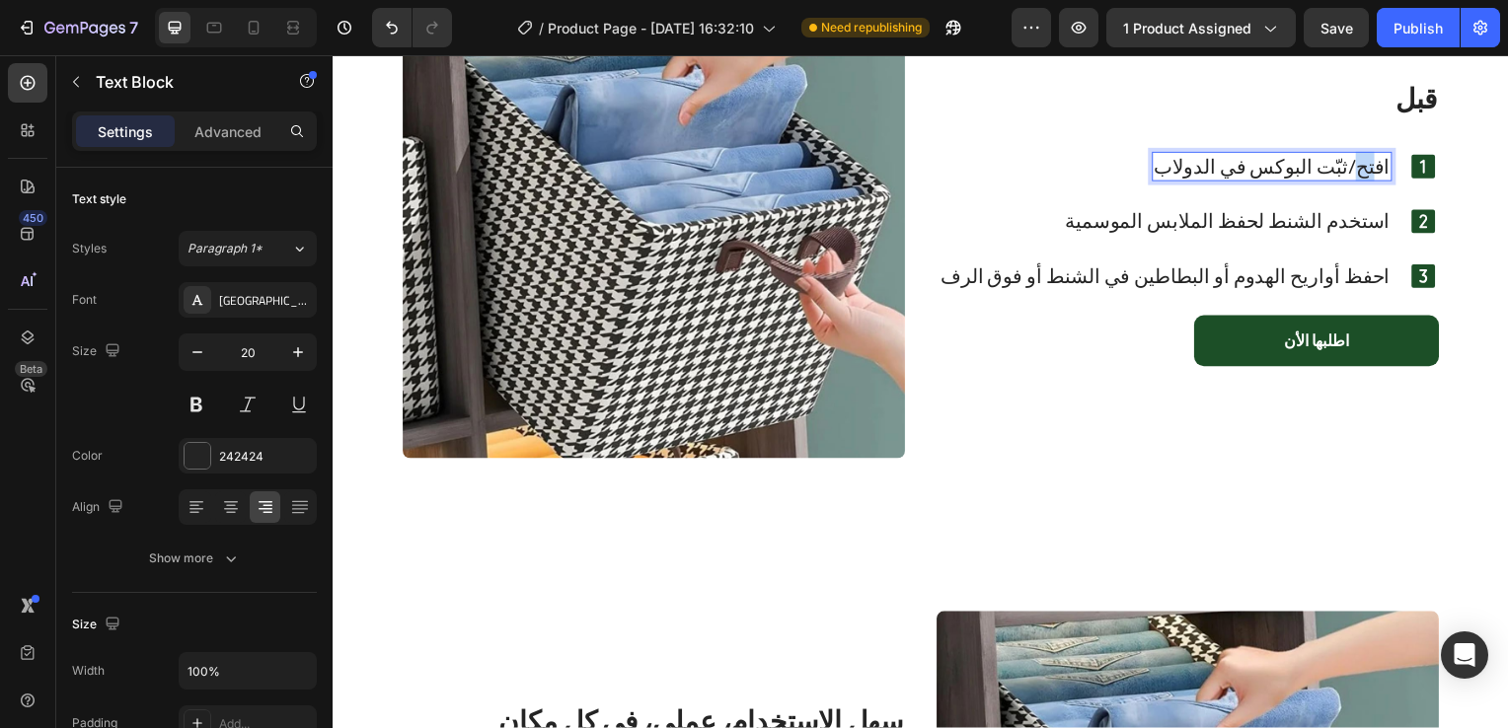
click at [1365, 175] on p "افتح/ثبّت البوكس في الدولاب" at bounding box center [1278, 168] width 238 height 26
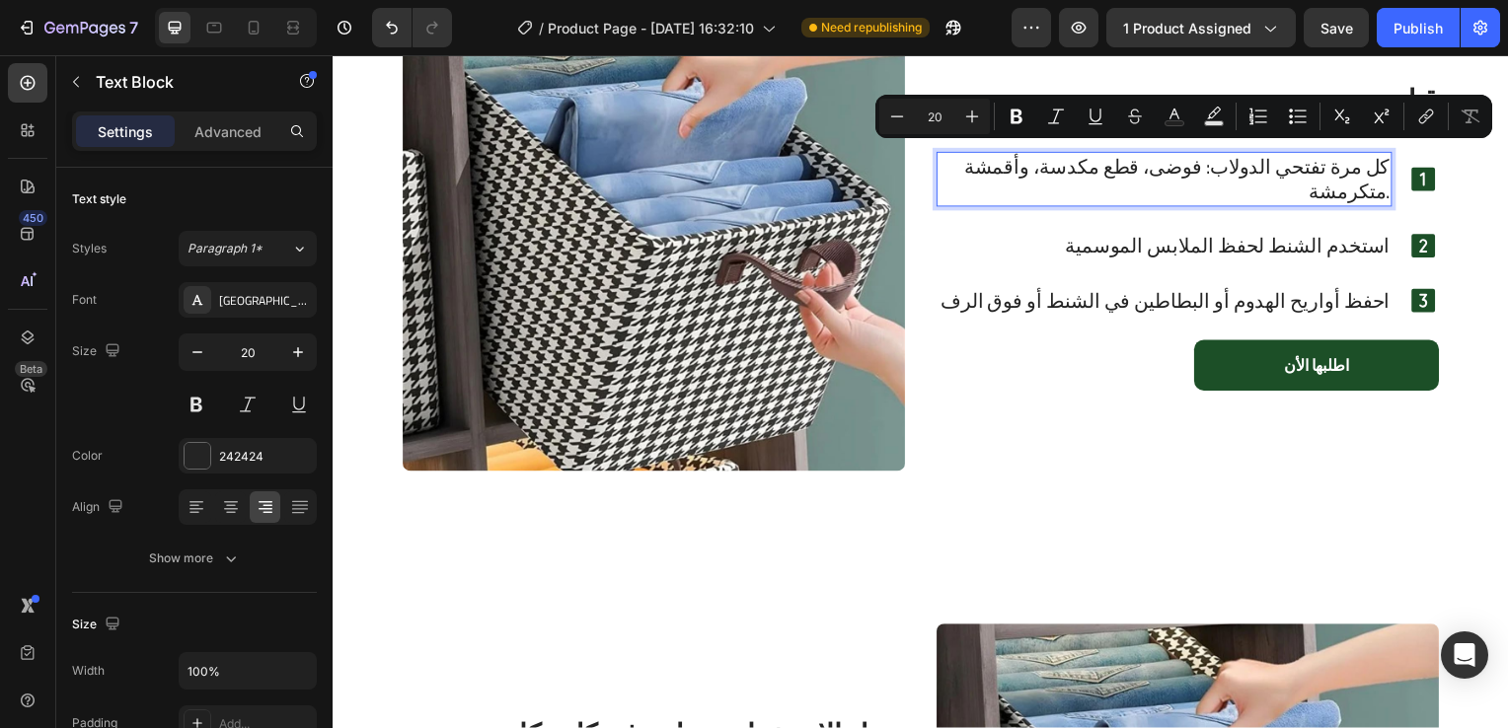
scroll to position [3, 0]
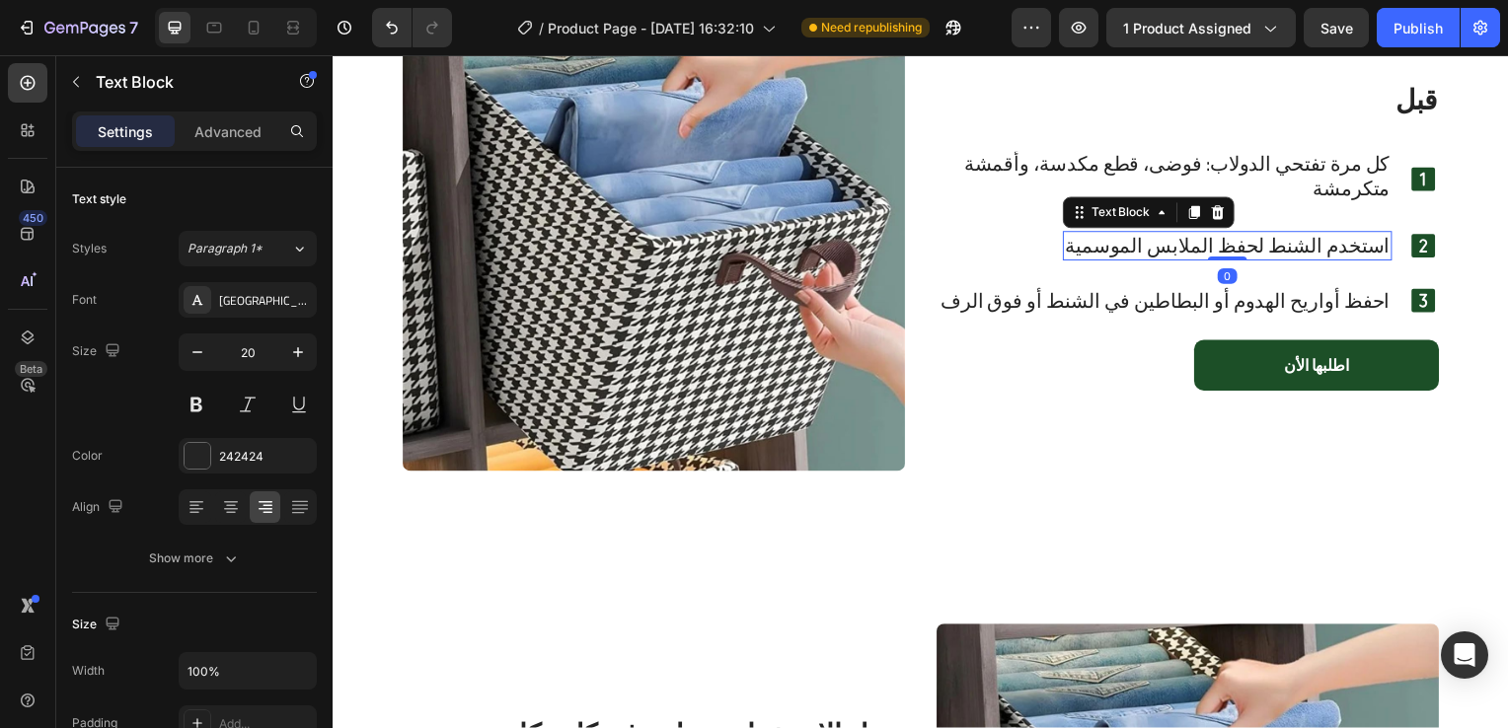
click at [1145, 254] on p "استخدم الشنط لحفظ الملابس الموسمية" at bounding box center [1234, 248] width 328 height 26
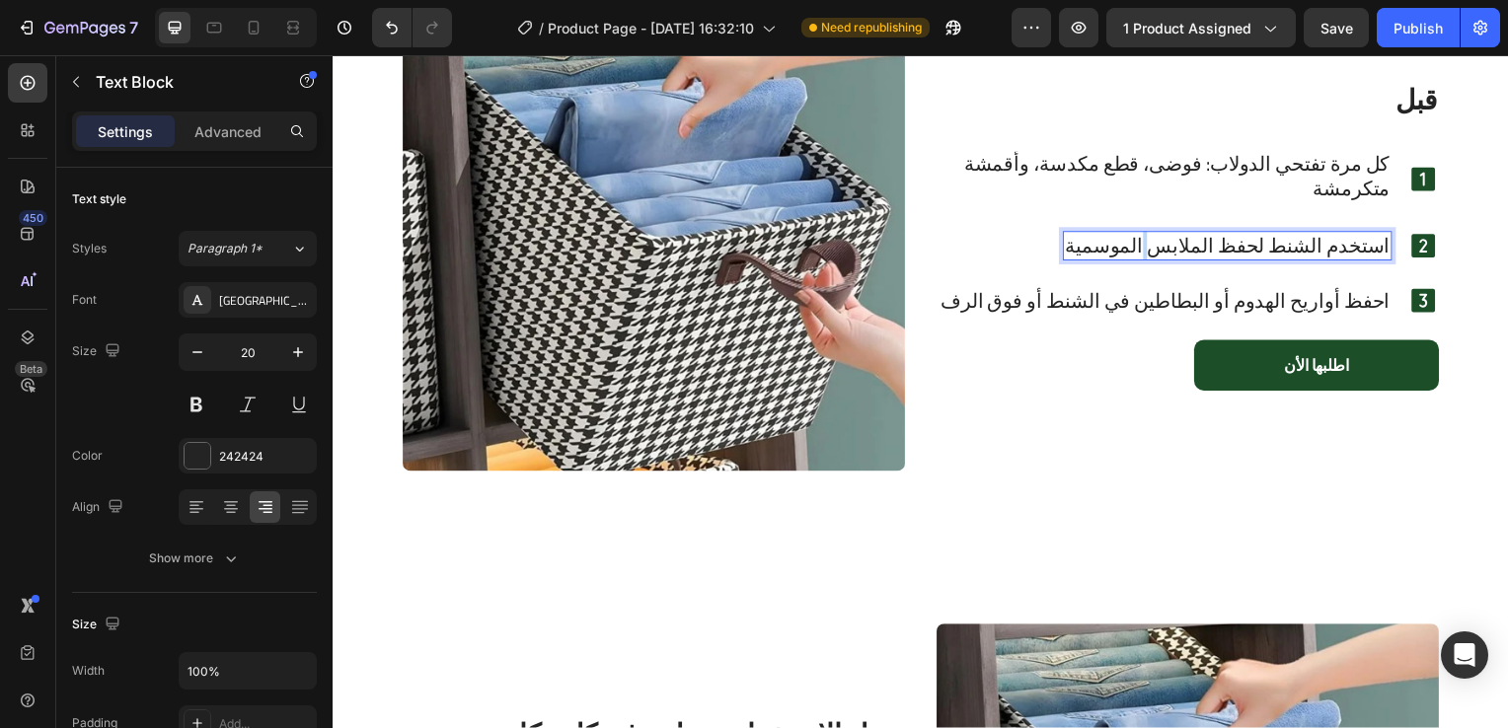
scroll to position [3147, 0]
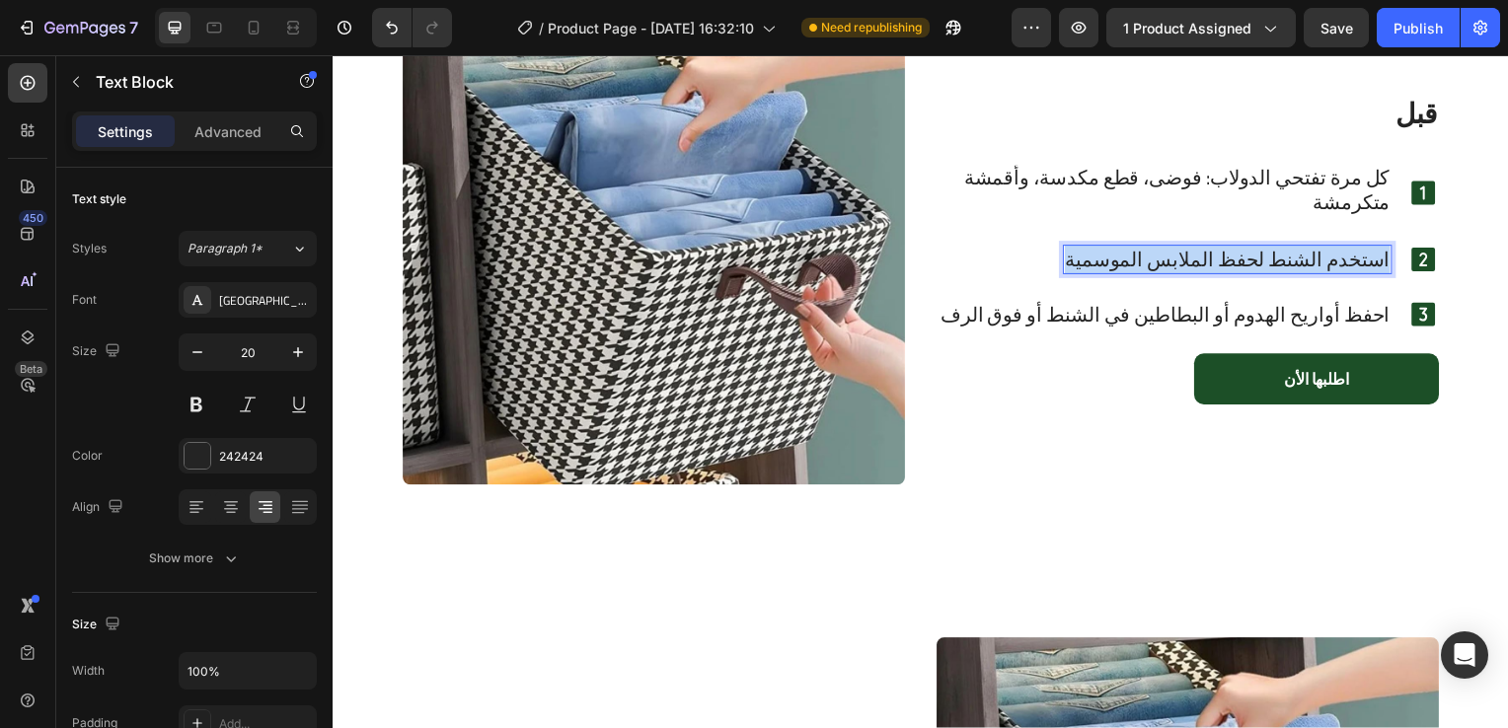
click at [1145, 254] on p "استخدم الشنط لحفظ الملابس الموسمية" at bounding box center [1234, 262] width 328 height 26
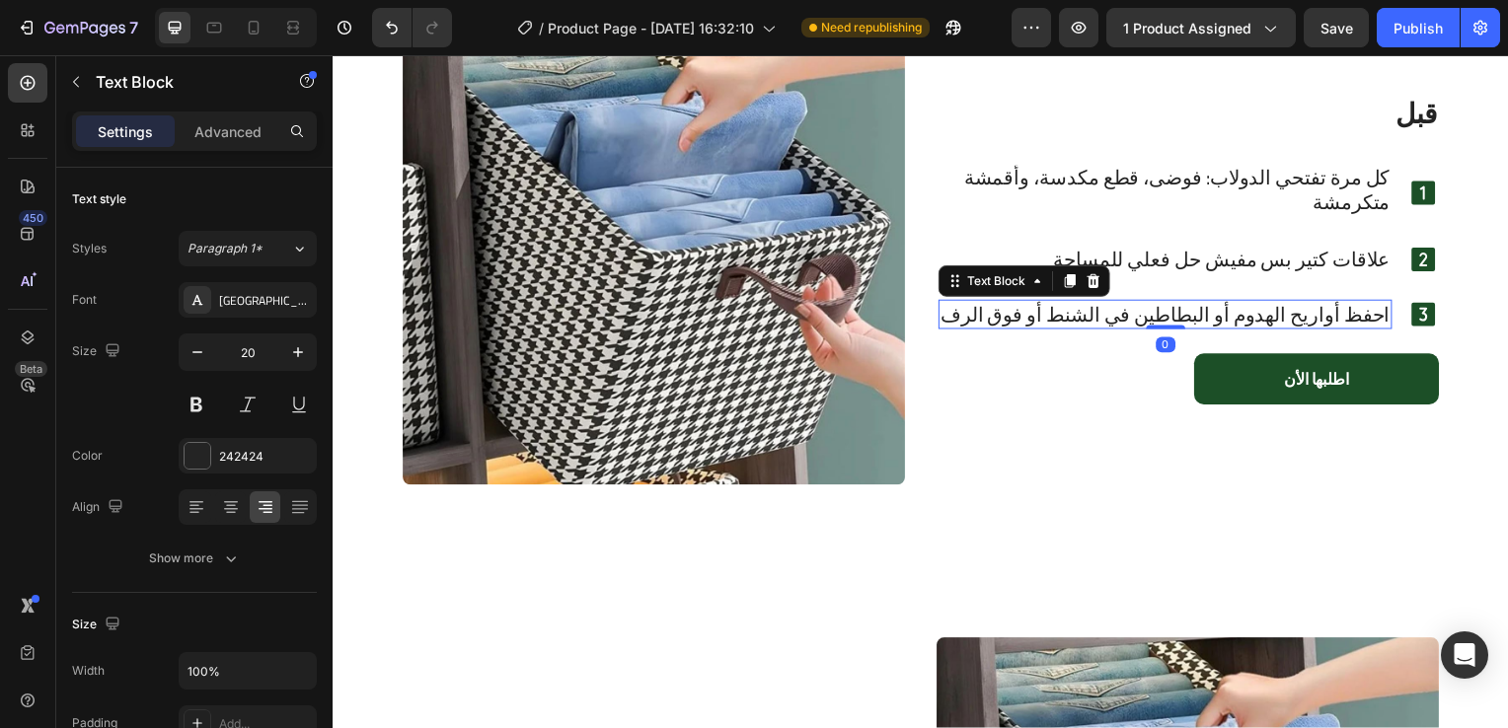
click at [1154, 311] on p "احفظ أواريح الهدوم أو البطاطين في الشنط أو فوق الرف" at bounding box center [1170, 317] width 453 height 26
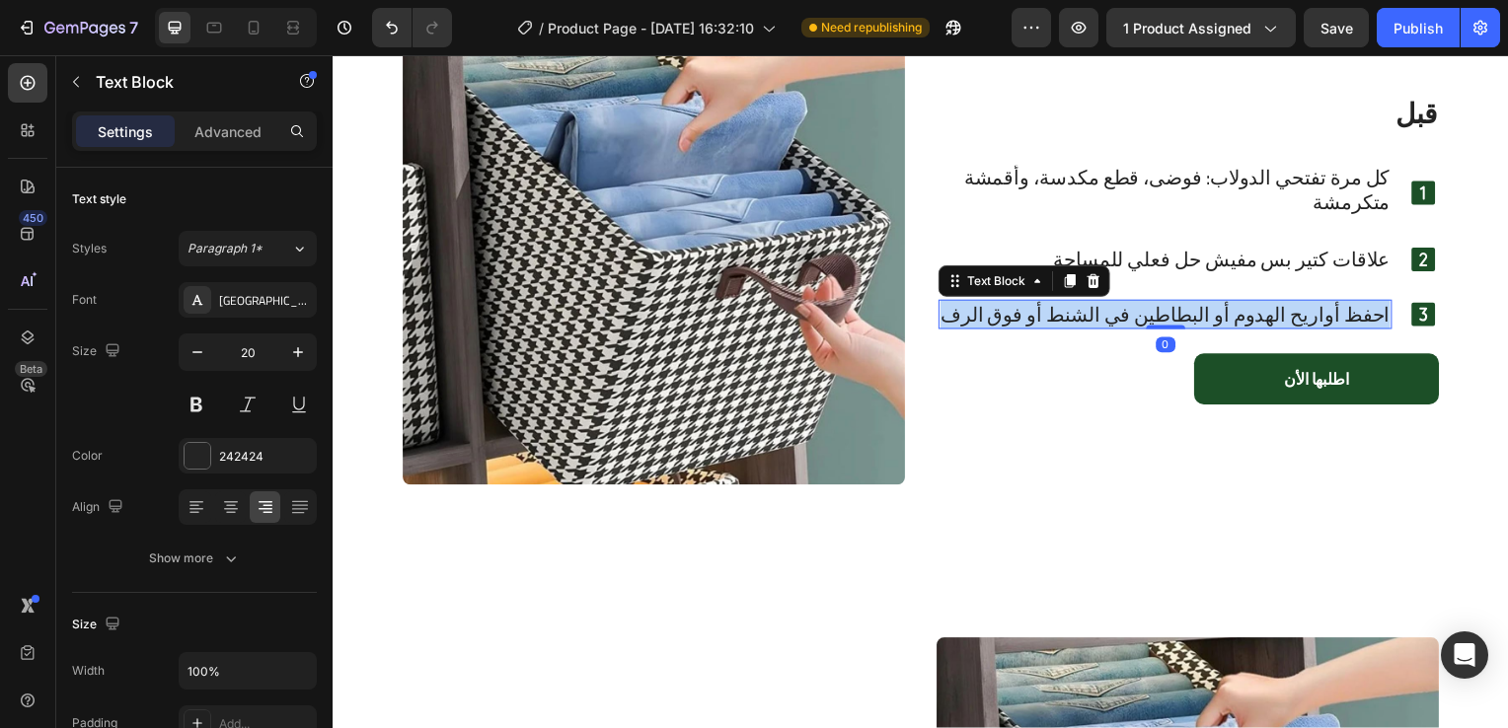
click at [1154, 311] on p "احفظ أواريح الهدوم أو البطاطين في الشنط أو فوق الرف" at bounding box center [1170, 317] width 453 height 26
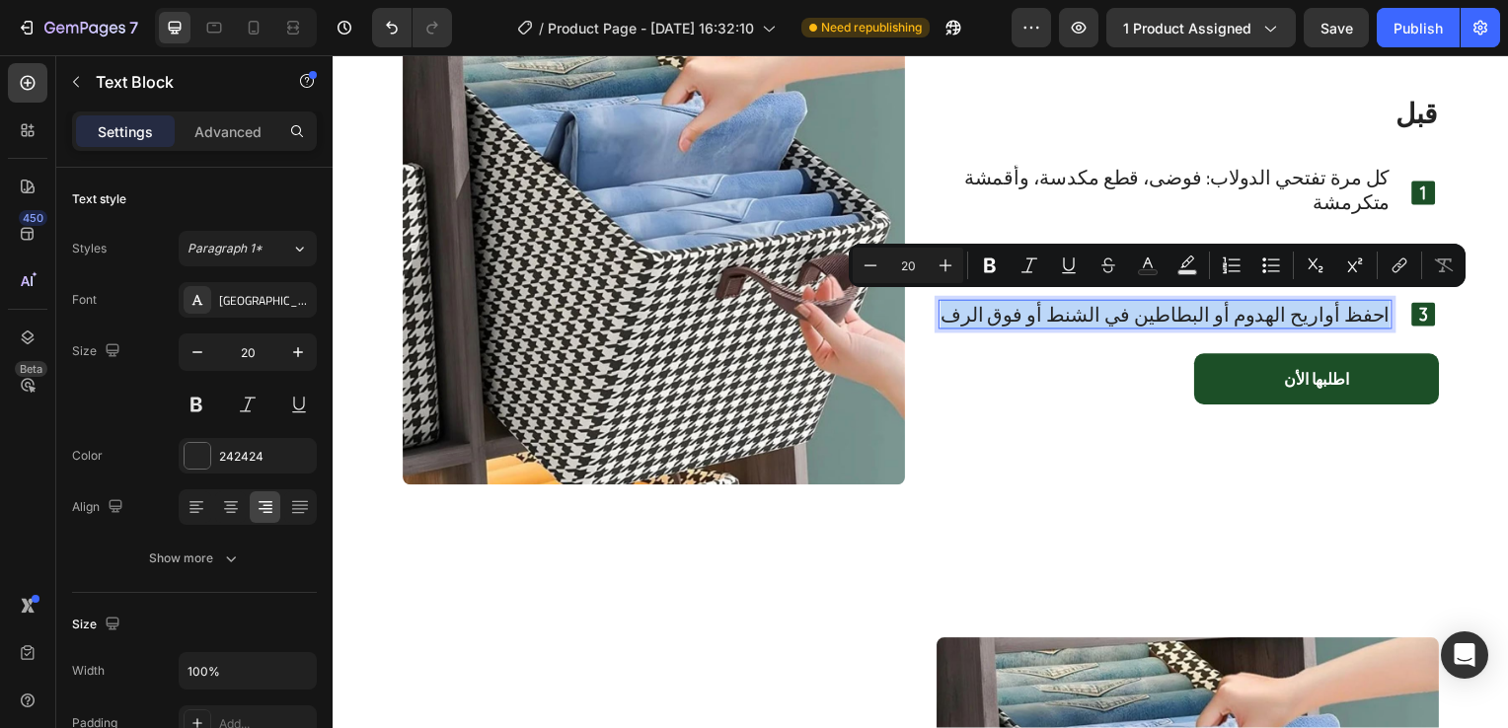
click at [1154, 311] on p "احفظ أواريح الهدوم أو البطاطين في الشنط أو فوق الرف" at bounding box center [1170, 317] width 453 height 26
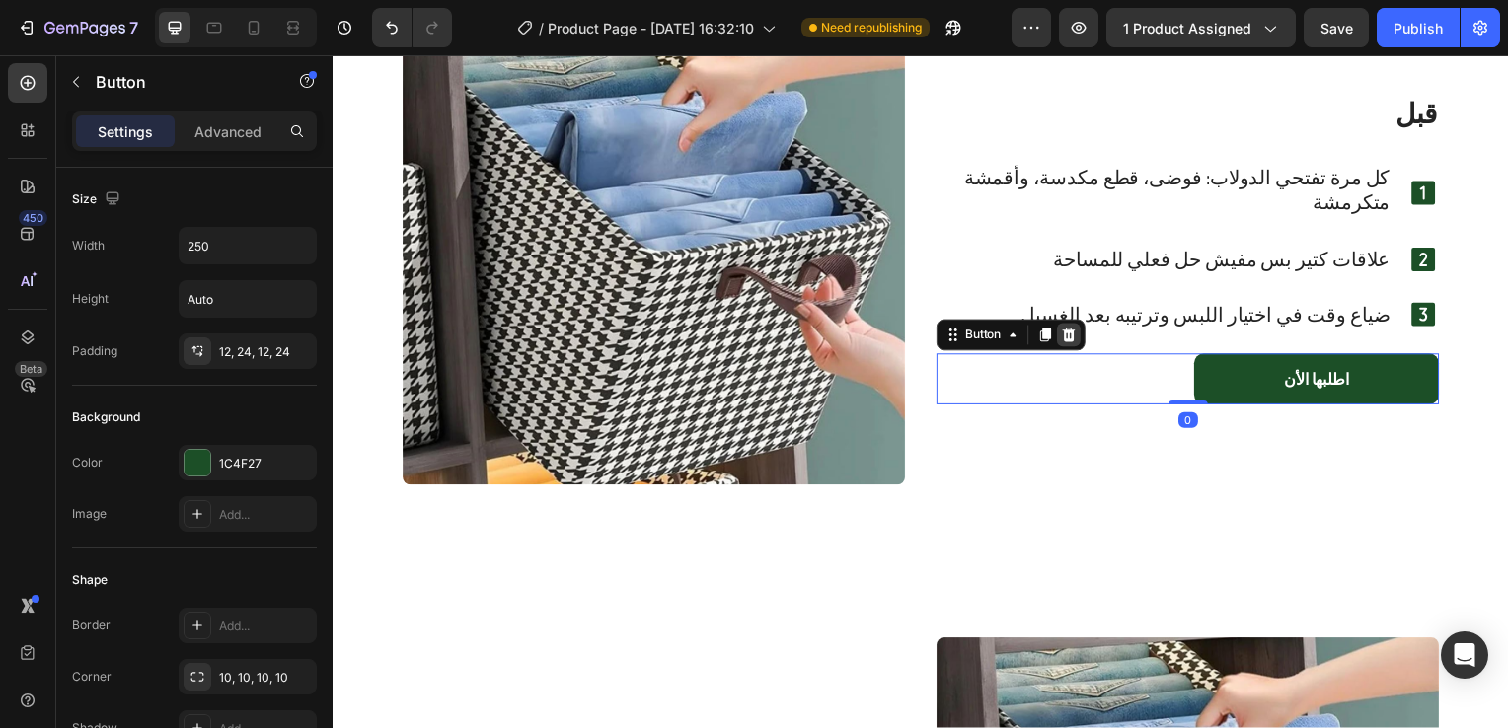
click at [1066, 340] on icon at bounding box center [1074, 338] width 16 height 16
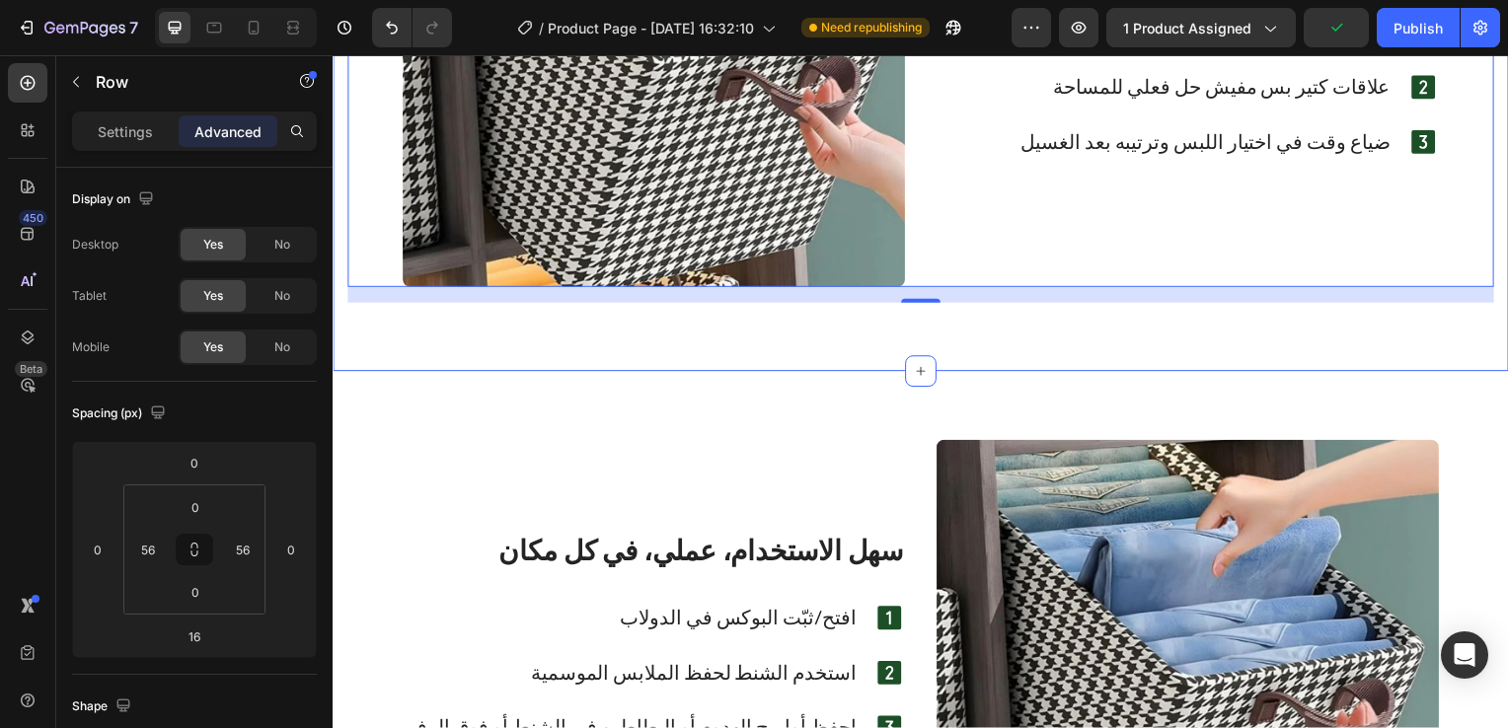
scroll to position [3356, 0]
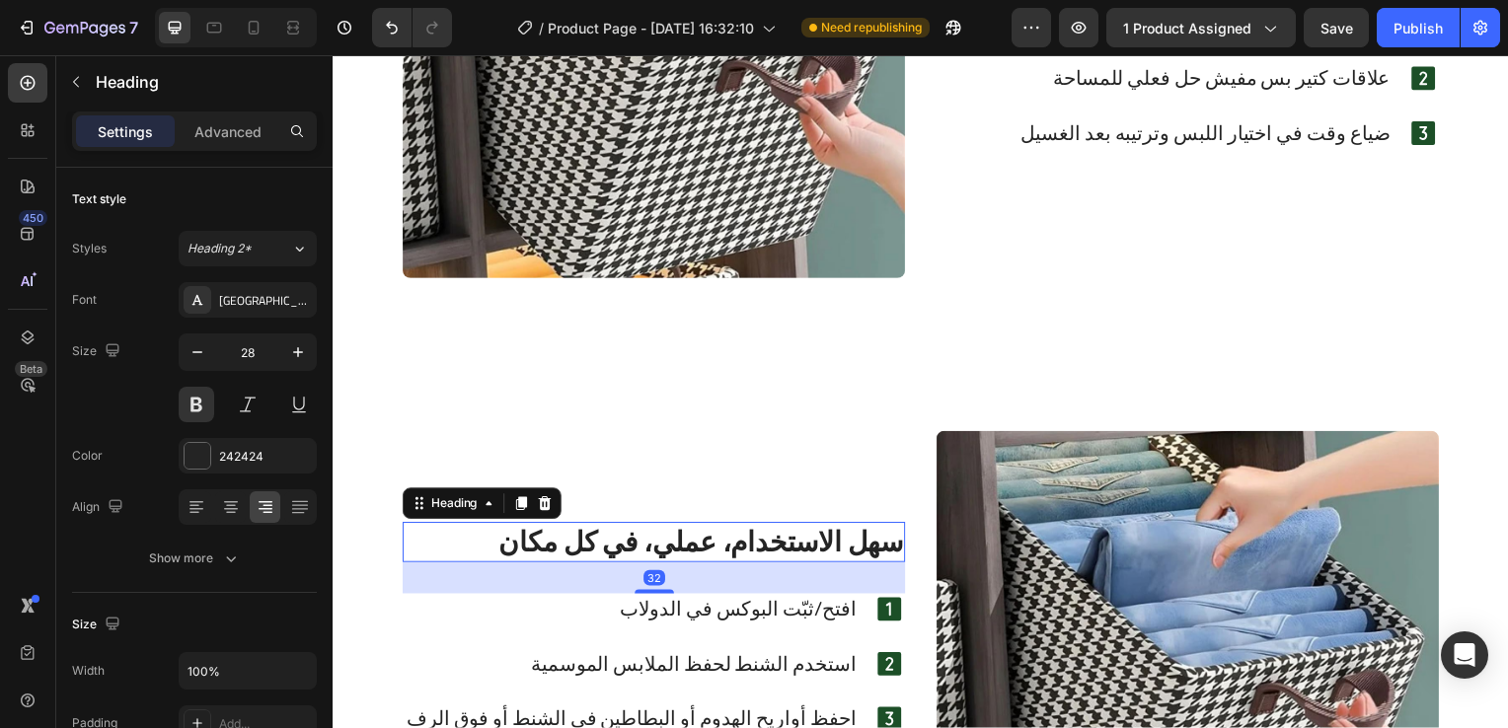
click at [834, 561] on h2 "سهل الاستخدام، عملي، في كل مكان" at bounding box center [656, 545] width 506 height 39
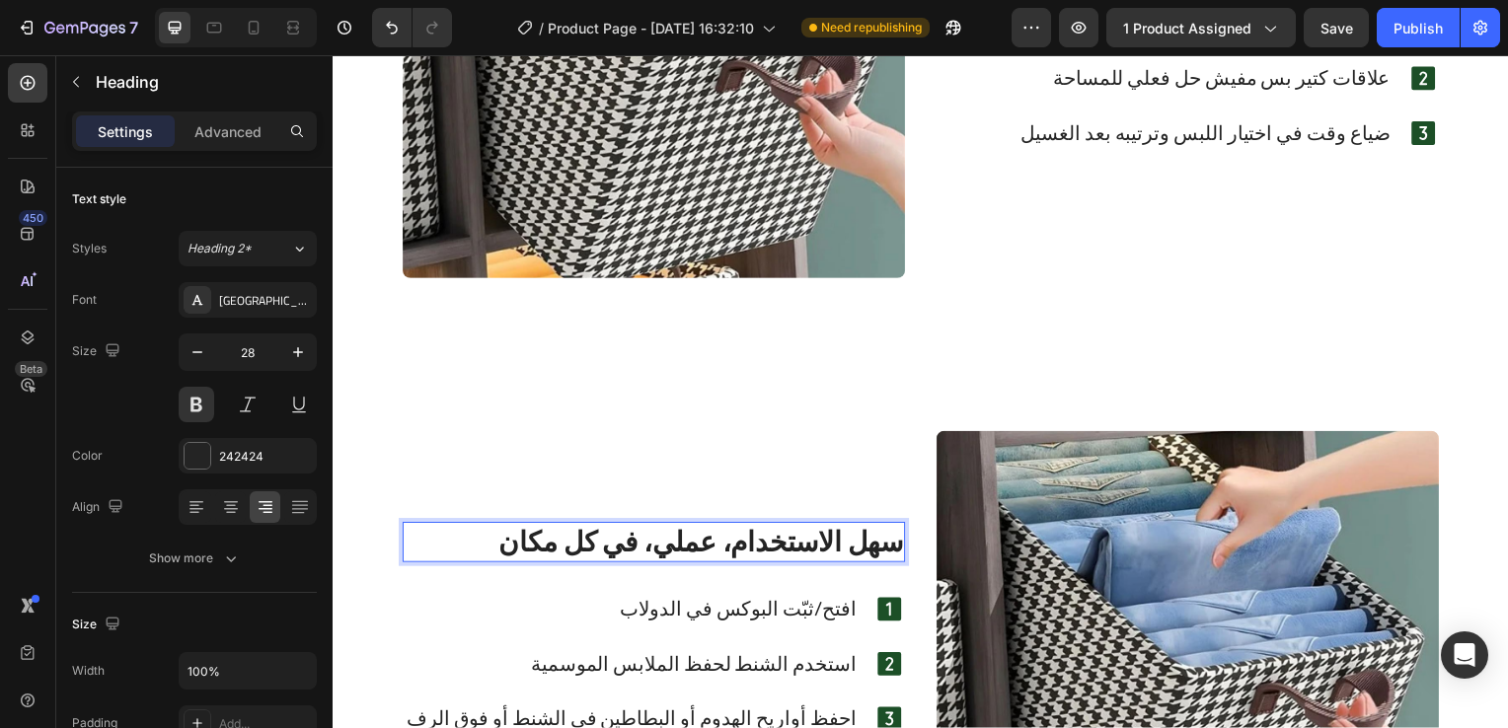
click at [834, 561] on h2 "سهل الاستخدام، عملي، في كل مكان" at bounding box center [656, 545] width 506 height 39
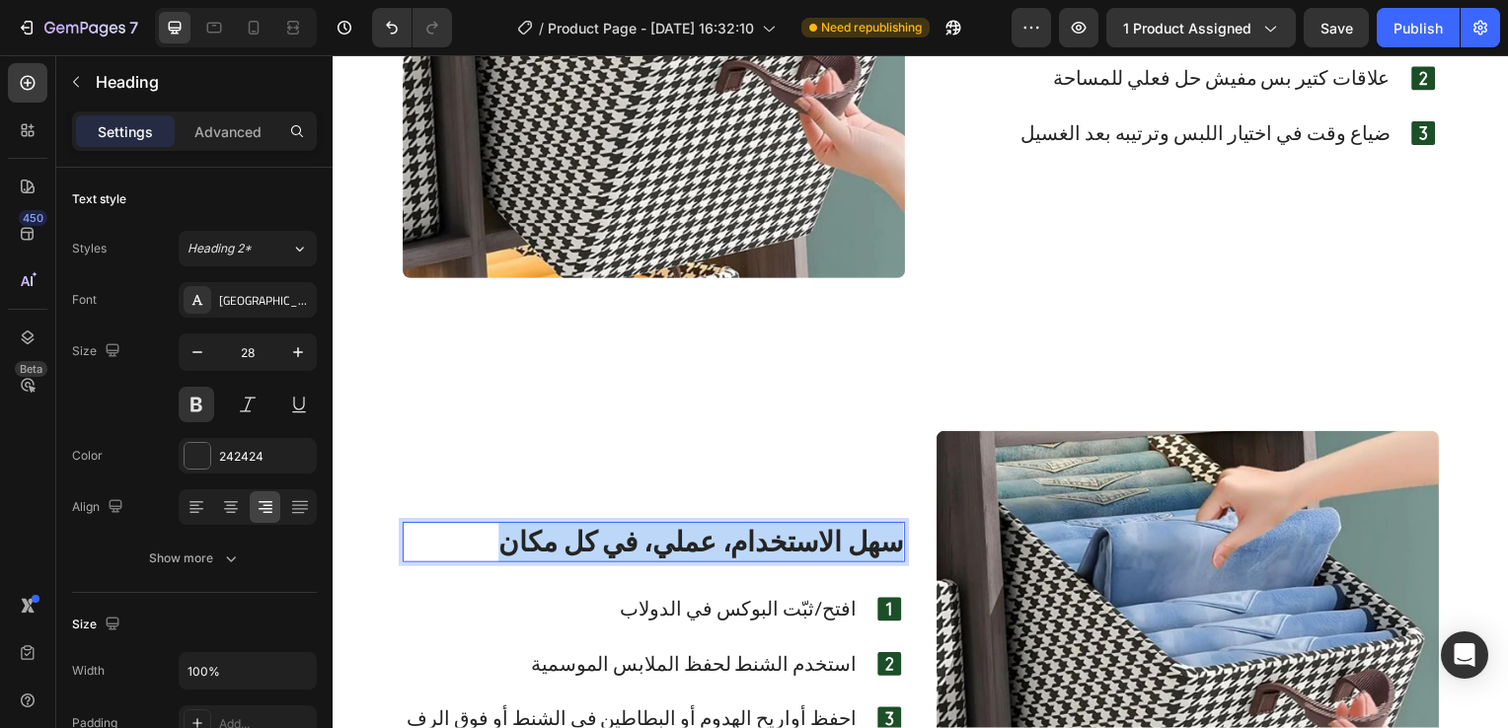
click at [834, 561] on p "سهل الاستخدام، عملي، في كل مكان" at bounding box center [656, 546] width 502 height 36
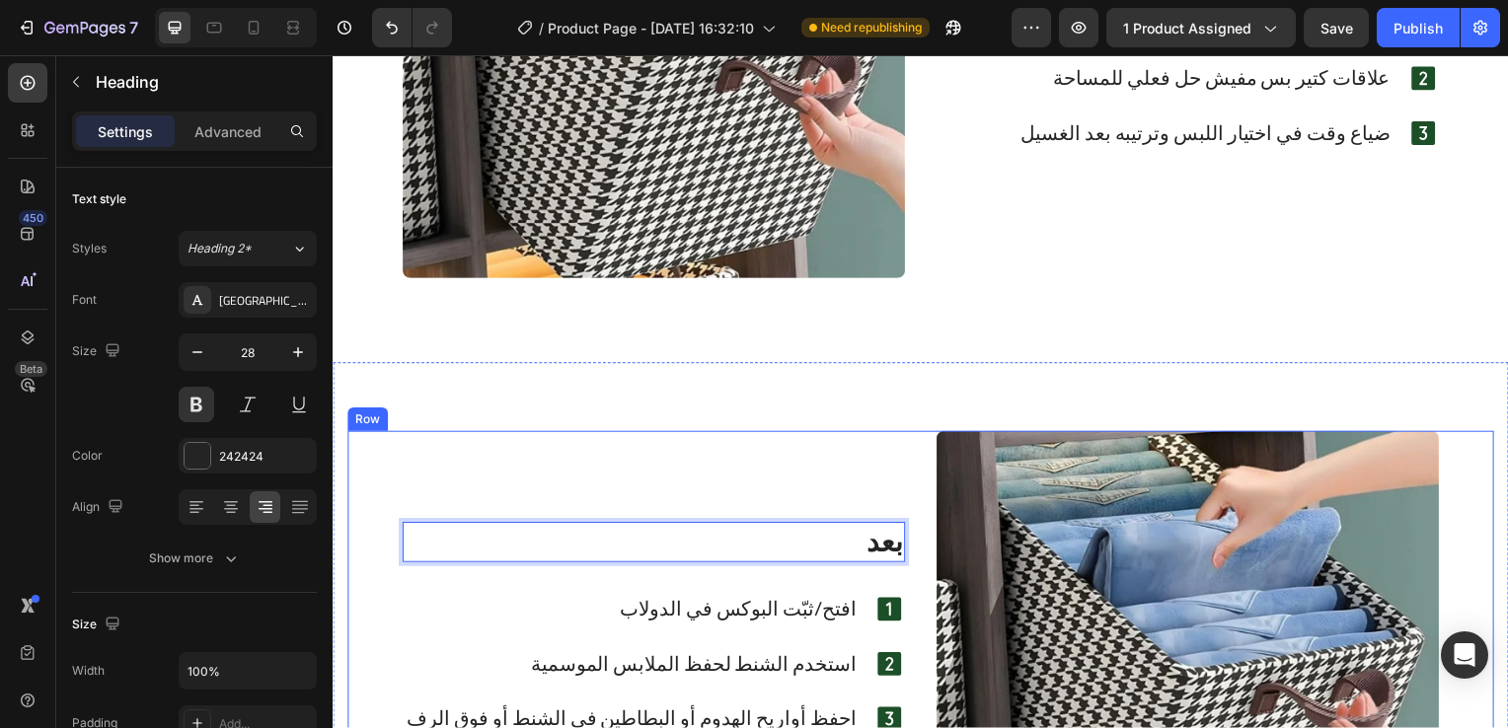
scroll to position [3481, 0]
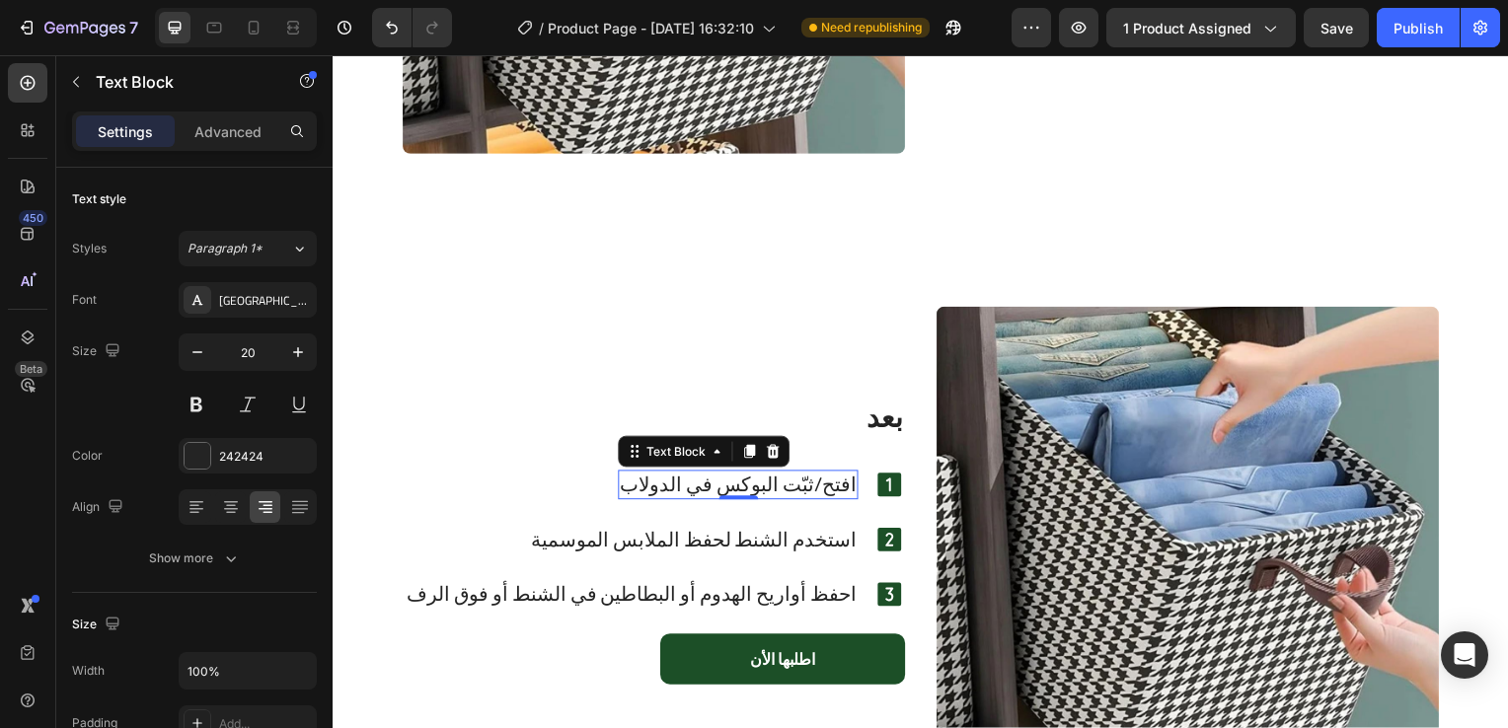
click at [776, 492] on p "افتح/ثبّت البوكس في الدولاب" at bounding box center [741, 489] width 238 height 26
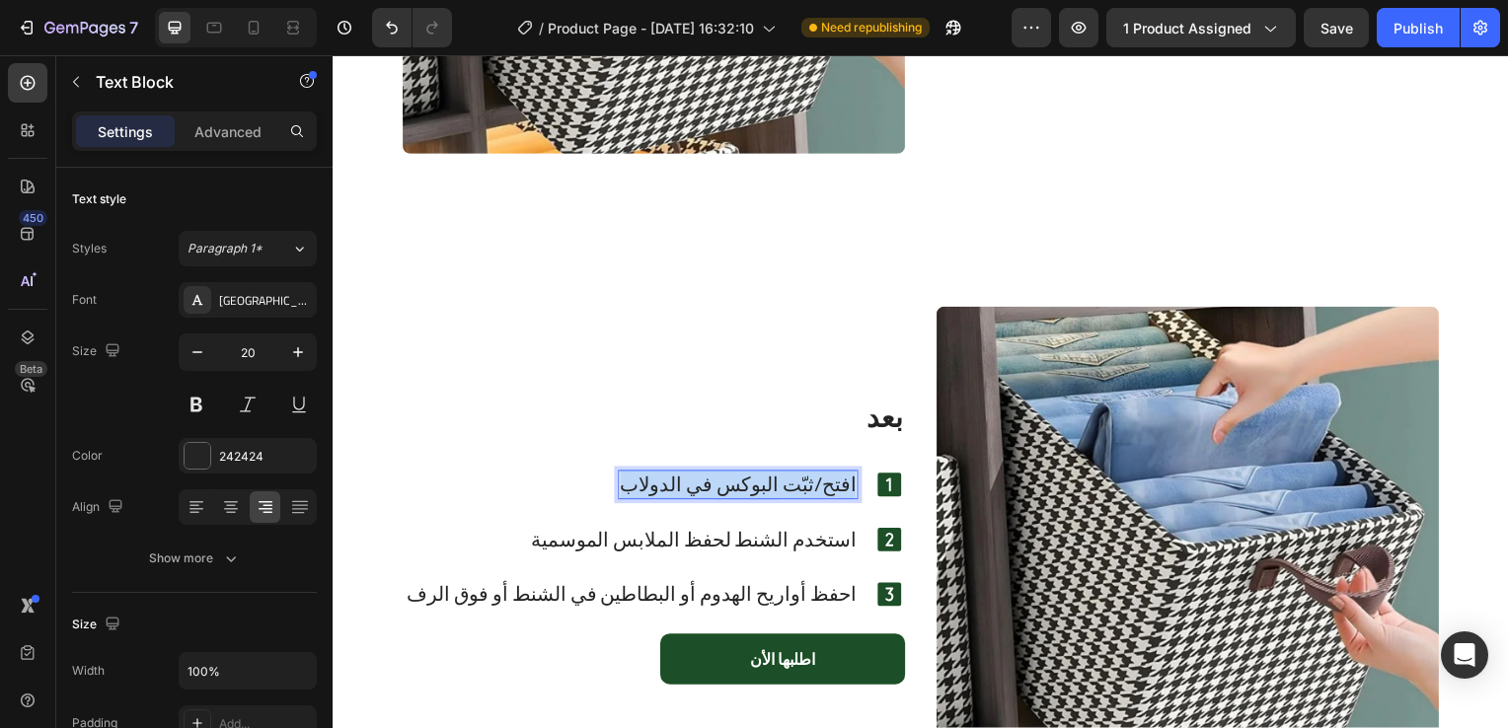
click at [776, 492] on p "افتح/ثبّت البوكس في الدولاب" at bounding box center [741, 489] width 238 height 26
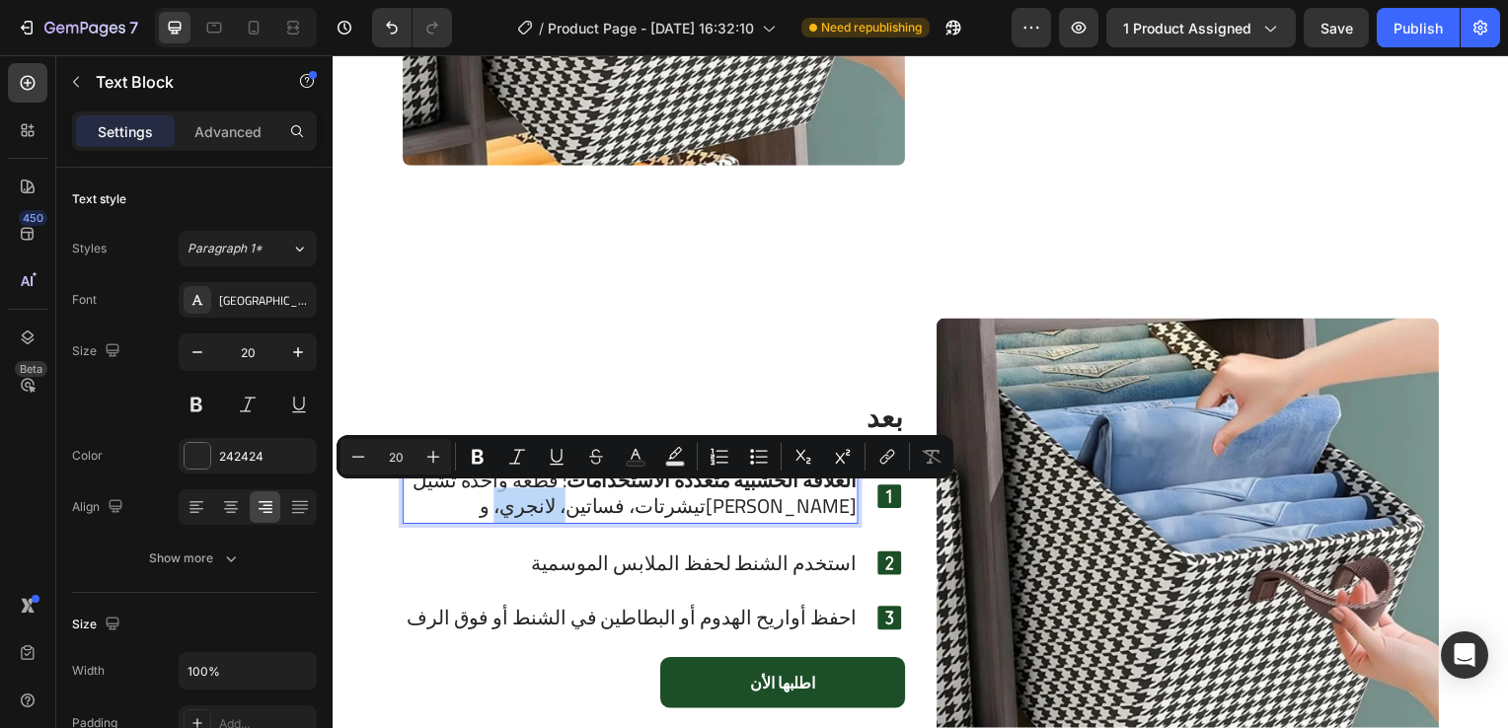
drag, startPoint x: 678, startPoint y: 510, endPoint x: 609, endPoint y: 509, distance: 69.1
click at [609, 509] on p "العلاقة الخشبية متعددة الاستخدامات : قطعة واحدة تشيل تيشرتات، فساتين، لانجري، و…" at bounding box center [632, 497] width 455 height 51
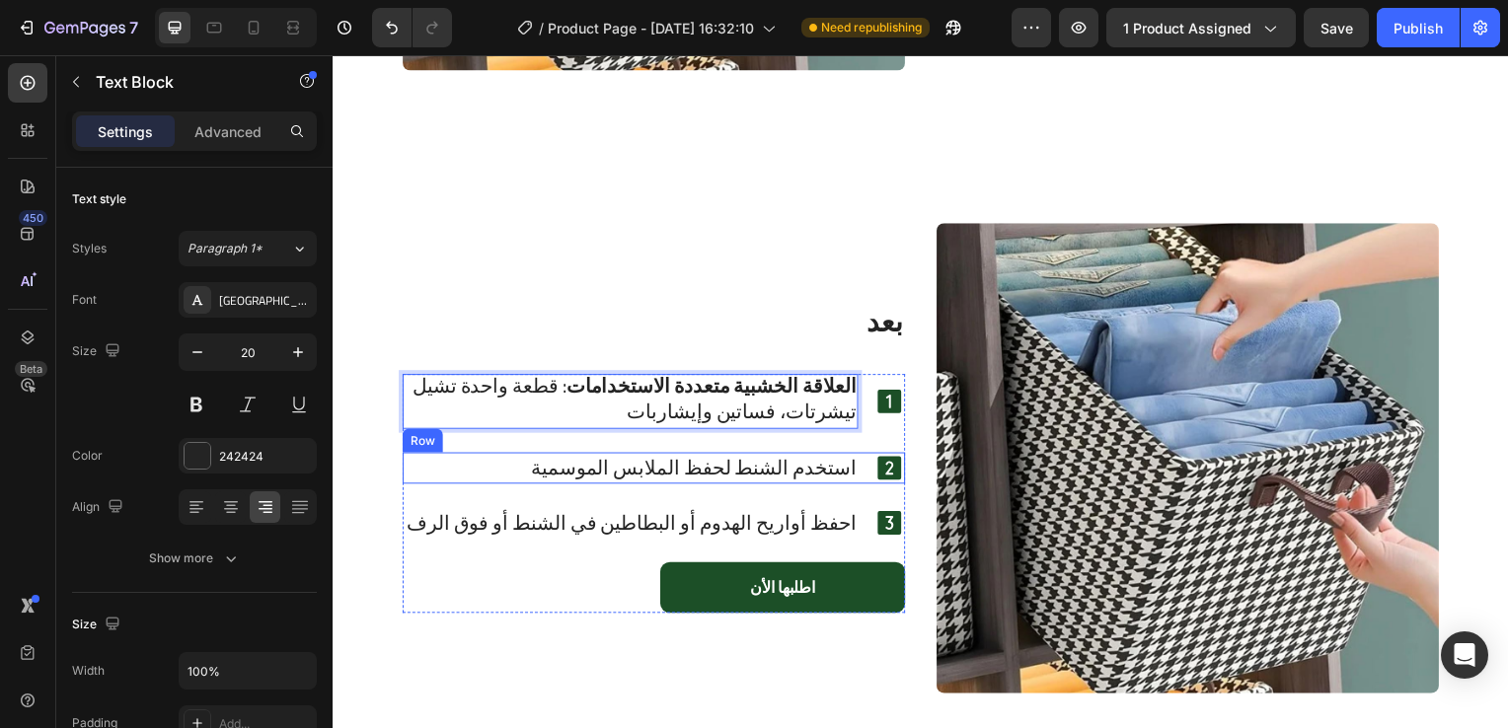
scroll to position [3568, 0]
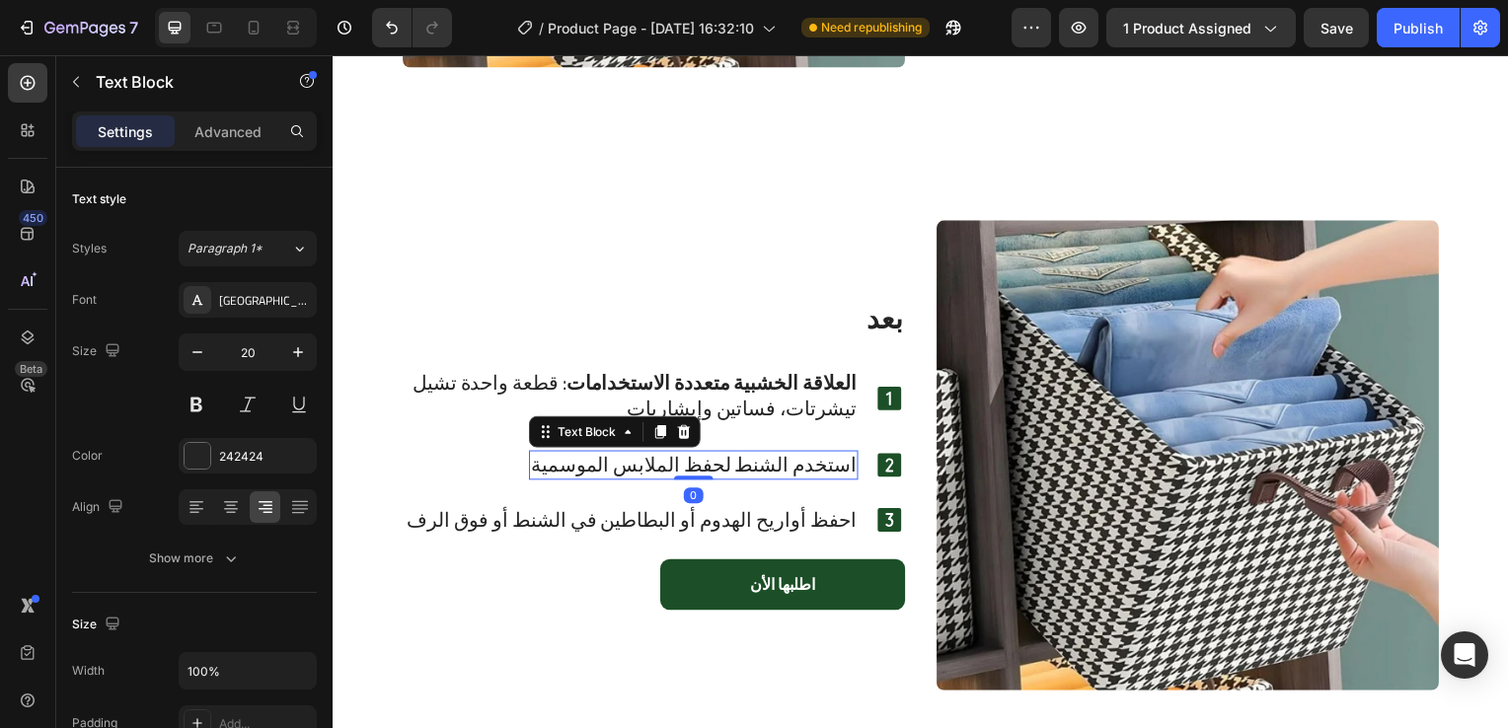
click at [807, 467] on p "استخدم الشنط لحفظ الملابس الموسمية" at bounding box center [696, 469] width 328 height 26
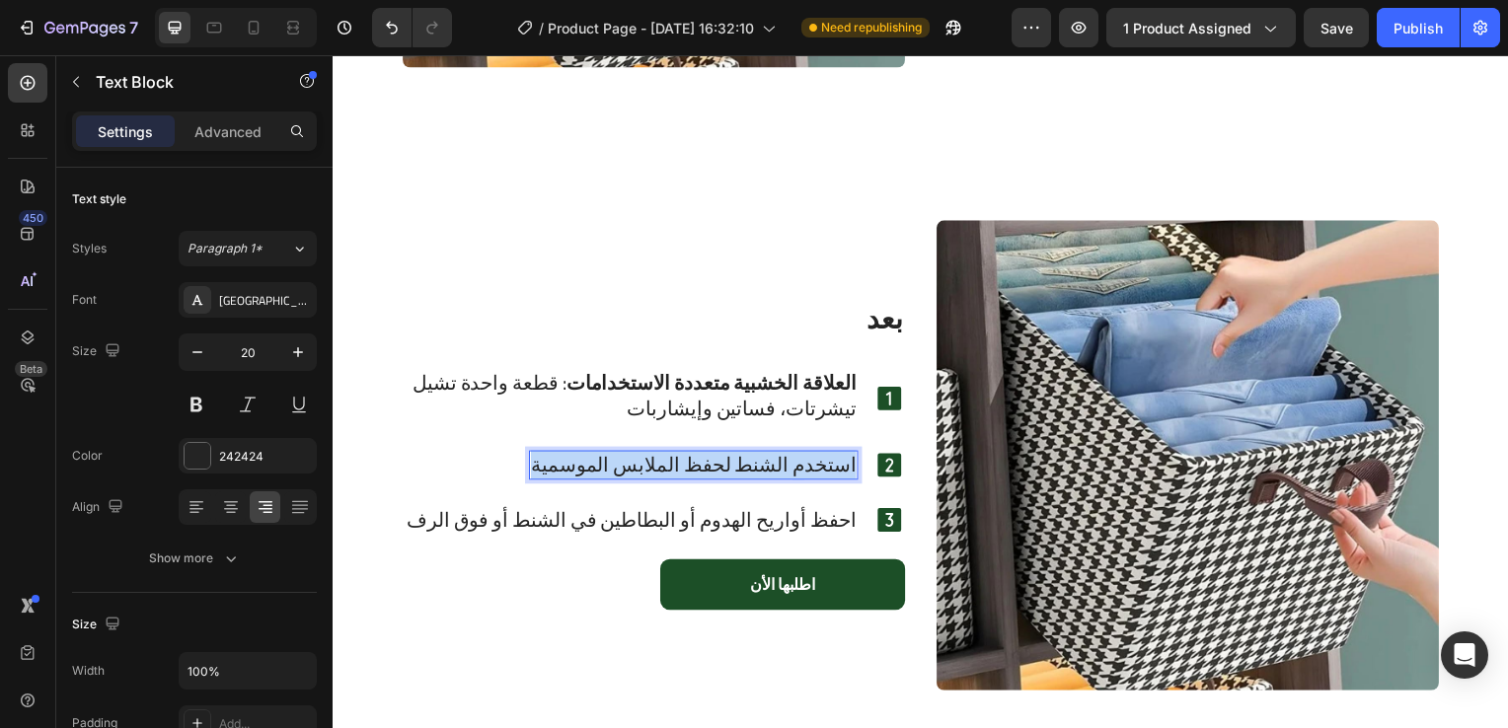
click at [807, 467] on p "استخدم الشنط لحفظ الملابس الموسمية" at bounding box center [696, 469] width 328 height 26
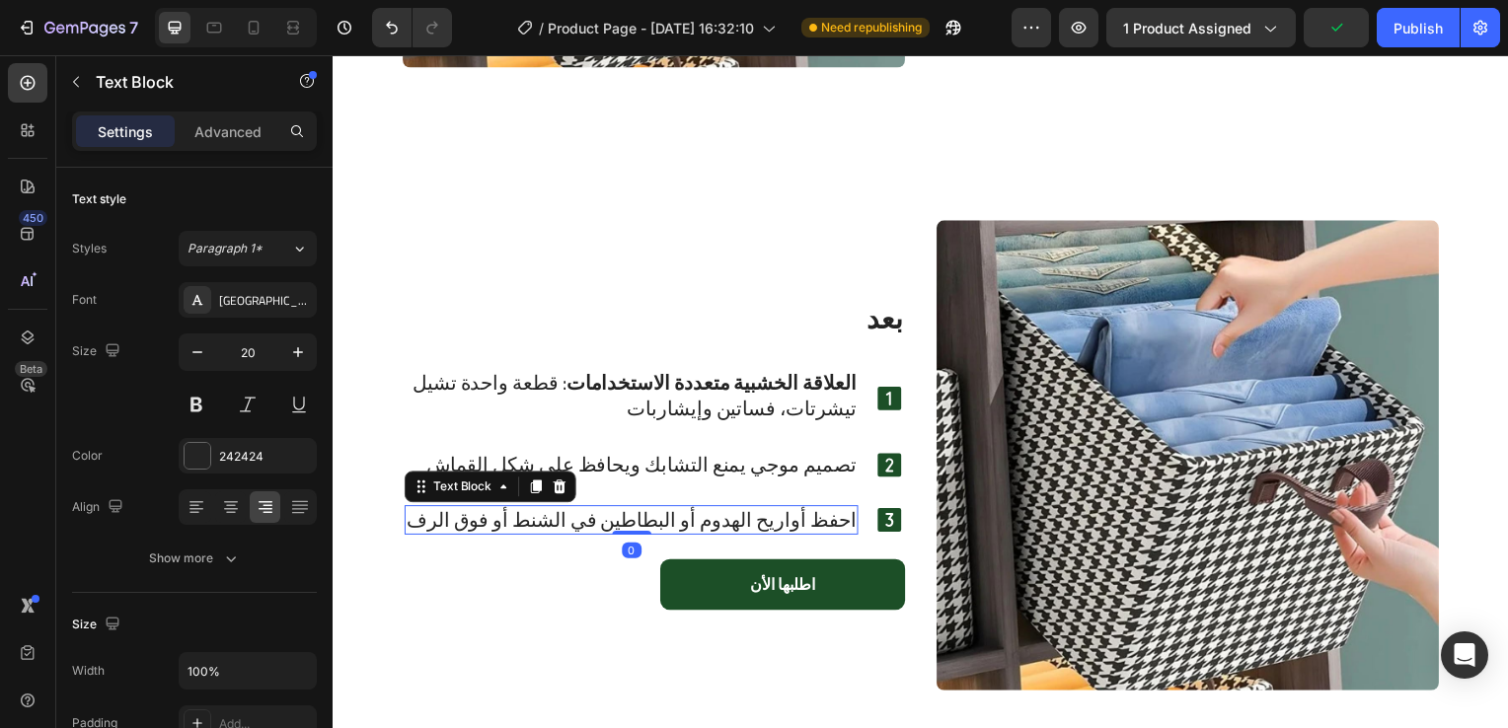
click at [826, 525] on p "احفظ أواريح الهدوم أو البطاطين في الشنط أو فوق الرف" at bounding box center [633, 524] width 453 height 26
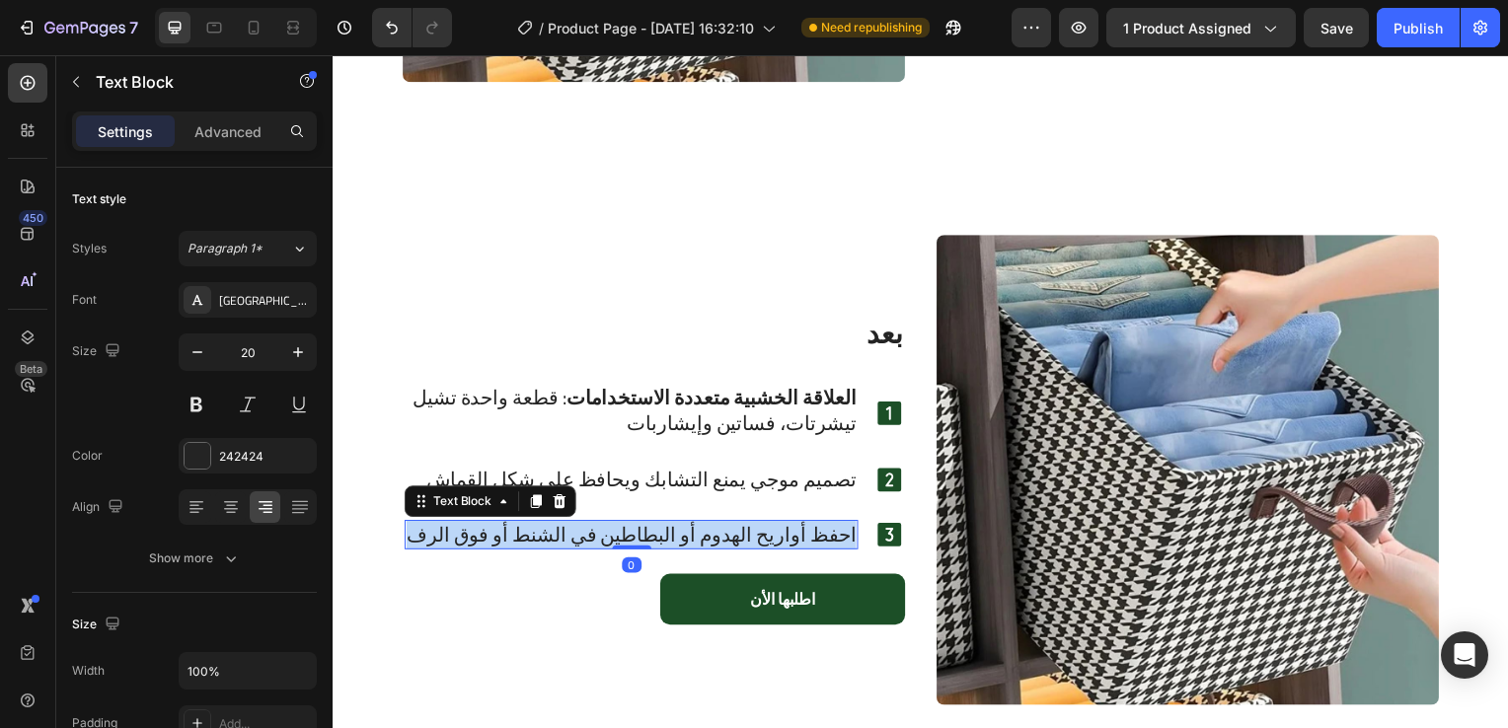
click at [826, 526] on p "احفظ أواريح الهدوم أو البطاطين في الشنط أو فوق الرف" at bounding box center [633, 539] width 453 height 26
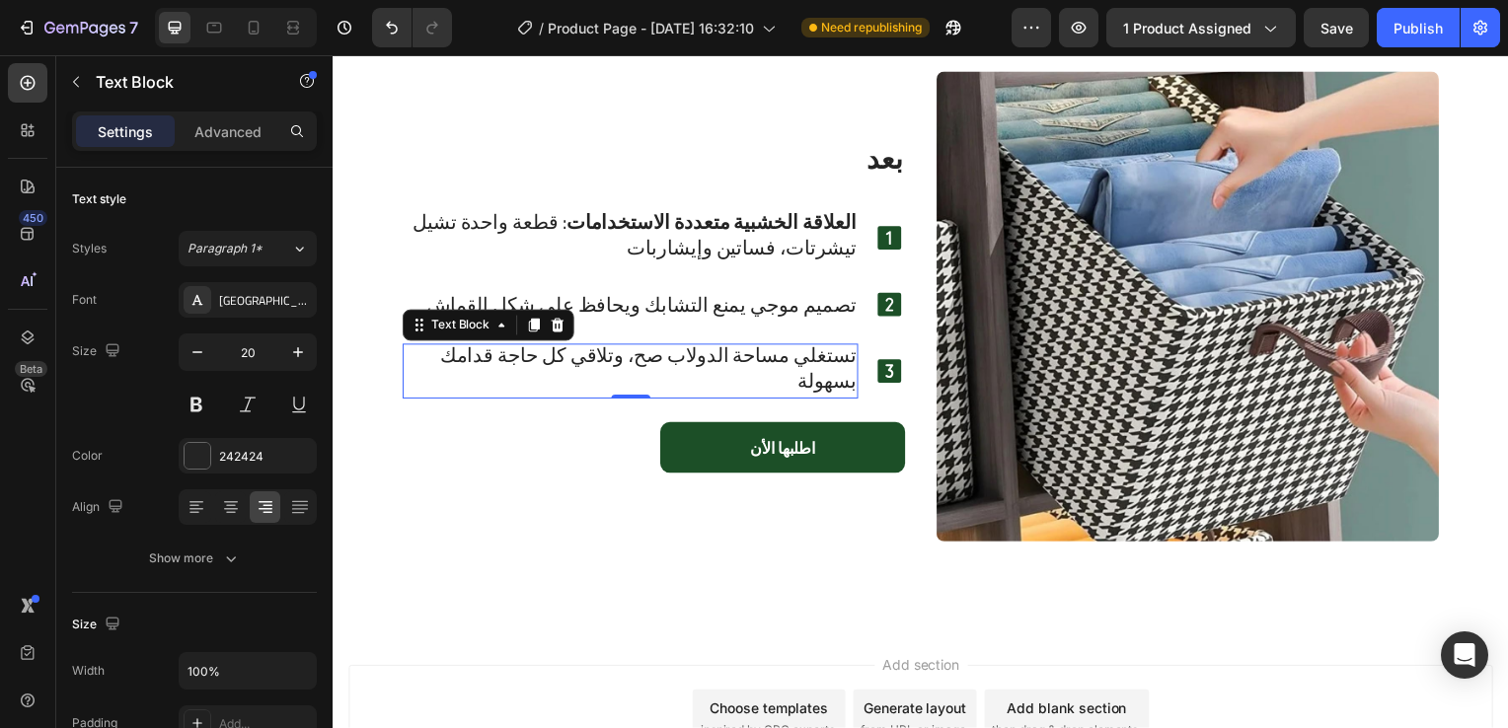
scroll to position [3723, 0]
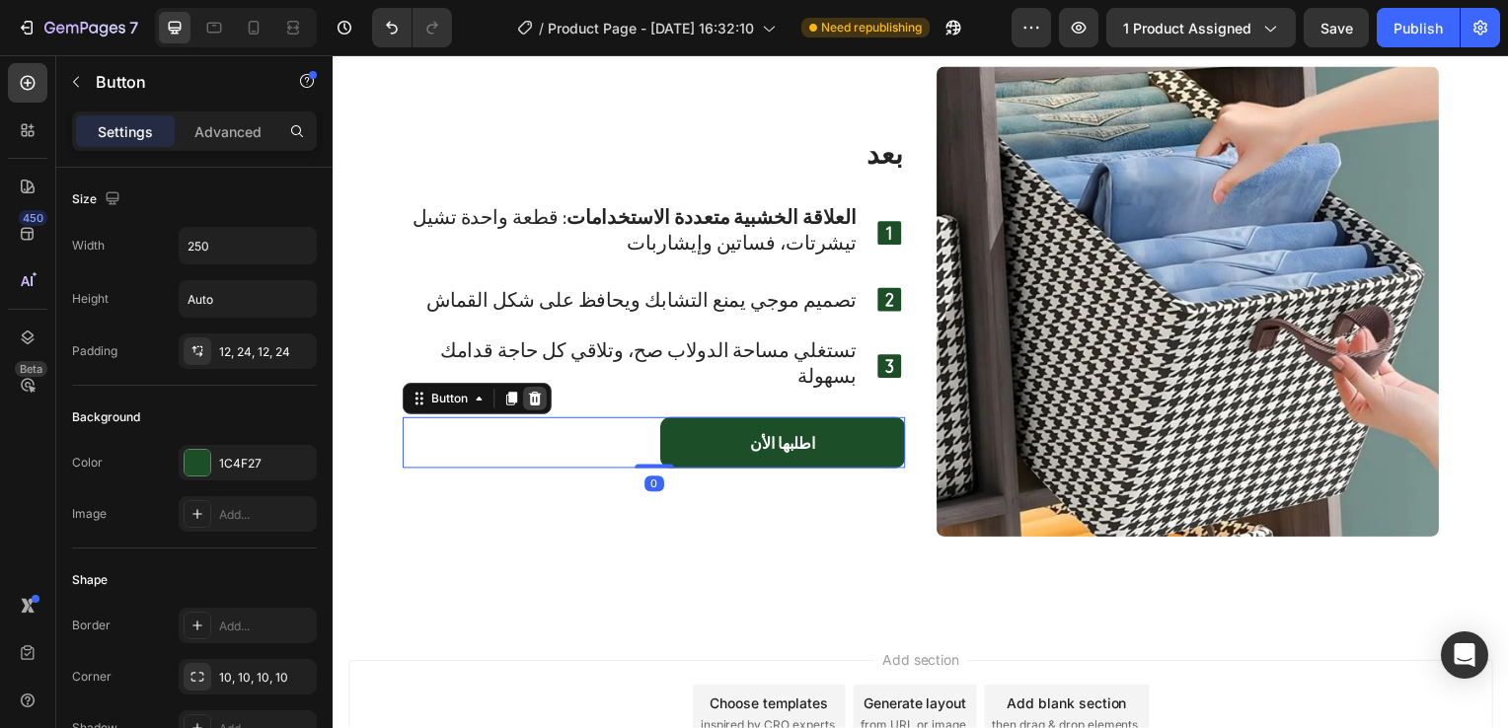
click at [540, 408] on div at bounding box center [536, 402] width 24 height 24
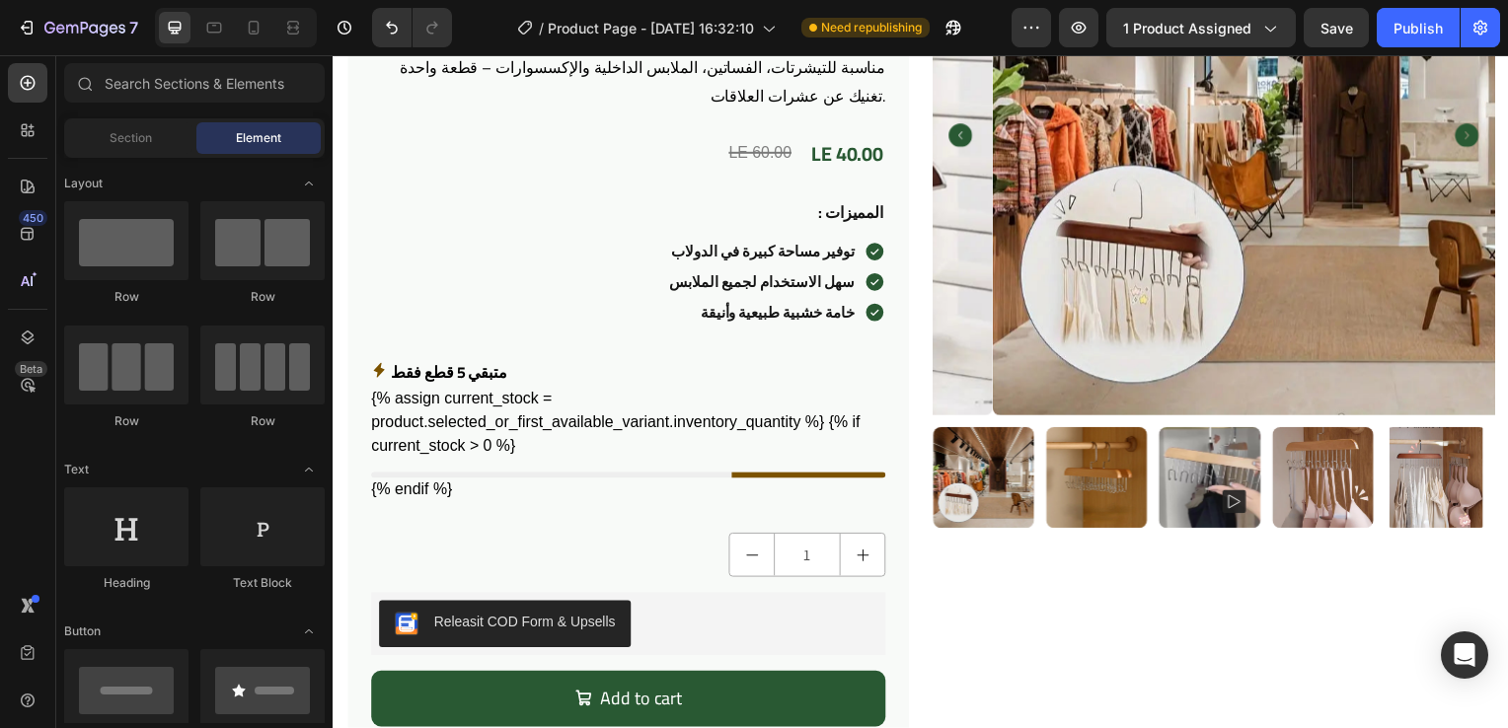
scroll to position [268, 0]
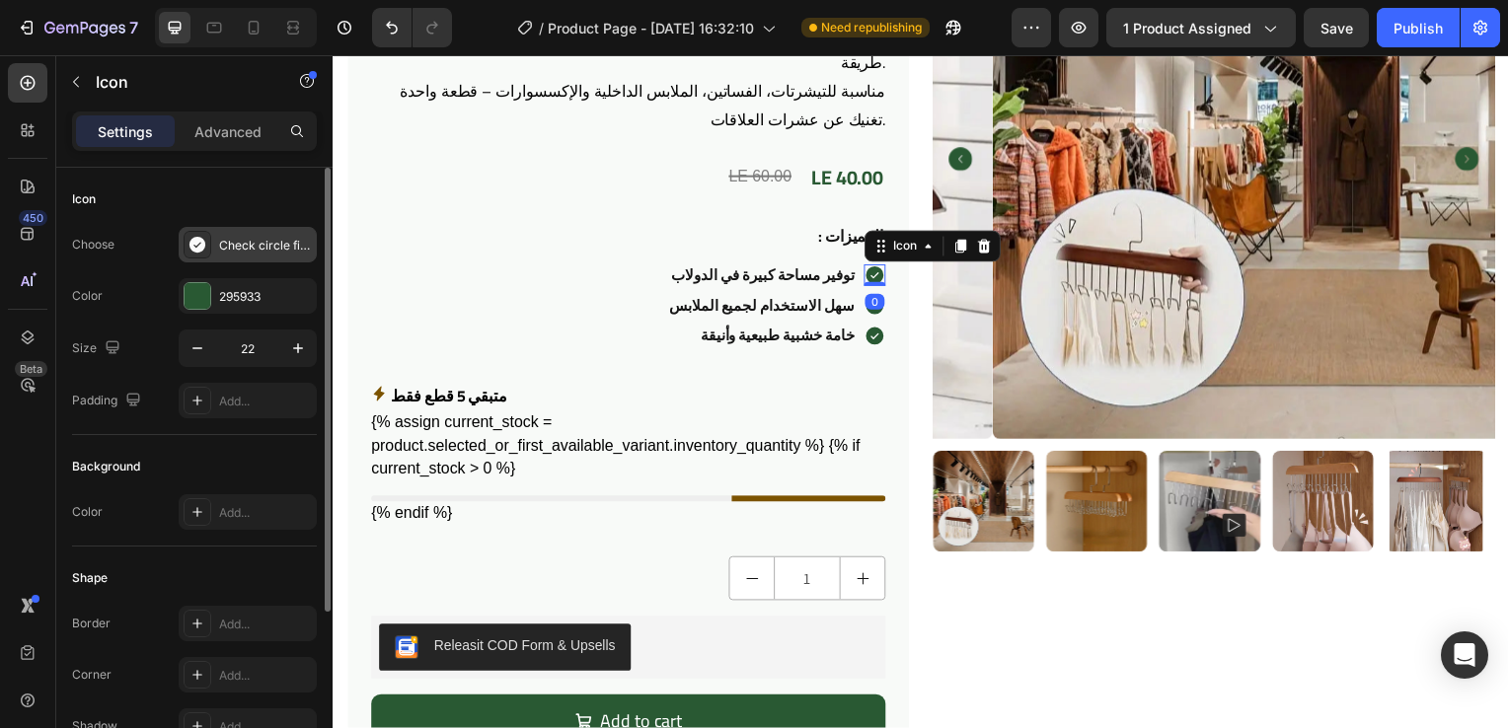
click at [260, 247] on div "Check circle filled" at bounding box center [265, 246] width 93 height 18
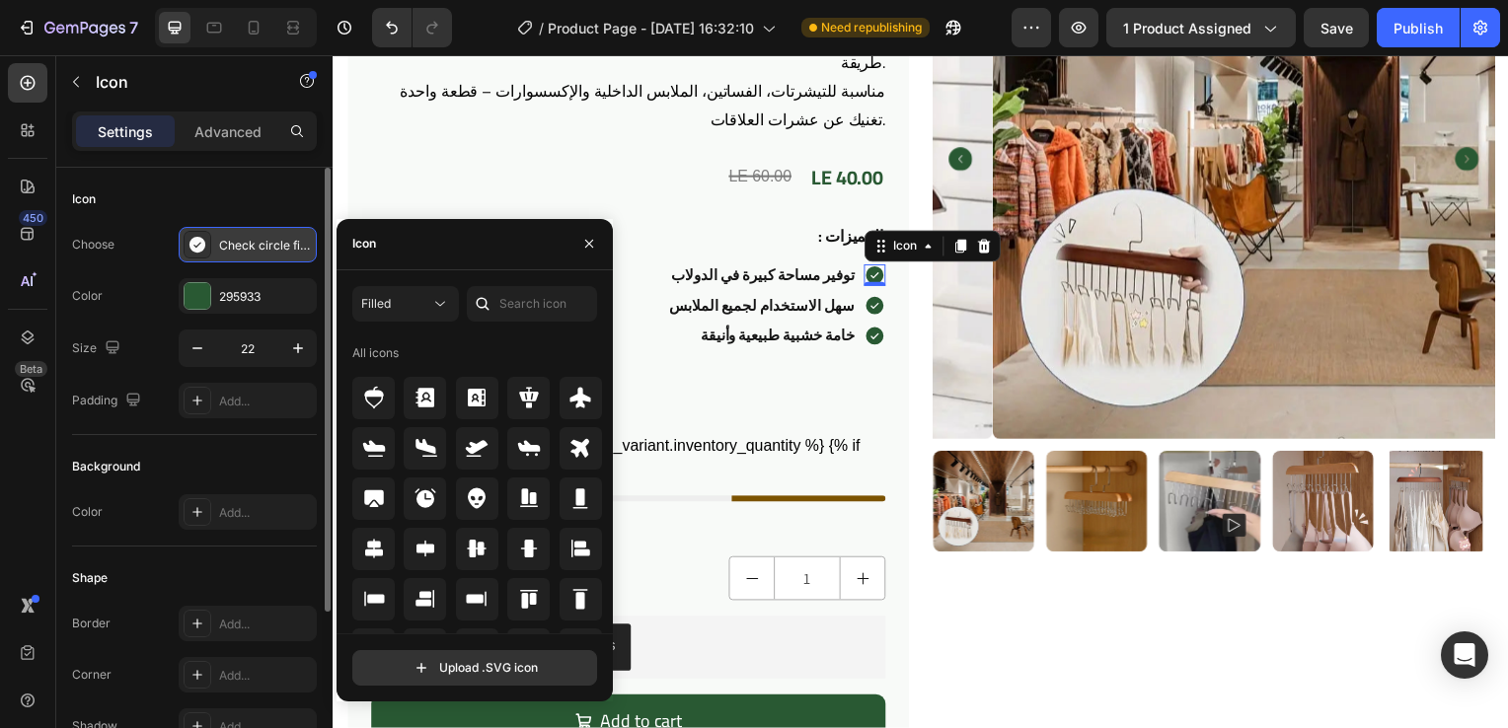
click at [270, 239] on div "Check circle filled" at bounding box center [265, 246] width 93 height 18
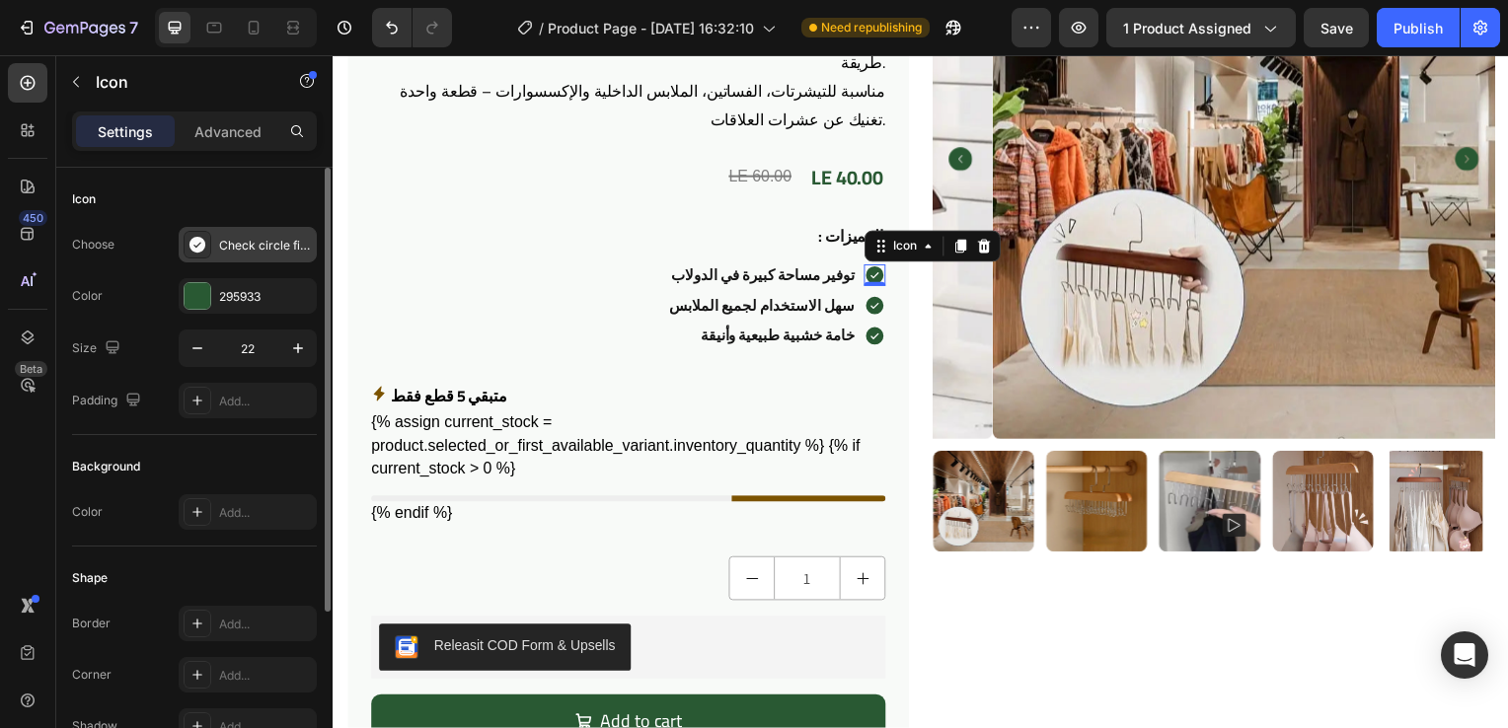
click at [270, 239] on div "Check circle filled" at bounding box center [265, 246] width 93 height 18
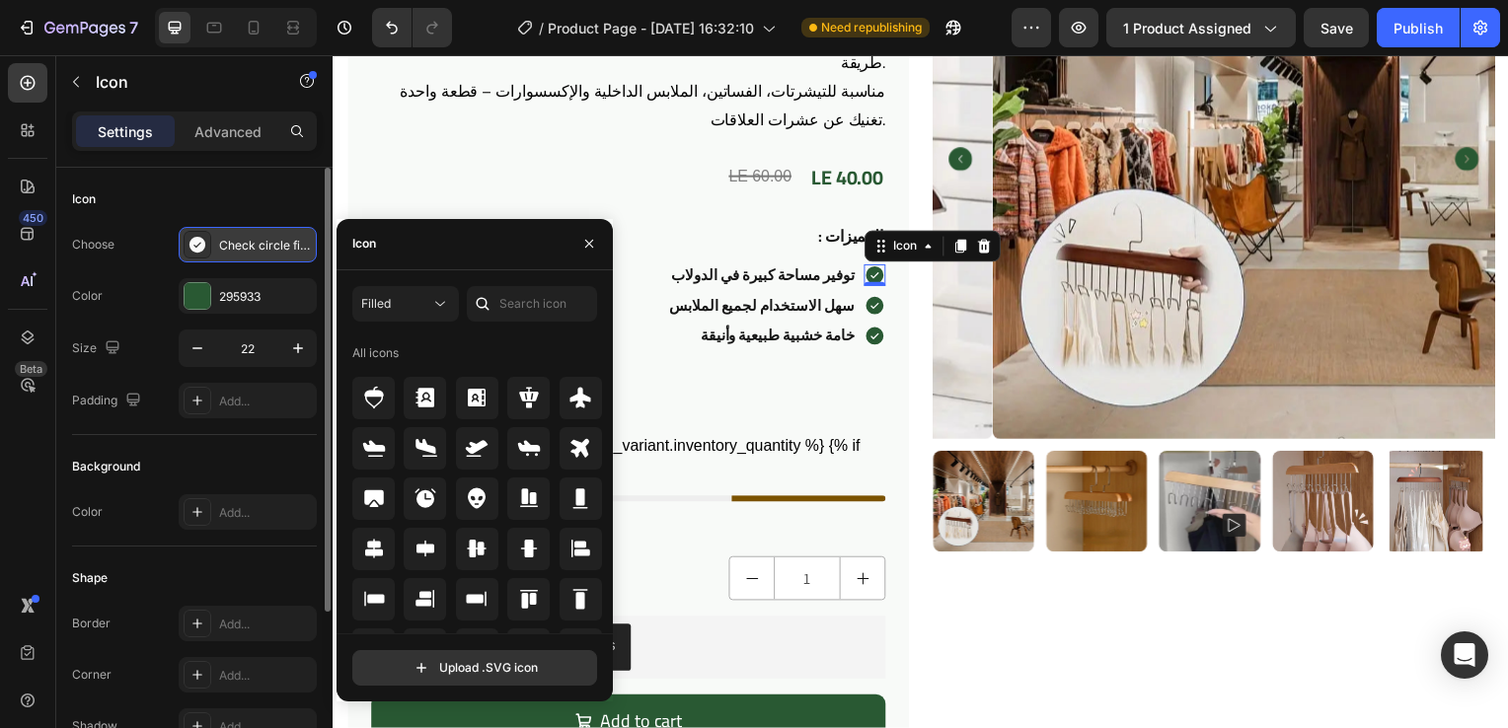
click at [270, 239] on div "Check circle filled" at bounding box center [265, 246] width 93 height 18
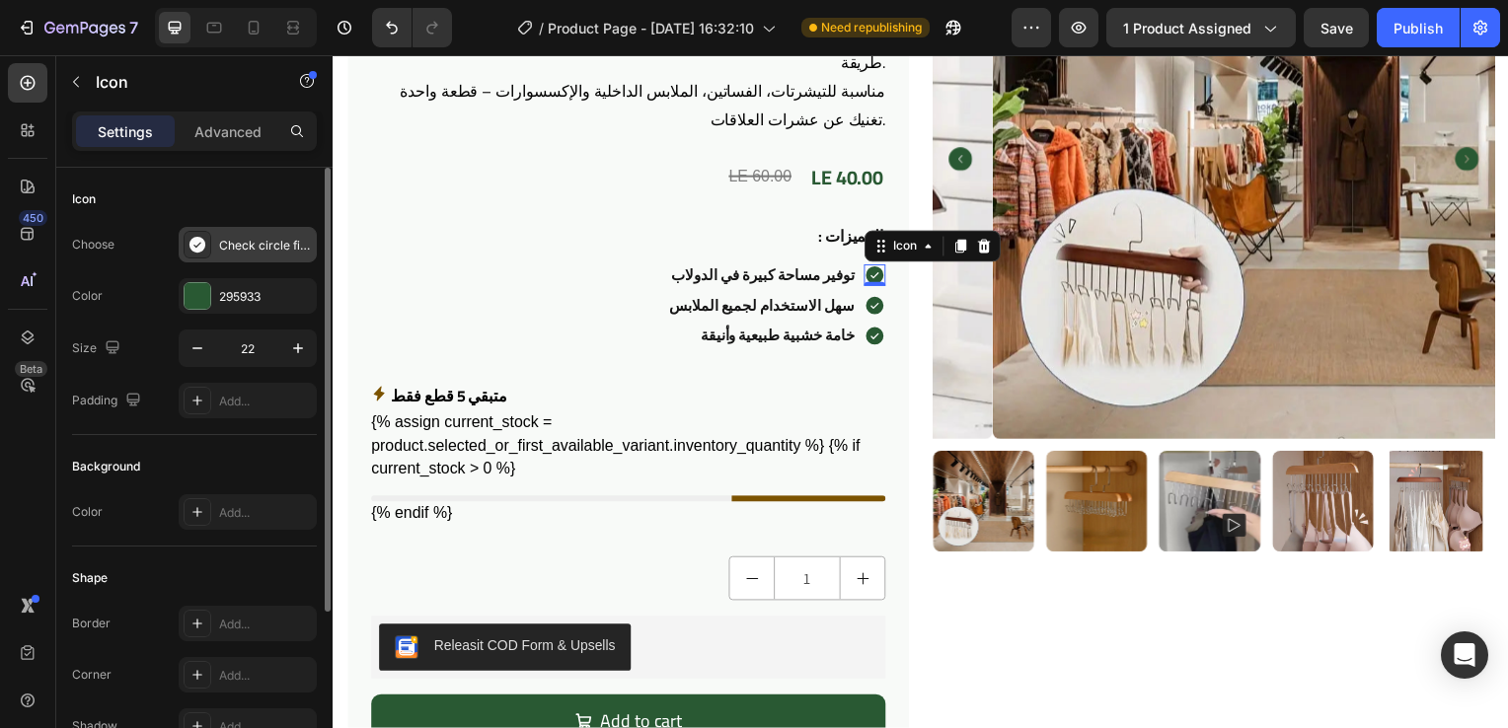
click at [270, 239] on div "Check circle filled" at bounding box center [265, 246] width 93 height 18
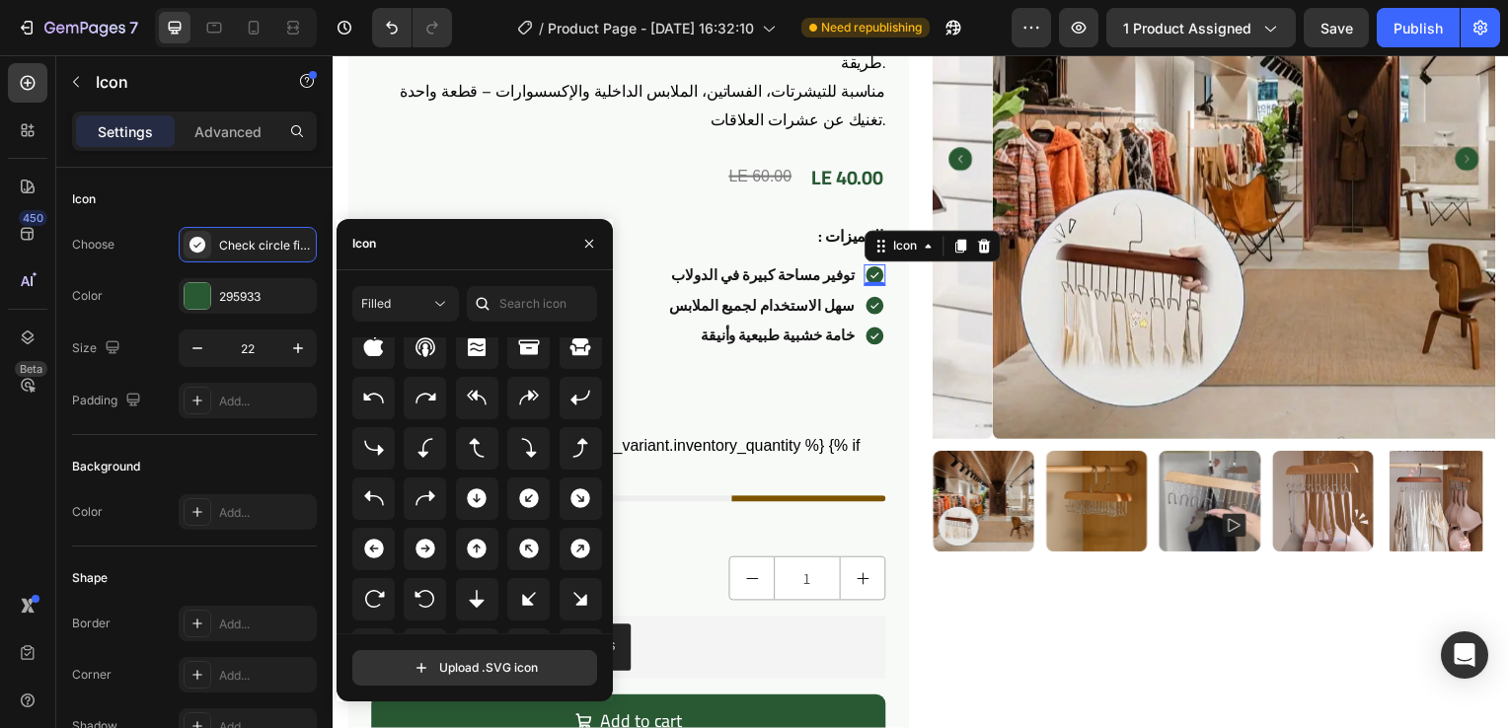
scroll to position [371, 0]
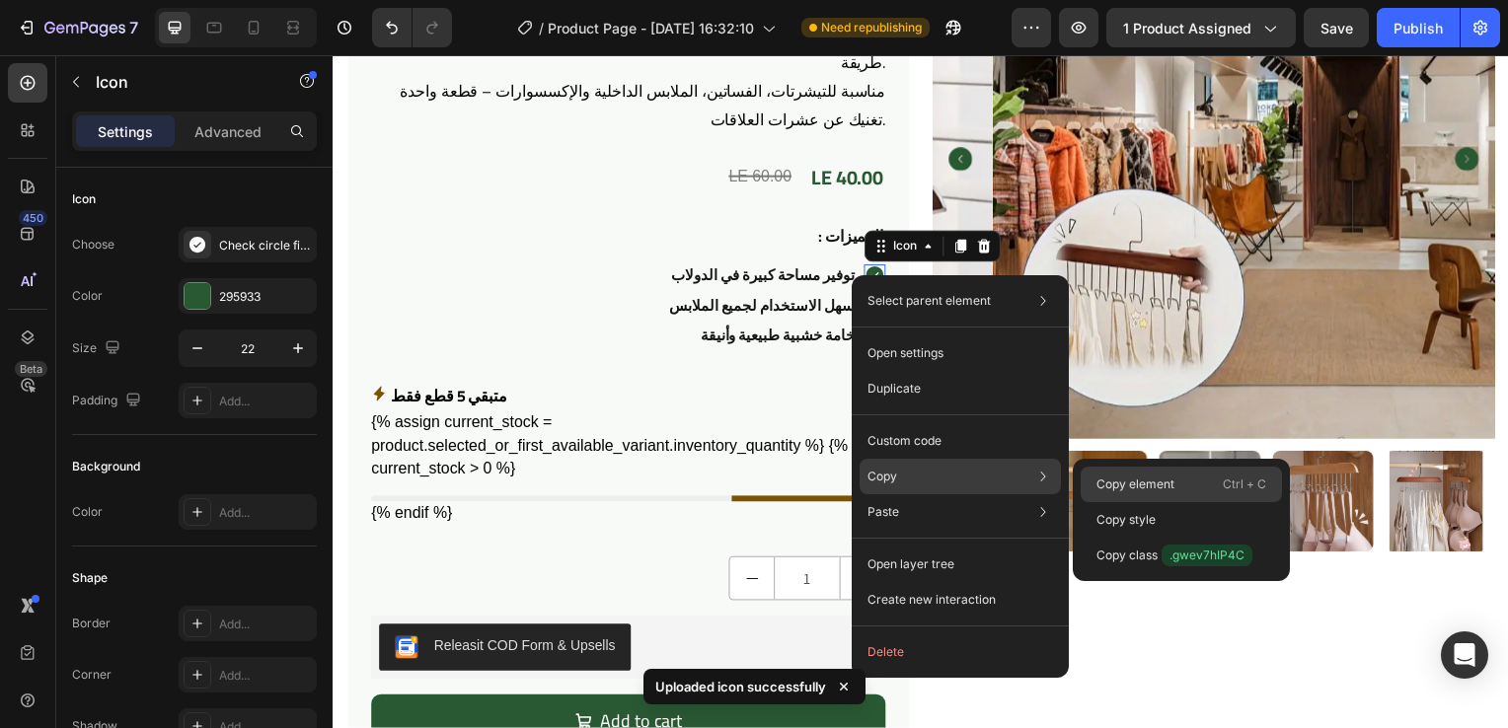
click at [1125, 480] on p "Copy element" at bounding box center [1135, 485] width 78 height 18
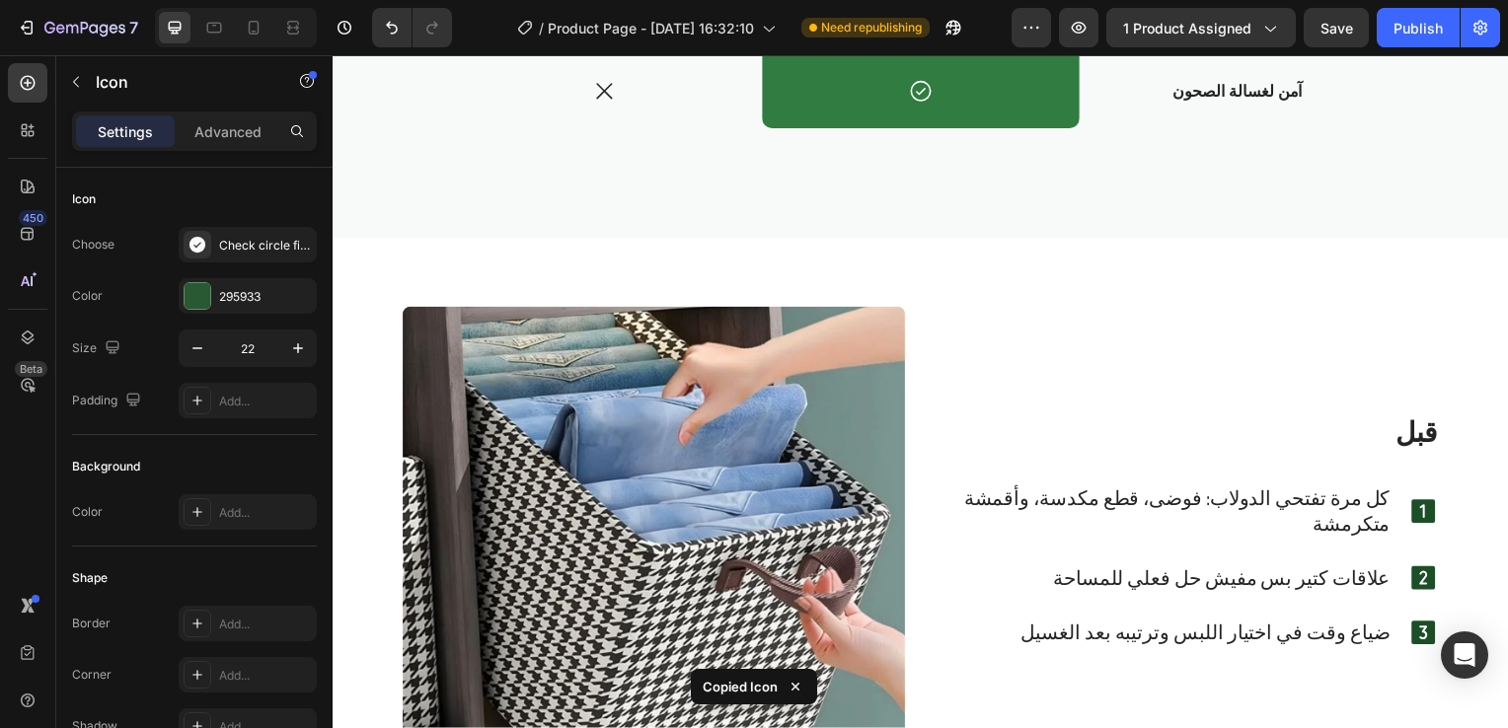
scroll to position [2651, 0]
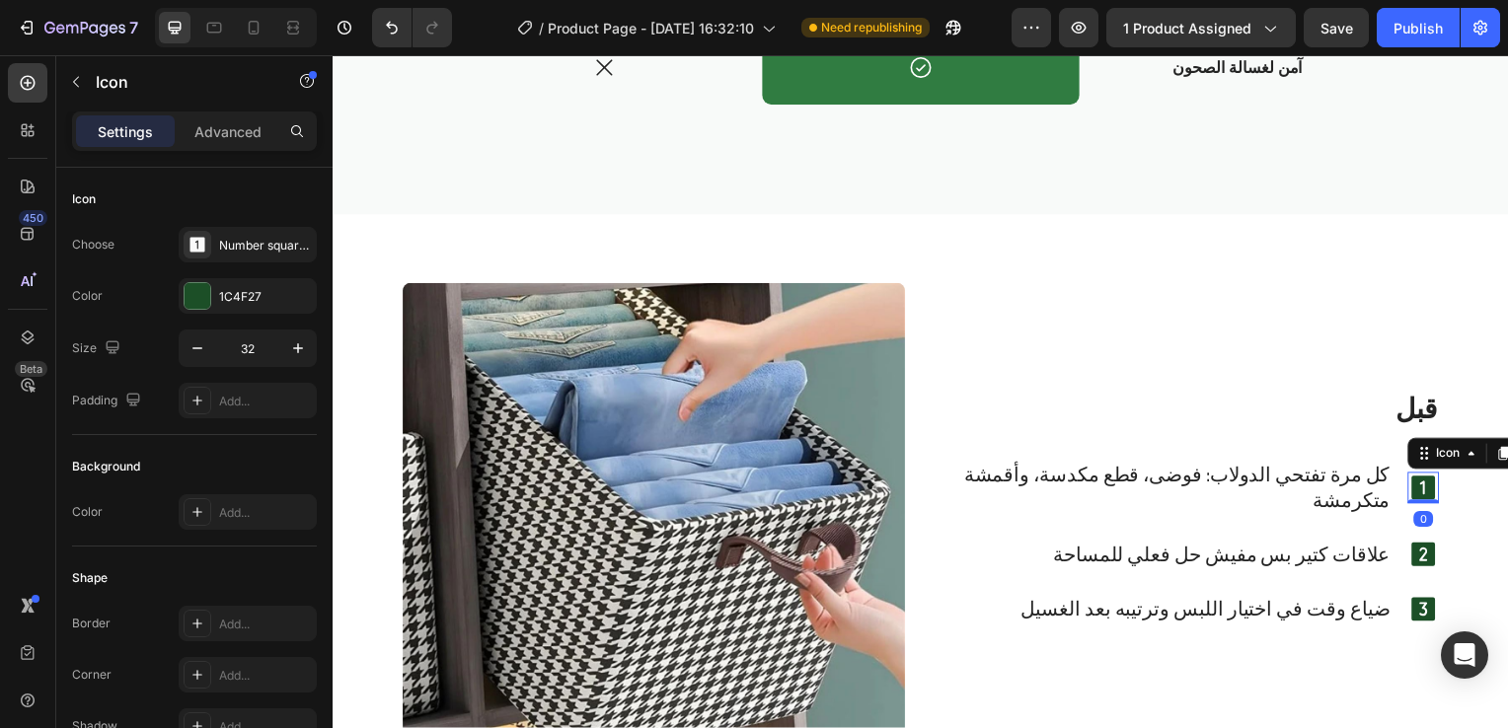
click at [1415, 487] on icon at bounding box center [1431, 492] width 32 height 32
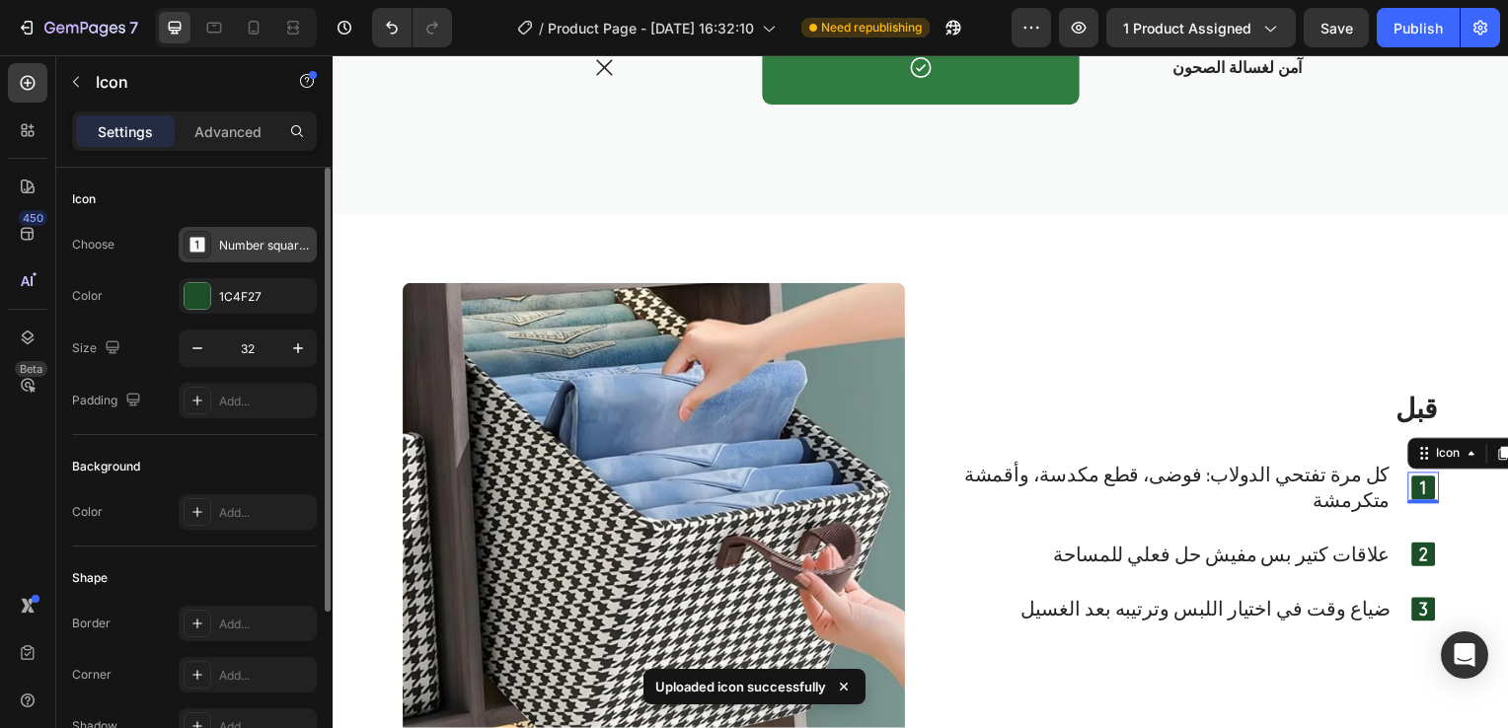
click at [256, 242] on div "Number square one filled" at bounding box center [265, 246] width 93 height 18
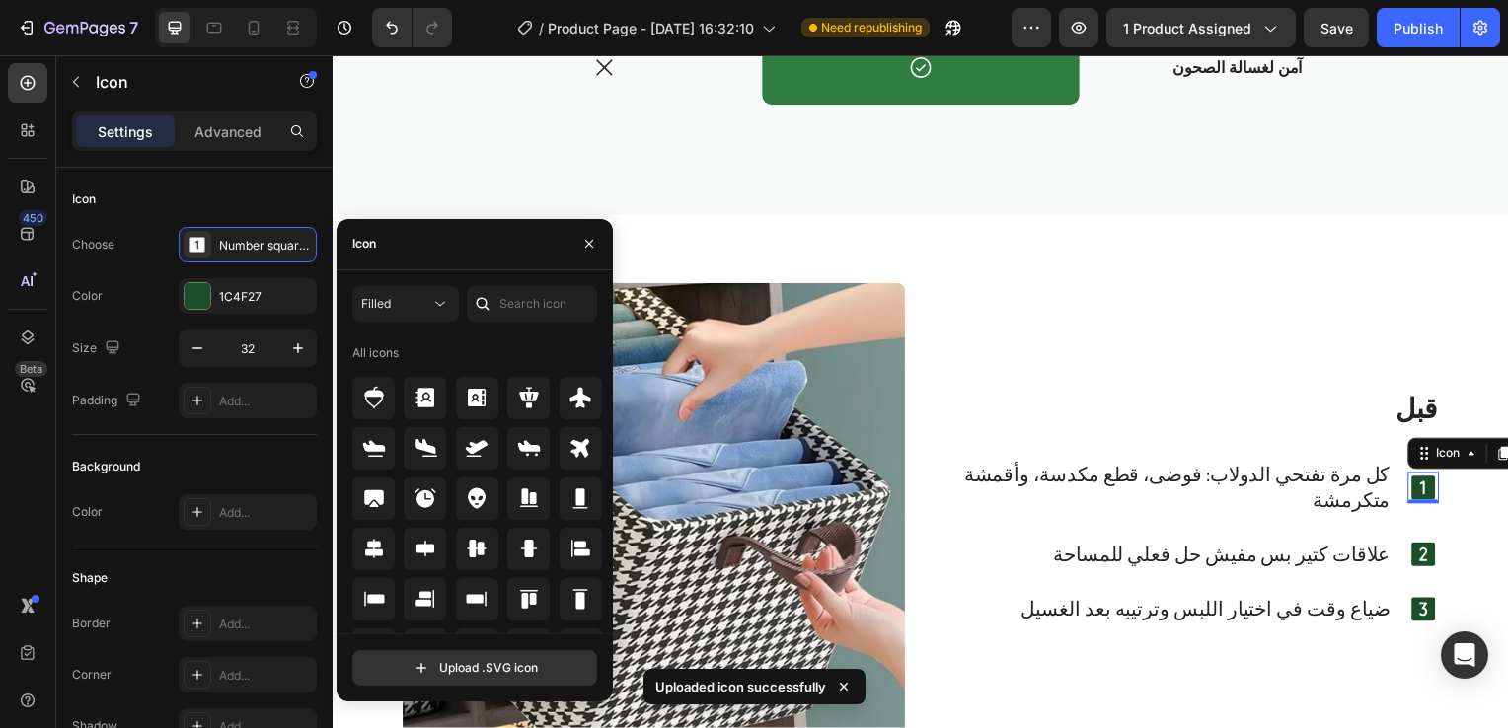
click at [496, 311] on div at bounding box center [483, 304] width 32 height 36
click at [512, 306] on input "text" at bounding box center [532, 304] width 130 height 36
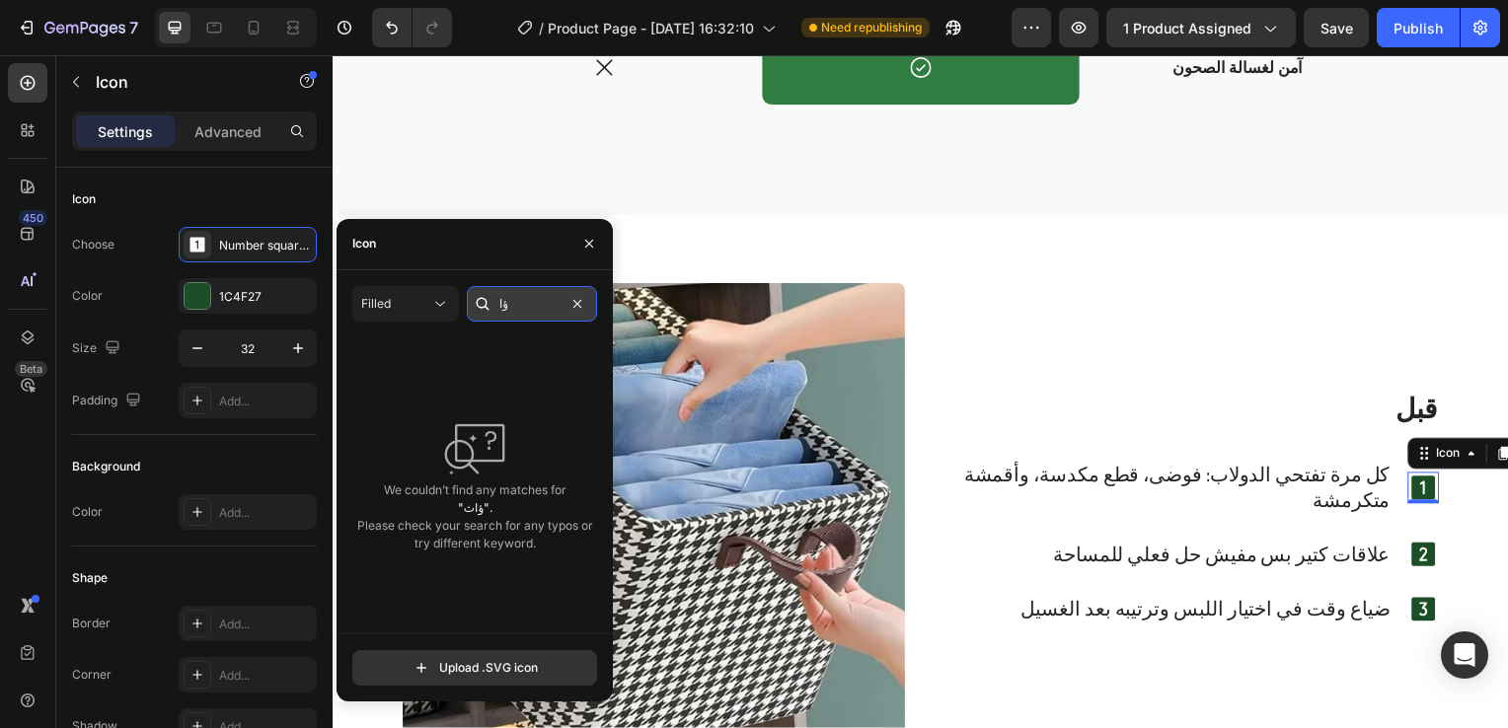
type input "ؤ"
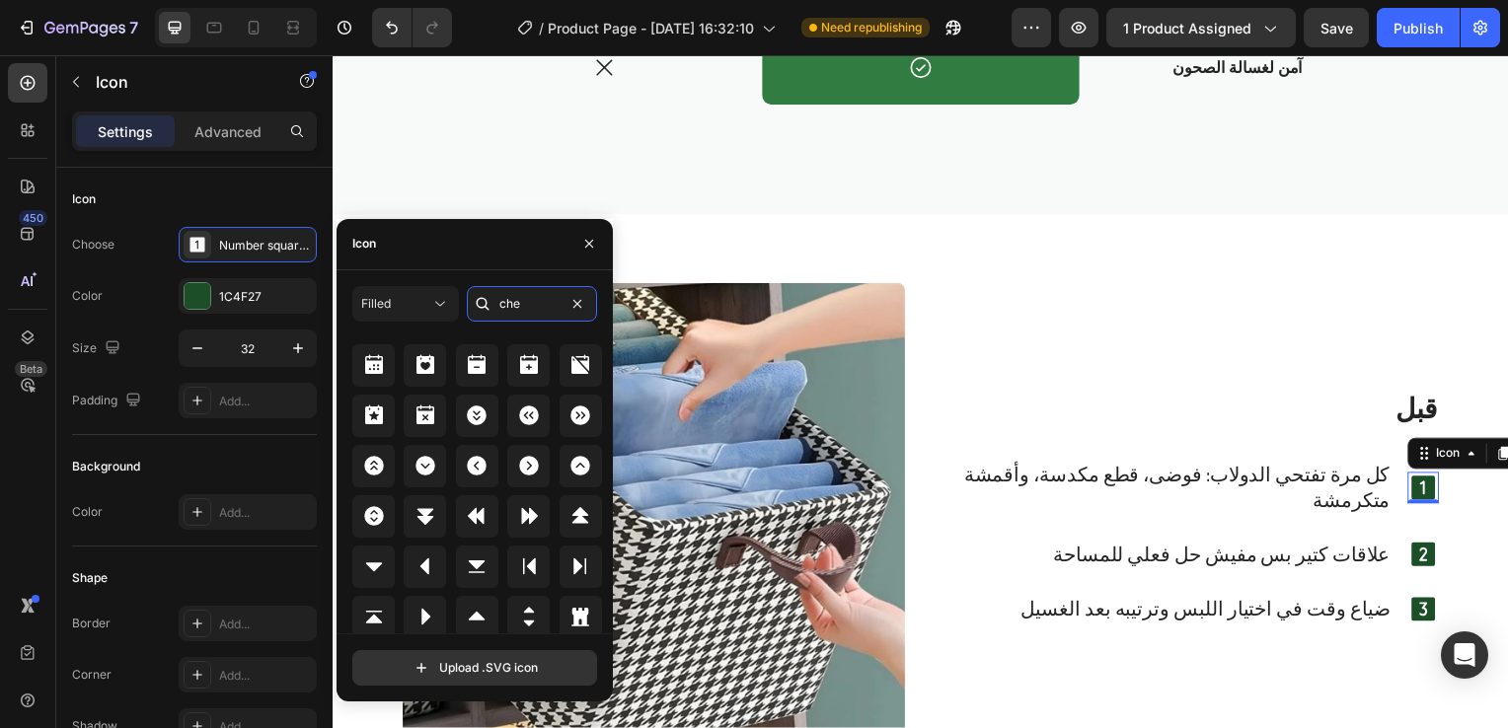
scroll to position [217, 0]
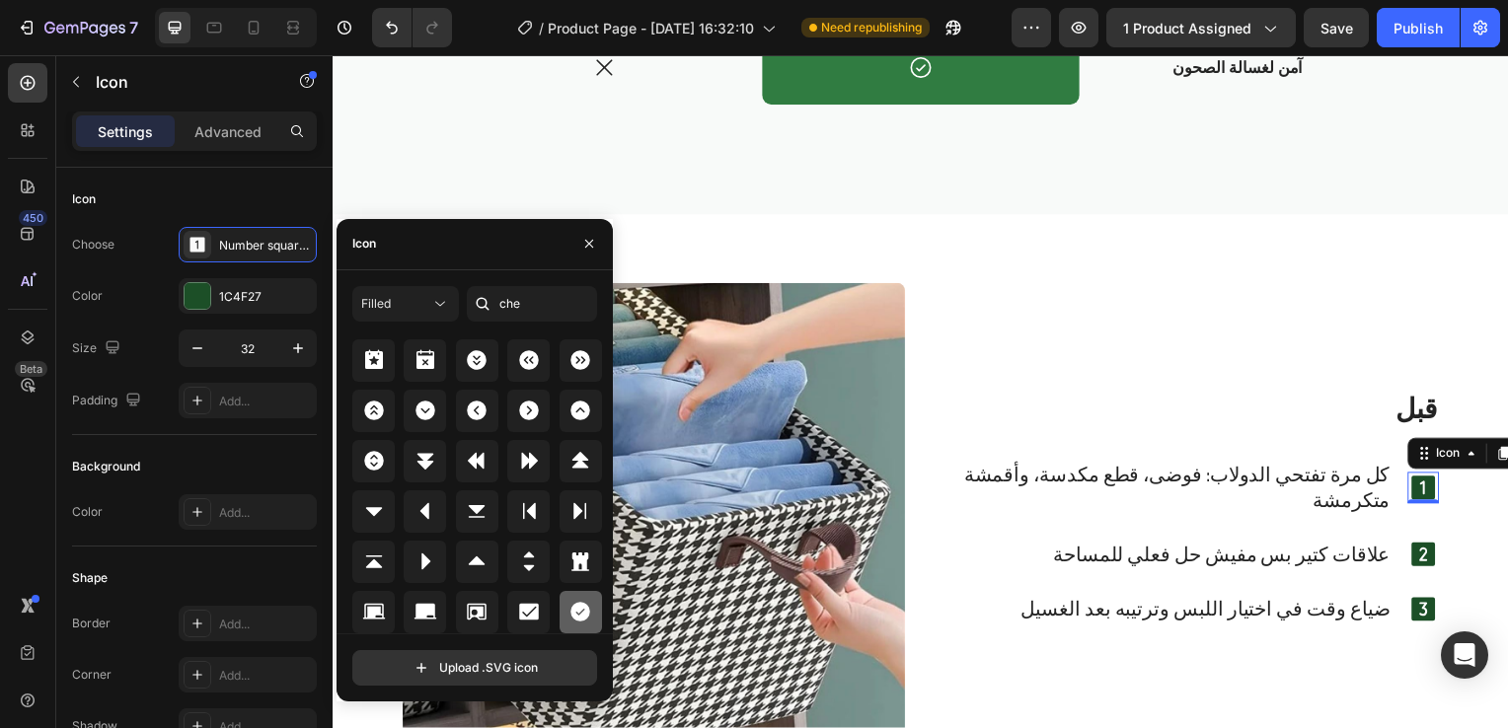
click at [576, 622] on icon at bounding box center [580, 612] width 24 height 24
click at [525, 293] on input "che" at bounding box center [532, 304] width 130 height 36
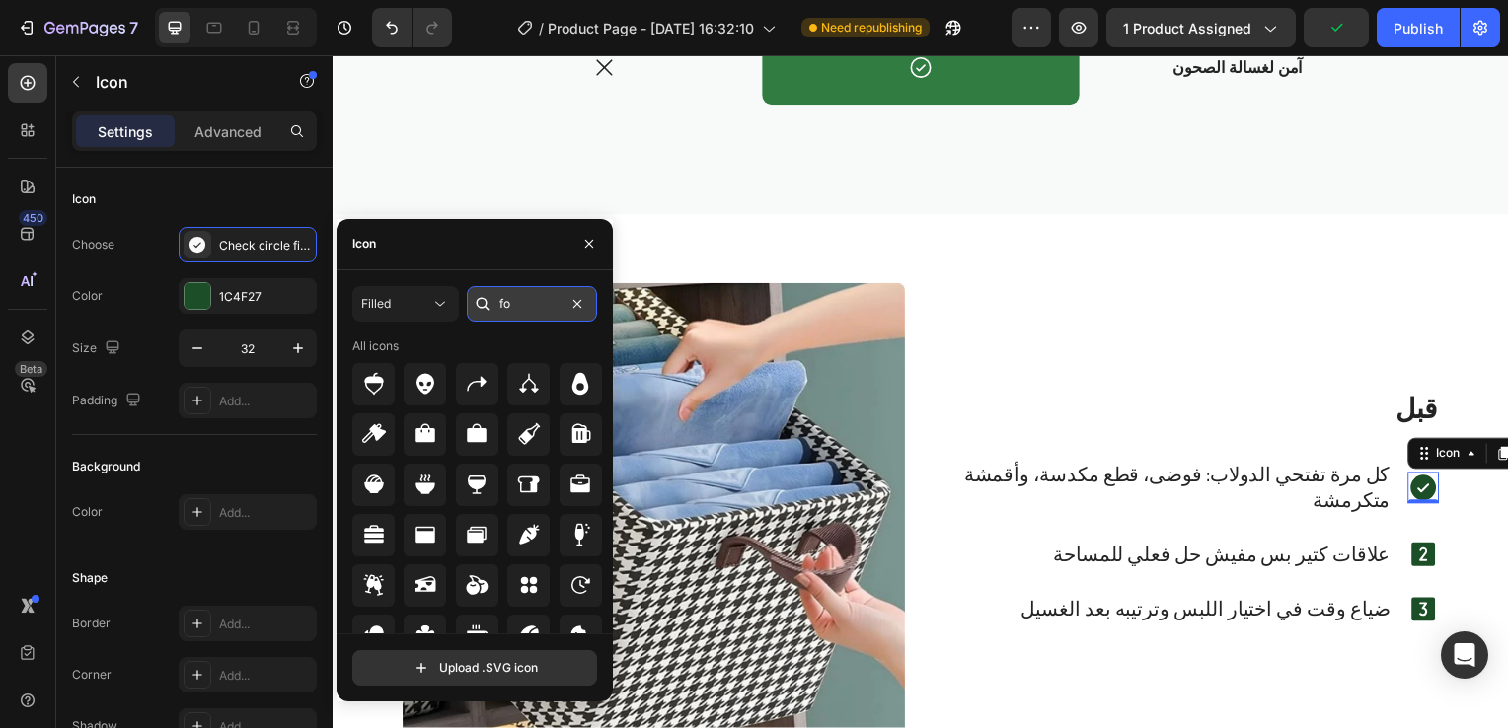
type input "f"
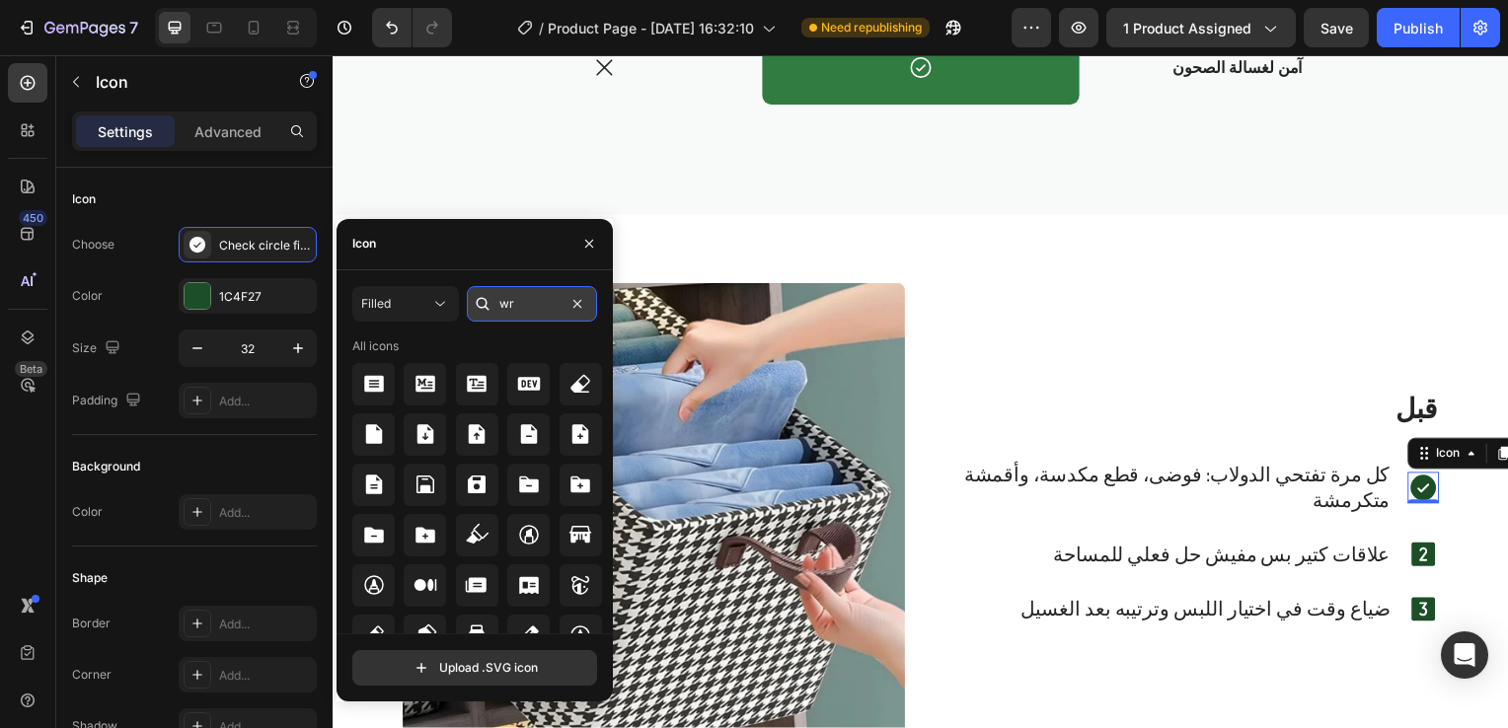
click at [511, 312] on input "wr" at bounding box center [532, 304] width 130 height 36
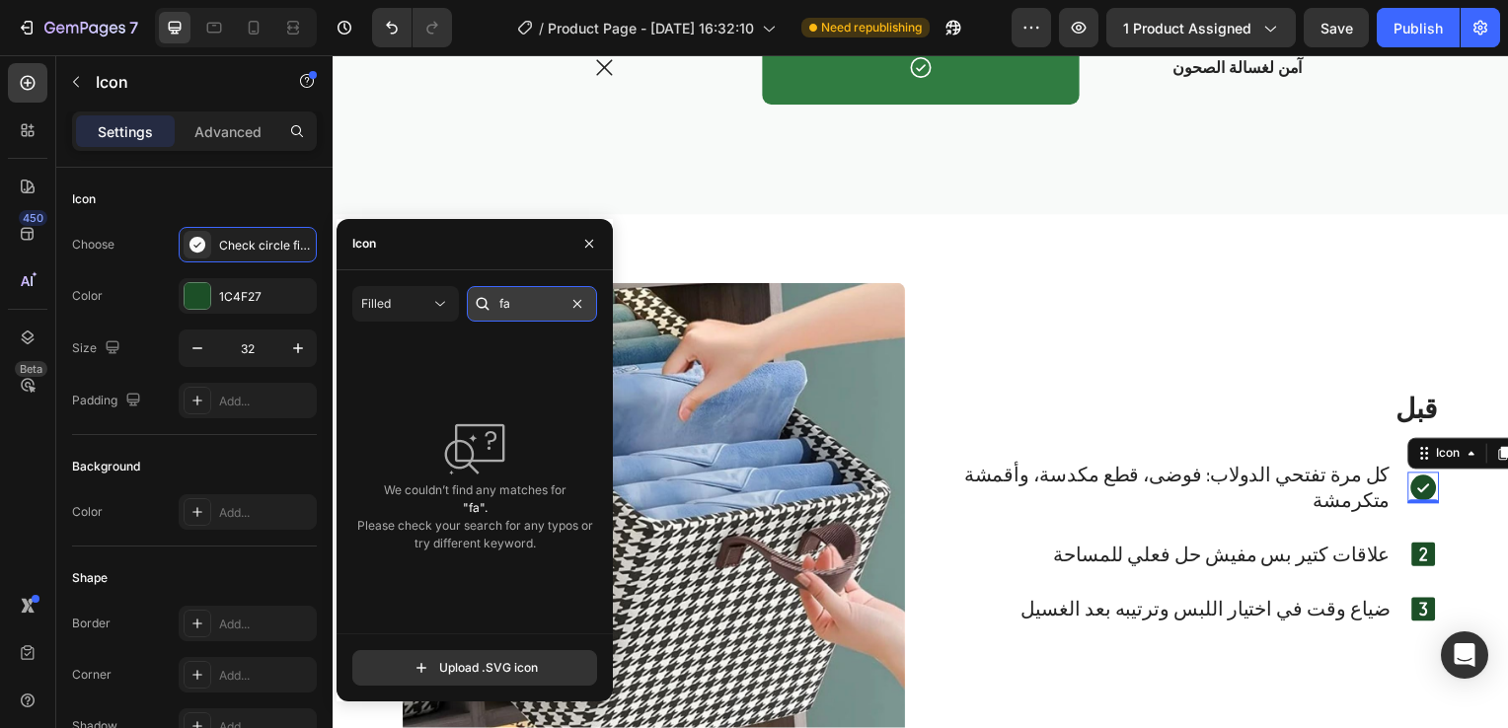
type input "f"
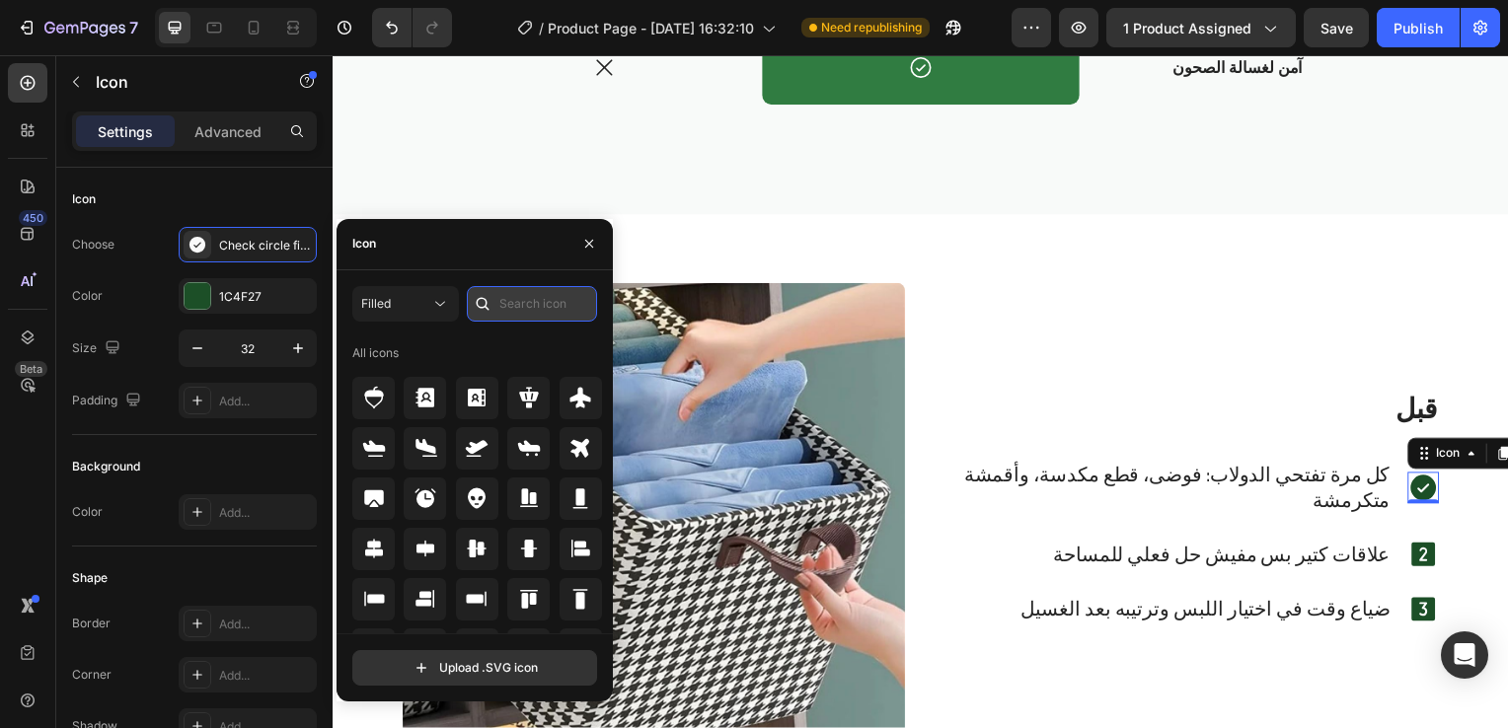
type input "w"
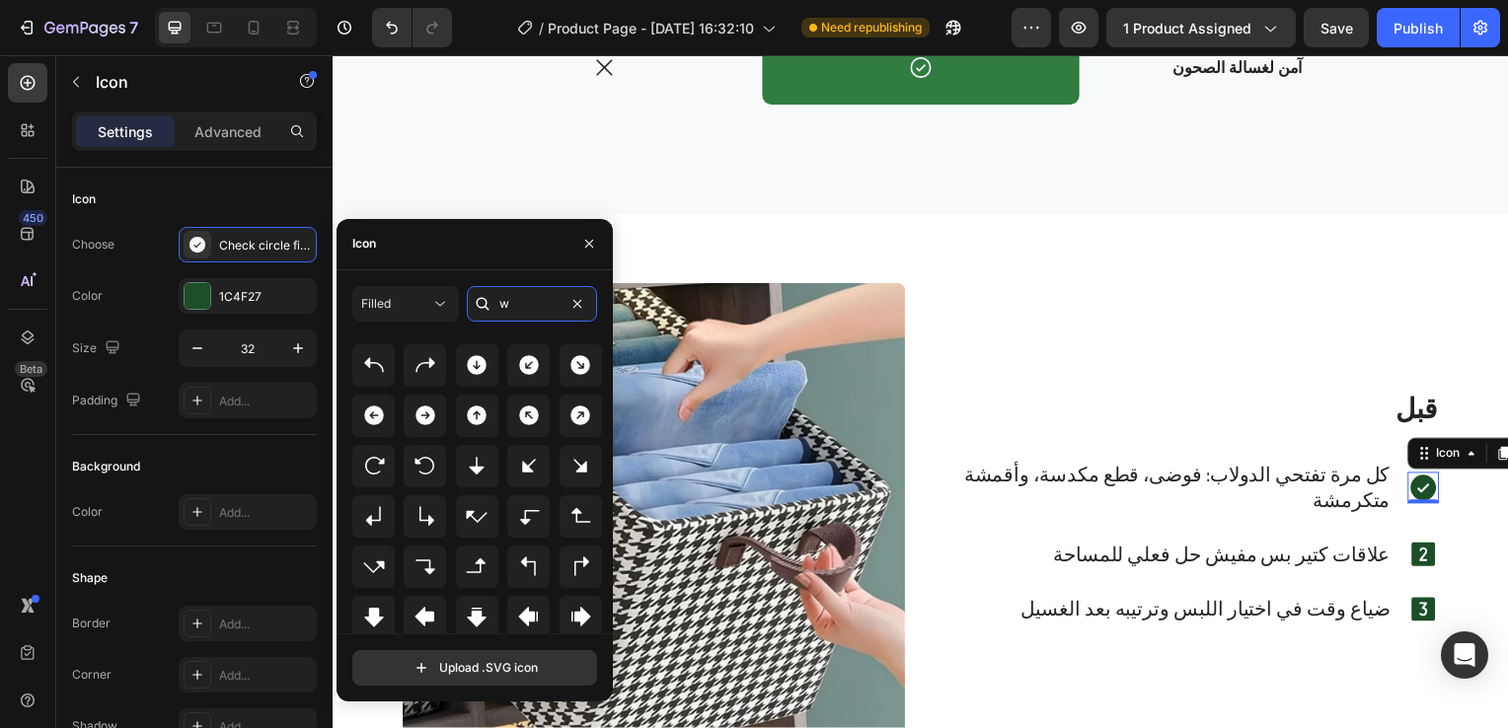
scroll to position [217, 0]
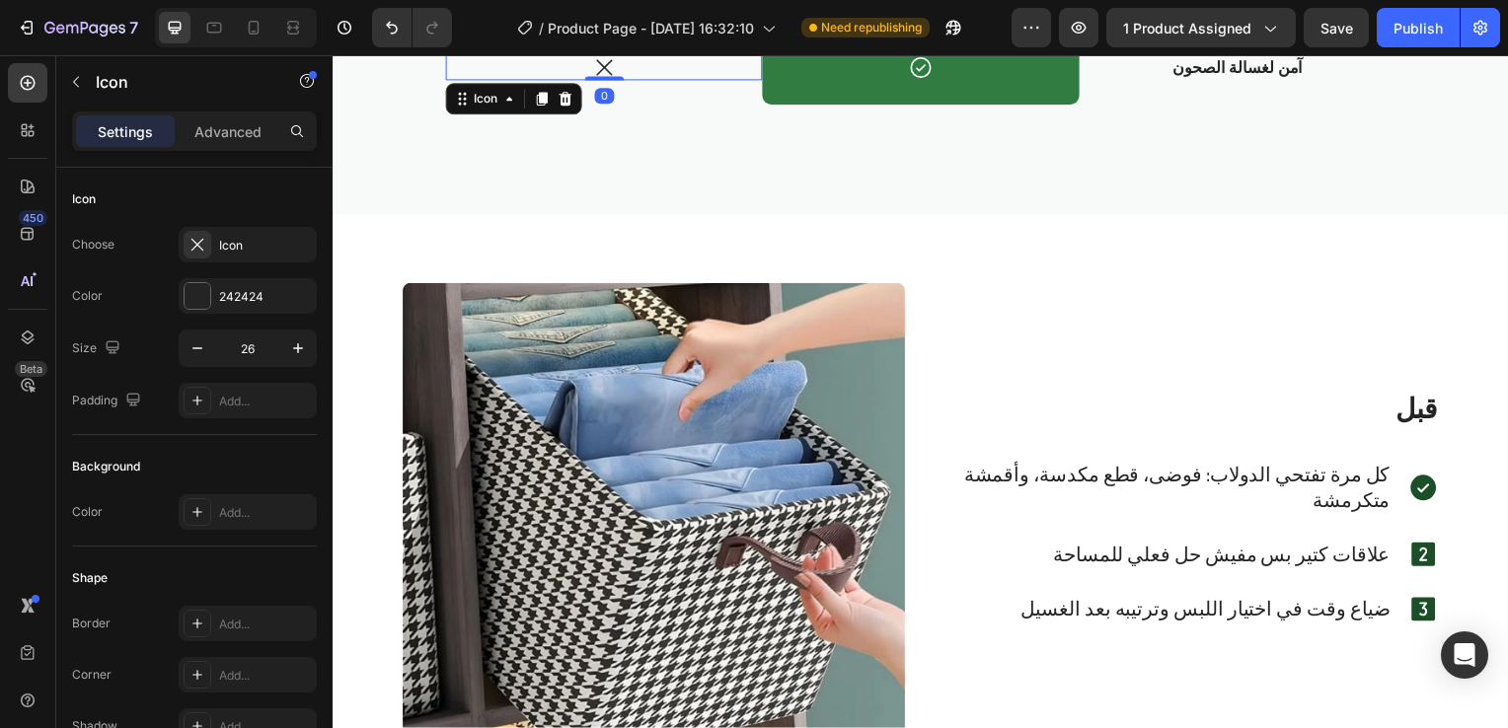
click at [600, 65] on icon at bounding box center [606, 68] width 16 height 16
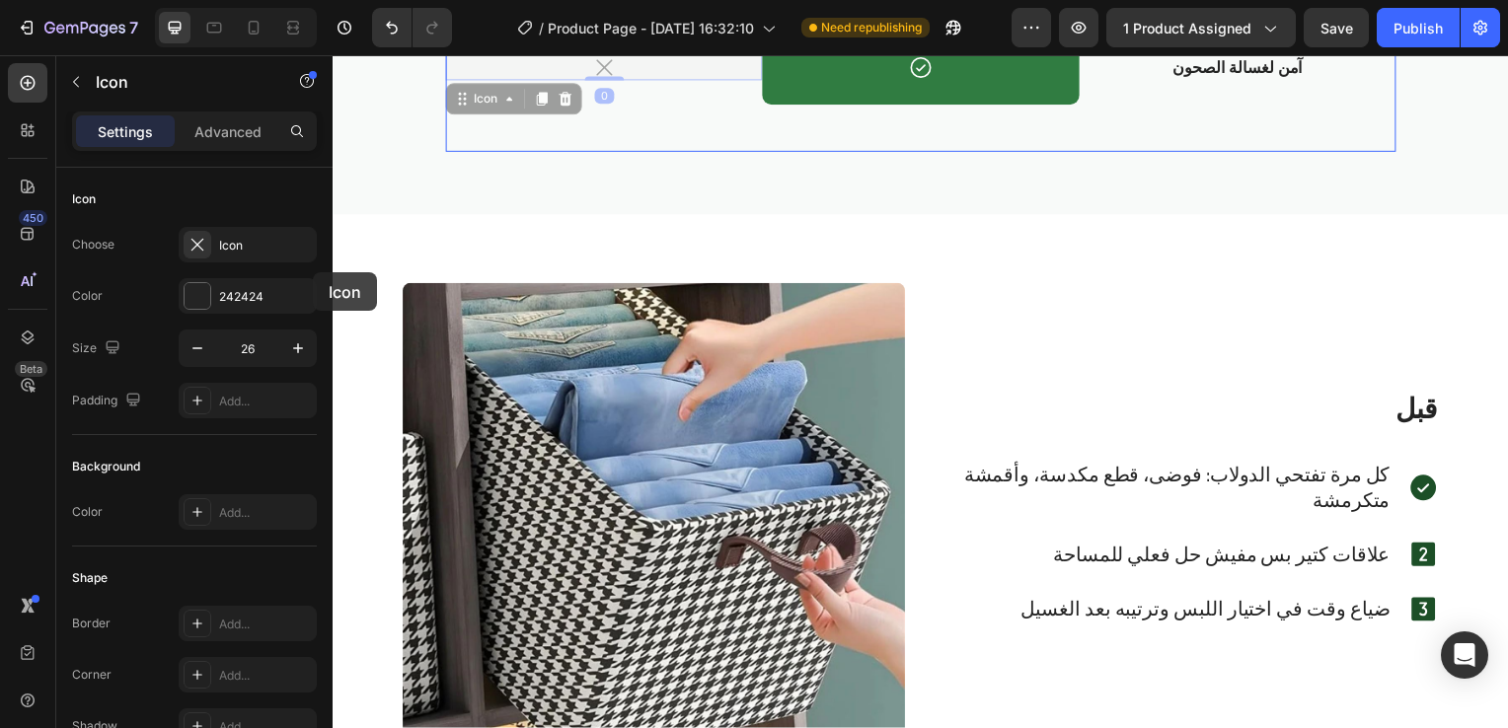
drag, startPoint x: 600, startPoint y: 65, endPoint x: 313, endPoint y: 274, distance: 355.2
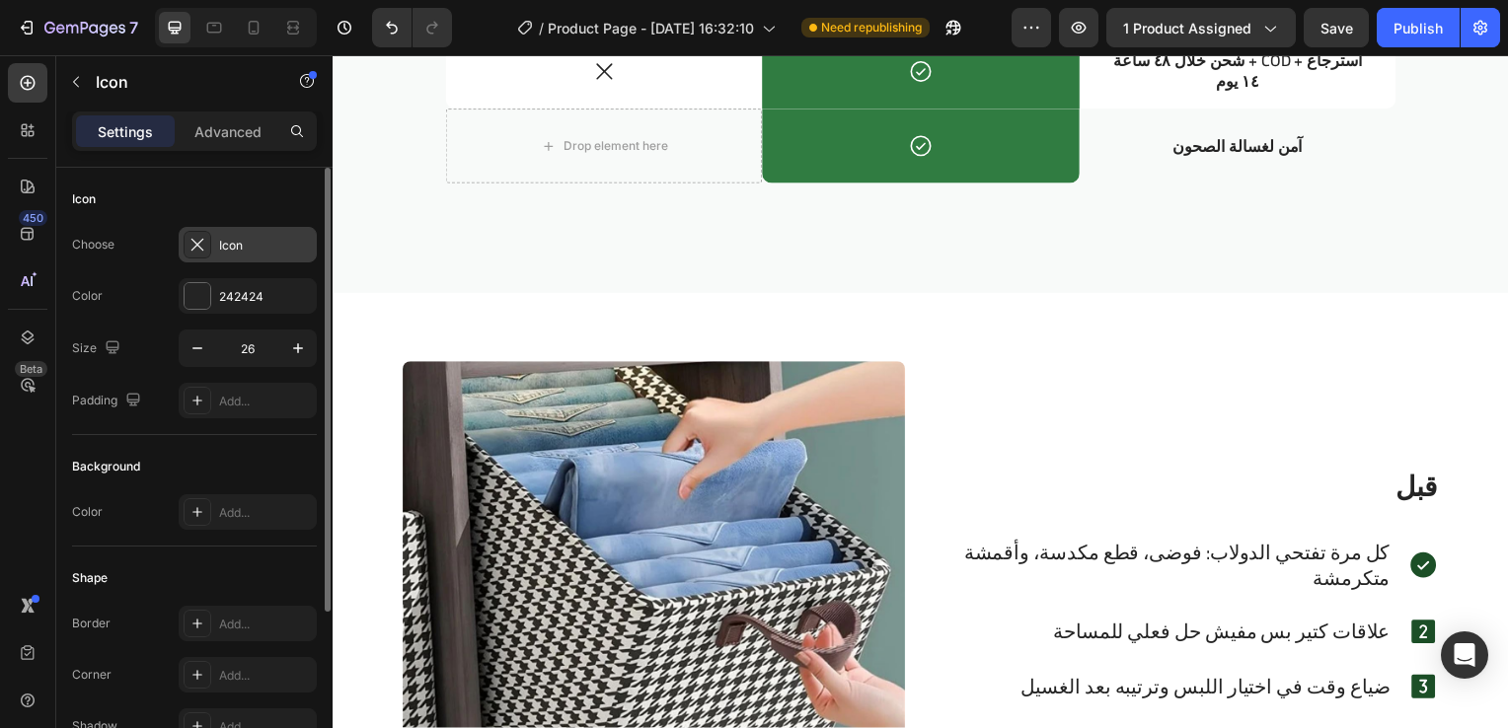
click at [246, 247] on div "Icon" at bounding box center [265, 246] width 93 height 18
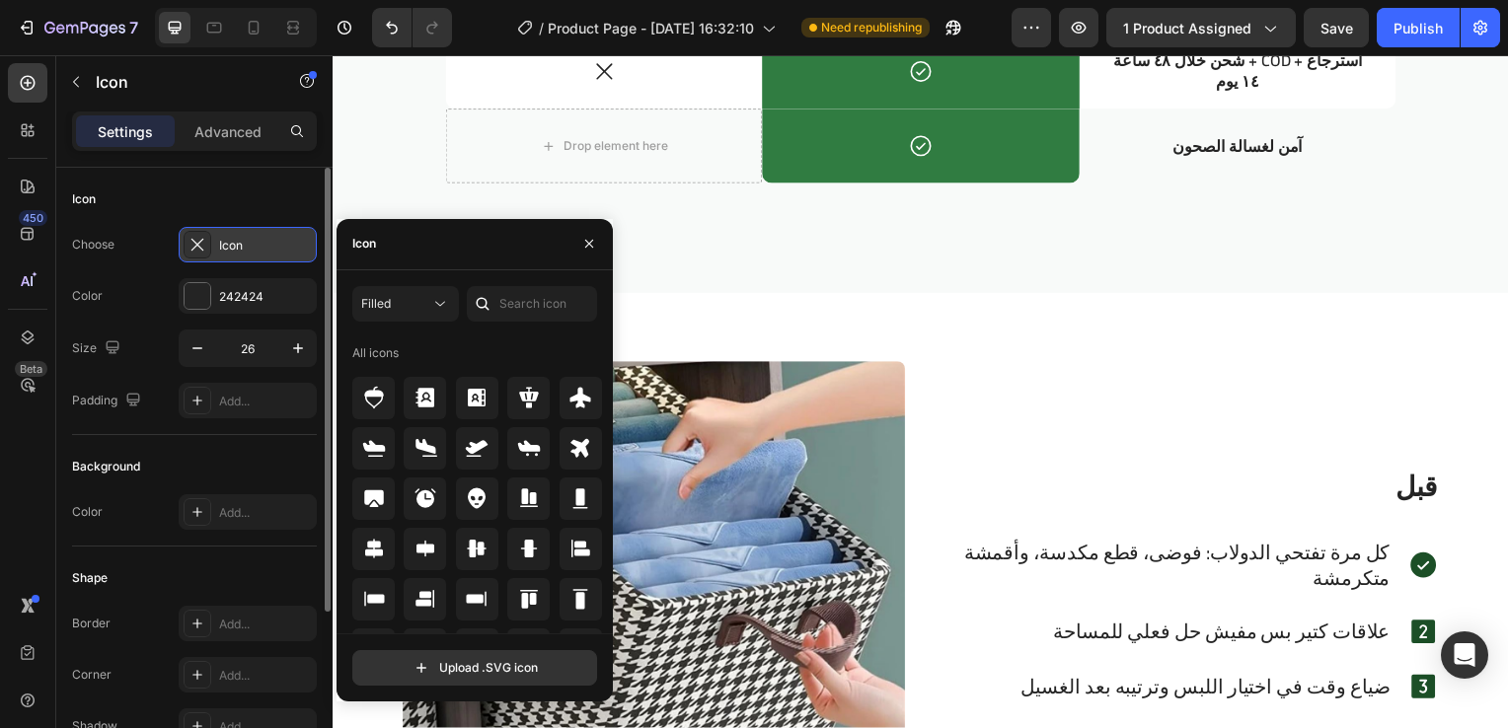
click at [246, 247] on div "Icon" at bounding box center [265, 246] width 93 height 18
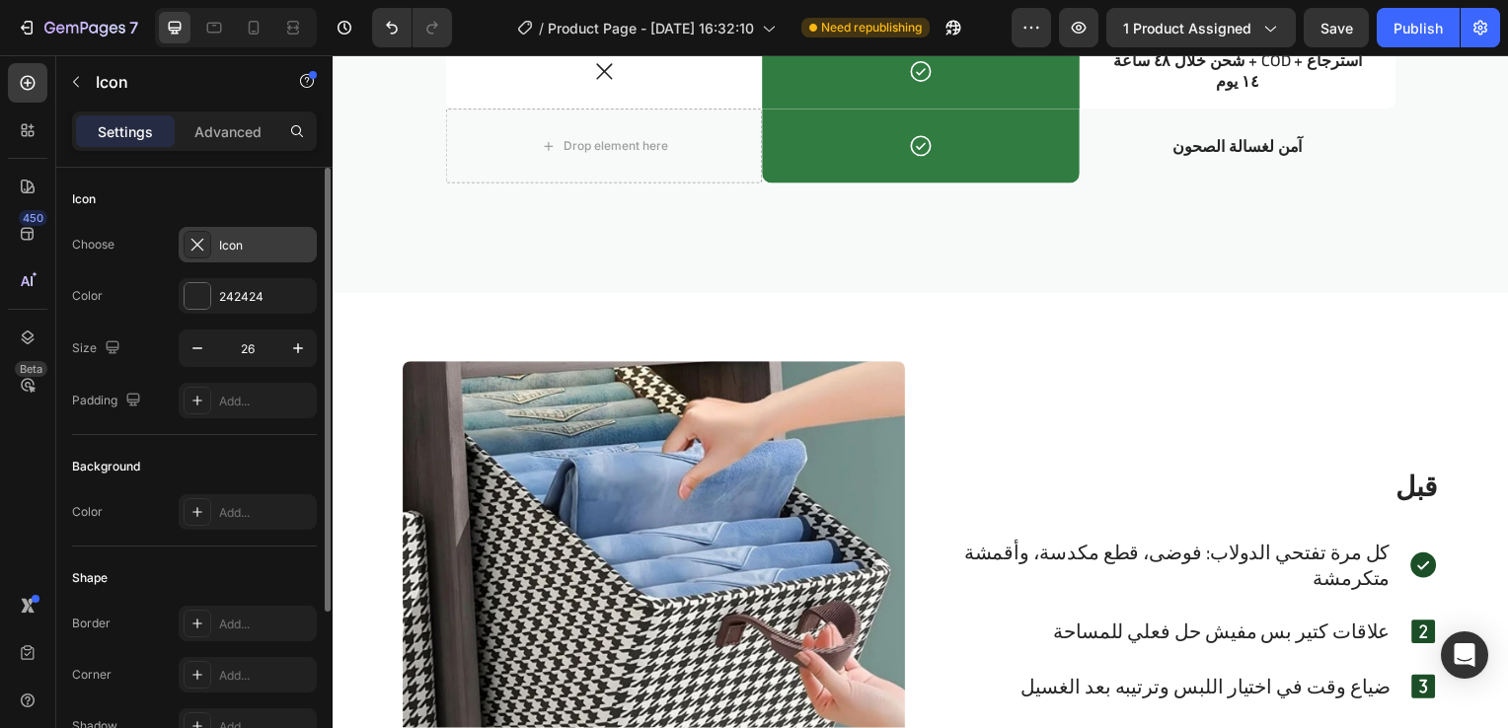
click at [189, 248] on icon at bounding box center [197, 245] width 20 height 20
click at [204, 289] on div at bounding box center [198, 296] width 26 height 26
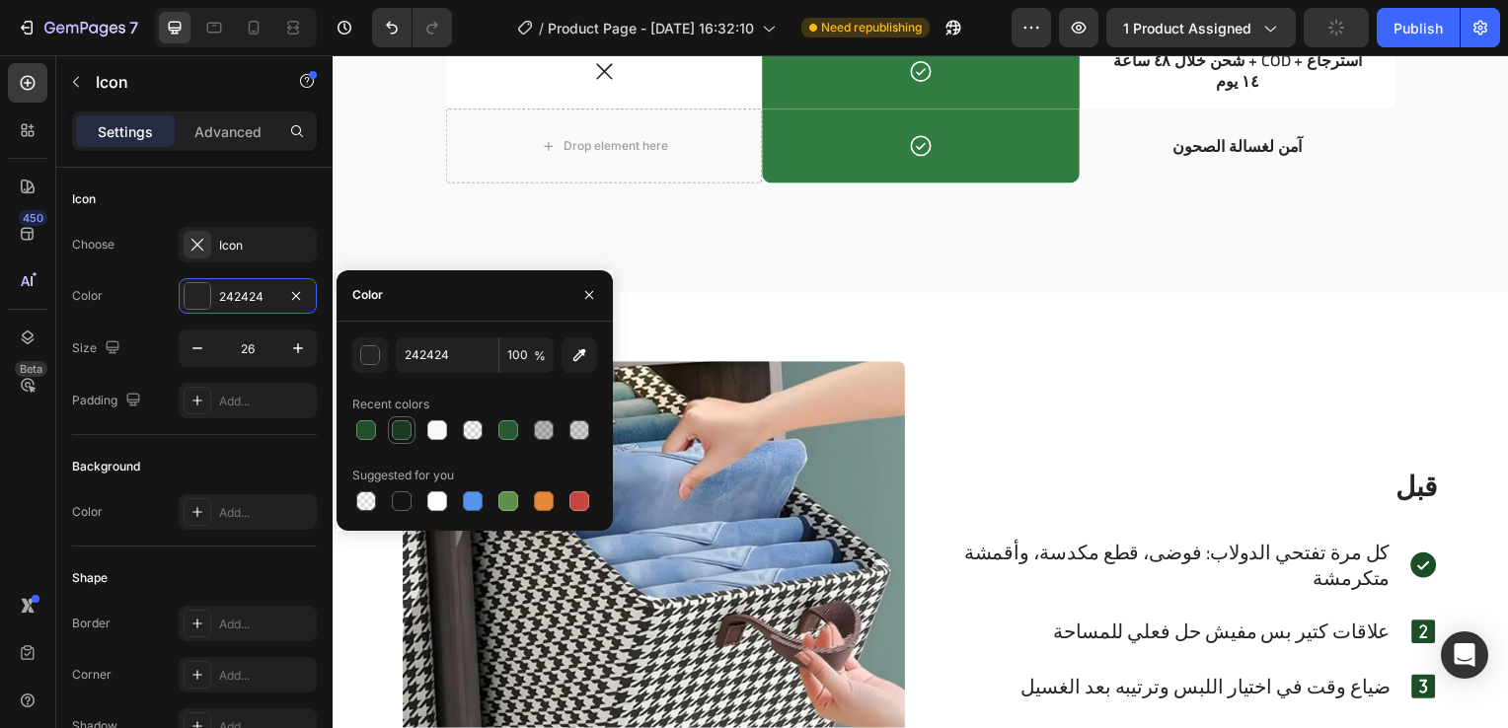
click at [406, 430] on div at bounding box center [402, 430] width 20 height 20
type input "1B3A22"
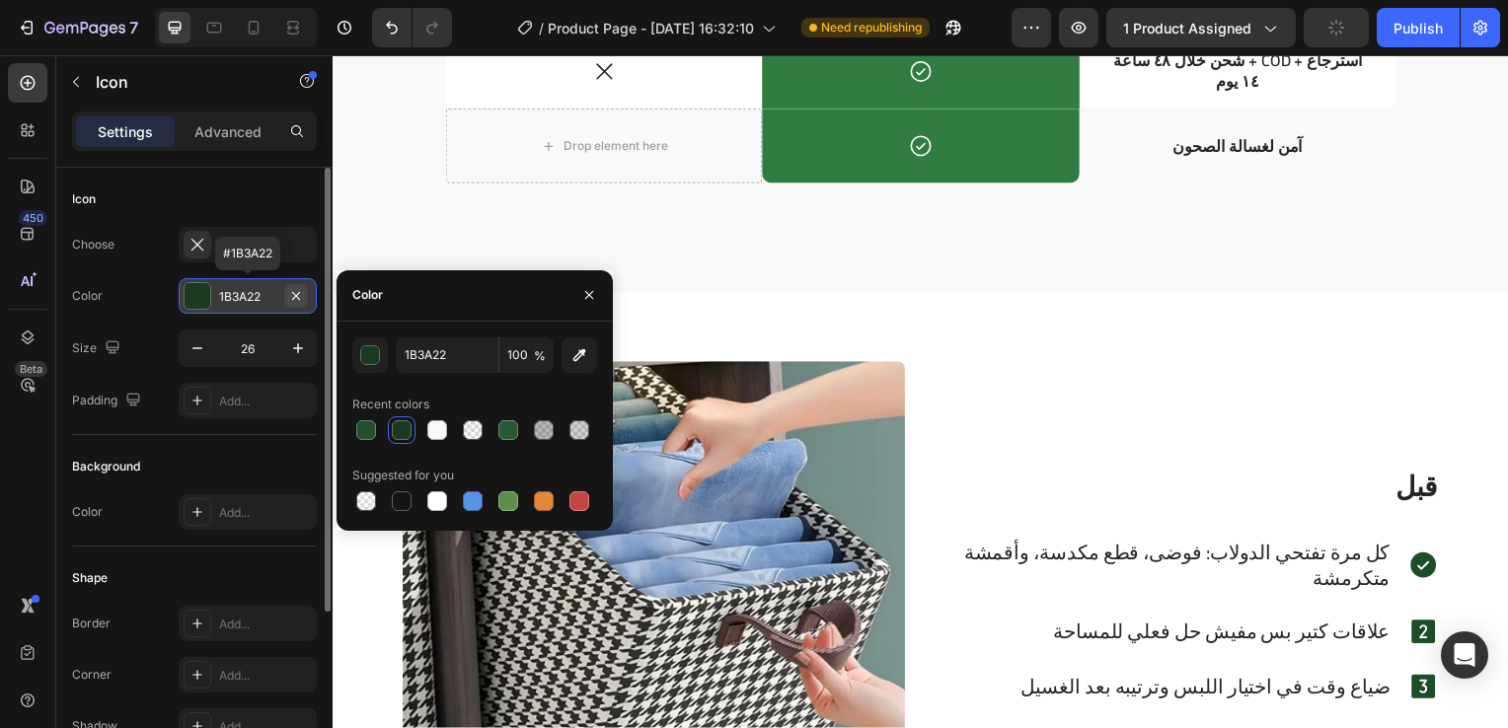
click at [293, 290] on icon "button" at bounding box center [296, 296] width 16 height 16
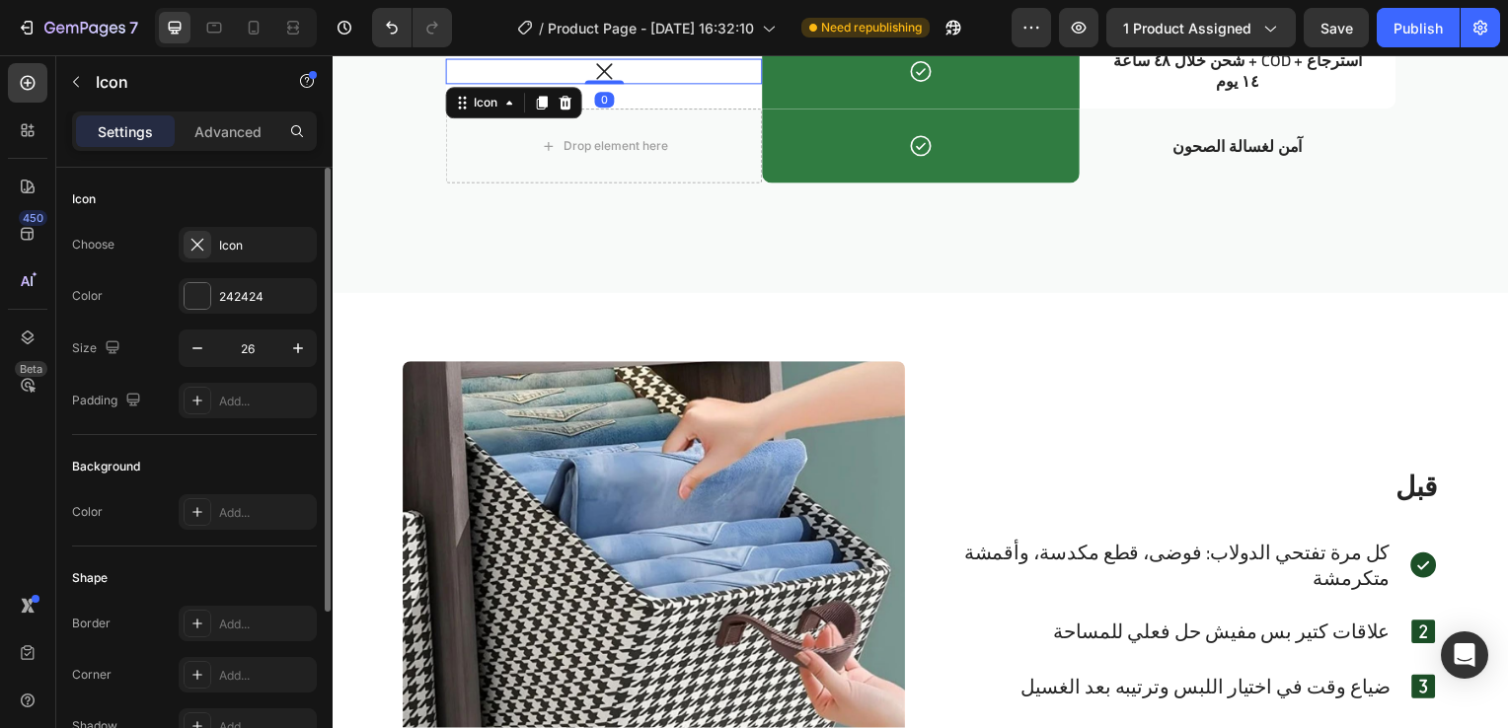
click at [598, 72] on icon at bounding box center [606, 72] width 16 height 16
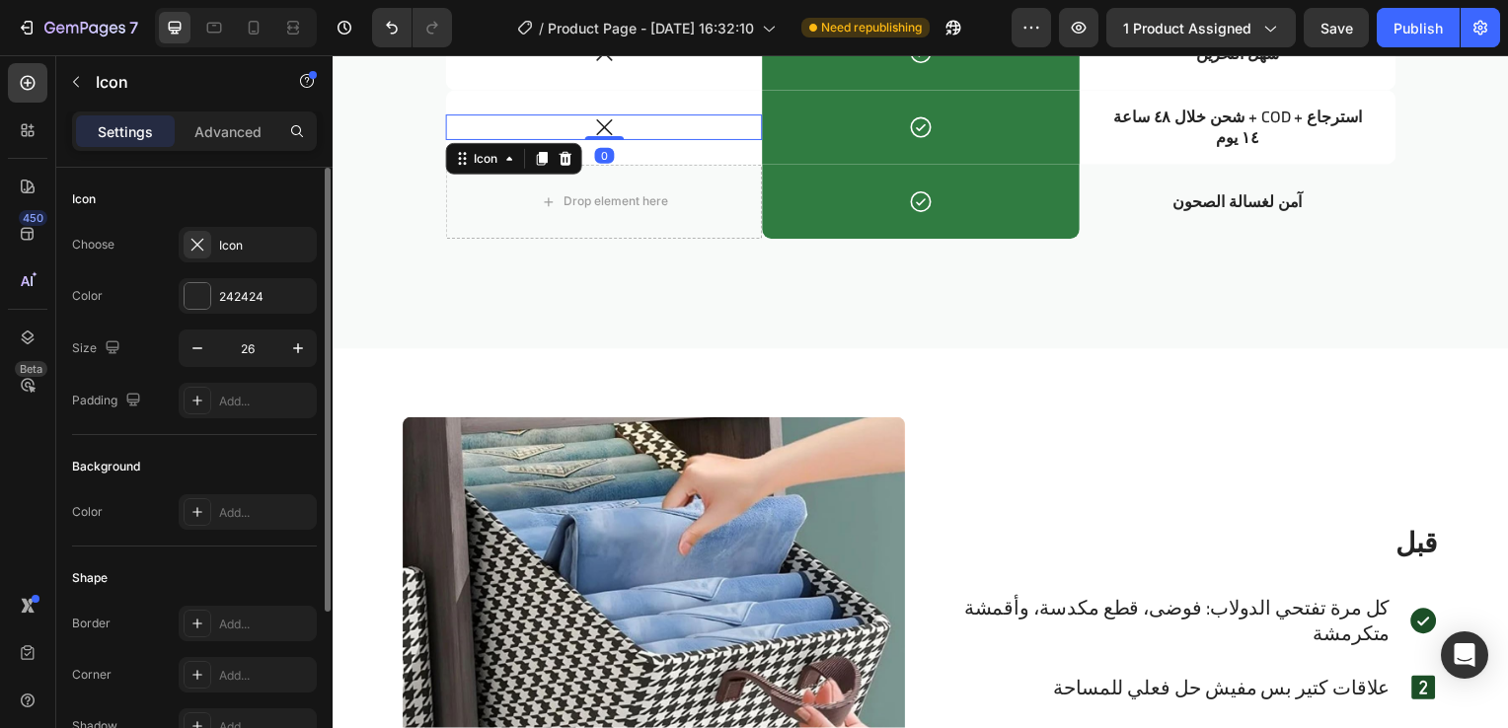
scroll to position [2553, 0]
click at [595, 131] on icon at bounding box center [606, 128] width 26 height 26
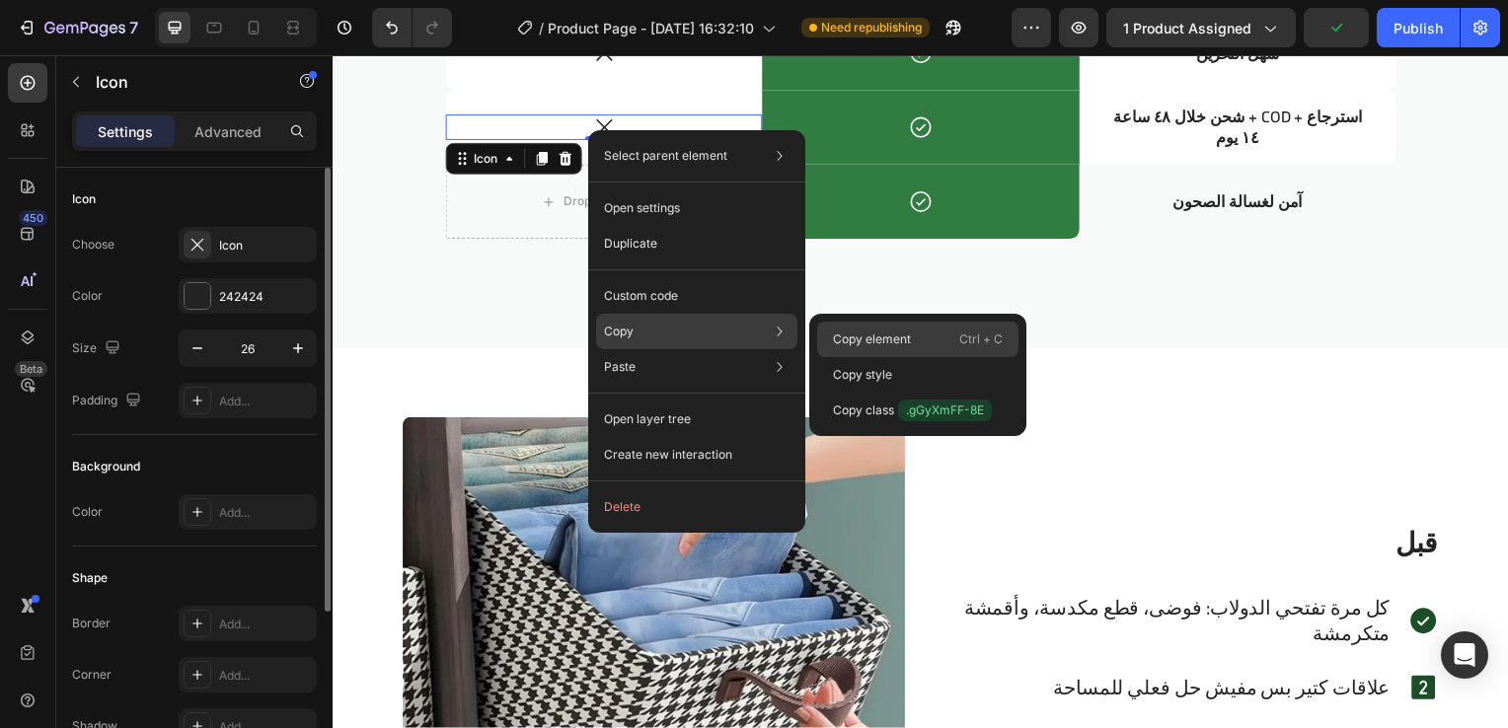
click at [852, 341] on p "Copy element" at bounding box center [872, 340] width 78 height 18
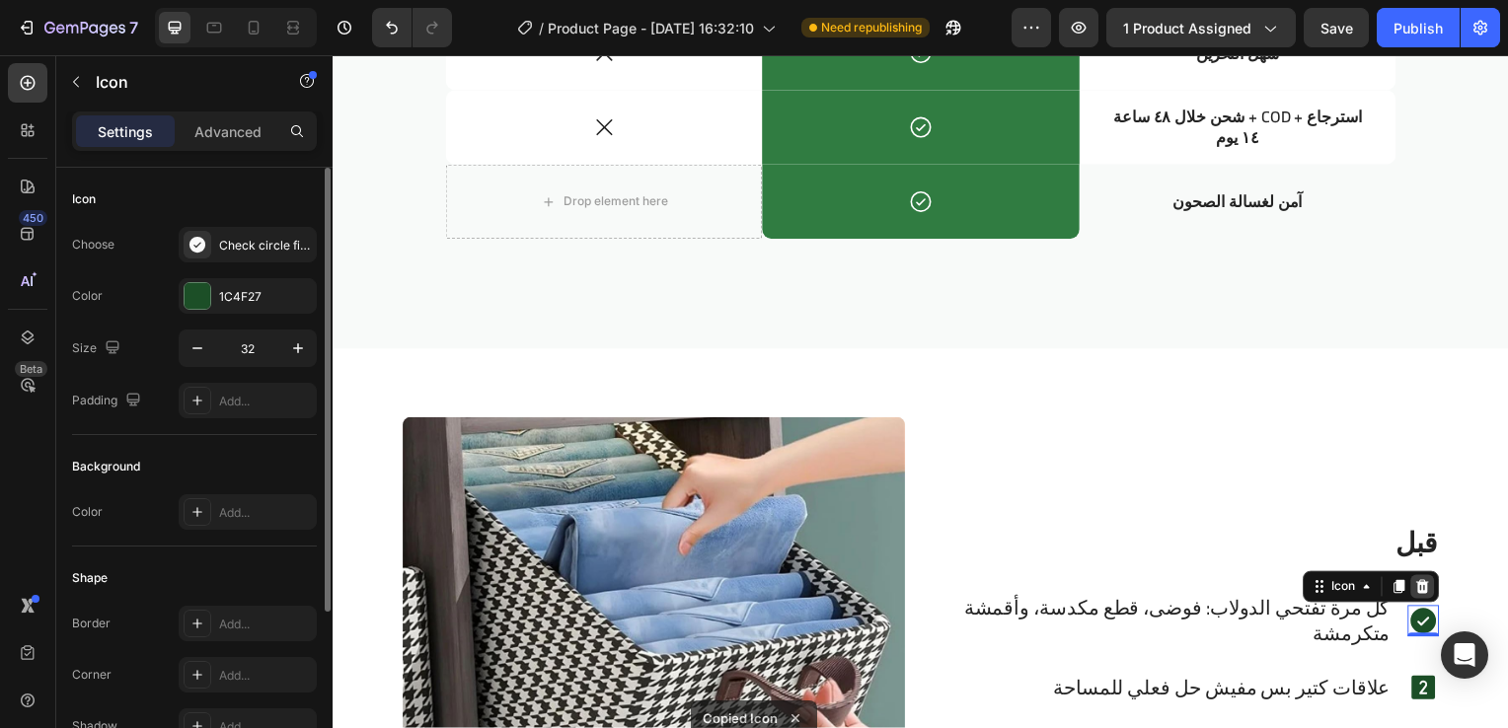
click at [1418, 599] on div at bounding box center [1430, 591] width 24 height 24
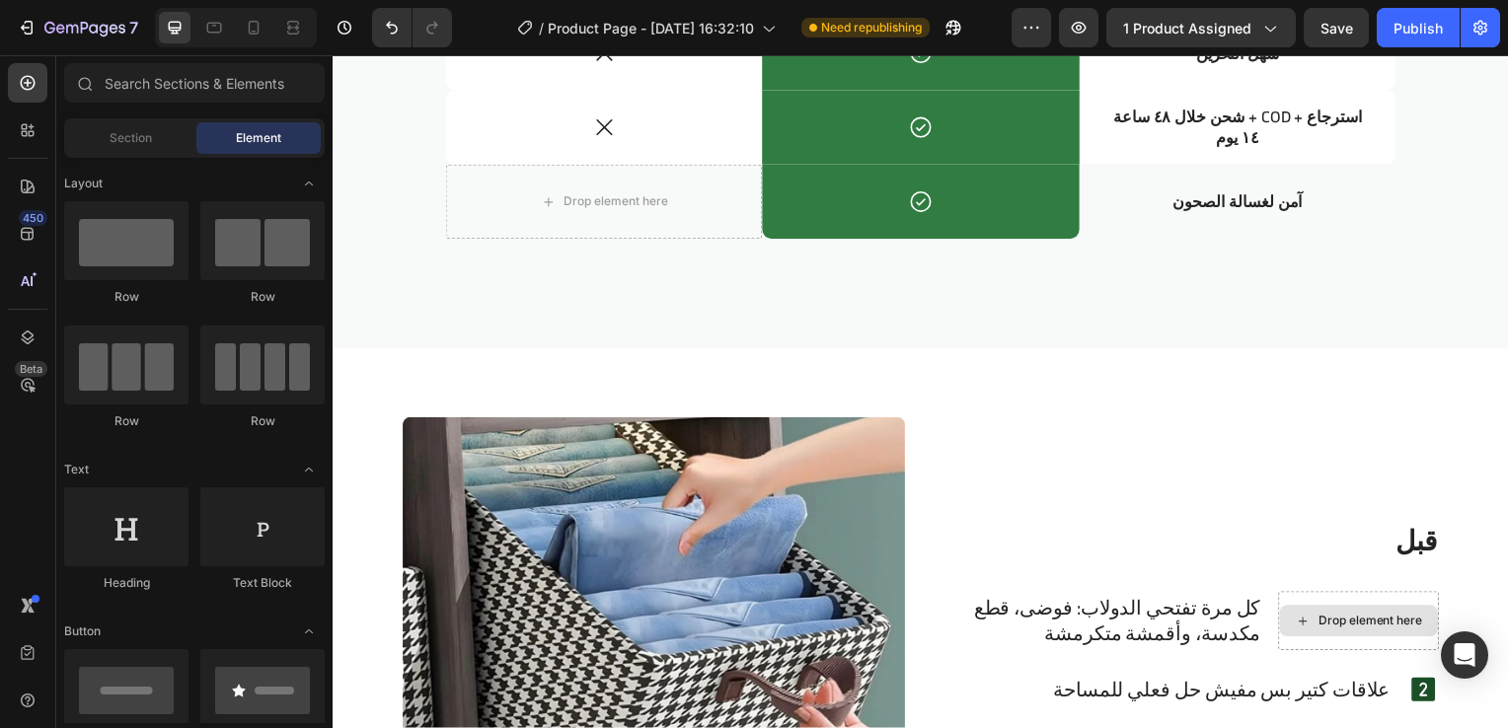
click at [1413, 619] on div "Drop element here" at bounding box center [1377, 626] width 105 height 16
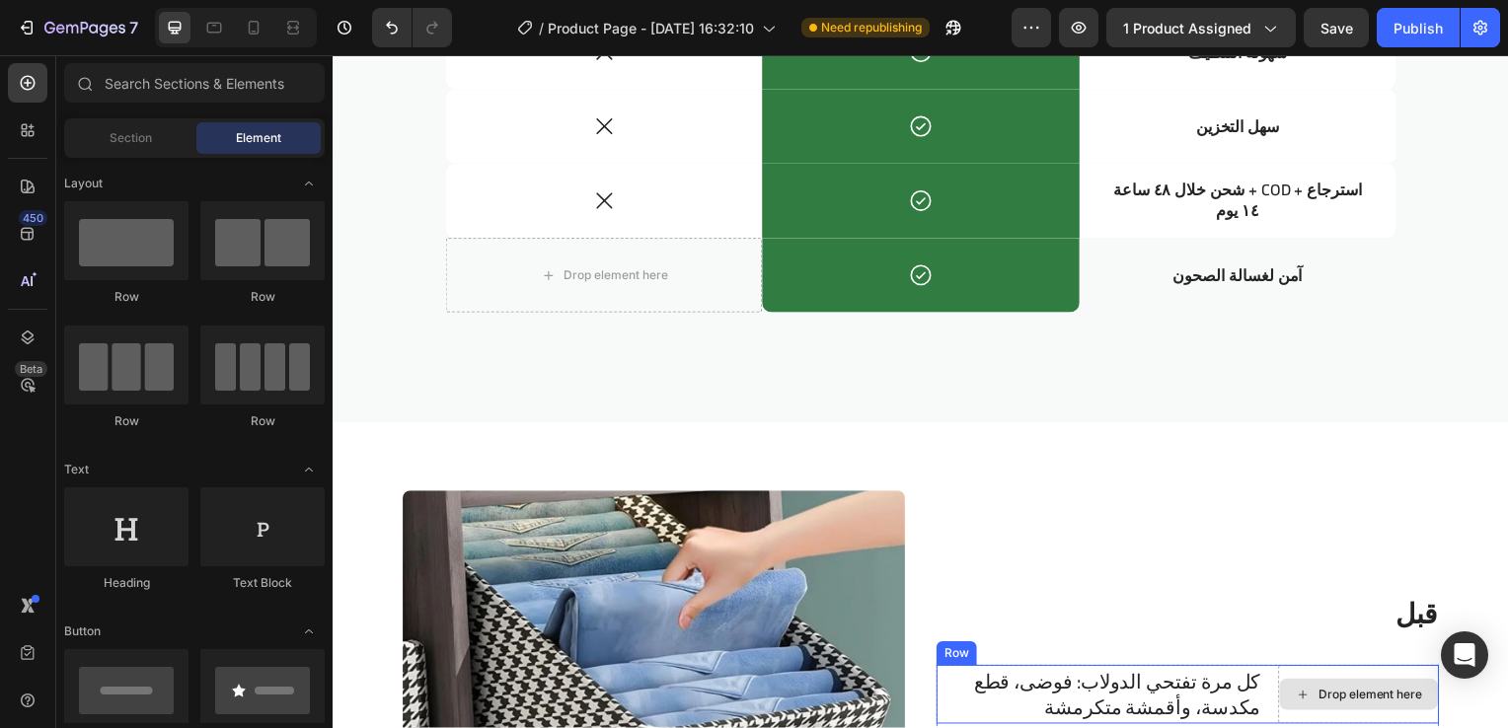
scroll to position [2476, 0]
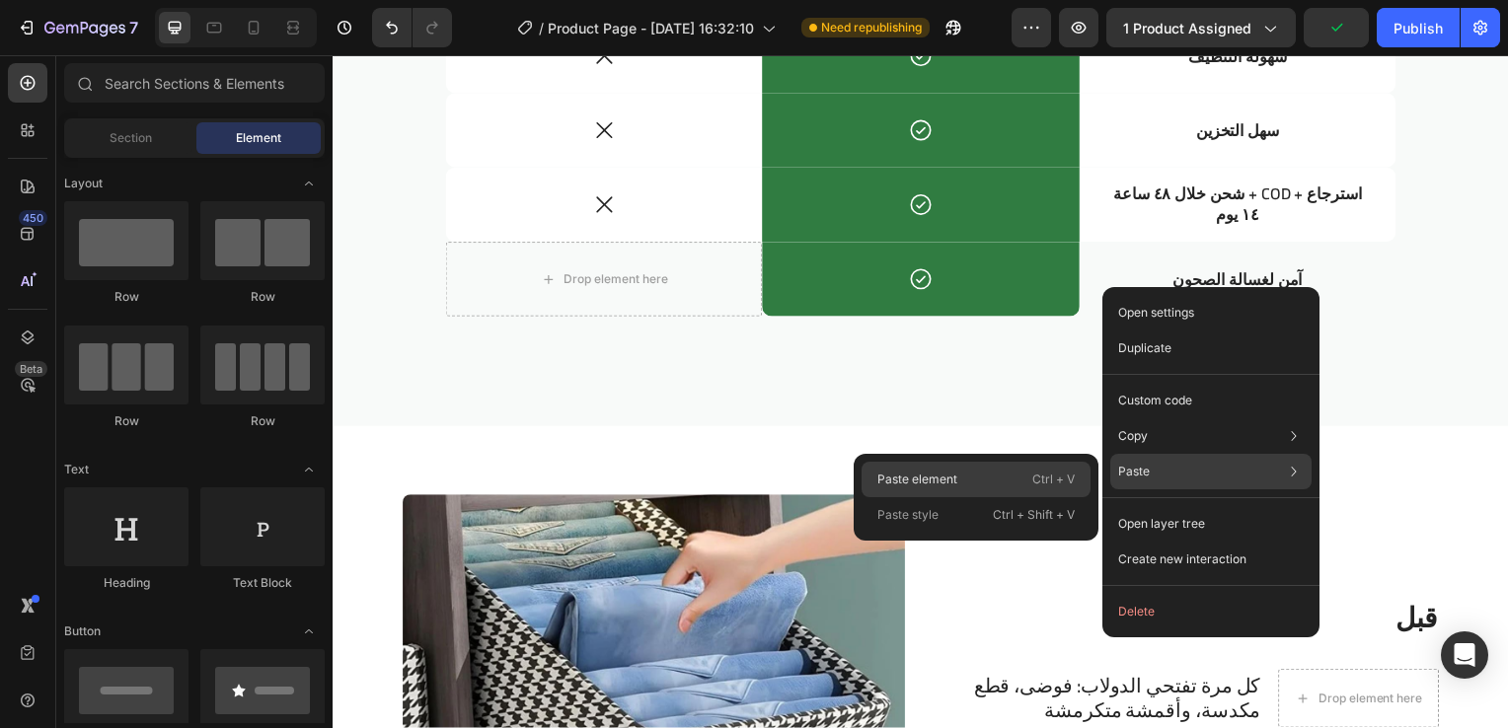
click at [1050, 470] on p "Ctrl + V" at bounding box center [1053, 480] width 42 height 20
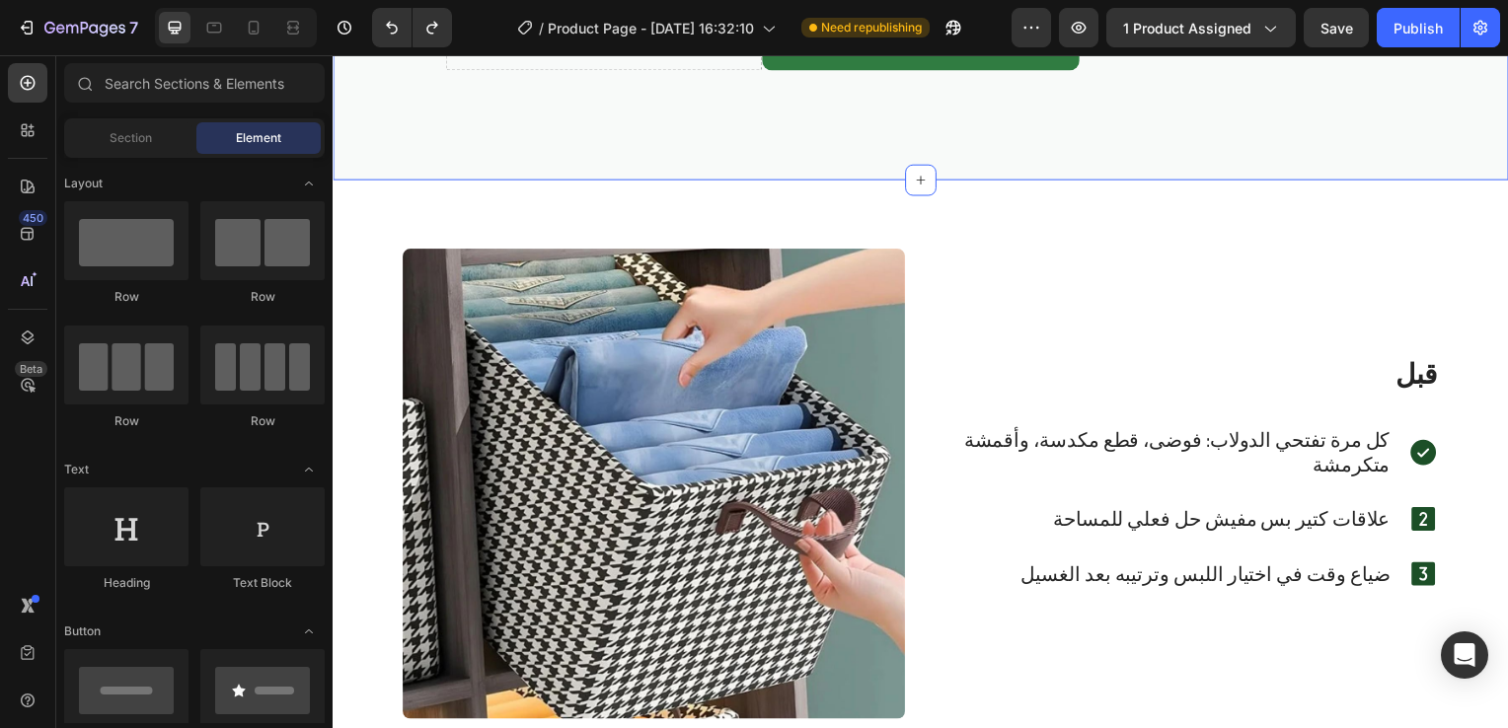
scroll to position [2725, 0]
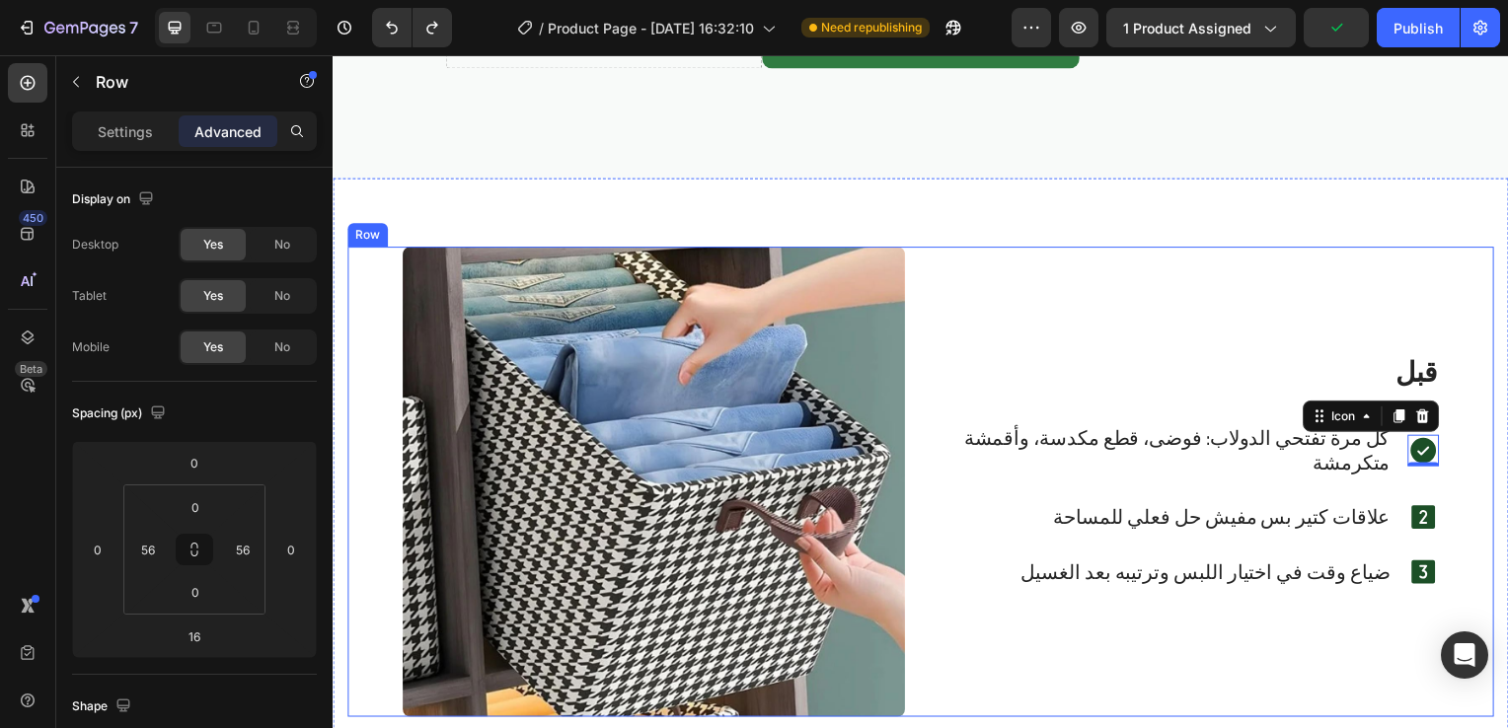
click at [1407, 402] on div "قبل Heading كل مرة تفتحي الدولاب: فوضى، قطع مكدسة، وأقمشة متكرمشة Text Block Ic…" at bounding box center [1193, 486] width 506 height 474
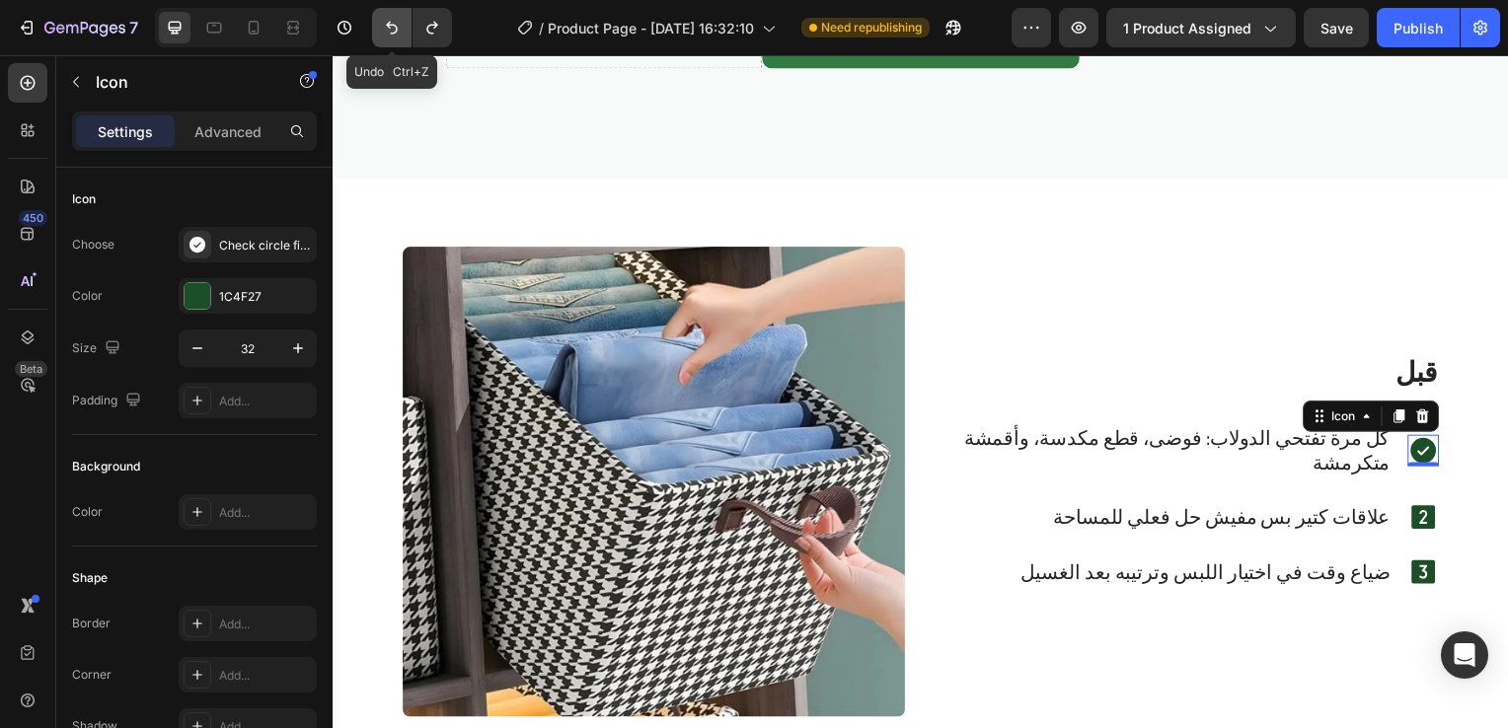
click at [399, 13] on button "Undo/Redo" at bounding box center [391, 27] width 39 height 39
click at [405, 22] on button "Undo/Redo" at bounding box center [391, 27] width 39 height 39
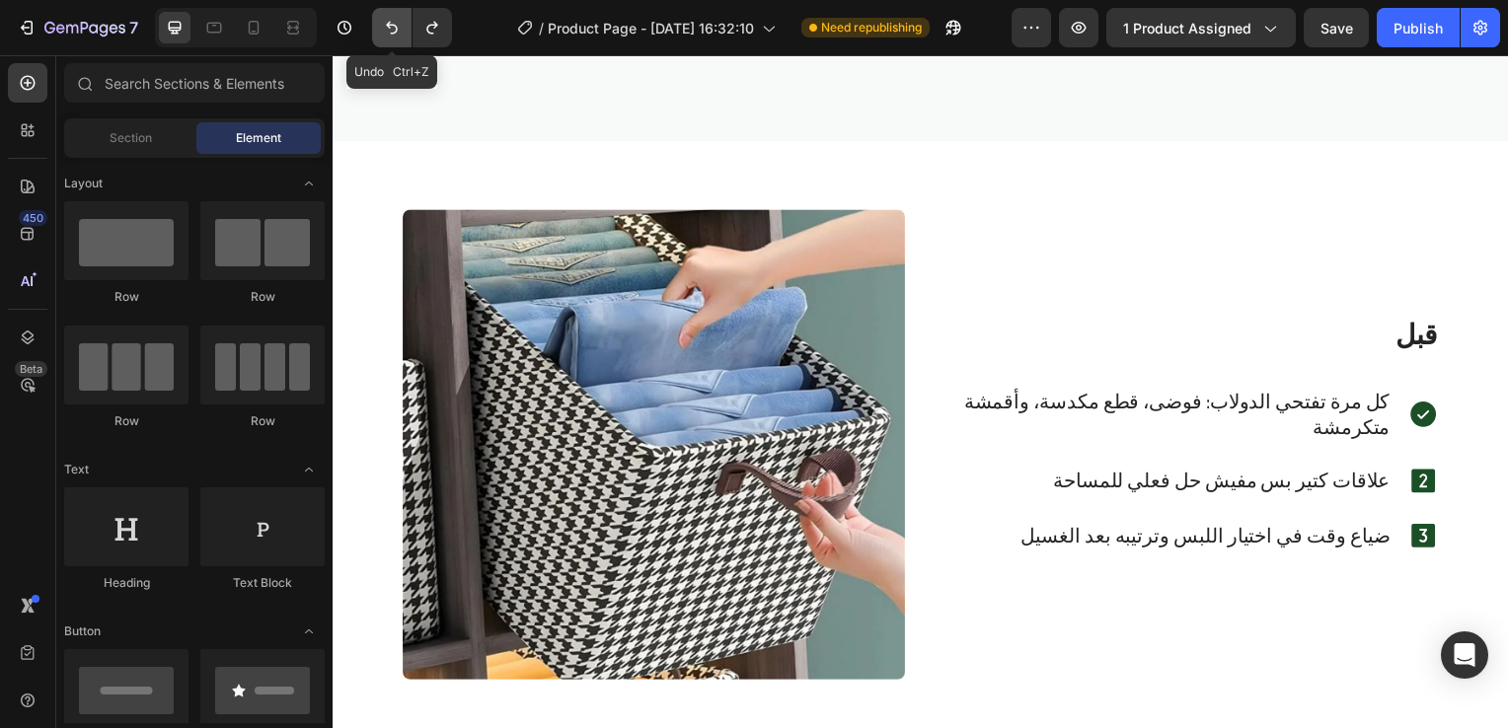
scroll to position [2688, 0]
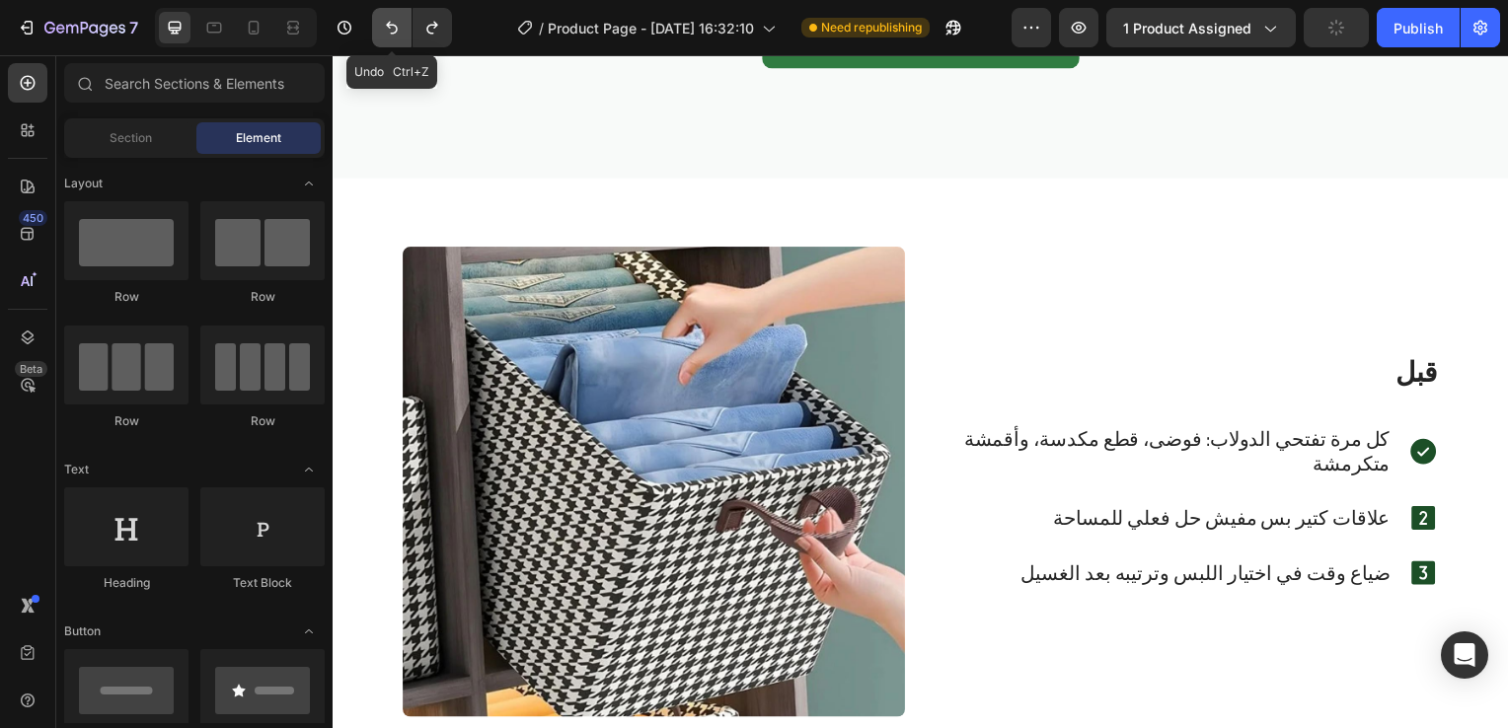
click at [405, 22] on button "Undo/Redo" at bounding box center [391, 27] width 39 height 39
click at [386, 26] on icon "Undo/Redo" at bounding box center [392, 28] width 20 height 20
click at [392, 34] on icon "Undo/Redo" at bounding box center [392, 28] width 20 height 20
click at [392, 34] on icon "Undo/Redo" at bounding box center [392, 28] width 12 height 13
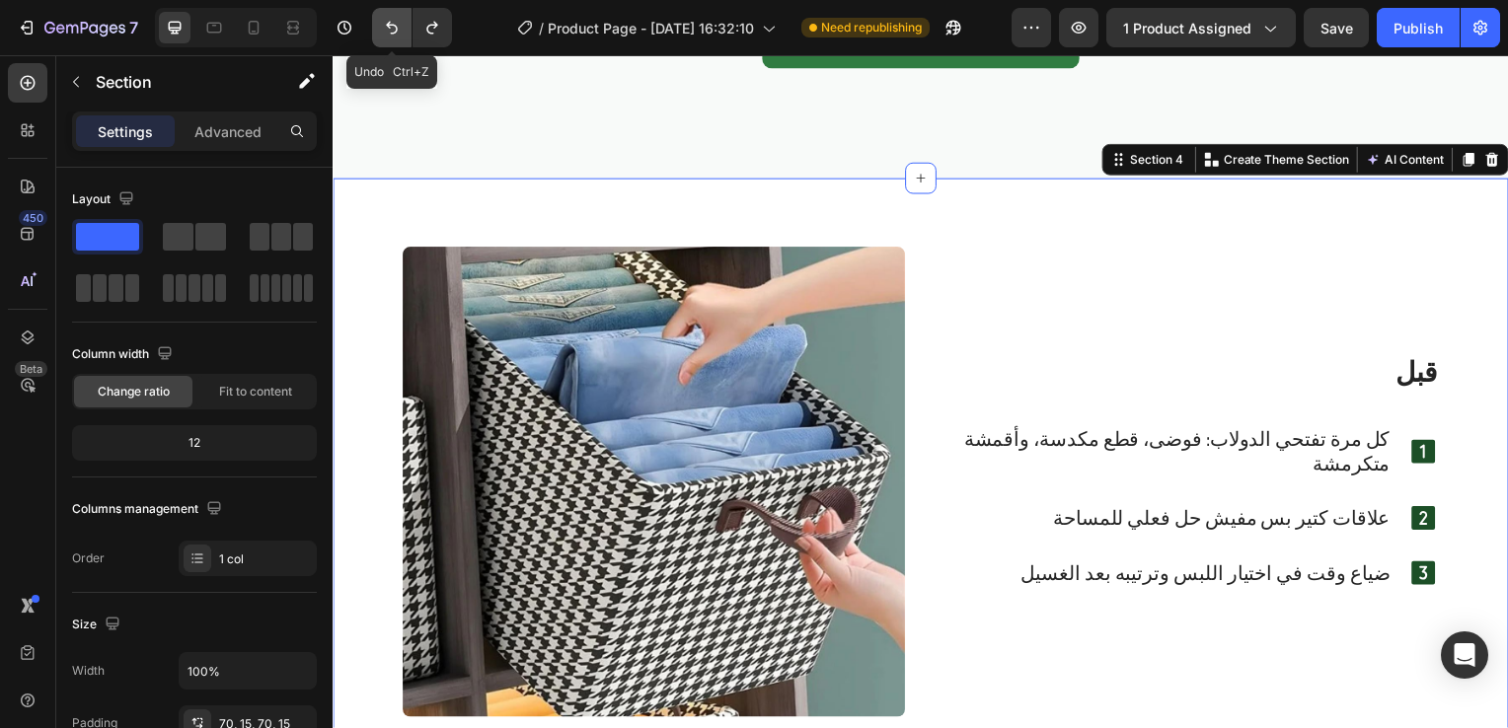
click at [392, 22] on icon "Undo/Redo" at bounding box center [392, 28] width 20 height 20
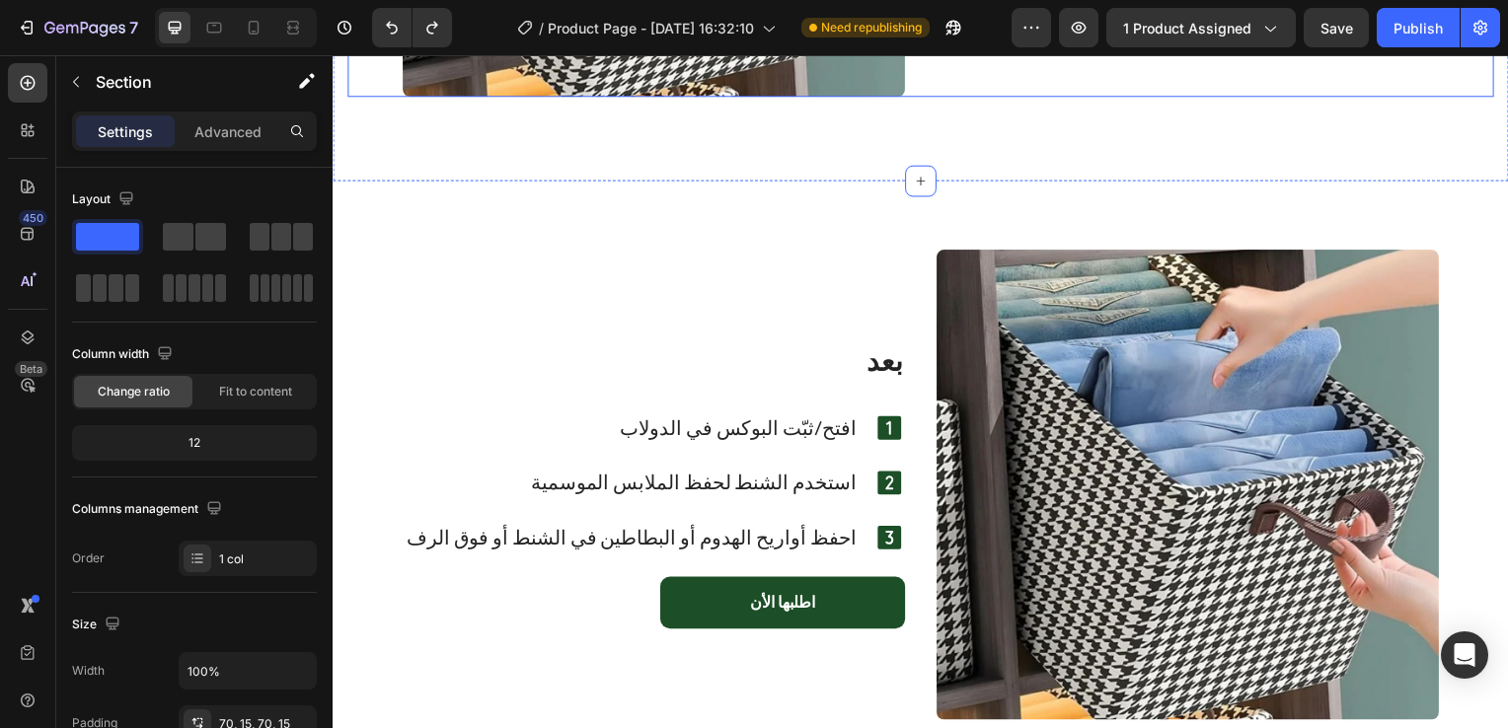
scroll to position [3315, 0]
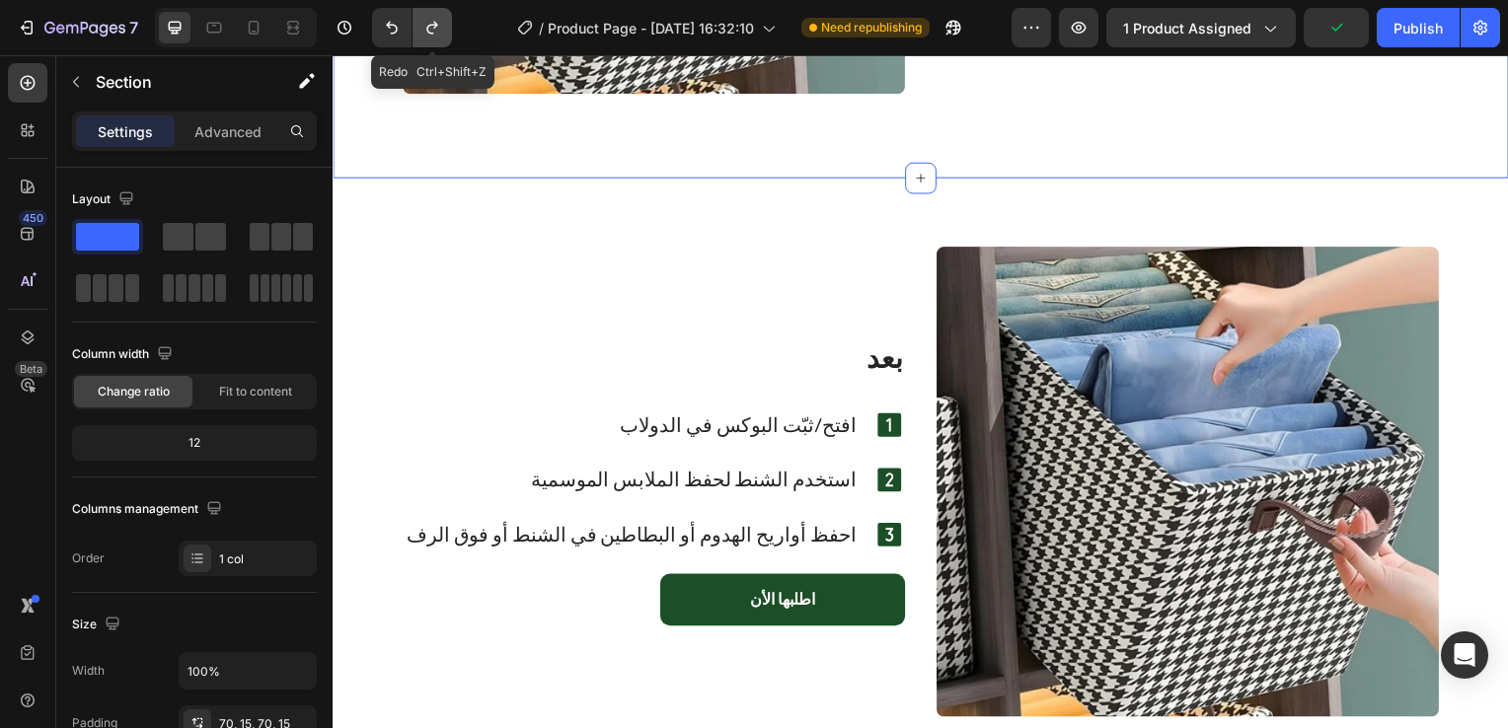
click at [442, 26] on button "Undo/Redo" at bounding box center [431, 27] width 39 height 39
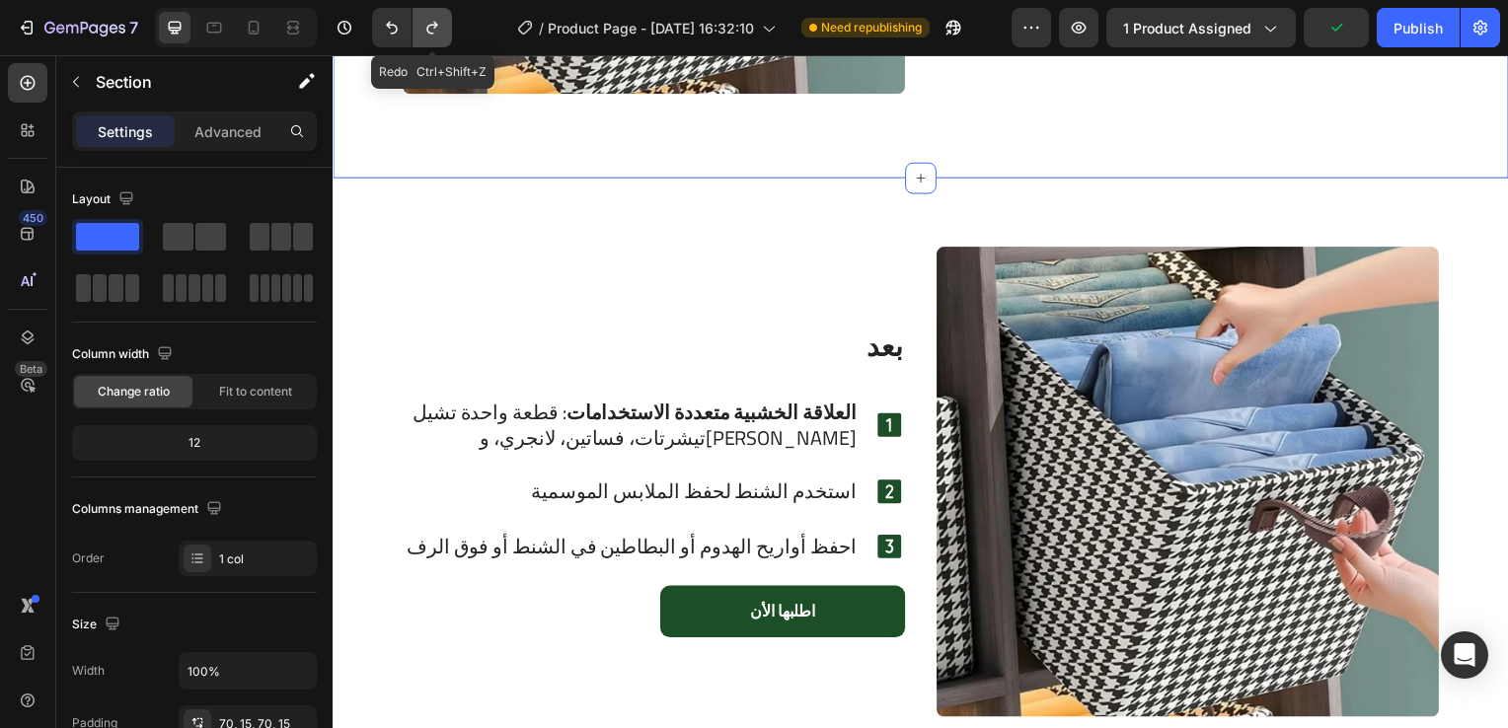
click at [442, 26] on button "Undo/Redo" at bounding box center [431, 27] width 39 height 39
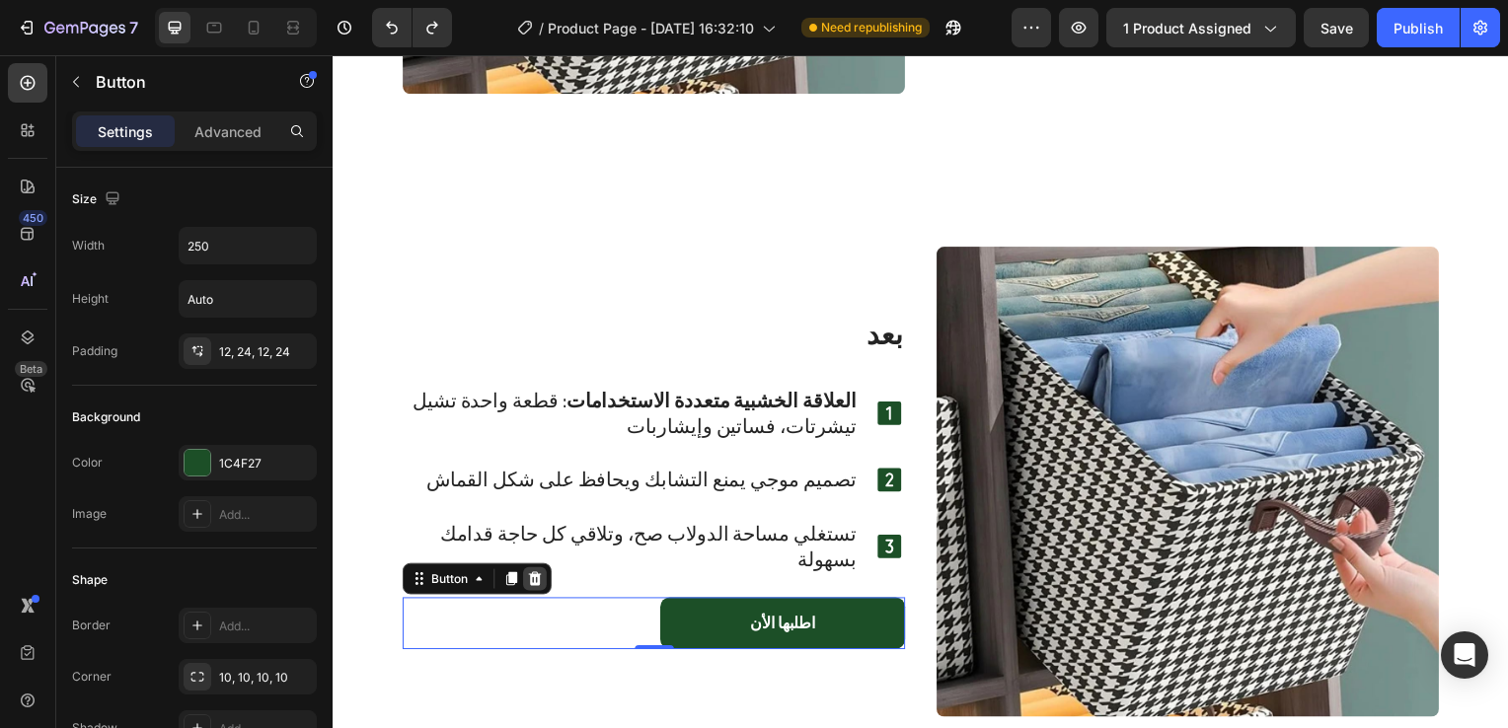
click at [544, 581] on icon at bounding box center [536, 583] width 16 height 16
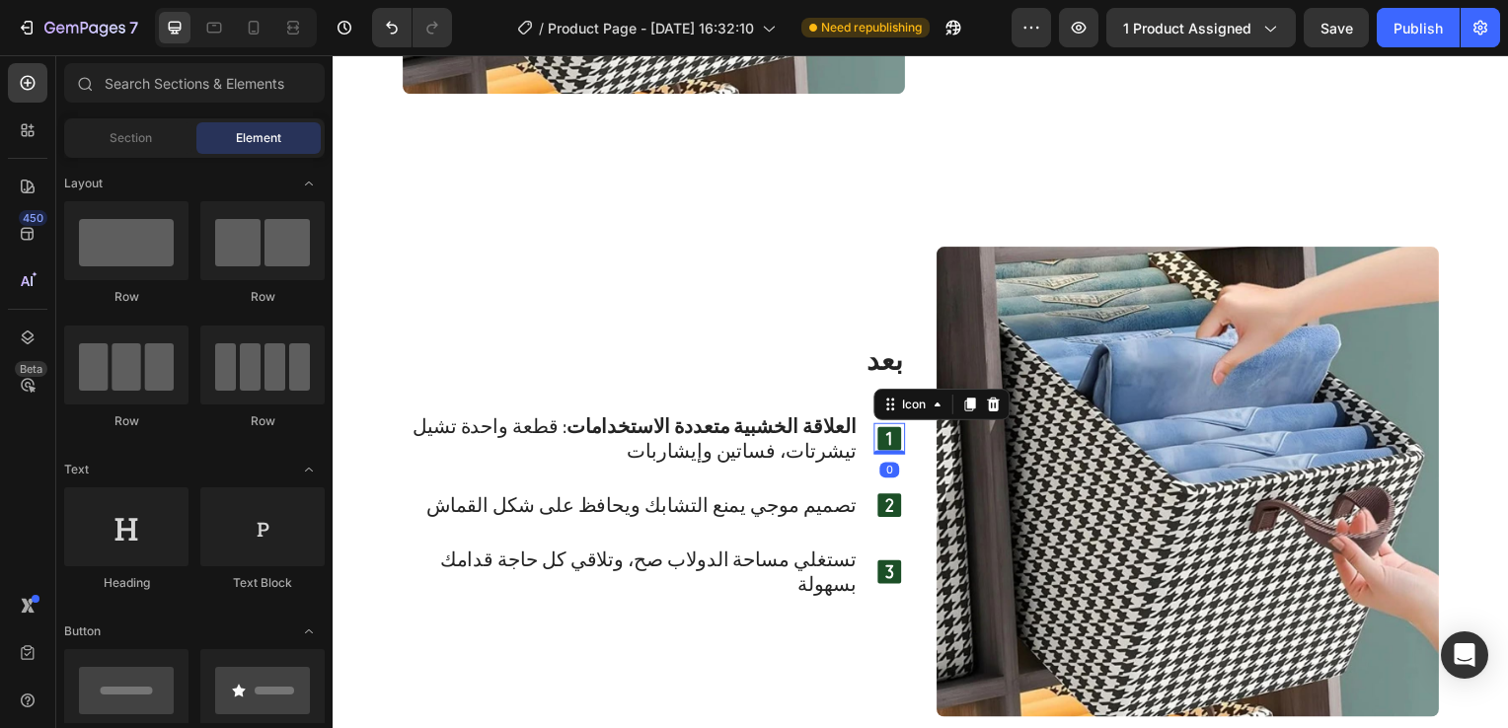
click at [893, 437] on icon at bounding box center [893, 442] width 24 height 24
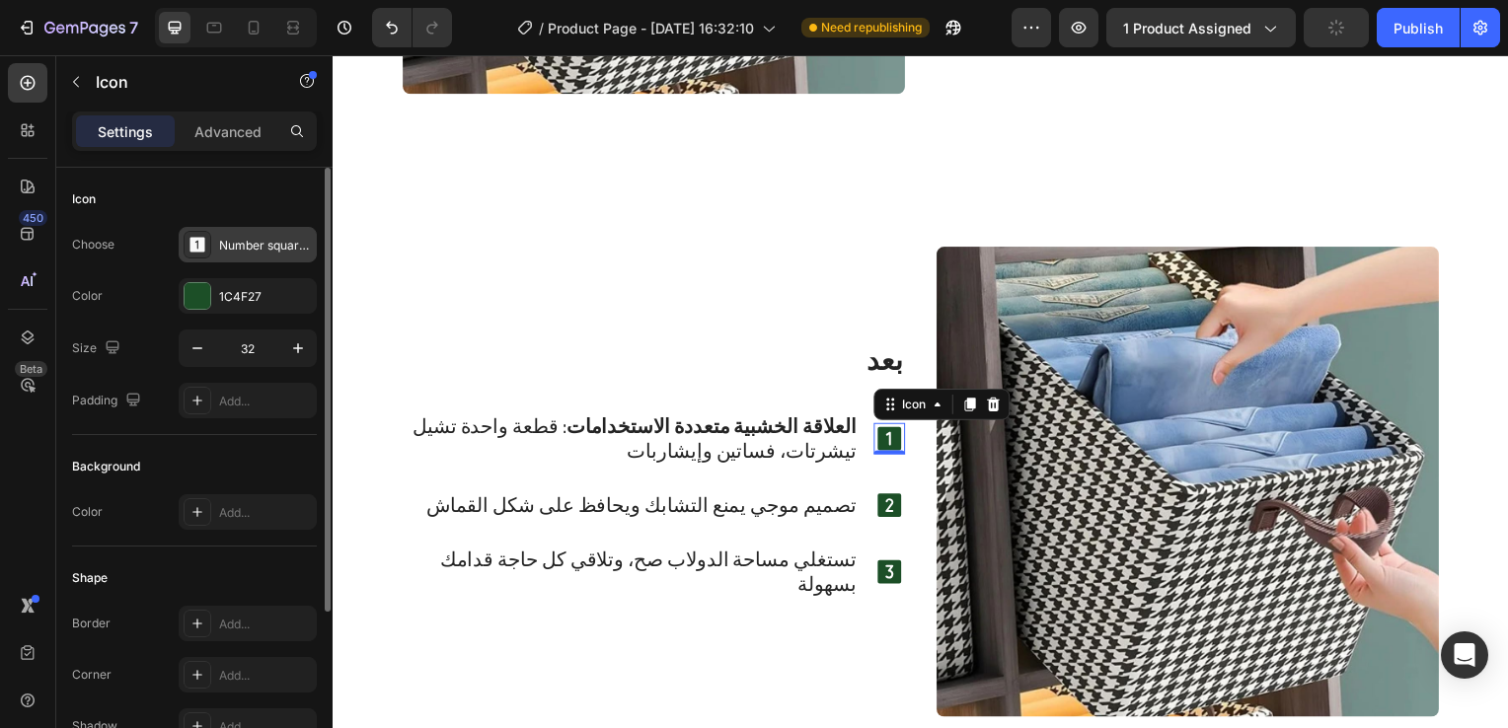
click at [230, 256] on div "Number square one filled" at bounding box center [248, 245] width 138 height 36
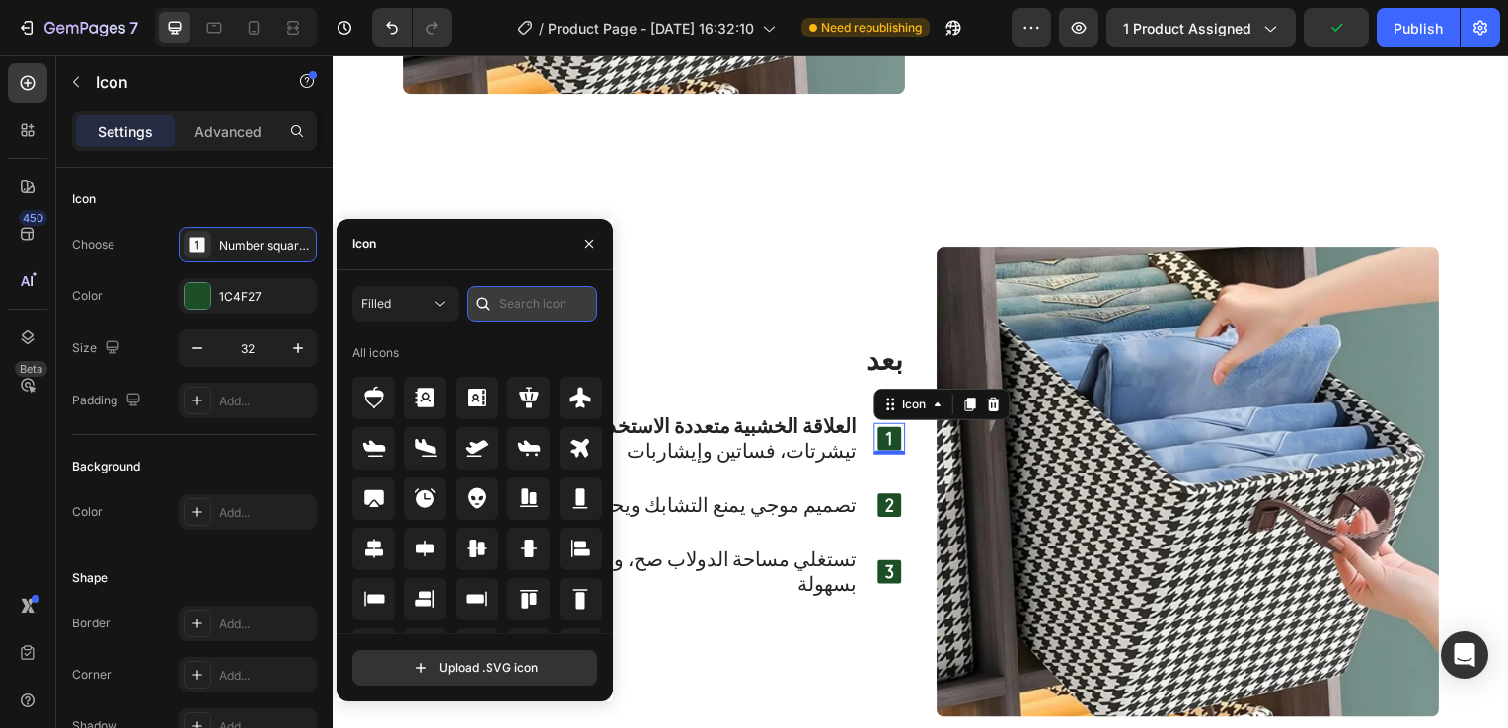
click at [512, 306] on input "text" at bounding box center [532, 304] width 130 height 36
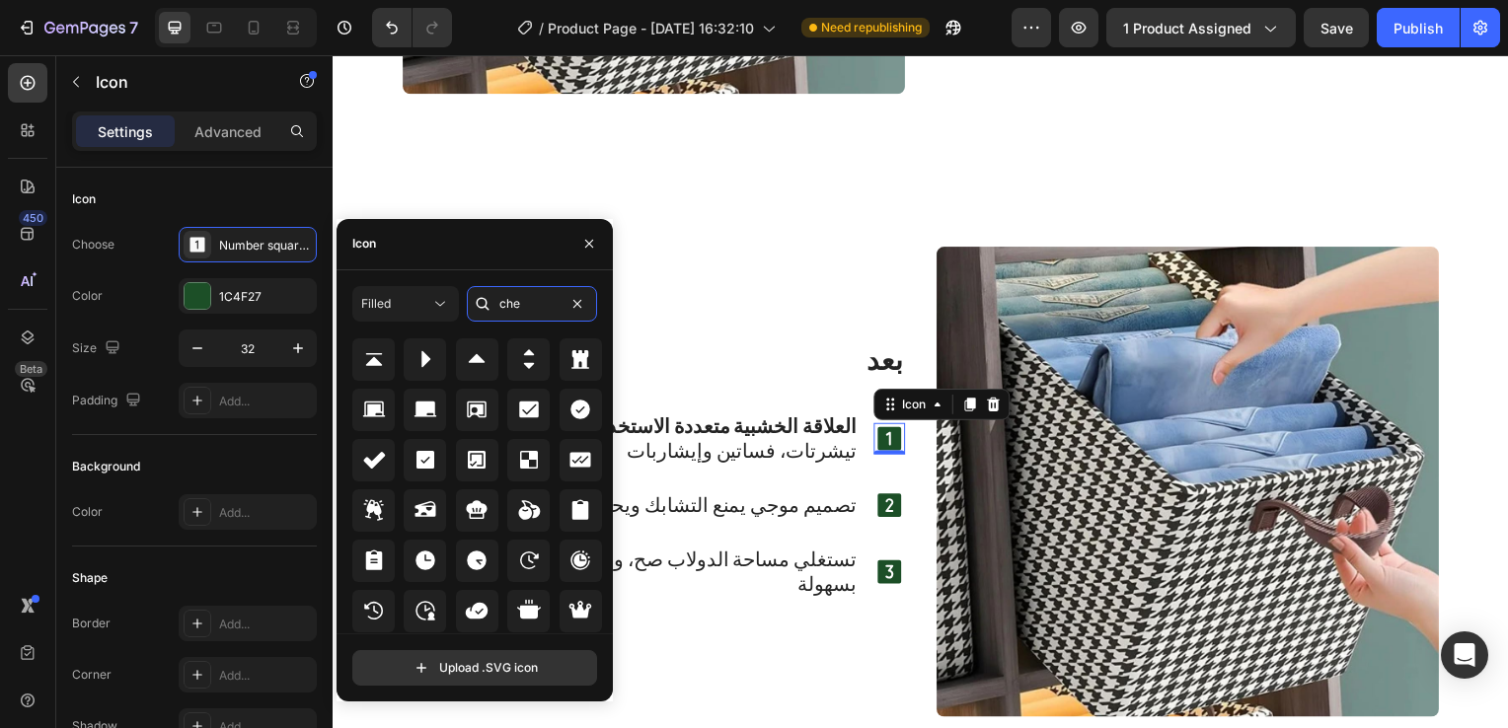
scroll to position [389, 0]
type input "che"
click at [576, 416] on icon at bounding box center [580, 409] width 20 height 20
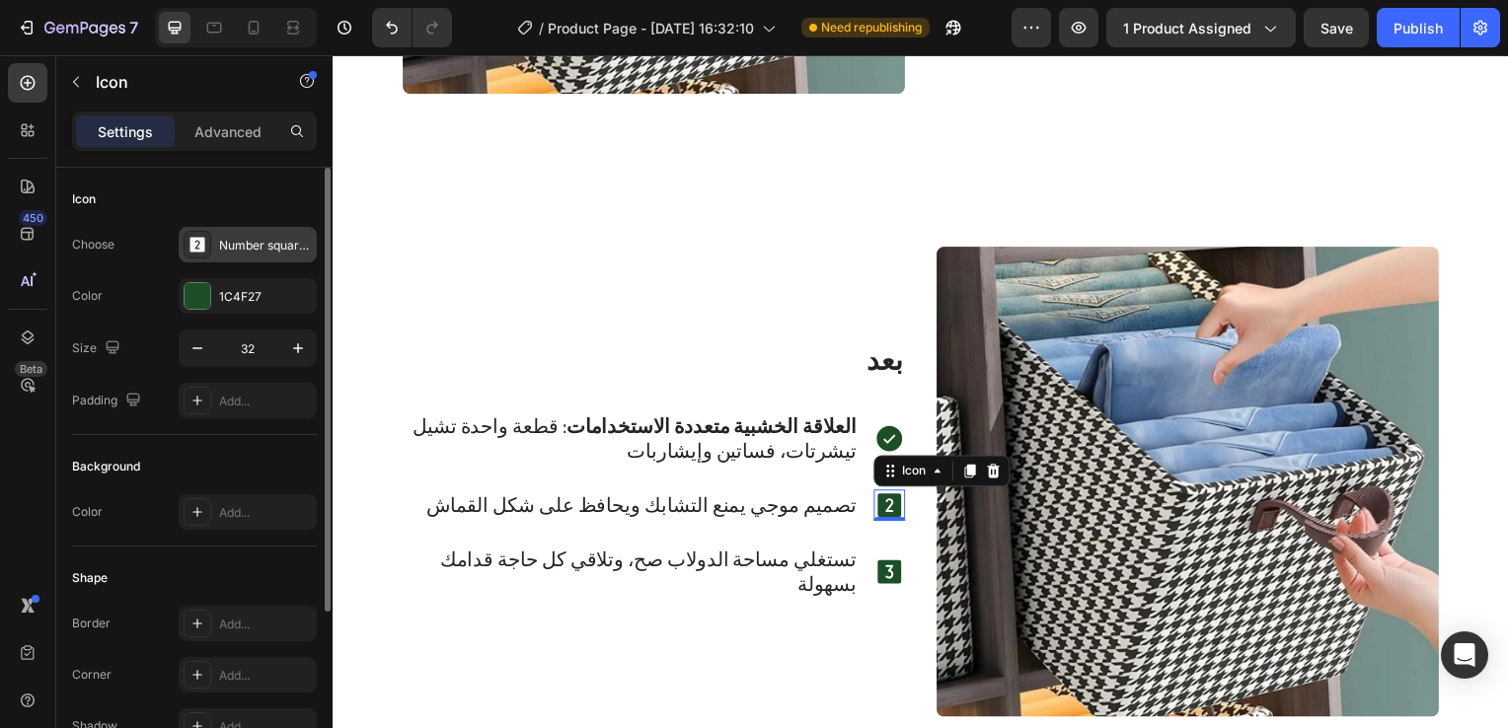
click at [254, 255] on div "Number square two filled" at bounding box center [248, 245] width 138 height 36
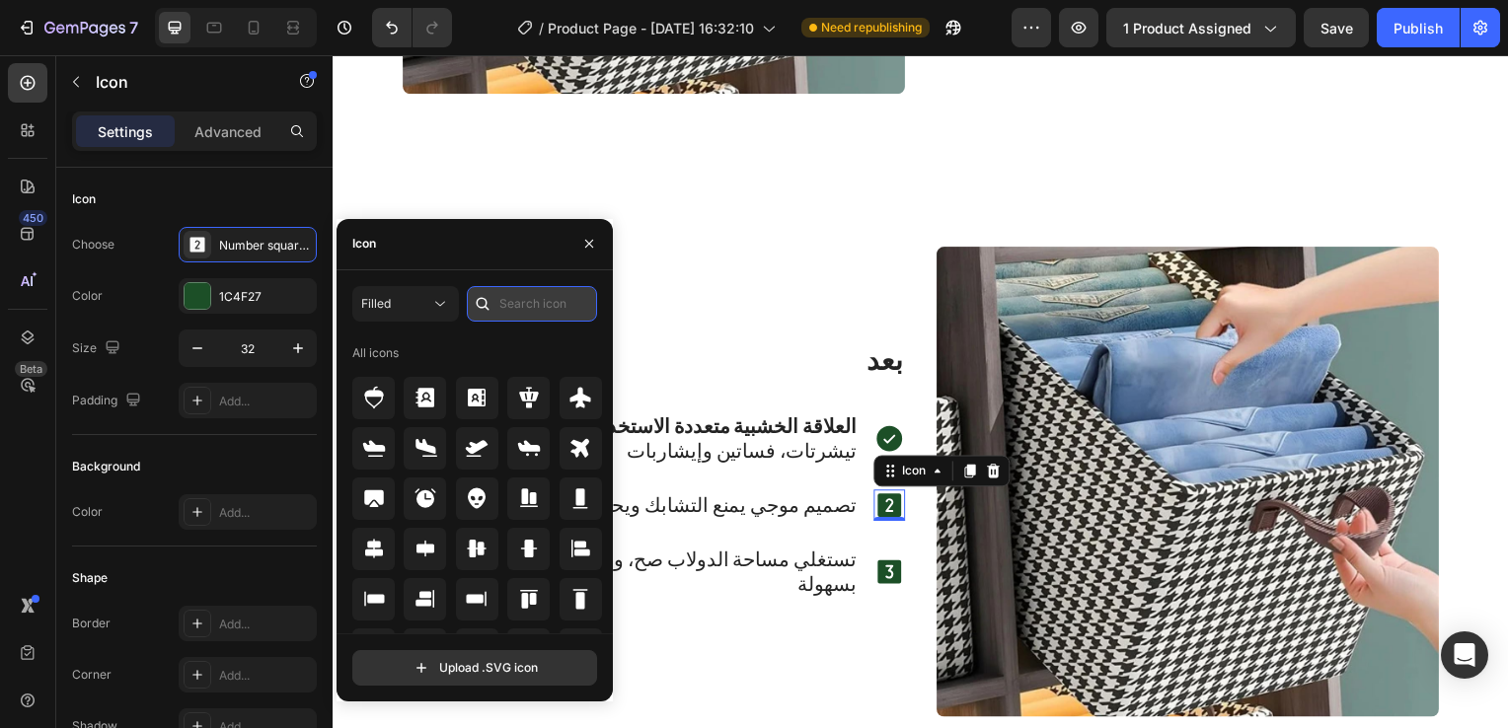
click at [533, 304] on input "text" at bounding box center [532, 304] width 130 height 36
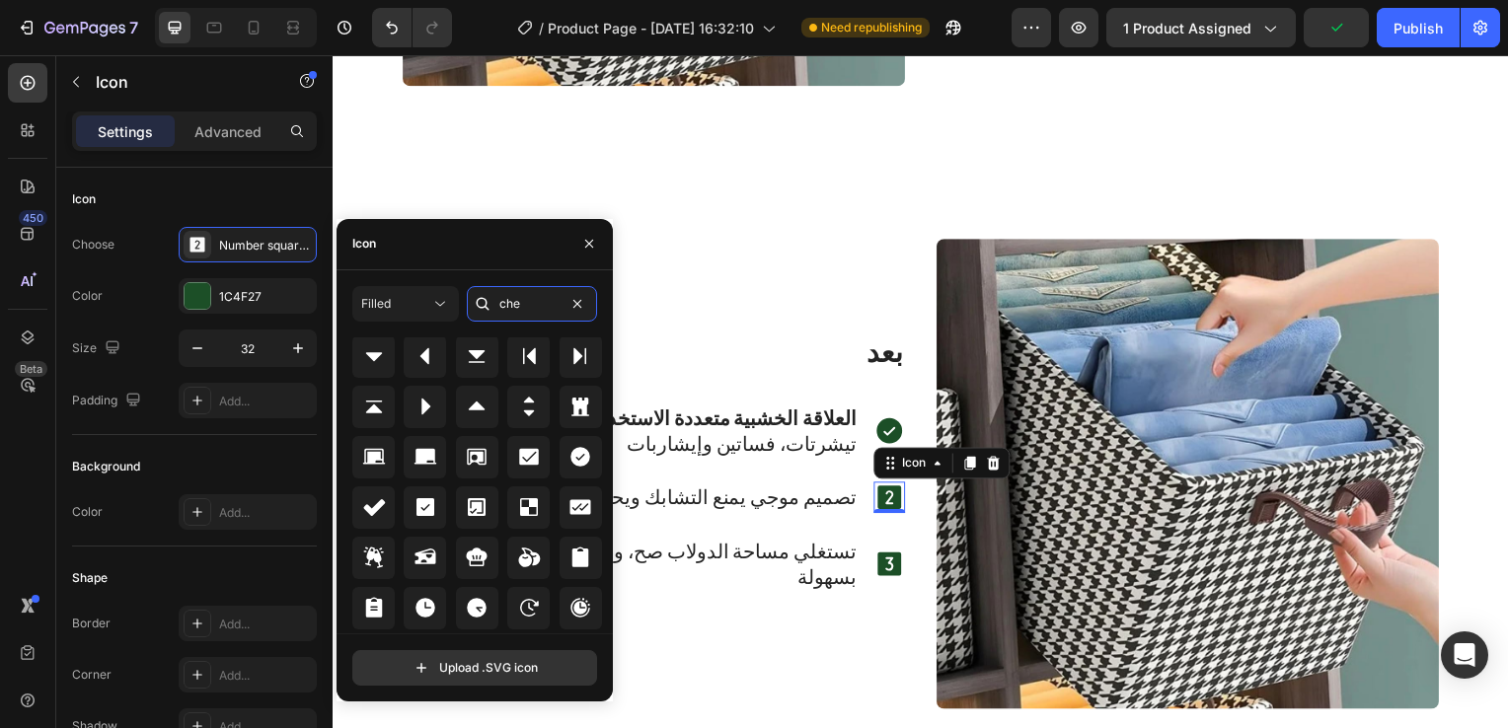
scroll to position [349, 0]
type input "che"
click at [589, 458] on div at bounding box center [580, 456] width 42 height 42
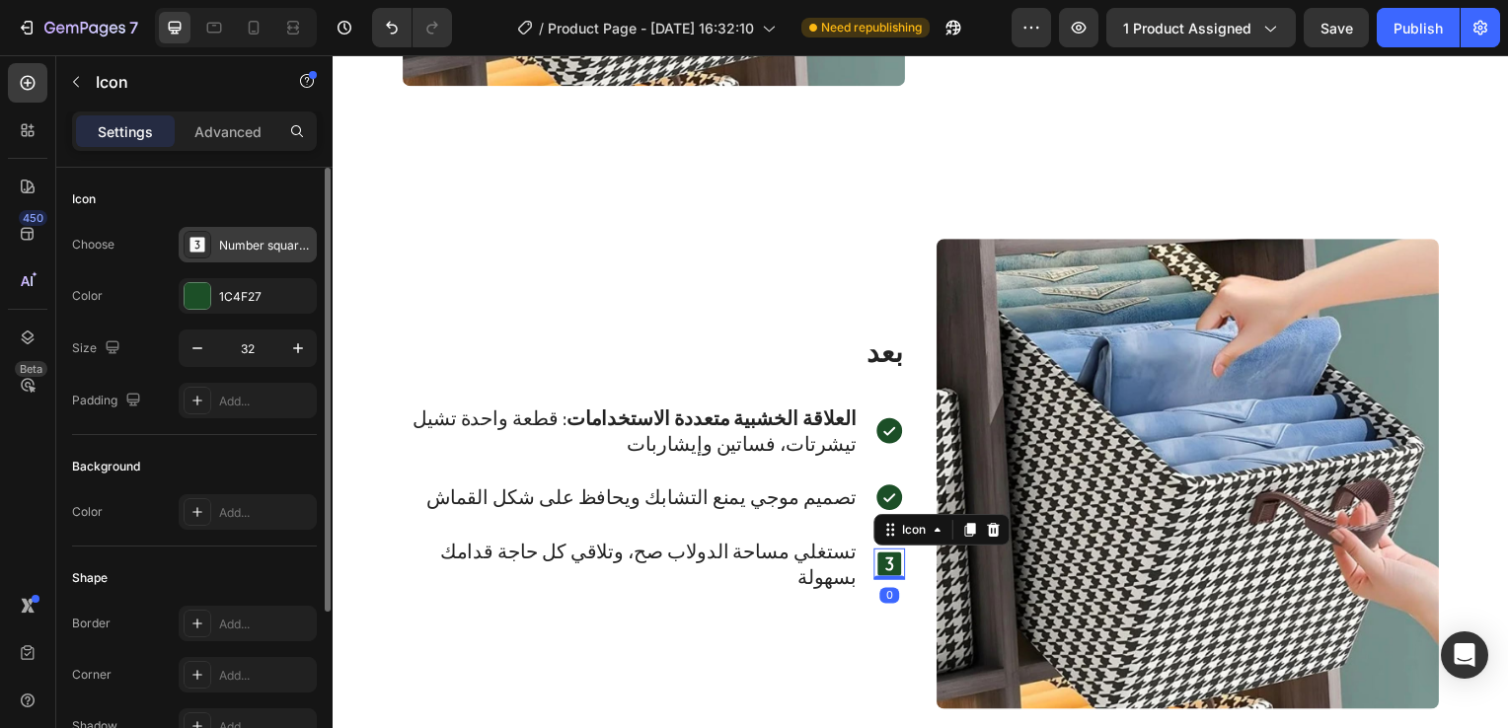
click at [245, 241] on div "Number square three filled" at bounding box center [265, 246] width 93 height 18
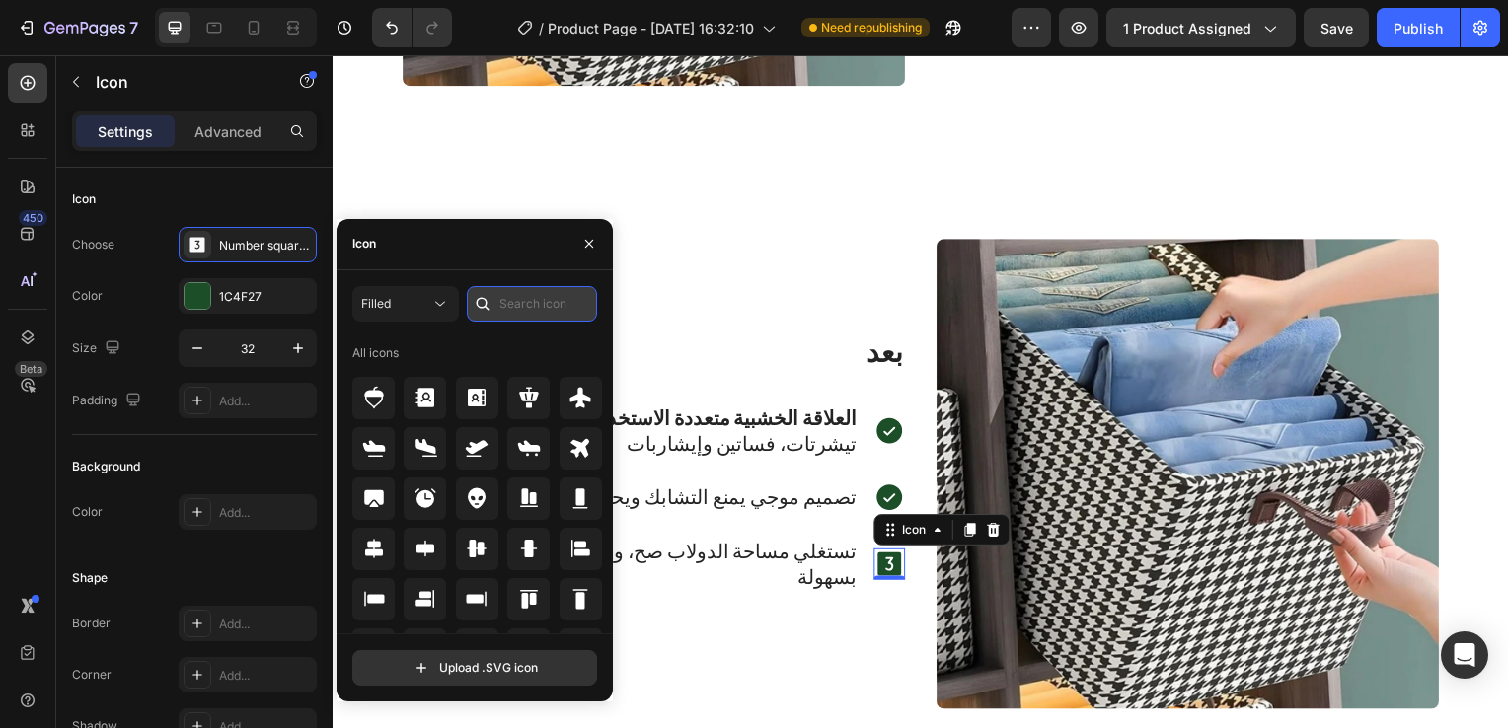
click at [499, 297] on input "text" at bounding box center [532, 304] width 130 height 36
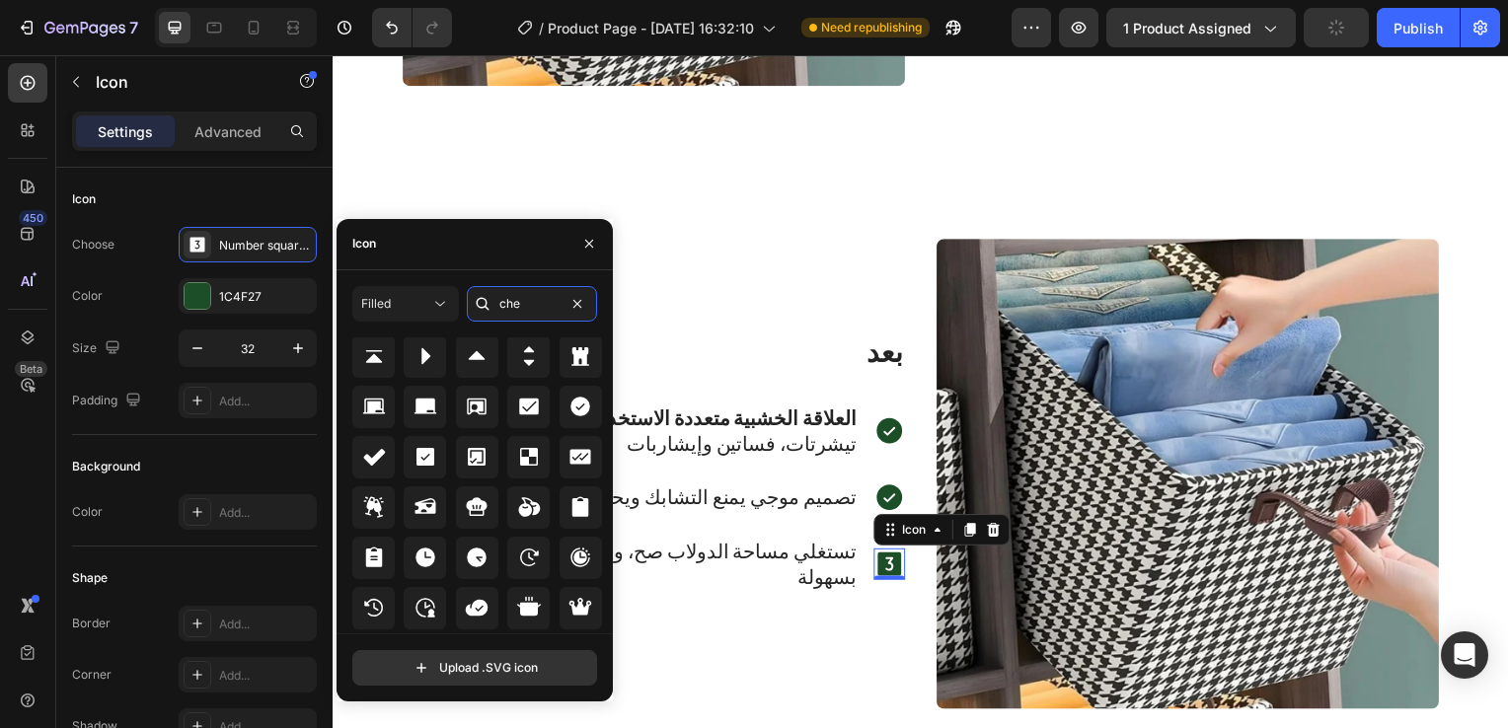
scroll to position [389, 0]
type input "che"
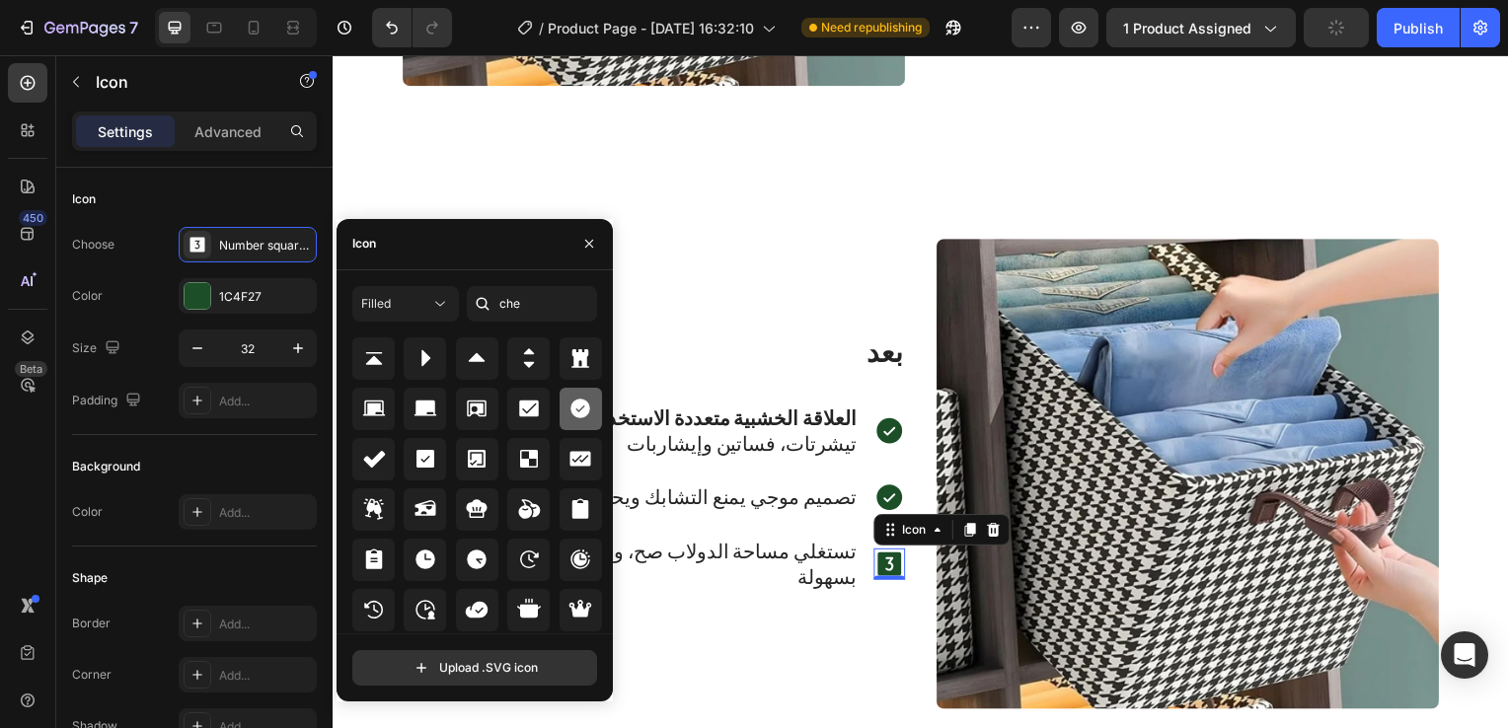
click at [573, 398] on icon at bounding box center [580, 409] width 24 height 24
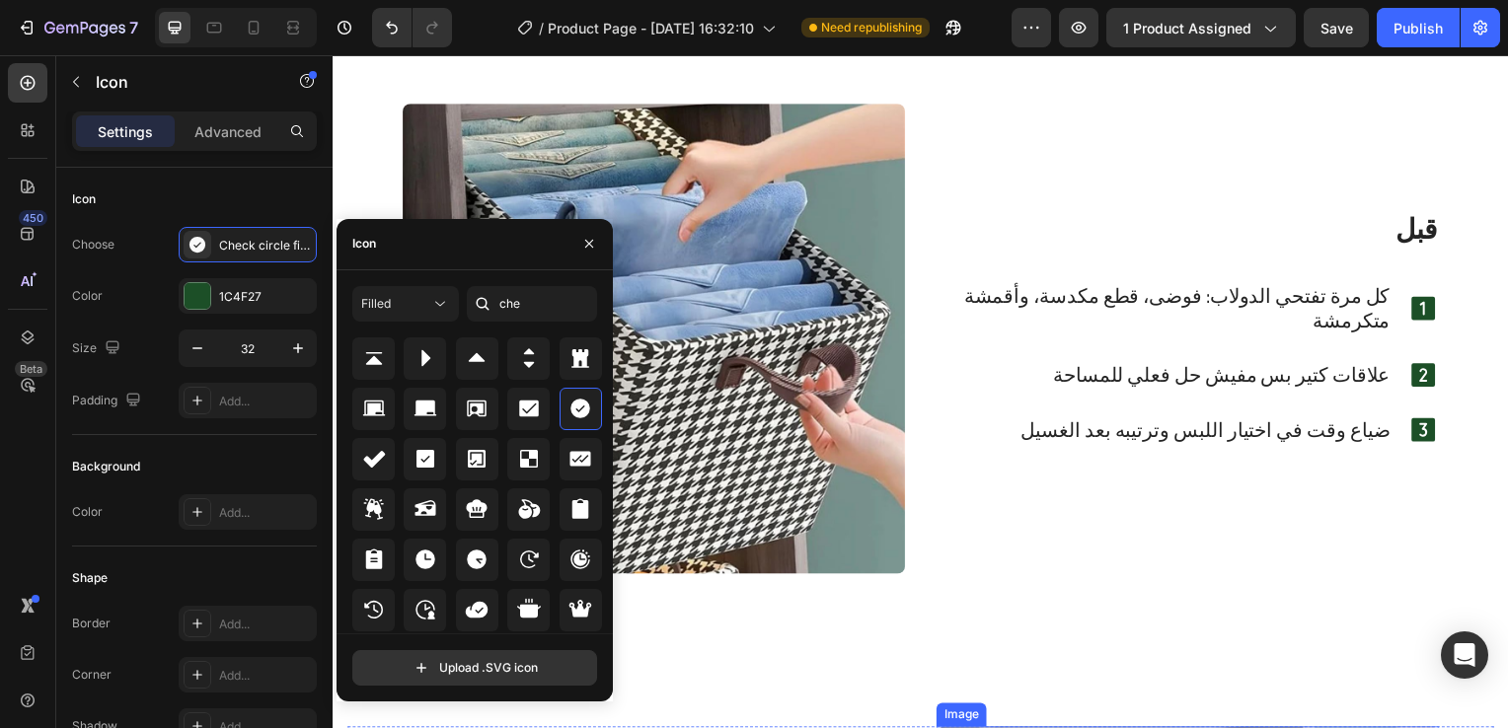
scroll to position [2695, 0]
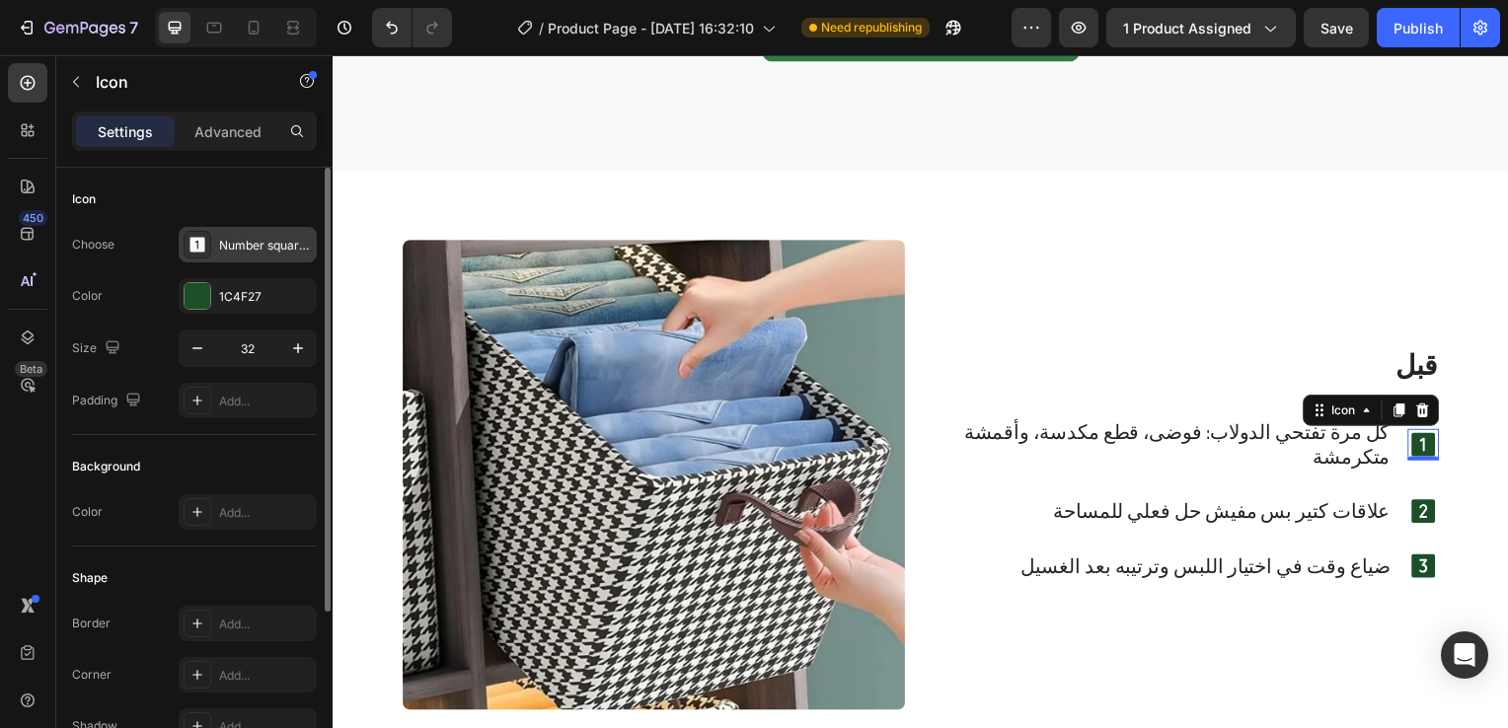
click at [241, 247] on div "Number square one filled" at bounding box center [265, 246] width 93 height 18
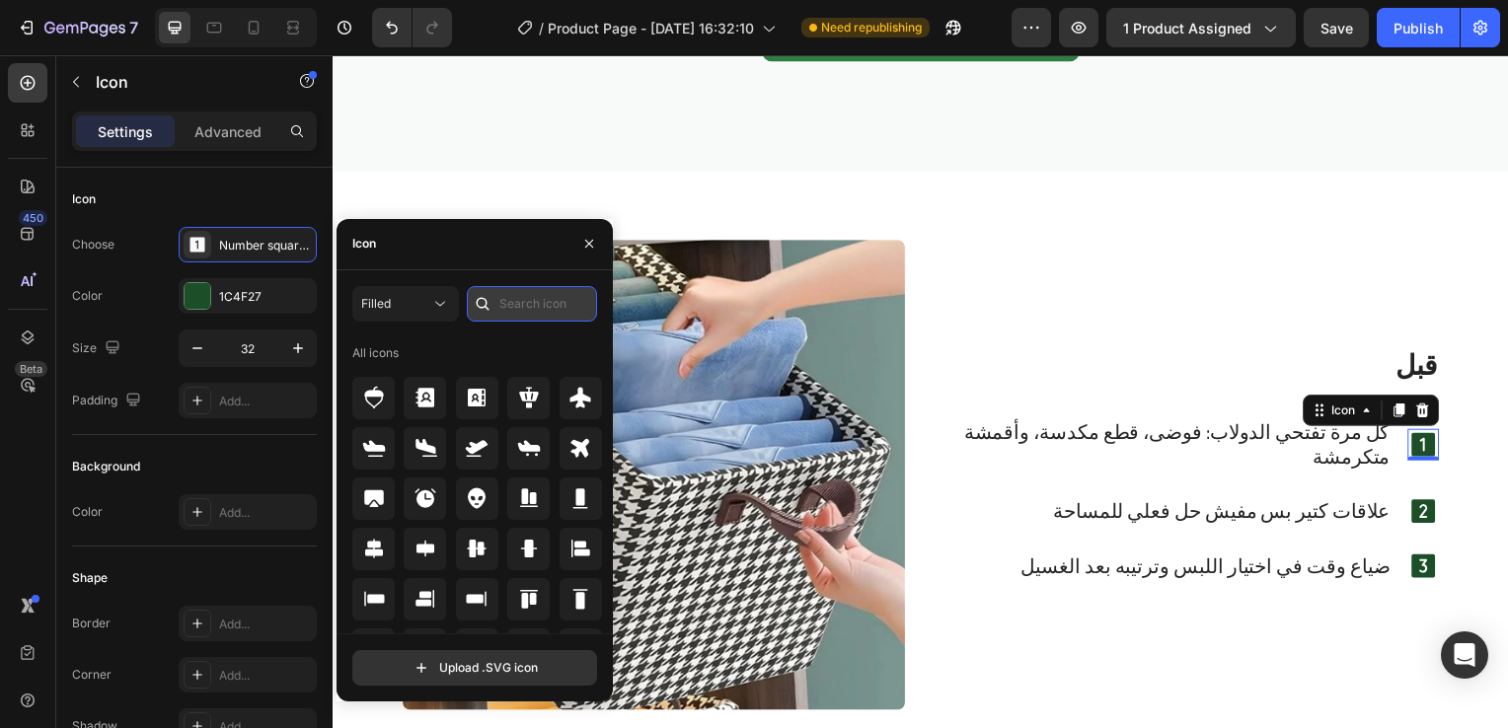
click at [525, 314] on input "text" at bounding box center [532, 304] width 130 height 36
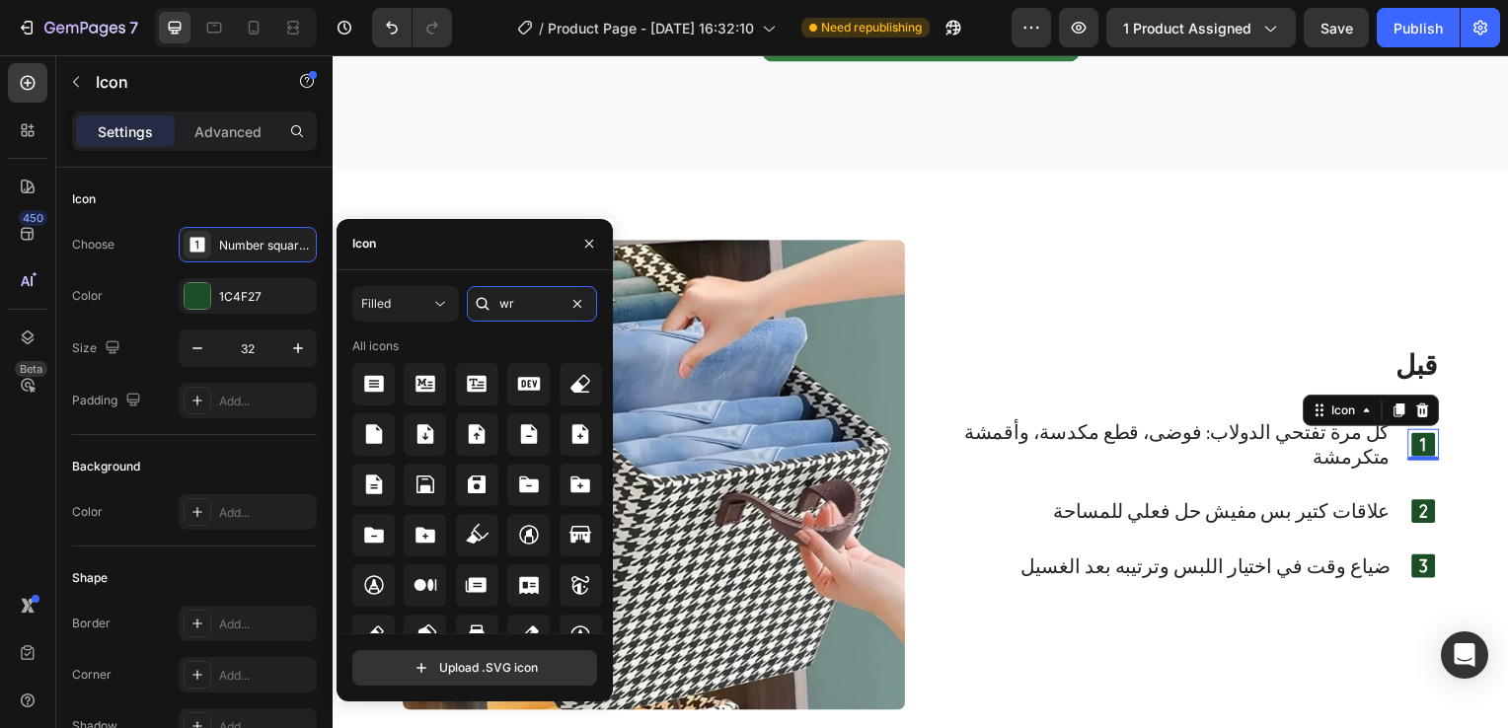
scroll to position [124, 0]
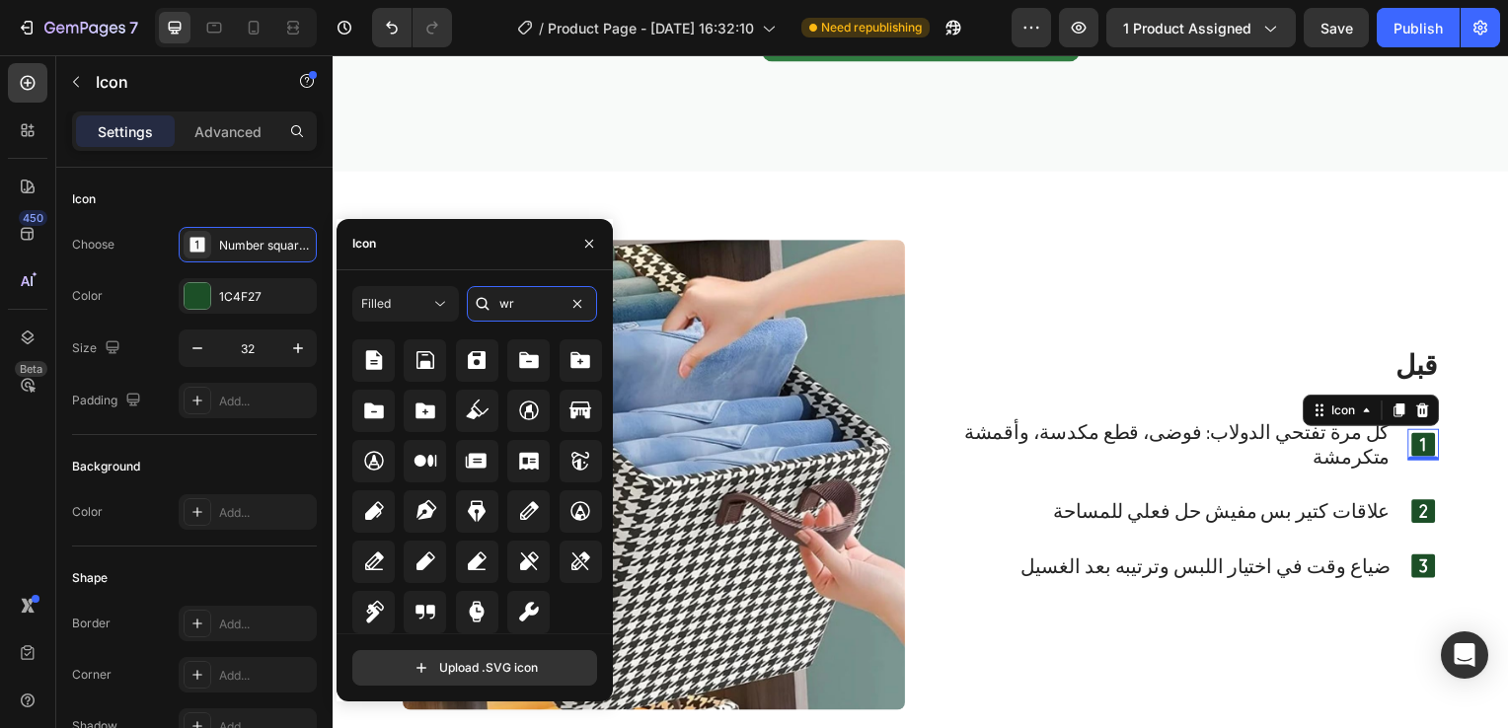
type input "w"
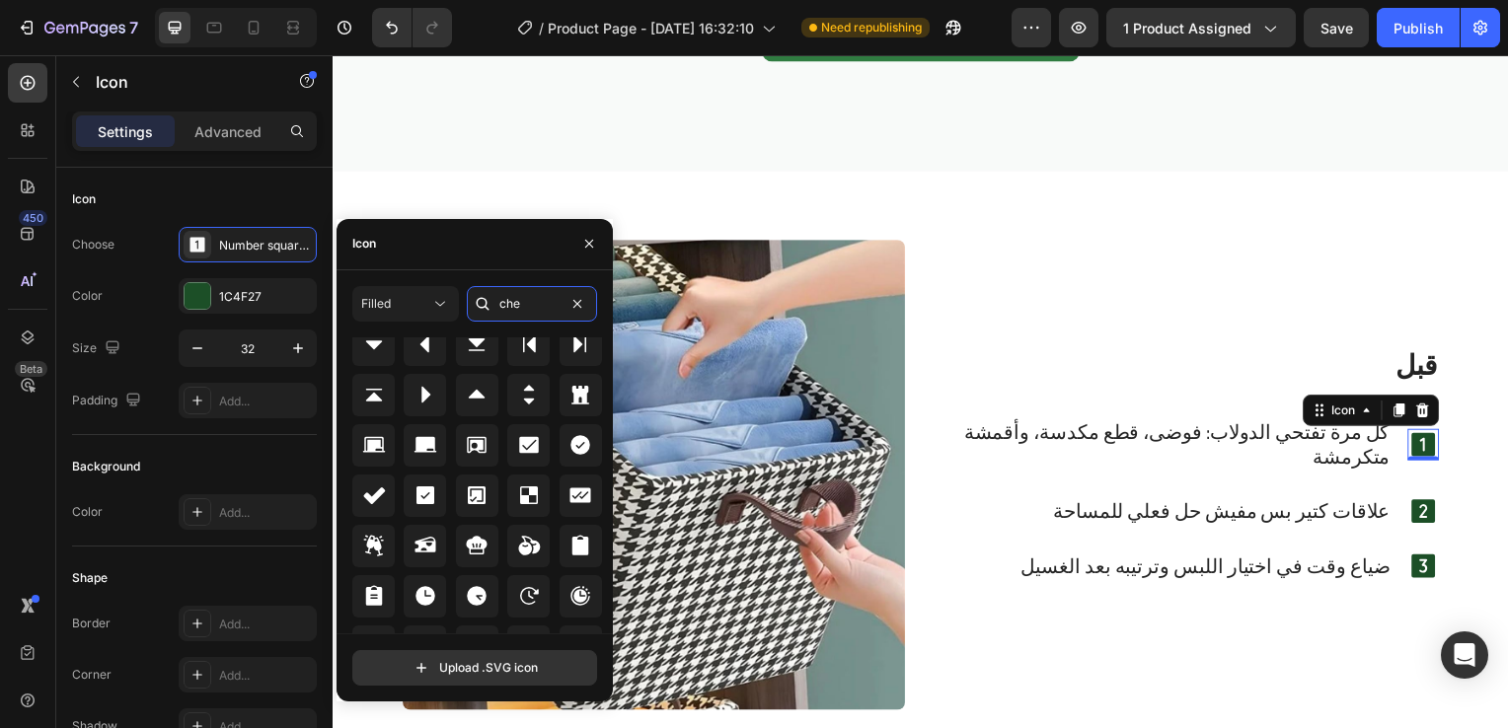
scroll to position [373, 0]
type input "c"
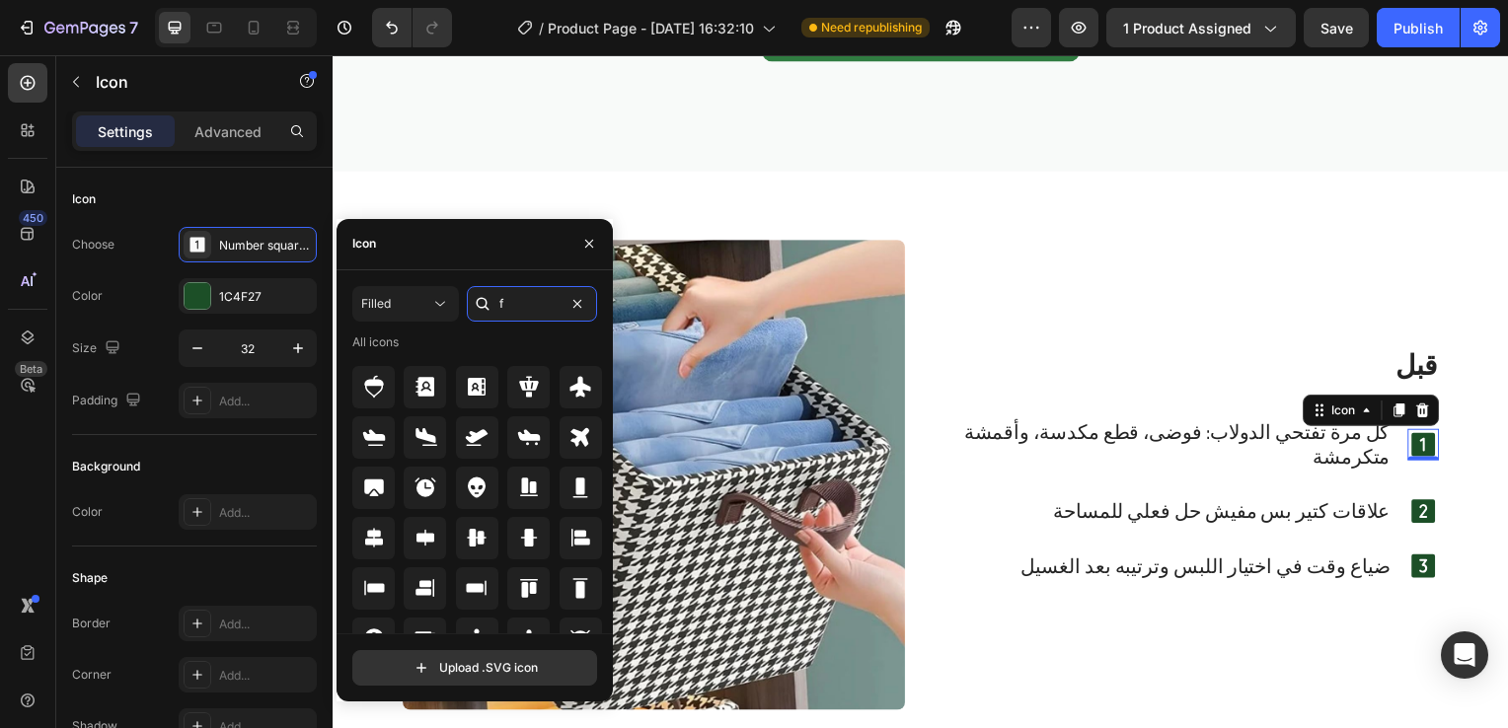
scroll to position [0, 0]
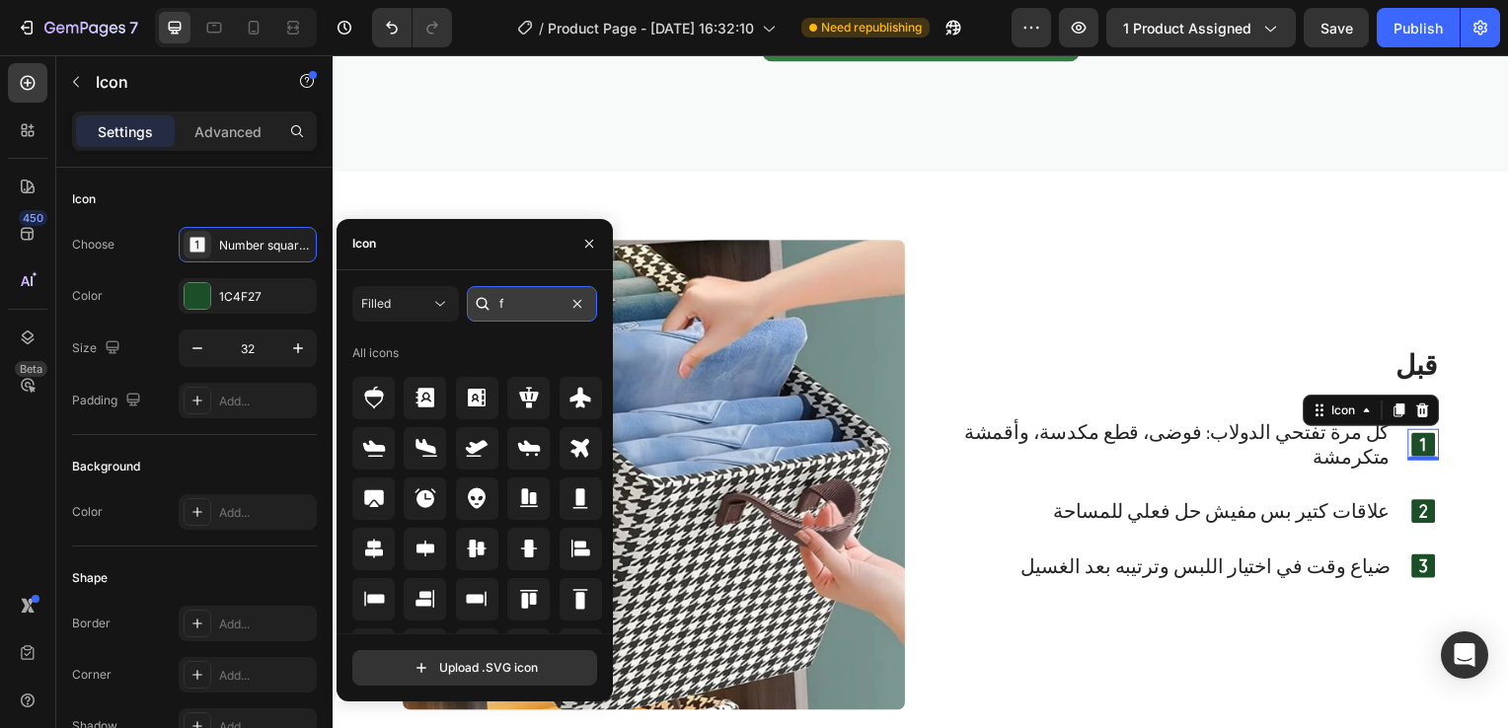
click at [545, 310] on input "f" at bounding box center [532, 304] width 130 height 36
type input "r"
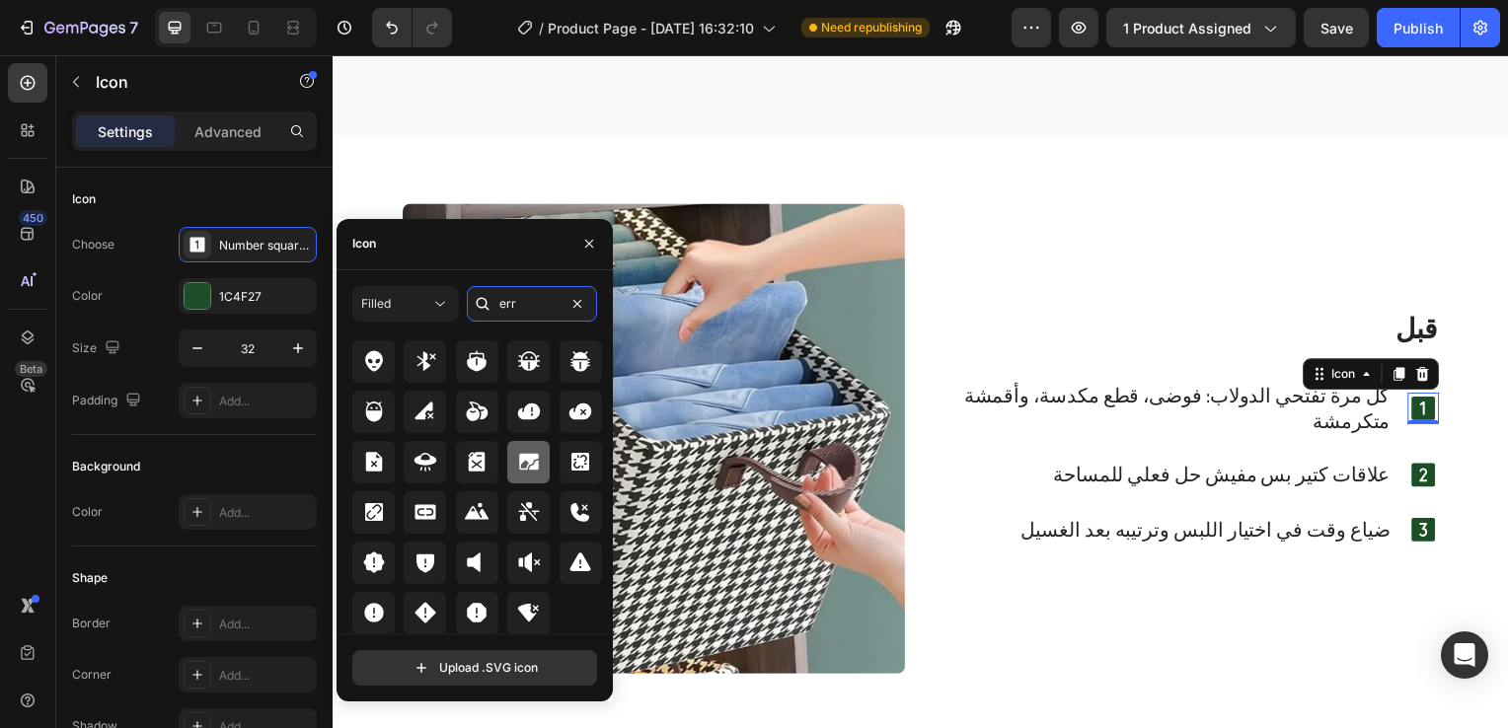
scroll to position [24, 0]
type input "err"
click at [583, 578] on div at bounding box center [580, 562] width 42 height 42
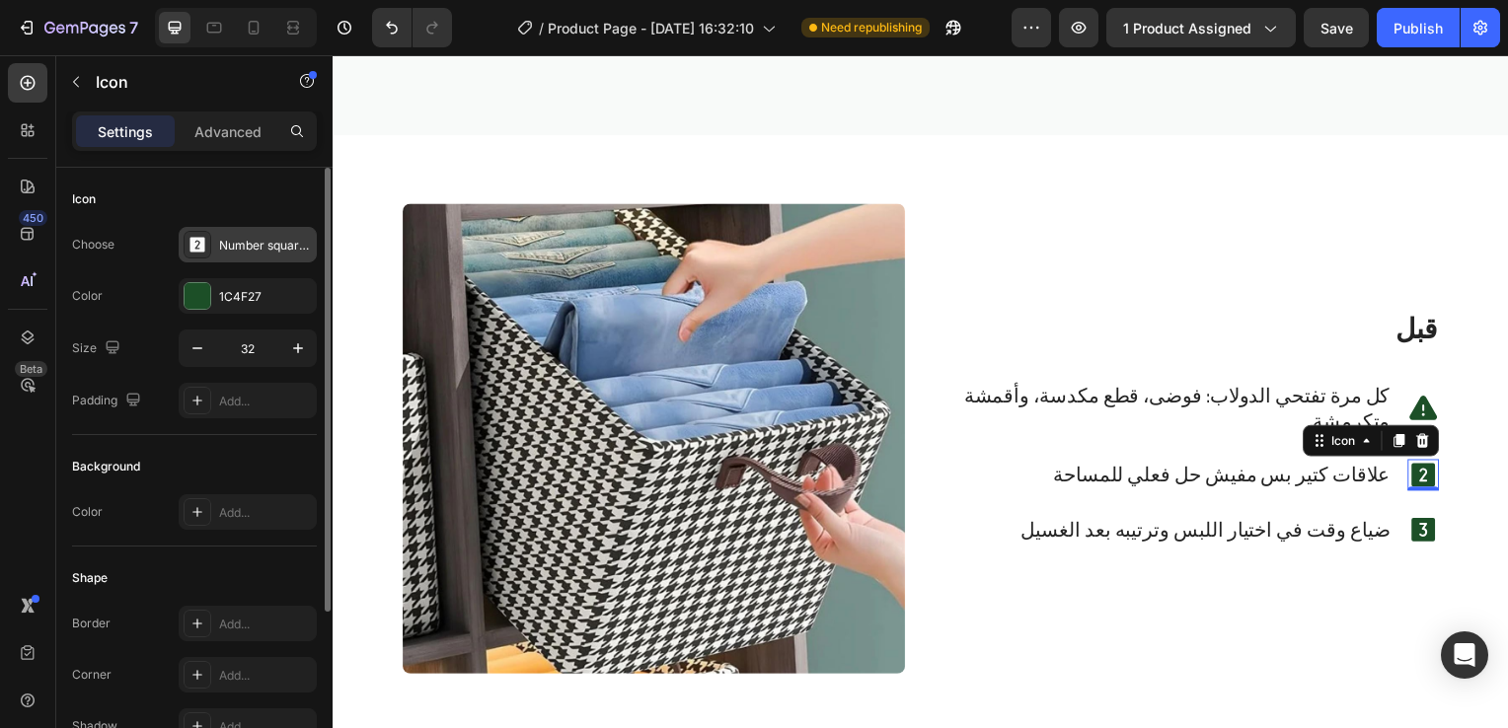
click at [266, 237] on div "Number square two filled" at bounding box center [265, 246] width 93 height 18
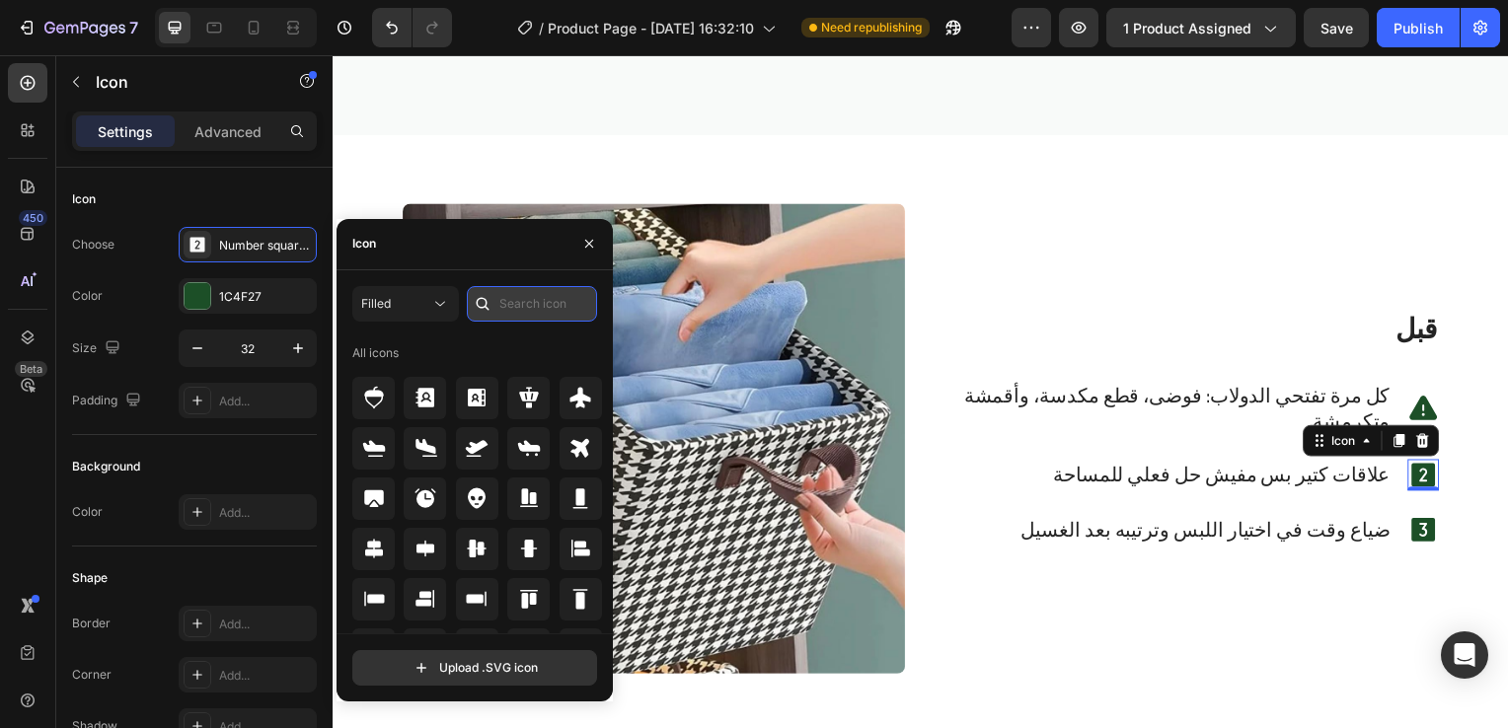
click at [524, 310] on input "text" at bounding box center [532, 304] width 130 height 36
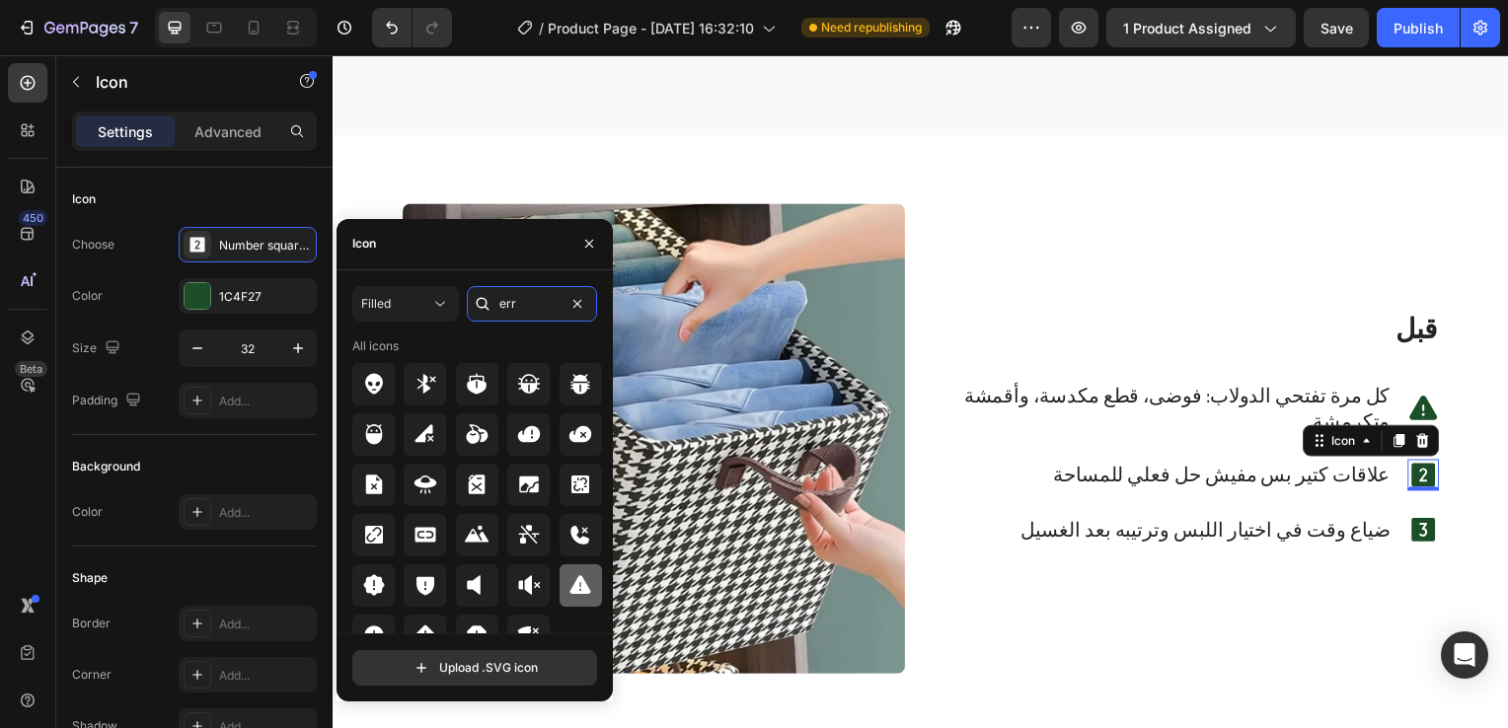
type input "err"
click at [594, 578] on div at bounding box center [580, 585] width 42 height 42
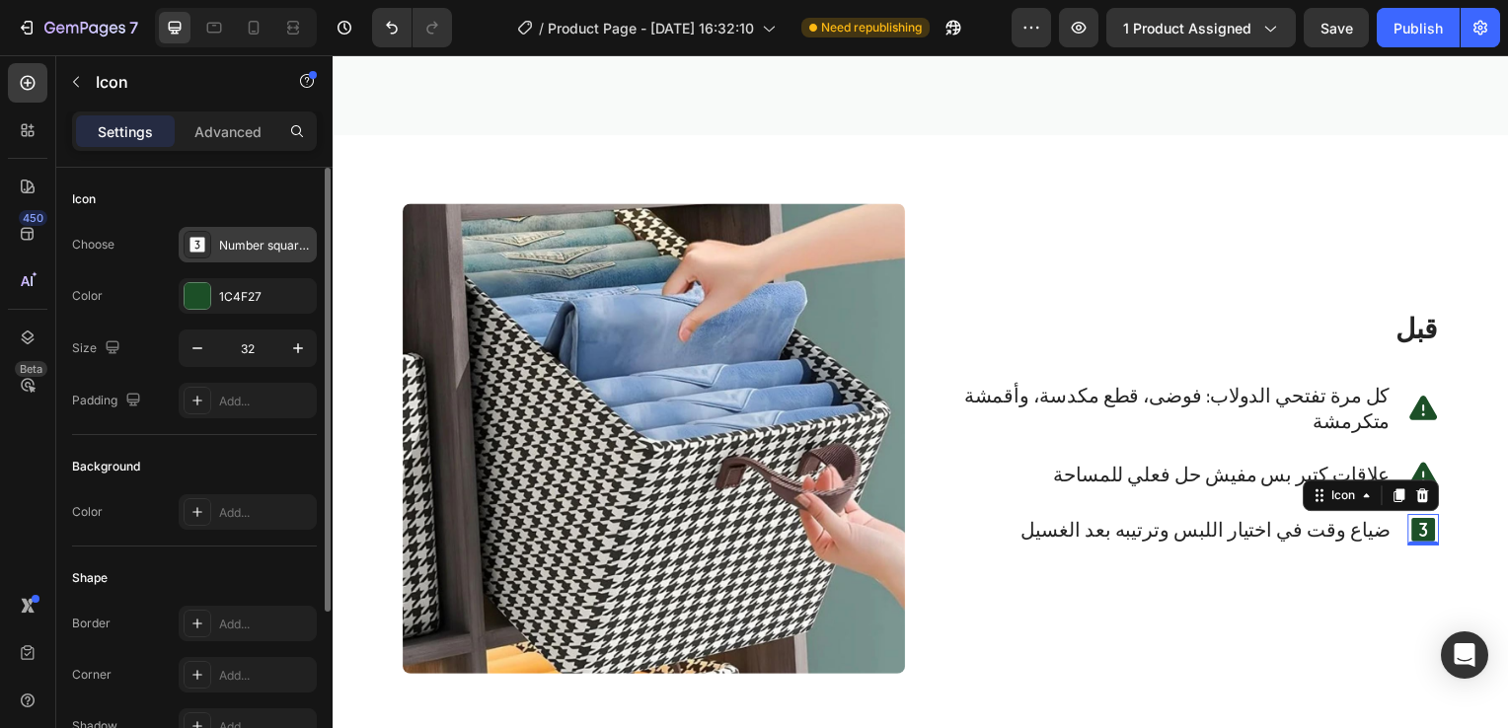
click at [268, 230] on div "Number square three filled" at bounding box center [248, 245] width 138 height 36
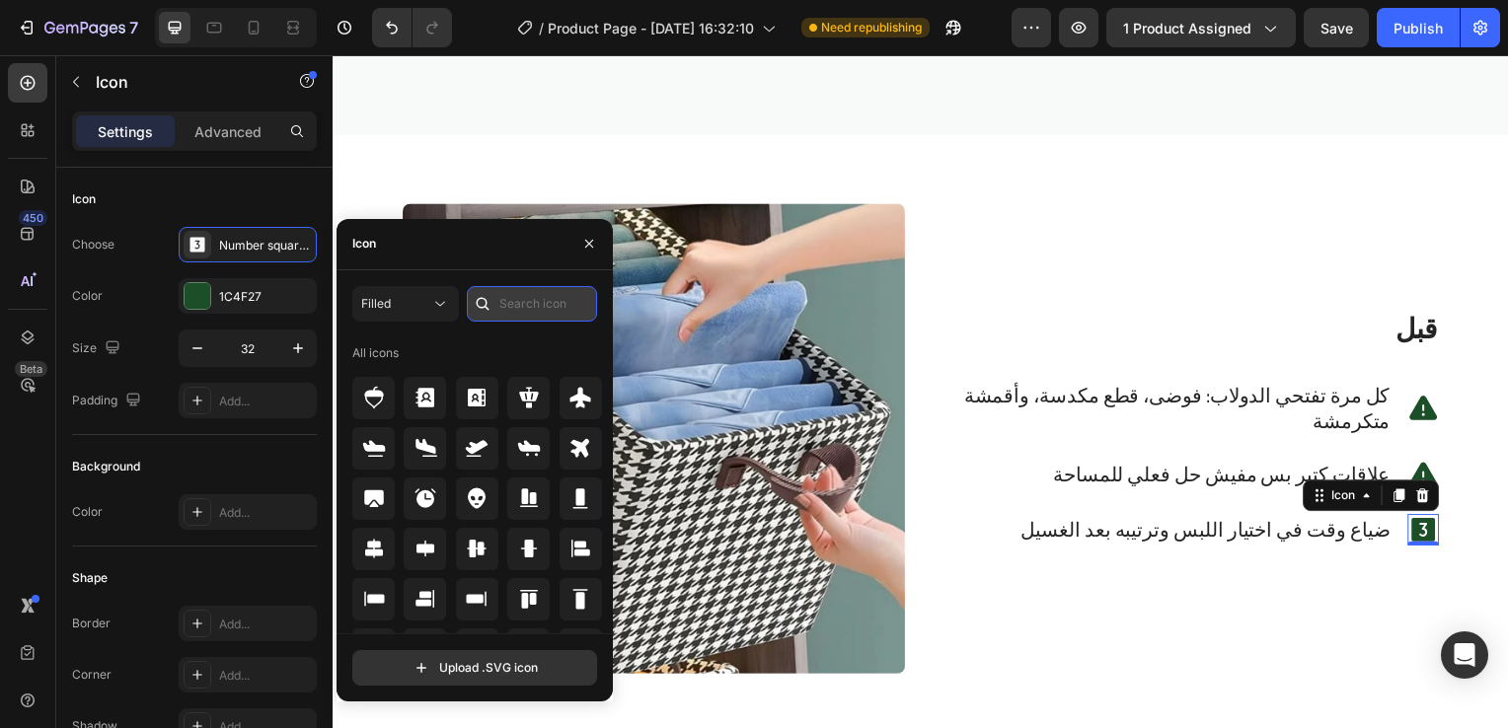
click at [541, 318] on input "text" at bounding box center [532, 304] width 130 height 36
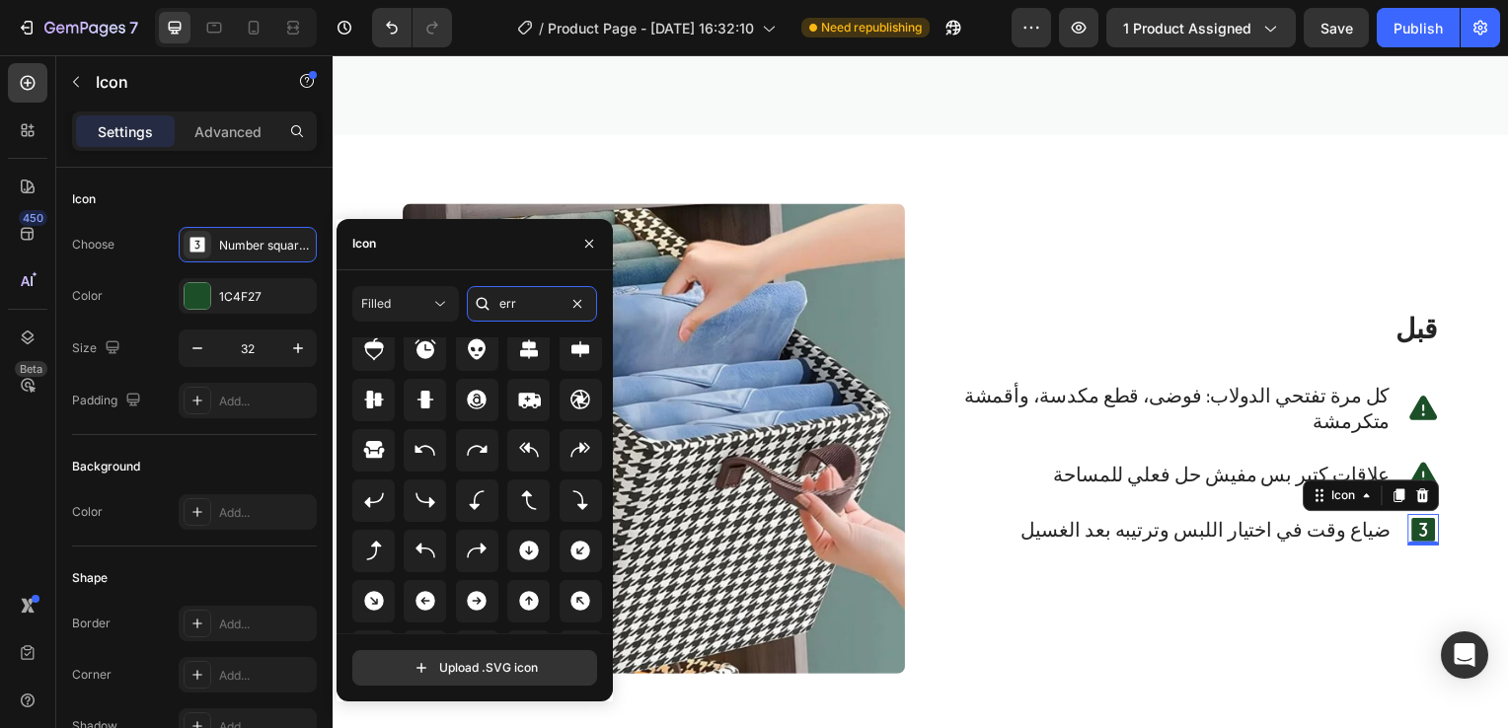
scroll to position [0, 0]
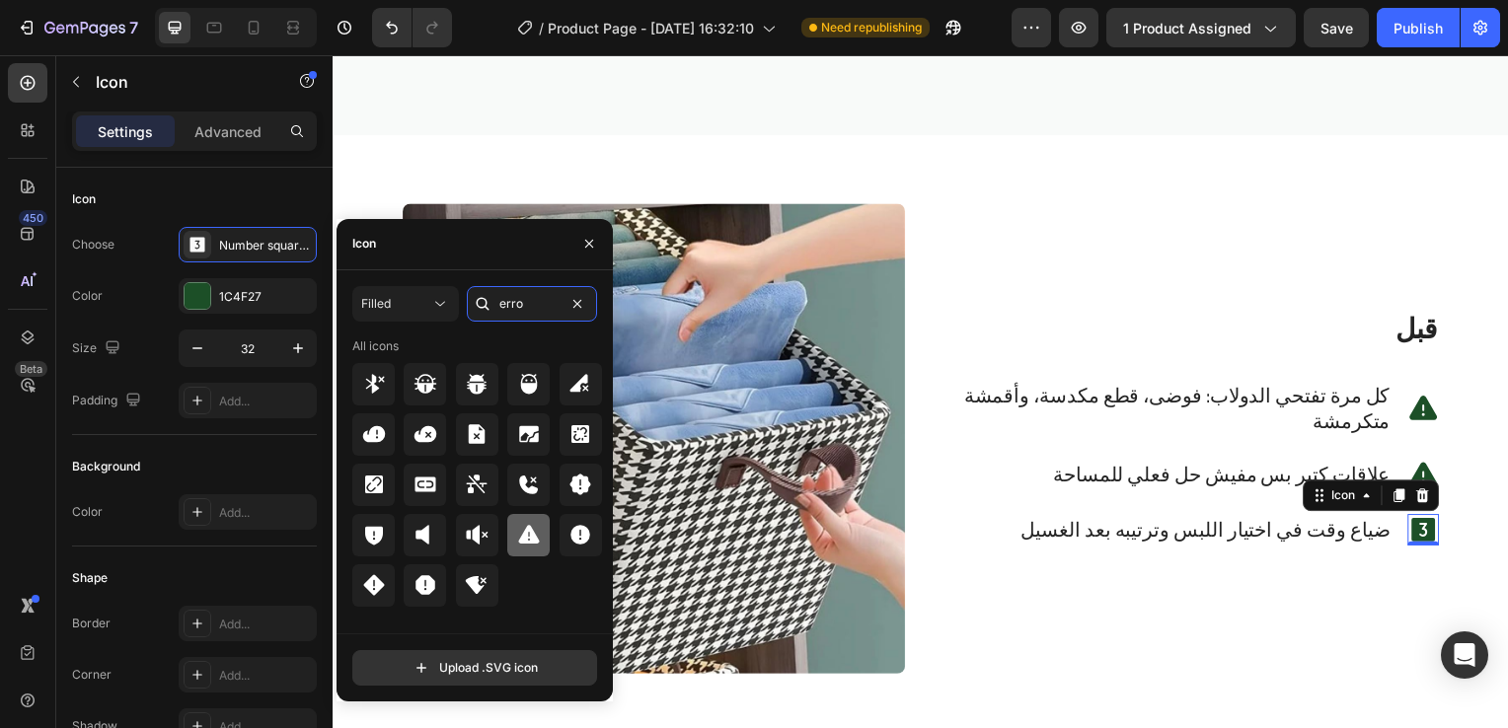
type input "erro"
click at [517, 530] on icon at bounding box center [529, 535] width 24 height 24
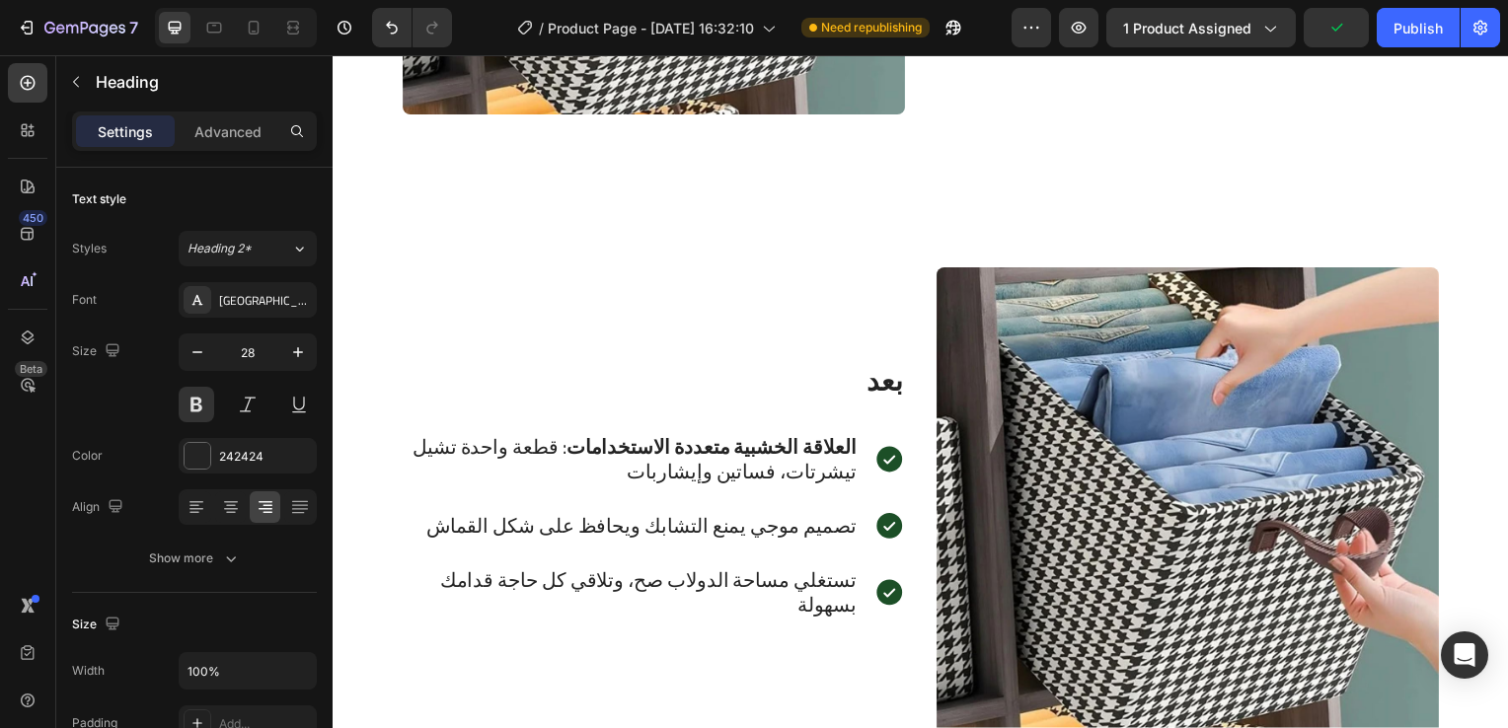
scroll to position [3295, 0]
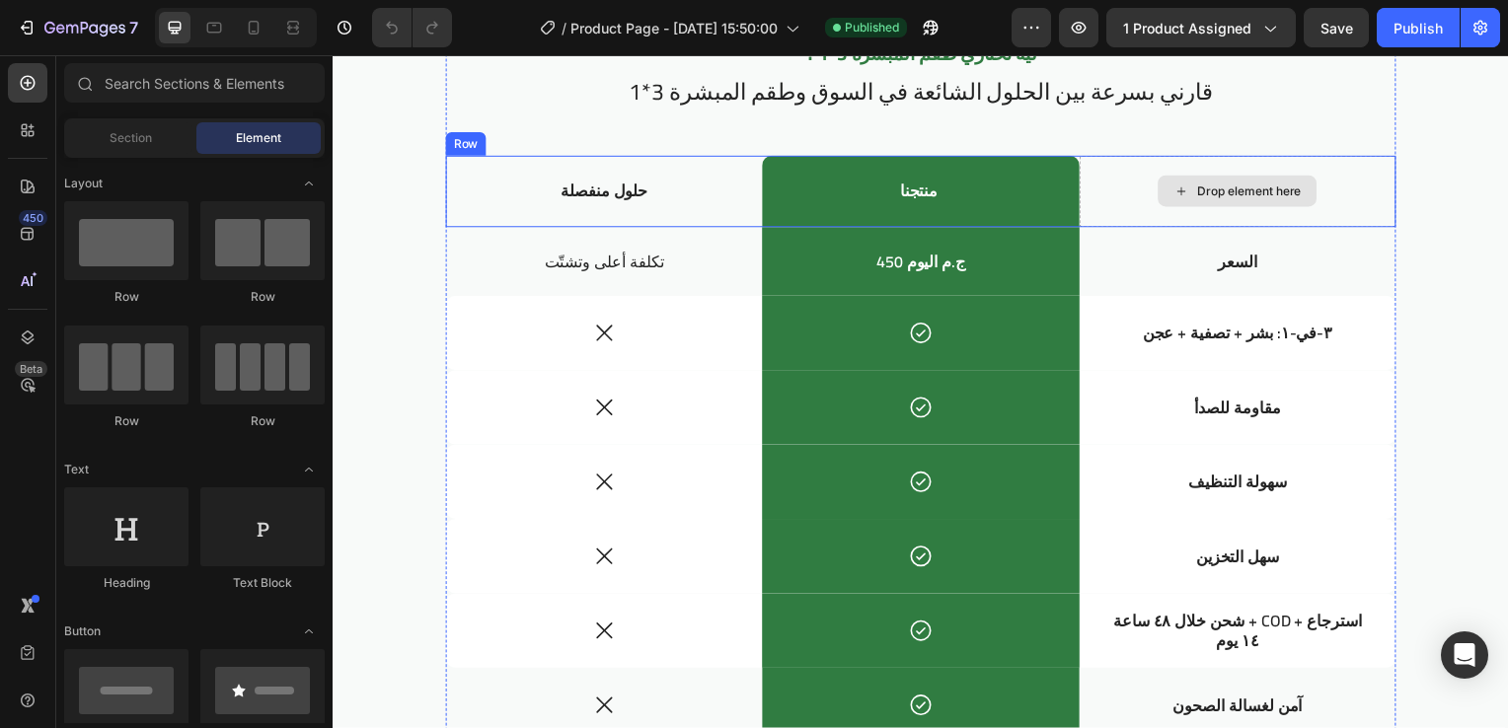
scroll to position [2995, 0]
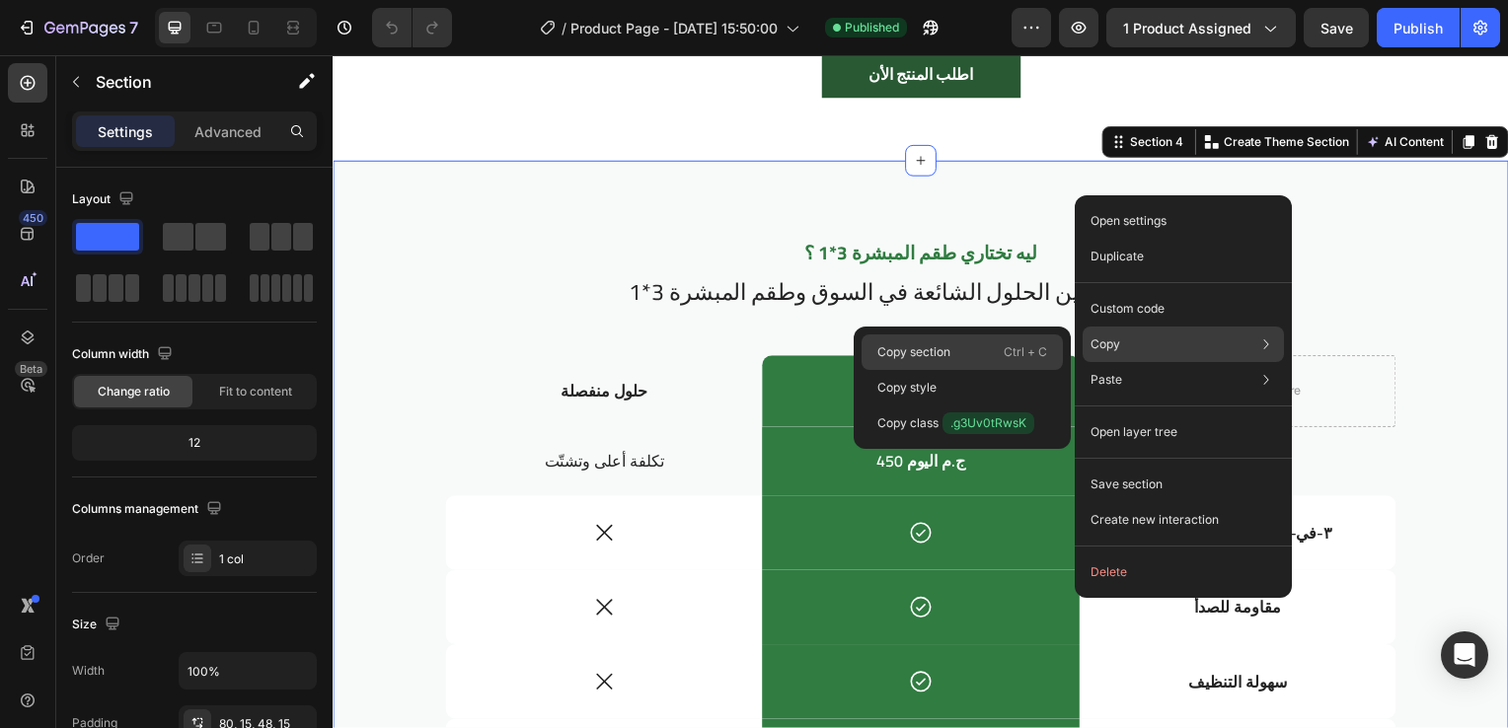
click at [1020, 350] on p "Ctrl + C" at bounding box center [1024, 352] width 43 height 20
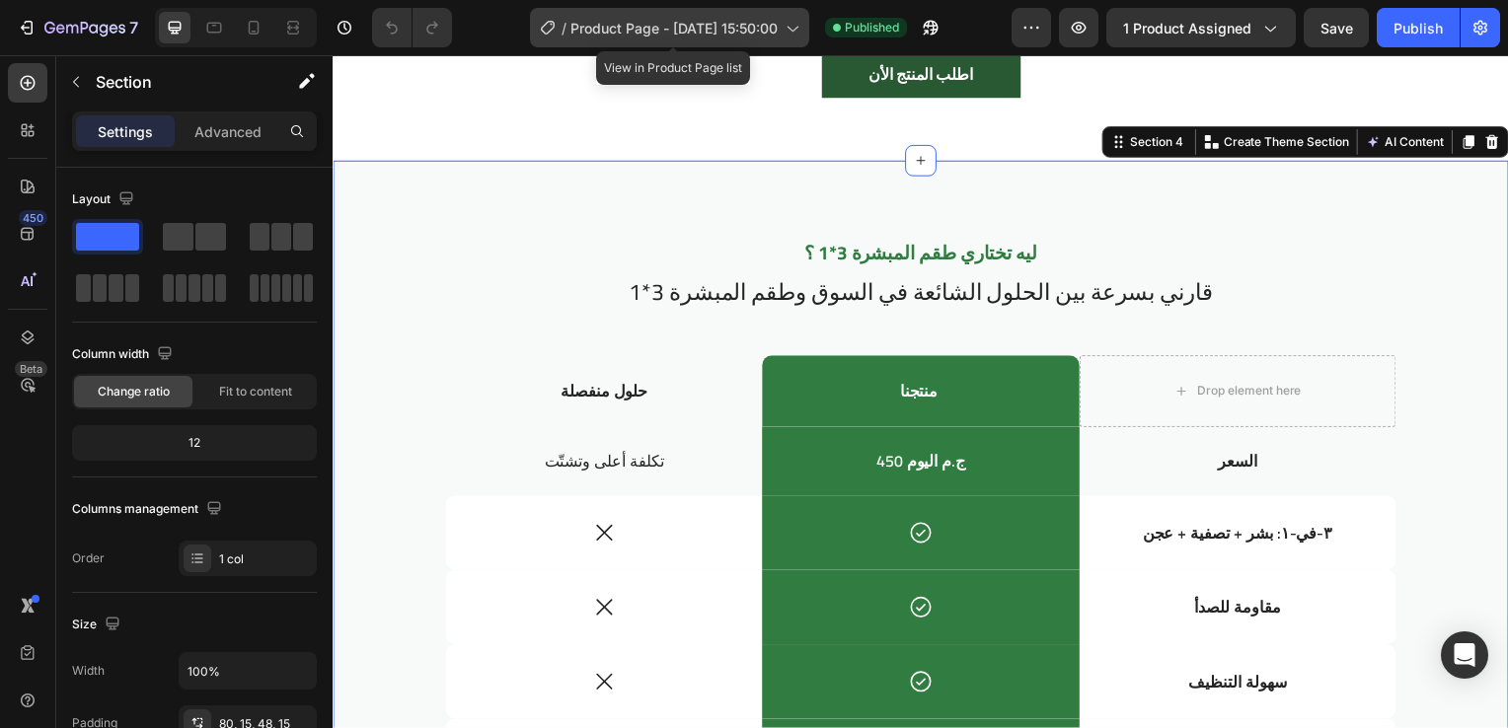
click at [633, 22] on span "Product Page - [DATE] 15:50:00" at bounding box center [673, 28] width 207 height 21
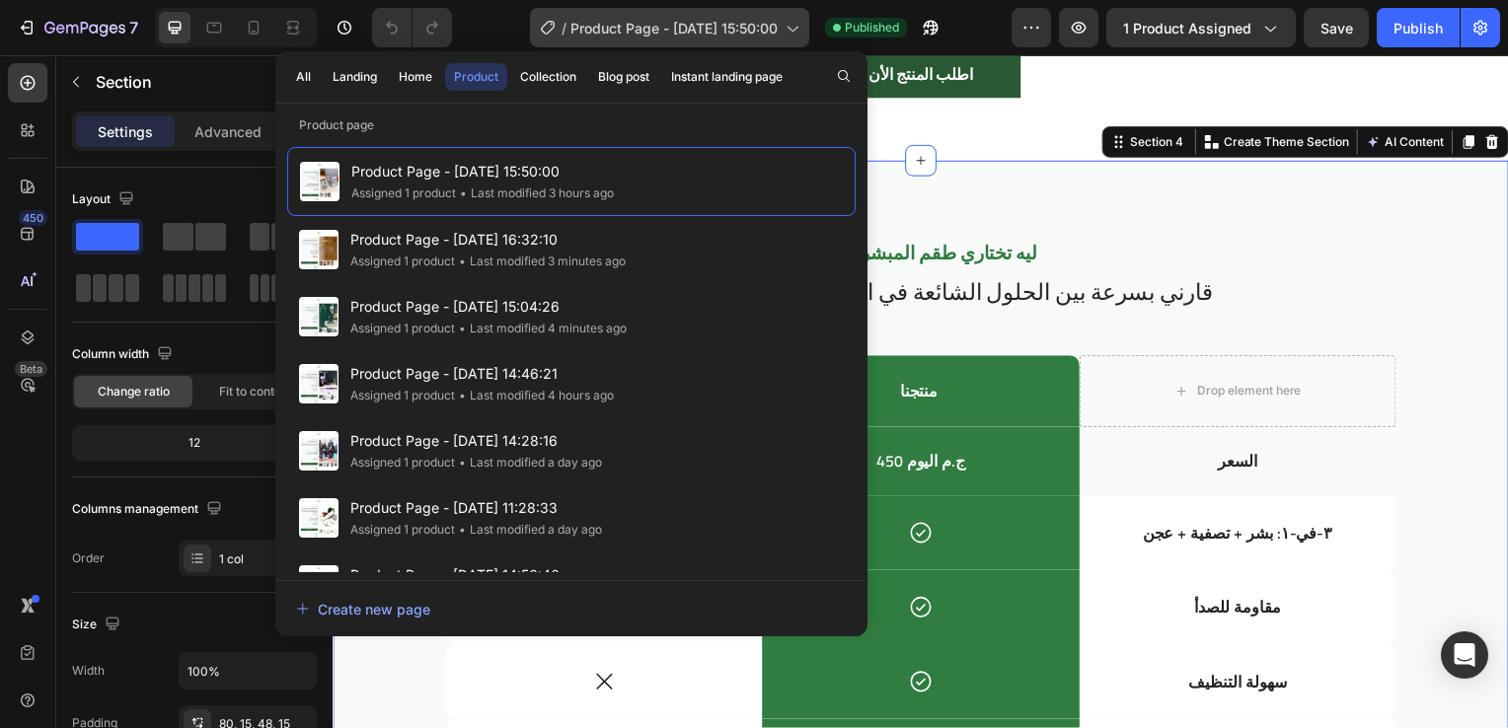
drag, startPoint x: 633, startPoint y: 22, endPoint x: 647, endPoint y: 18, distance: 14.4
click at [647, 18] on span "Product Page - [DATE] 15:50:00" at bounding box center [673, 28] width 207 height 21
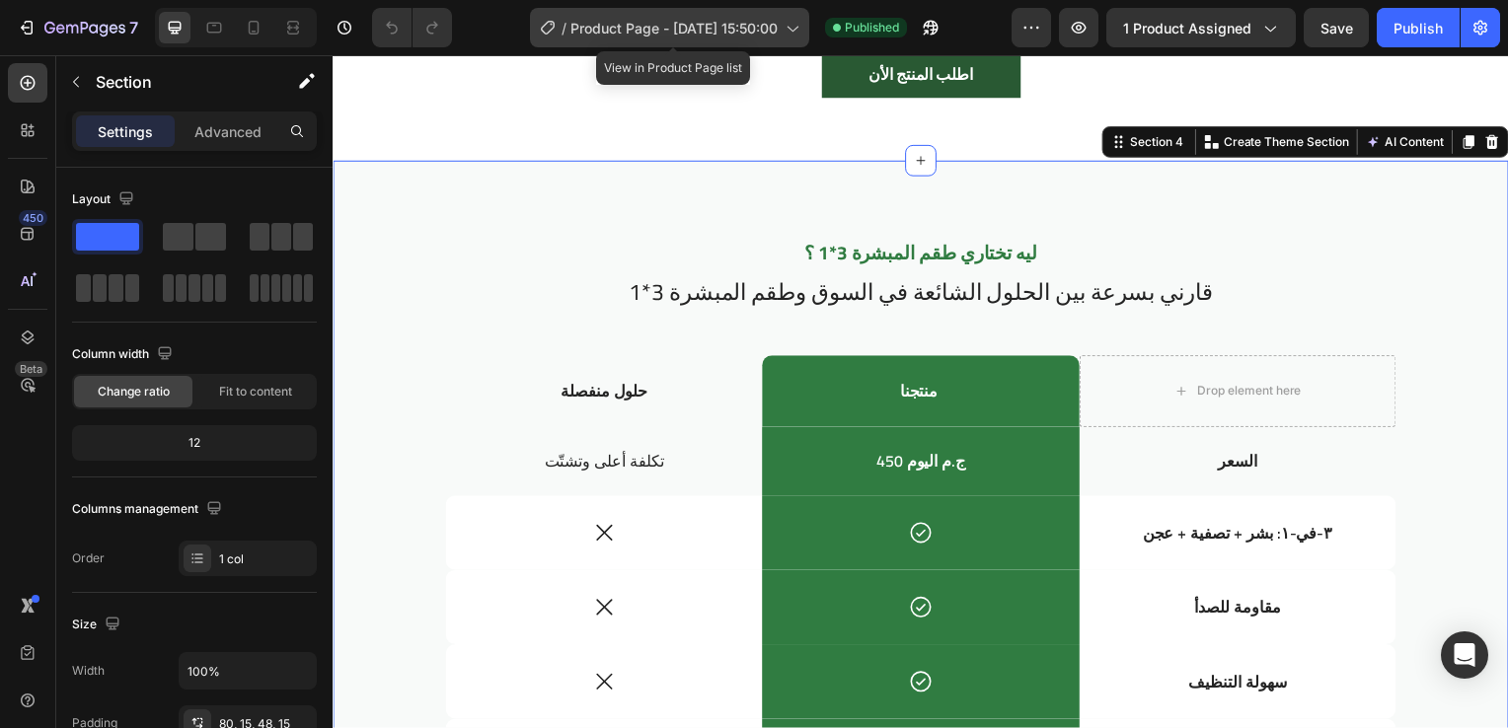
click at [726, 36] on span "Product Page - [DATE] 15:50:00" at bounding box center [673, 28] width 207 height 21
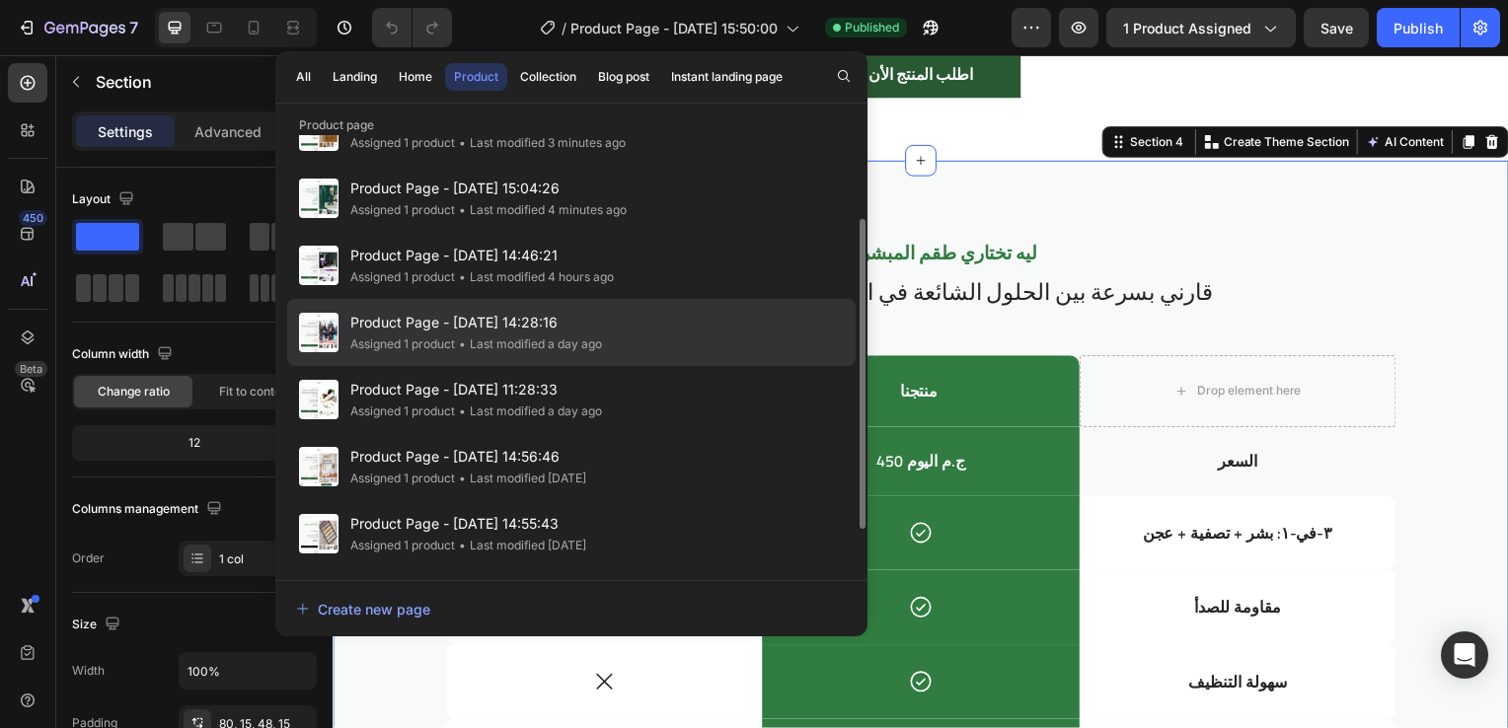
scroll to position [179, 0]
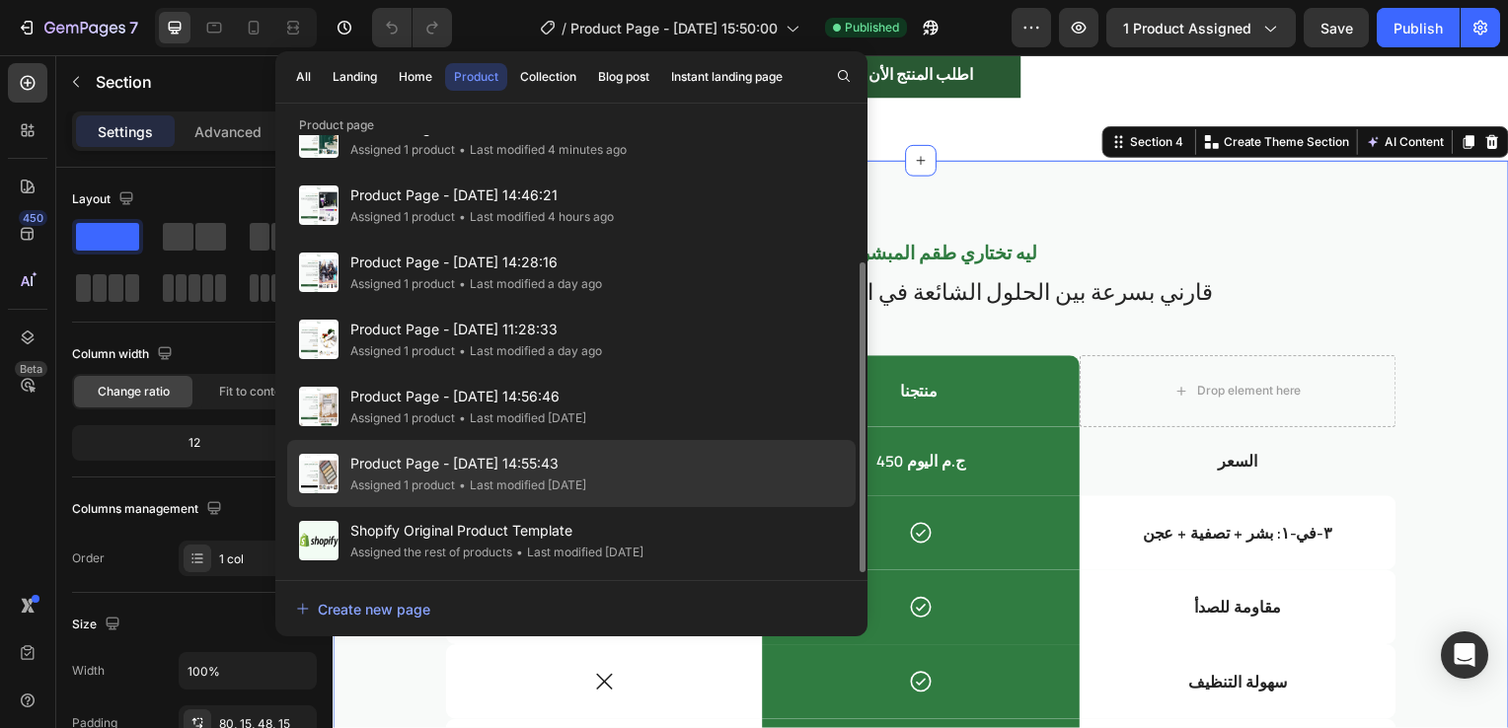
click at [551, 476] on div "• Last modified 2 days ago" at bounding box center [520, 486] width 131 height 20
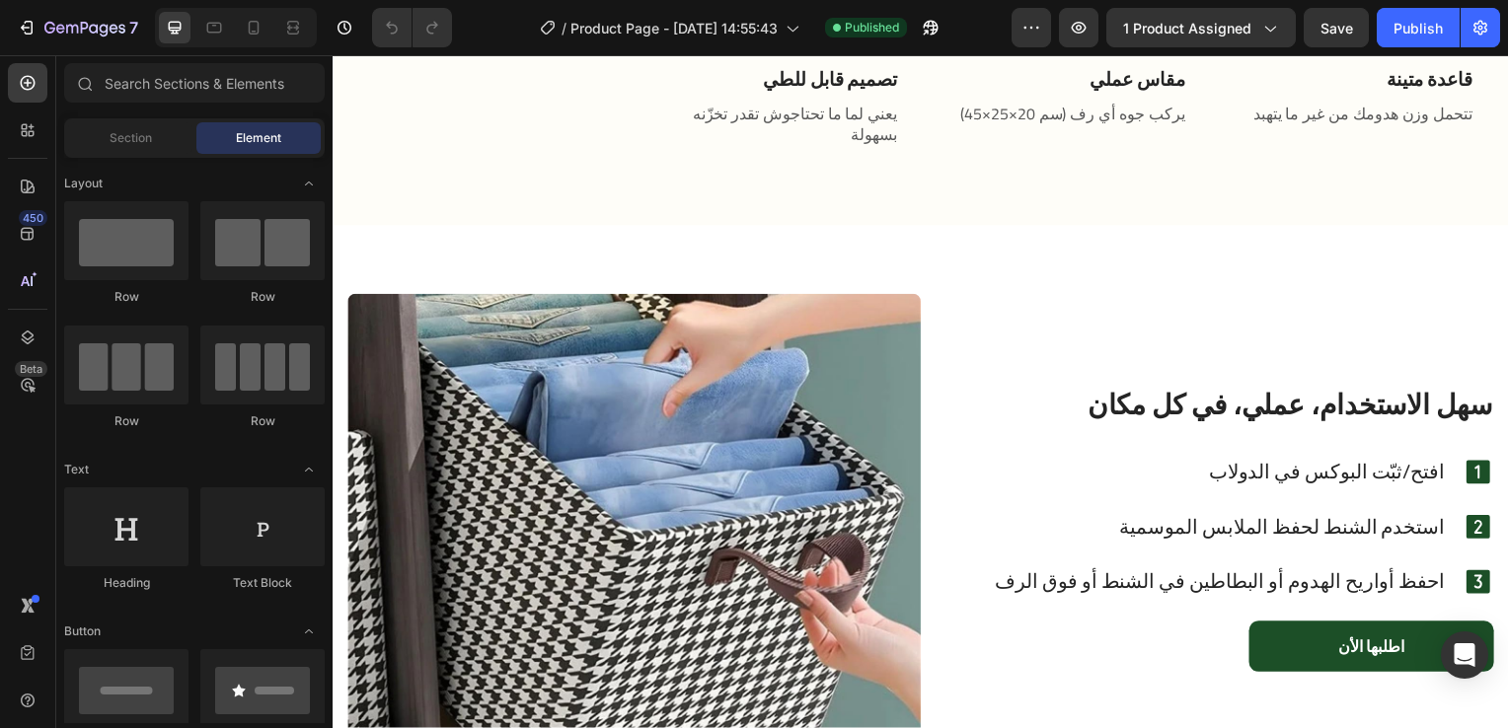
scroll to position [1389, 0]
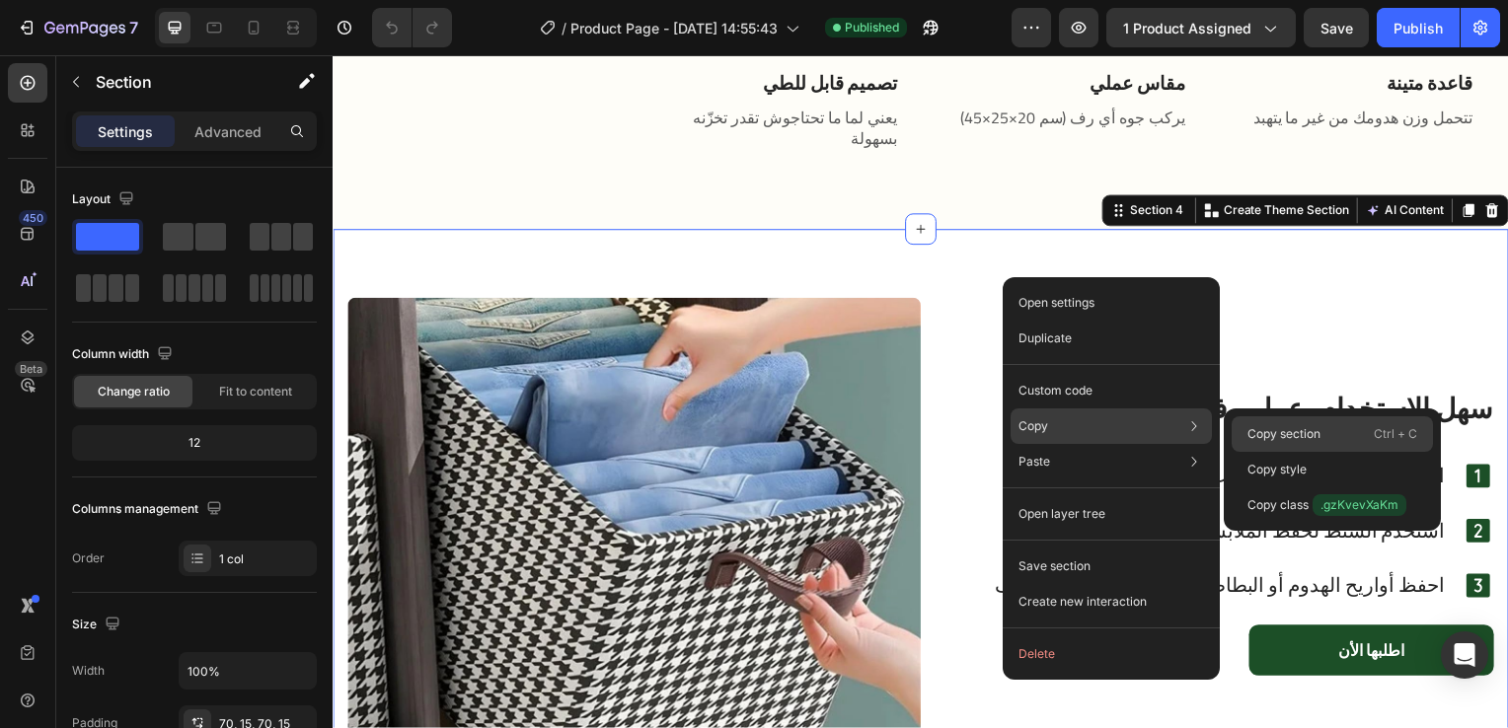
click at [1285, 434] on p "Copy section" at bounding box center [1283, 434] width 73 height 18
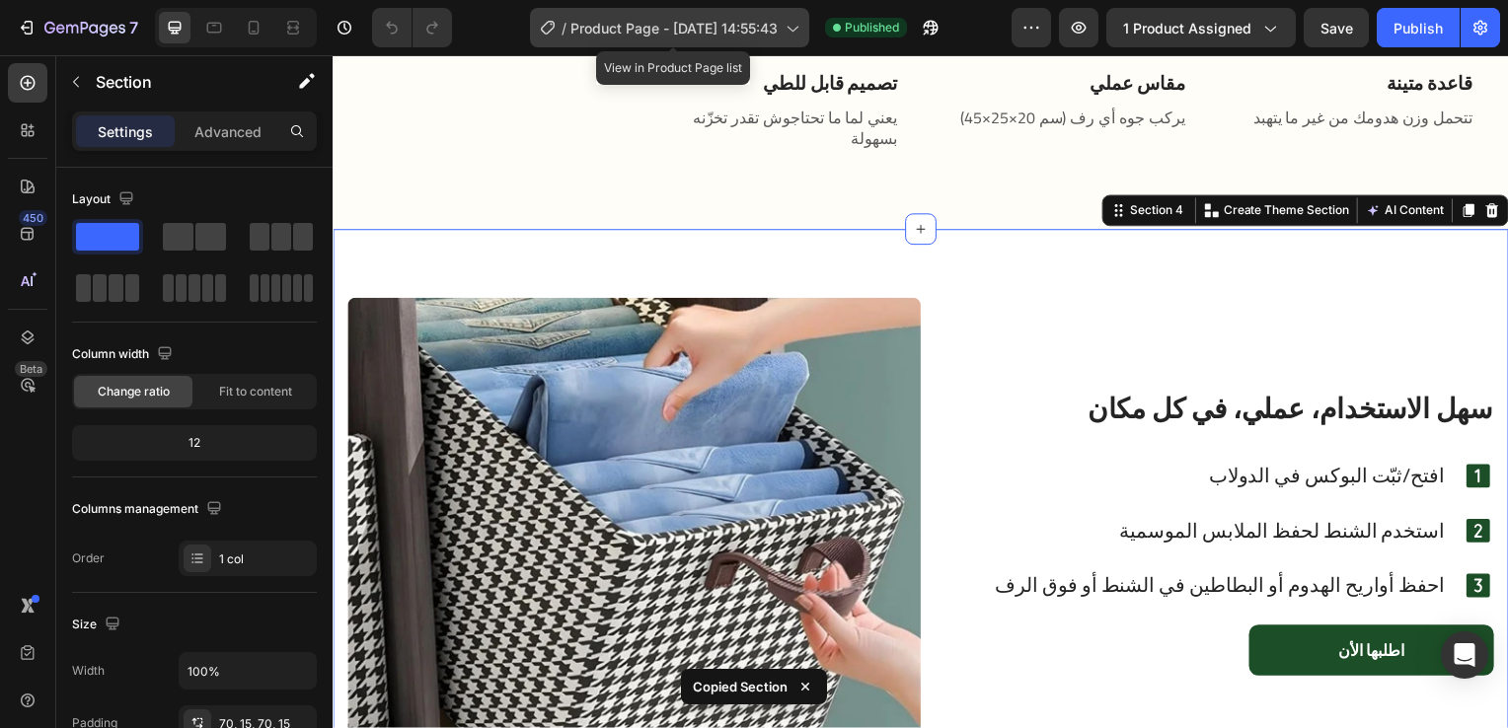
click at [777, 29] on span "Product Page - [DATE] 14:55:43" at bounding box center [673, 28] width 207 height 21
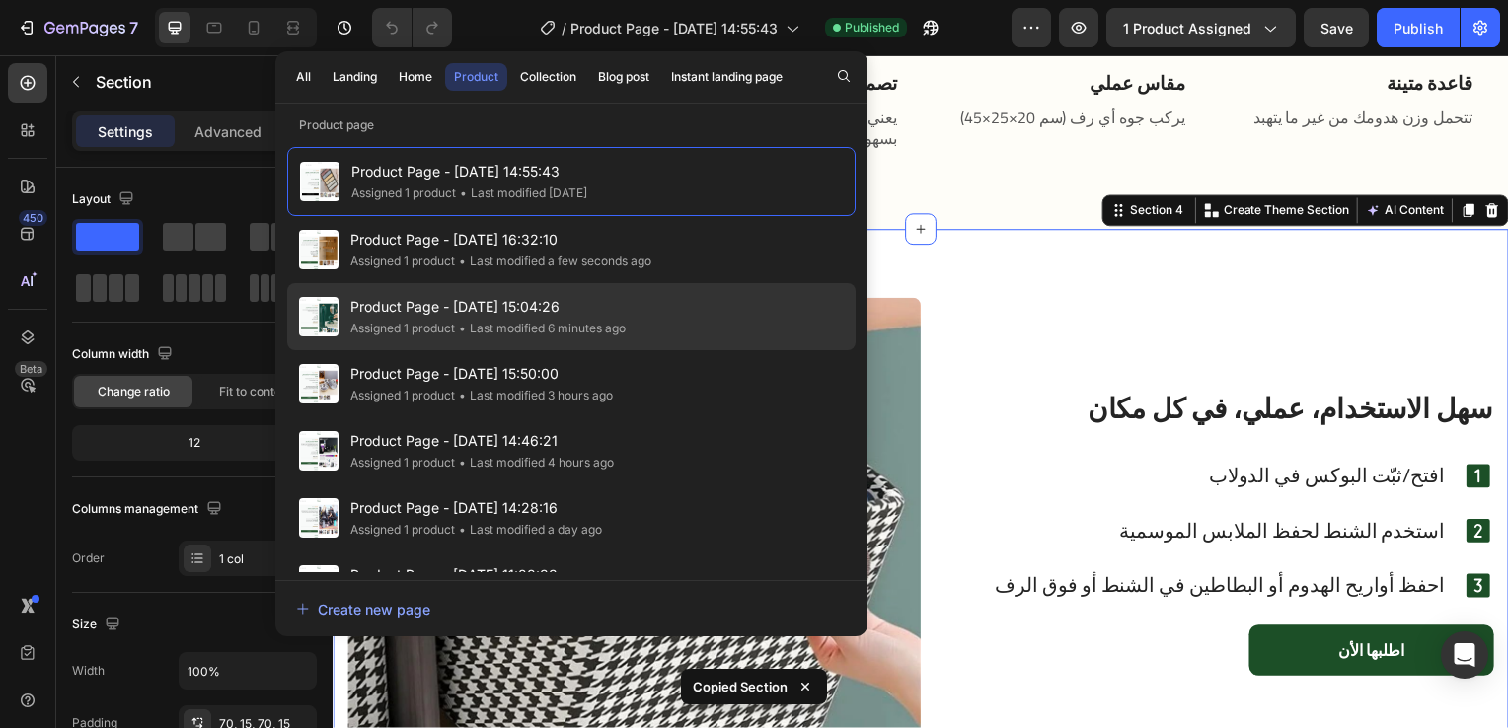
click at [541, 303] on span "Product Page - [DATE] 15:04:26" at bounding box center [487, 307] width 275 height 24
